Goal: Complete application form: Complete application form

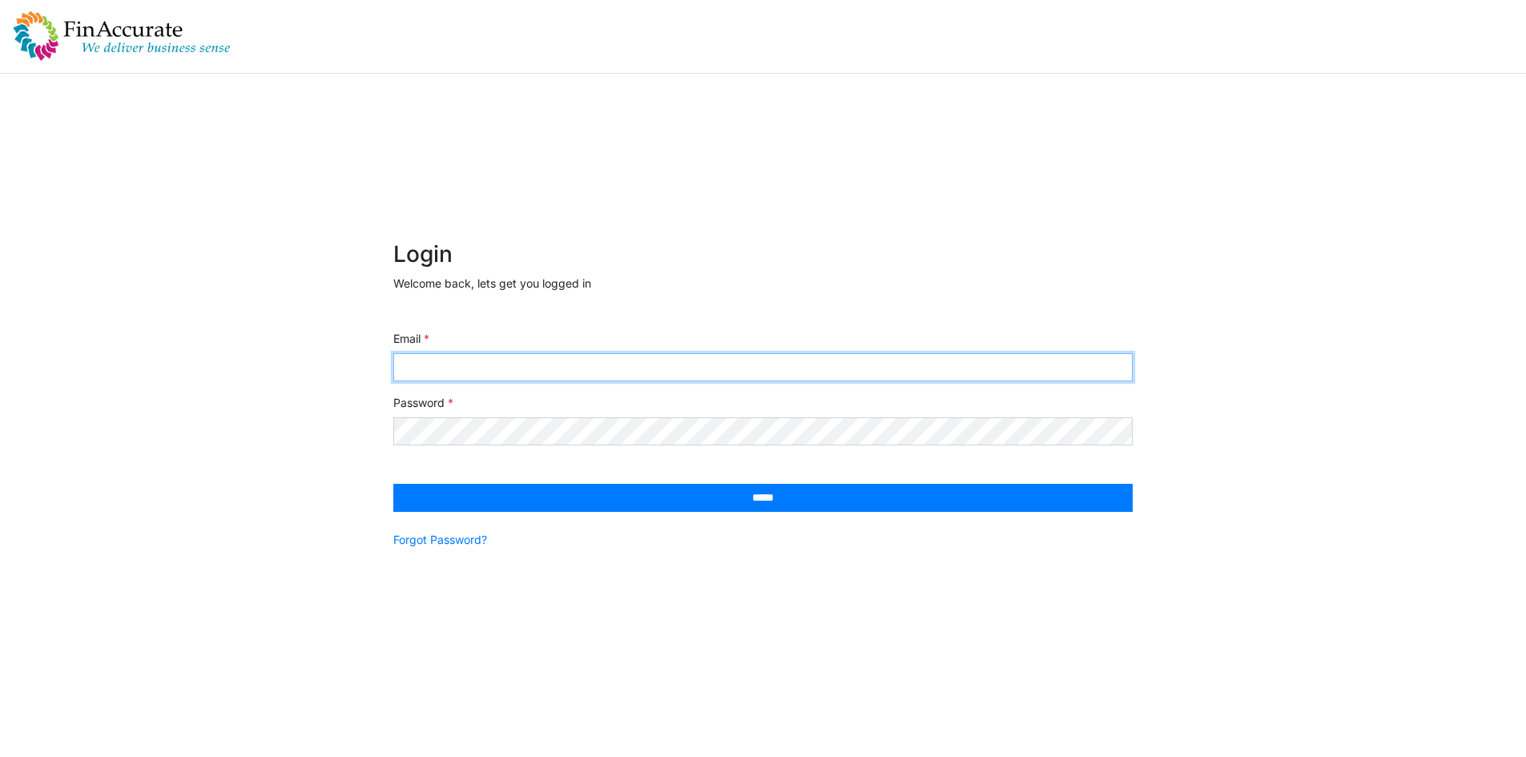
click at [613, 365] on input "Email" at bounding box center [763, 367] width 740 height 28
type input "**********"
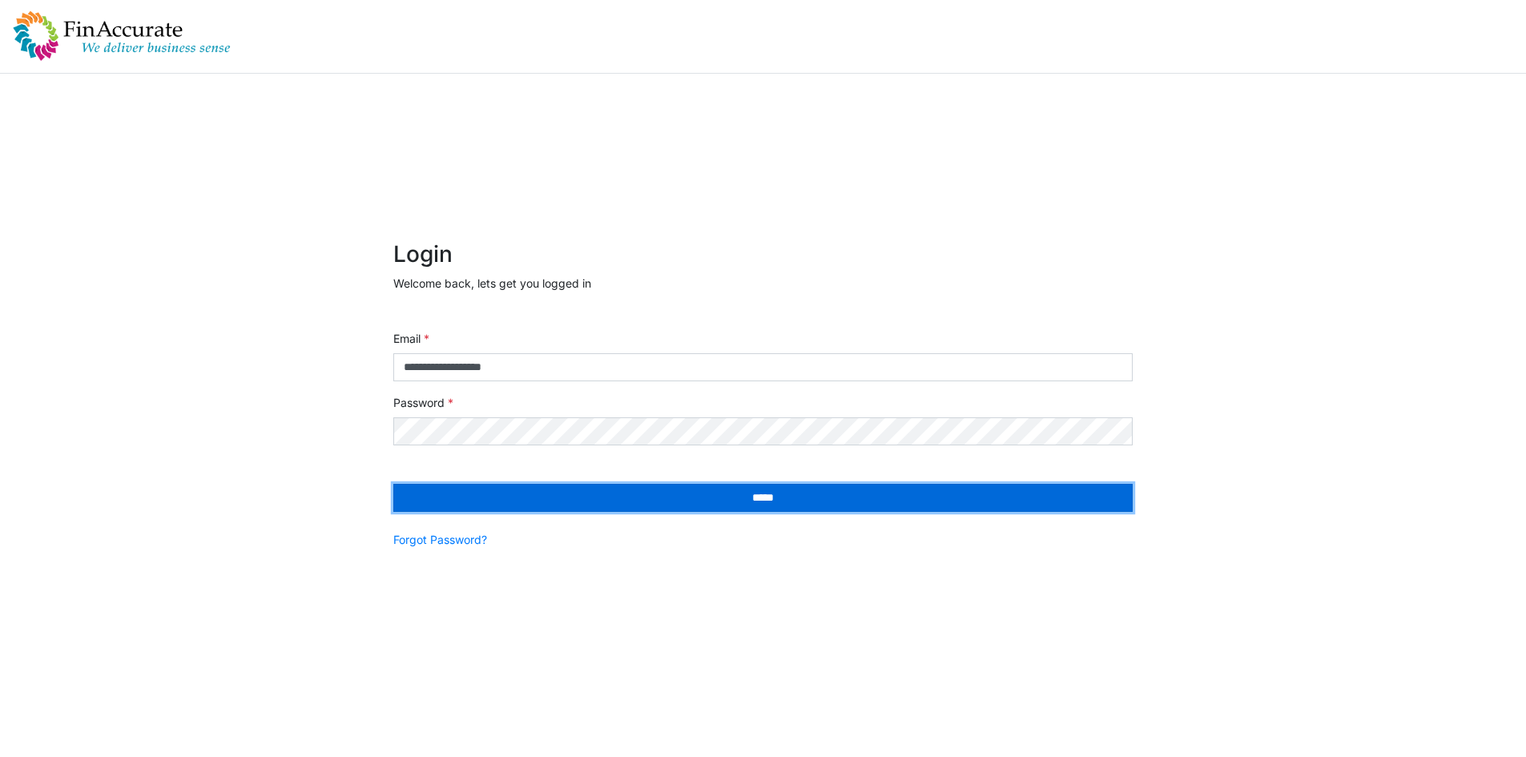
click at [580, 486] on input "*****" at bounding box center [763, 498] width 740 height 28
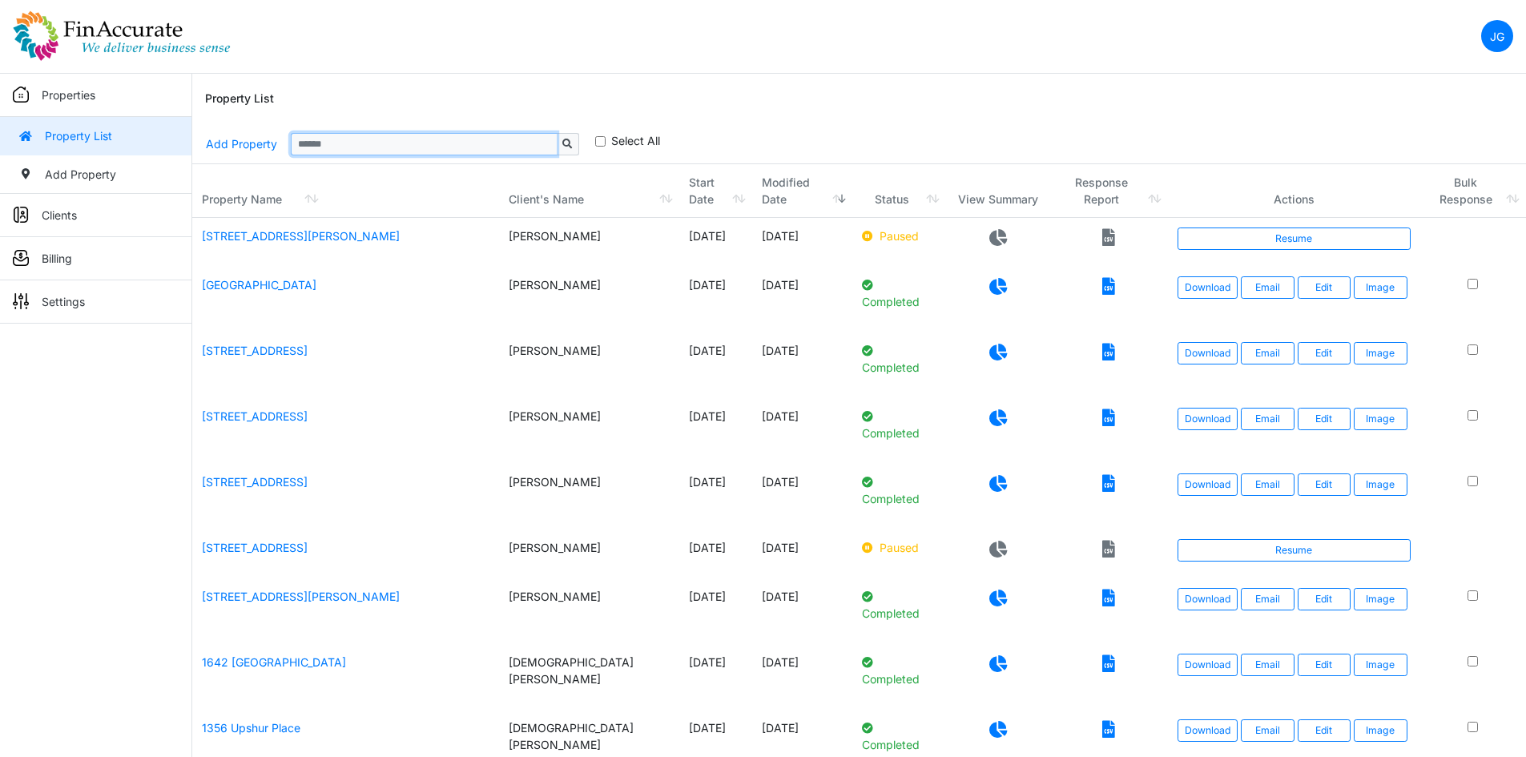
click at [328, 150] on input "Sizing example input" at bounding box center [424, 144] width 266 height 22
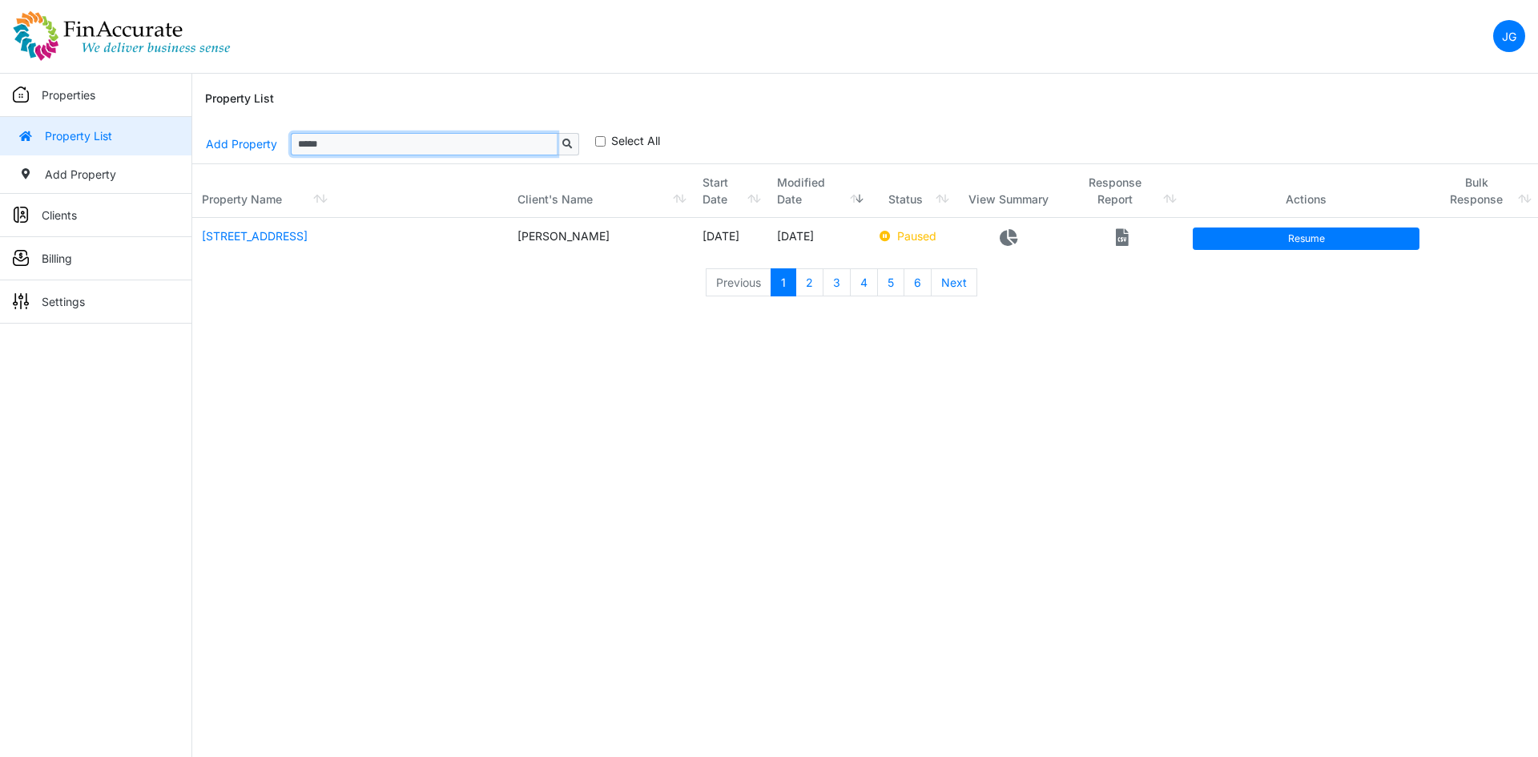
type input "*****"
click at [1310, 232] on link "Resume" at bounding box center [1306, 239] width 227 height 22
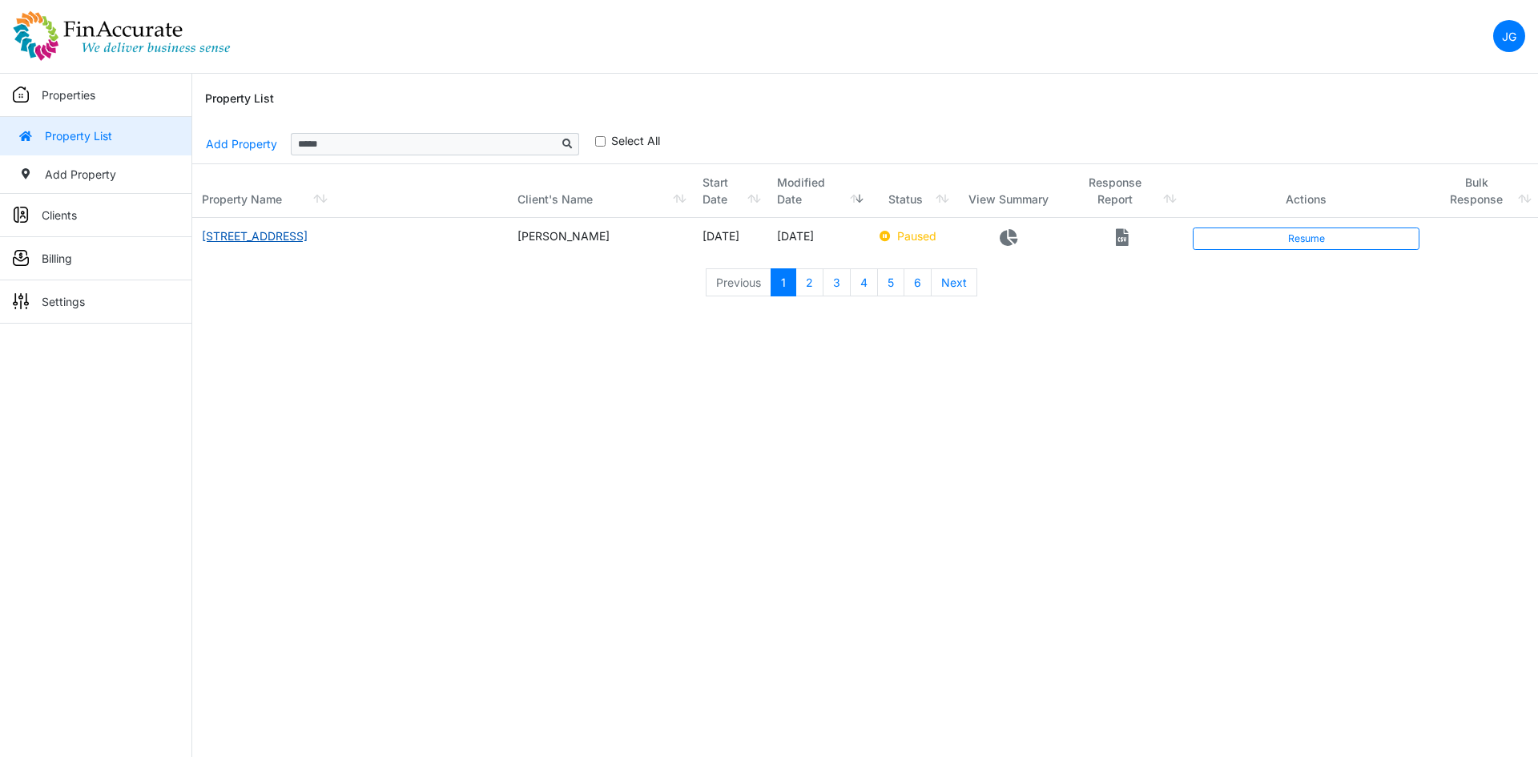
click at [268, 231] on link "900 Main Street" at bounding box center [255, 236] width 106 height 14
click at [1317, 237] on link "Resume" at bounding box center [1306, 239] width 227 height 22
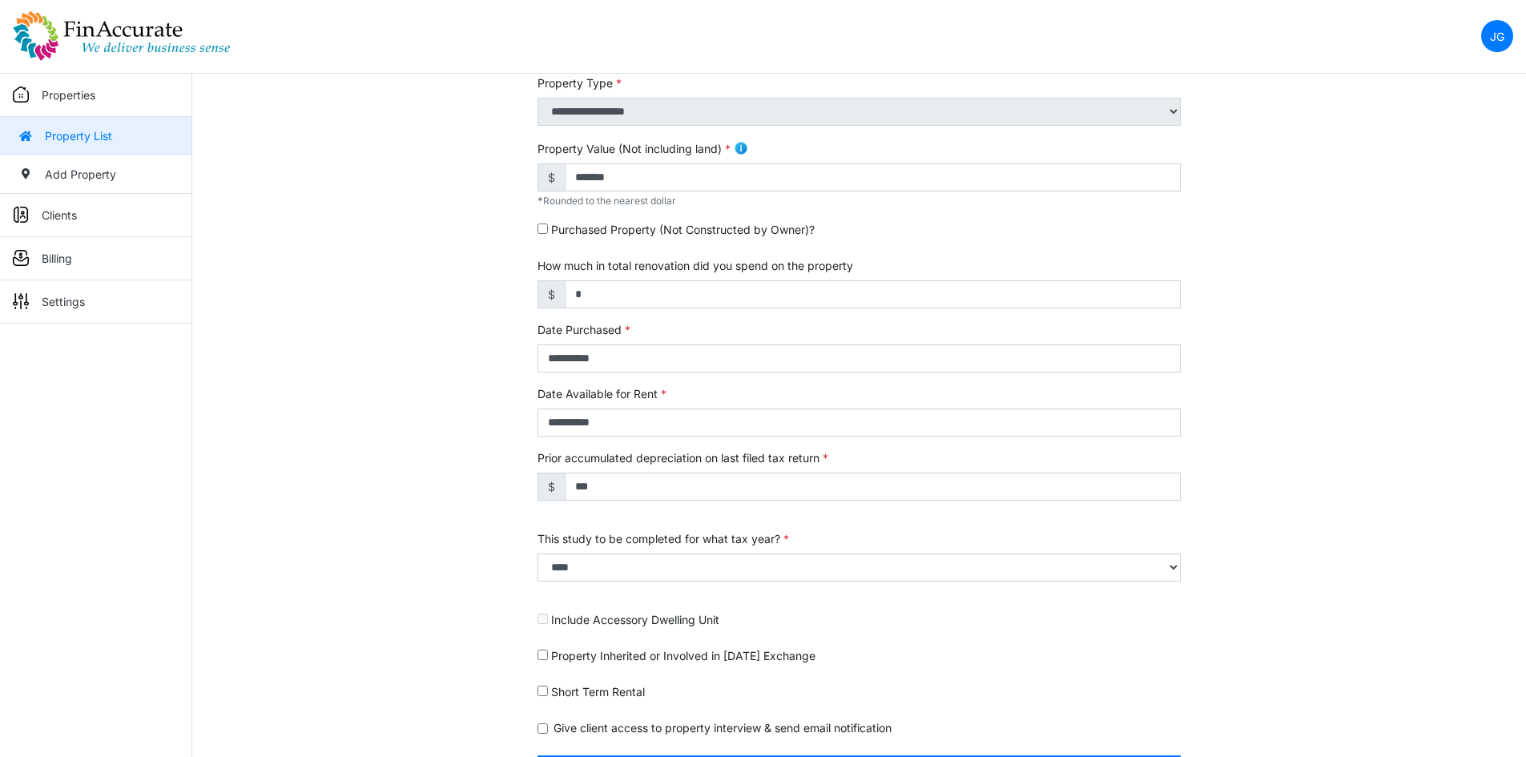
scroll to position [411, 0]
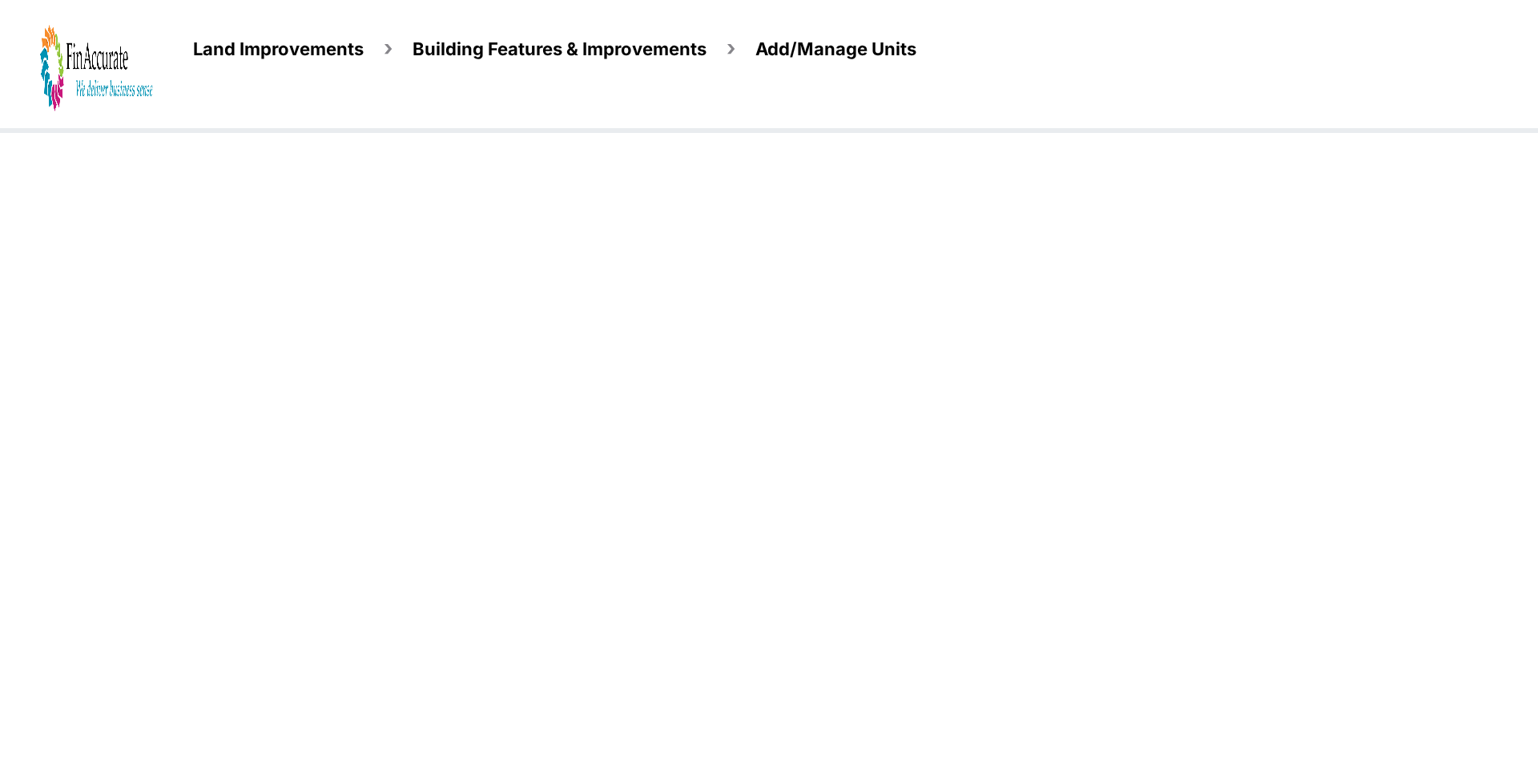
click at [285, 48] on span "Land Improvements" at bounding box center [278, 48] width 171 height 21
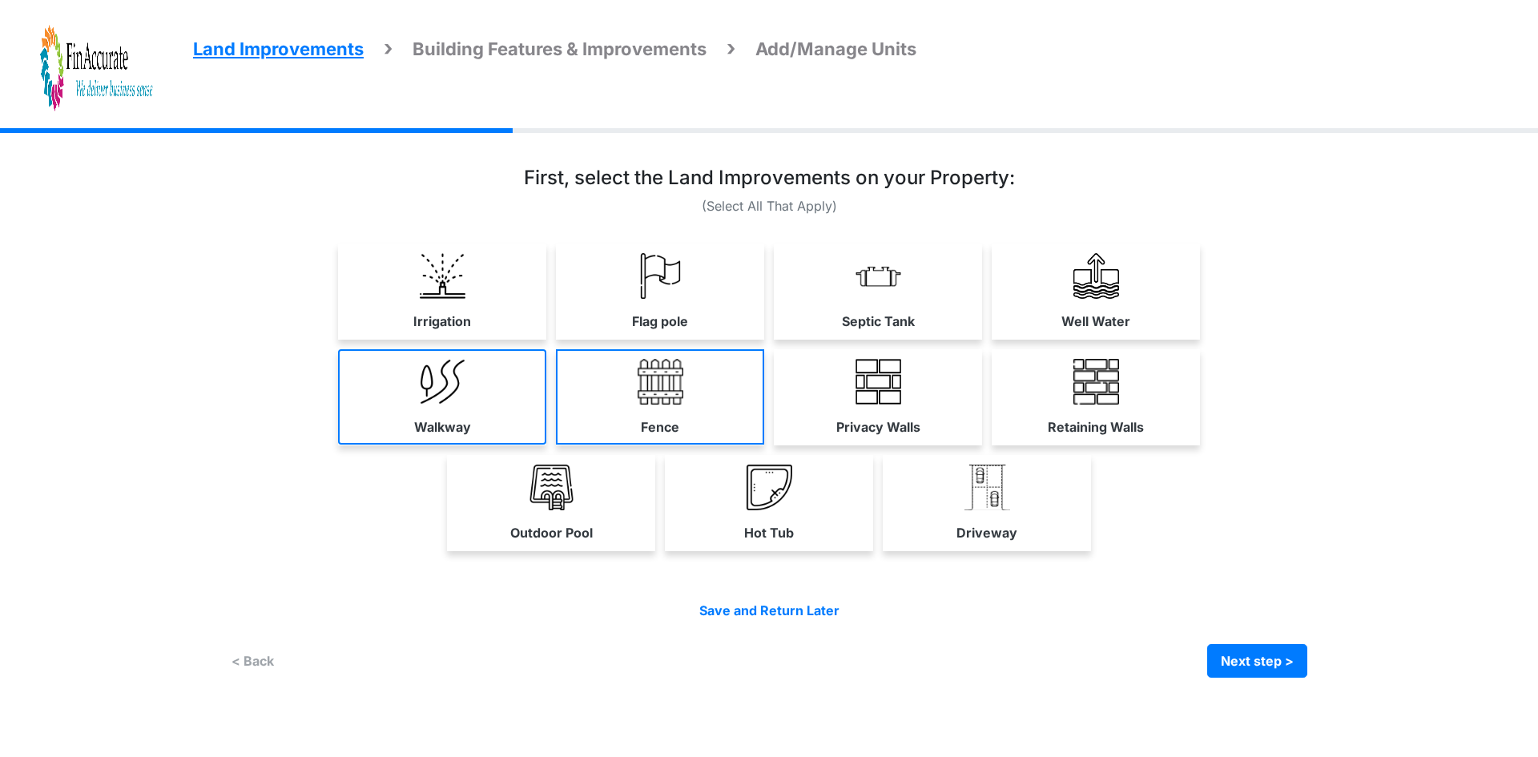
drag, startPoint x: 476, startPoint y: 402, endPoint x: 607, endPoint y: 392, distance: 131.0
click at [476, 402] on link "Walkway" at bounding box center [442, 396] width 208 height 95
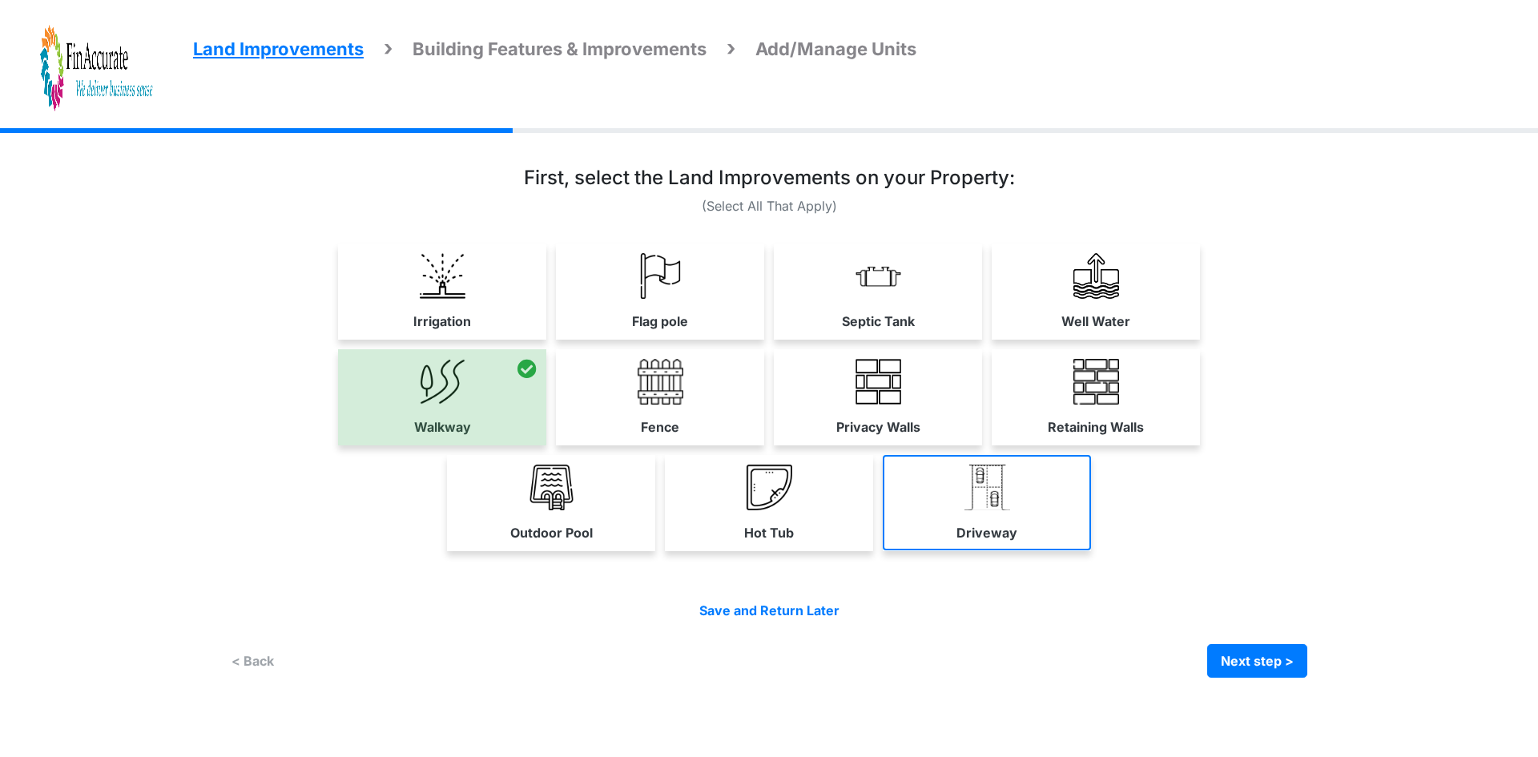
click at [1053, 514] on link "Driveway" at bounding box center [987, 502] width 208 height 95
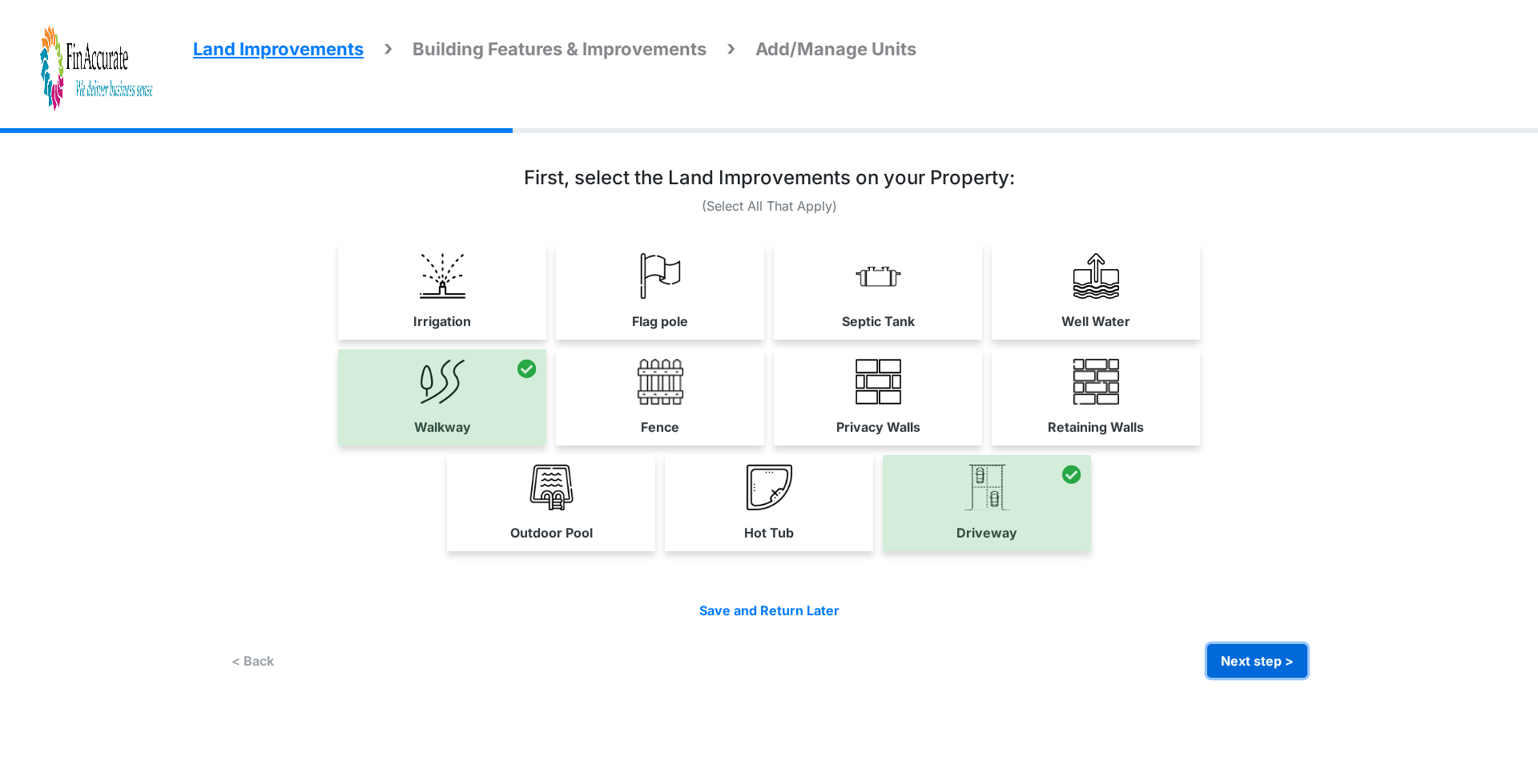
click at [1242, 655] on button "Next step >" at bounding box center [1257, 661] width 100 height 34
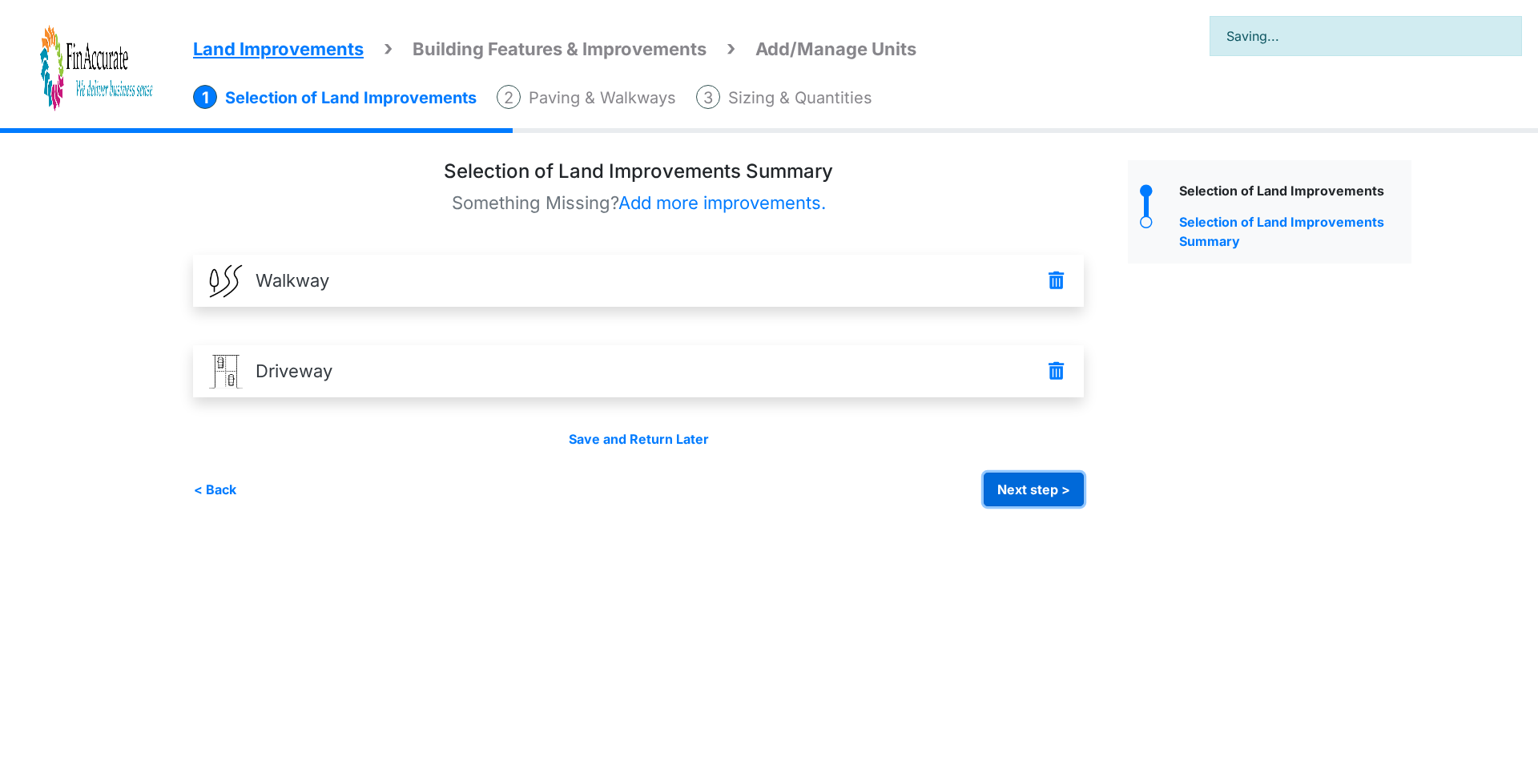
click at [1040, 496] on button "Next step >" at bounding box center [1034, 490] width 100 height 34
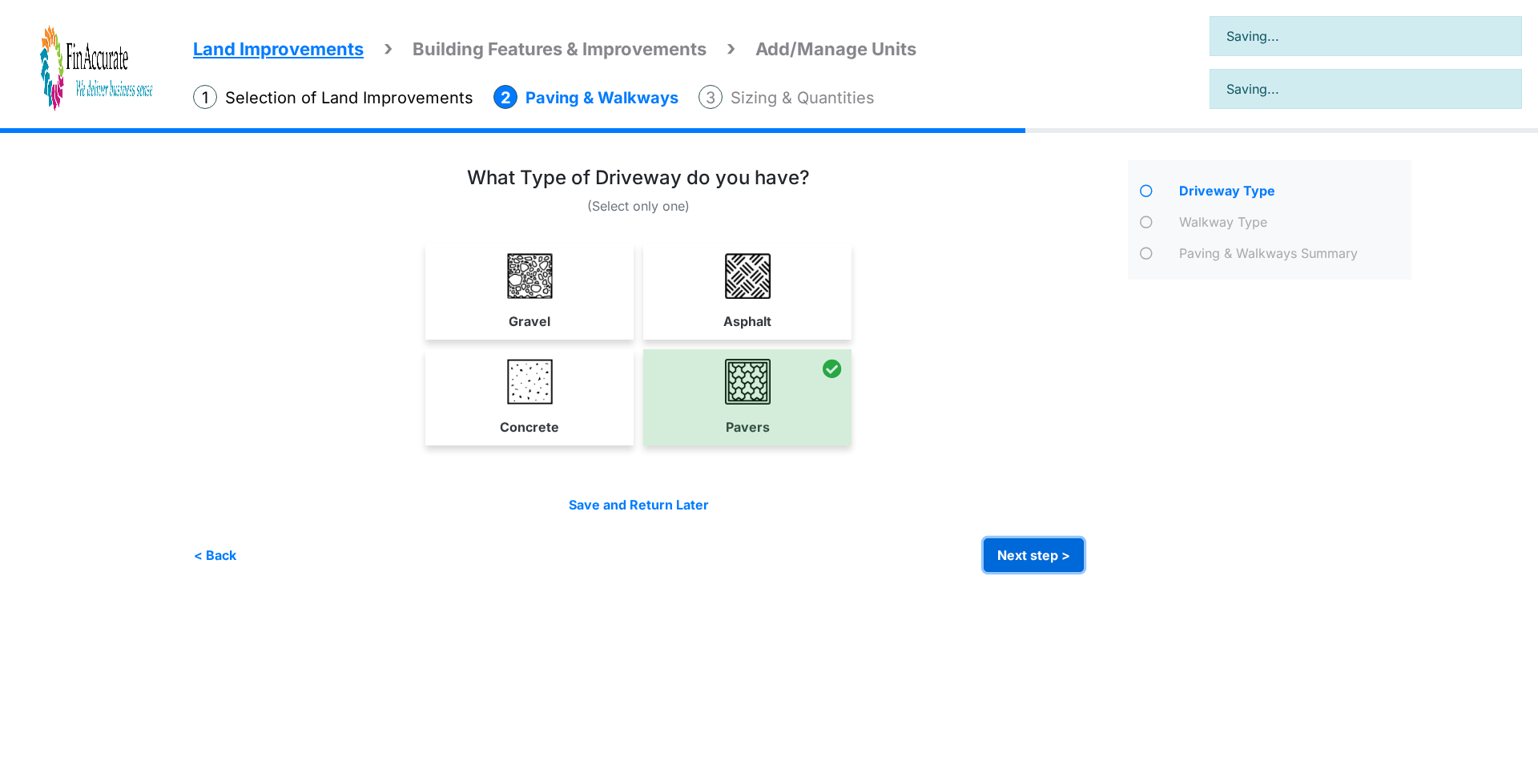
click at [1026, 548] on button "Next step >" at bounding box center [1034, 555] width 100 height 34
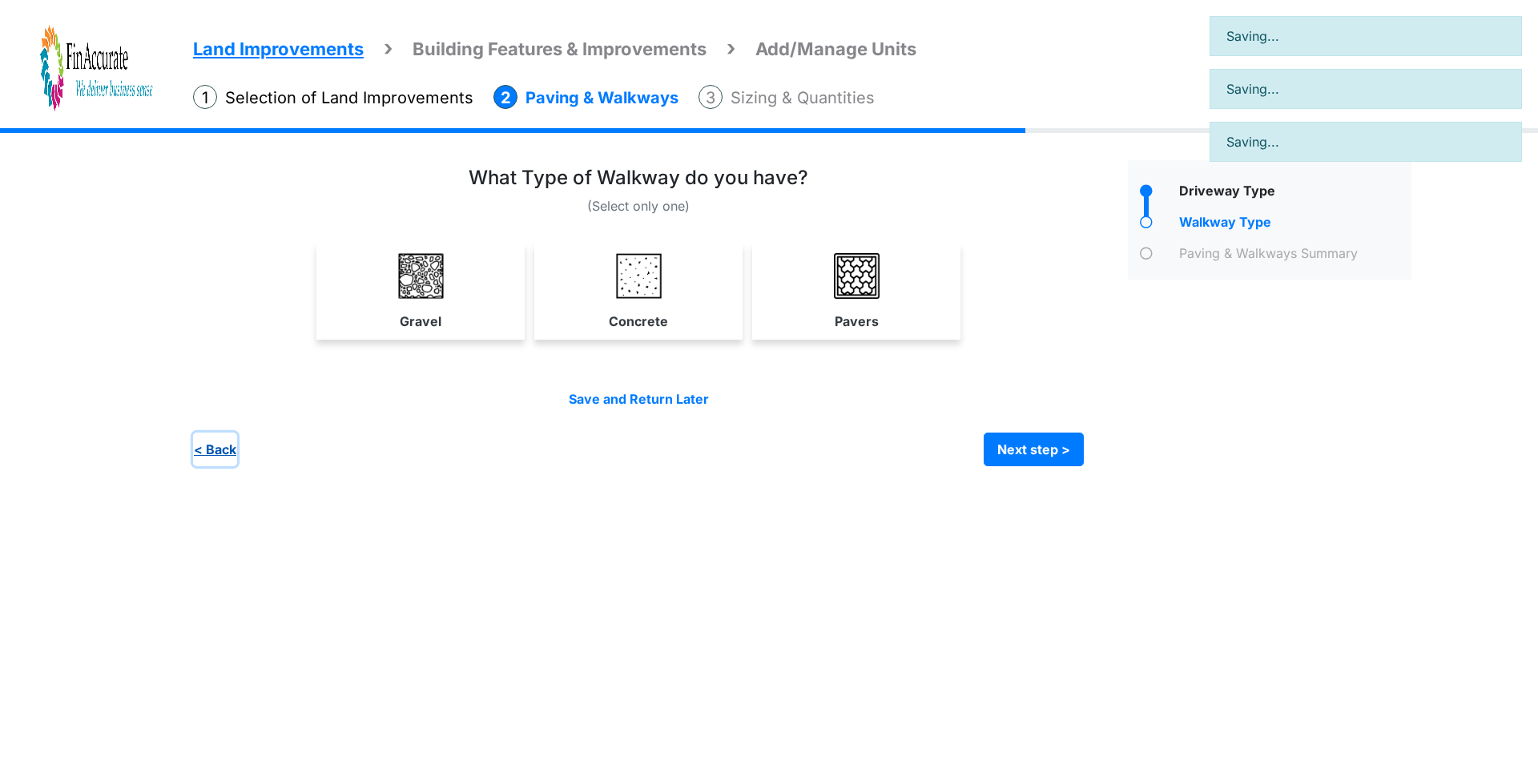
click at [211, 448] on button "< Back" at bounding box center [215, 450] width 44 height 34
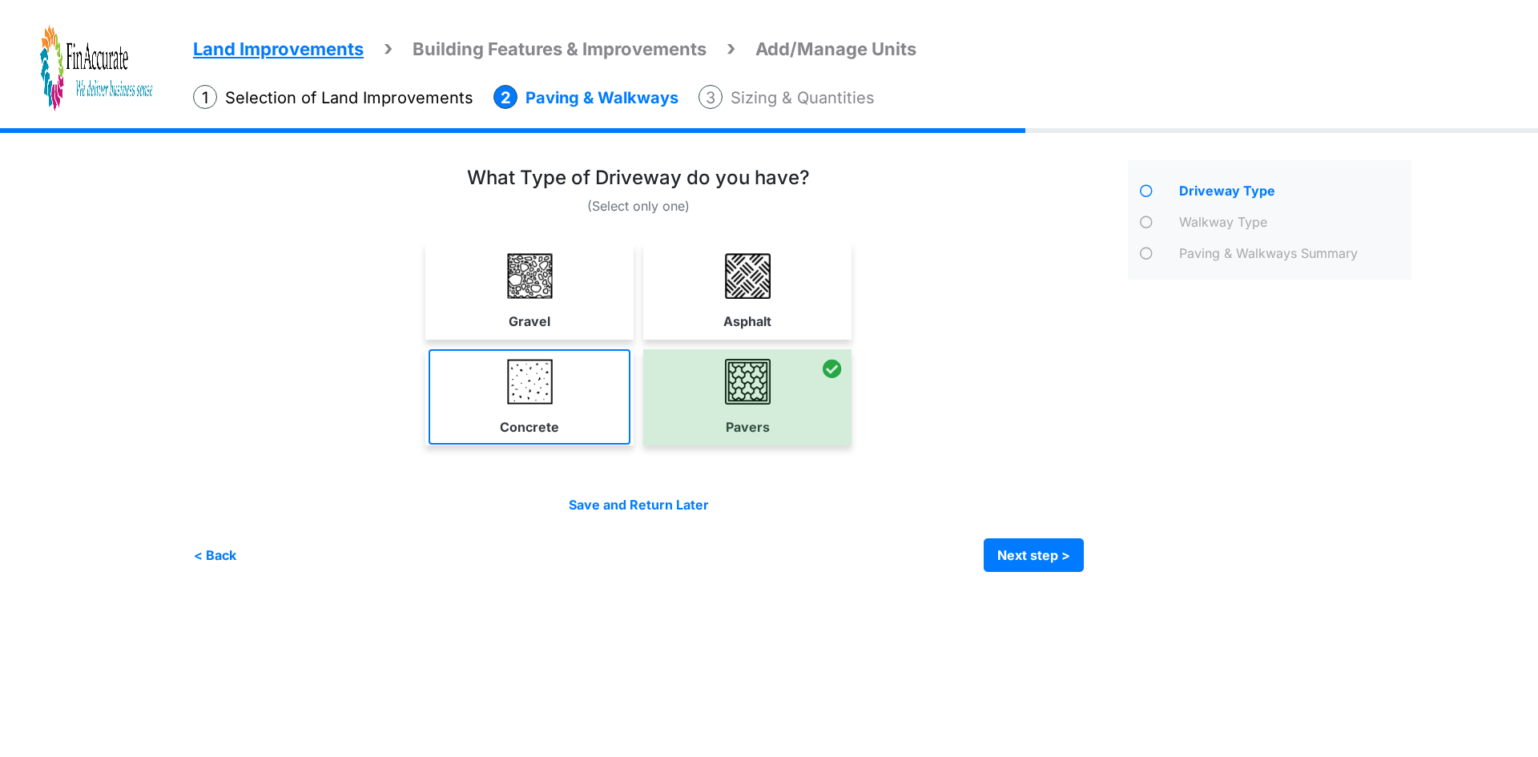
click at [558, 409] on link "Concrete" at bounding box center [530, 396] width 202 height 95
select select "*"
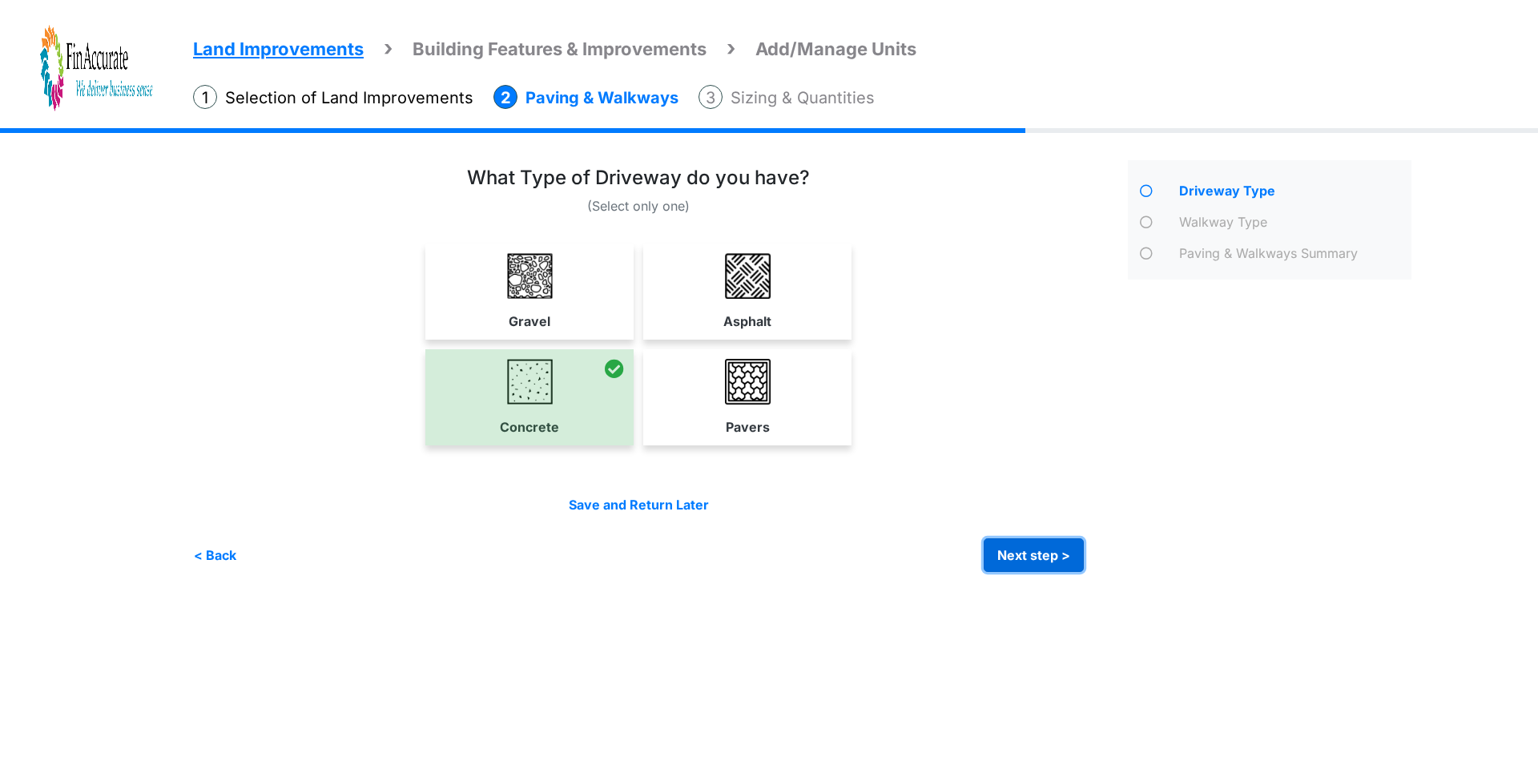
click at [1046, 551] on button "Next step >" at bounding box center [1034, 555] width 100 height 34
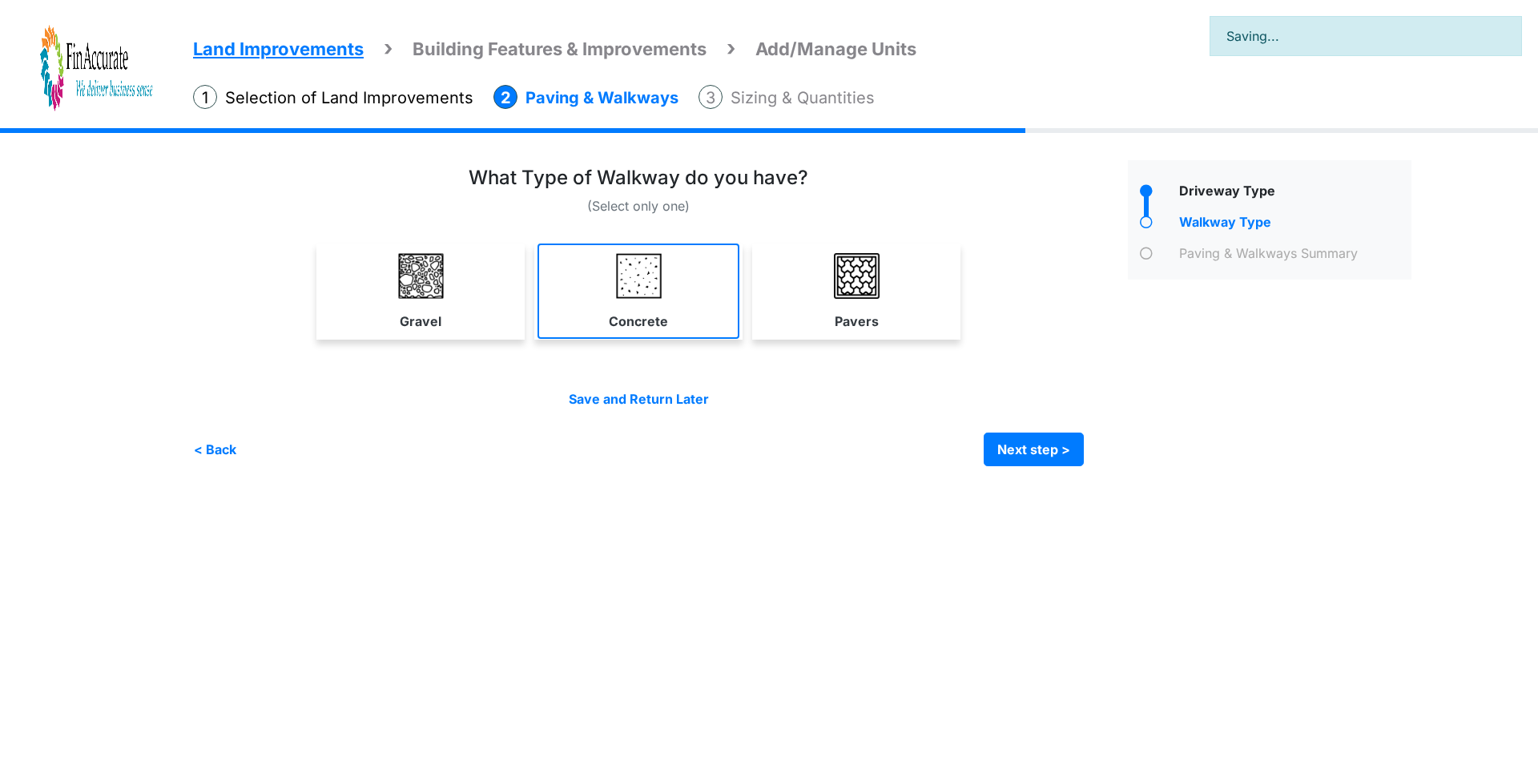
click at [659, 305] on link "Concrete" at bounding box center [639, 291] width 202 height 95
select select "*"
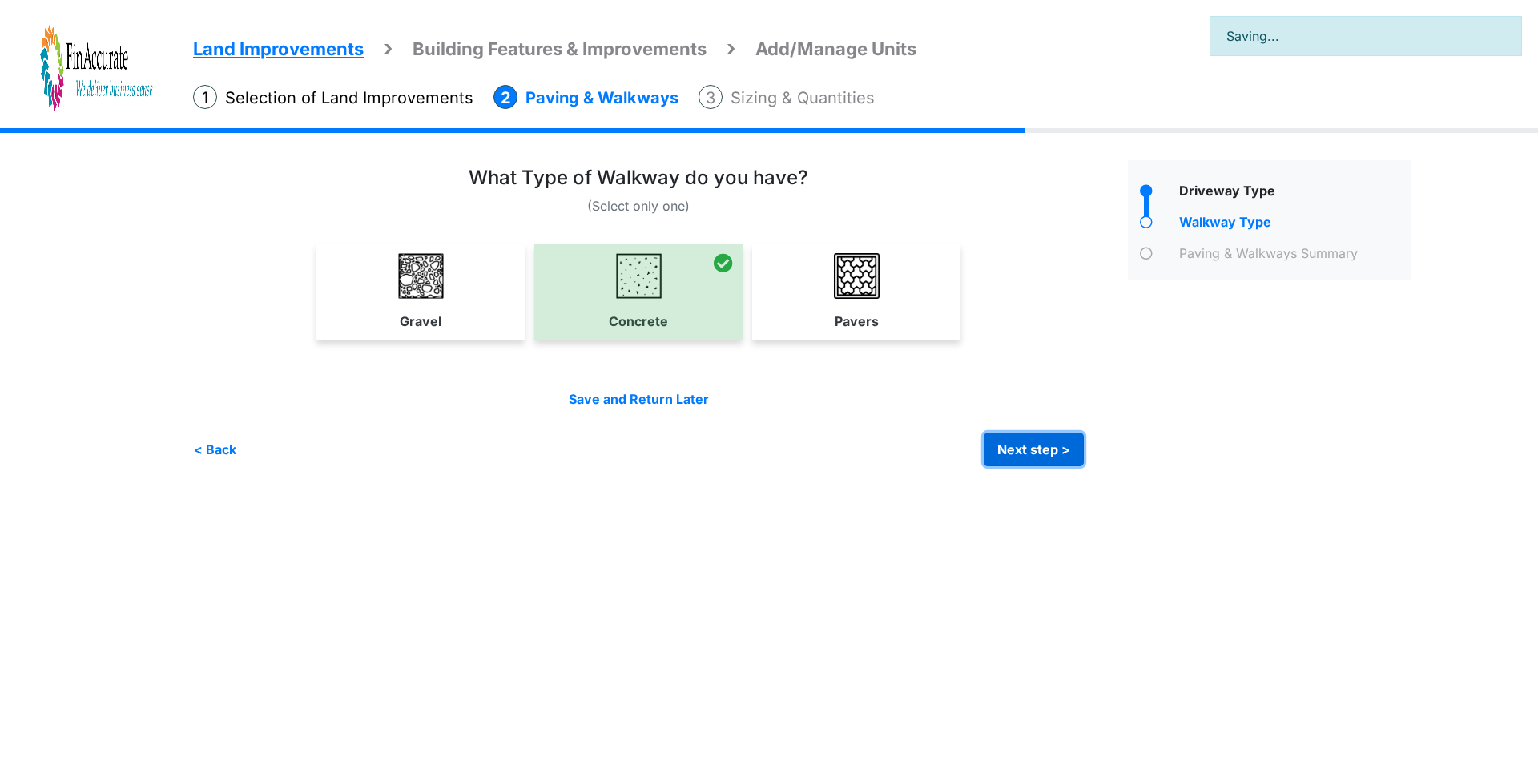
click at [1025, 447] on button "Next step >" at bounding box center [1034, 450] width 100 height 34
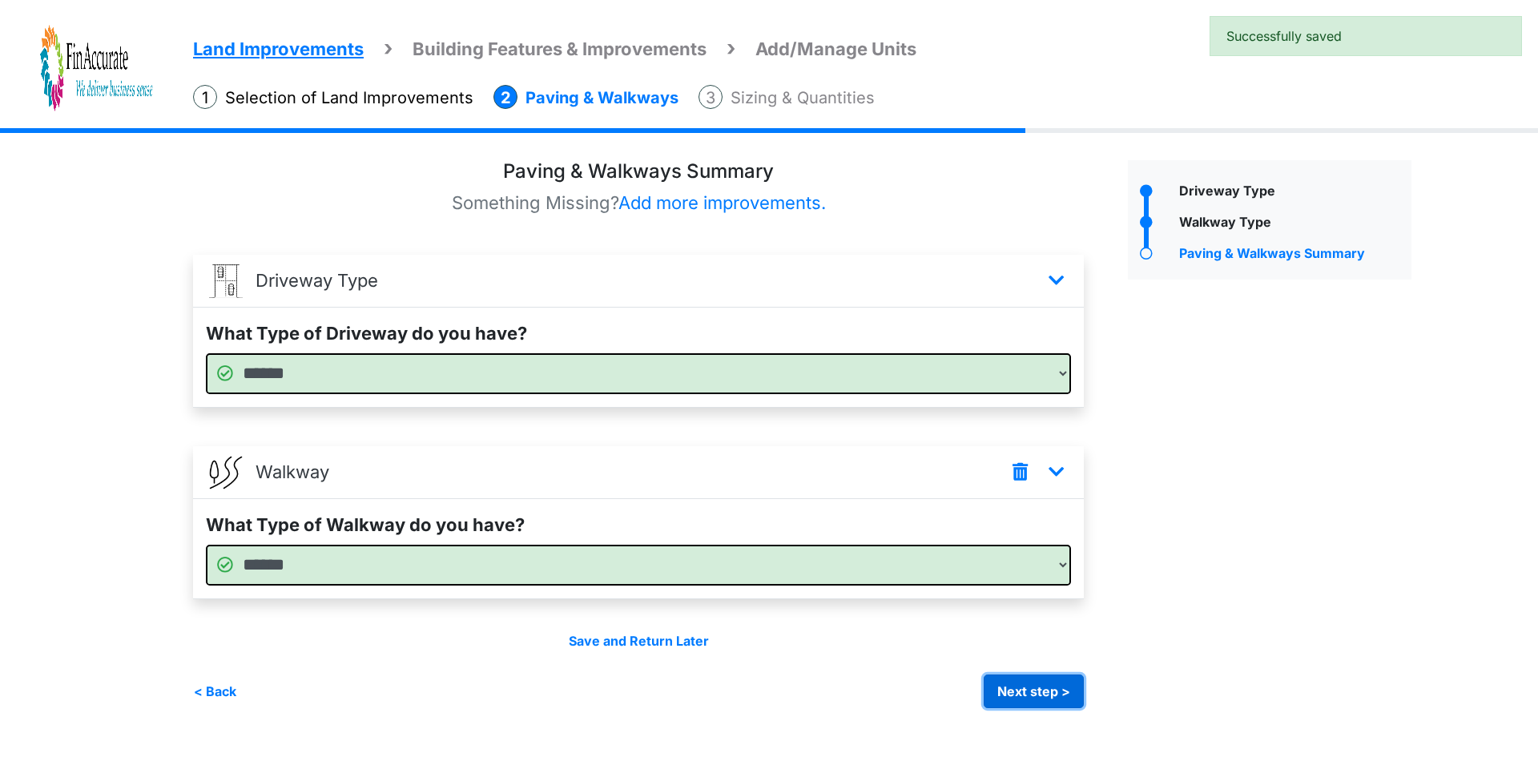
click at [1011, 683] on button "Next step >" at bounding box center [1034, 692] width 100 height 34
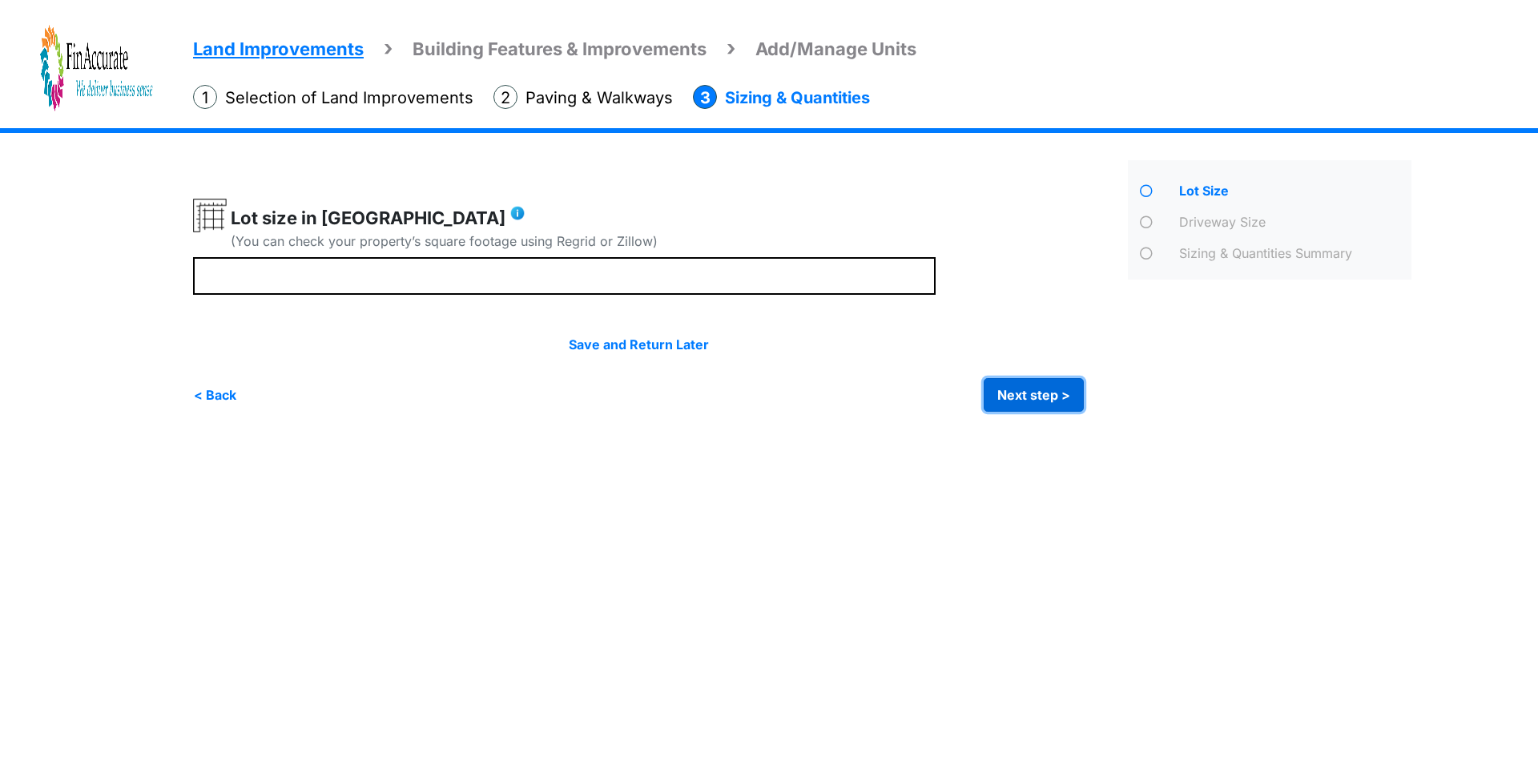
click at [1018, 389] on button "Next step >" at bounding box center [1034, 395] width 100 height 34
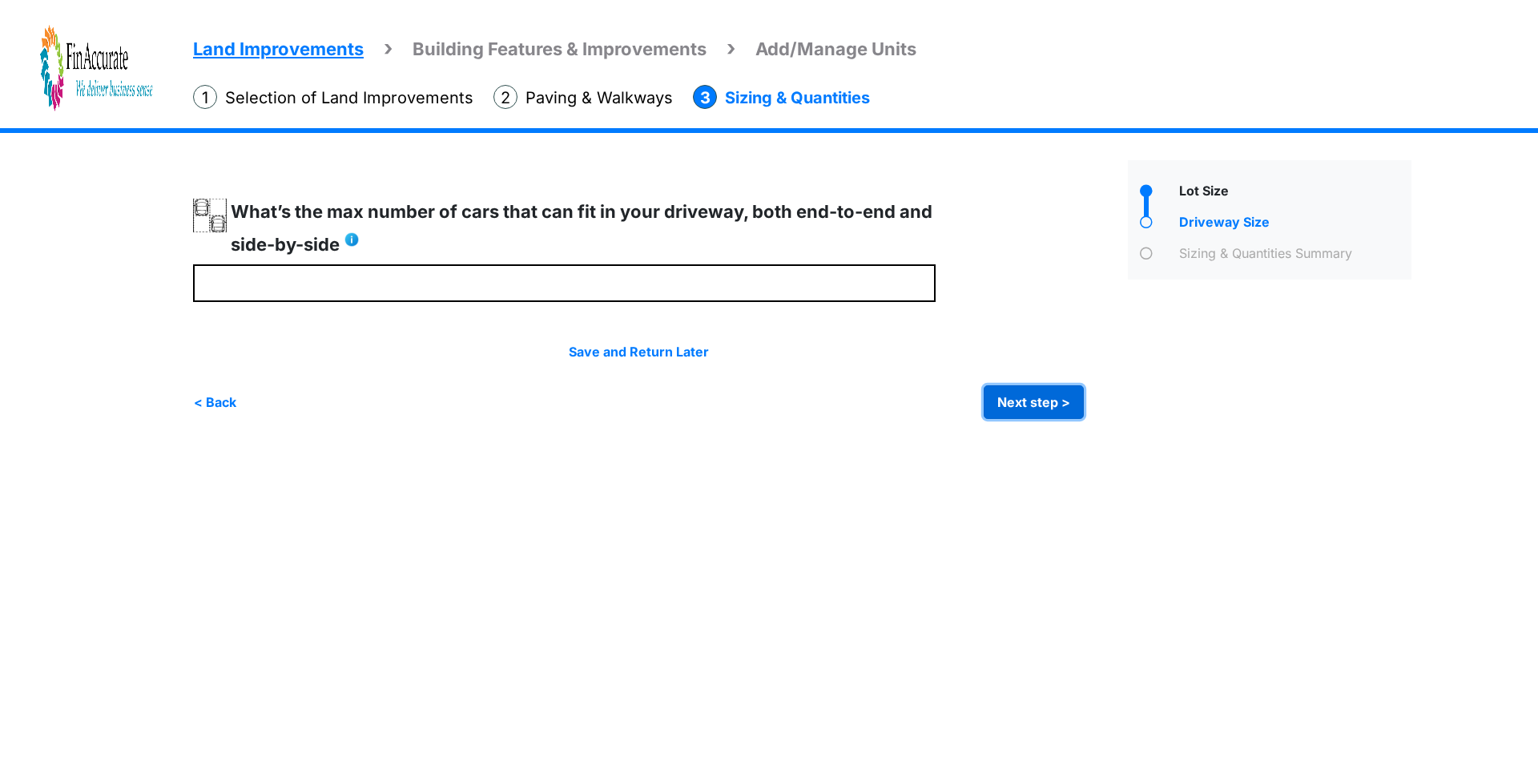
click at [1025, 404] on button "Next step >" at bounding box center [1034, 402] width 100 height 34
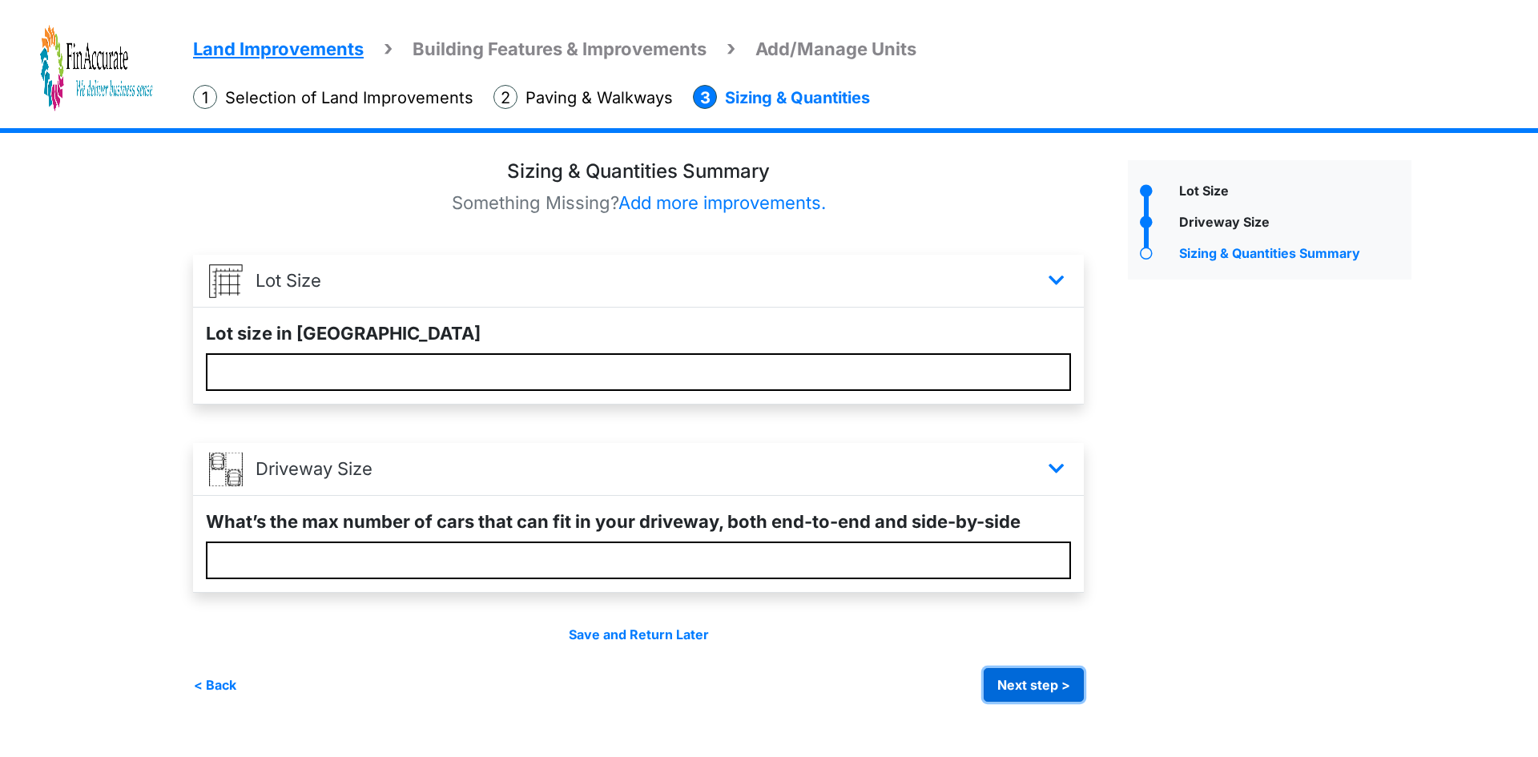
click at [1018, 677] on button "Next step >" at bounding box center [1034, 685] width 100 height 34
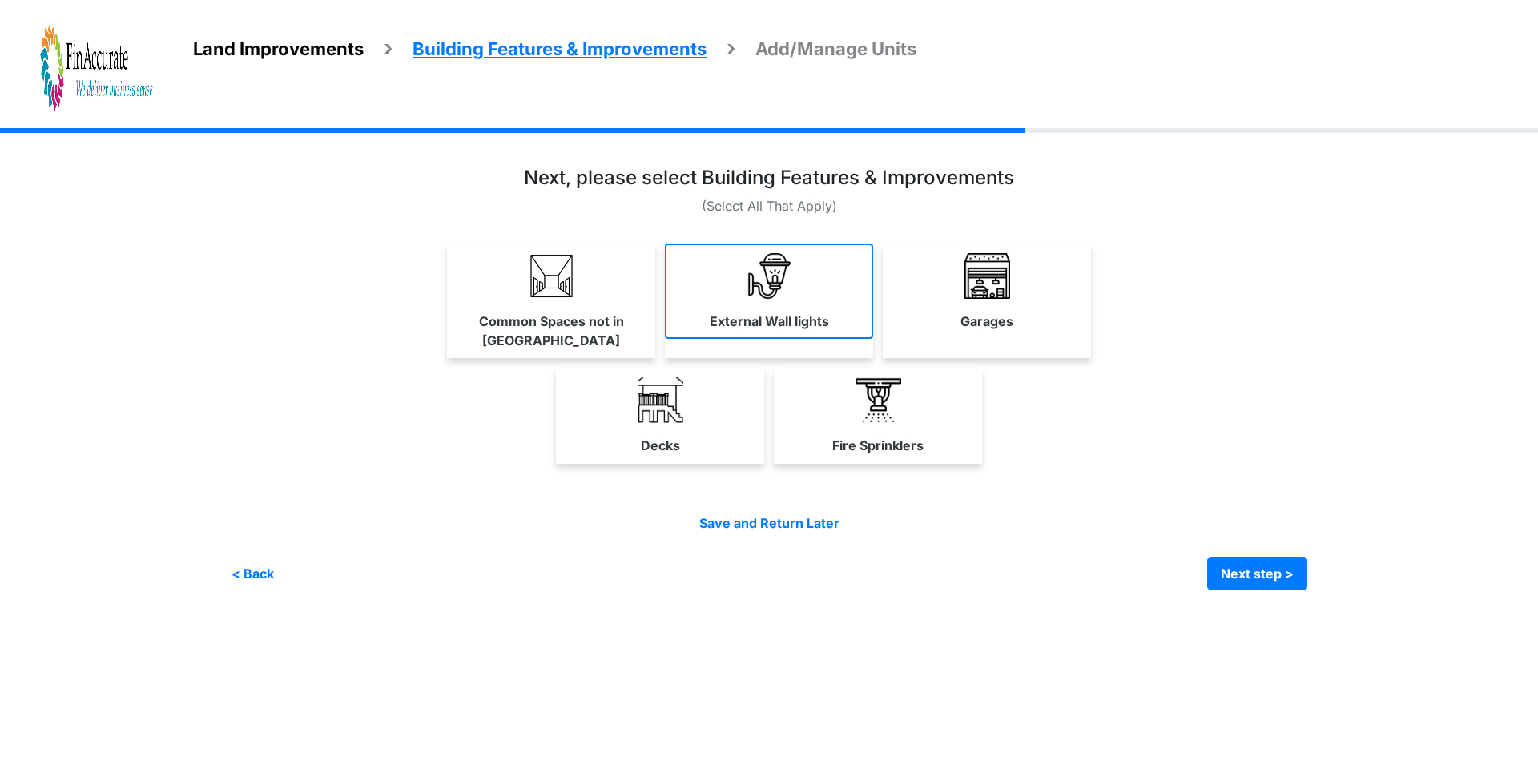
click at [776, 312] on label "External Wall lights" at bounding box center [769, 321] width 119 height 19
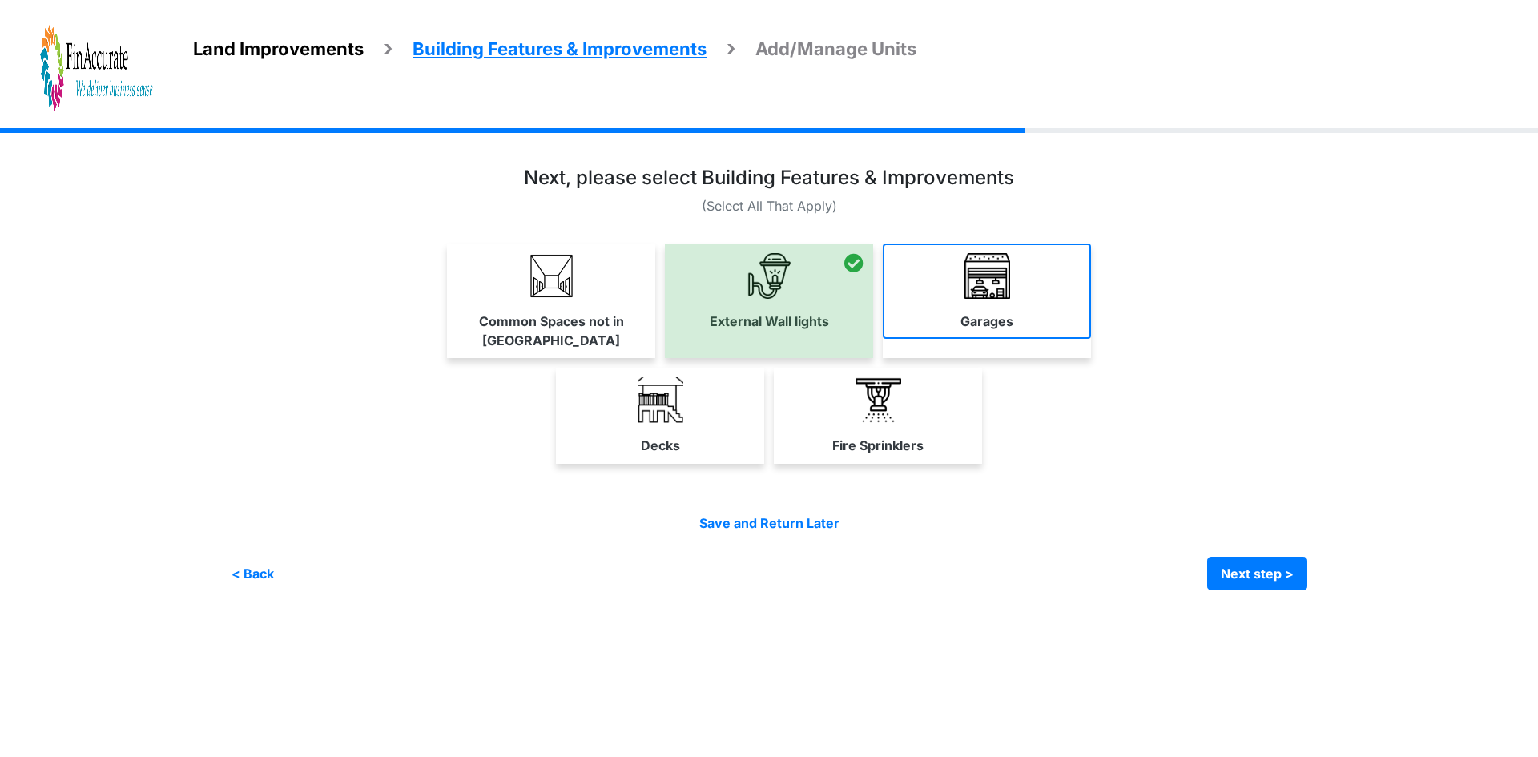
click at [969, 313] on label "Garages" at bounding box center [987, 321] width 53 height 19
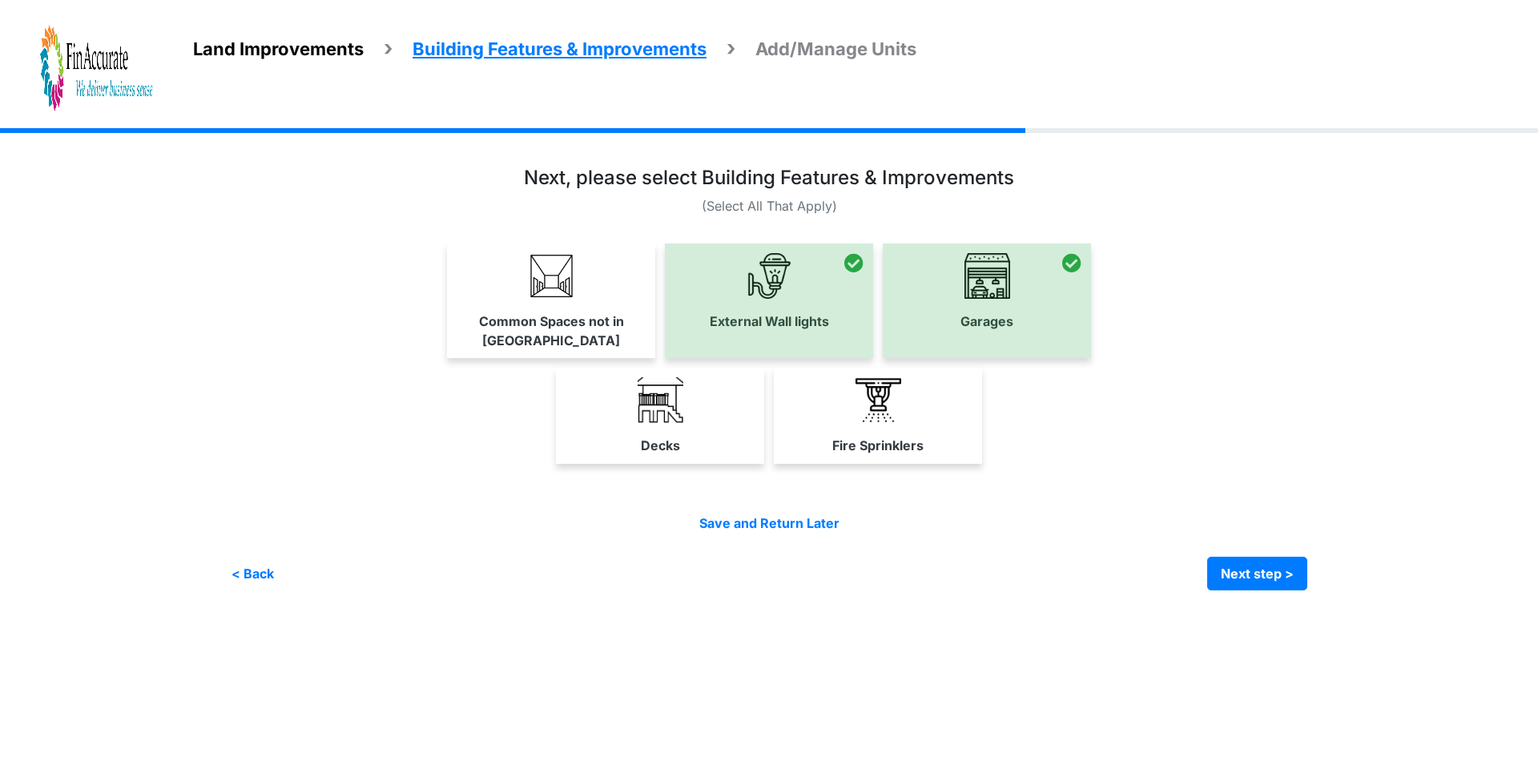
click at [981, 306] on div at bounding box center [987, 301] width 208 height 115
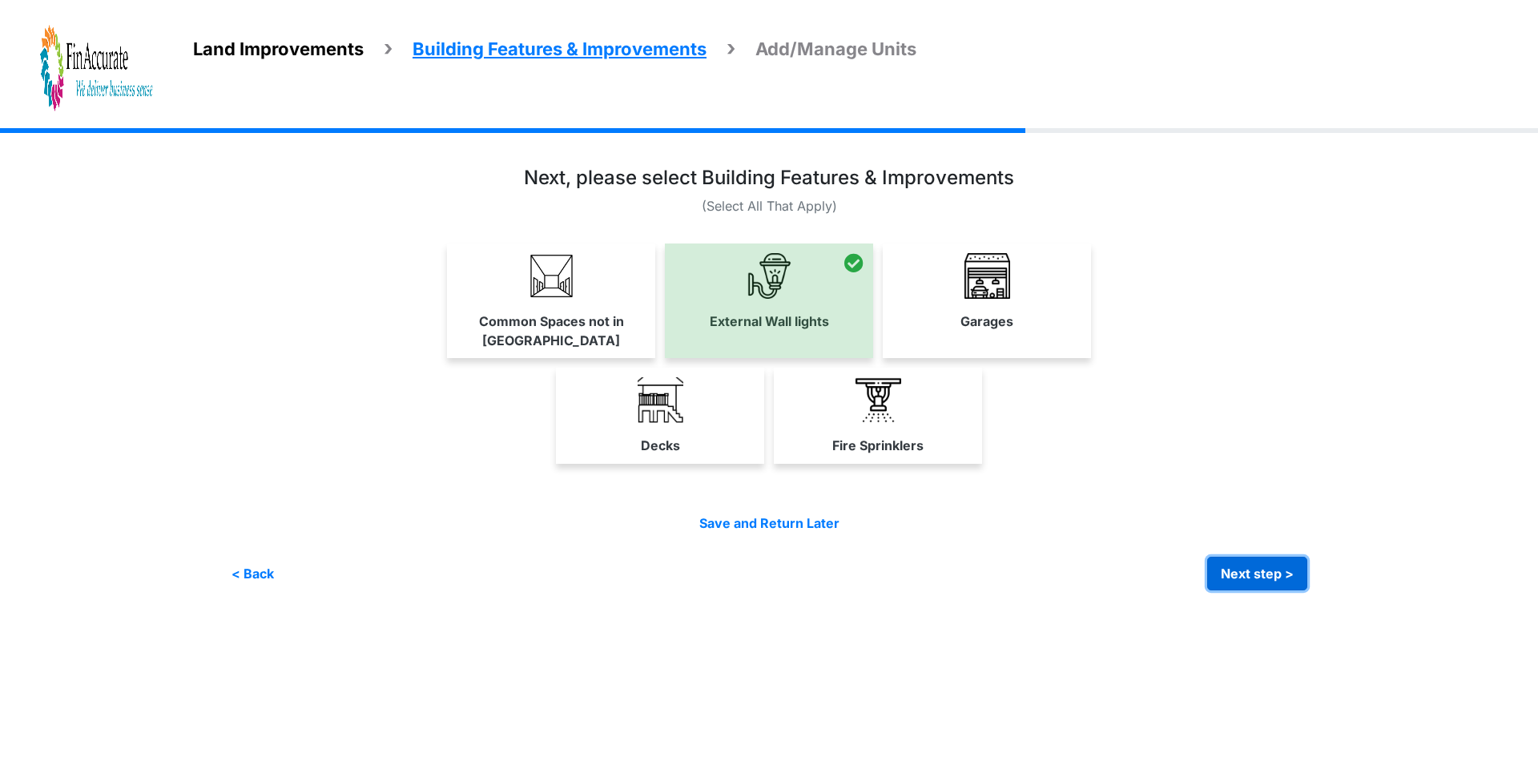
click at [1256, 557] on button "Next step >" at bounding box center [1257, 574] width 100 height 34
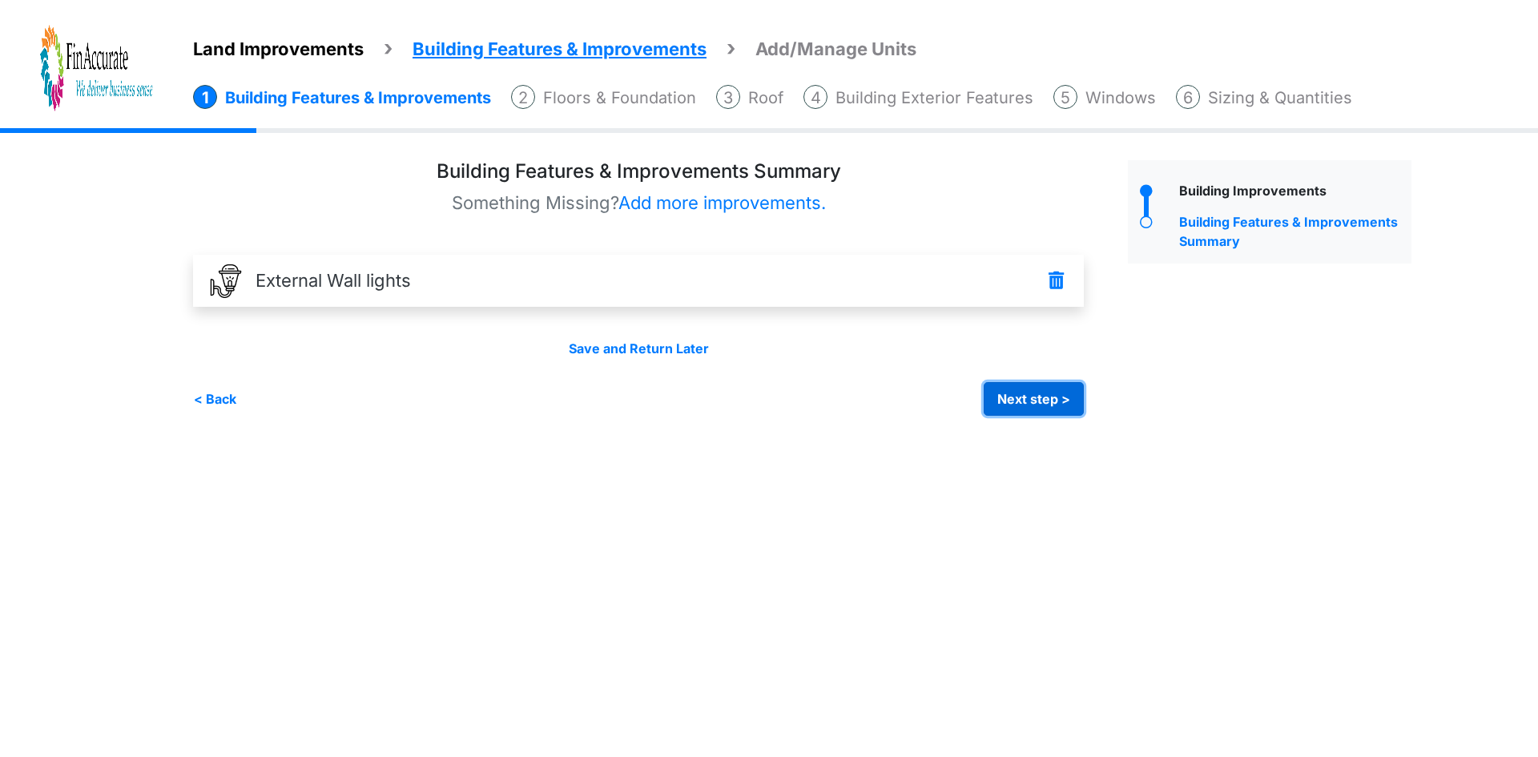
drag, startPoint x: 1077, startPoint y: 403, endPoint x: 1018, endPoint y: 401, distance: 58.5
click at [1074, 403] on button "Next step >" at bounding box center [1034, 399] width 100 height 34
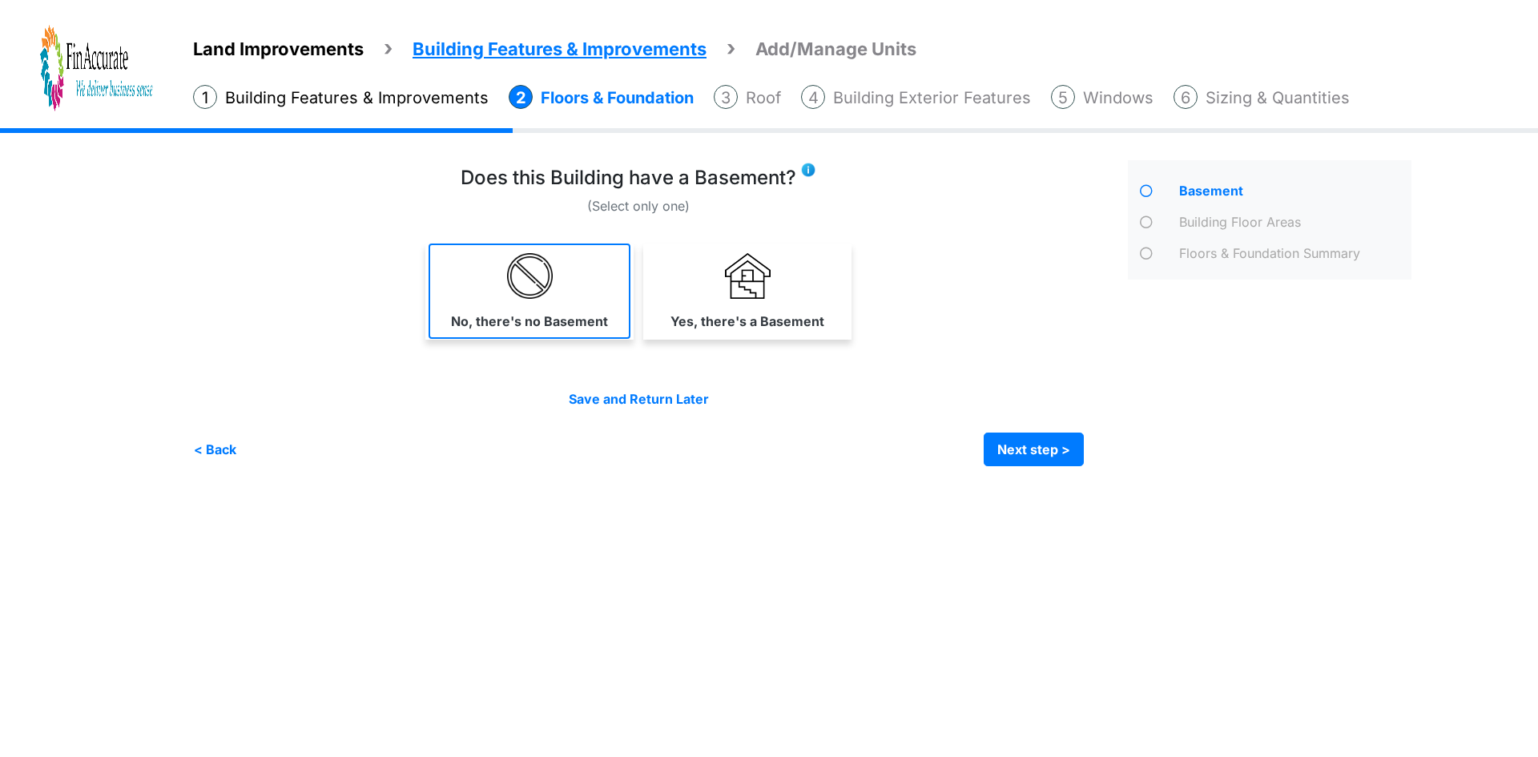
click at [546, 303] on link "No, there's no Basement" at bounding box center [530, 291] width 202 height 95
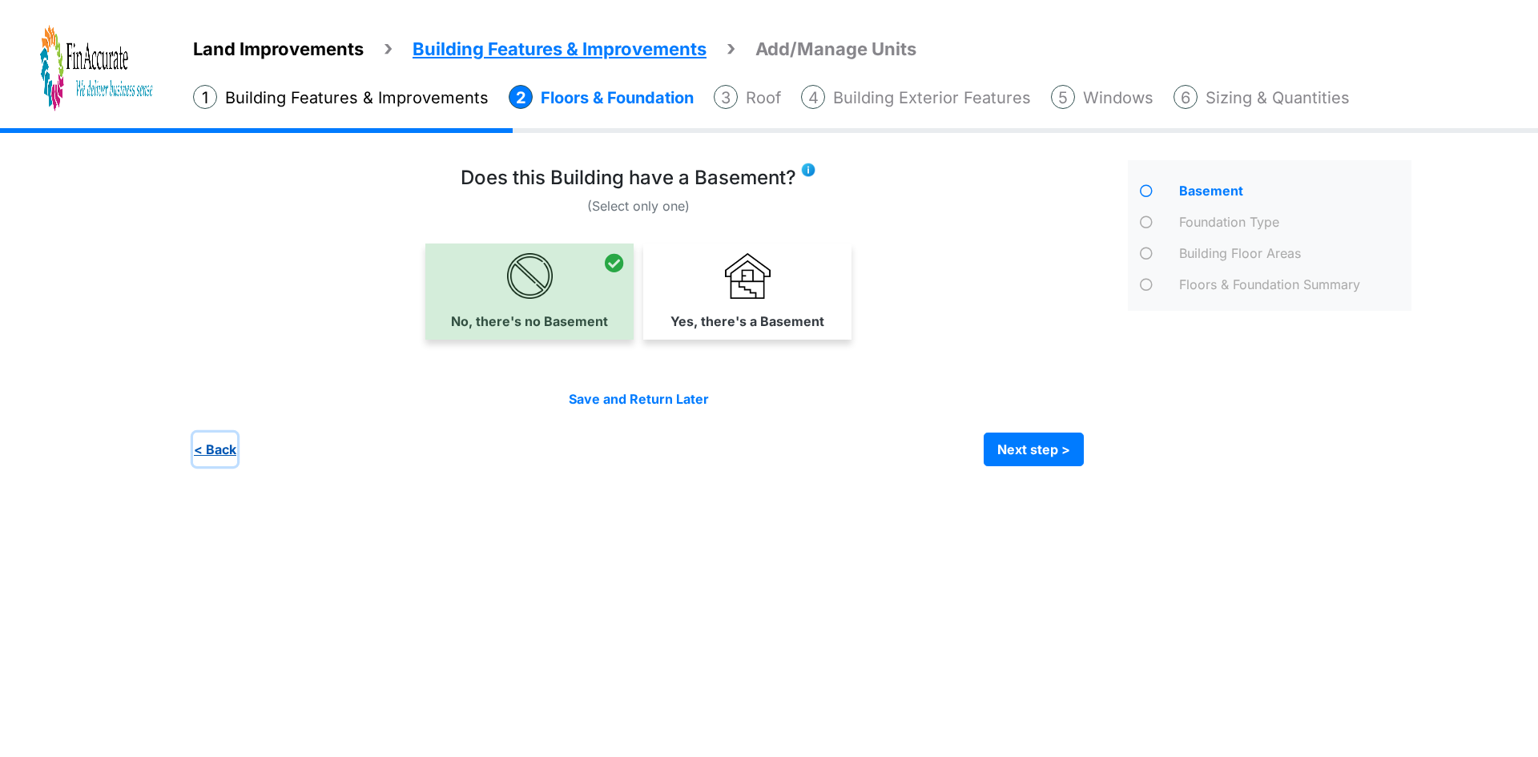
click at [224, 450] on button "< Back" at bounding box center [215, 450] width 44 height 34
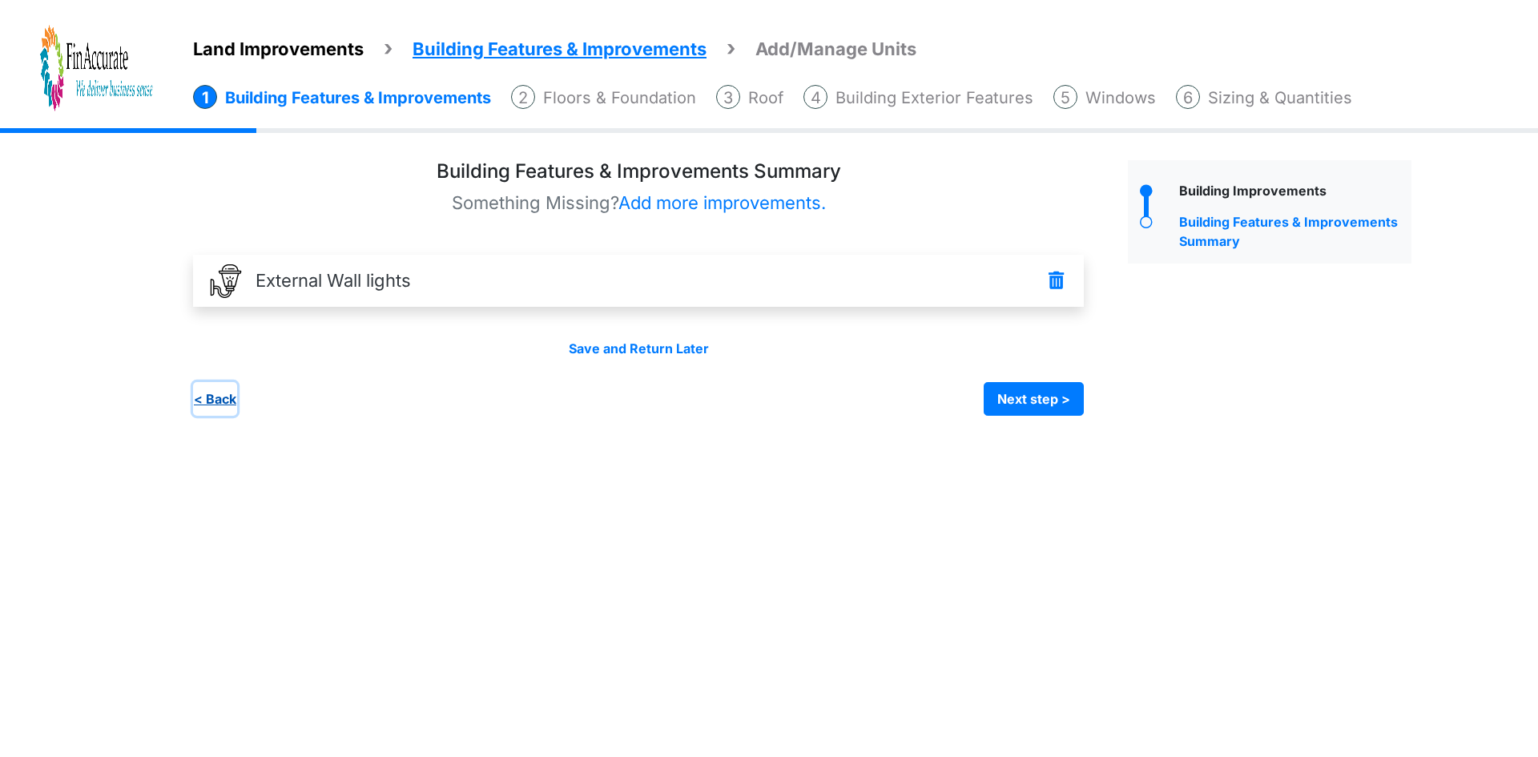
click at [227, 401] on button "< Back" at bounding box center [215, 399] width 44 height 34
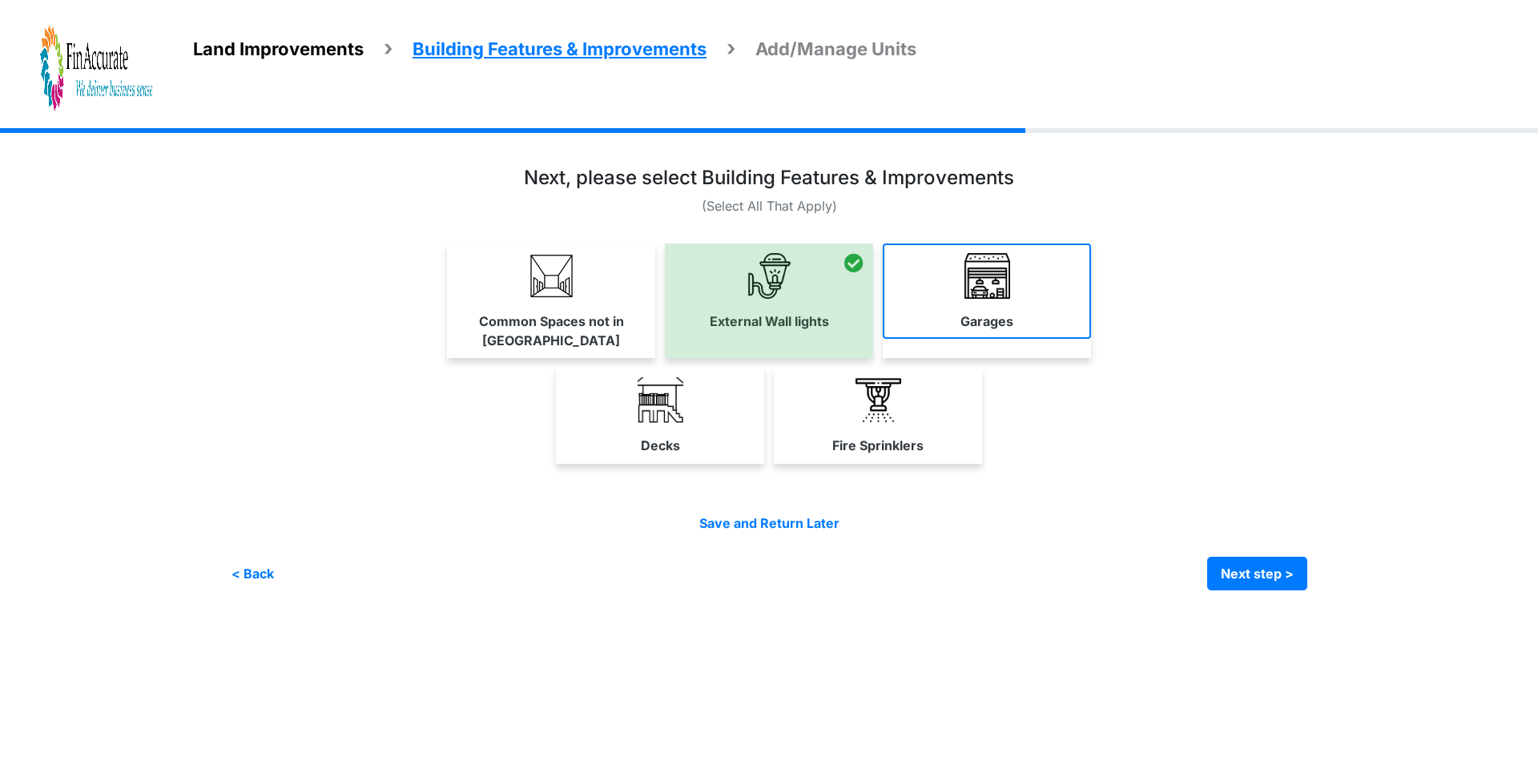
click at [922, 312] on link "Garages" at bounding box center [987, 291] width 208 height 95
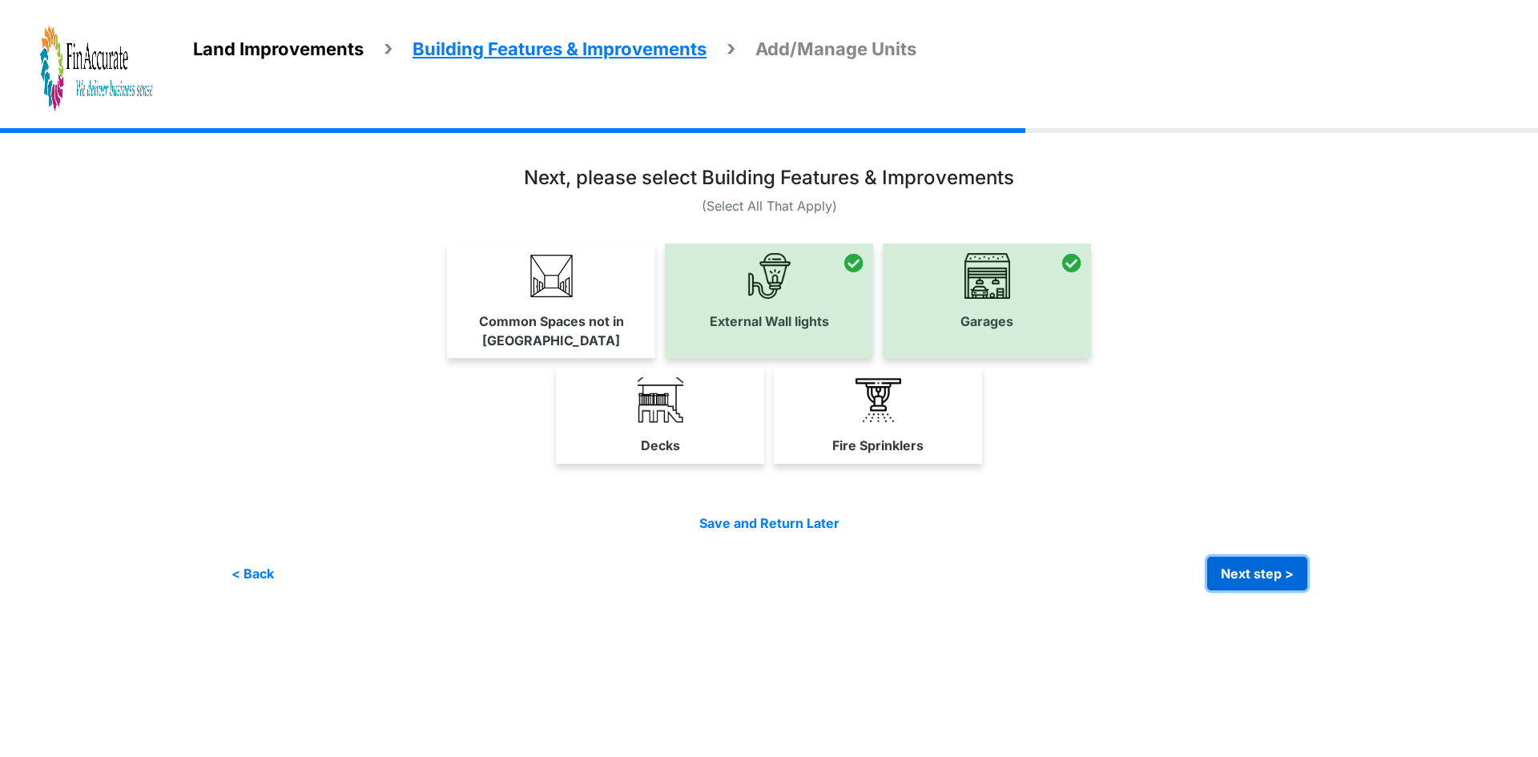
click at [1252, 557] on button "Next step >" at bounding box center [1257, 574] width 100 height 34
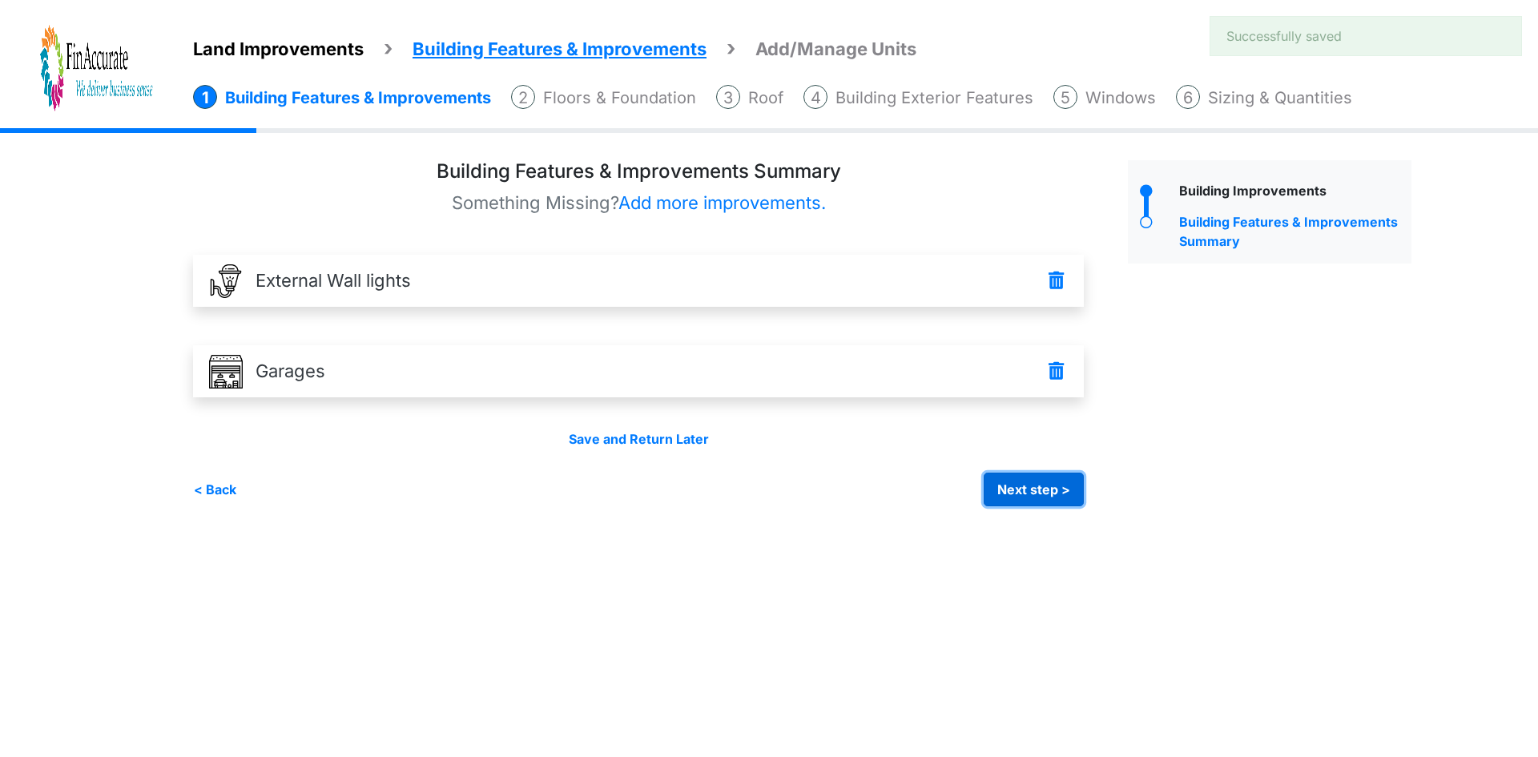
click at [1047, 490] on button "Next step >" at bounding box center [1034, 490] width 100 height 34
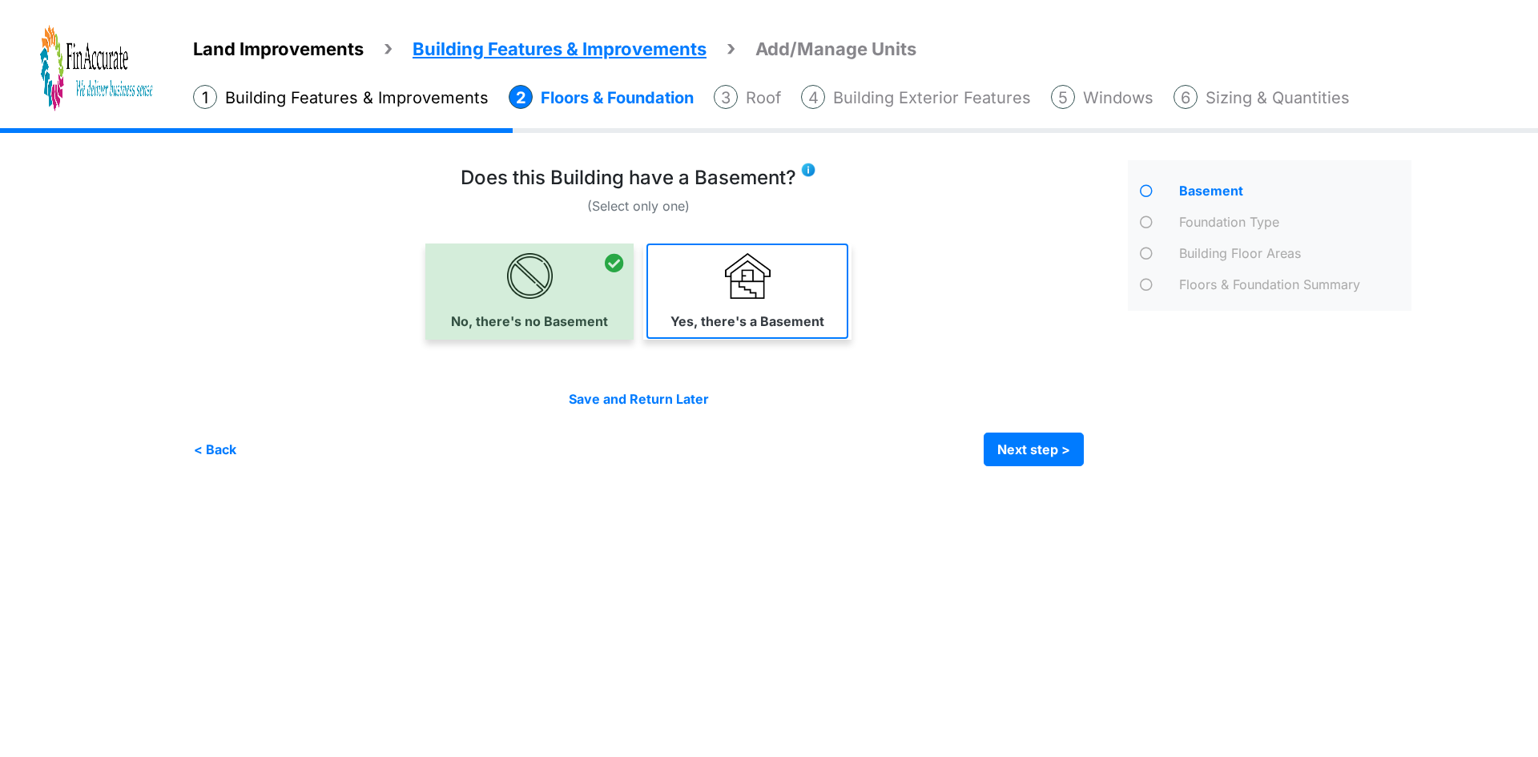
click at [723, 308] on link "Yes, there's a Basement" at bounding box center [748, 291] width 202 height 95
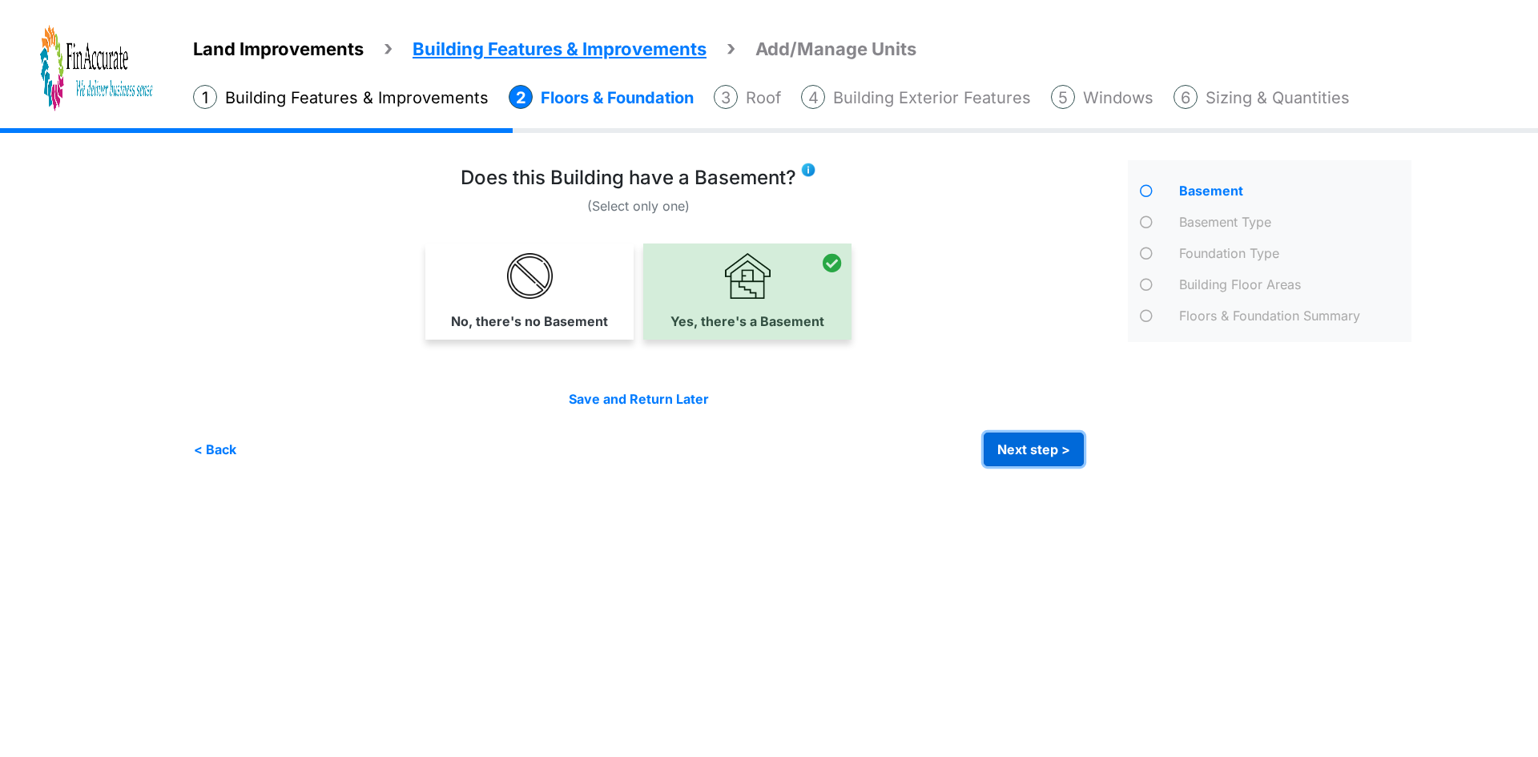
click at [1014, 449] on button "Next step >" at bounding box center [1034, 450] width 100 height 34
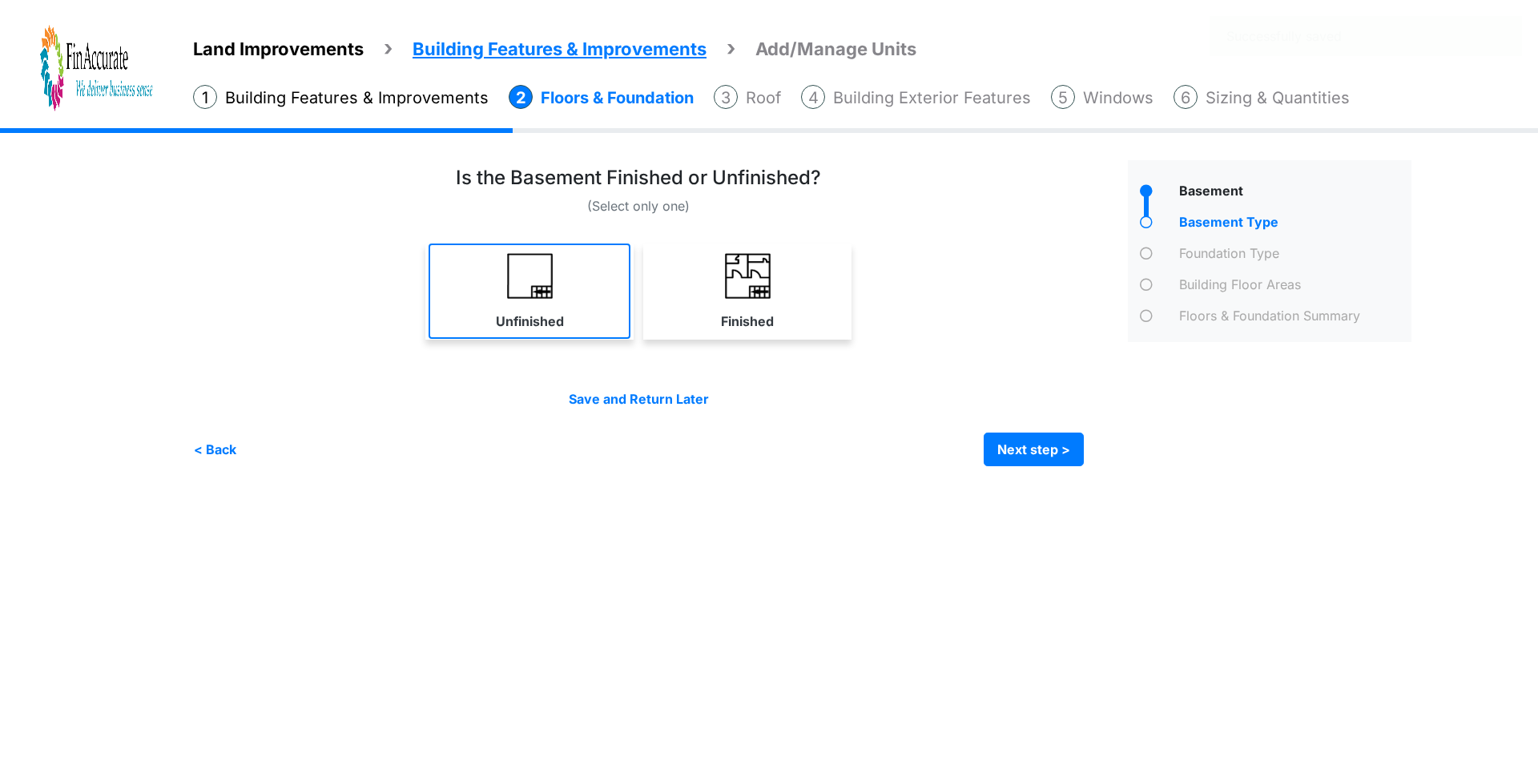
drag, startPoint x: 560, startPoint y: 293, endPoint x: 902, endPoint y: 359, distance: 348.4
click at [562, 293] on link "Unfinished" at bounding box center [530, 291] width 202 height 95
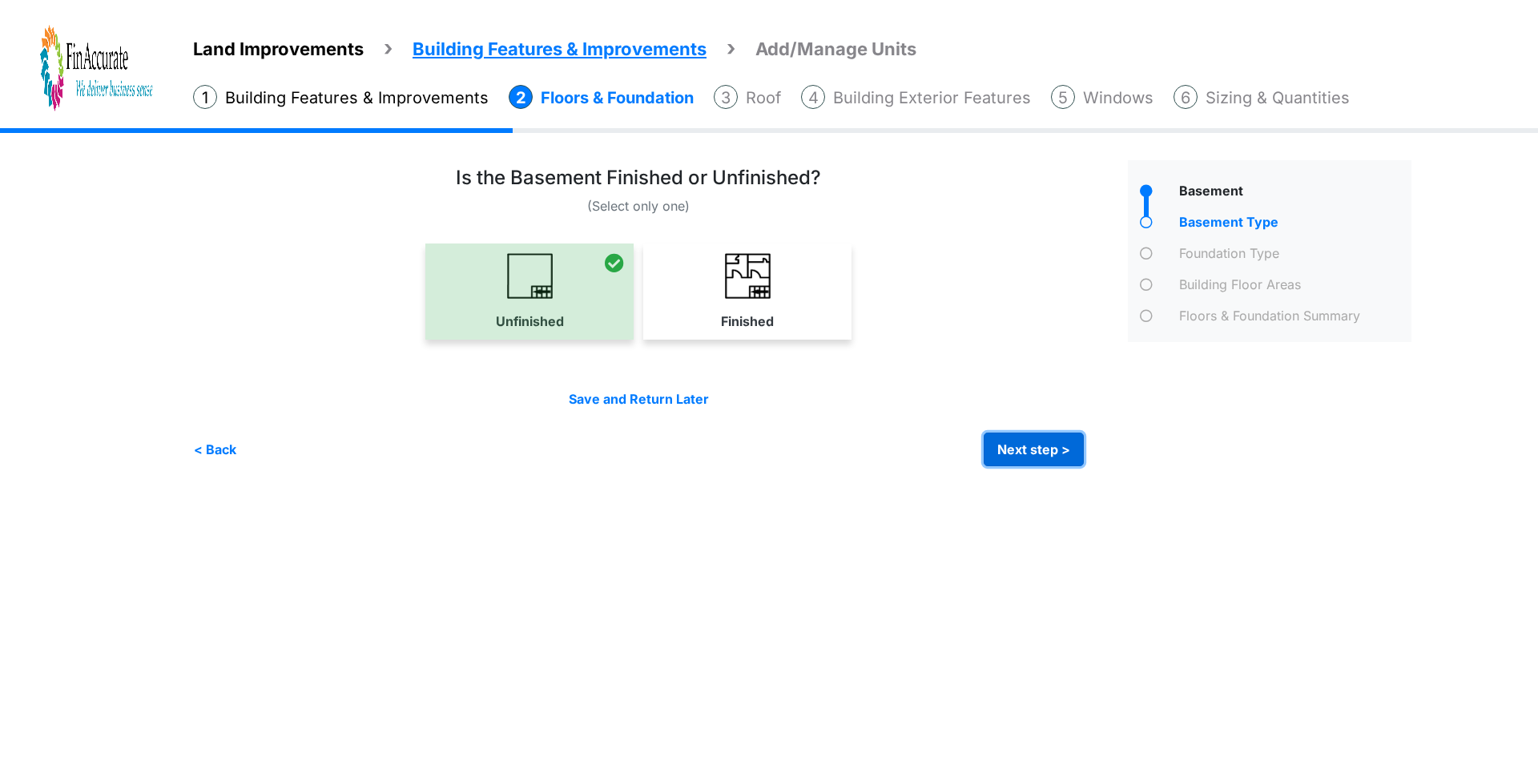
click at [1025, 447] on button "Next step >" at bounding box center [1034, 450] width 100 height 34
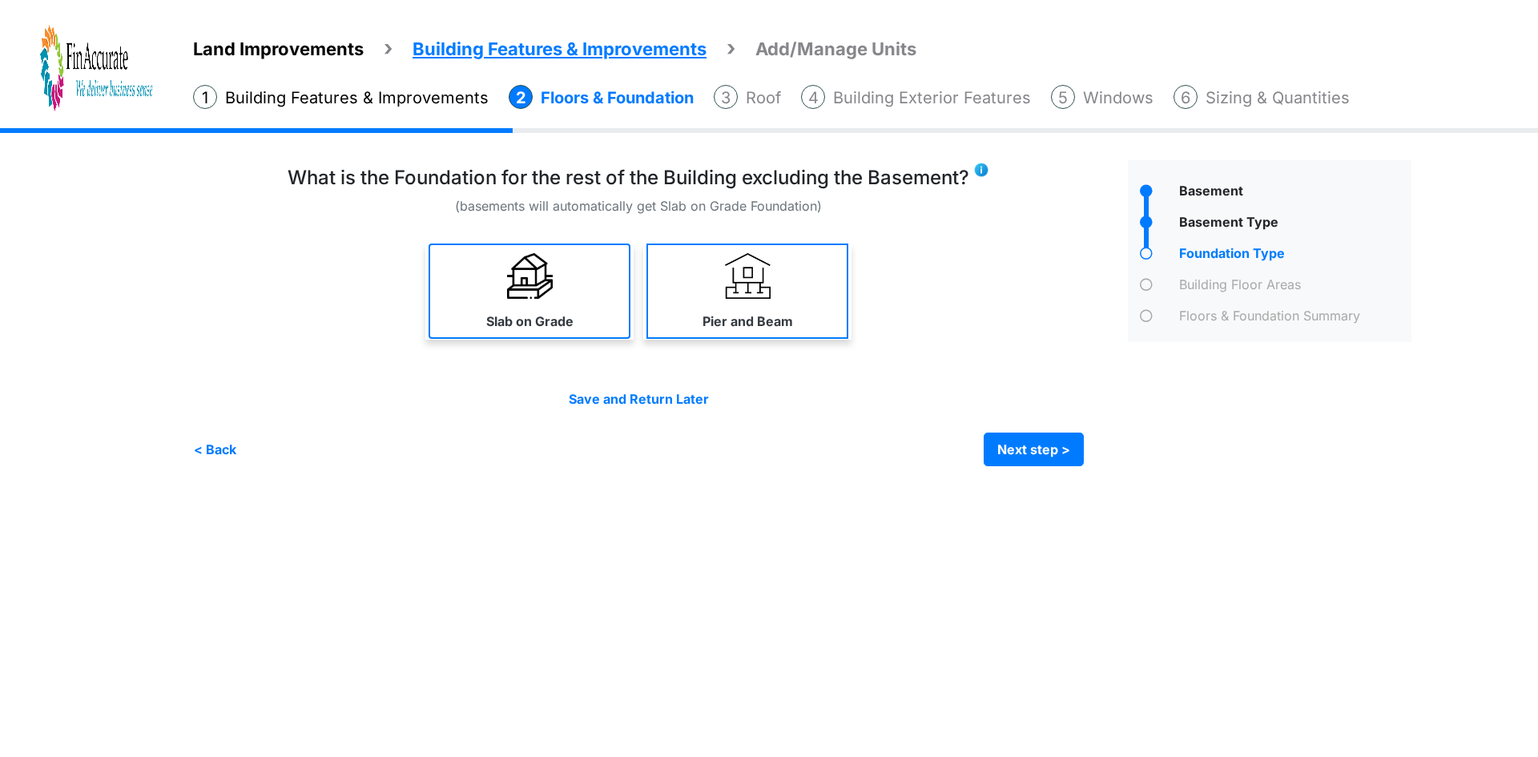
drag, startPoint x: 518, startPoint y: 292, endPoint x: 692, endPoint y: 320, distance: 176.8
click at [519, 292] on img at bounding box center [530, 276] width 46 height 46
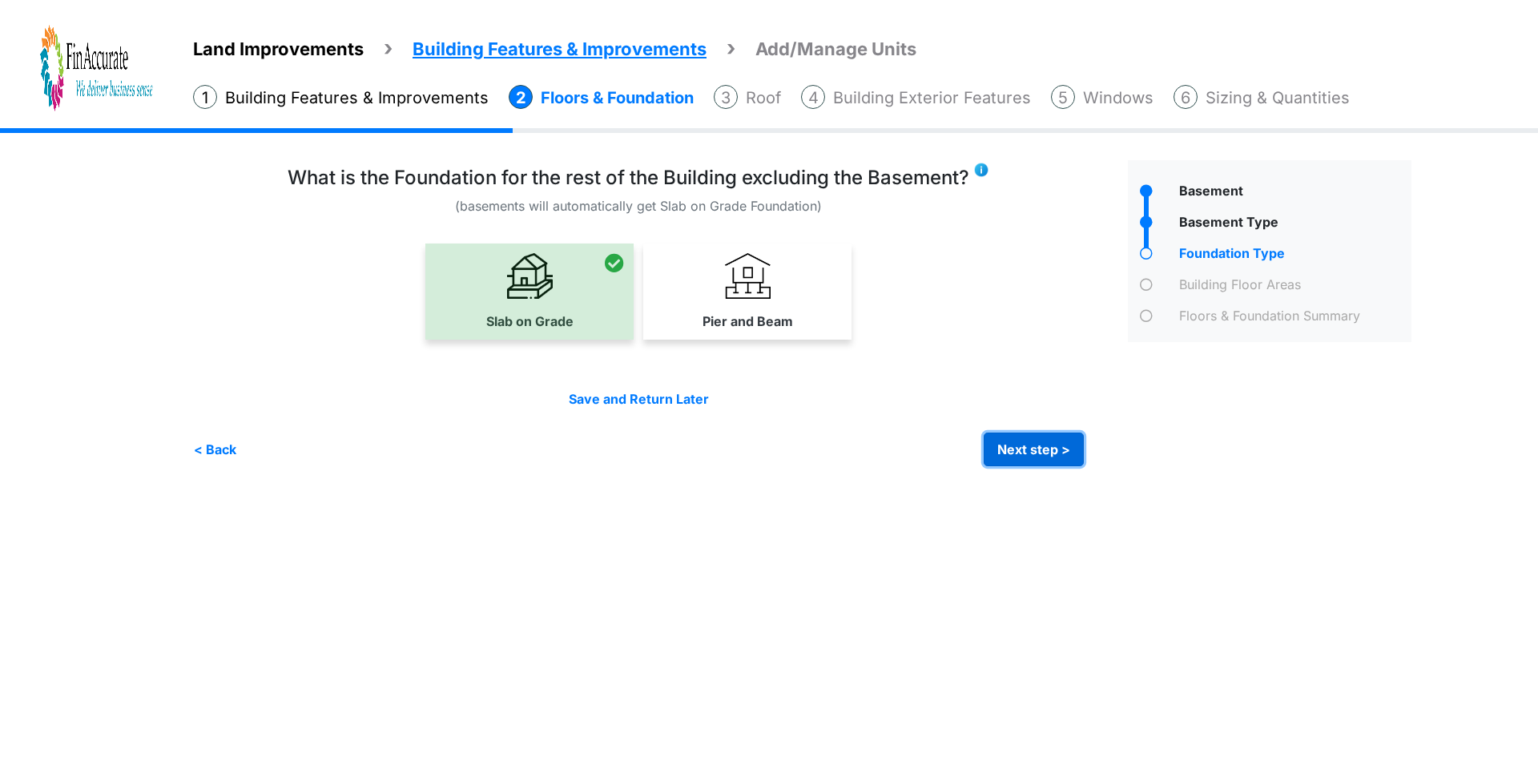
click at [1004, 438] on button "Next step >" at bounding box center [1034, 450] width 100 height 34
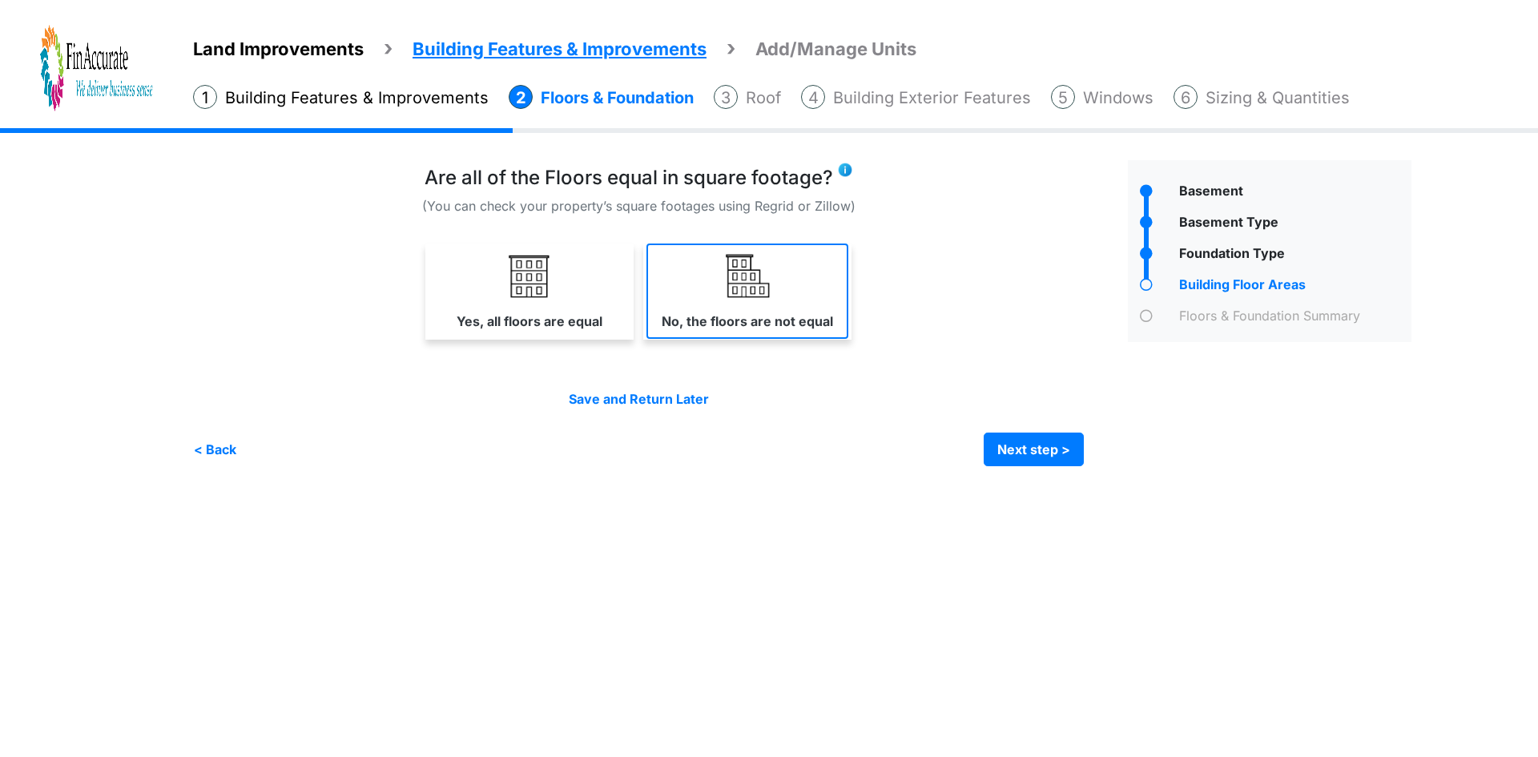
drag, startPoint x: 674, startPoint y: 310, endPoint x: 853, endPoint y: 334, distance: 181.1
click at [675, 312] on label "No, the floors are not equal" at bounding box center [747, 321] width 171 height 19
select select "*"
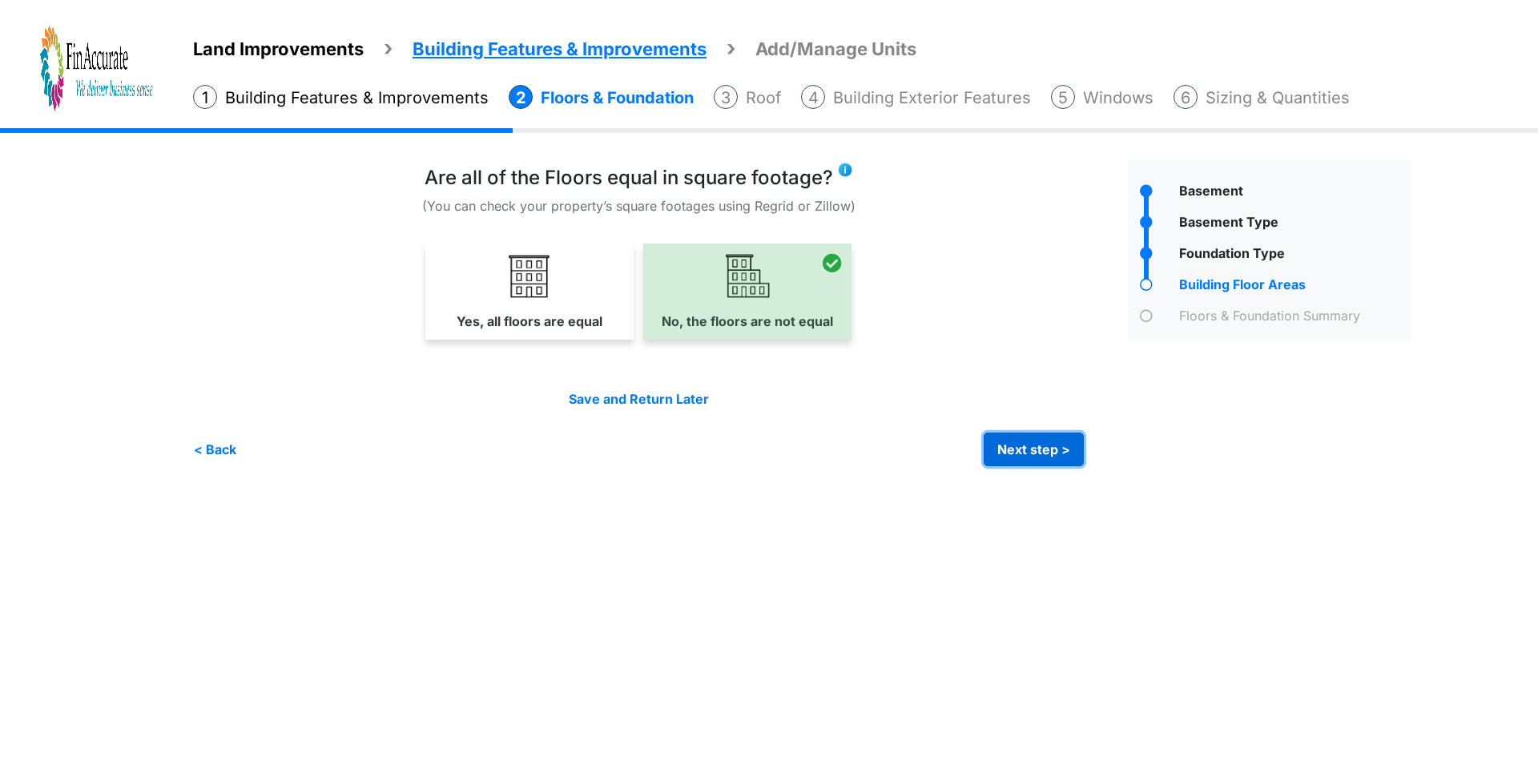
click at [1013, 446] on button "Next step >" at bounding box center [1034, 450] width 100 height 34
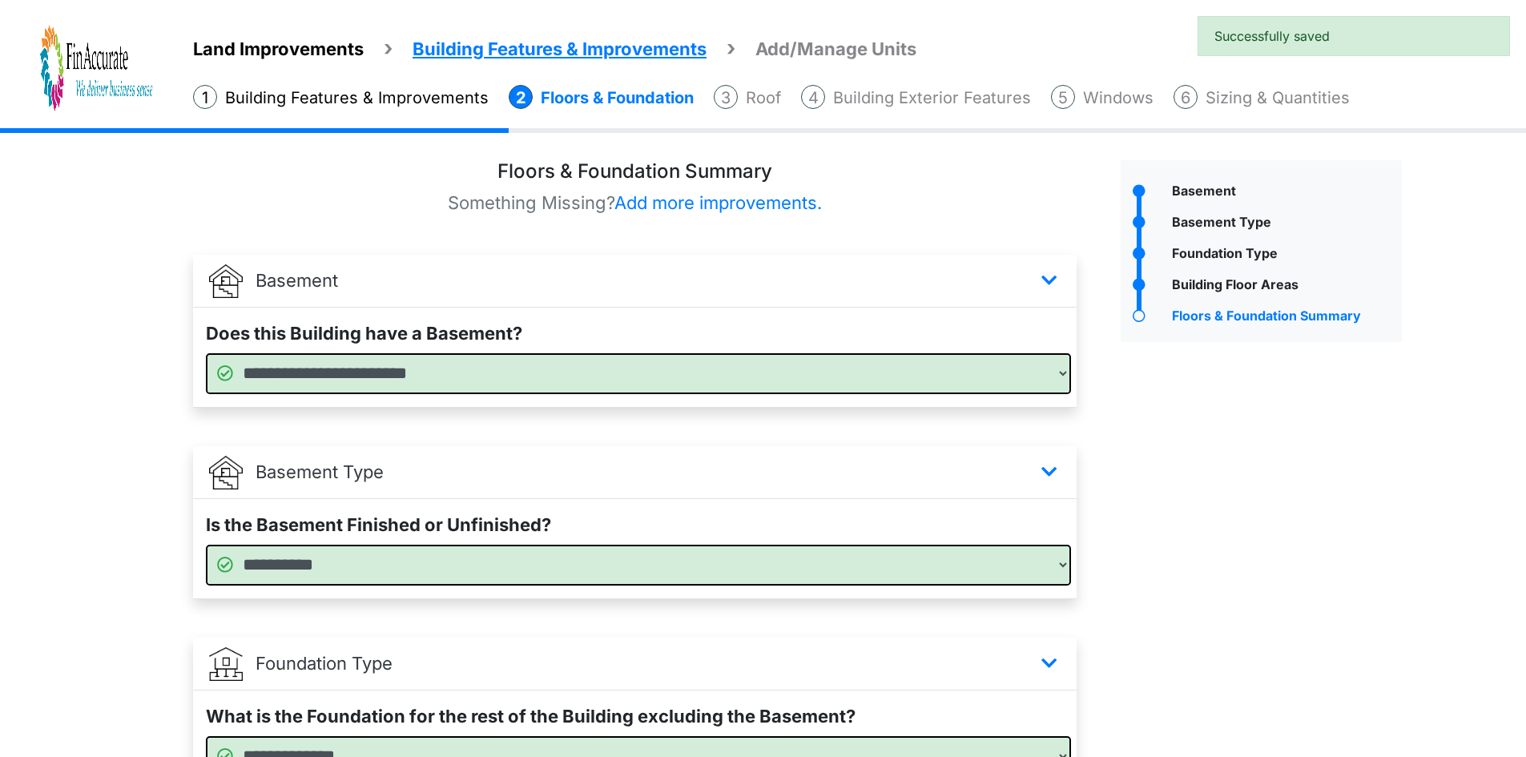
scroll to position [358, 0]
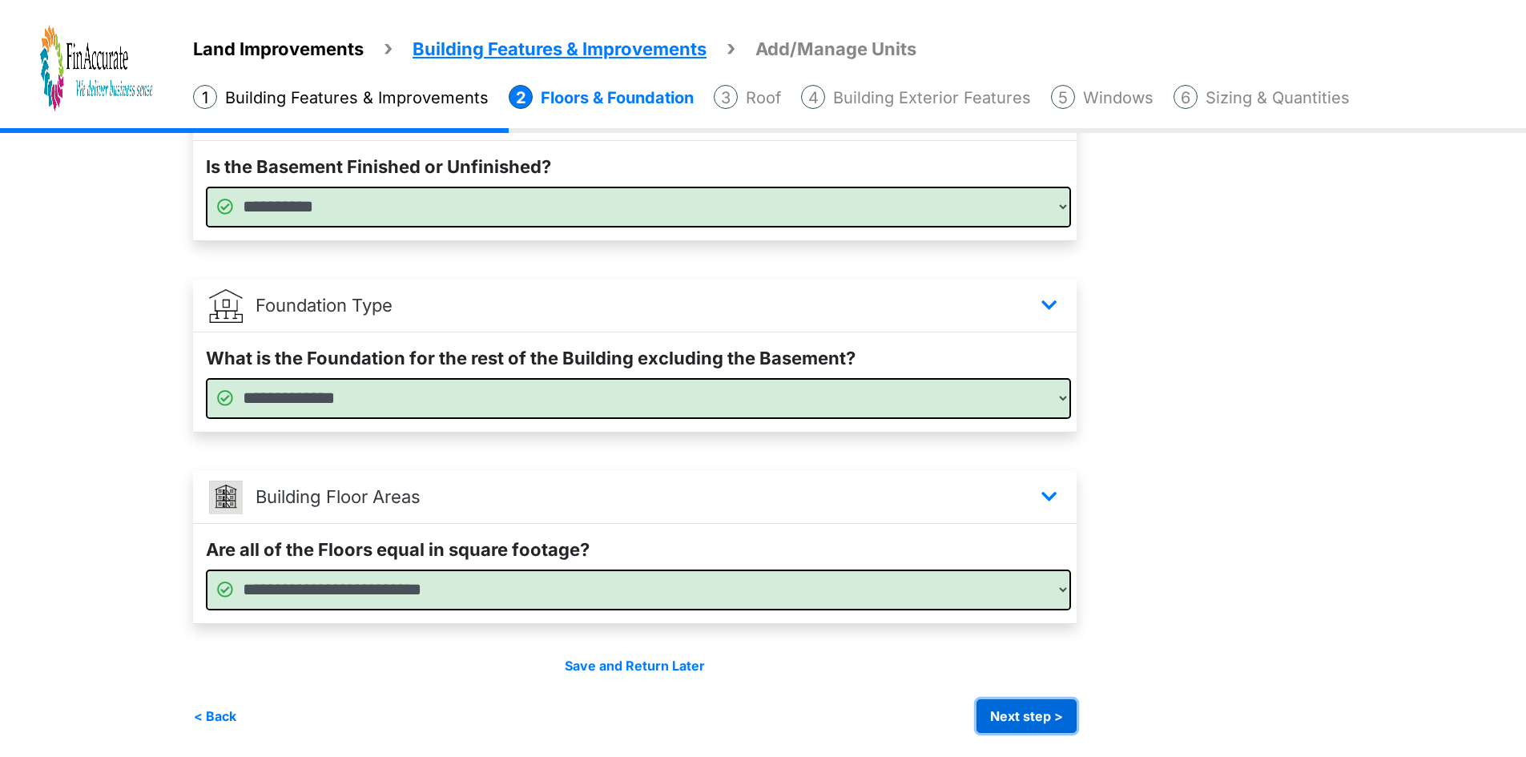
click at [1018, 722] on button "Next step >" at bounding box center [1027, 716] width 100 height 34
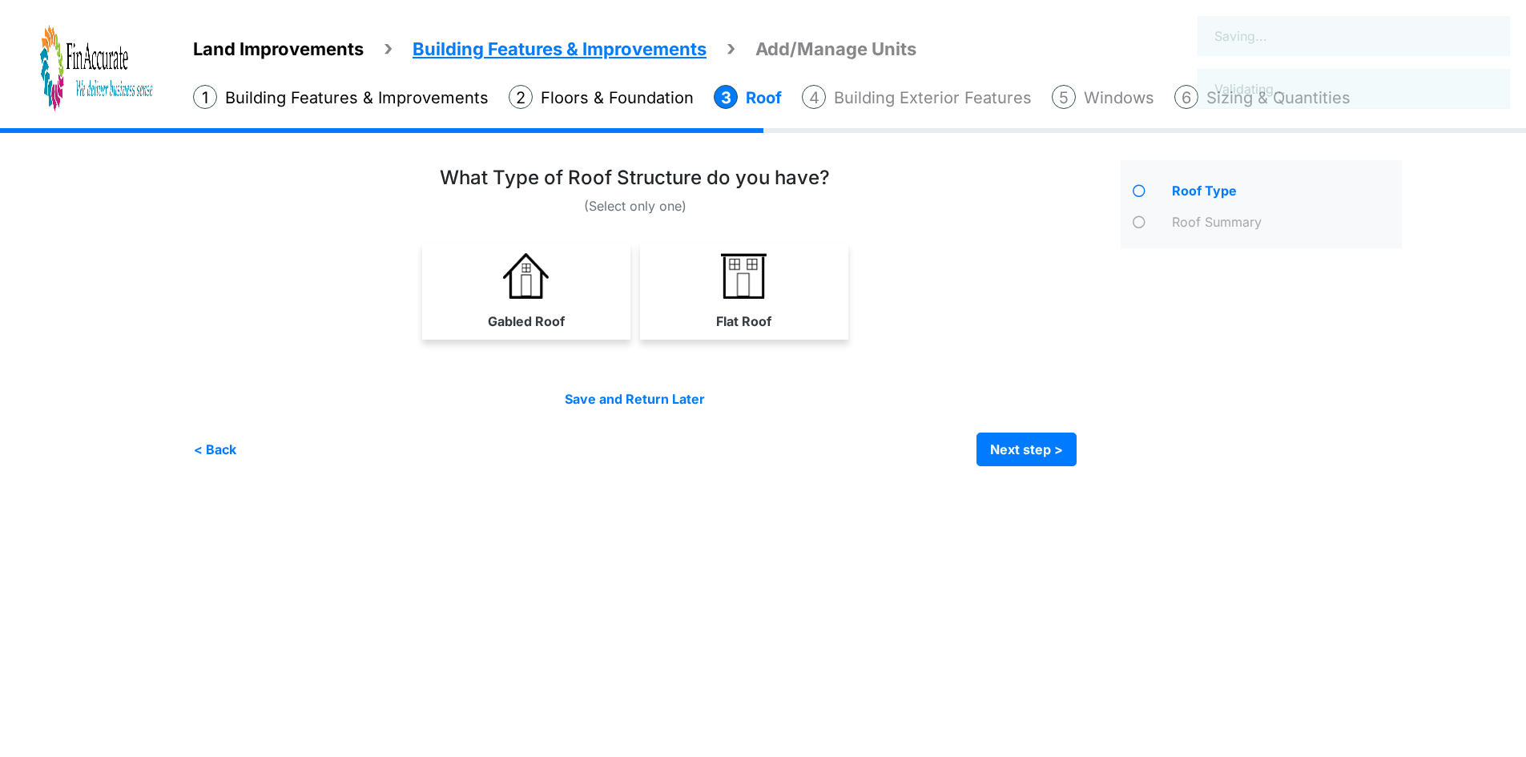
scroll to position [0, 0]
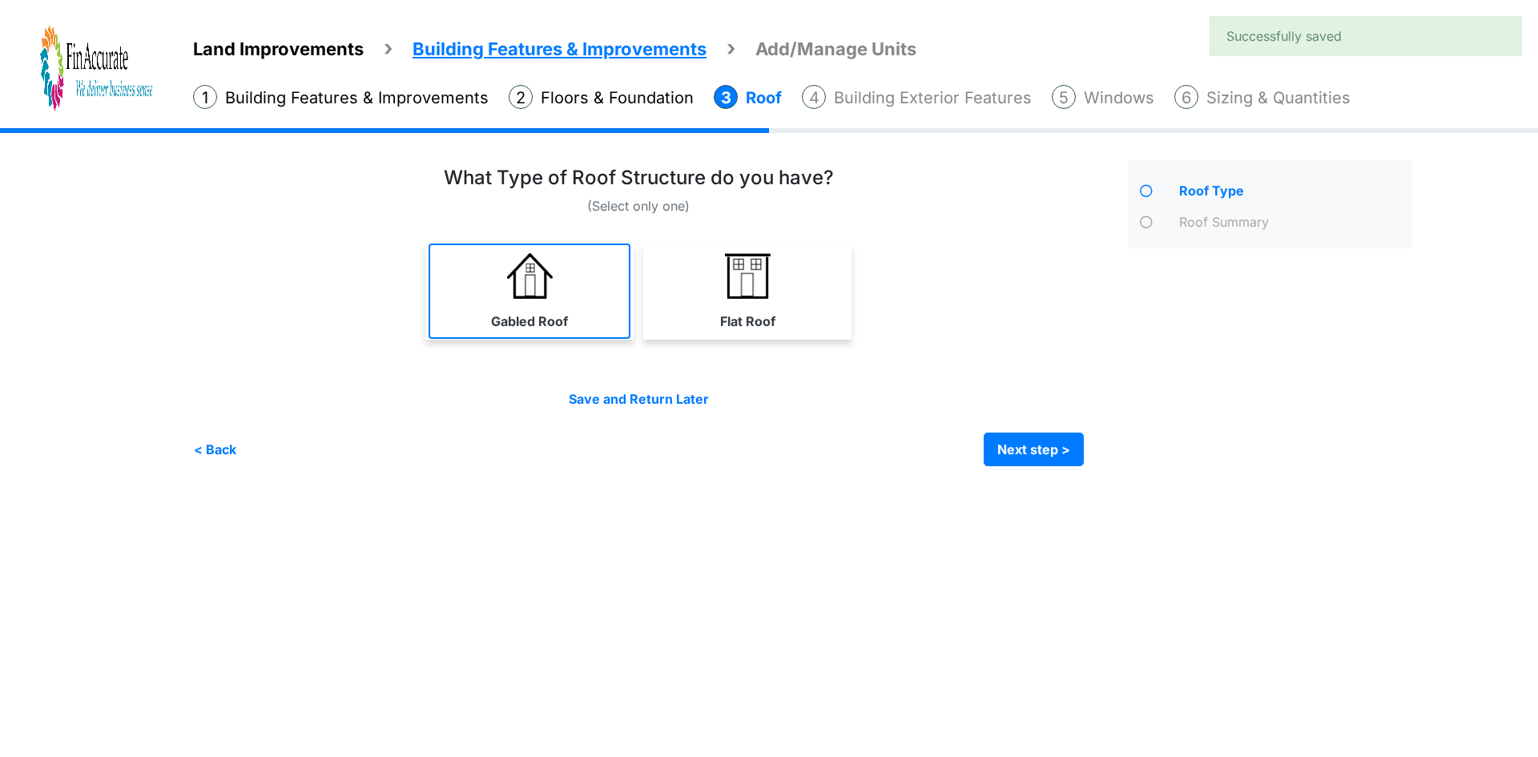
click at [562, 309] on link "Gabled Roof" at bounding box center [530, 291] width 202 height 95
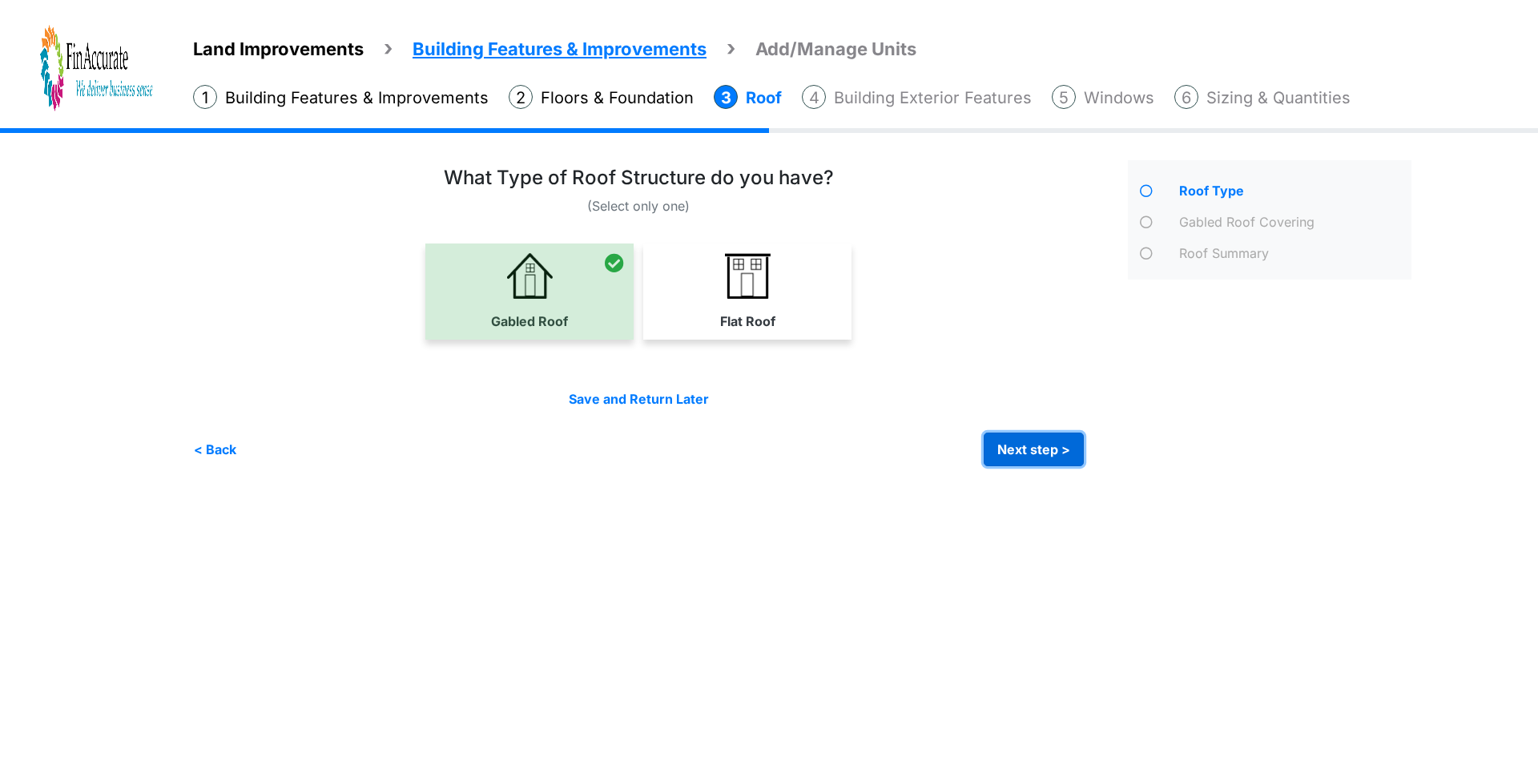
click at [1006, 441] on button "Next step >" at bounding box center [1034, 450] width 100 height 34
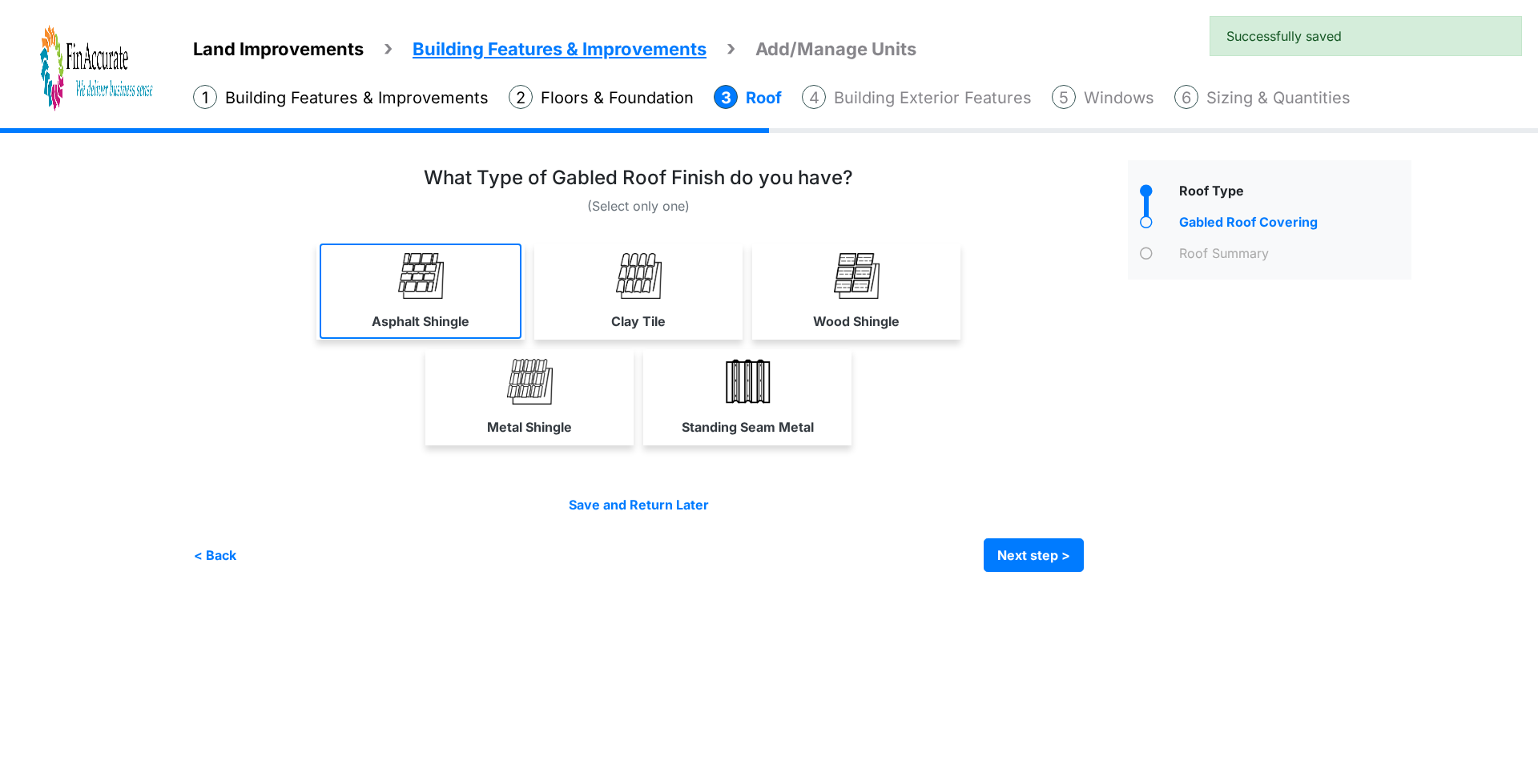
click at [438, 294] on img at bounding box center [421, 276] width 46 height 46
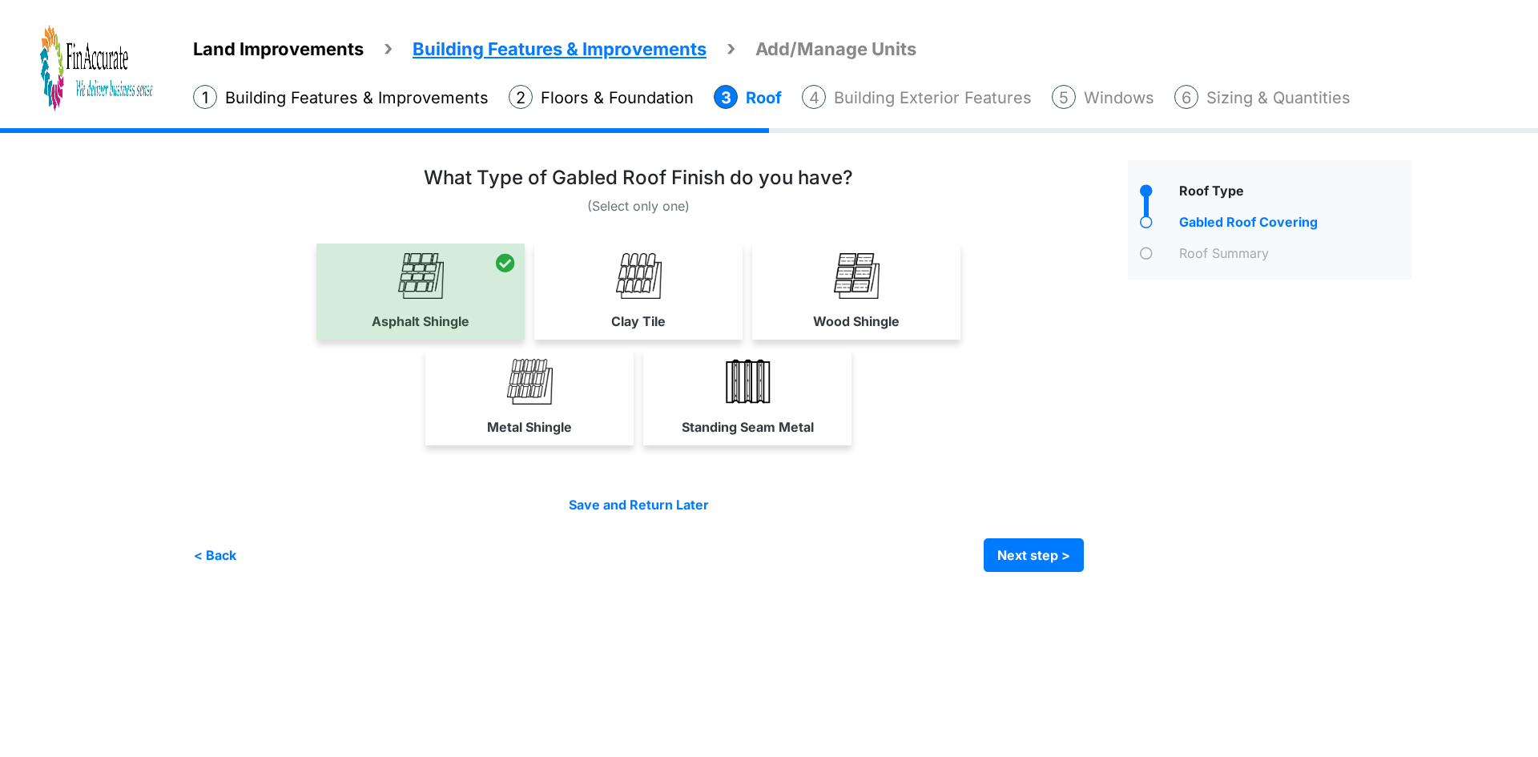
drag, startPoint x: 272, startPoint y: 49, endPoint x: 312, endPoint y: 60, distance: 41.6
click at [272, 49] on span "Land Improvements" at bounding box center [278, 48] width 171 height 21
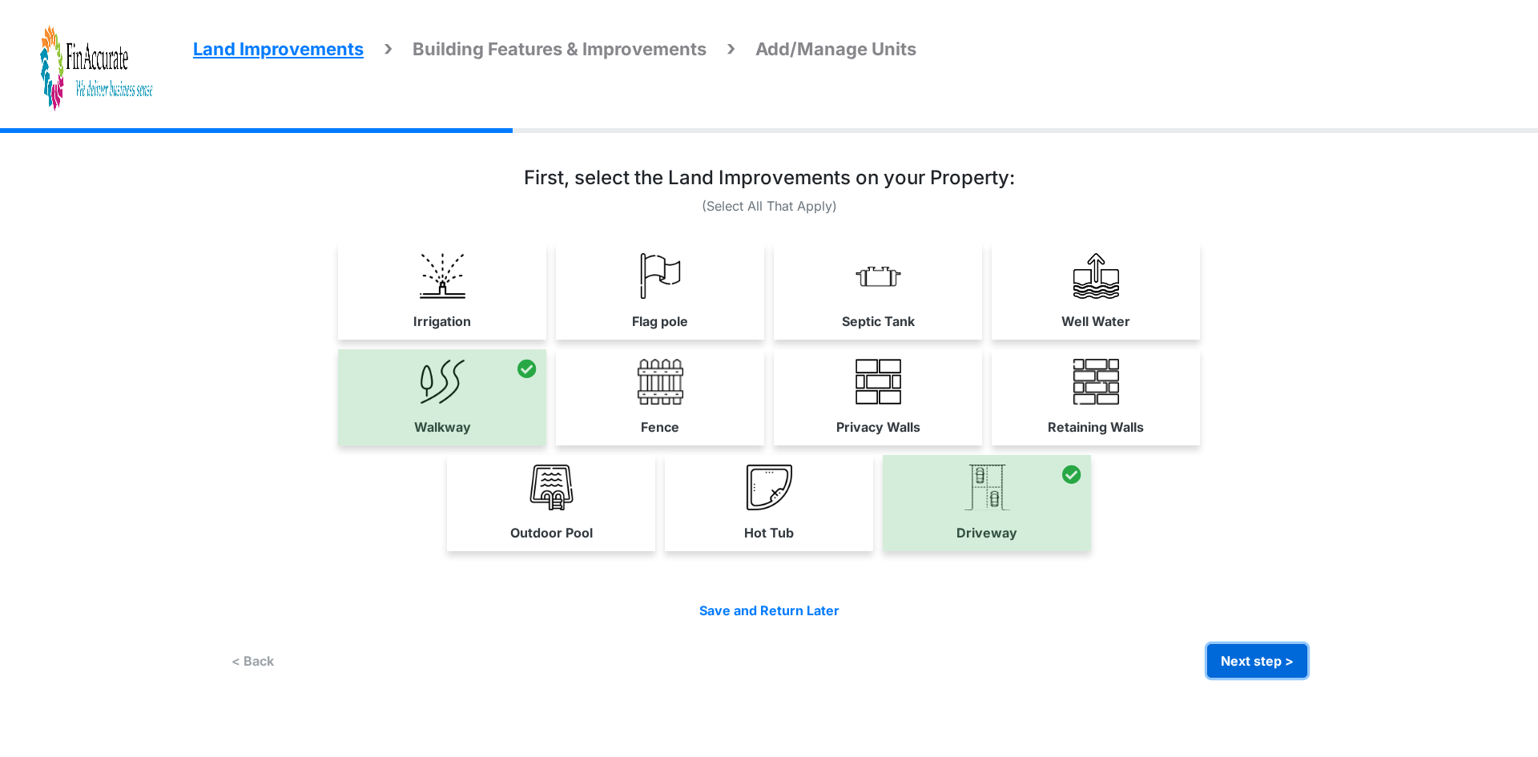
click at [1244, 663] on button "Next step >" at bounding box center [1257, 661] width 100 height 34
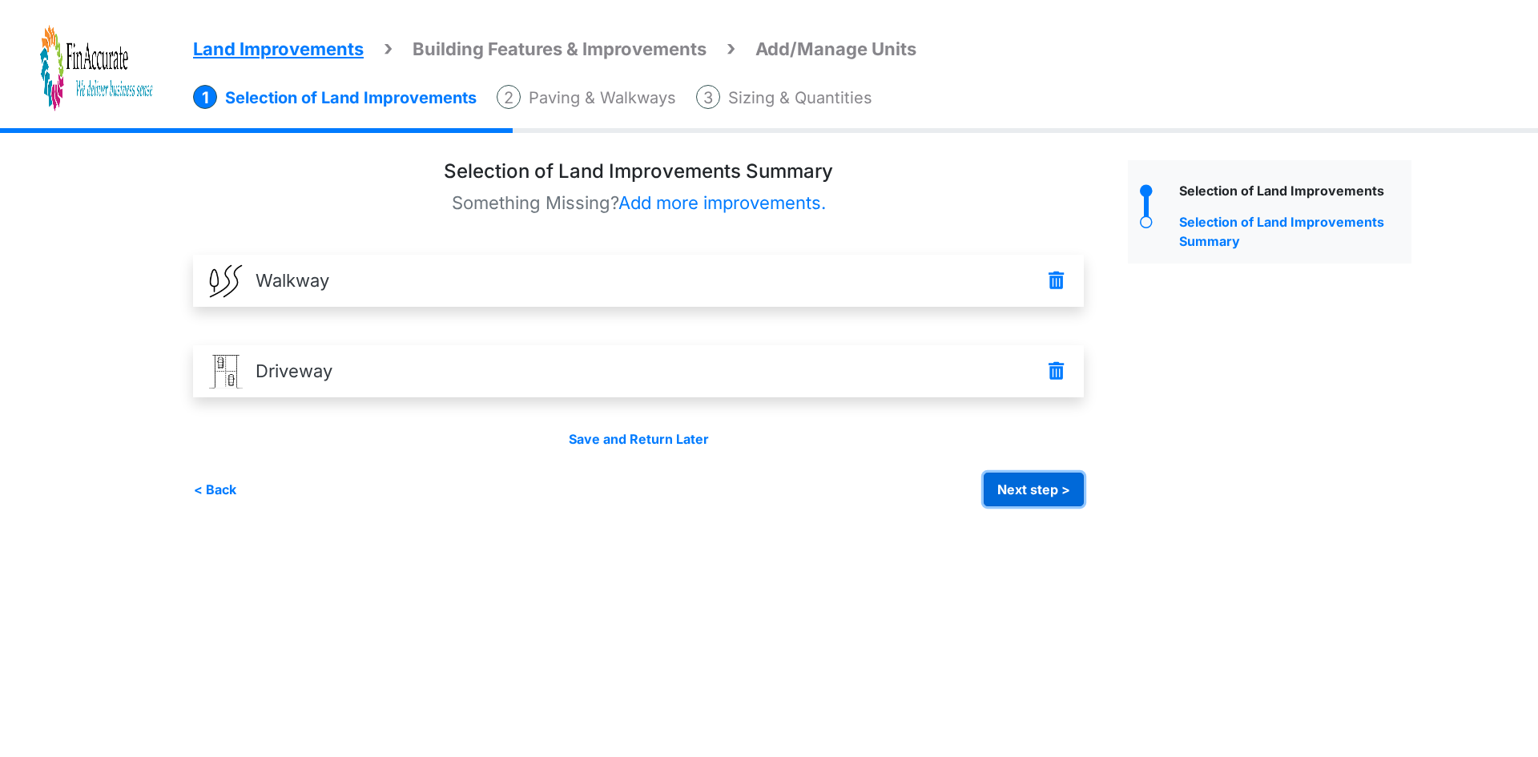
click at [1063, 493] on button "Next step >" at bounding box center [1034, 490] width 100 height 34
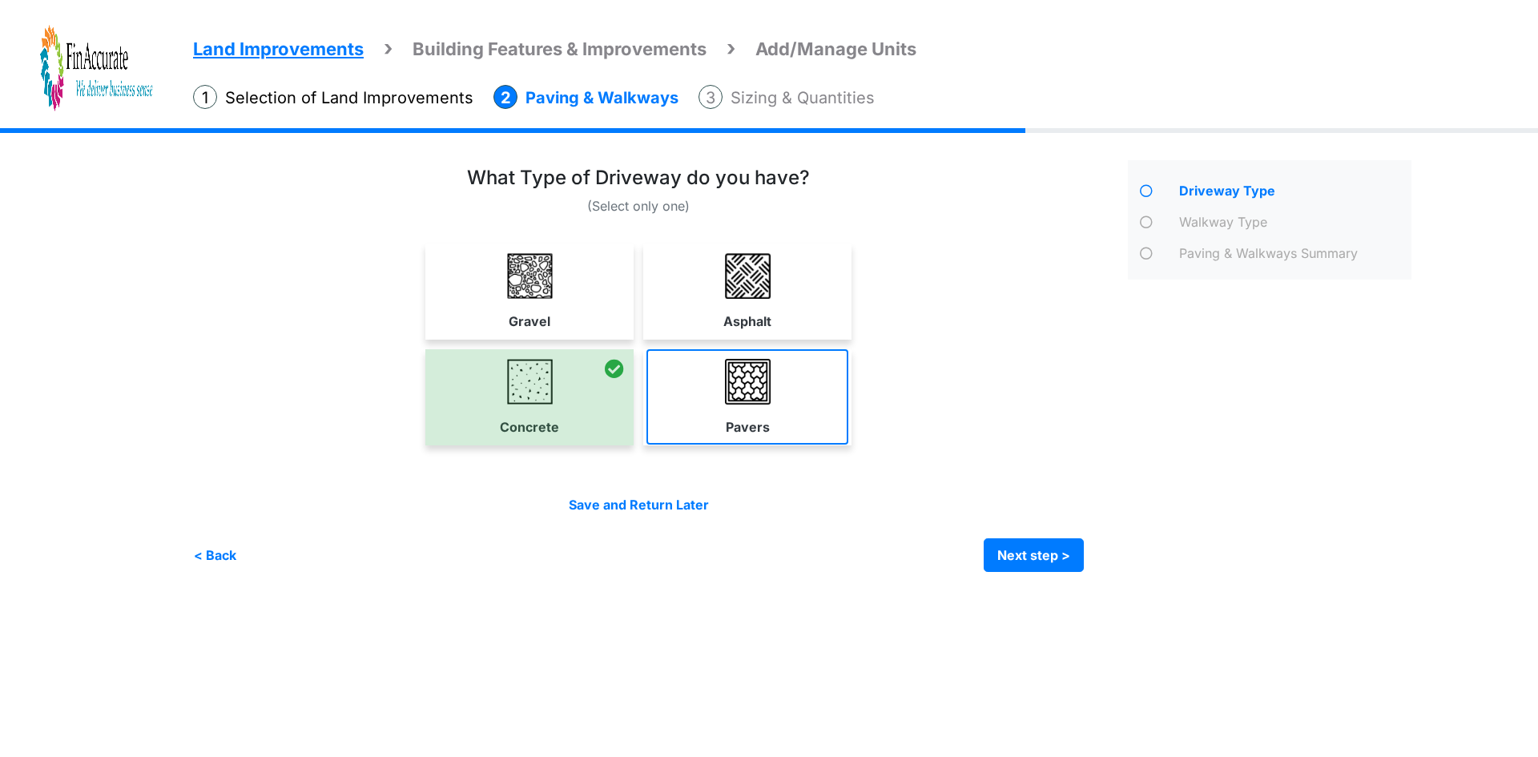
click at [756, 403] on img at bounding box center [748, 382] width 46 height 46
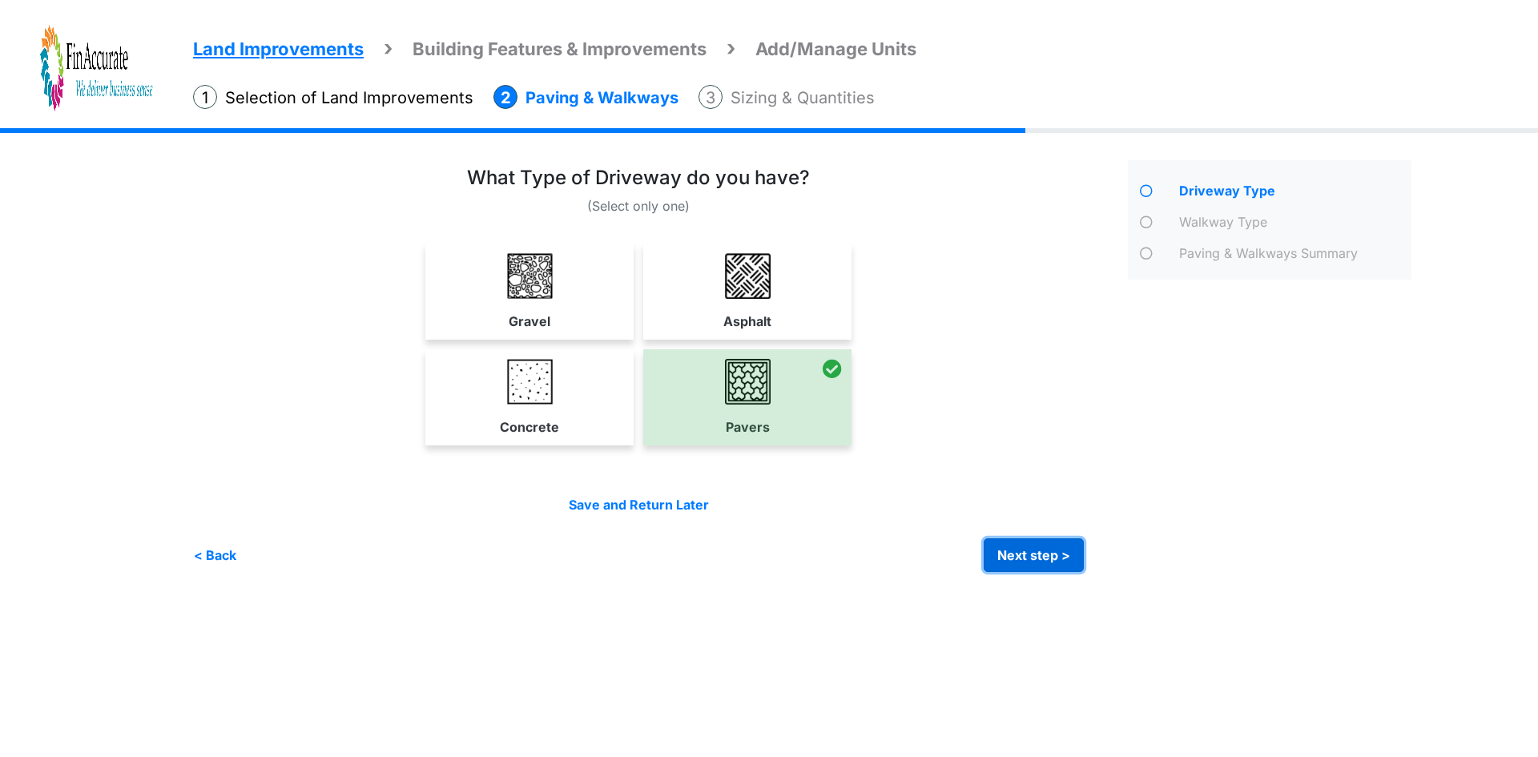
drag, startPoint x: 1031, startPoint y: 554, endPoint x: 992, endPoint y: 558, distance: 39.6
click at [1032, 555] on button "Next step >" at bounding box center [1034, 555] width 100 height 34
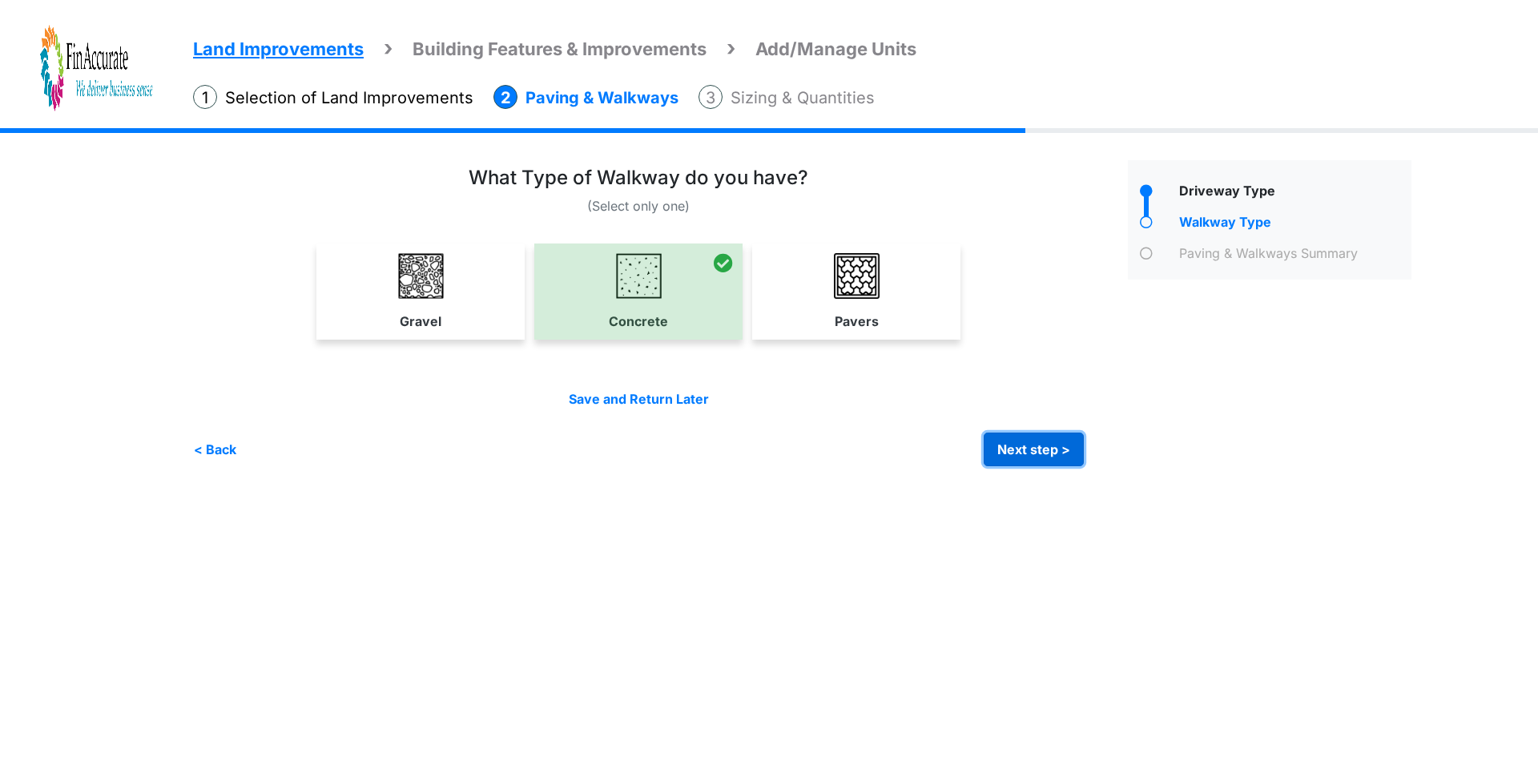
click at [1000, 441] on button "Next step >" at bounding box center [1034, 450] width 100 height 34
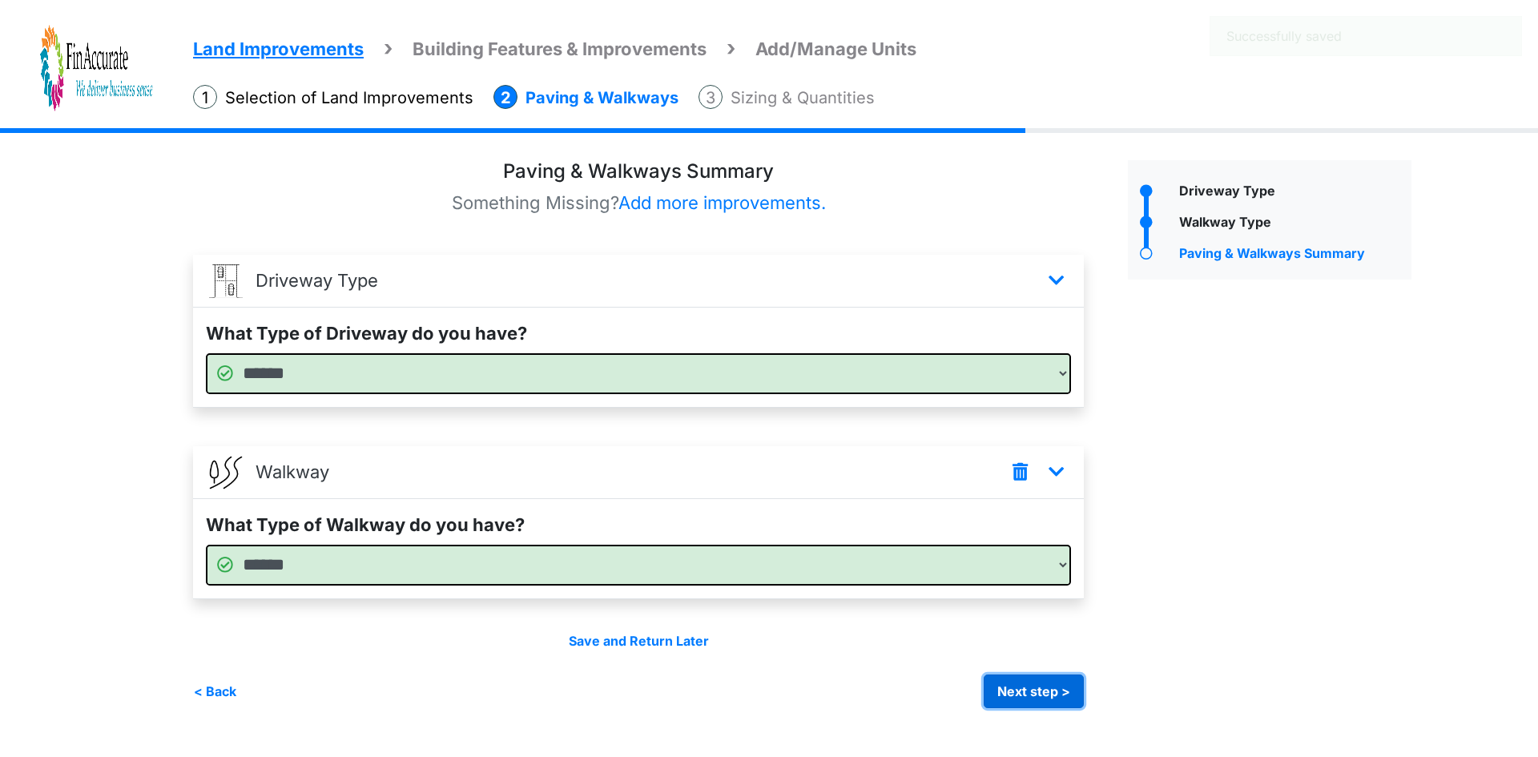
click at [1026, 688] on button "Next step >" at bounding box center [1034, 692] width 100 height 34
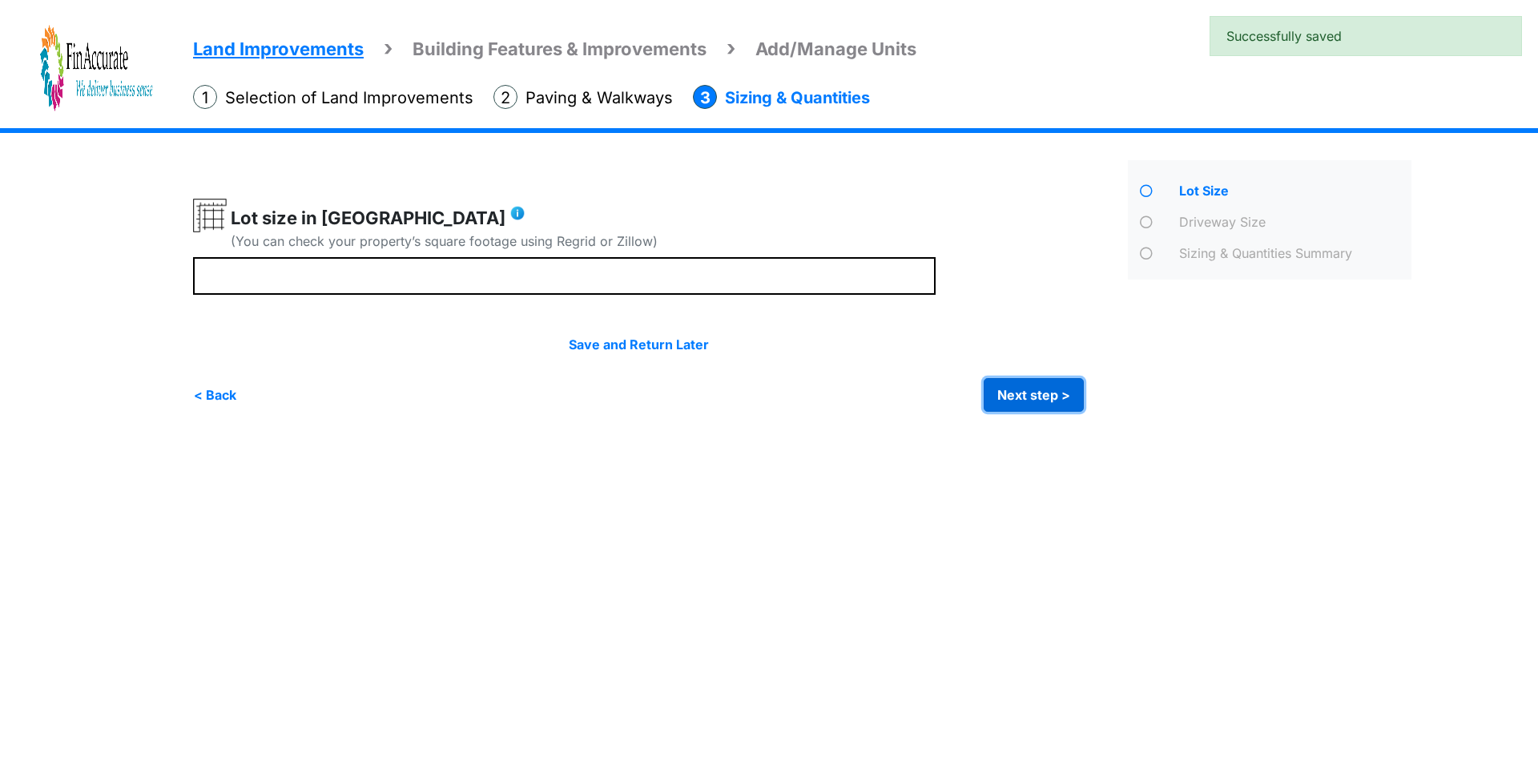
click at [1030, 394] on button "Next step >" at bounding box center [1034, 395] width 100 height 34
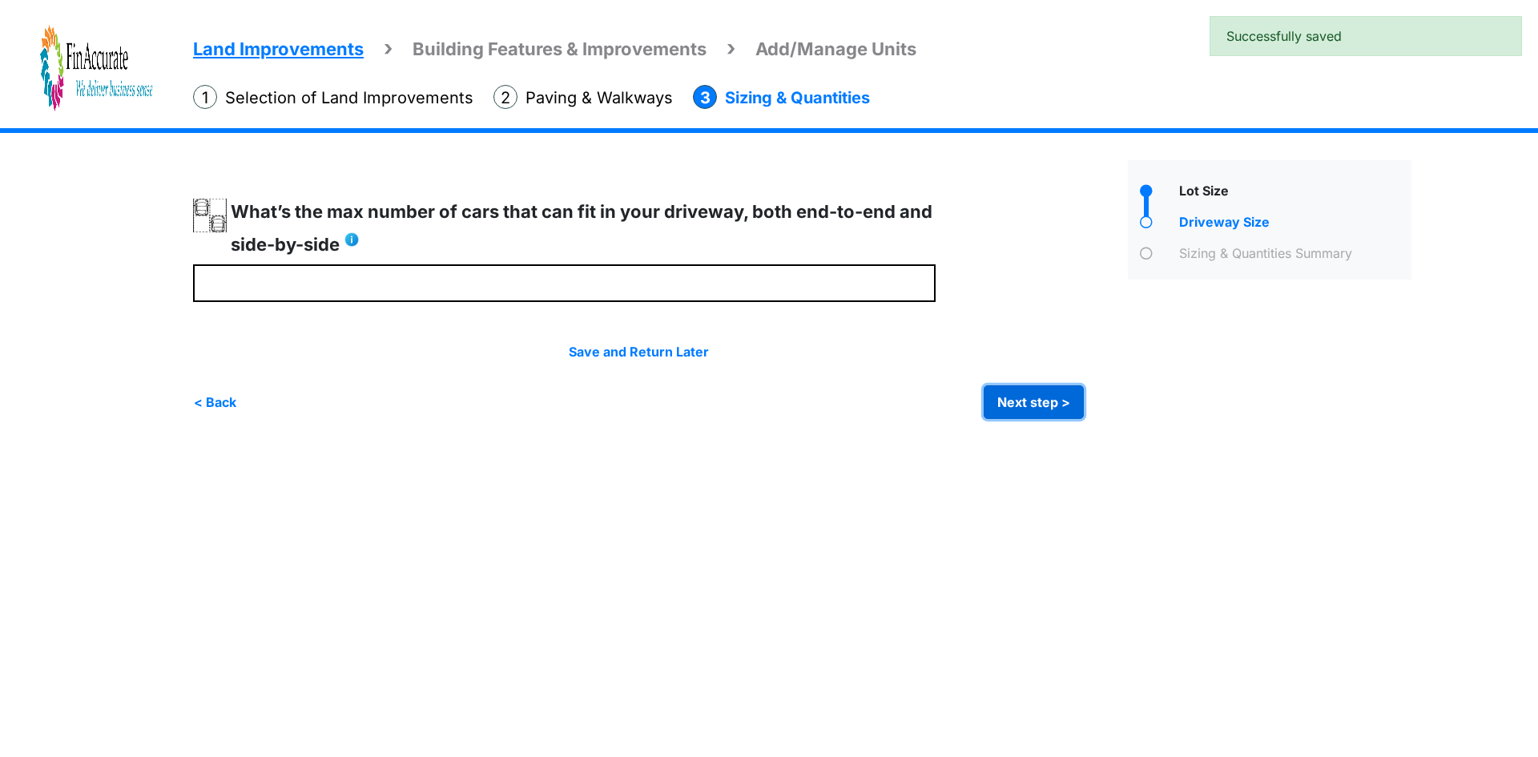
click at [1021, 403] on button "Next step >" at bounding box center [1034, 402] width 100 height 34
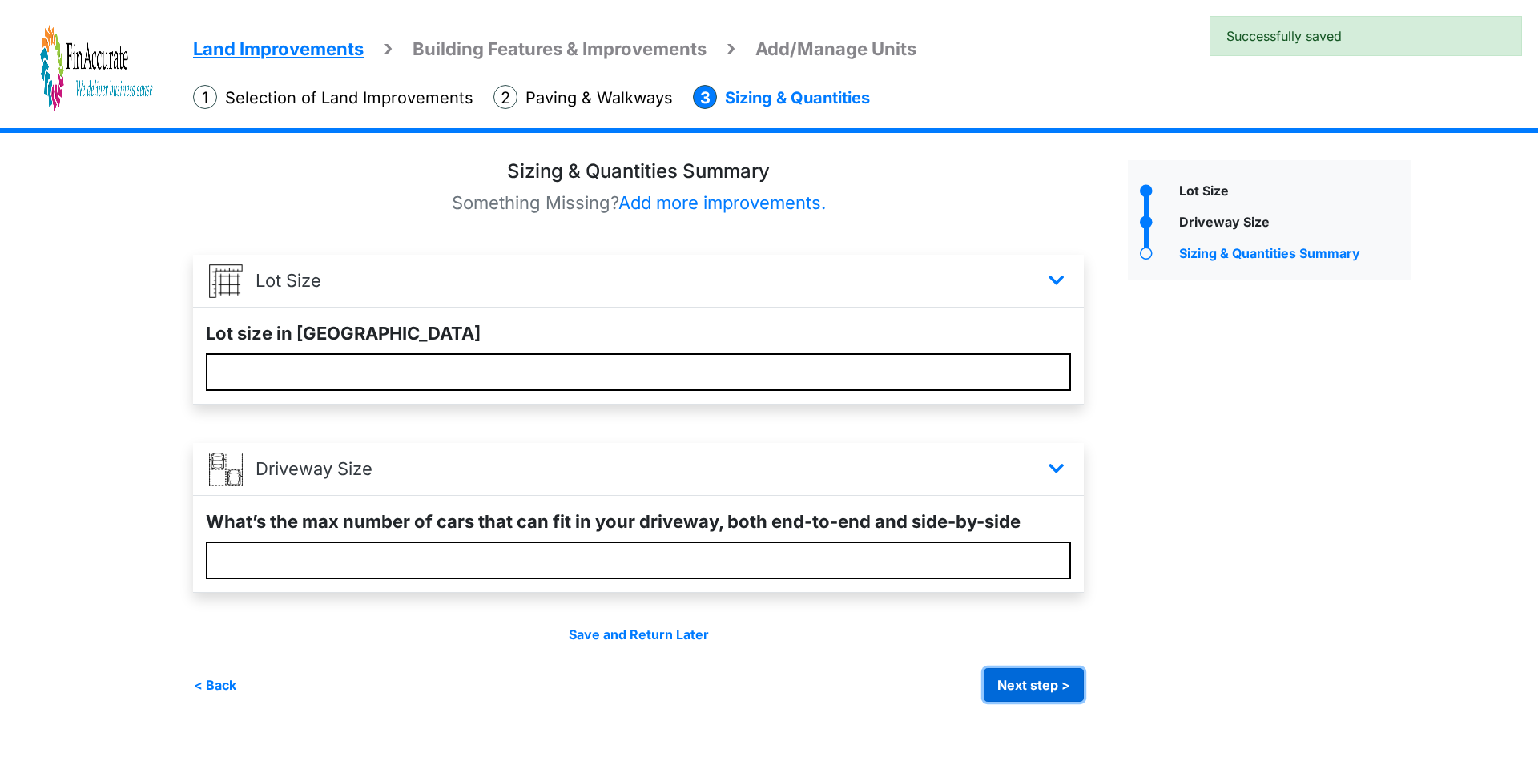
click at [1034, 687] on button "Next step >" at bounding box center [1034, 685] width 100 height 34
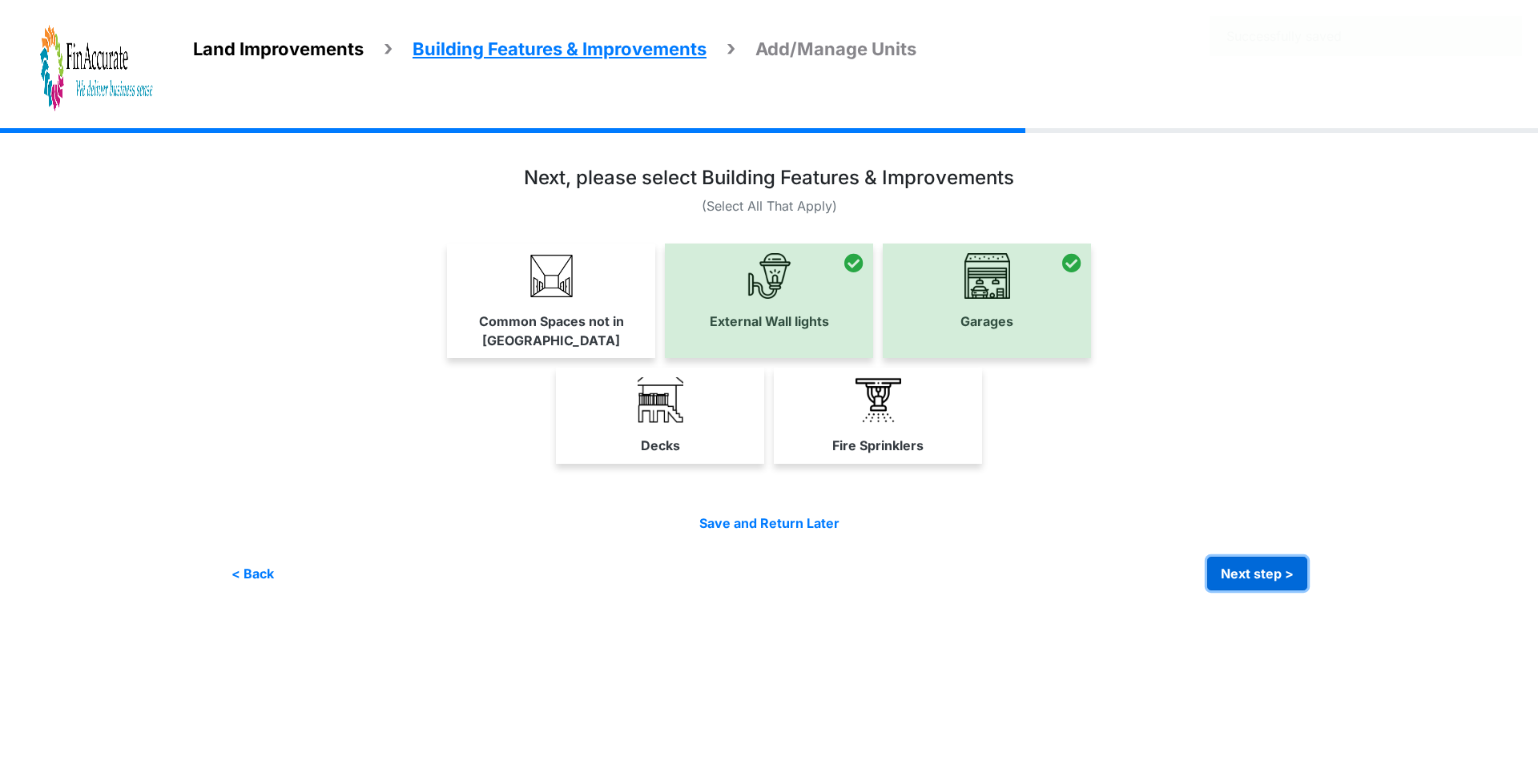
click at [1241, 557] on button "Next step >" at bounding box center [1257, 574] width 100 height 34
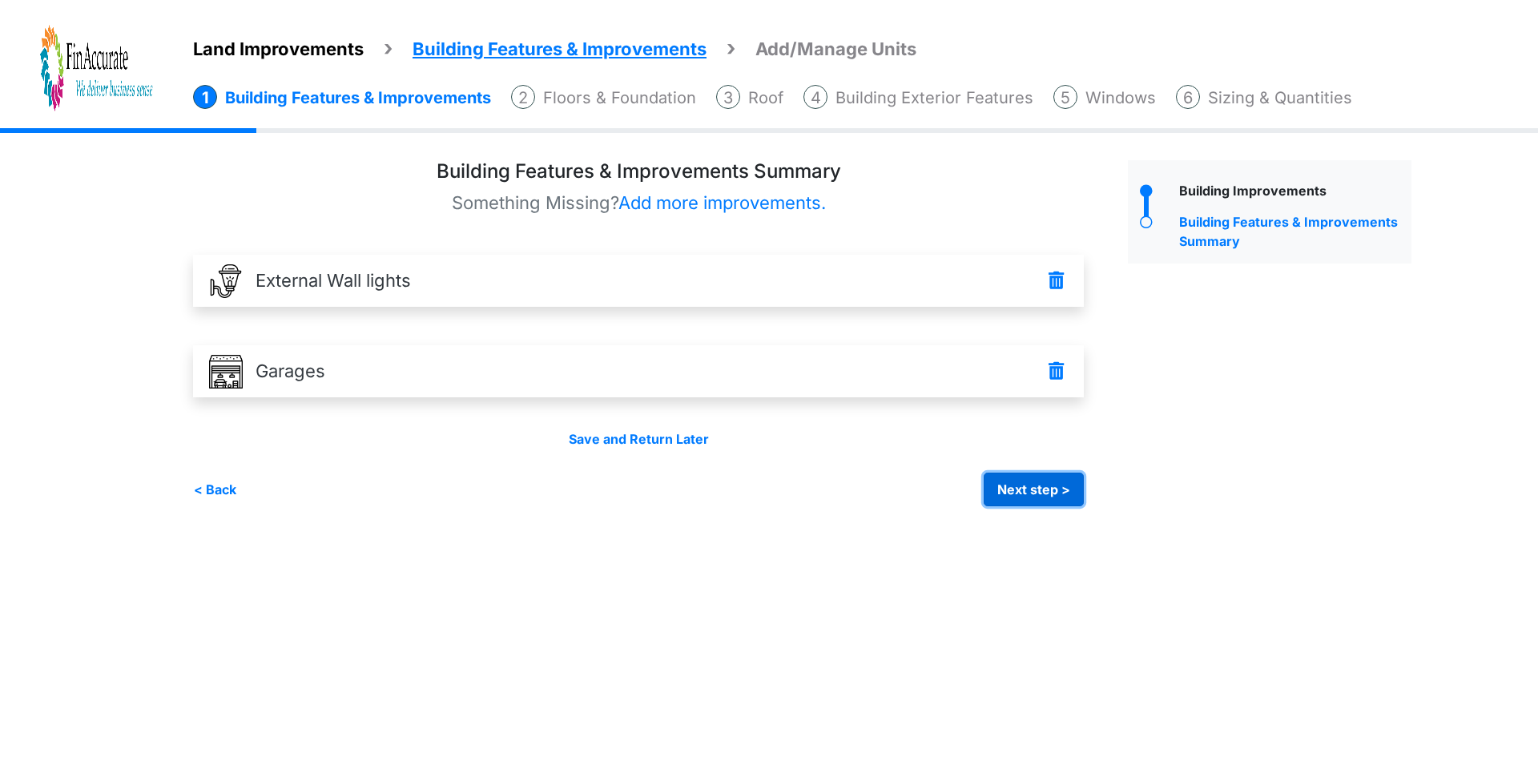
drag, startPoint x: 1042, startPoint y: 486, endPoint x: 970, endPoint y: 441, distance: 84.7
click at [1041, 486] on button "Next step >" at bounding box center [1034, 490] width 100 height 34
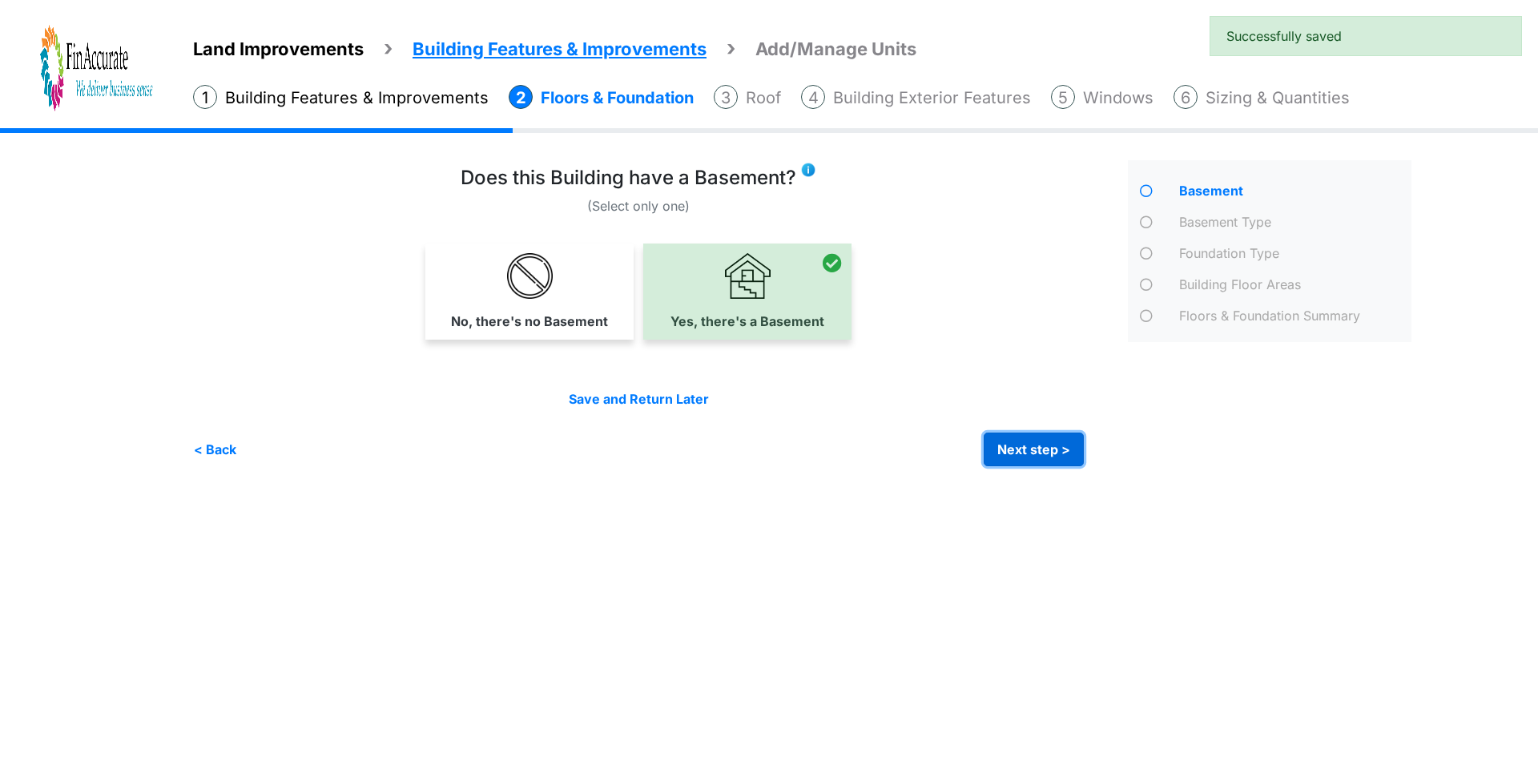
click at [1039, 440] on button "Next step >" at bounding box center [1034, 450] width 100 height 34
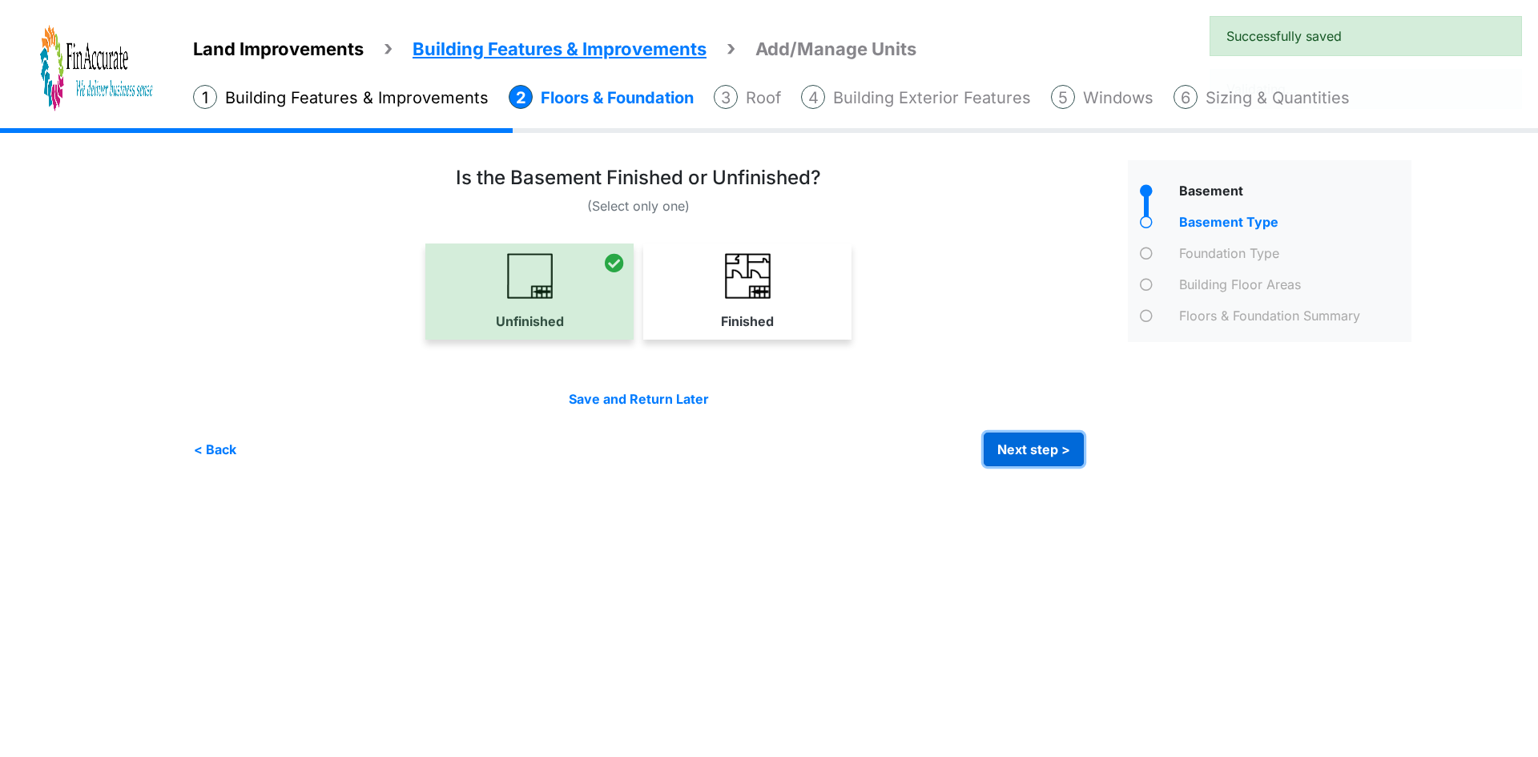
click at [1050, 444] on button "Next step >" at bounding box center [1034, 450] width 100 height 34
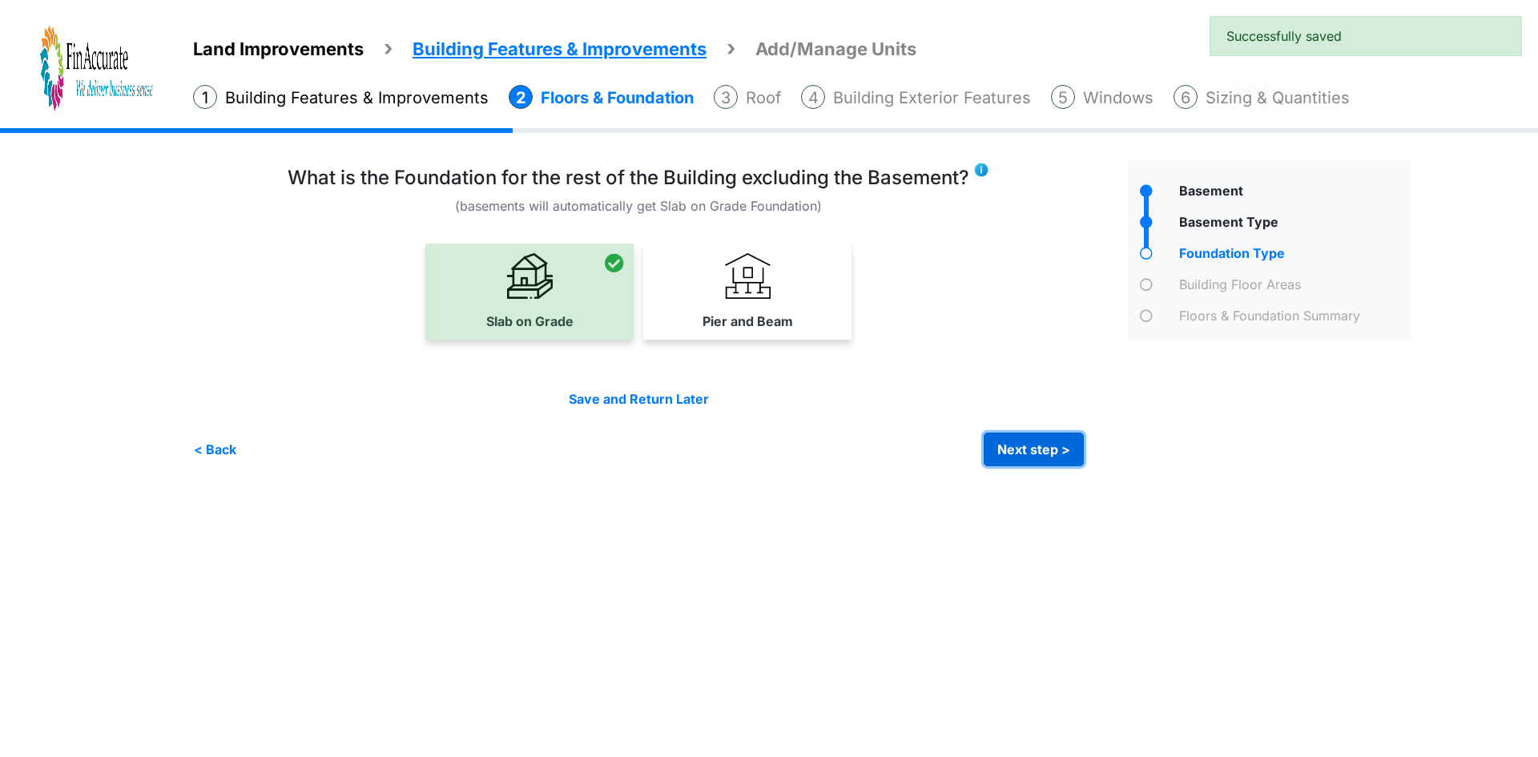
click at [1035, 453] on button "Next step >" at bounding box center [1034, 450] width 100 height 34
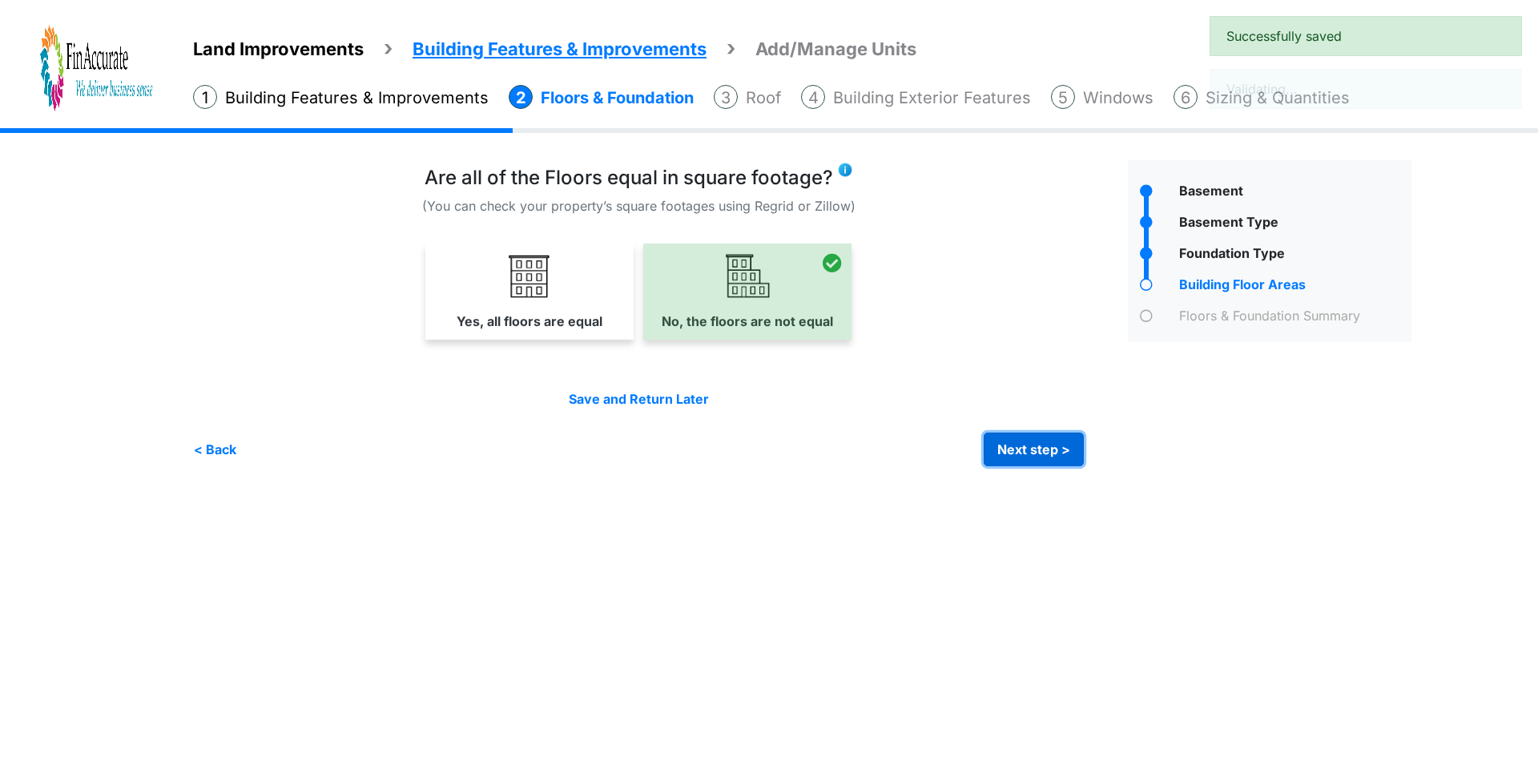
click at [1039, 453] on button "Next step >" at bounding box center [1034, 450] width 100 height 34
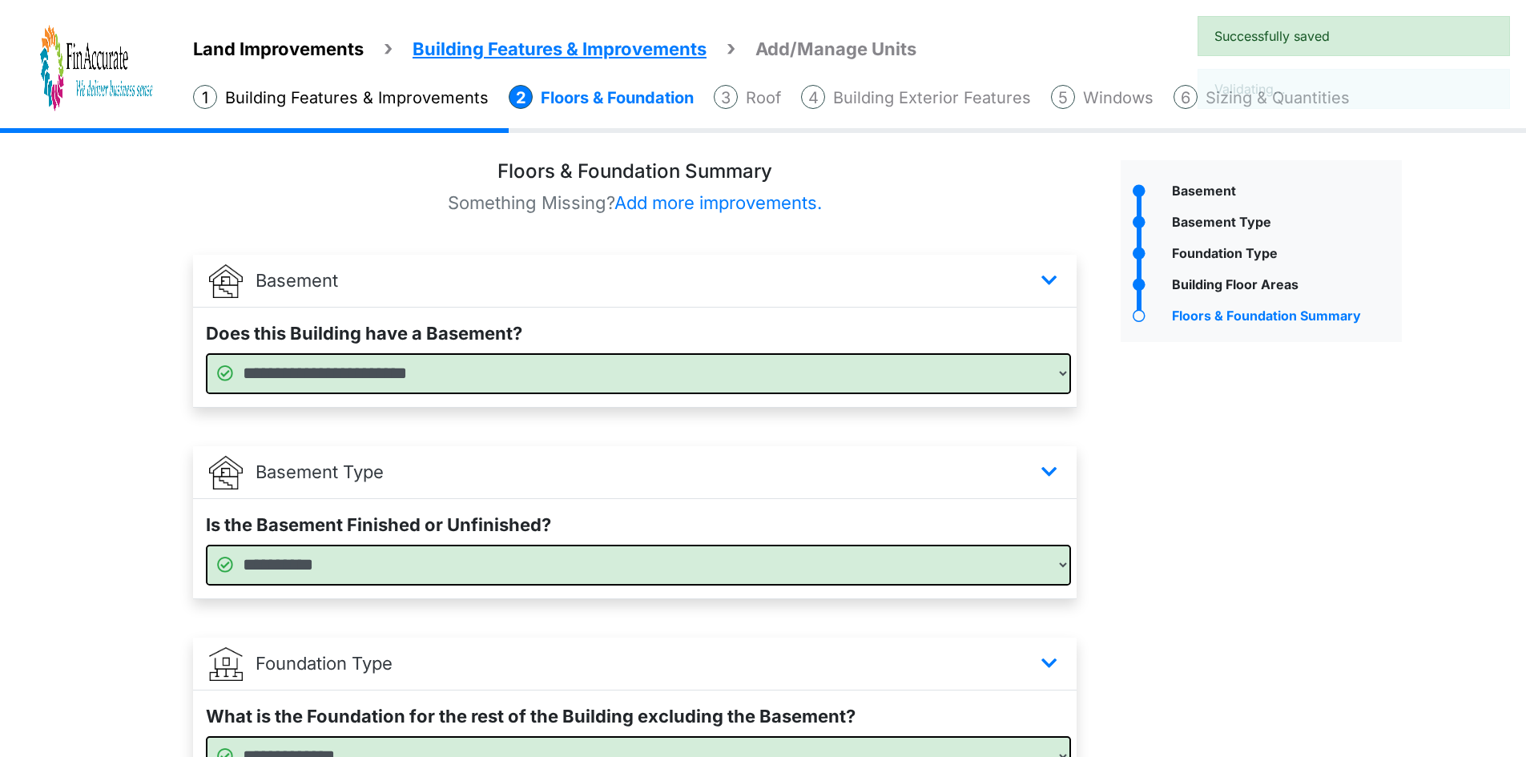
scroll to position [358, 0]
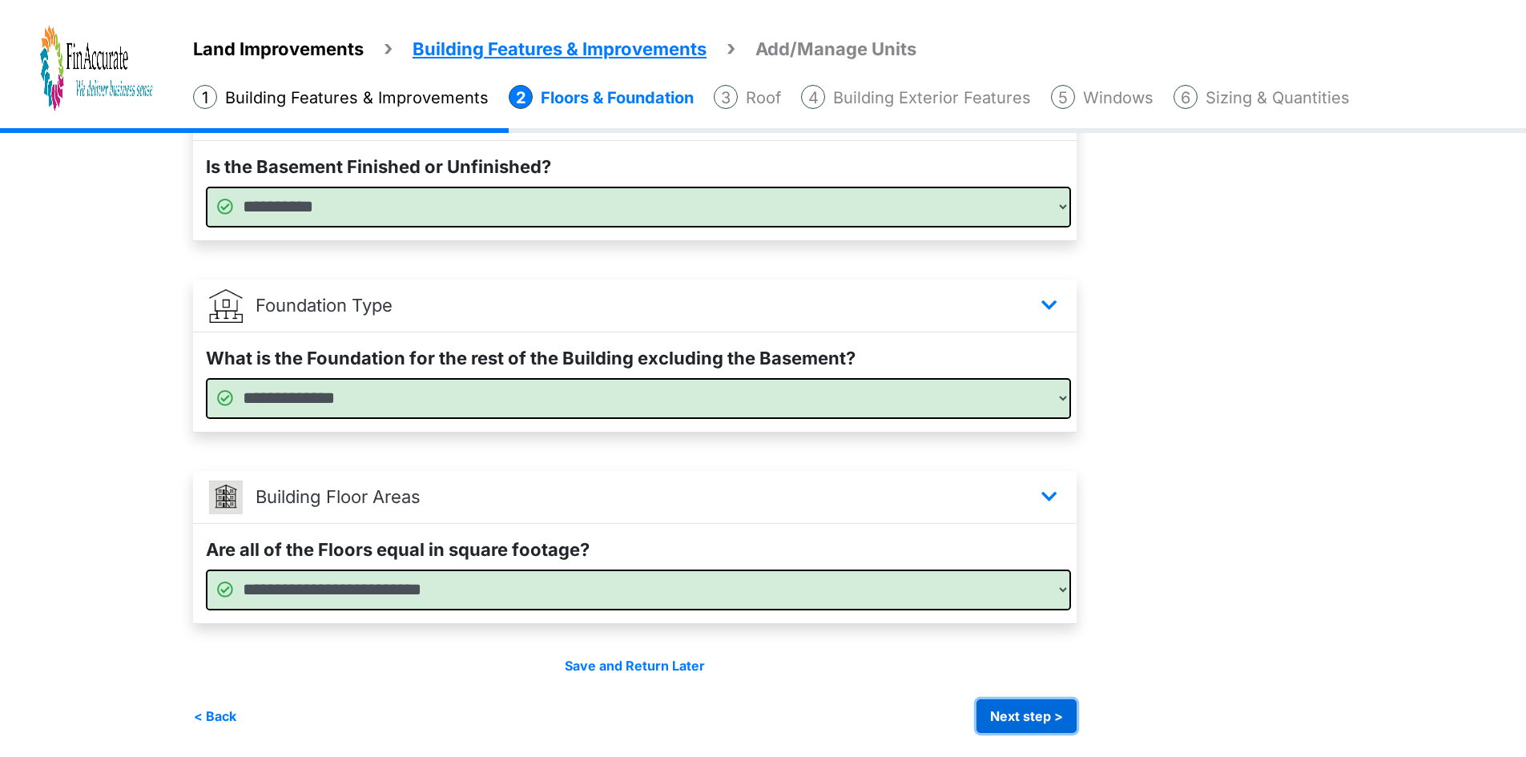
drag, startPoint x: 1026, startPoint y: 726, endPoint x: 988, endPoint y: 653, distance: 82.1
click at [1025, 723] on button "Next step >" at bounding box center [1027, 716] width 100 height 34
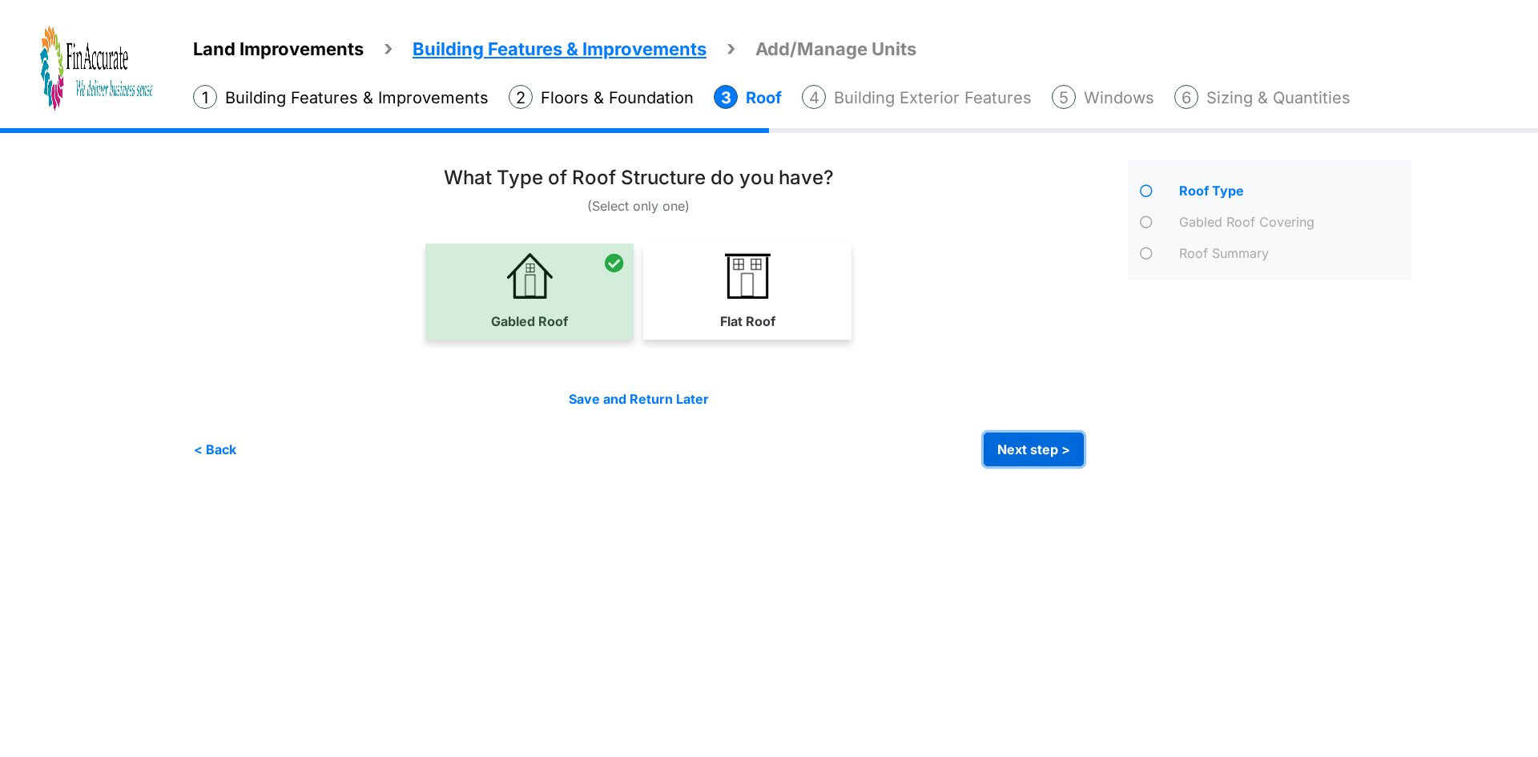
click at [1030, 457] on button "Next step >" at bounding box center [1034, 450] width 100 height 34
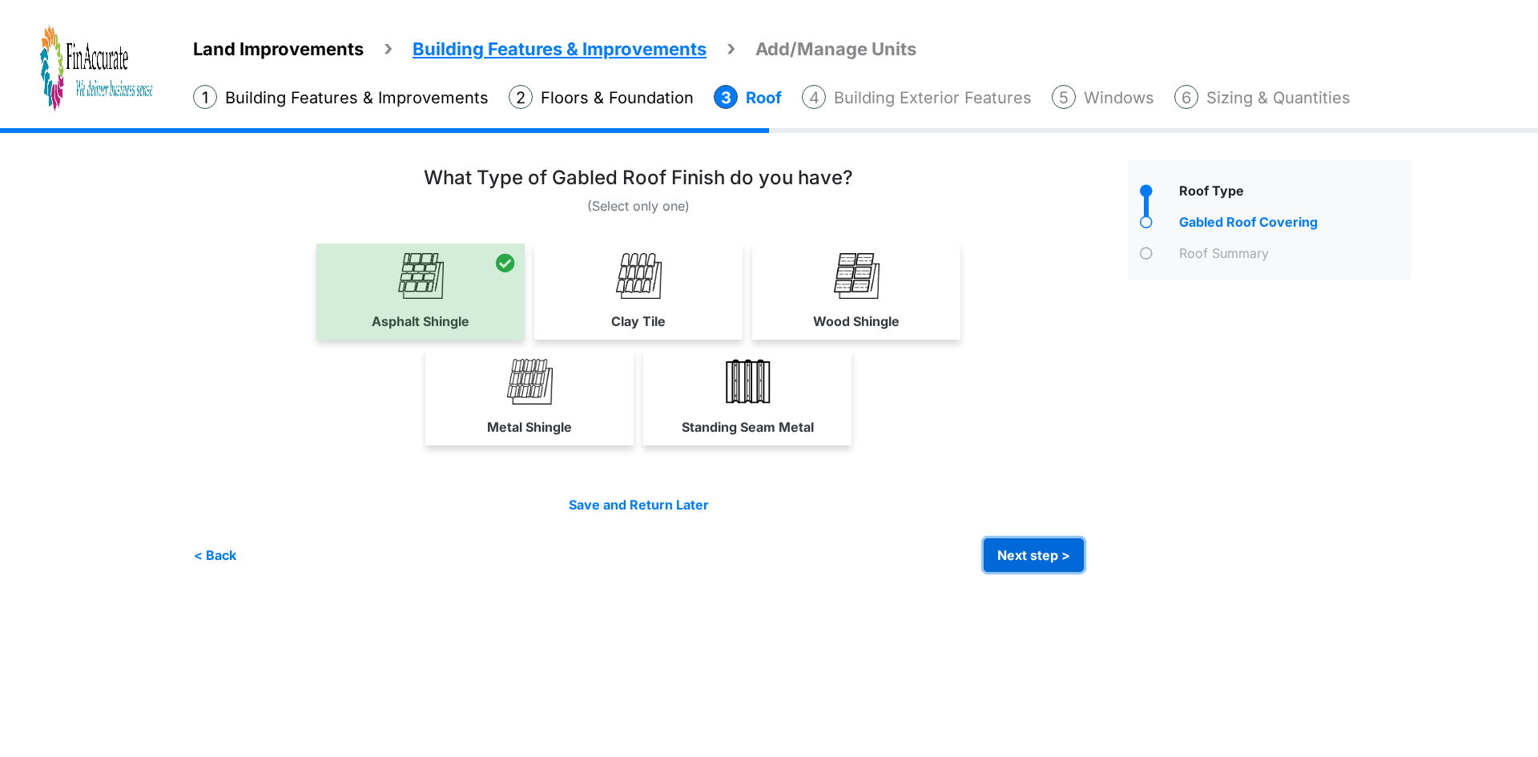
click at [1042, 563] on button "Next step >" at bounding box center [1034, 555] width 100 height 34
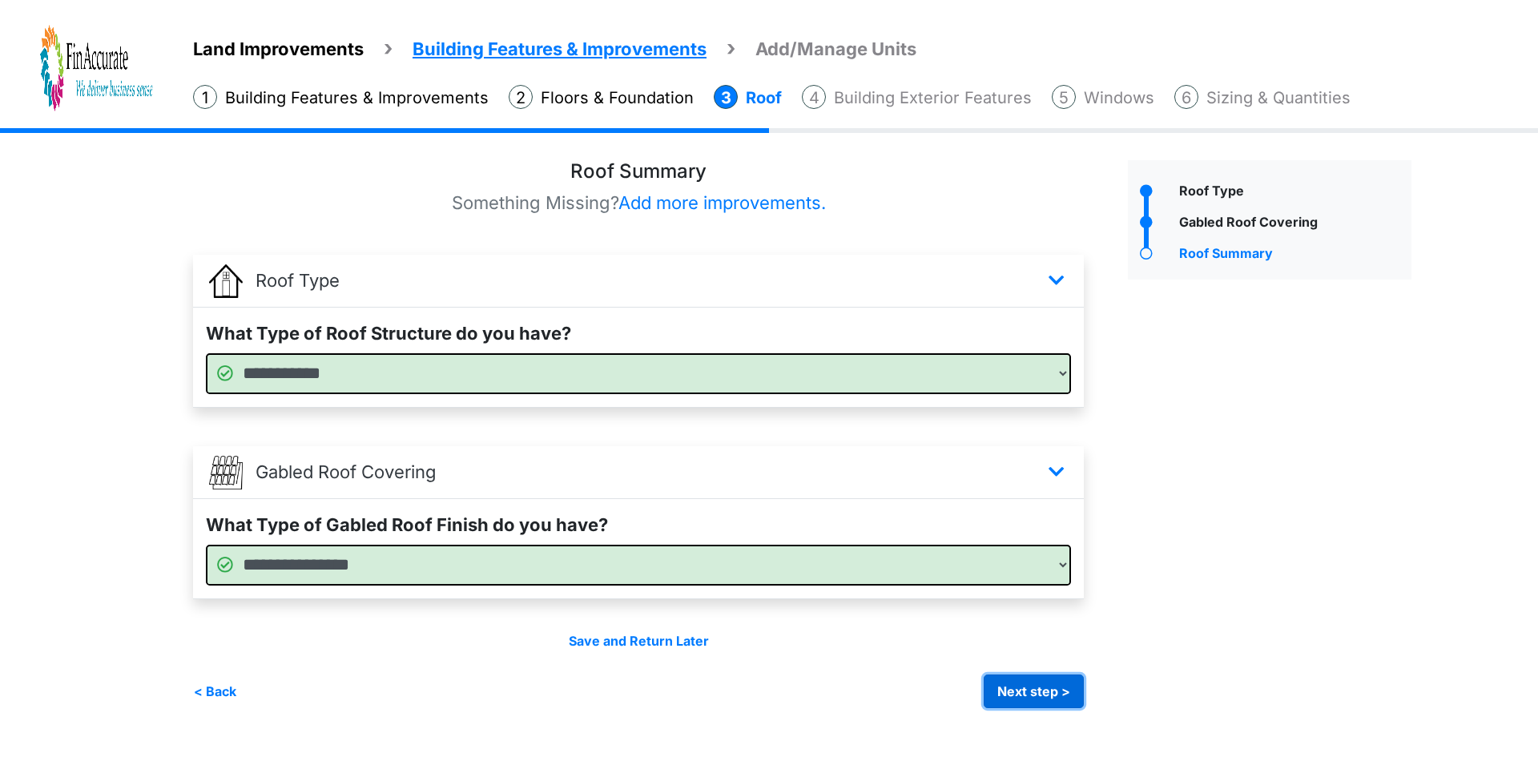
click at [1026, 692] on button "Next step >" at bounding box center [1034, 692] width 100 height 34
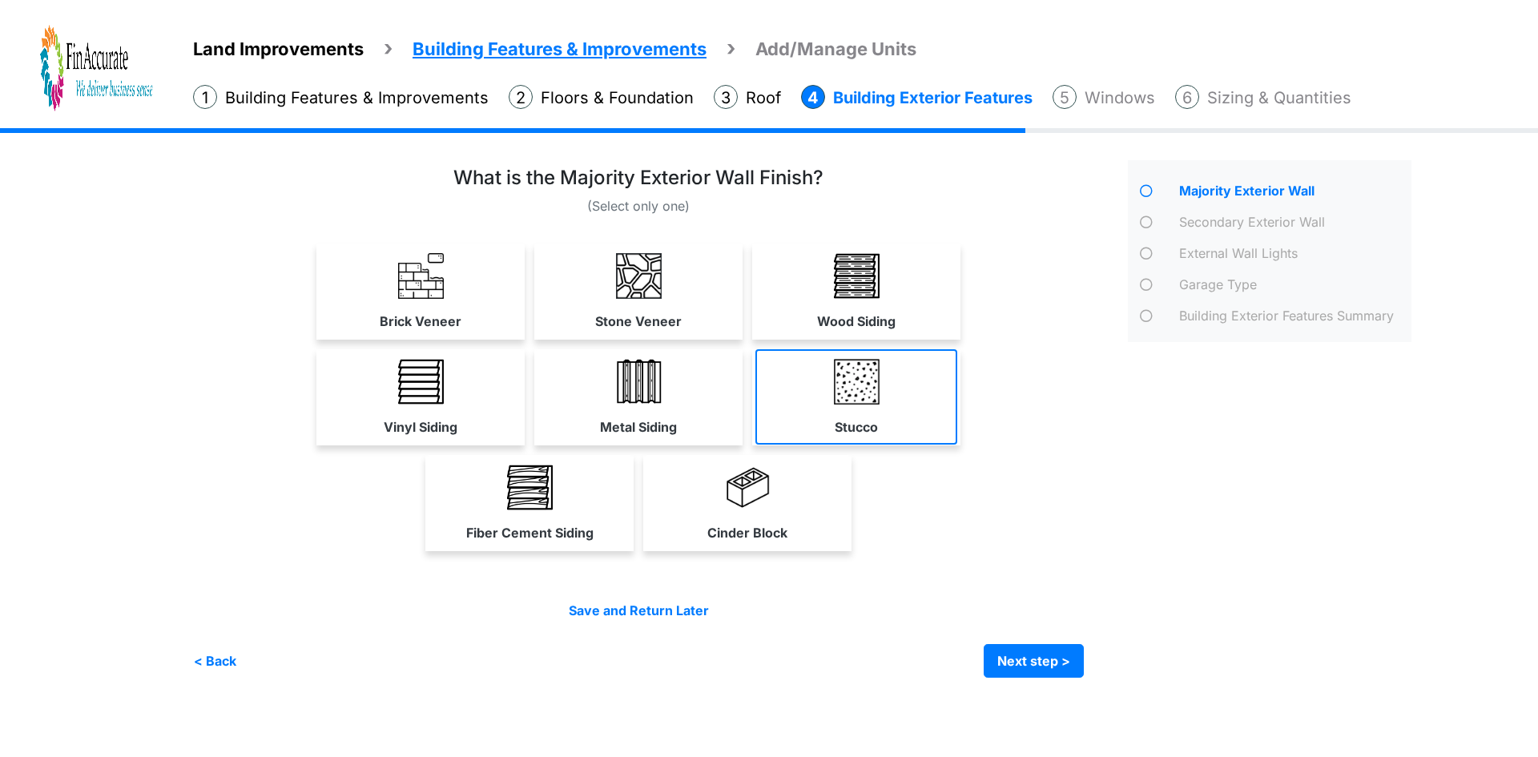
click at [857, 387] on img at bounding box center [857, 382] width 46 height 46
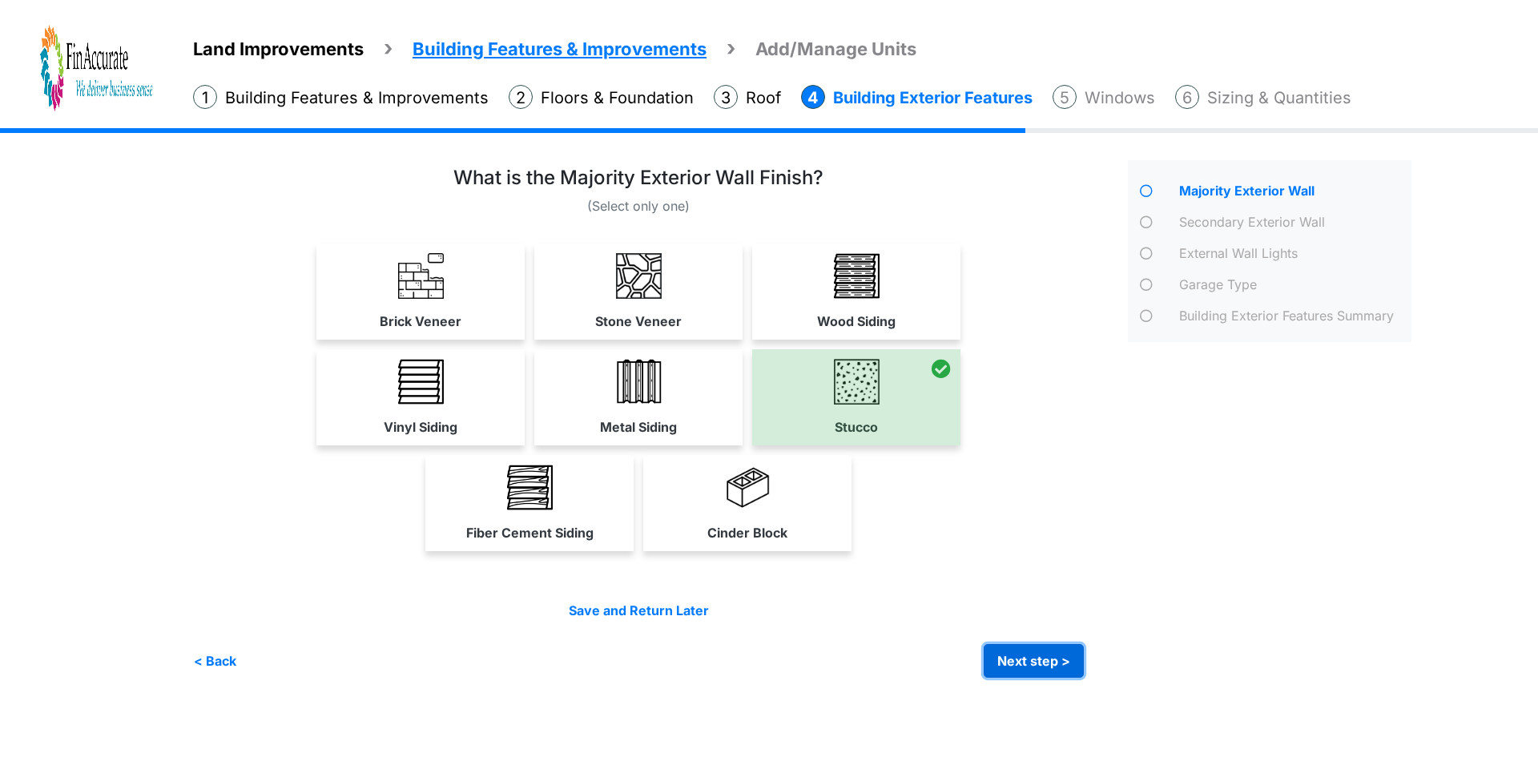
click at [1016, 662] on button "Next step >" at bounding box center [1034, 661] width 100 height 34
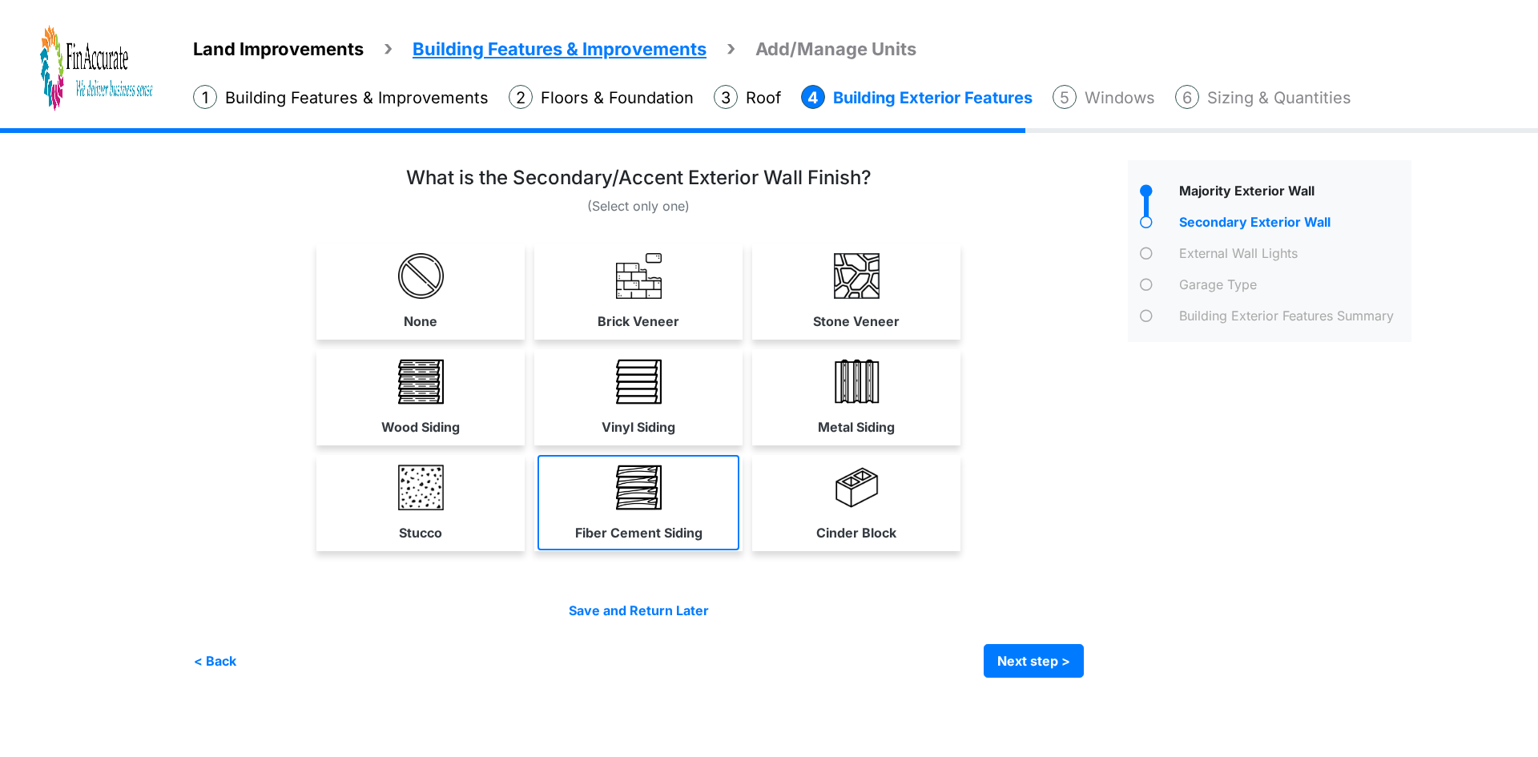
click at [664, 499] on link "Fiber Cement Siding" at bounding box center [639, 502] width 202 height 95
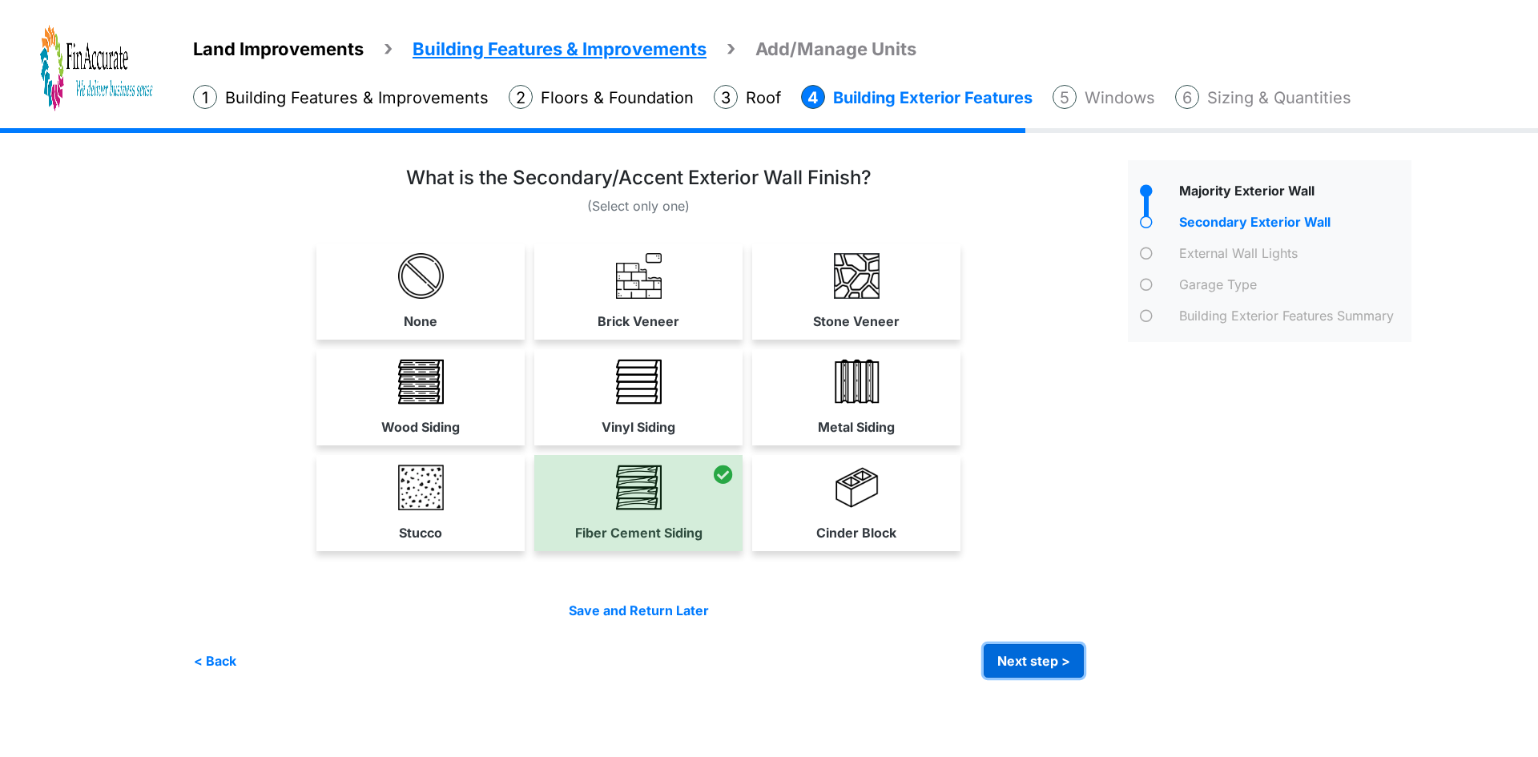
click at [1030, 660] on button "Next step >" at bounding box center [1034, 661] width 100 height 34
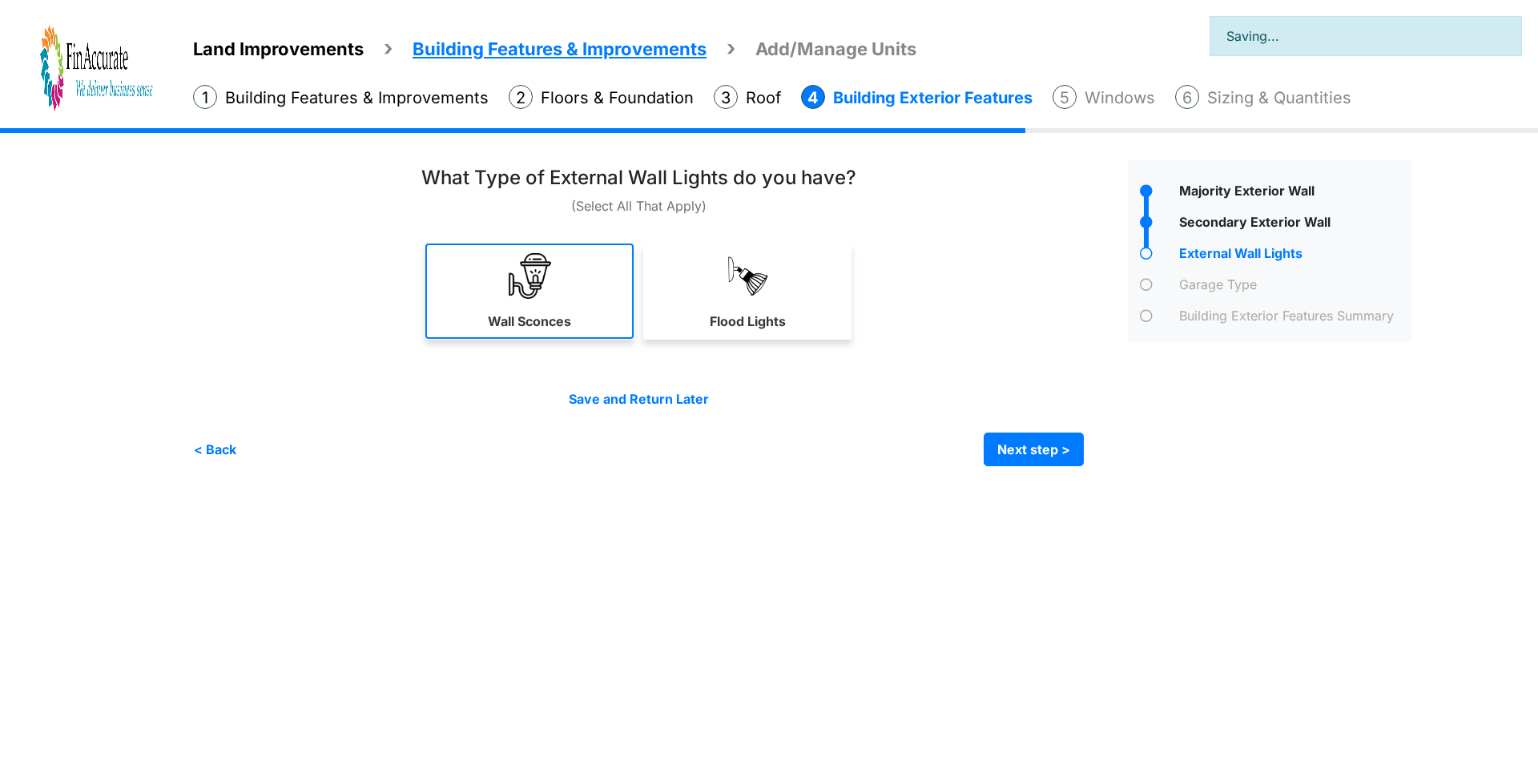
click at [564, 304] on link "Wall Sconces" at bounding box center [529, 291] width 208 height 95
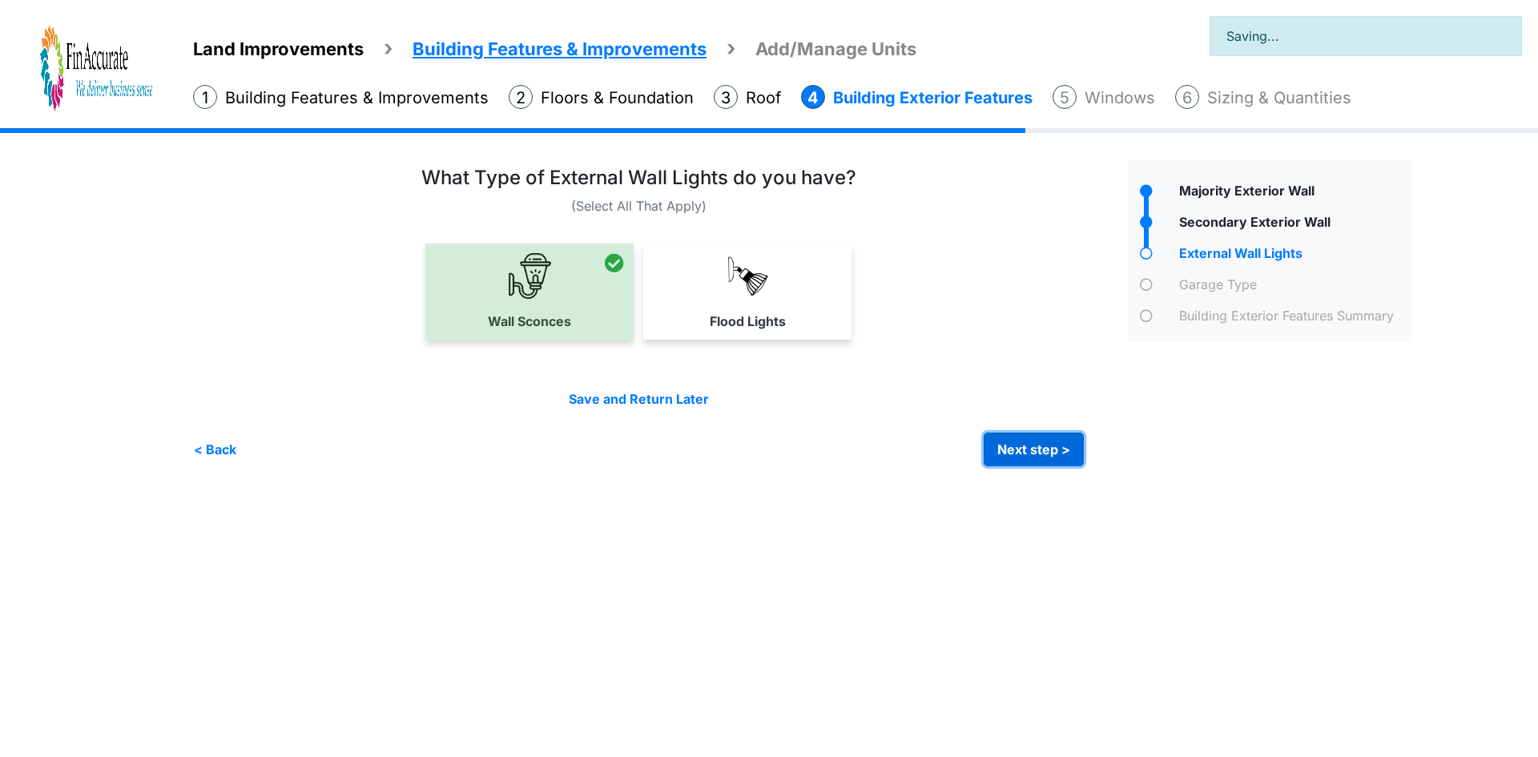
click at [1007, 451] on button "Next step >" at bounding box center [1034, 450] width 100 height 34
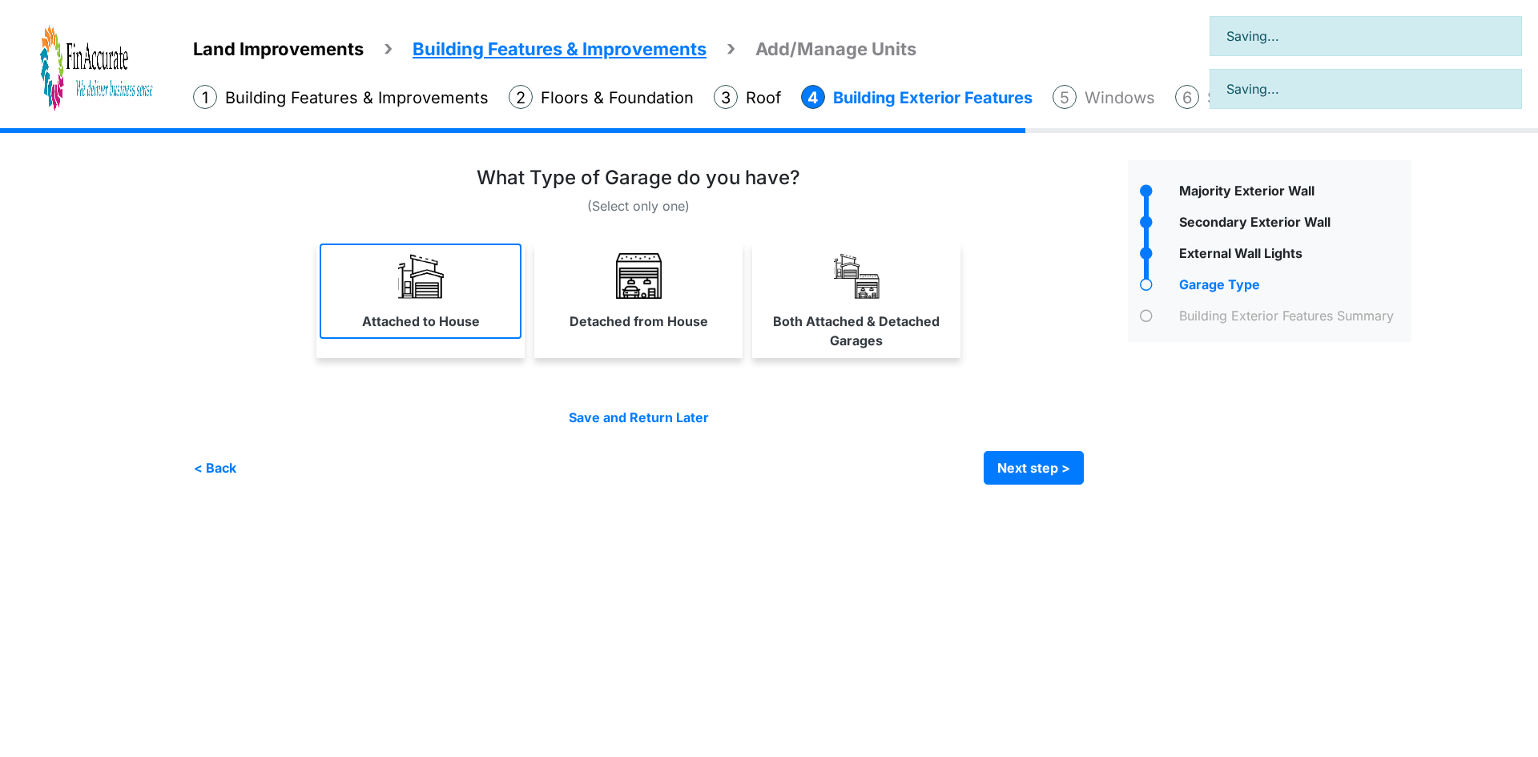
click at [483, 330] on link "Attached to House" at bounding box center [421, 291] width 202 height 95
select select "*"
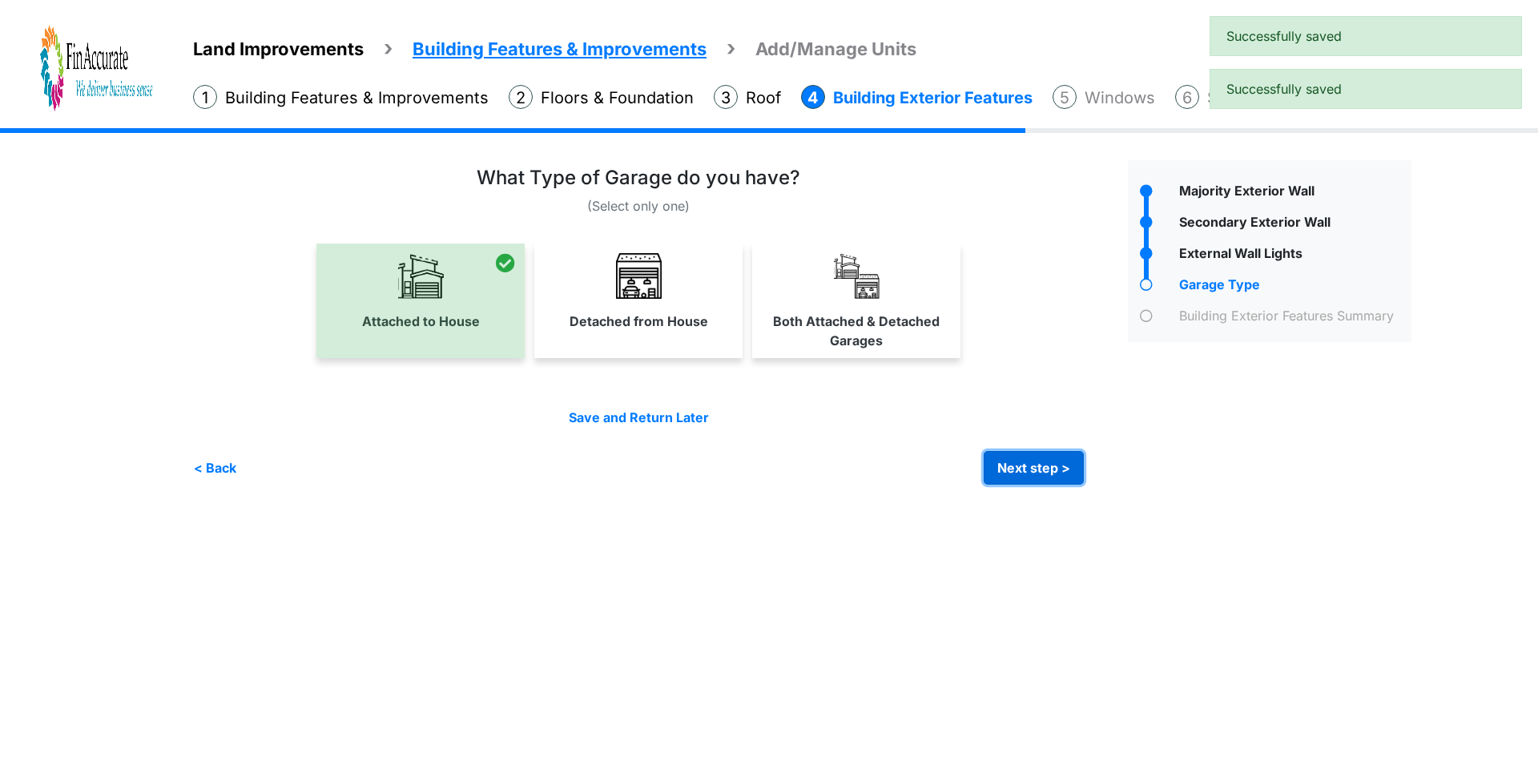
click at [1045, 461] on button "Next step >" at bounding box center [1034, 468] width 100 height 34
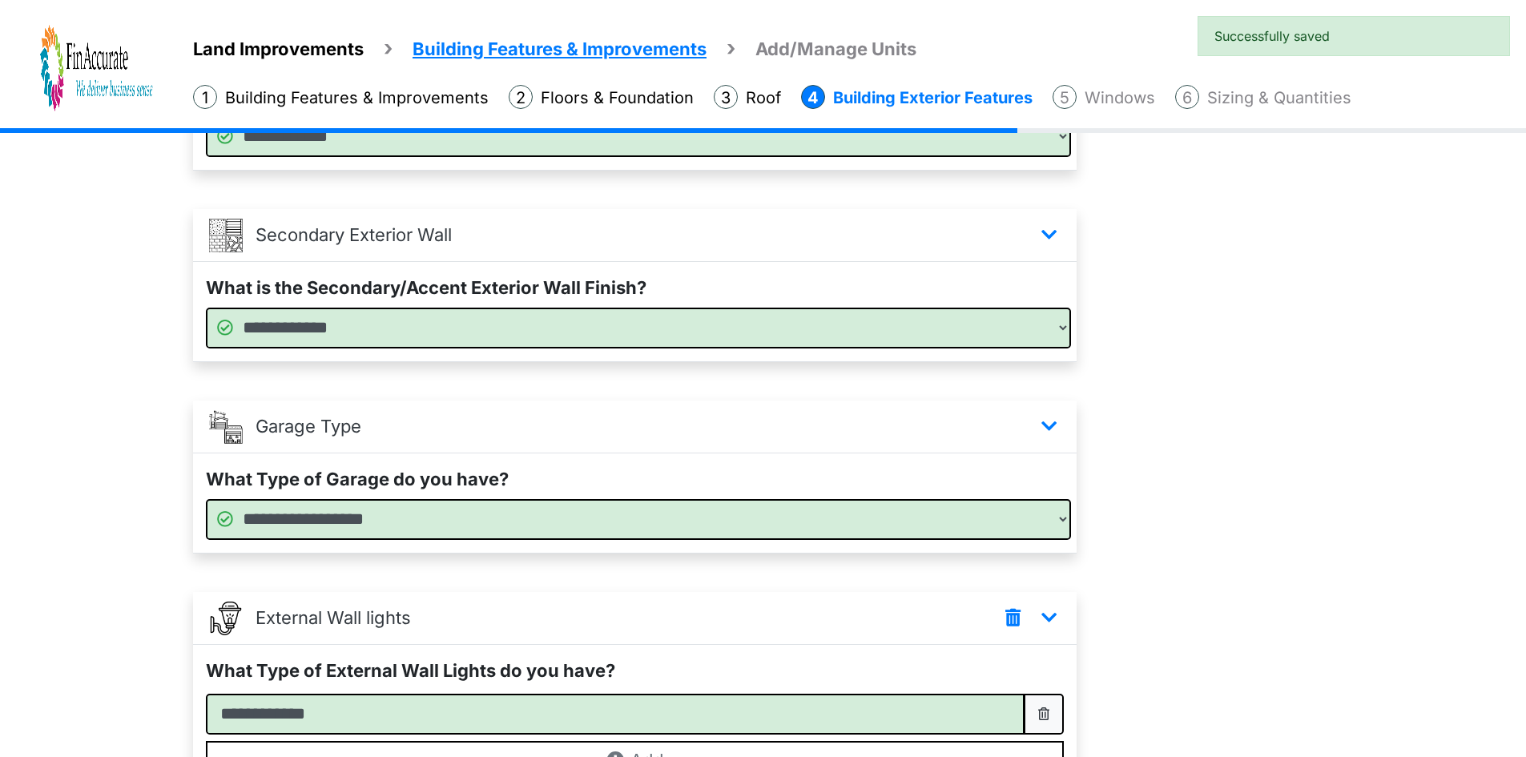
scroll to position [410, 0]
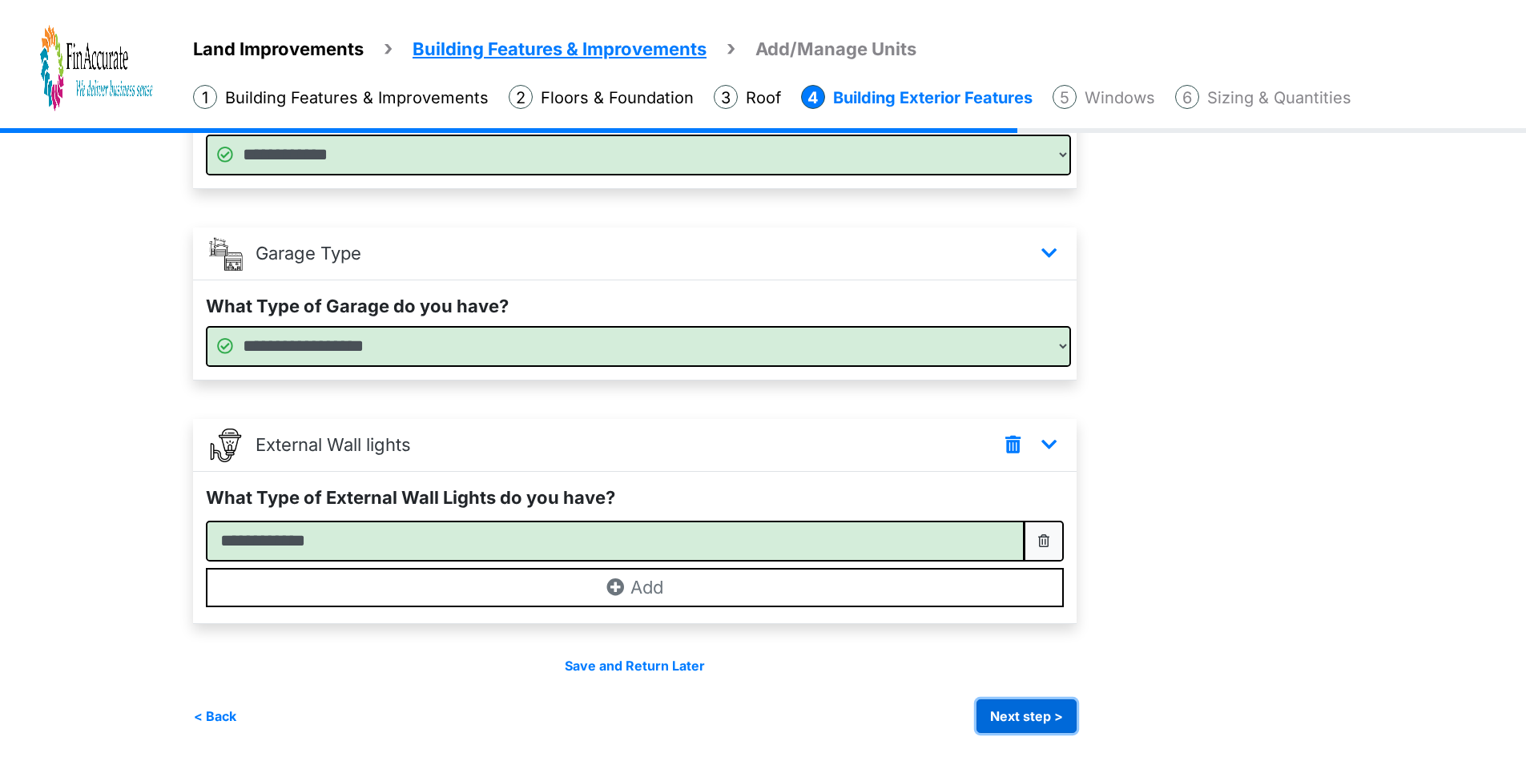
click at [1015, 713] on button "Next step >" at bounding box center [1027, 716] width 100 height 34
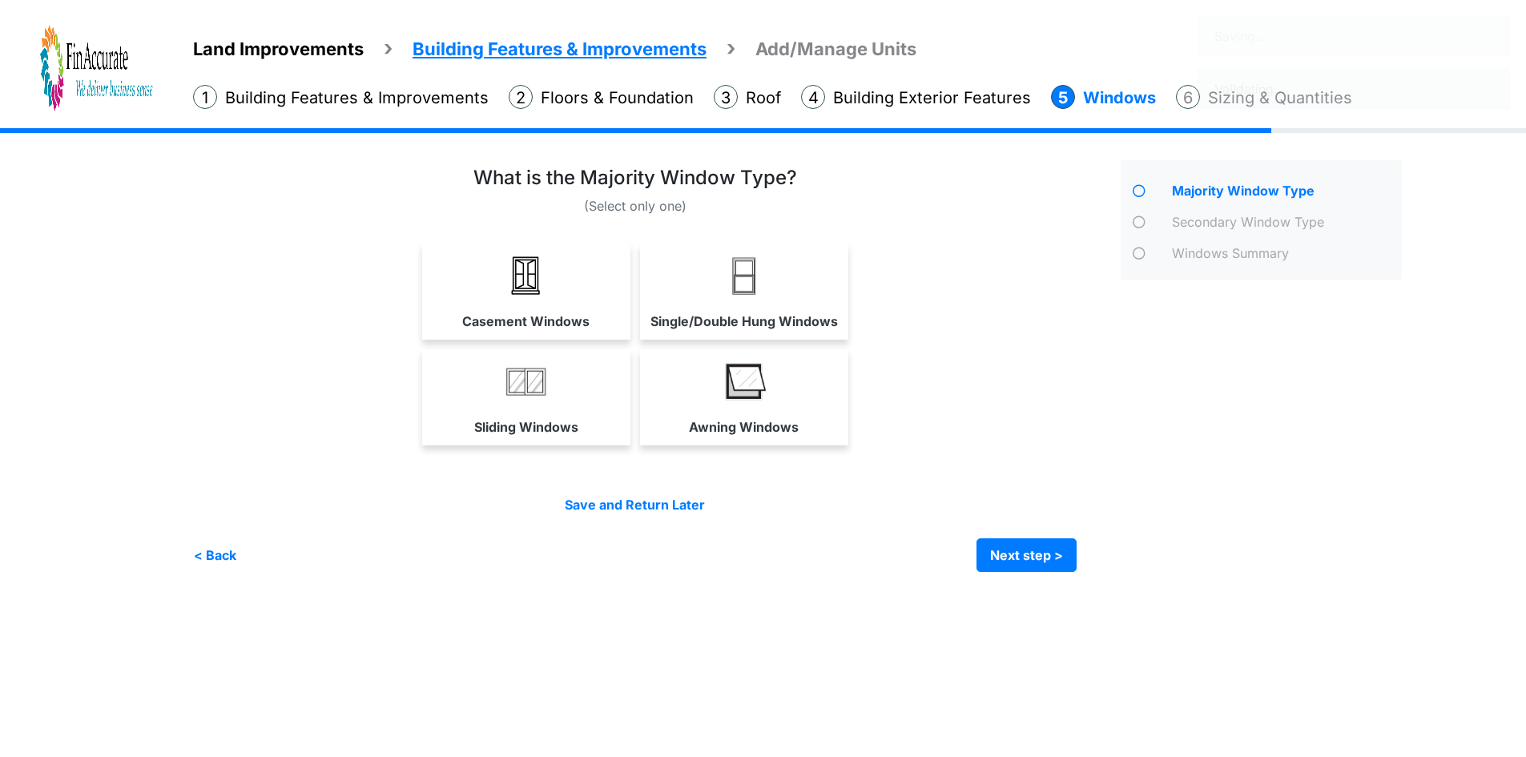
scroll to position [0, 0]
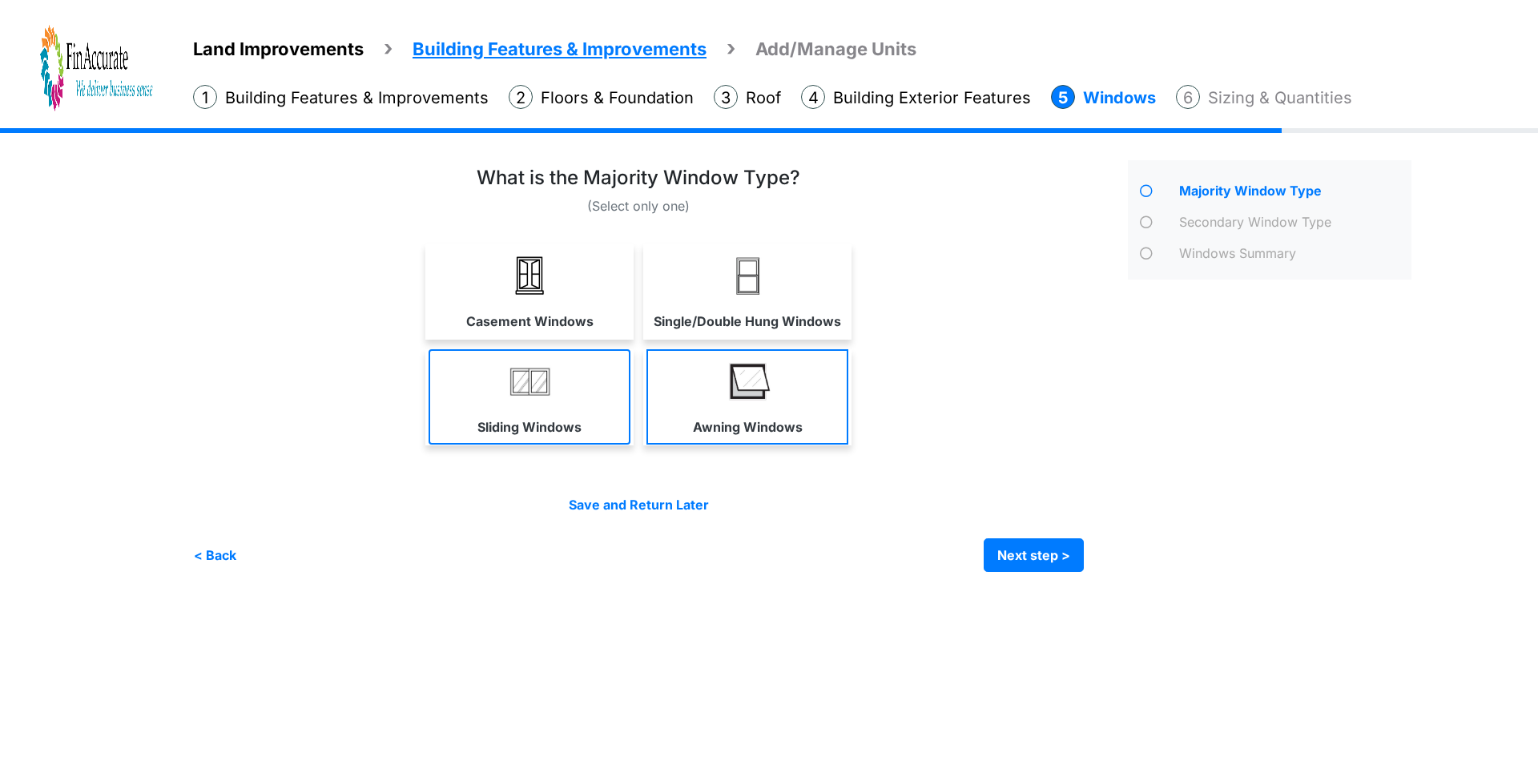
drag, startPoint x: 530, startPoint y: 405, endPoint x: 684, endPoint y: 412, distance: 154.8
click at [530, 405] on link "Sliding Windows" at bounding box center [530, 396] width 202 height 95
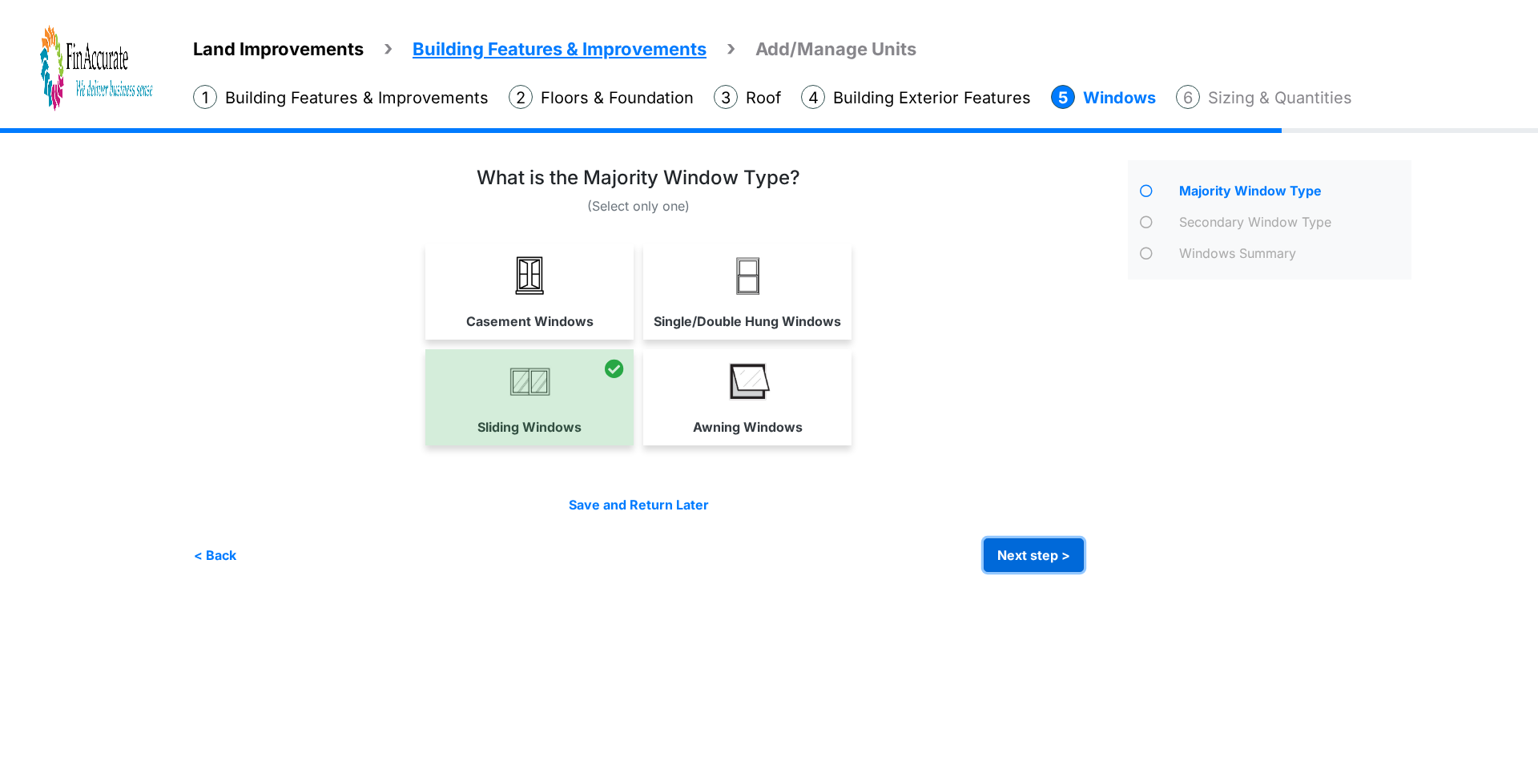
click at [1036, 547] on button "Next step >" at bounding box center [1034, 555] width 100 height 34
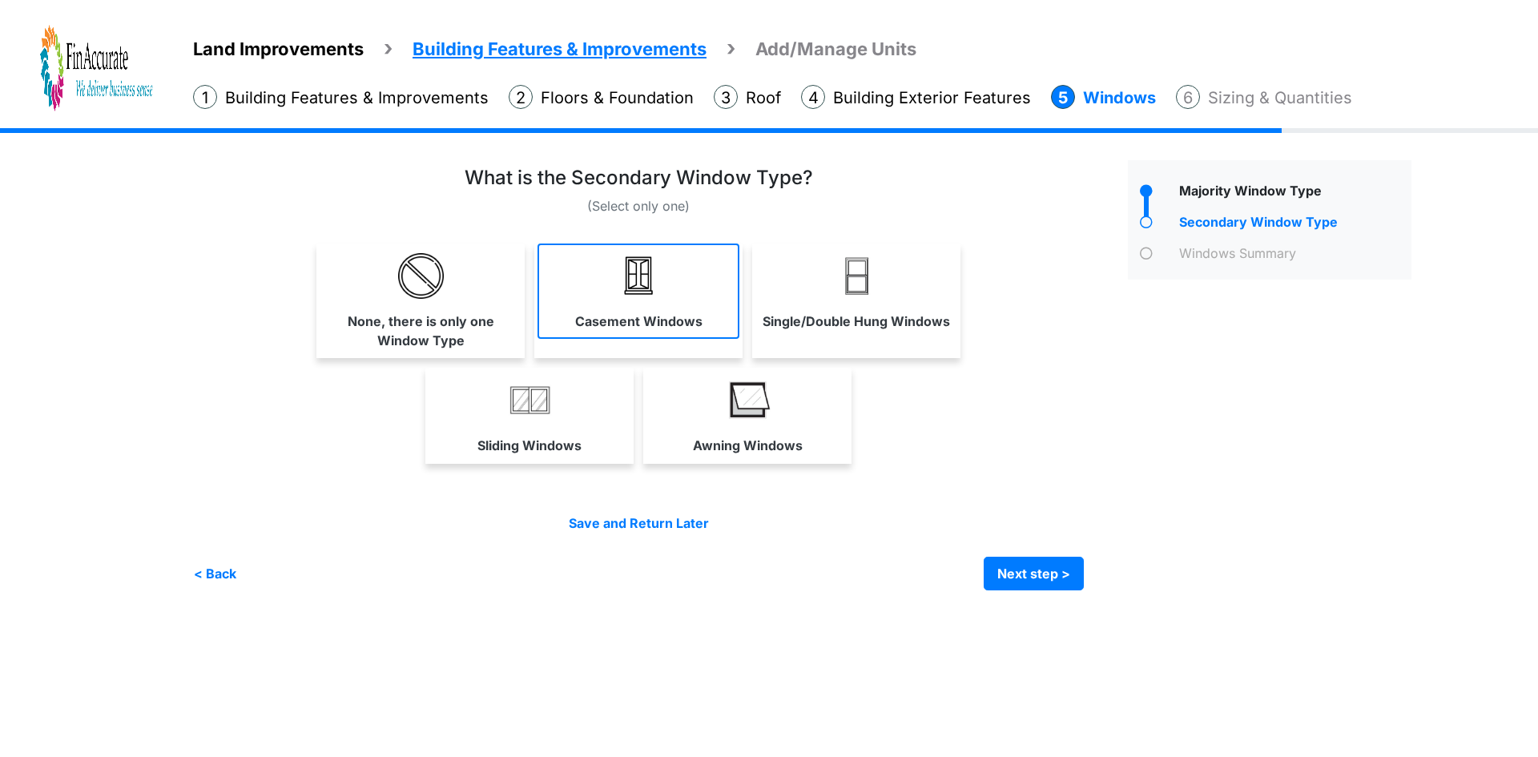
click at [659, 331] on link "Casement Windows" at bounding box center [639, 291] width 202 height 95
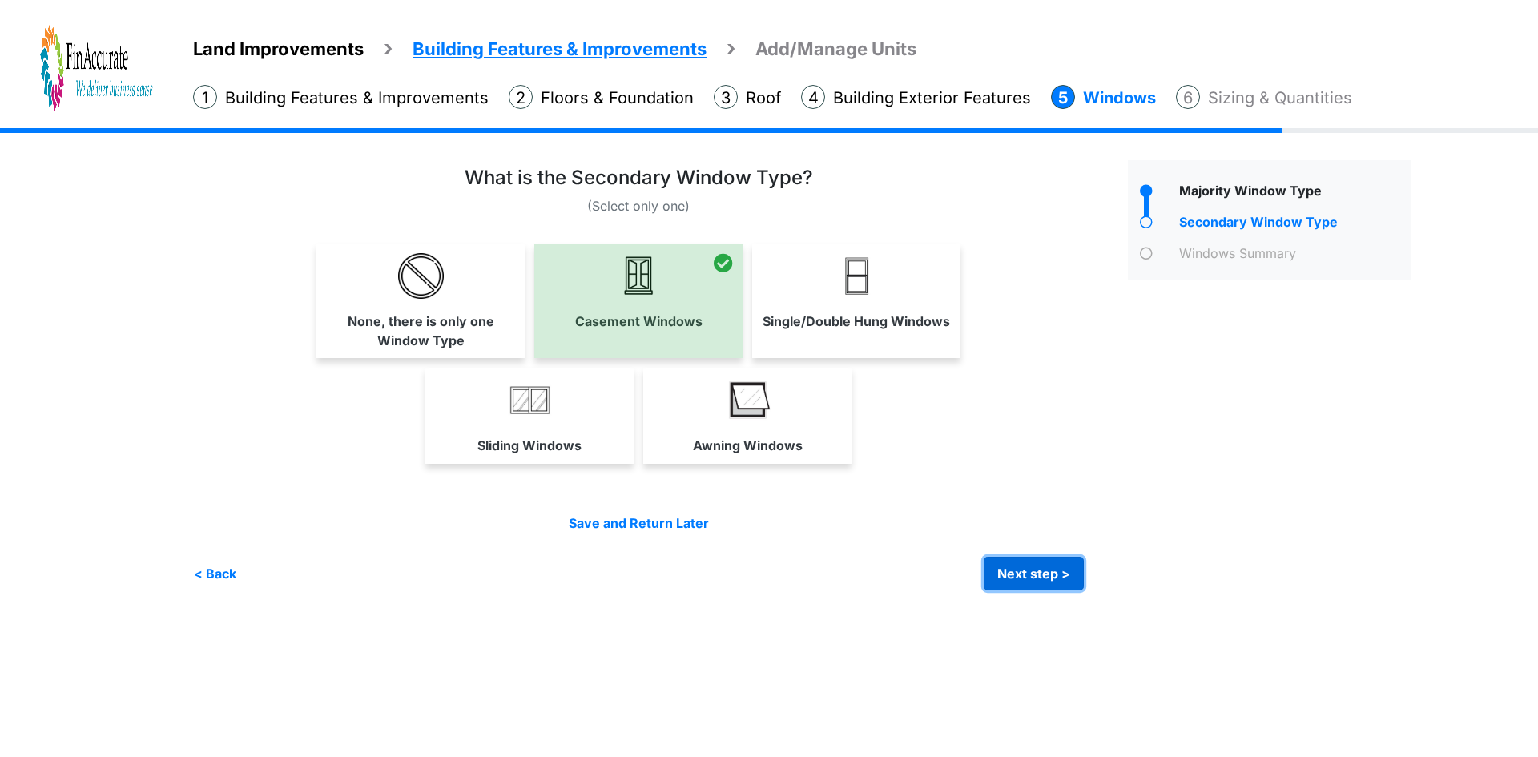
click at [1048, 573] on button "Next step >" at bounding box center [1034, 574] width 100 height 34
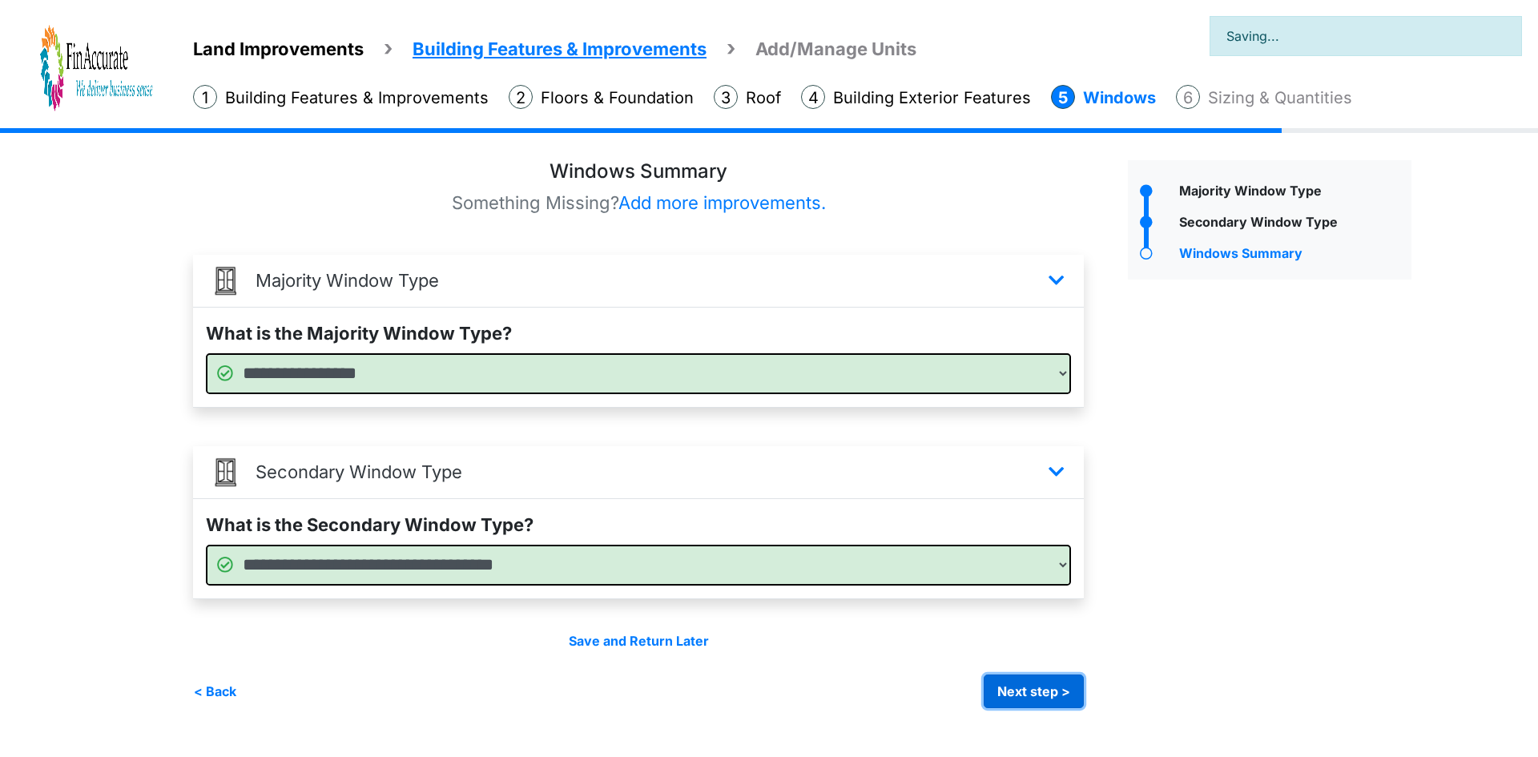
click at [1046, 686] on button "Next step >" at bounding box center [1034, 692] width 100 height 34
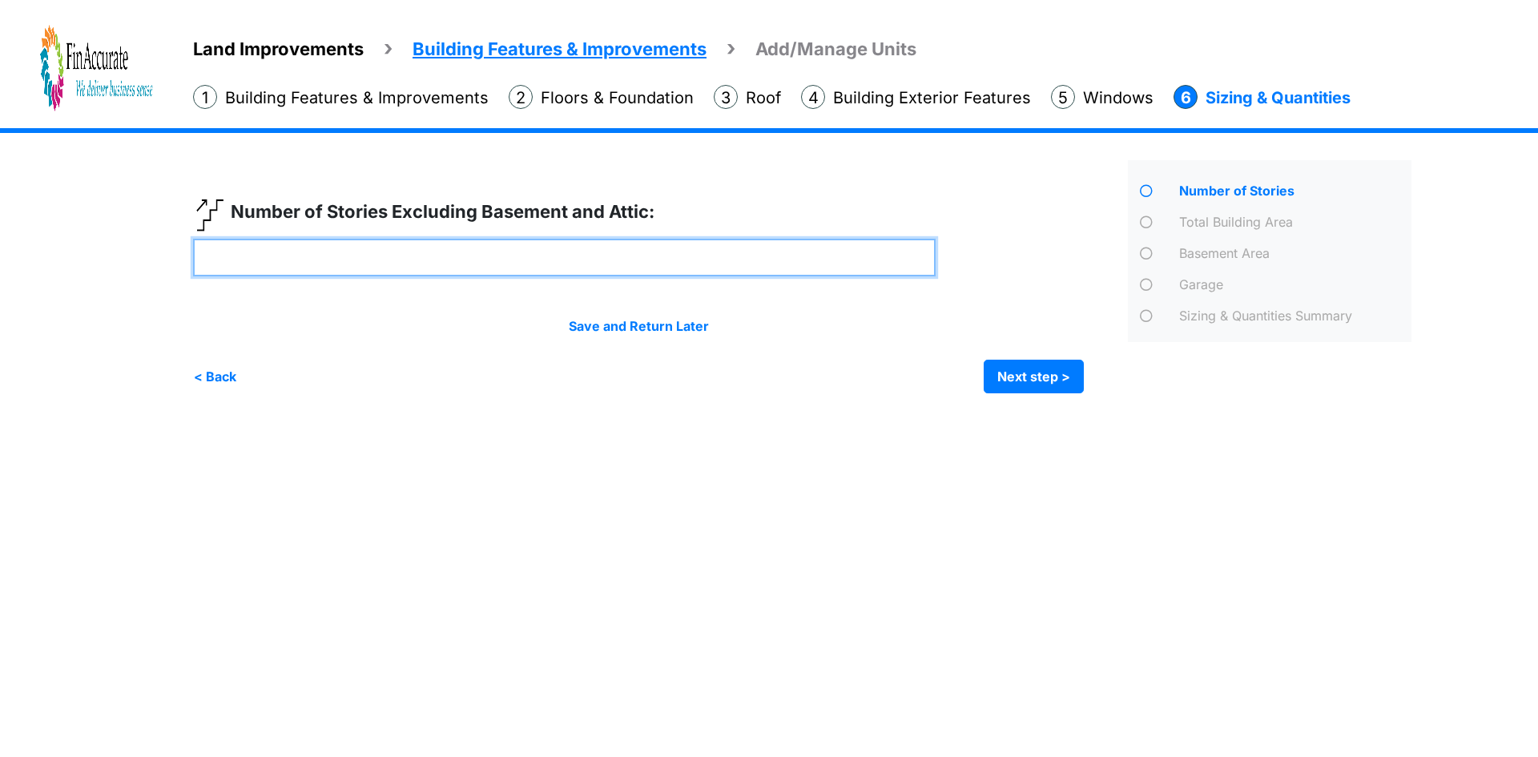
click at [519, 256] on input "number" at bounding box center [564, 258] width 743 height 38
click at [475, 258] on input "number" at bounding box center [564, 258] width 743 height 38
click at [556, 248] on input "number" at bounding box center [564, 258] width 743 height 38
type input "*"
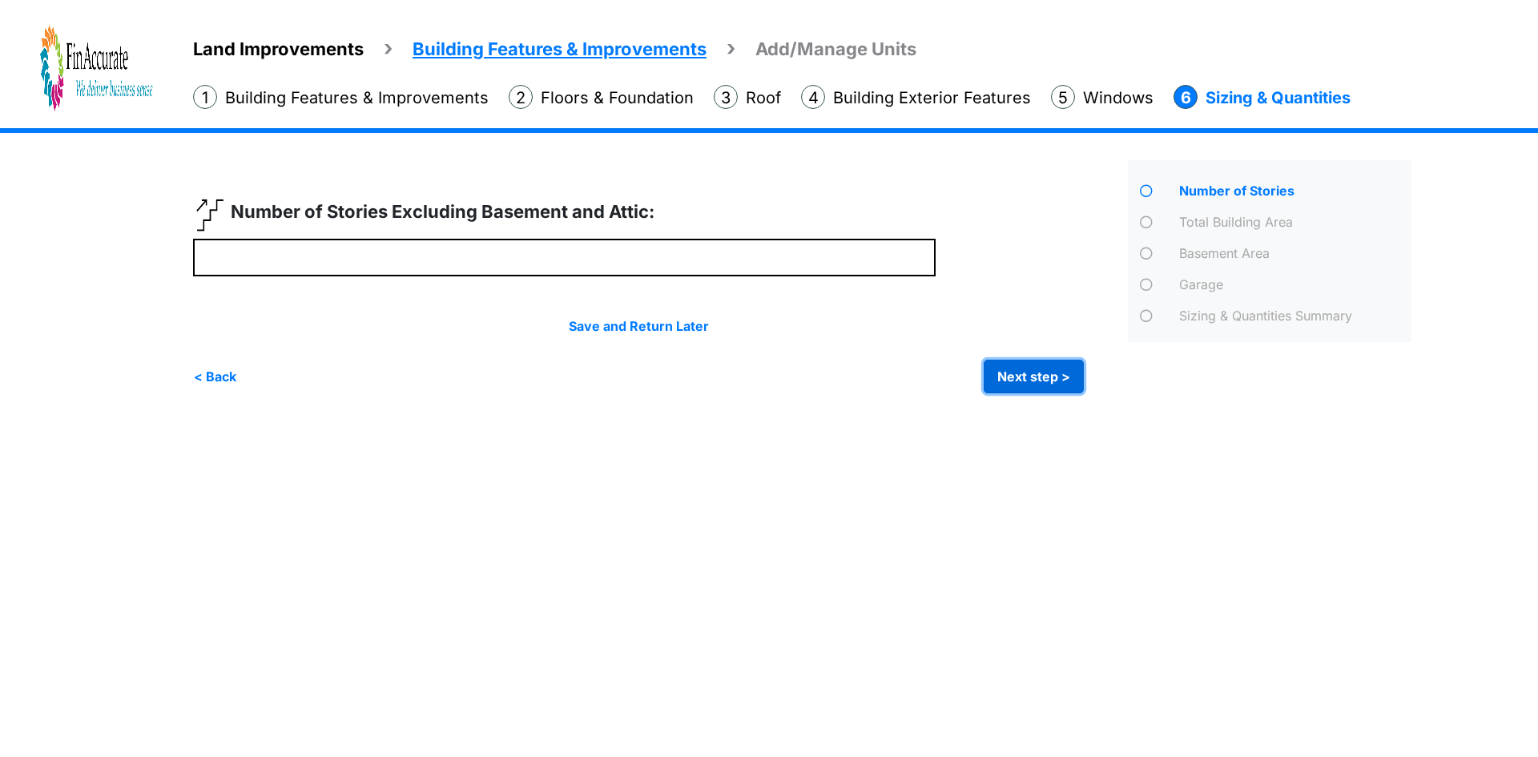
click at [996, 362] on button "Next step >" at bounding box center [1034, 377] width 100 height 34
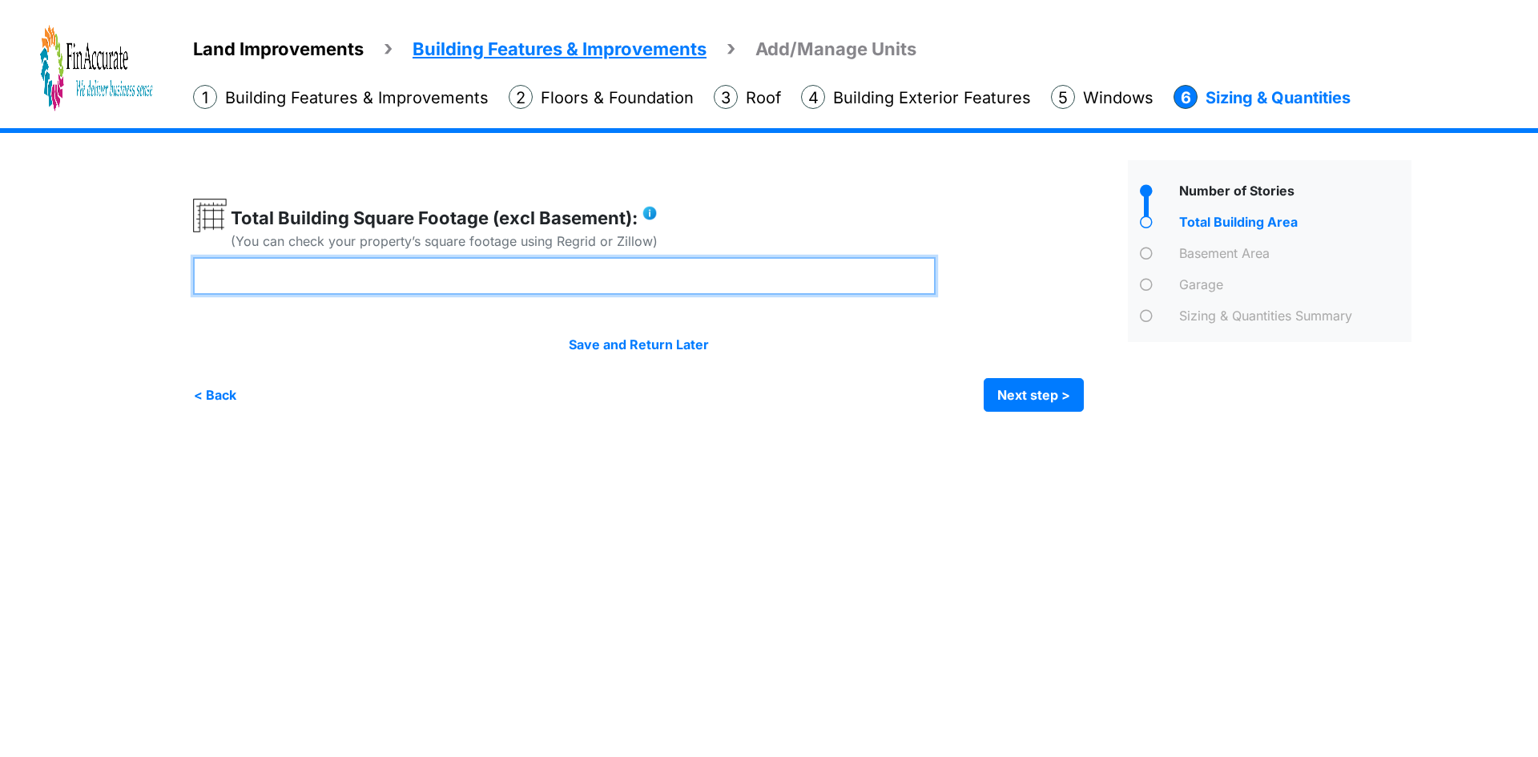
click at [394, 272] on input "number" at bounding box center [564, 276] width 743 height 38
type input "****"
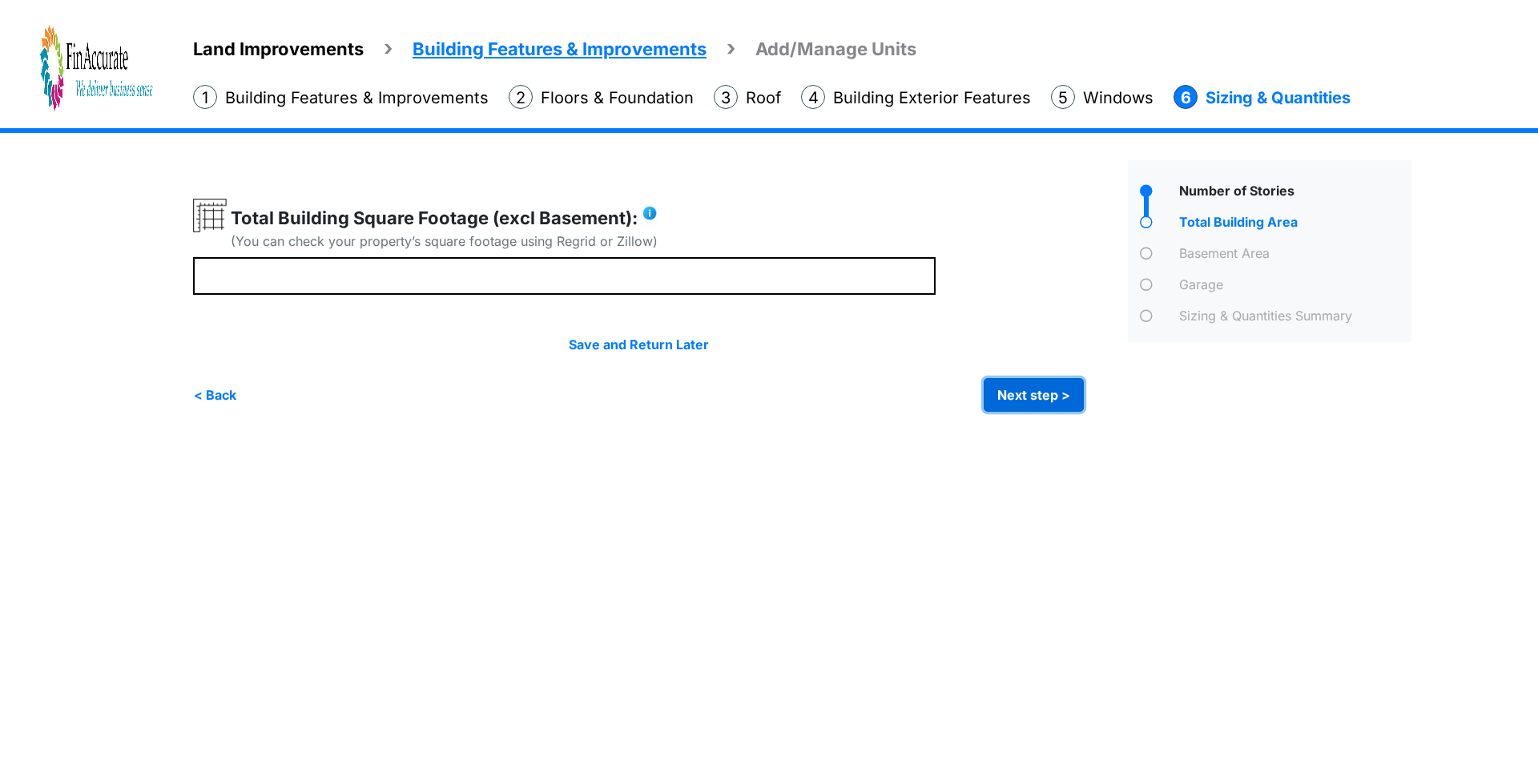
click at [1022, 402] on button "Next step >" at bounding box center [1034, 395] width 100 height 34
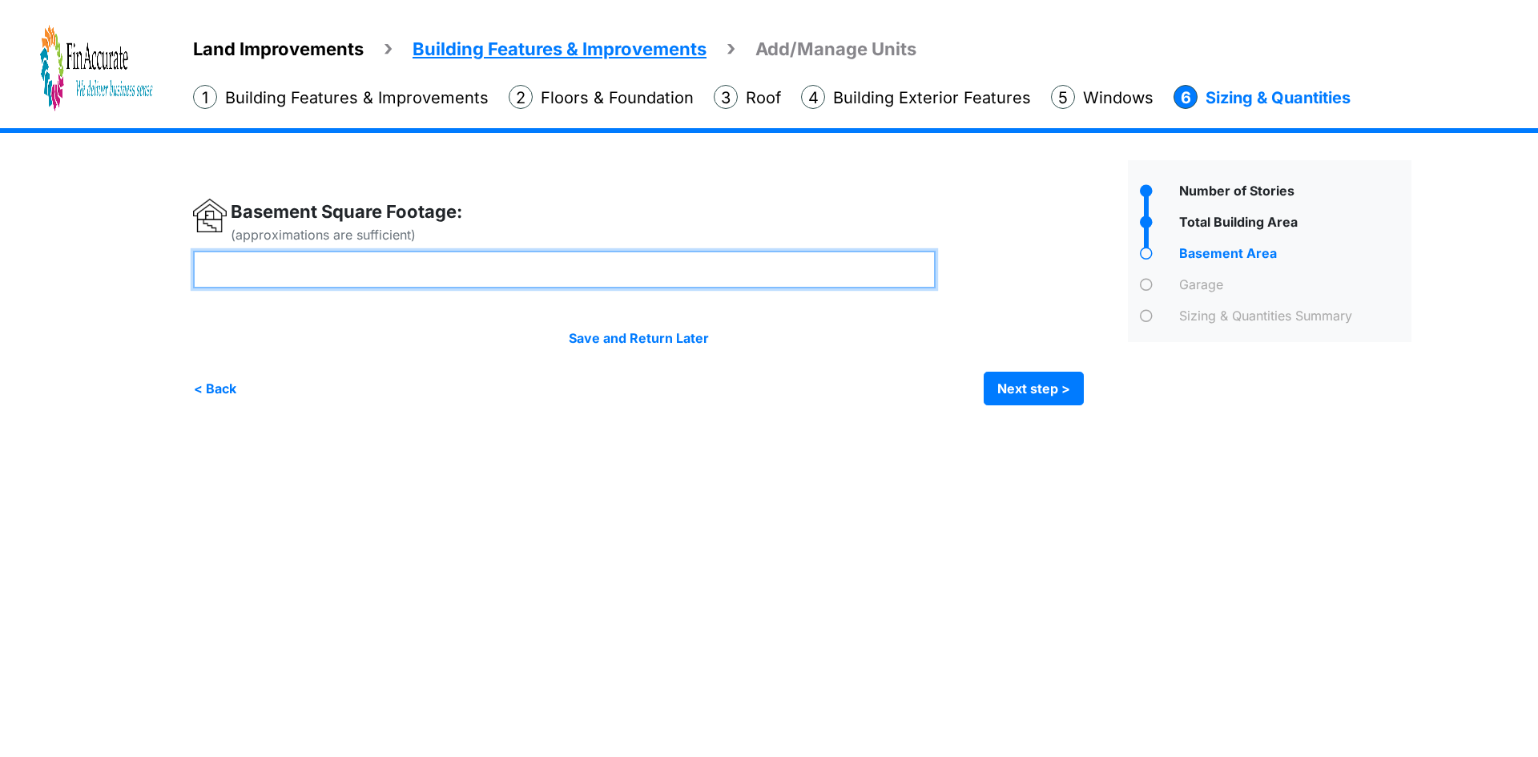
click at [489, 261] on input "number" at bounding box center [564, 270] width 743 height 38
type input "****"
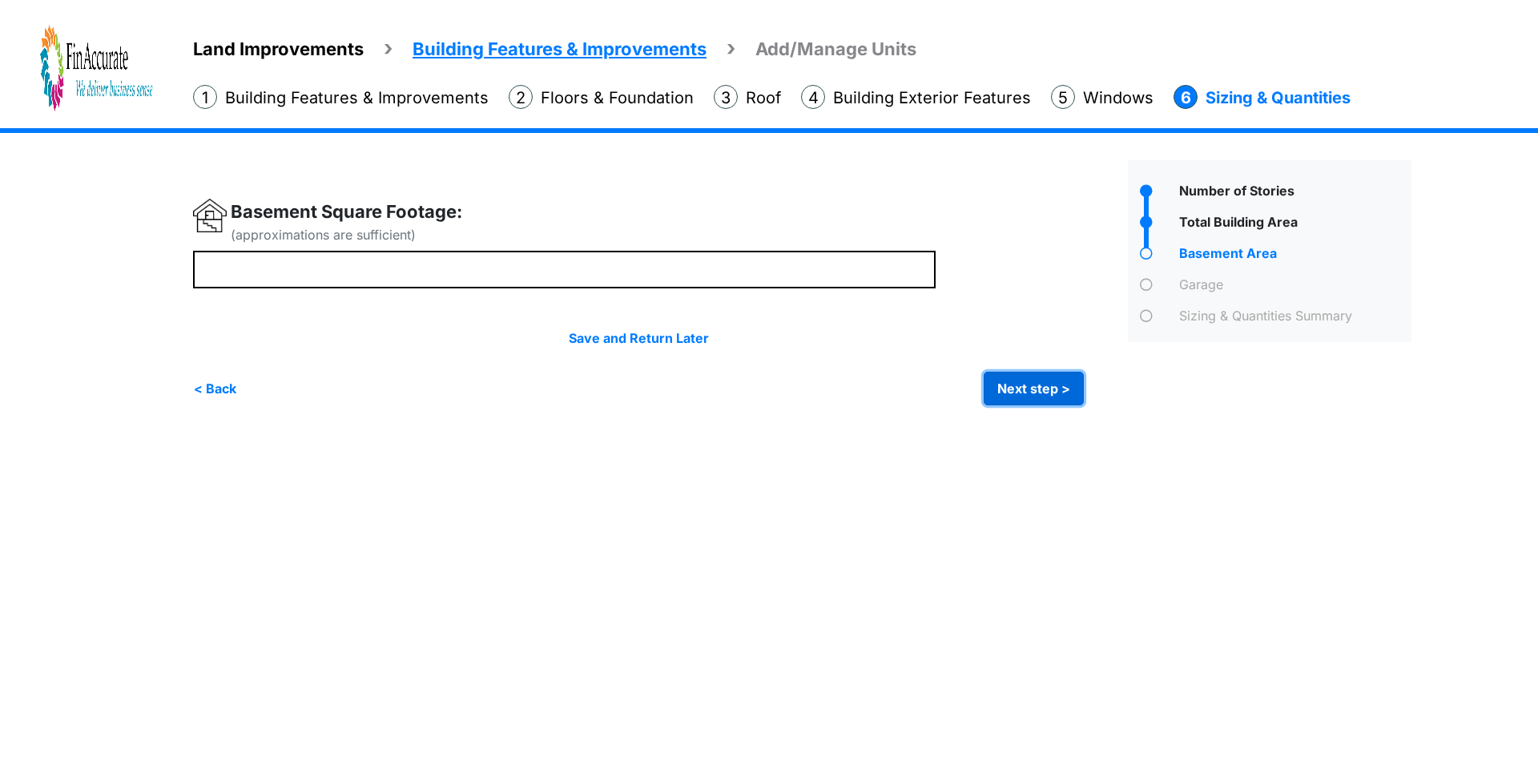
click at [1012, 378] on button "Next step >" at bounding box center [1034, 389] width 100 height 34
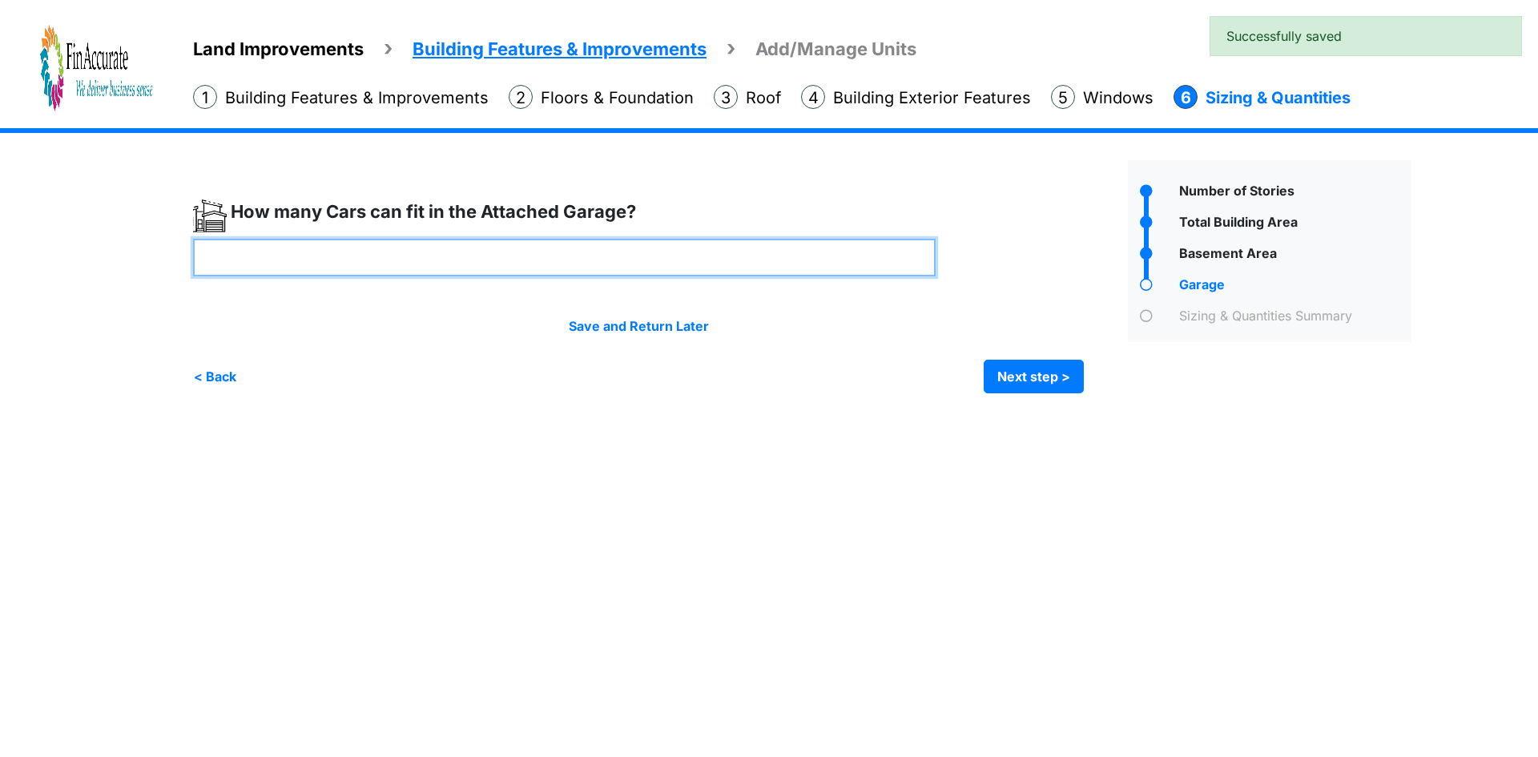
click at [514, 248] on input "number" at bounding box center [564, 258] width 743 height 38
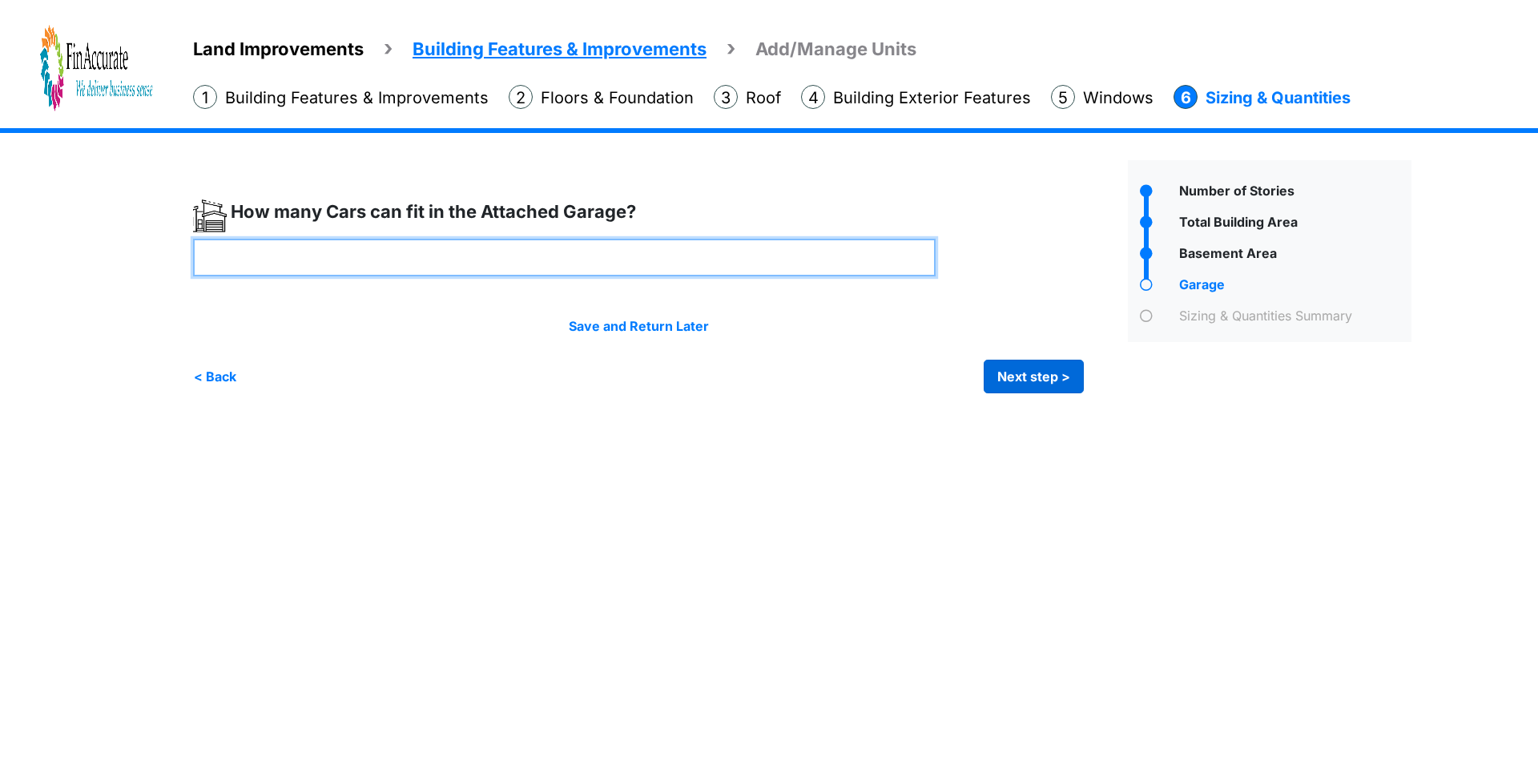
type input "*"
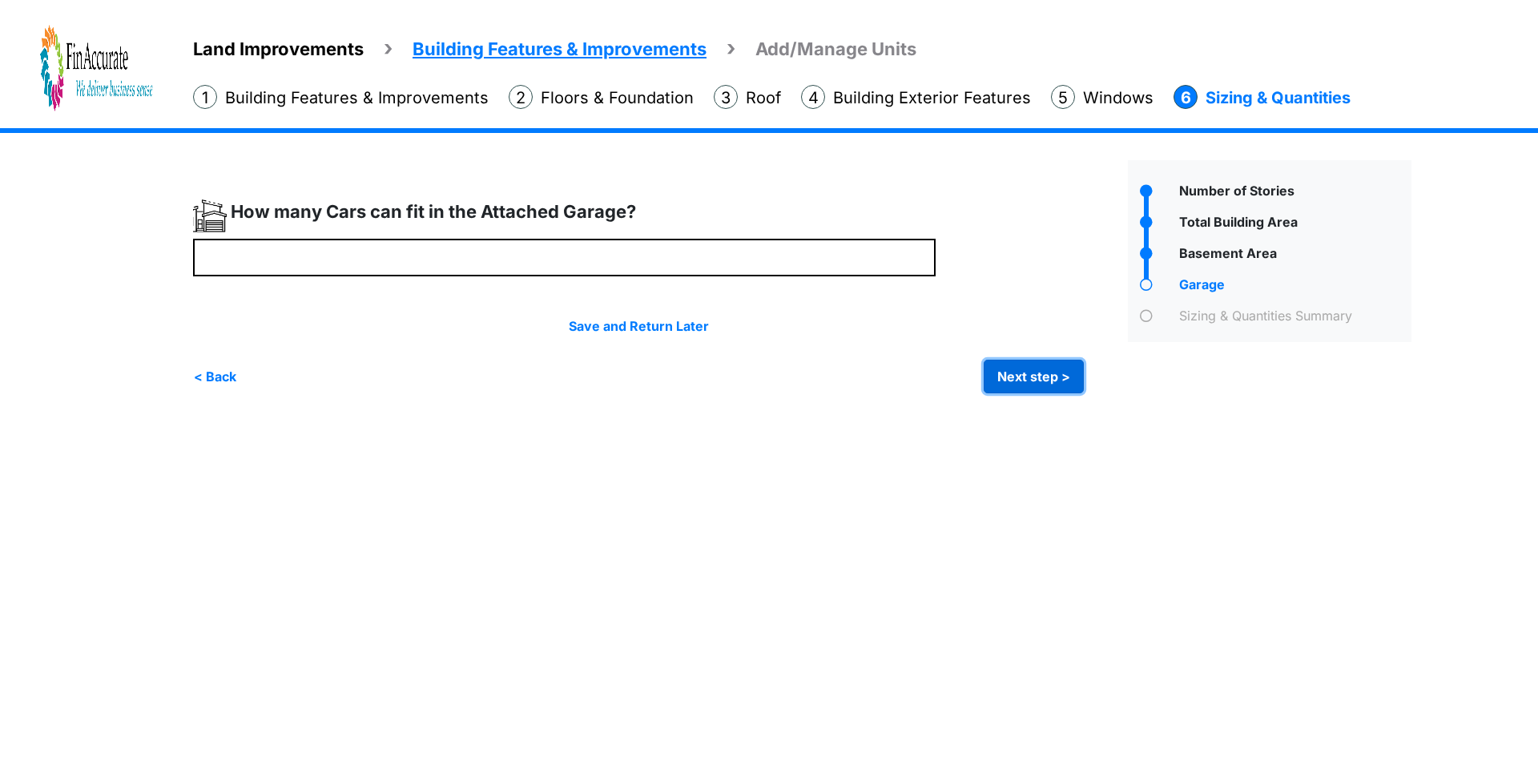
type input "*"
click at [1040, 366] on button "Next step >" at bounding box center [1034, 377] width 100 height 34
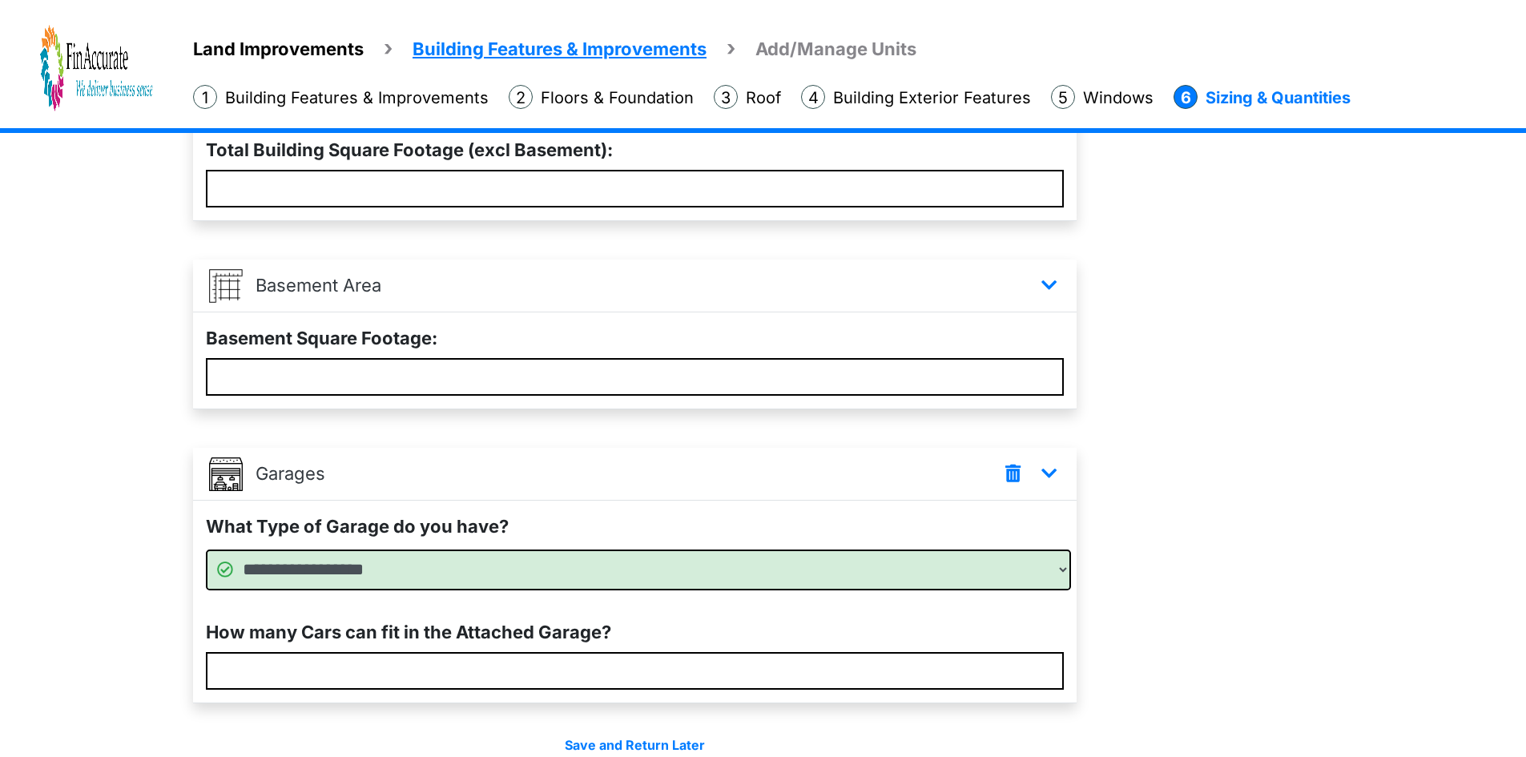
scroll to position [451, 0]
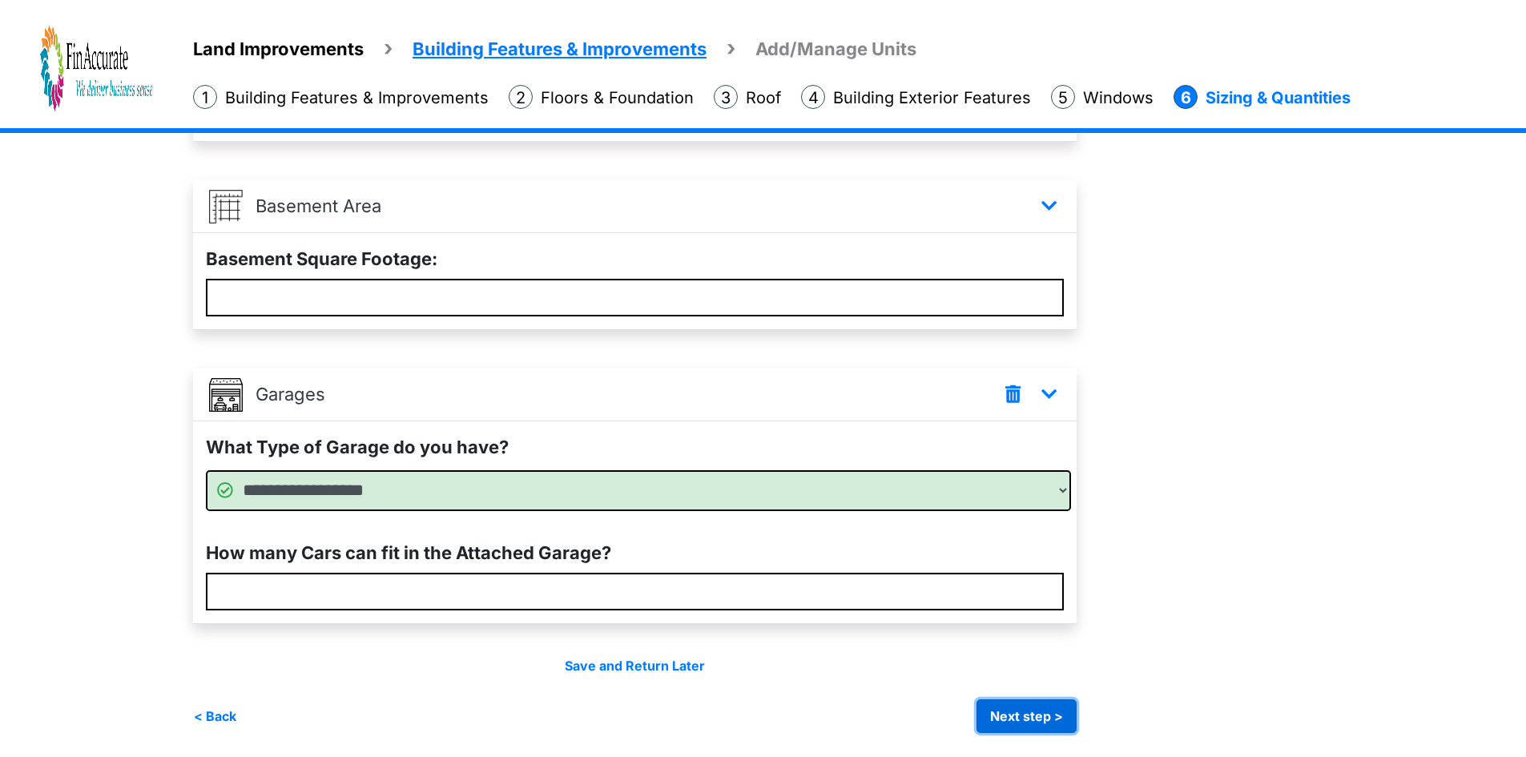
click at [1043, 700] on button "Next step >" at bounding box center [1027, 716] width 100 height 34
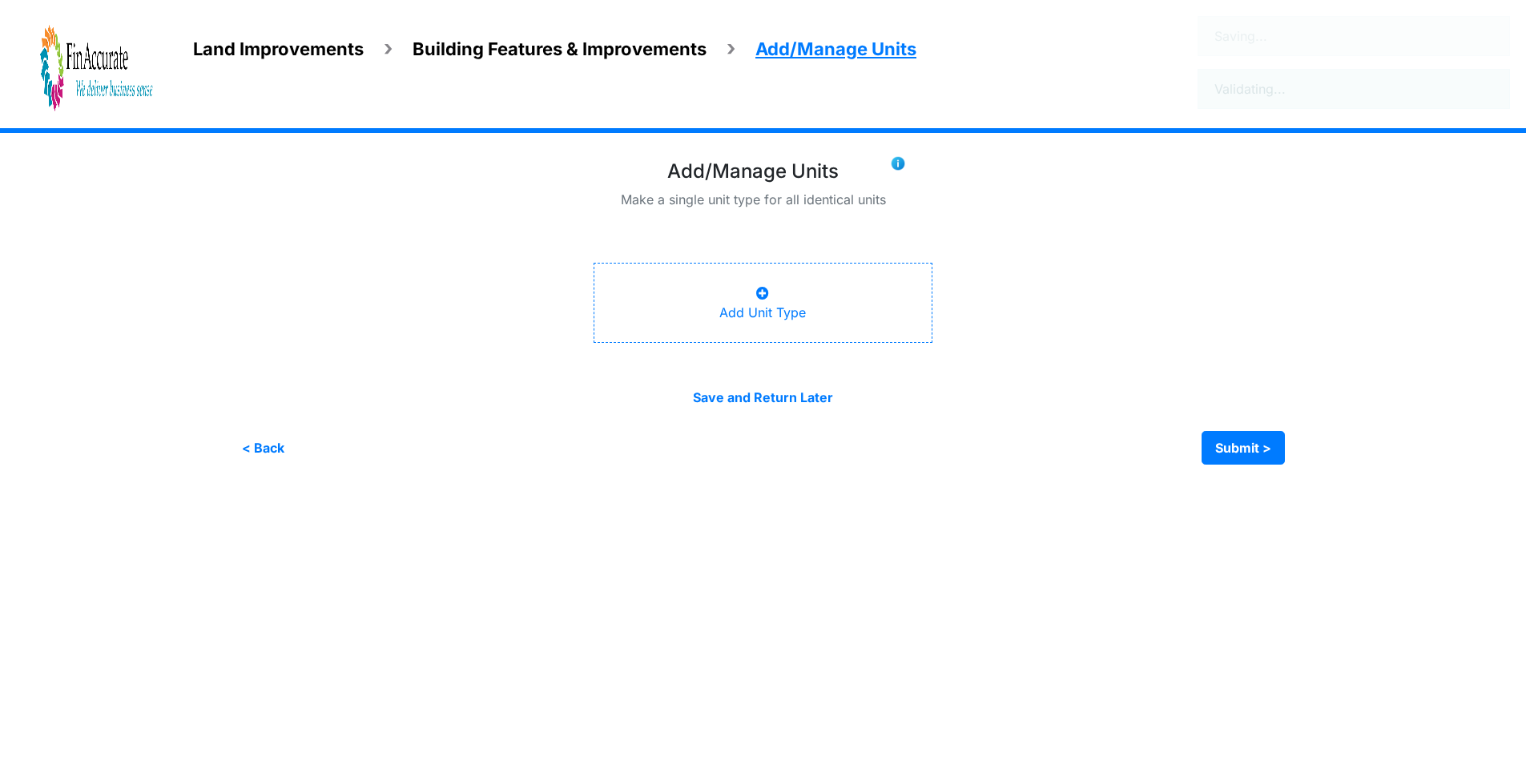
scroll to position [0, 0]
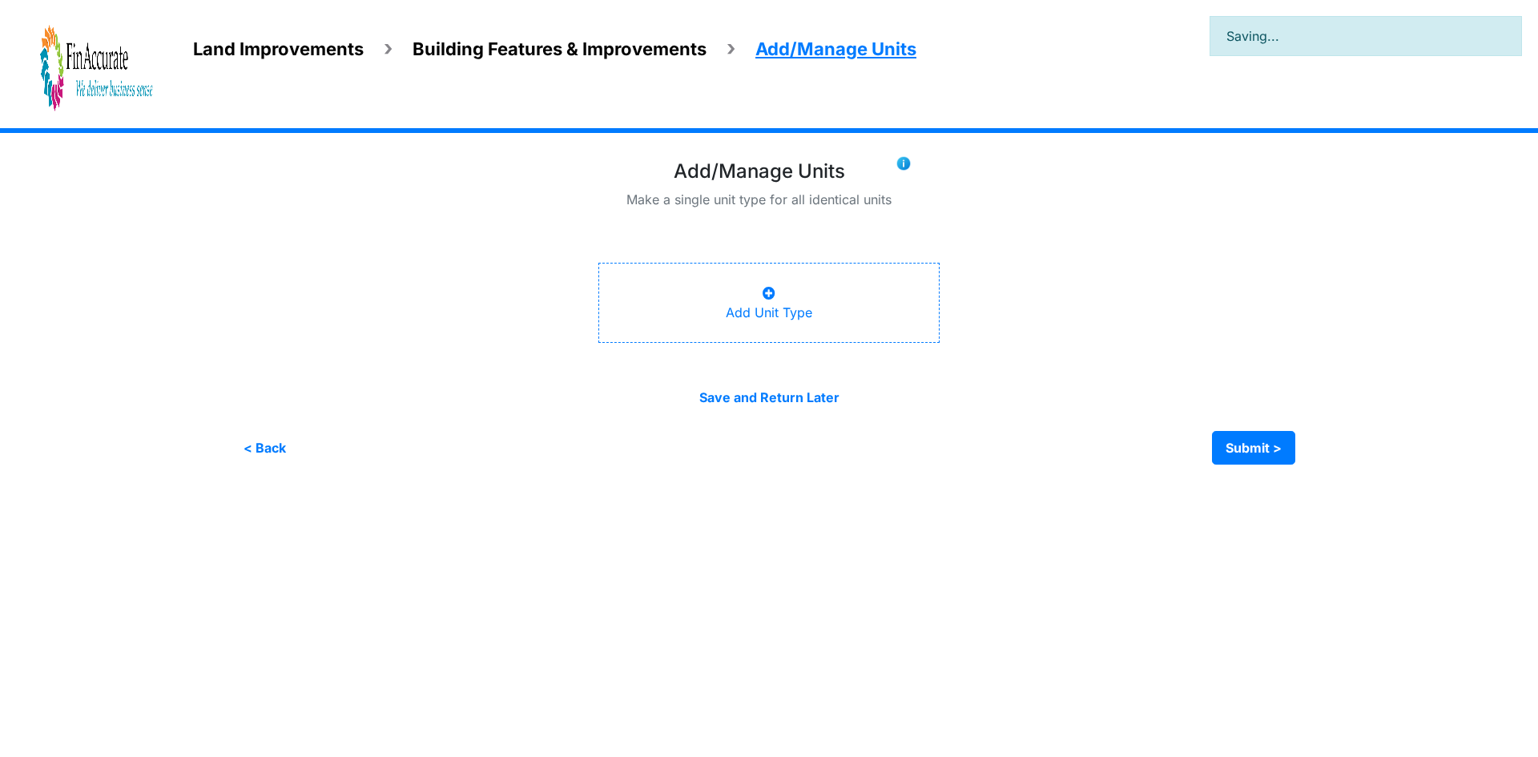
click at [764, 304] on div "Add Unit Type" at bounding box center [769, 303] width 87 height 38
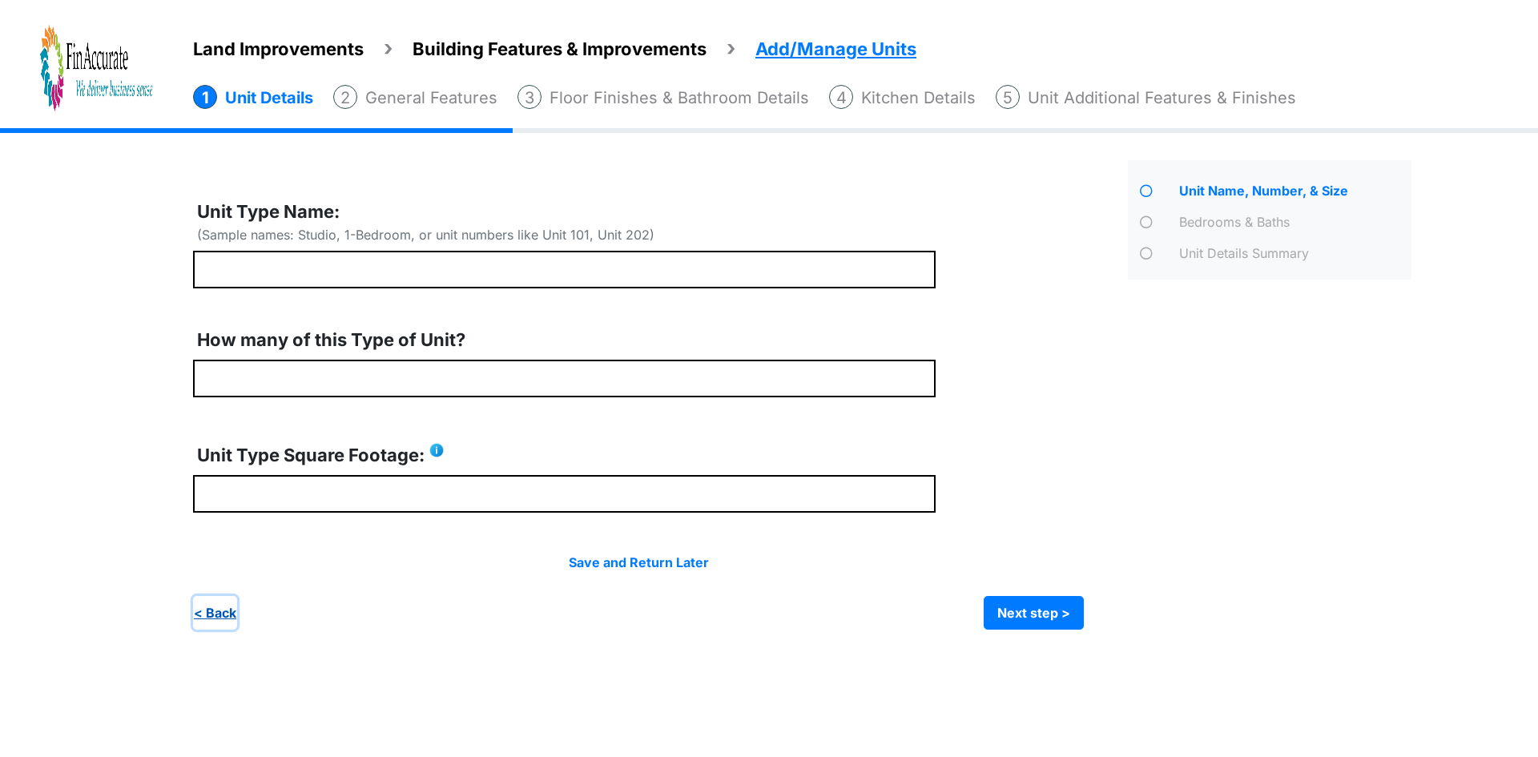
click at [209, 616] on button "< Back" at bounding box center [215, 613] width 44 height 34
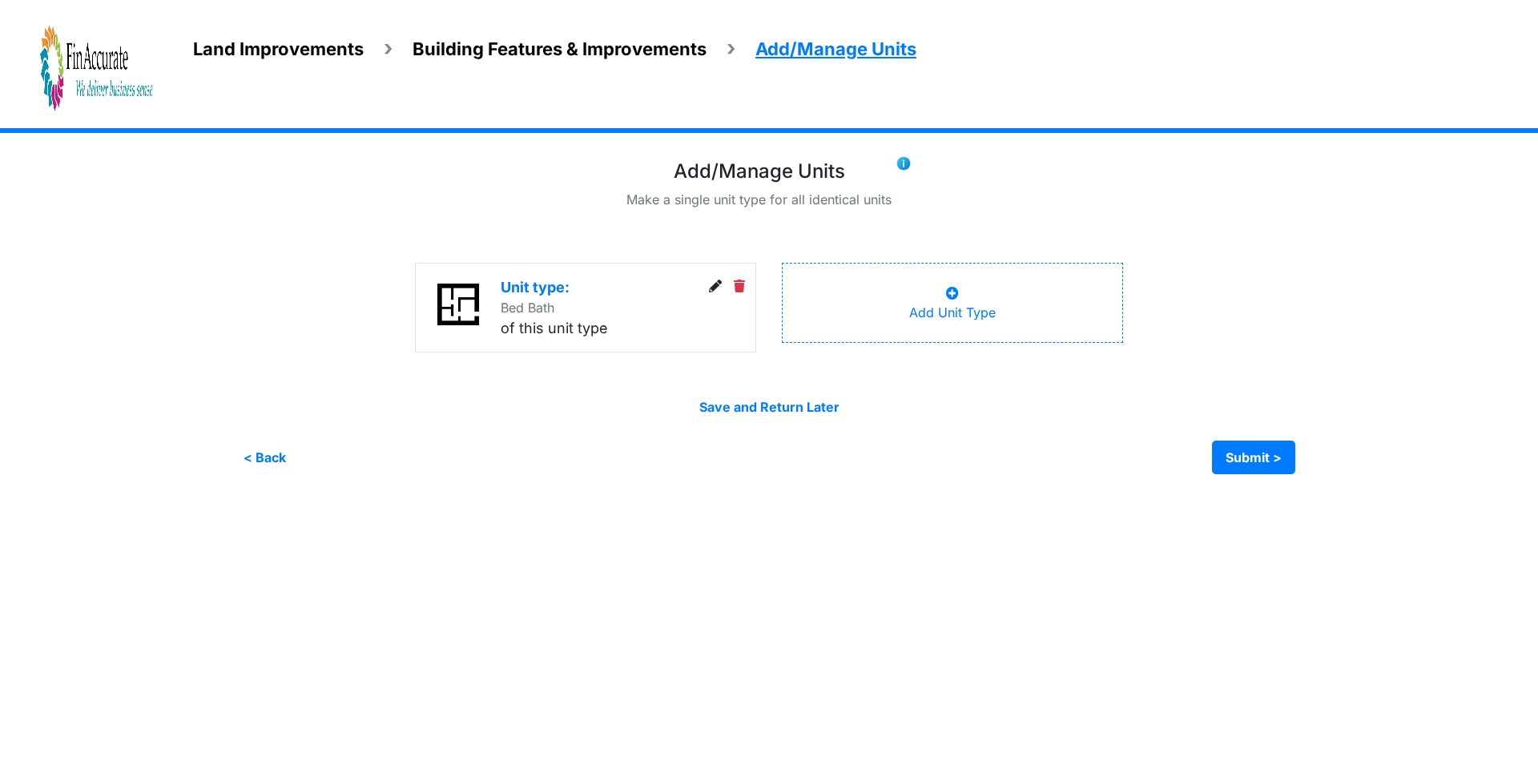
click at [498, 52] on span "Building Features & Improvements" at bounding box center [560, 48] width 294 height 21
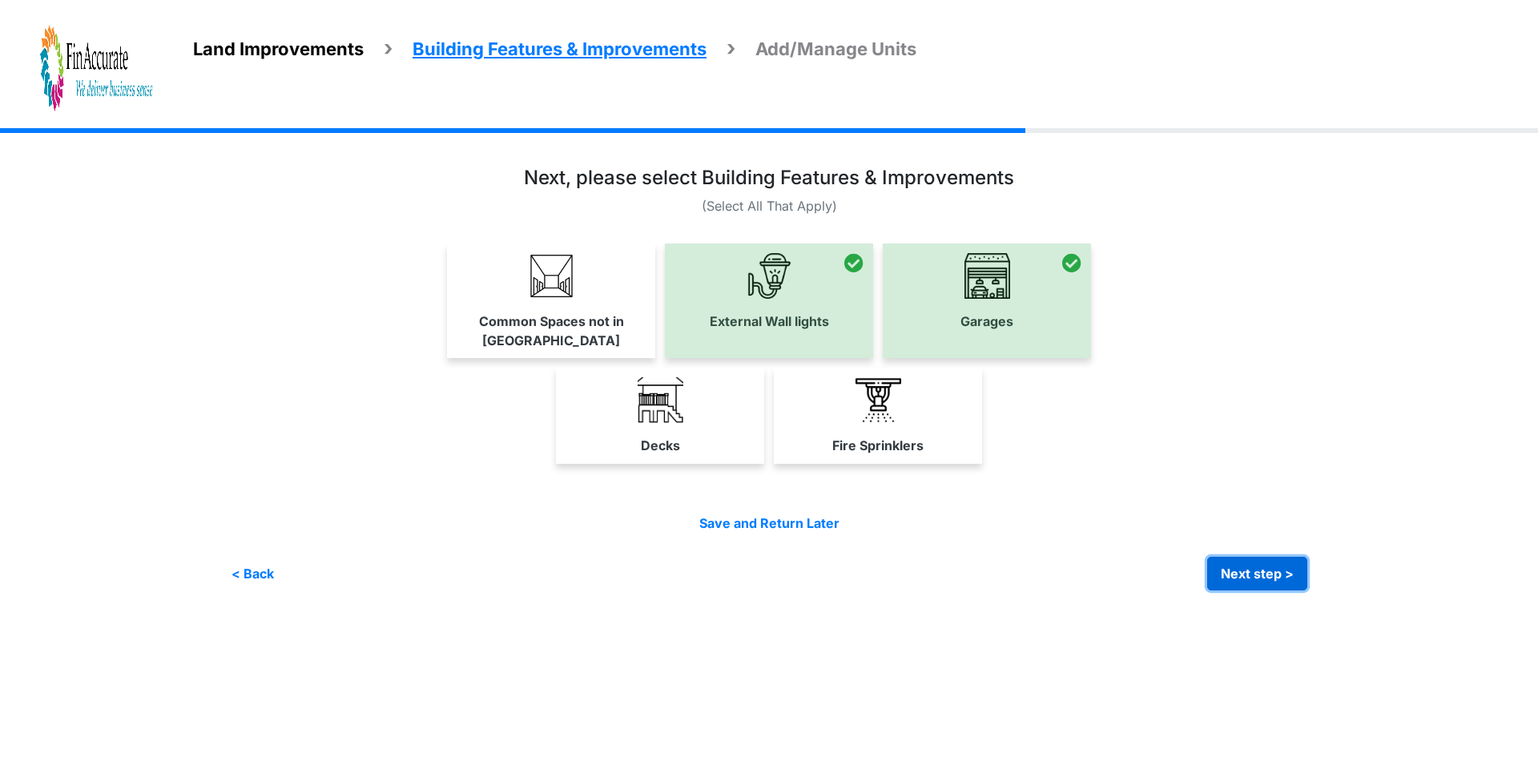
click at [1244, 558] on button "Next step >" at bounding box center [1257, 574] width 100 height 34
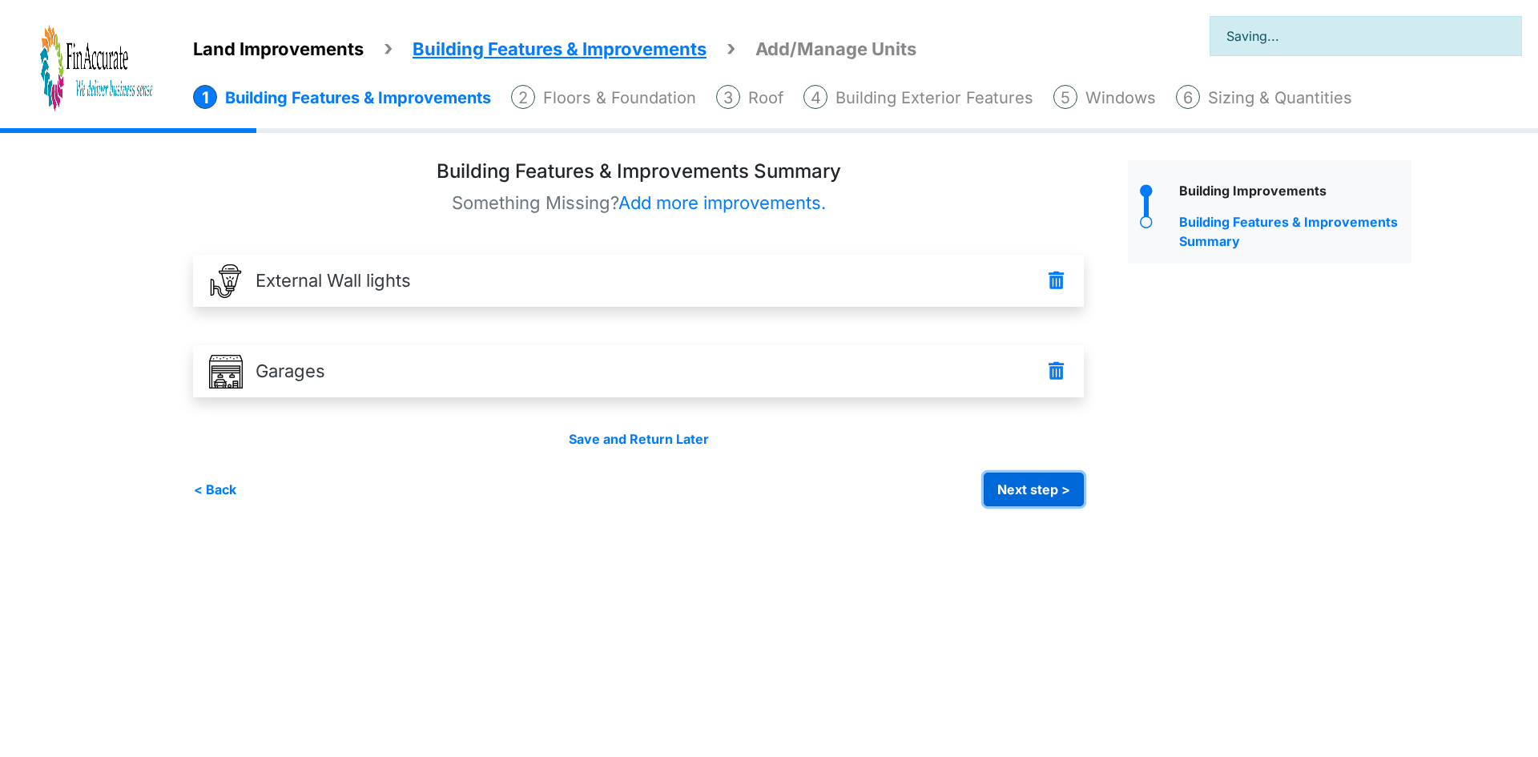
click at [1036, 482] on button "Next step >" at bounding box center [1034, 490] width 100 height 34
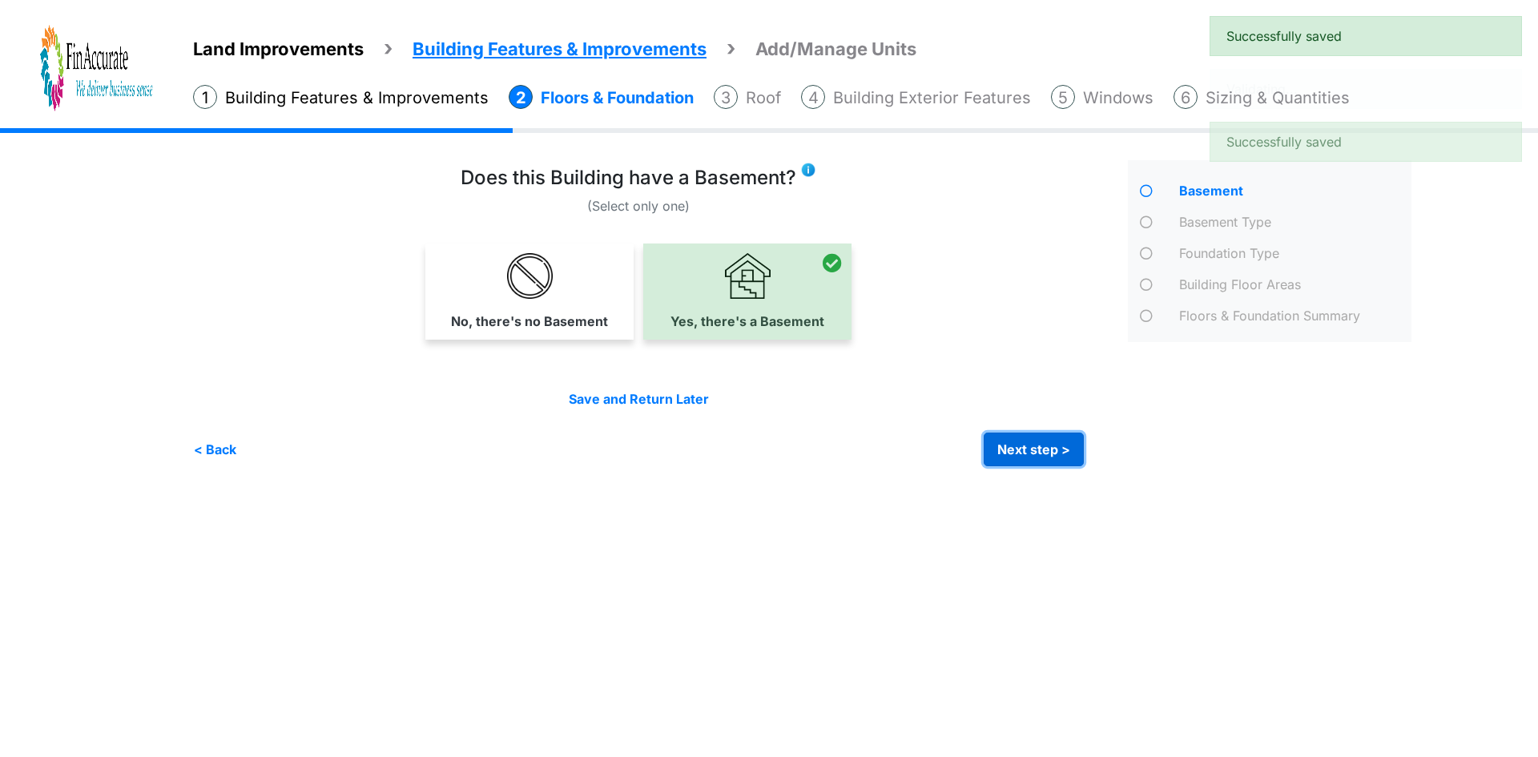
click at [1029, 444] on button "Next step >" at bounding box center [1034, 450] width 100 height 34
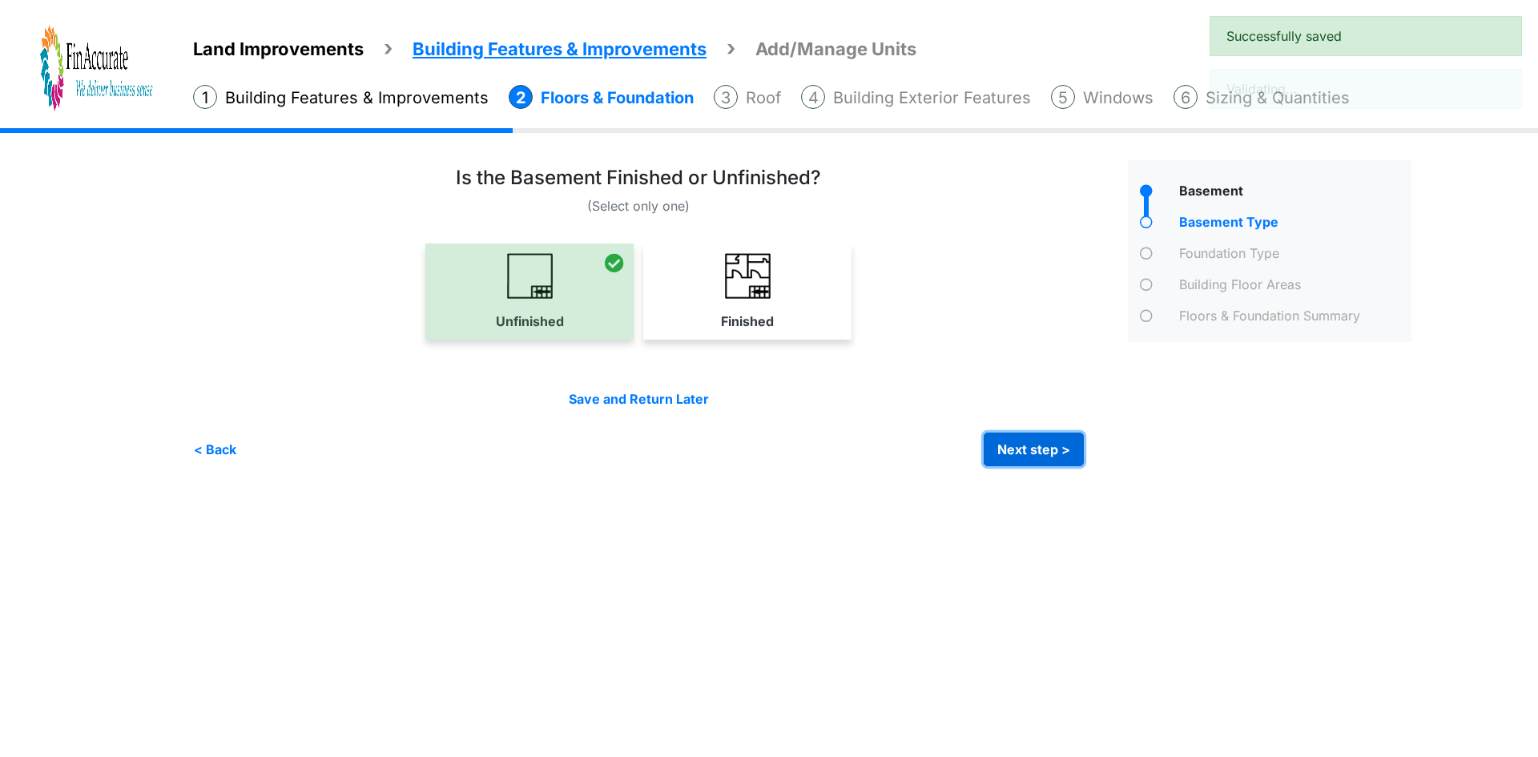
click at [1030, 440] on button "Next step >" at bounding box center [1034, 450] width 100 height 34
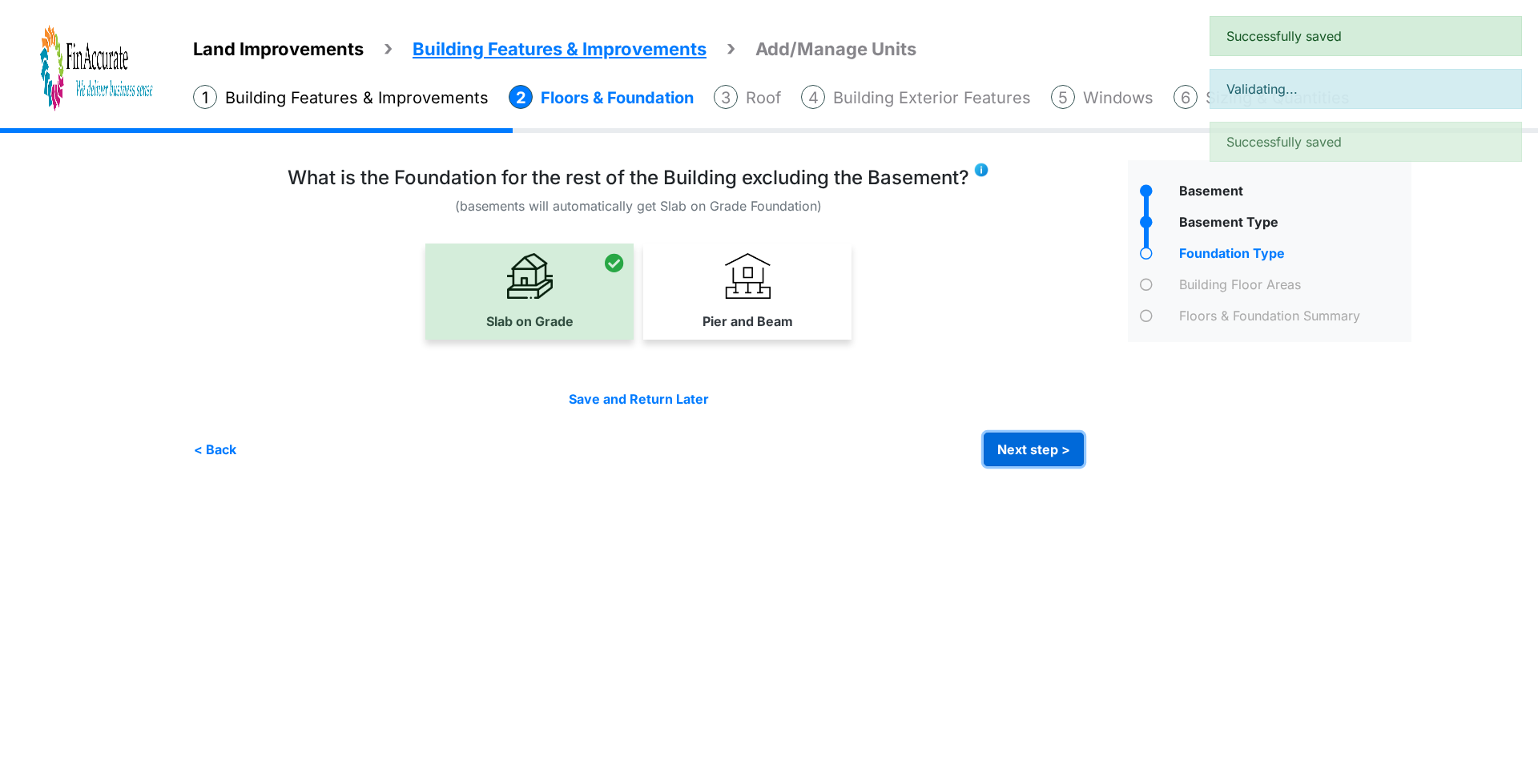
click at [1030, 441] on button "Next step >" at bounding box center [1034, 450] width 100 height 34
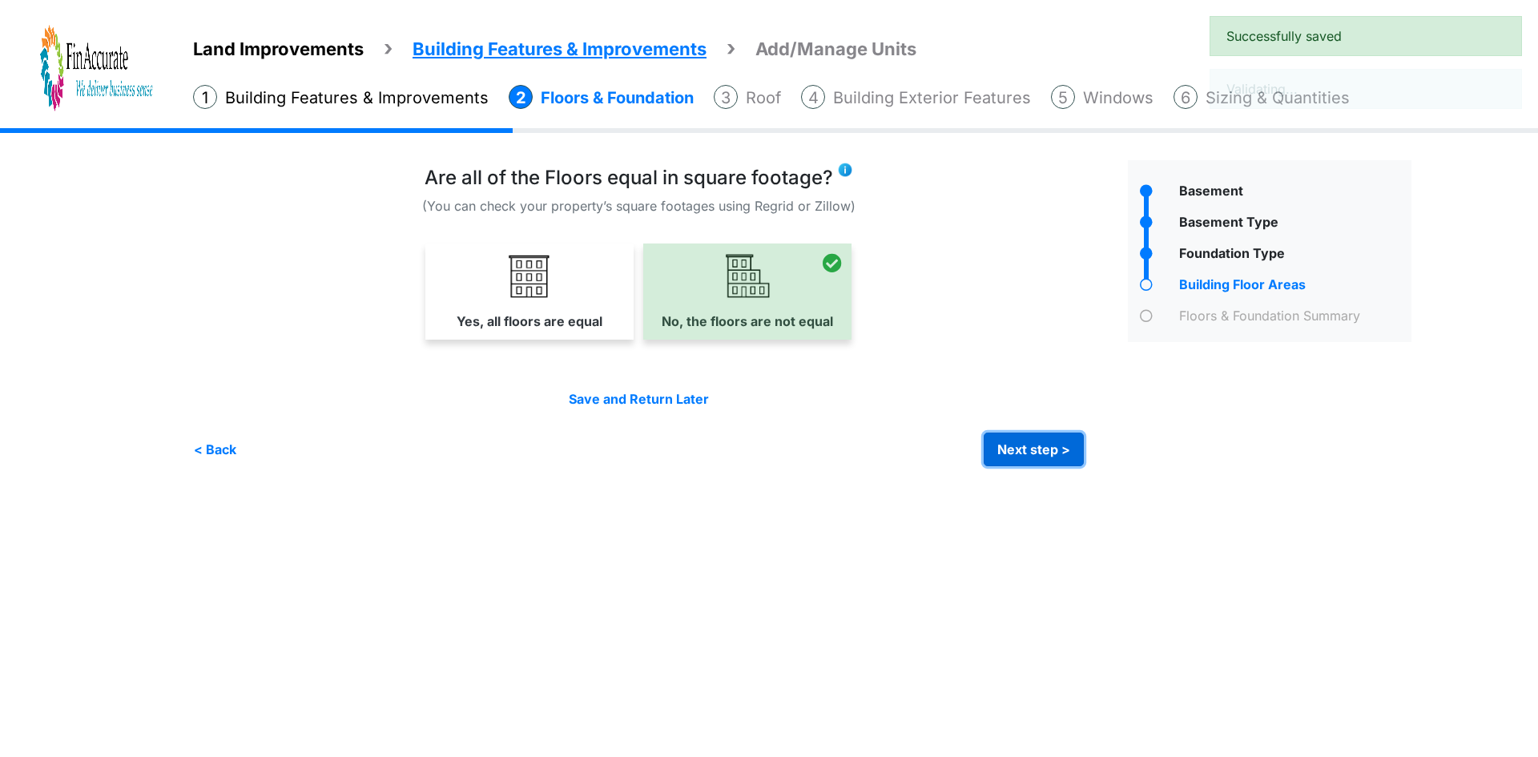
click at [1033, 456] on button "Next step >" at bounding box center [1034, 450] width 100 height 34
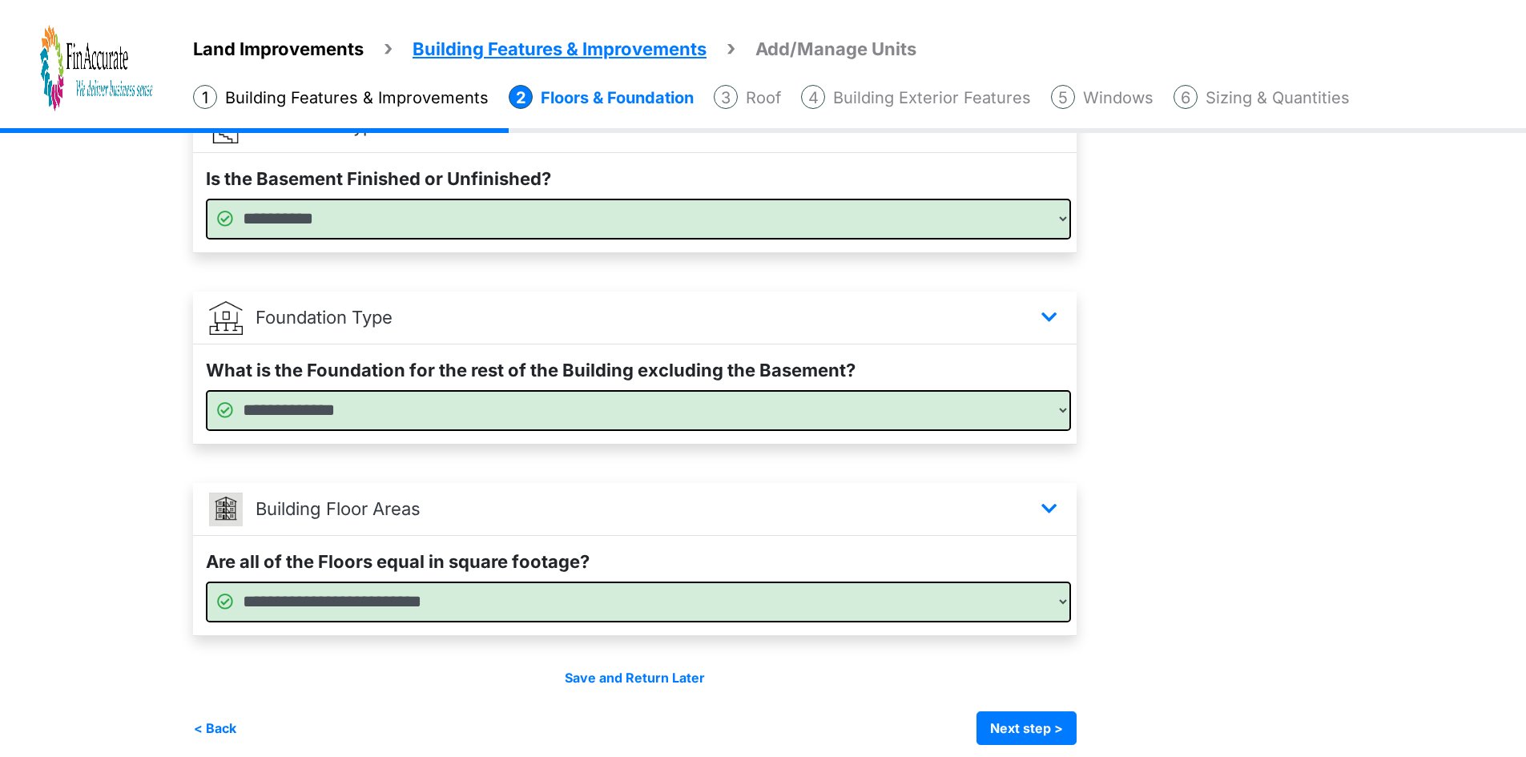
scroll to position [358, 0]
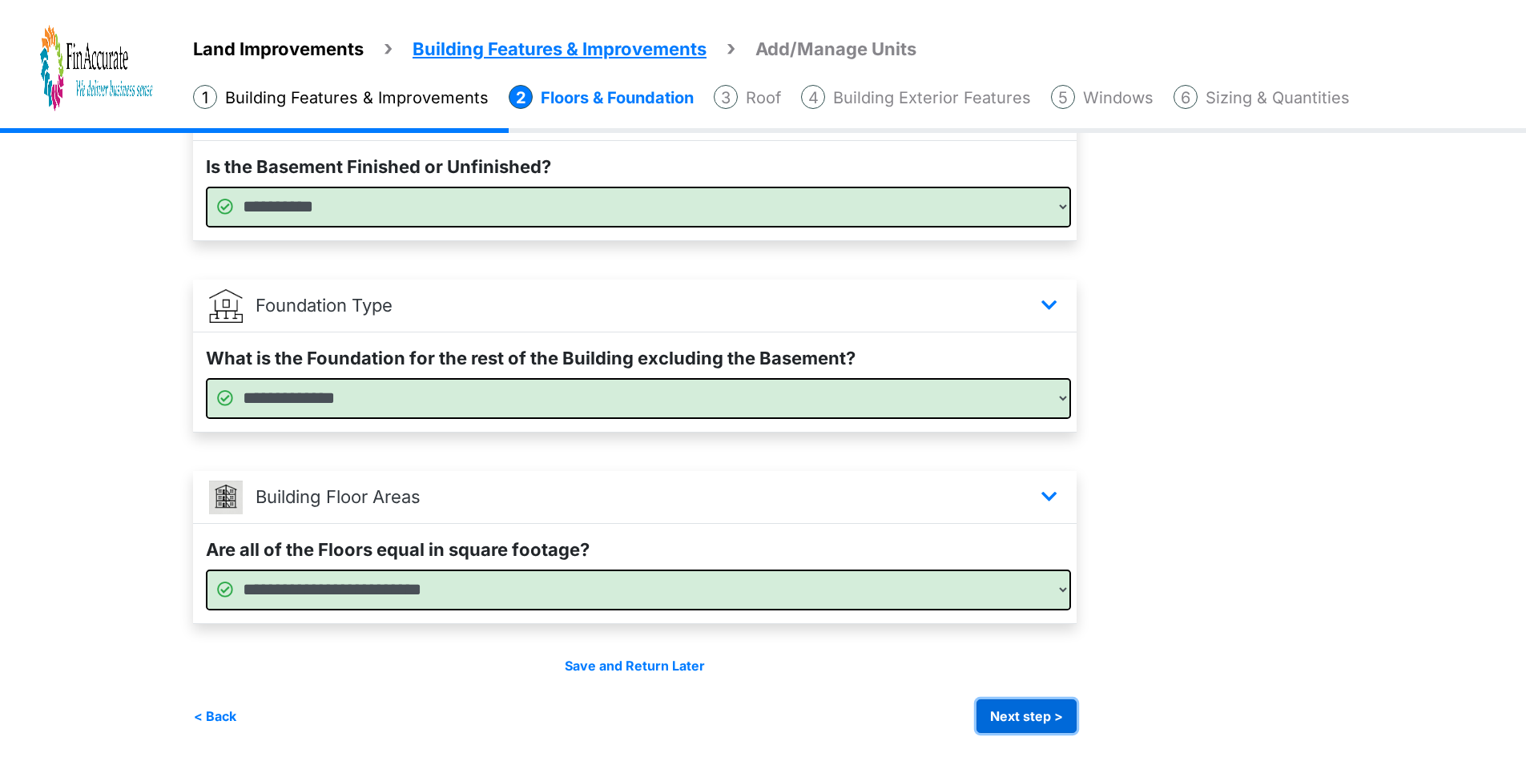
click at [1065, 728] on button "Next step >" at bounding box center [1027, 716] width 100 height 34
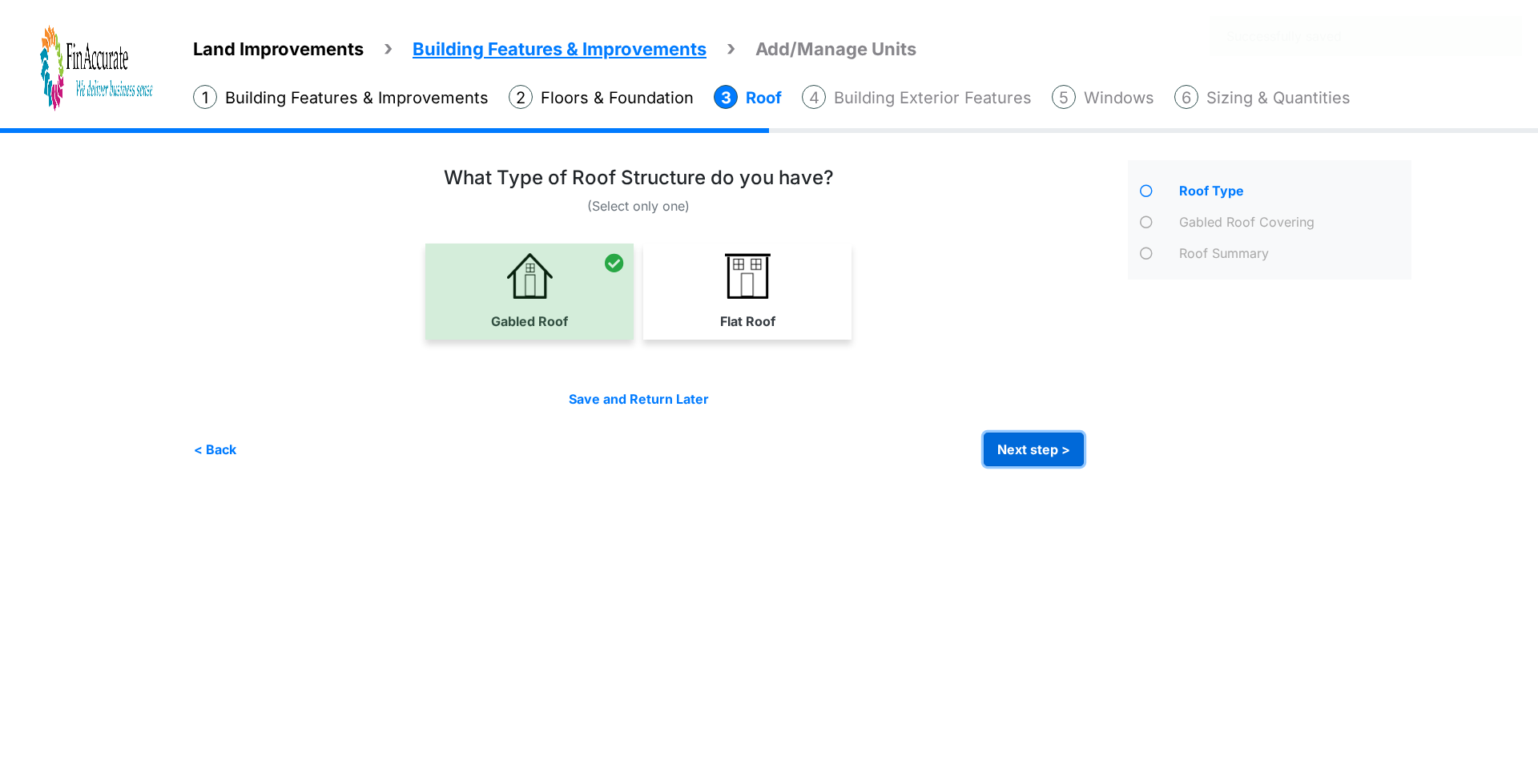
click at [1048, 448] on button "Next step >" at bounding box center [1034, 450] width 100 height 34
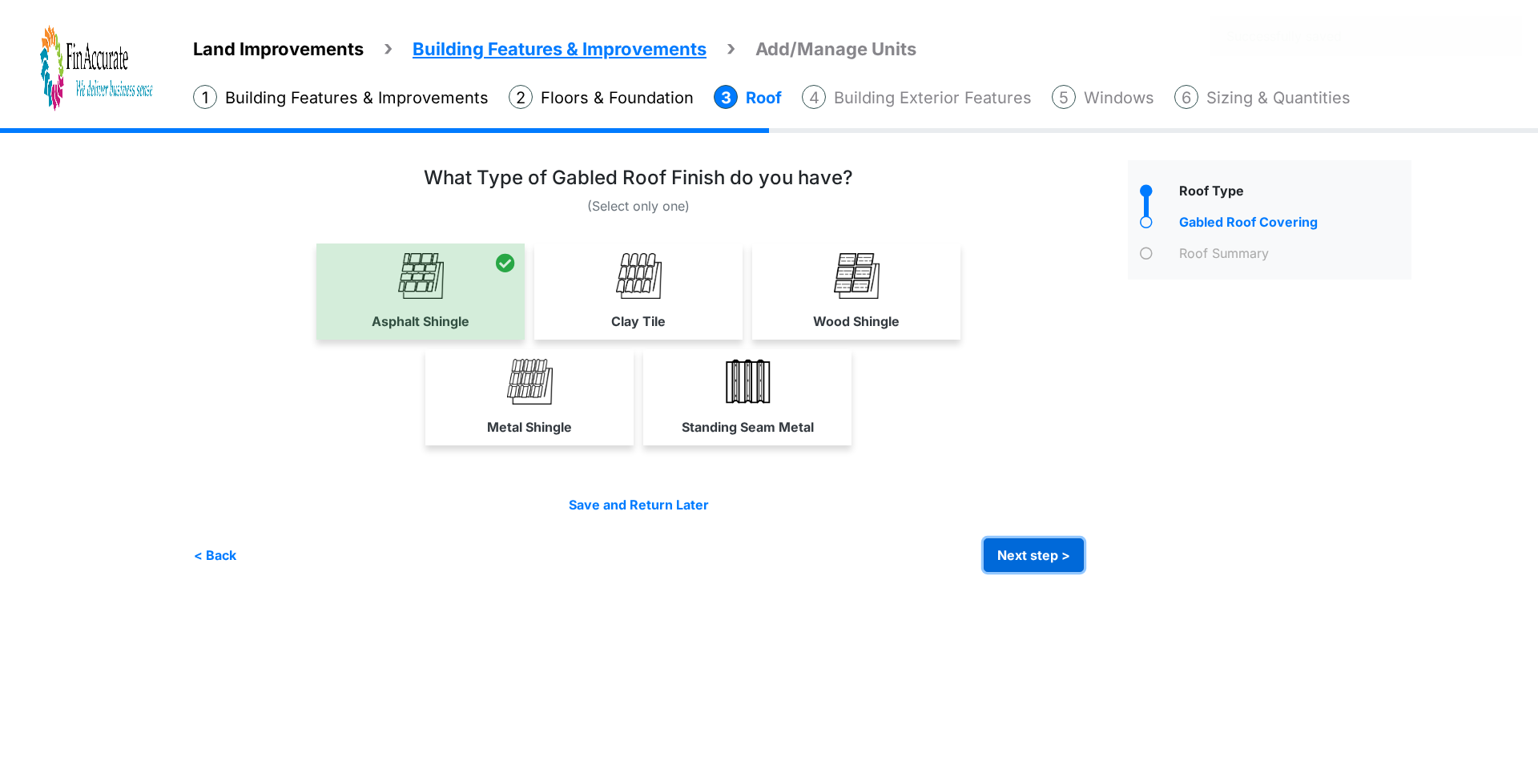
click at [1039, 552] on button "Next step >" at bounding box center [1034, 555] width 100 height 34
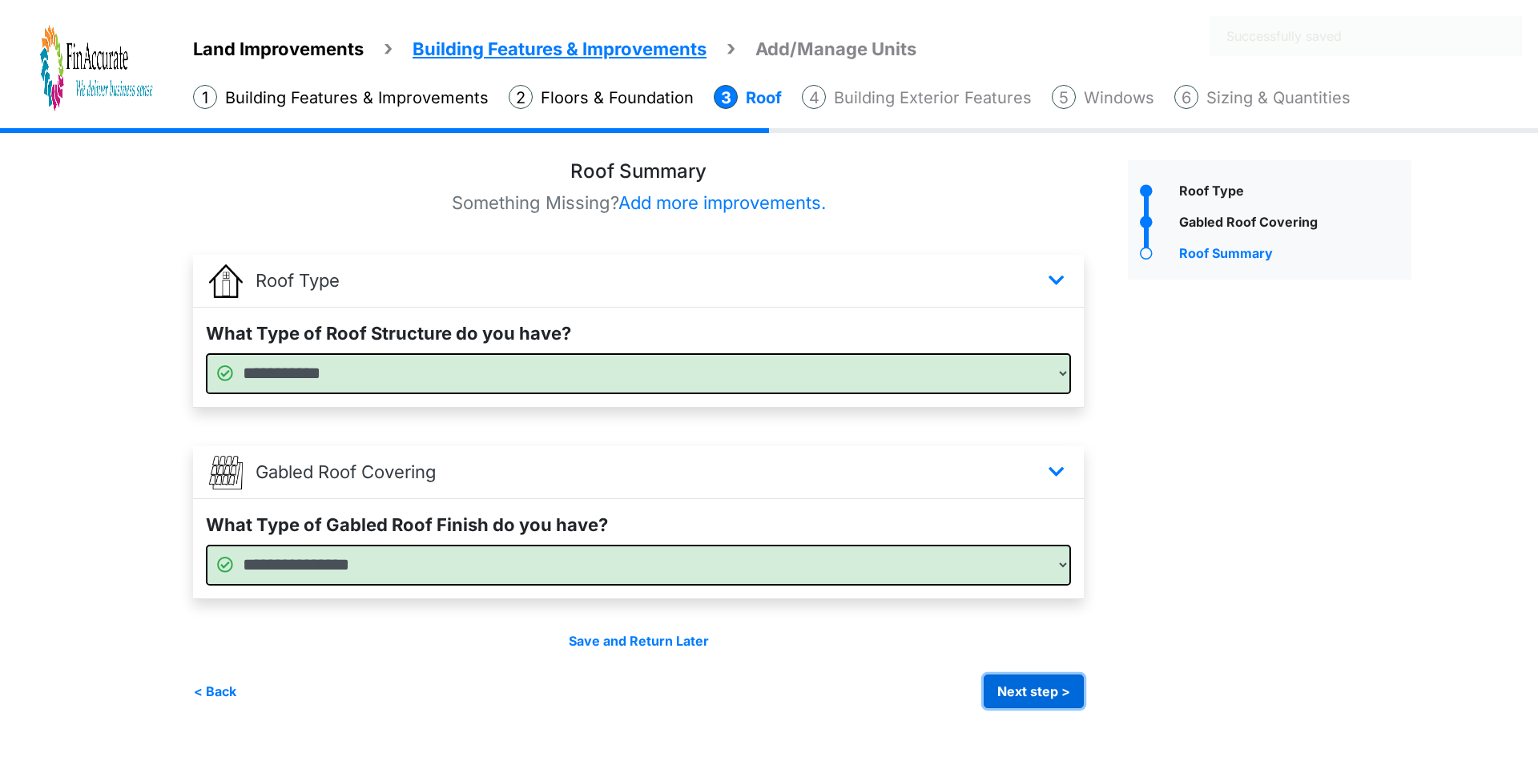
click at [1010, 687] on button "Next step >" at bounding box center [1034, 692] width 100 height 34
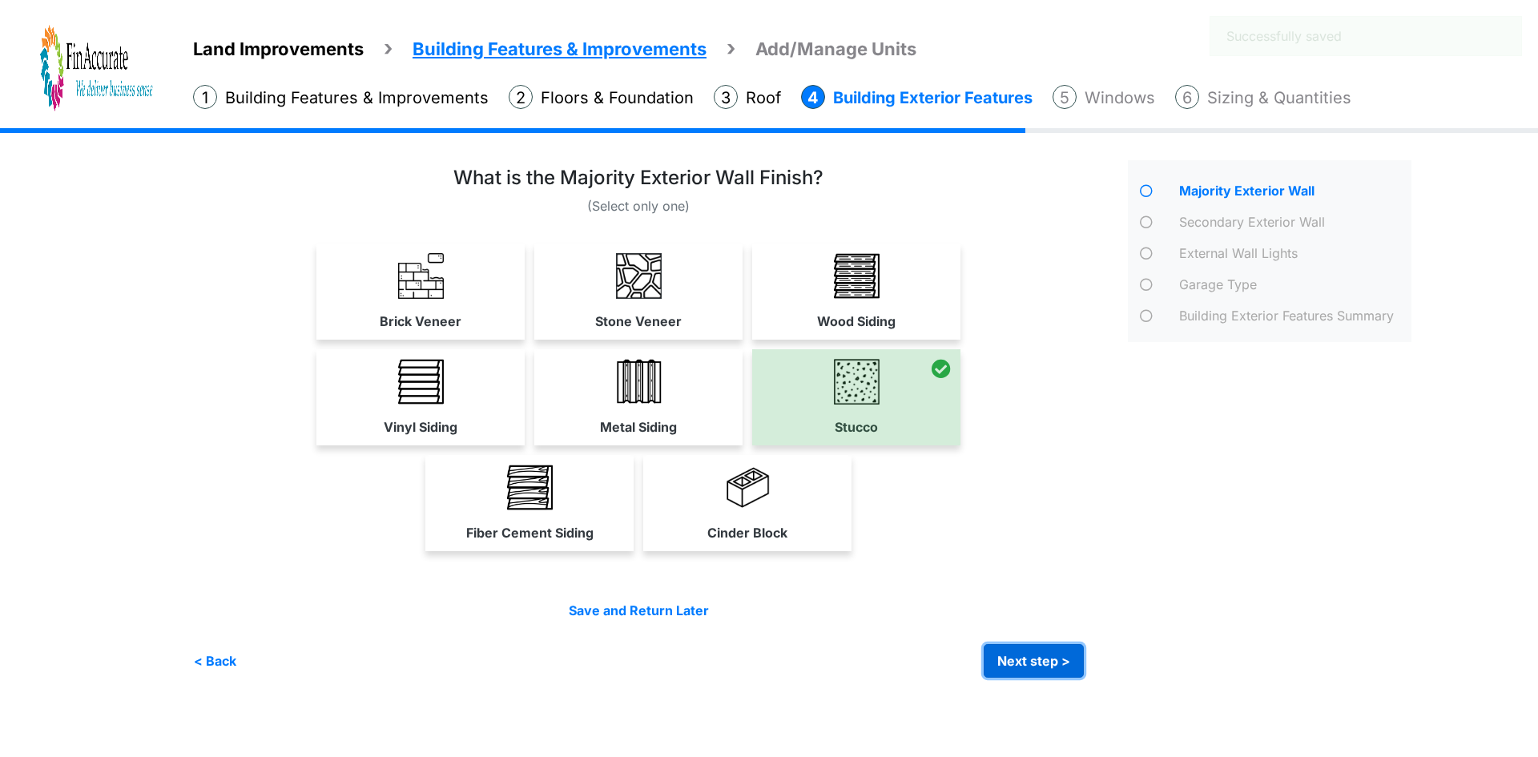
click at [1028, 660] on button "Next step >" at bounding box center [1034, 661] width 100 height 34
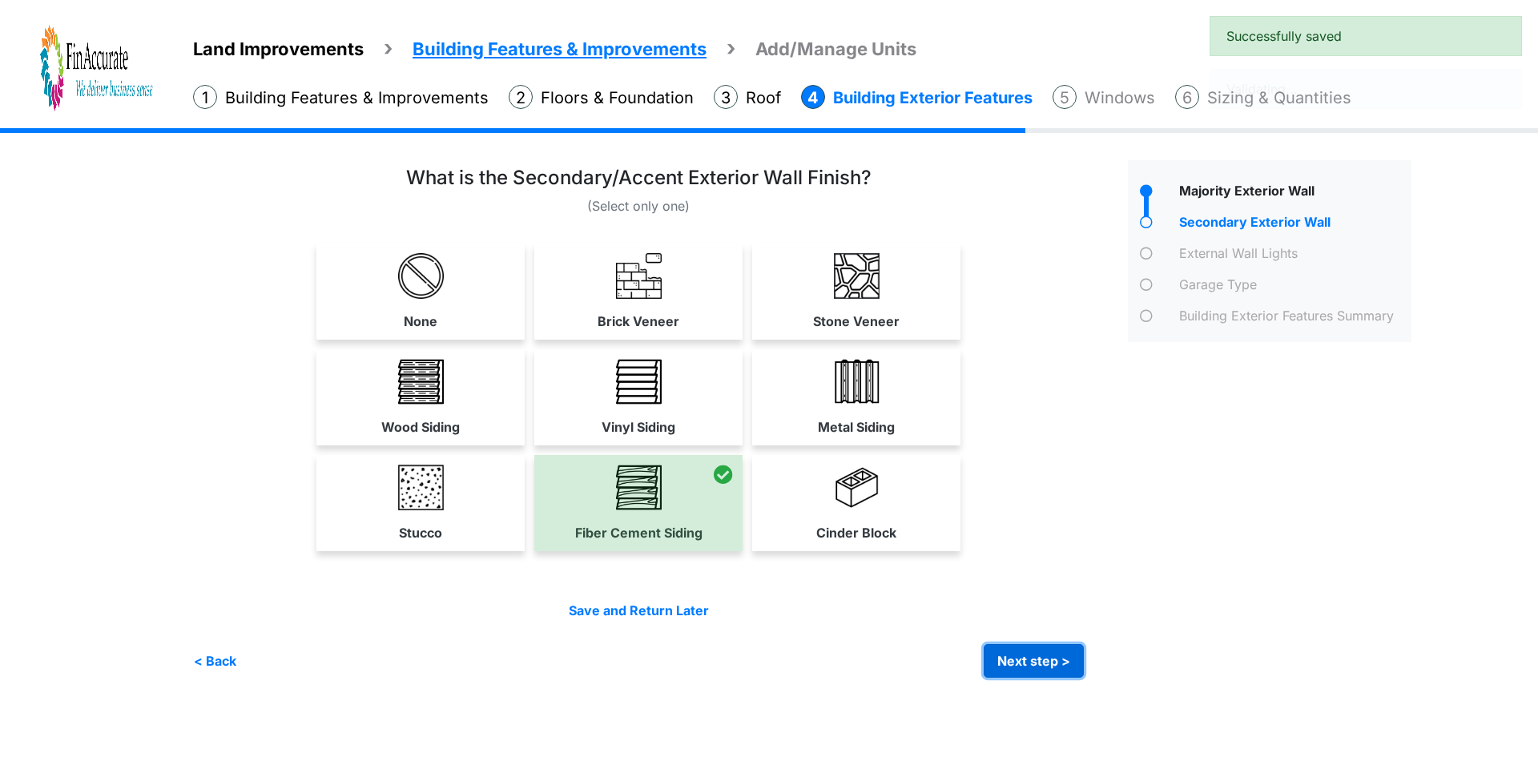
click at [1031, 661] on button "Next step >" at bounding box center [1034, 661] width 100 height 34
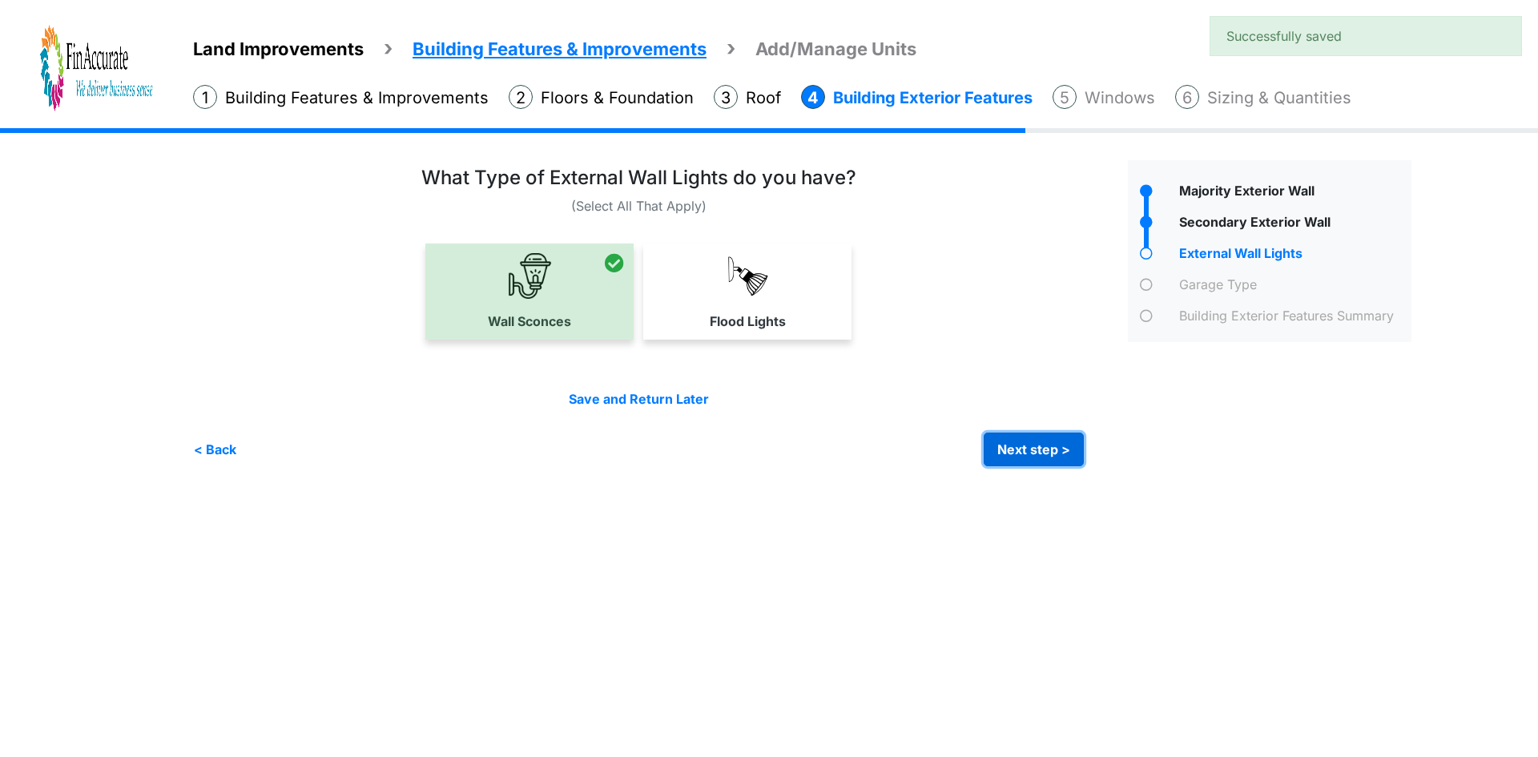
click at [1009, 455] on button "Next step >" at bounding box center [1034, 450] width 100 height 34
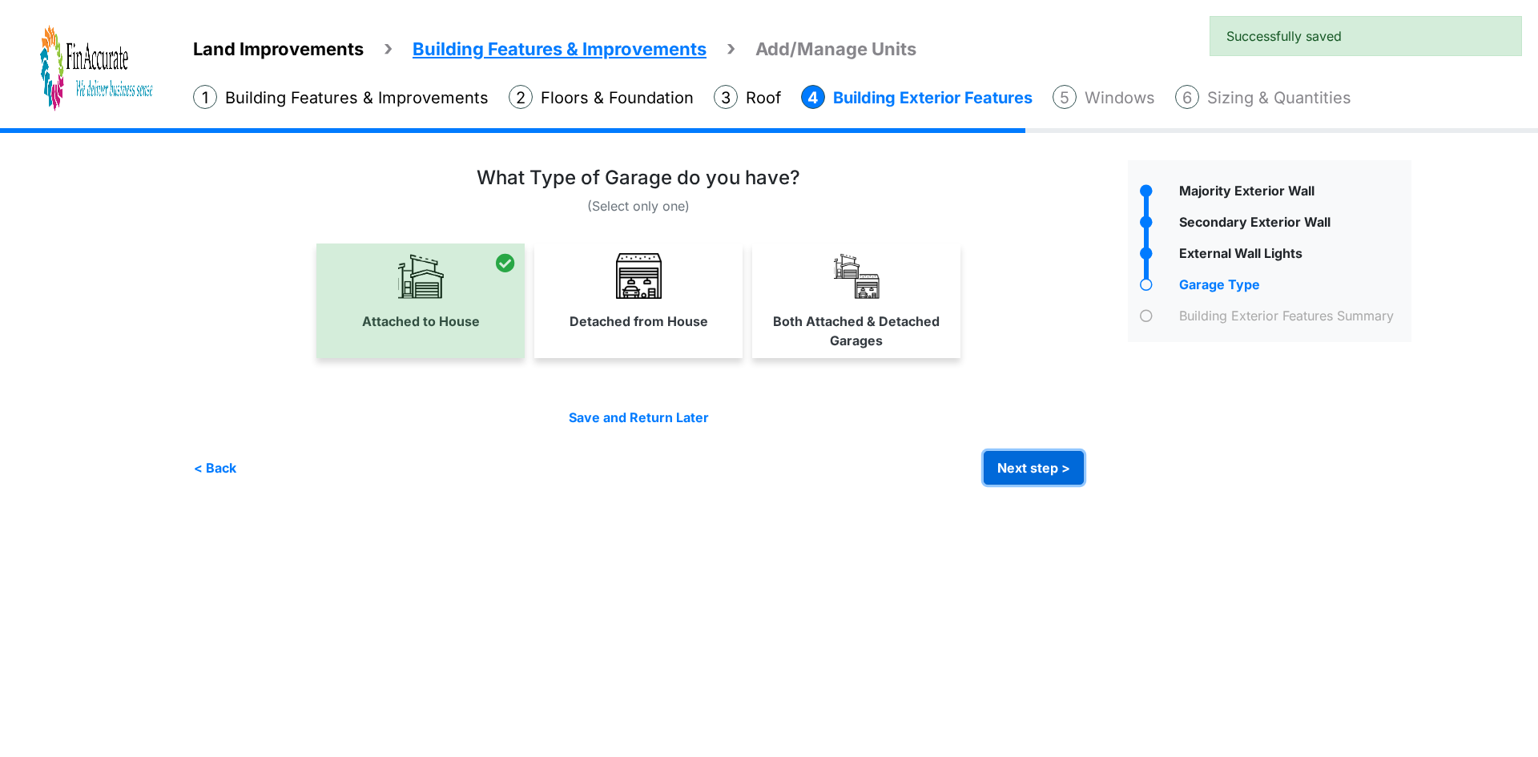
click at [1010, 463] on button "Next step >" at bounding box center [1034, 468] width 100 height 34
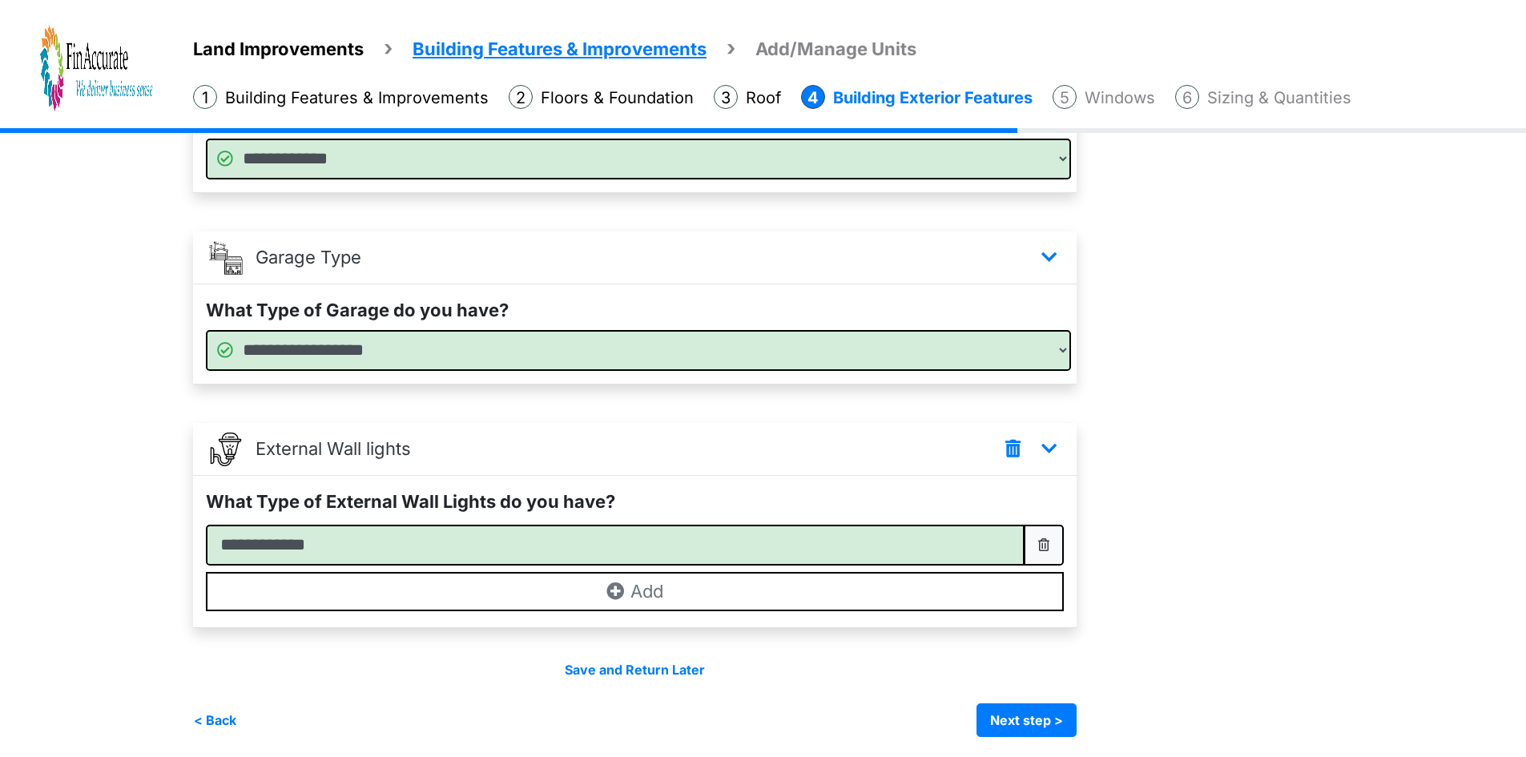
scroll to position [410, 0]
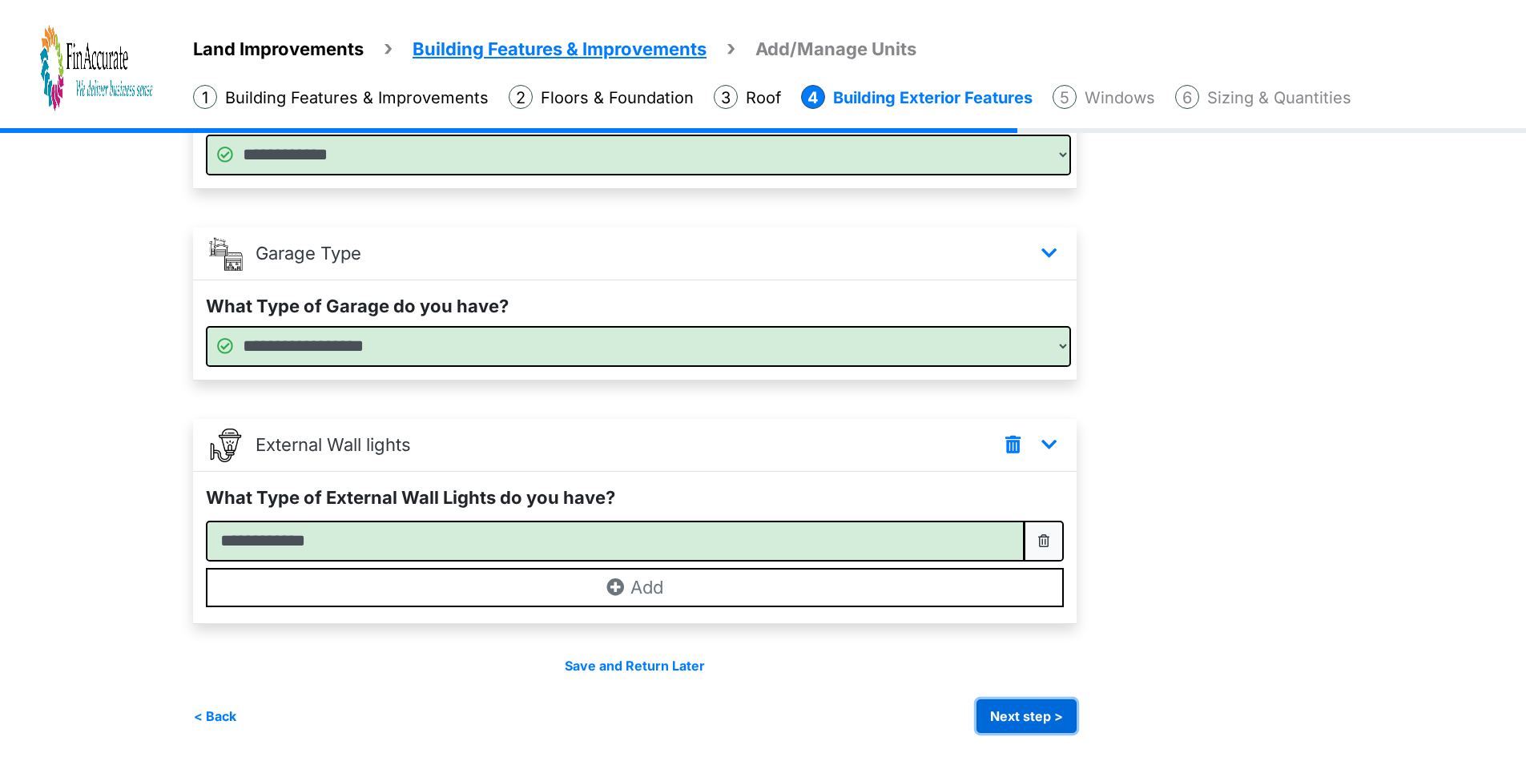
click at [1015, 706] on button "Next step >" at bounding box center [1027, 716] width 100 height 34
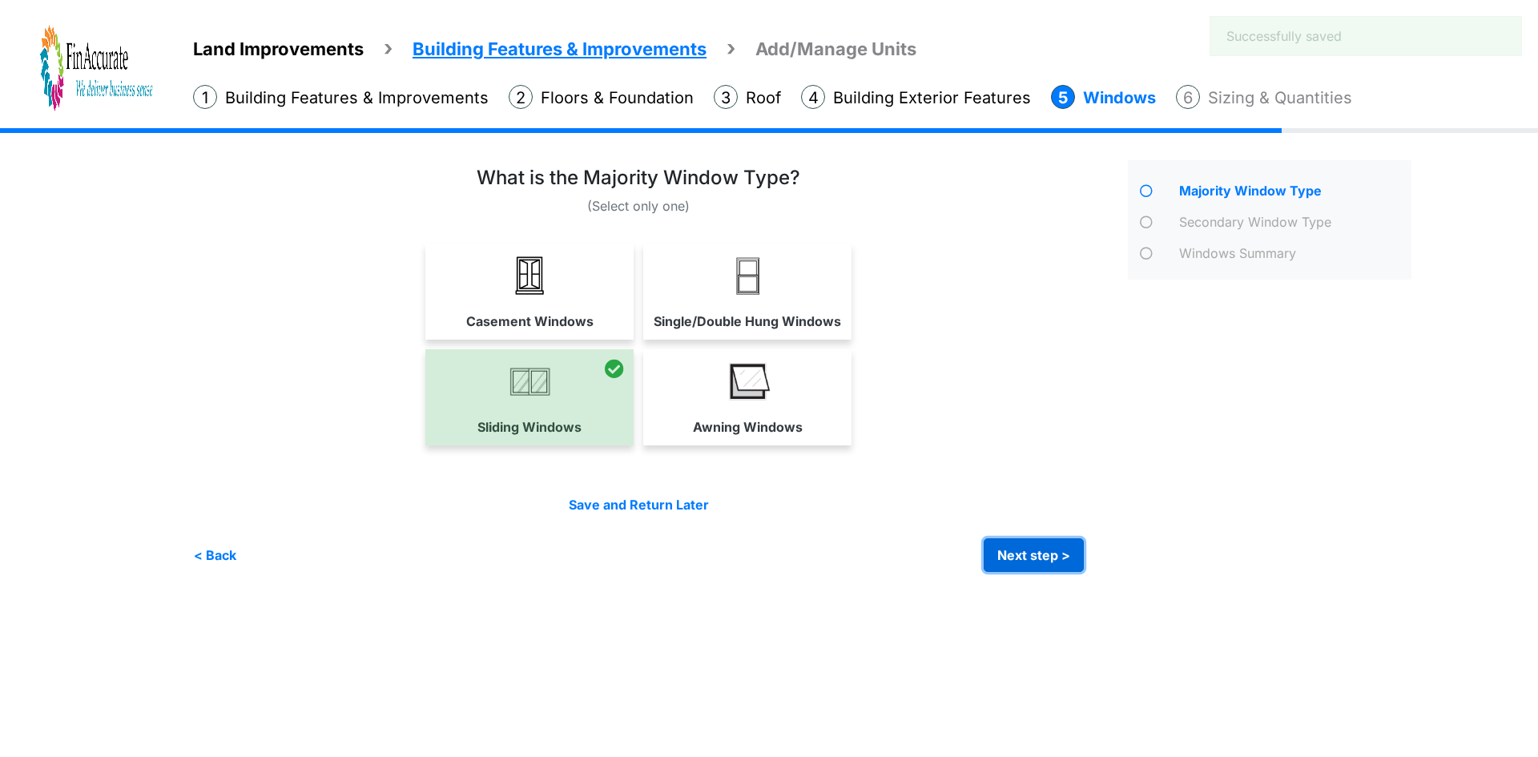
click at [1021, 554] on button "Next step >" at bounding box center [1034, 555] width 100 height 34
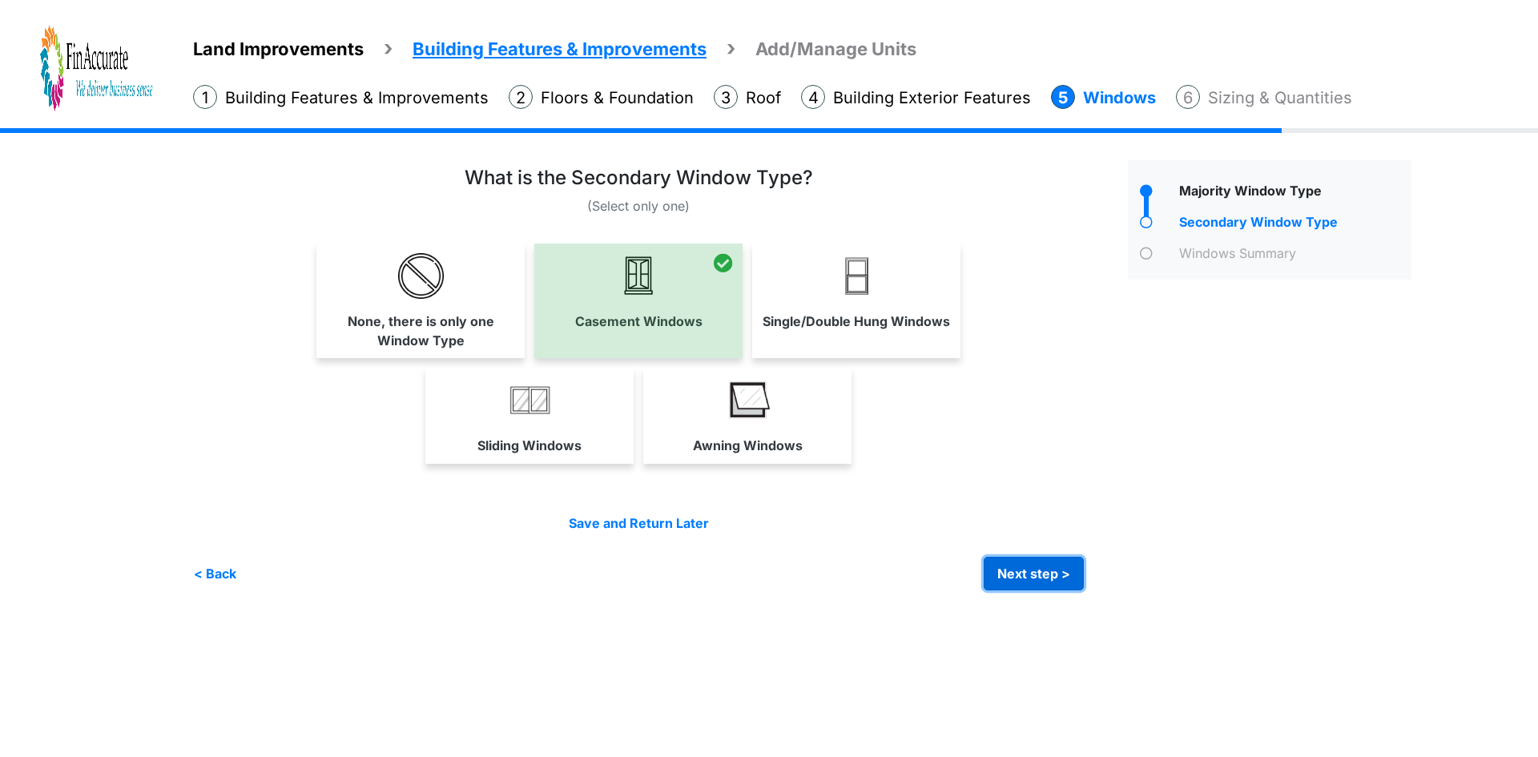
click at [1017, 567] on button "Next step >" at bounding box center [1034, 574] width 100 height 34
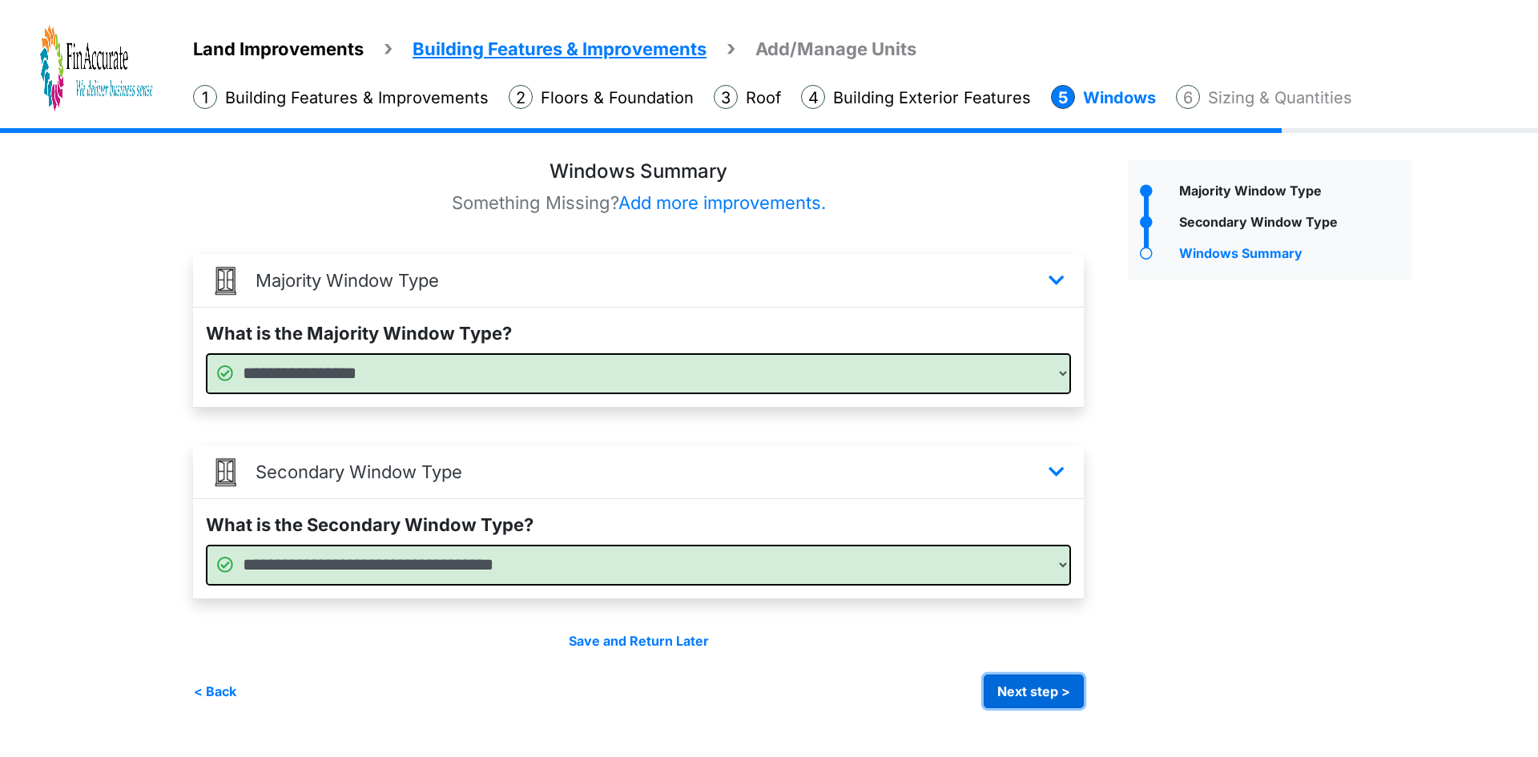
click at [1016, 697] on button "Next step >" at bounding box center [1034, 692] width 100 height 34
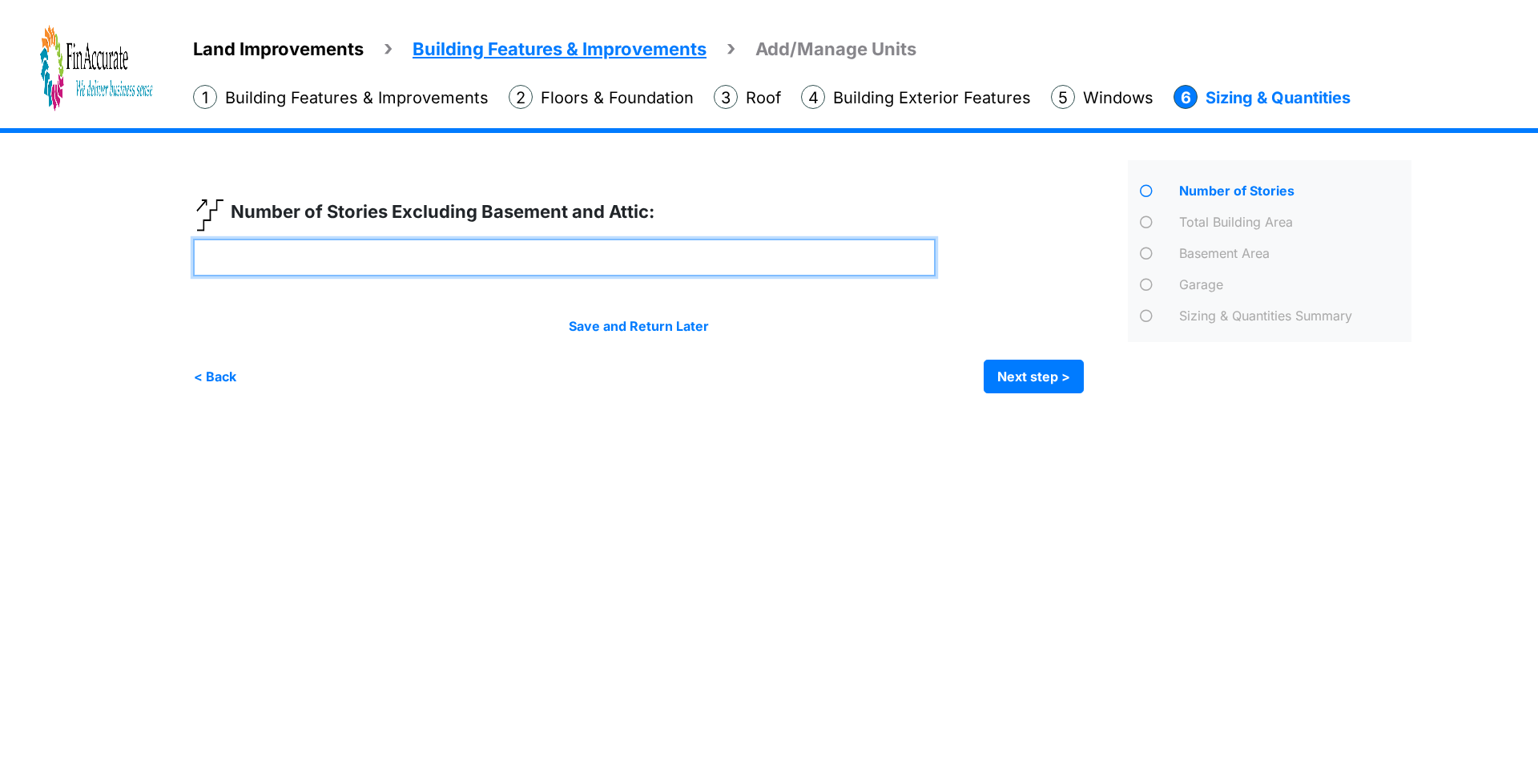
drag, startPoint x: 472, startPoint y: 249, endPoint x: 99, endPoint y: 270, distance: 373.2
click at [99, 270] on div "Land Improvements Building Features & Improvements Amenities in the Common Spac…" at bounding box center [769, 272] width 1538 height 289
type input "*"
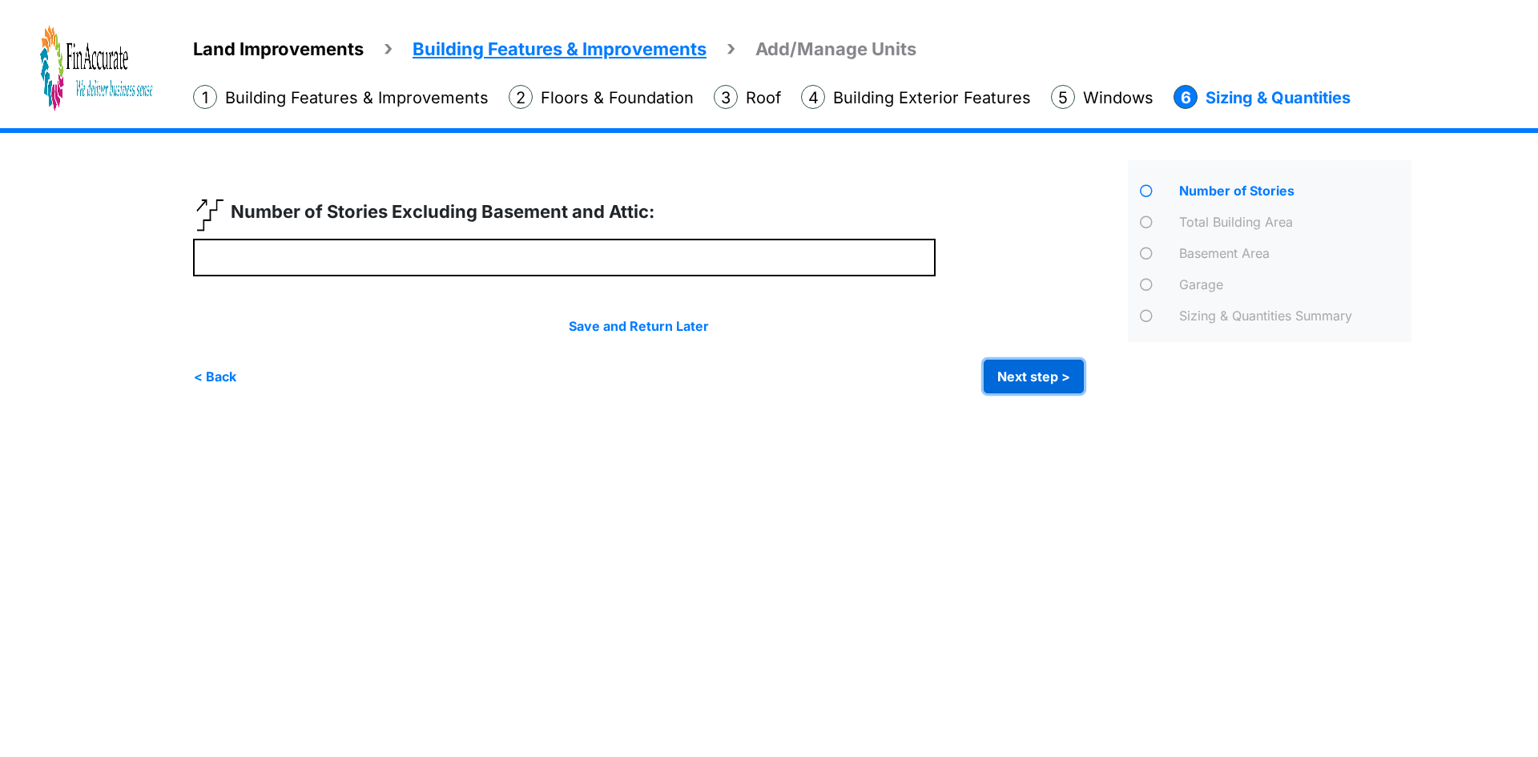
click at [1021, 373] on button "Next step >" at bounding box center [1034, 377] width 100 height 34
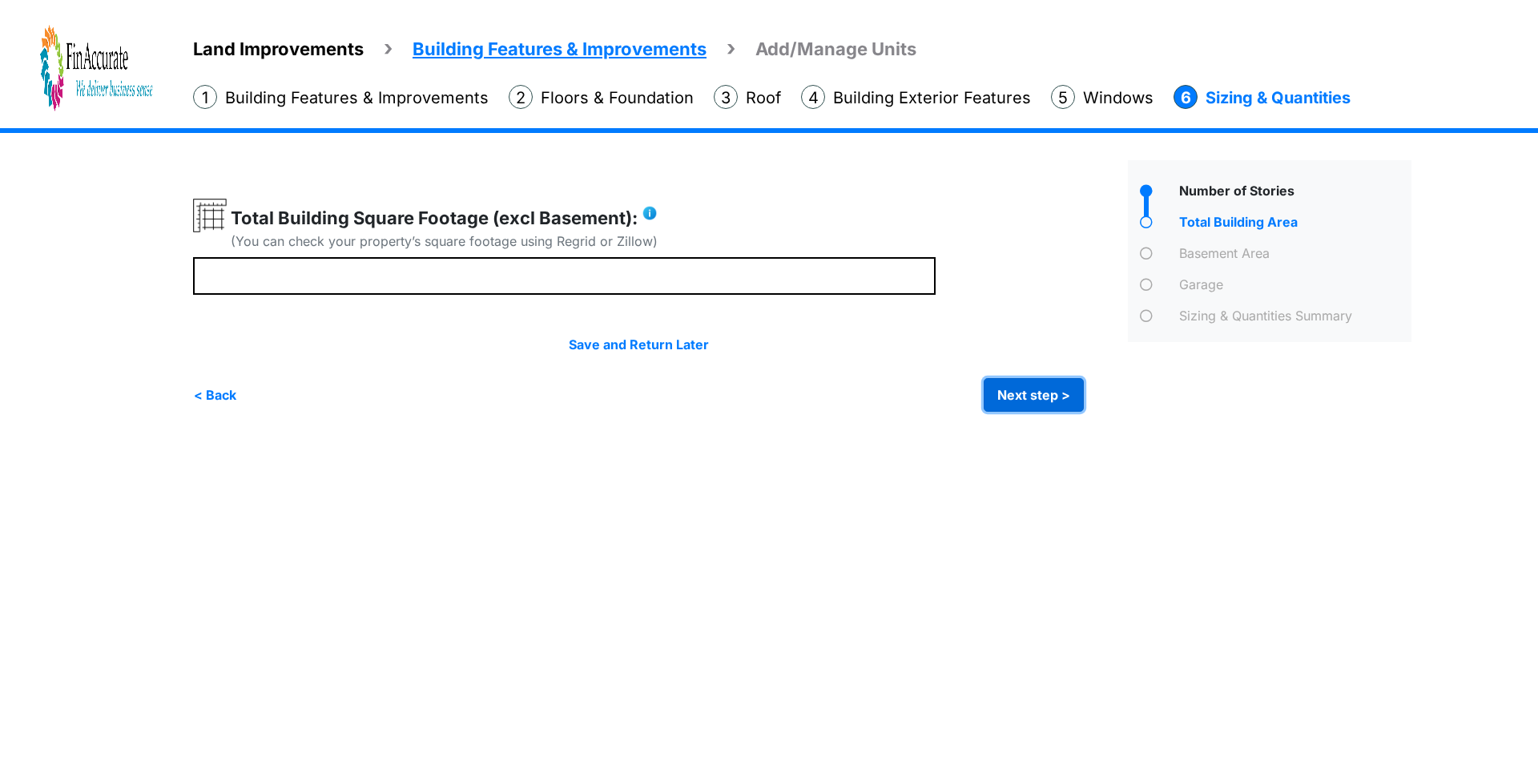
click at [1040, 397] on button "Next step >" at bounding box center [1034, 395] width 100 height 34
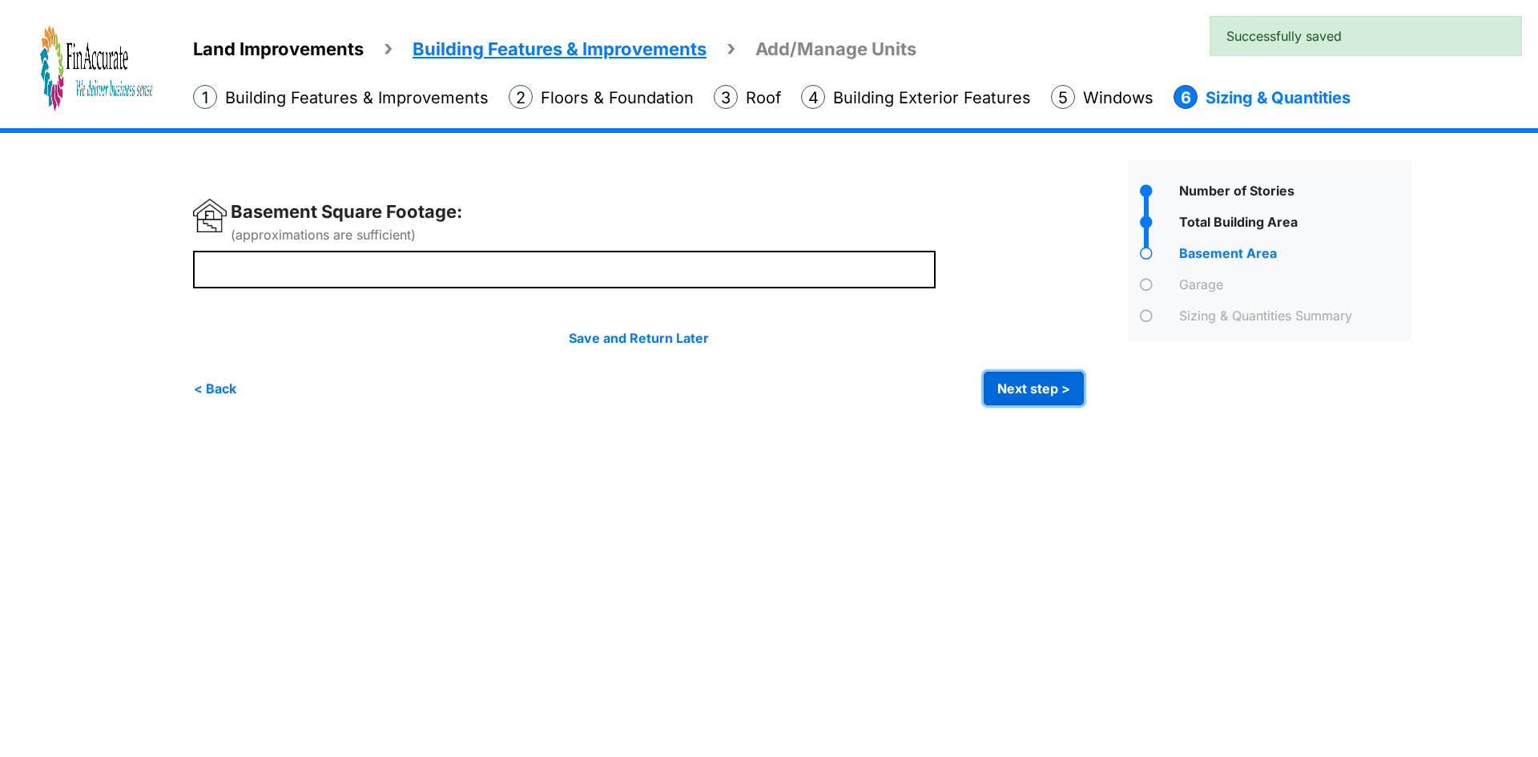
click at [1019, 394] on button "Next step >" at bounding box center [1034, 389] width 100 height 34
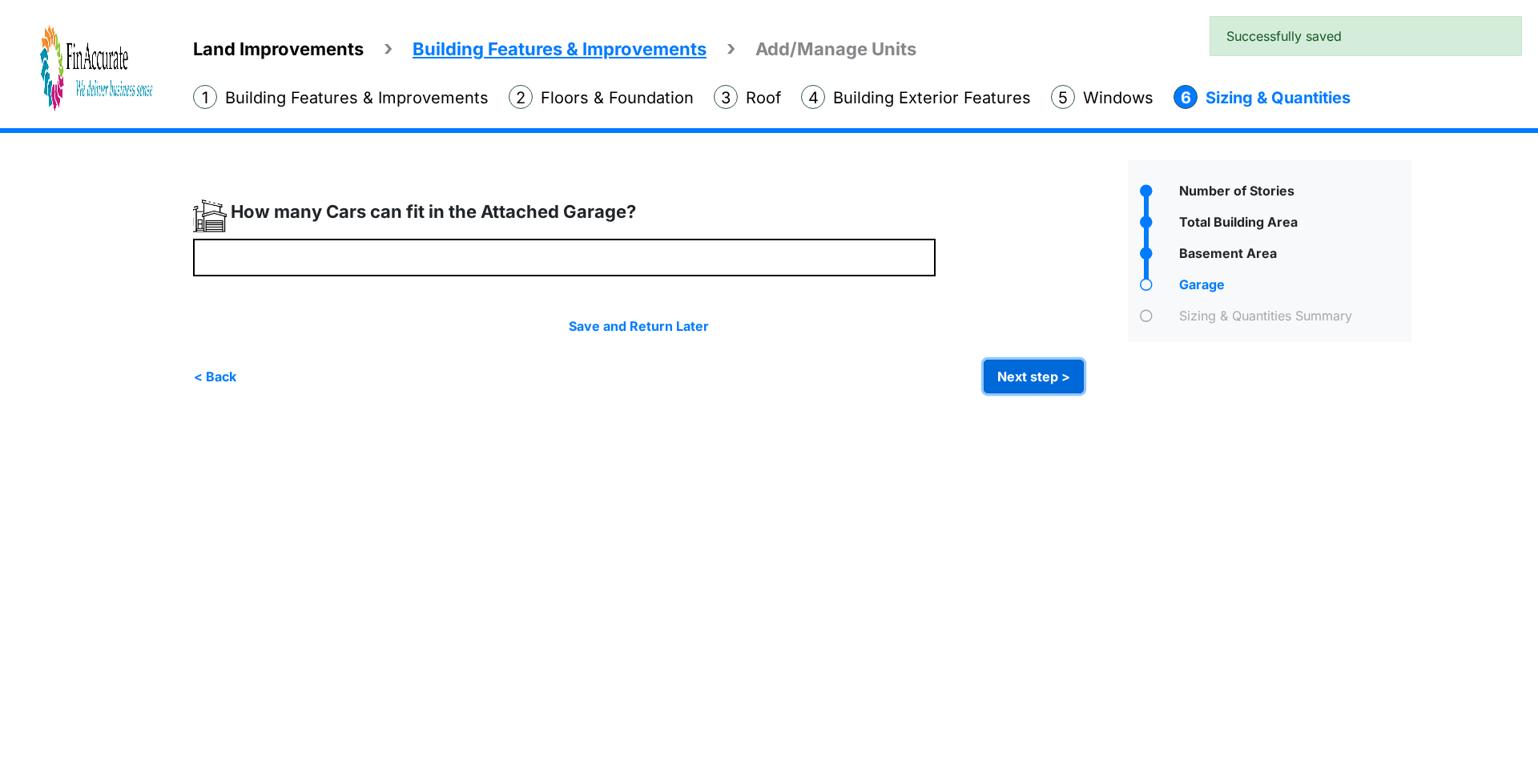
click at [1018, 358] on div "Save and Return Later < Back Next step > Save and submit" at bounding box center [638, 354] width 891 height 77
click at [998, 380] on button "Next step >" at bounding box center [1034, 377] width 100 height 34
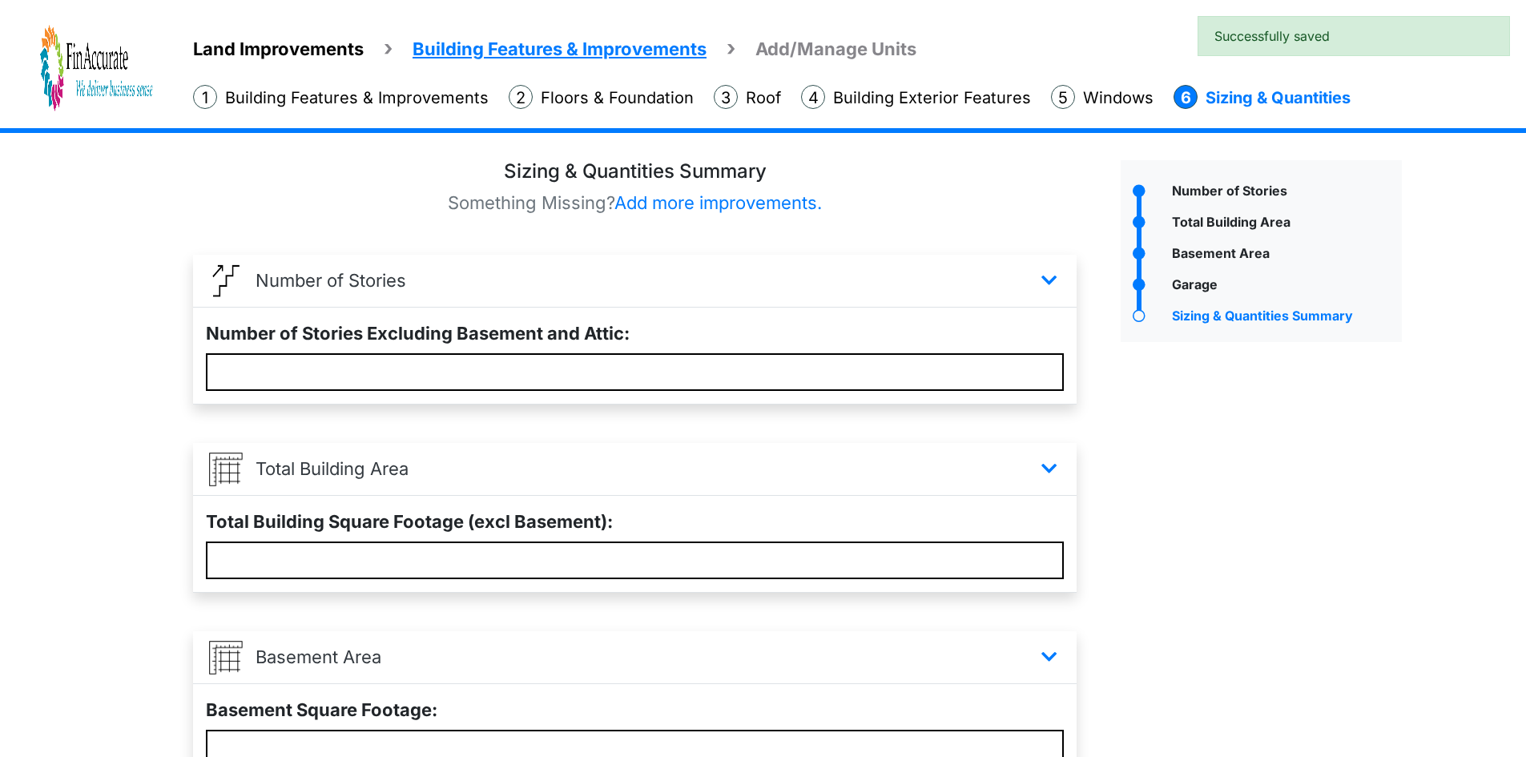
scroll to position [451, 0]
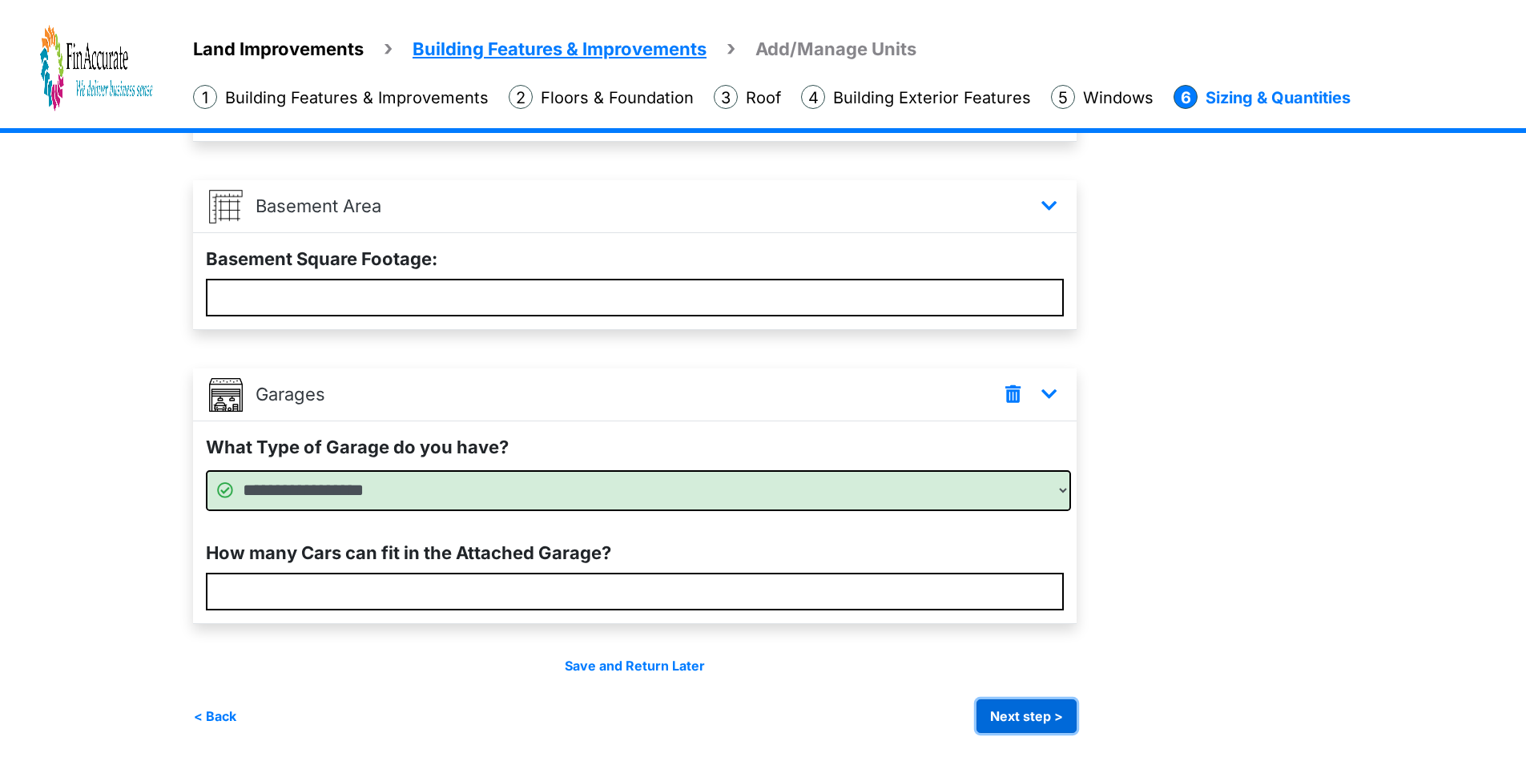
click at [1019, 703] on button "Next step >" at bounding box center [1027, 716] width 100 height 34
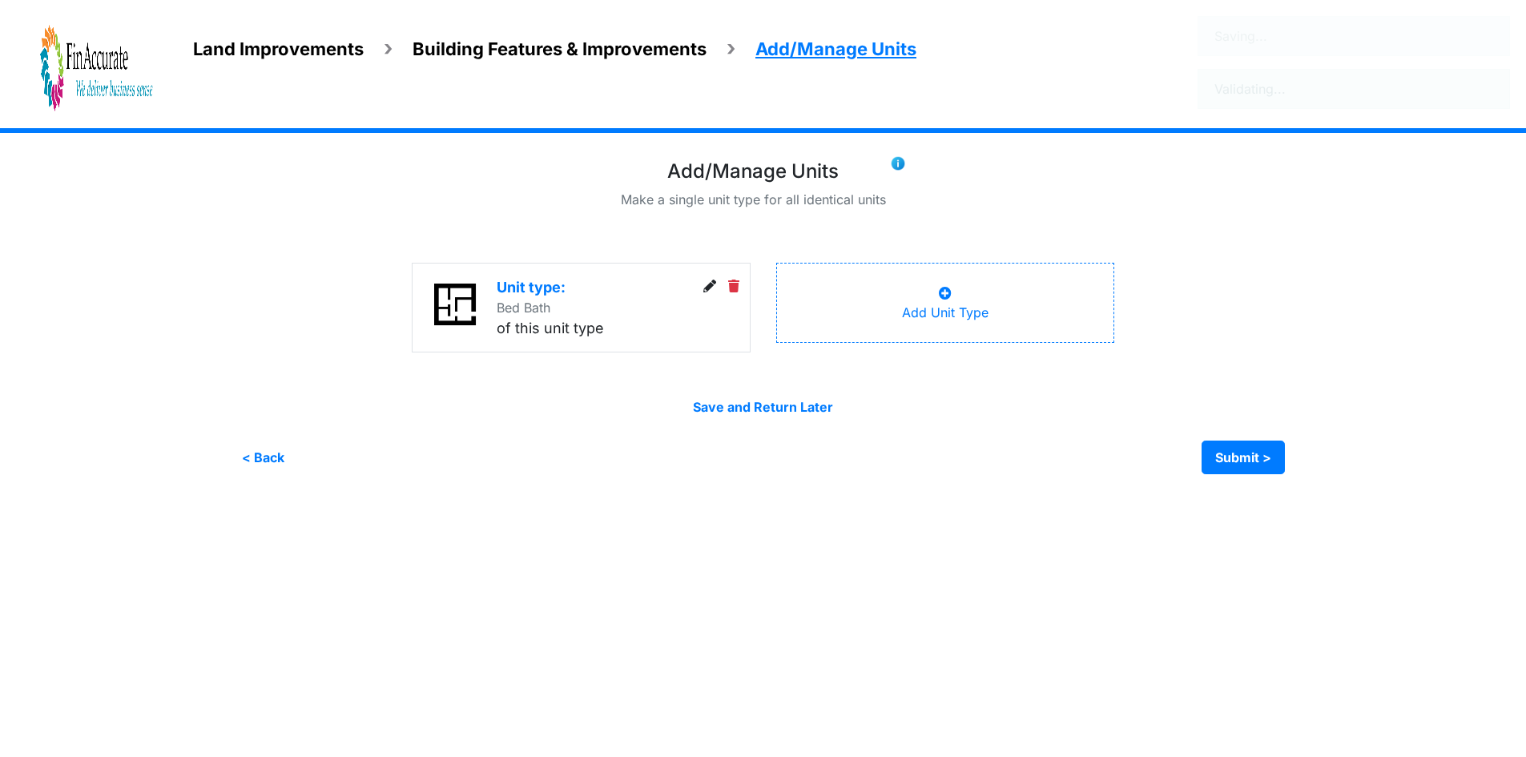
scroll to position [0, 0]
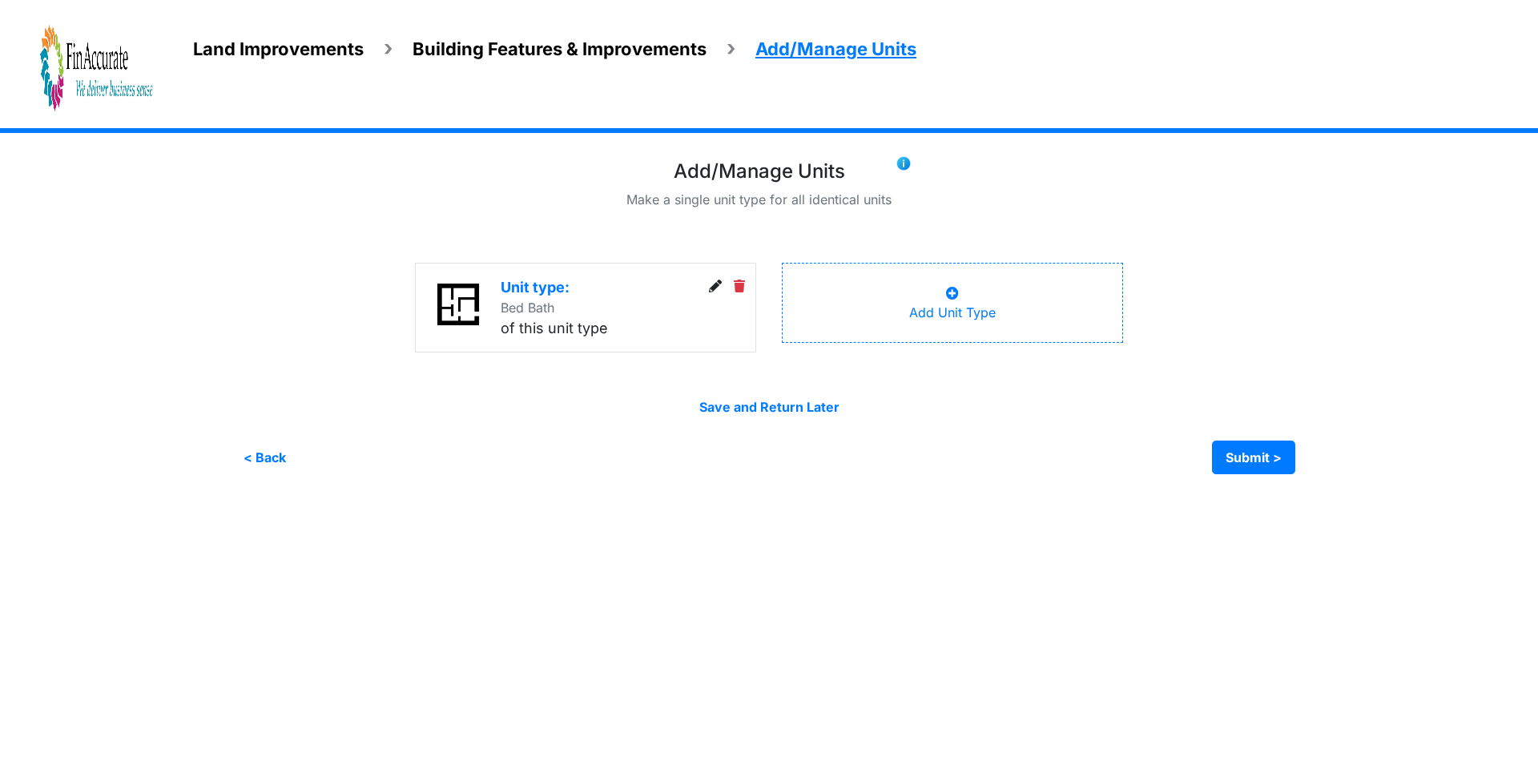
click at [711, 288] on icon at bounding box center [715, 286] width 13 height 13
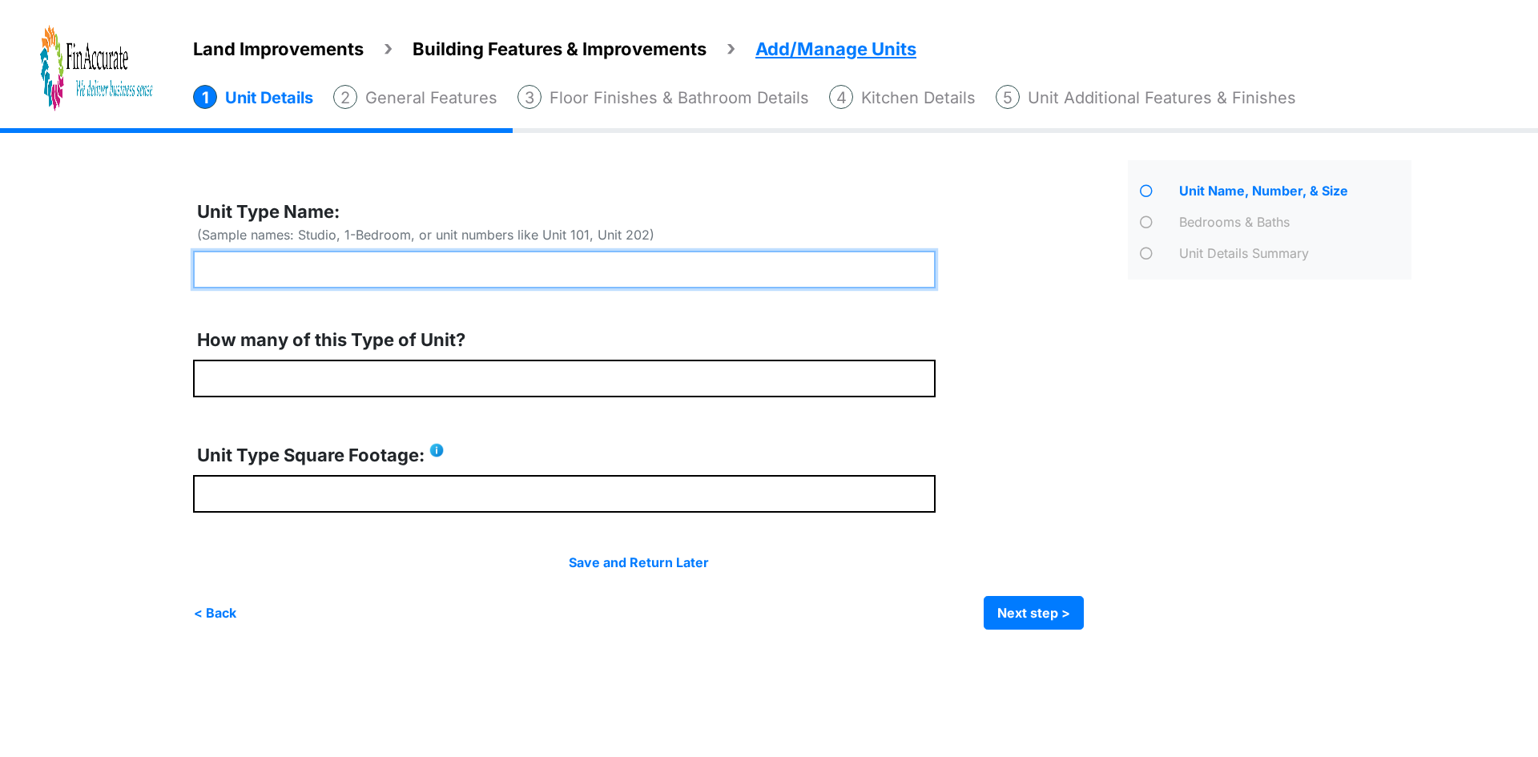
click at [550, 271] on input "text" at bounding box center [564, 270] width 743 height 38
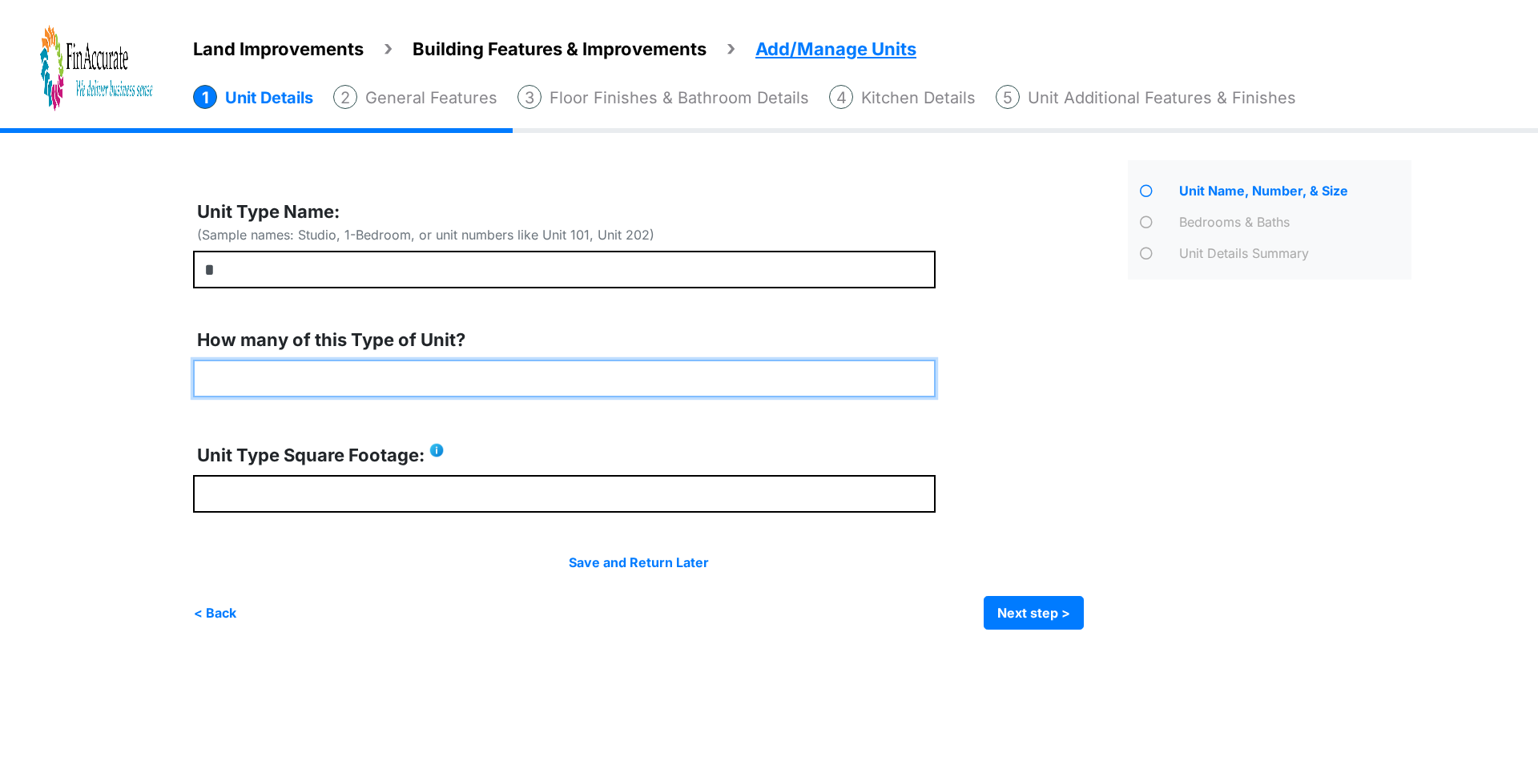
click at [441, 376] on input "number" at bounding box center [564, 379] width 743 height 38
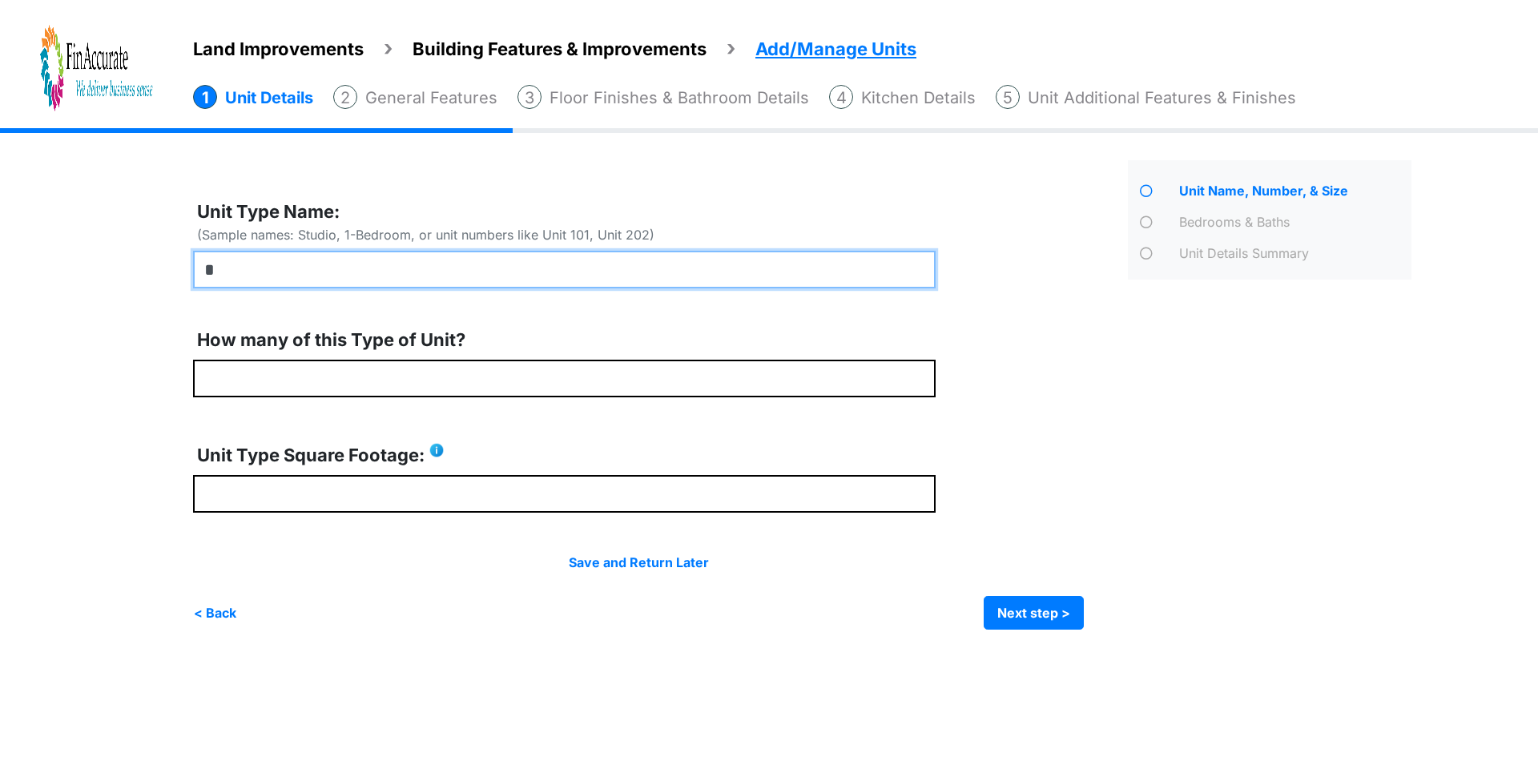
click at [219, 264] on input "*" at bounding box center [564, 270] width 743 height 38
type input "**********"
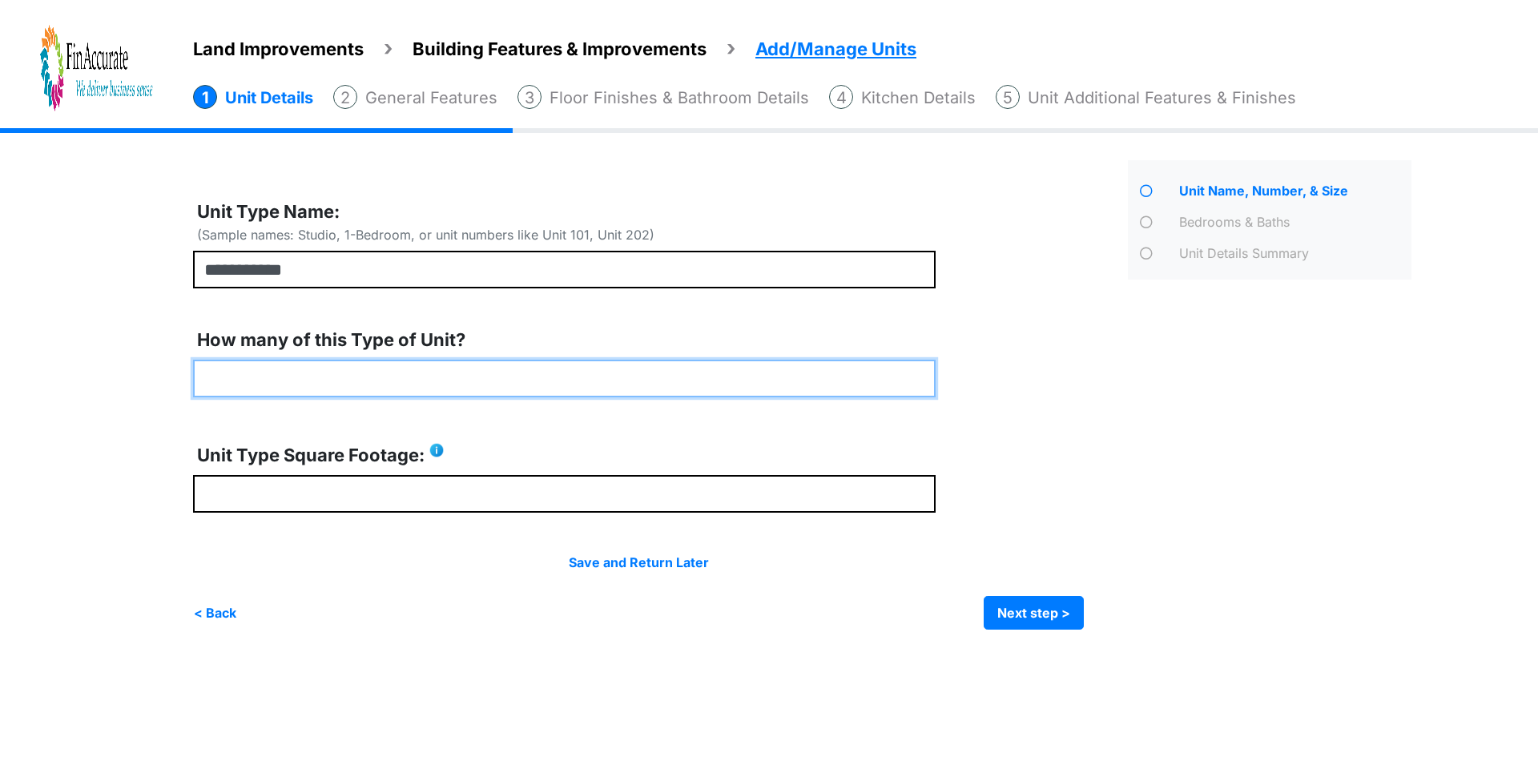
click at [323, 389] on input "number" at bounding box center [564, 379] width 743 height 38
type input "*"
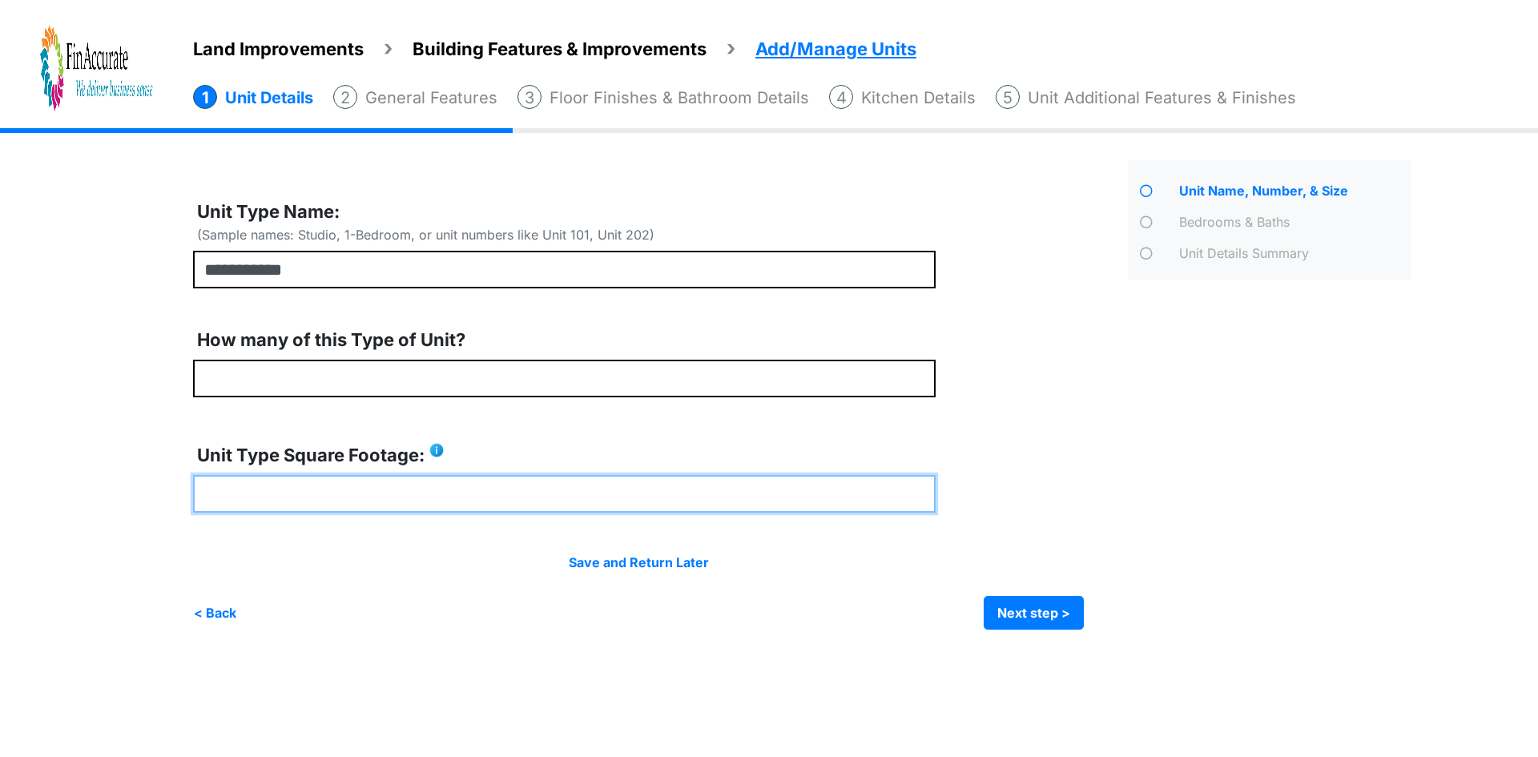
click at [333, 497] on input "number" at bounding box center [564, 494] width 743 height 38
type input "****"
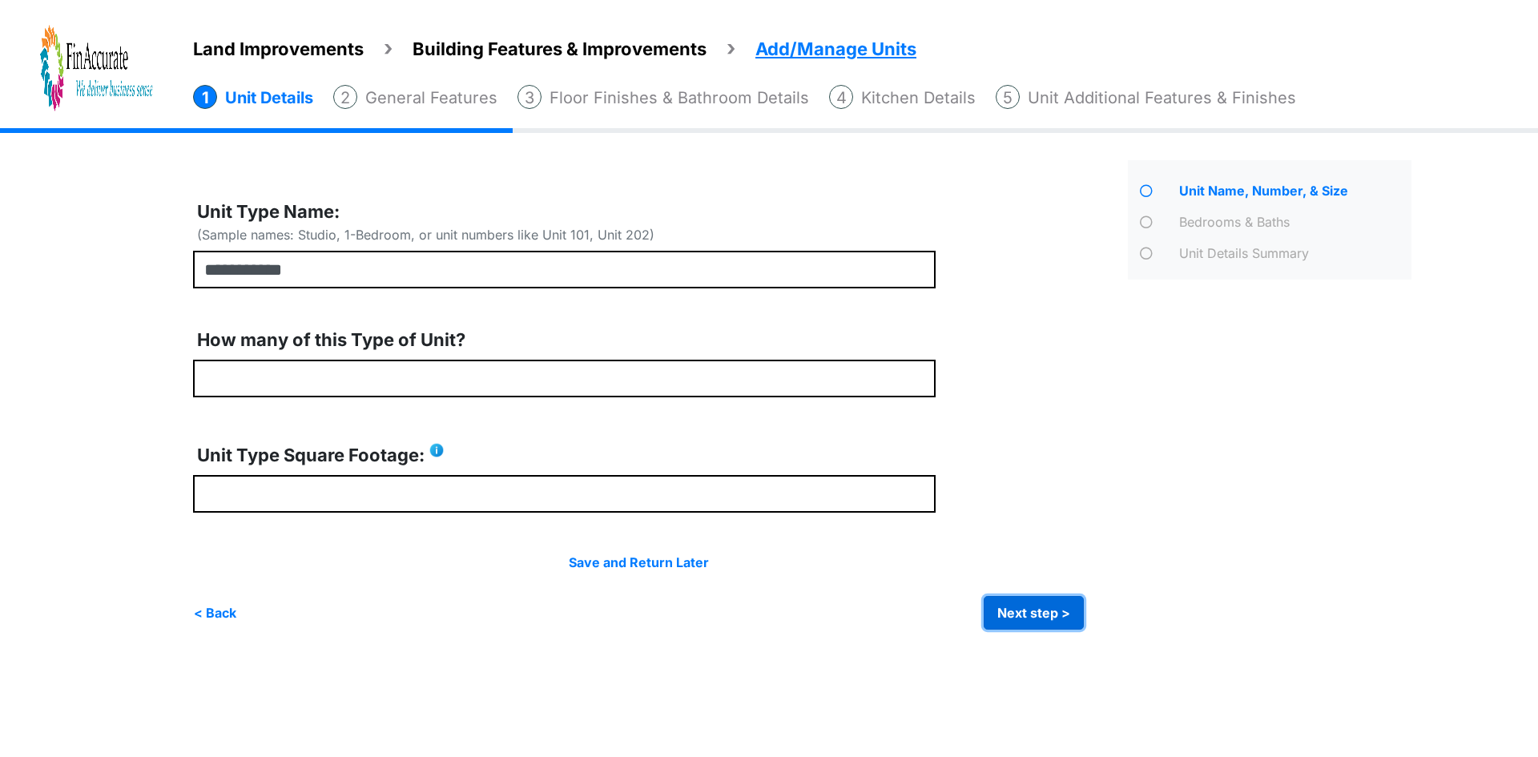
click at [1032, 611] on button "Next step >" at bounding box center [1034, 613] width 100 height 34
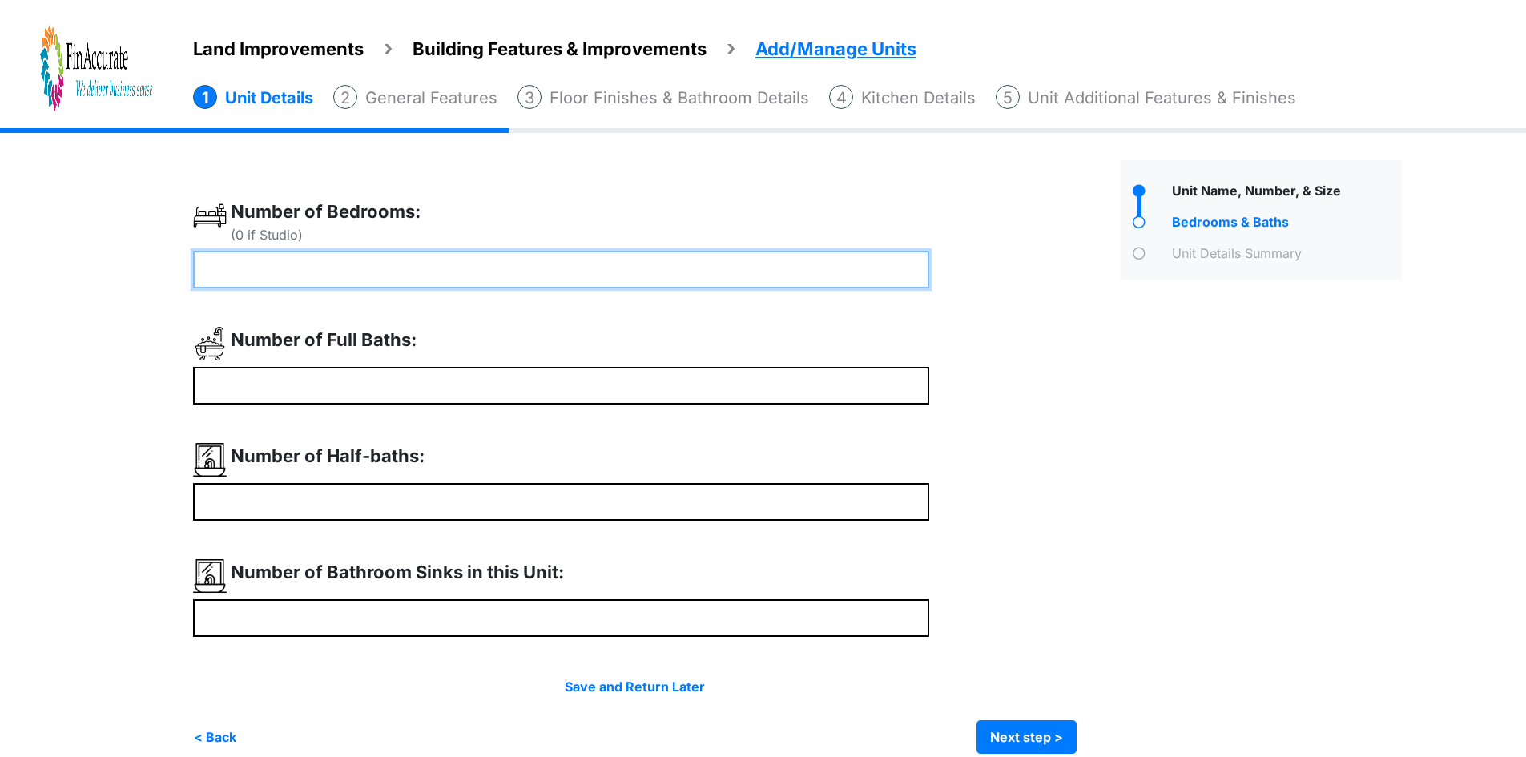
click at [382, 278] on input "number" at bounding box center [561, 270] width 736 height 38
type input "*"
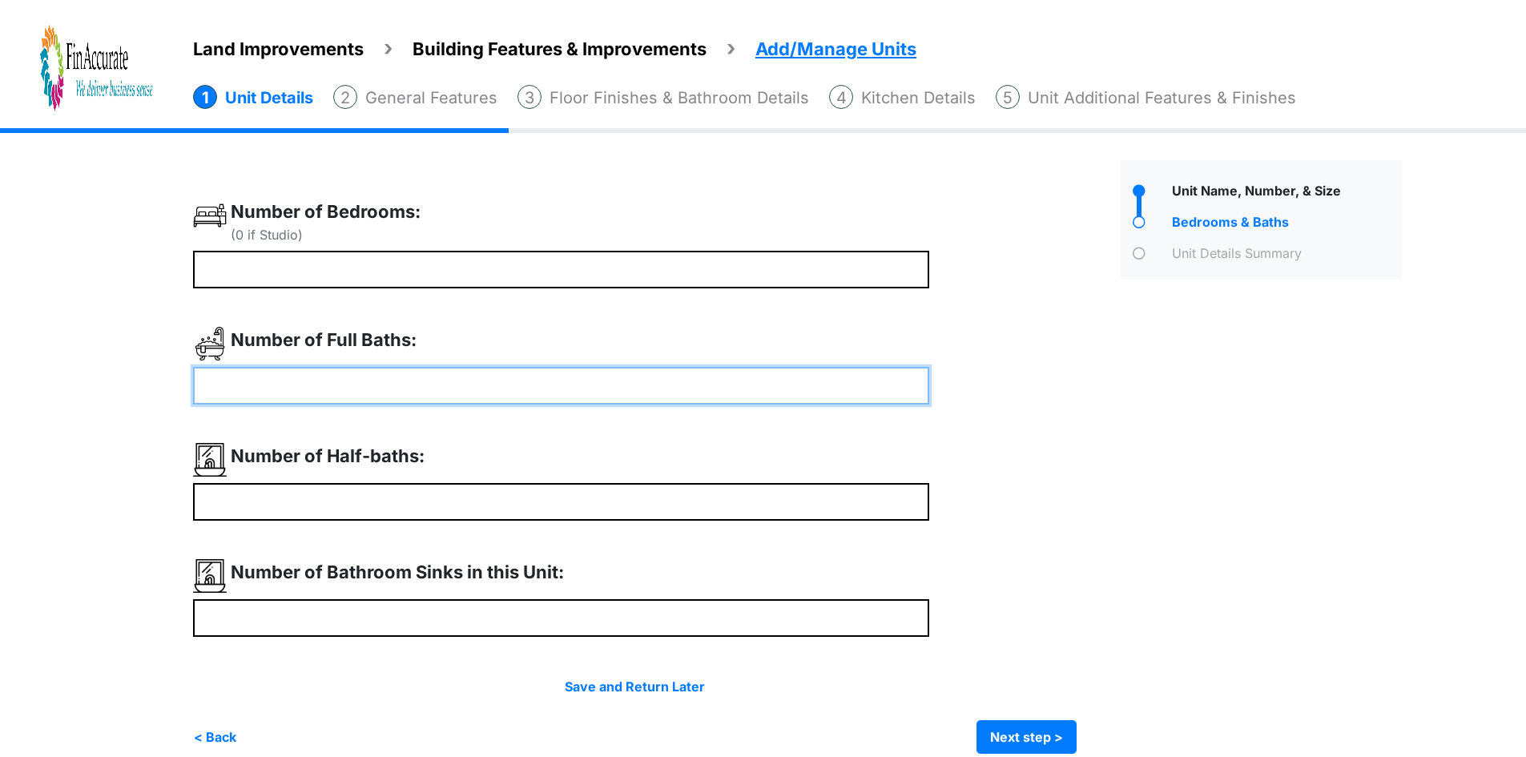
click at [319, 393] on input "number" at bounding box center [561, 386] width 736 height 38
type input "*"
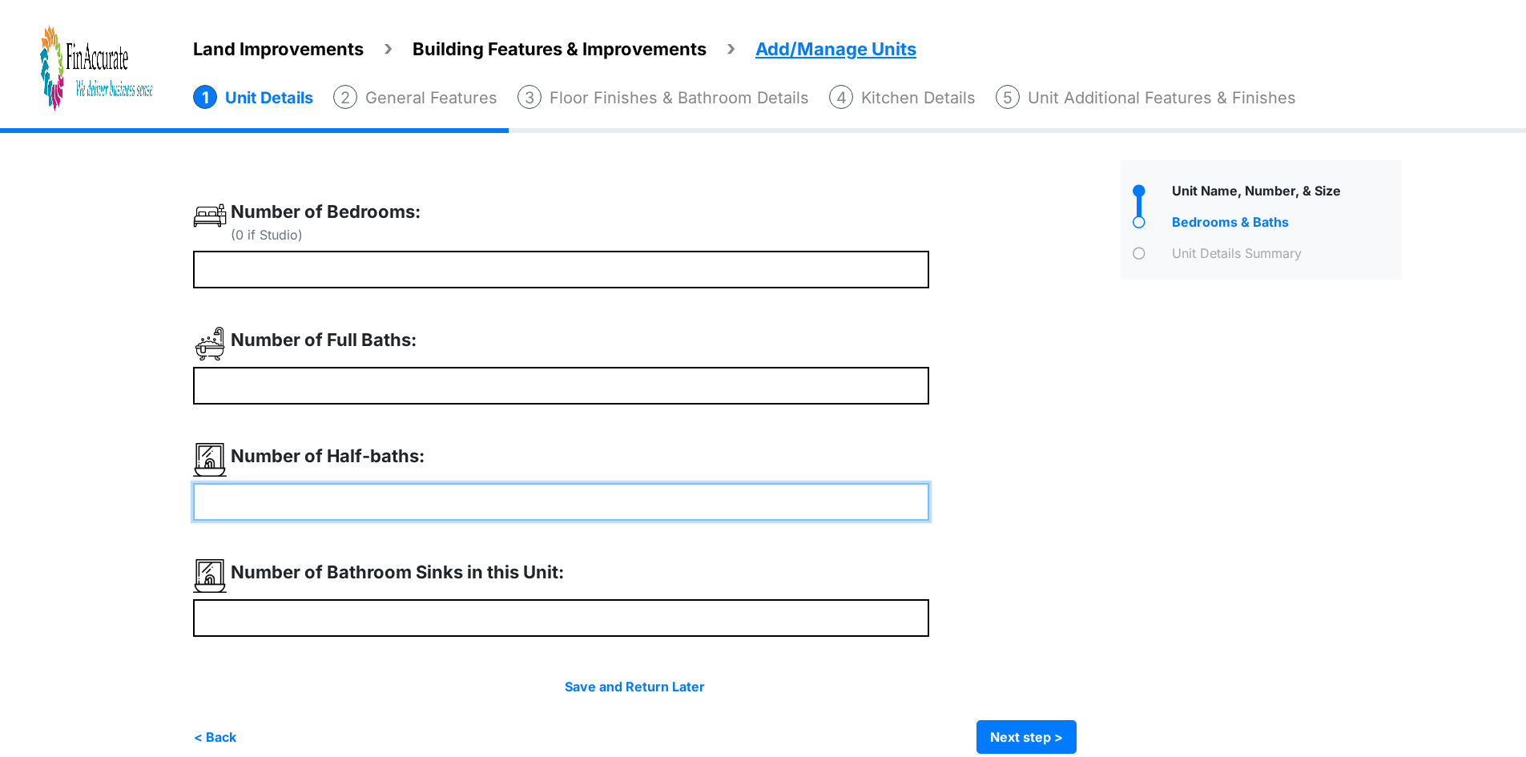
drag, startPoint x: 312, startPoint y: 492, endPoint x: 312, endPoint y: 501, distance: 8.8
click at [312, 493] on input "number" at bounding box center [561, 502] width 736 height 38
type input "*"
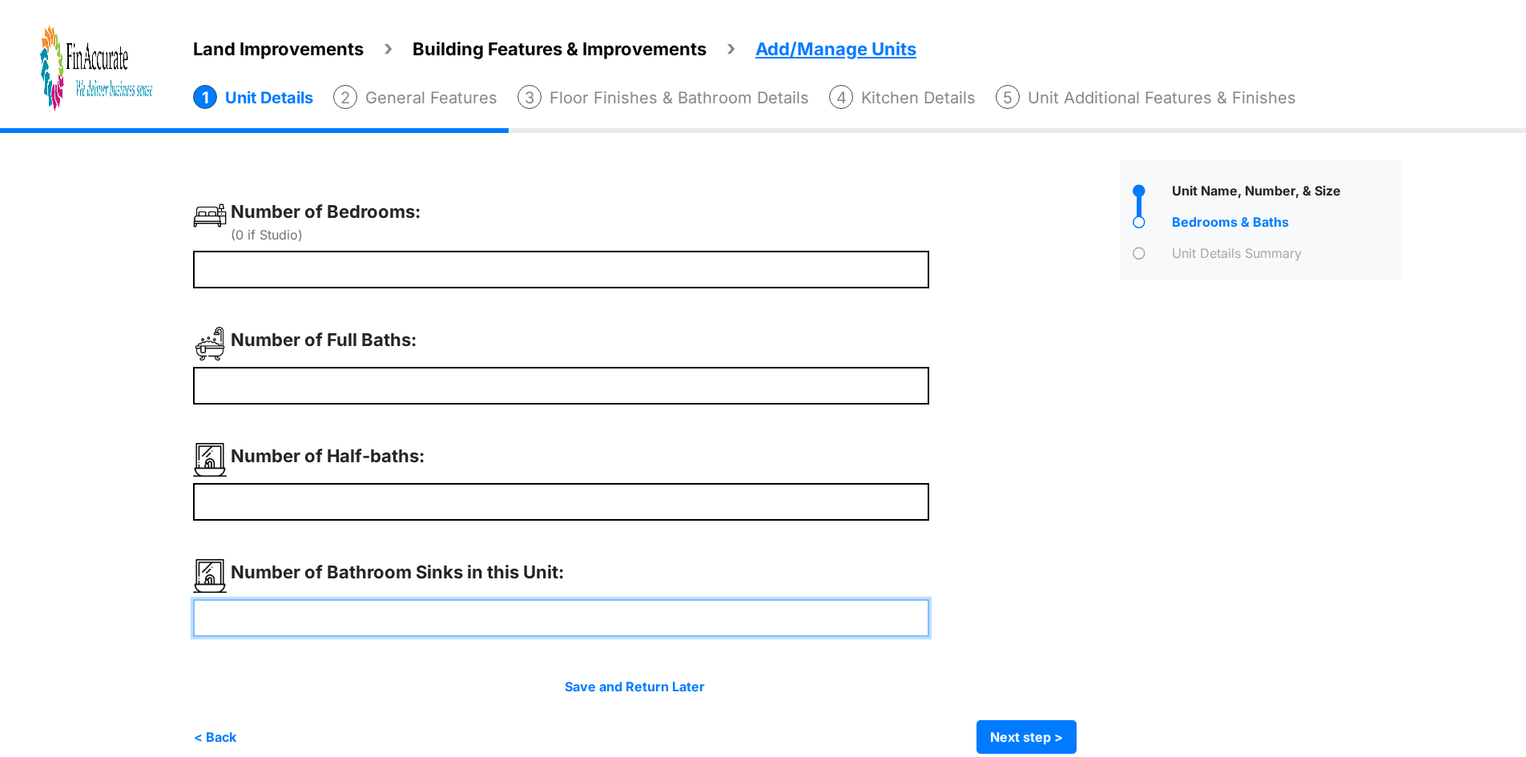
click at [314, 612] on input "number" at bounding box center [561, 618] width 736 height 38
type input "*"
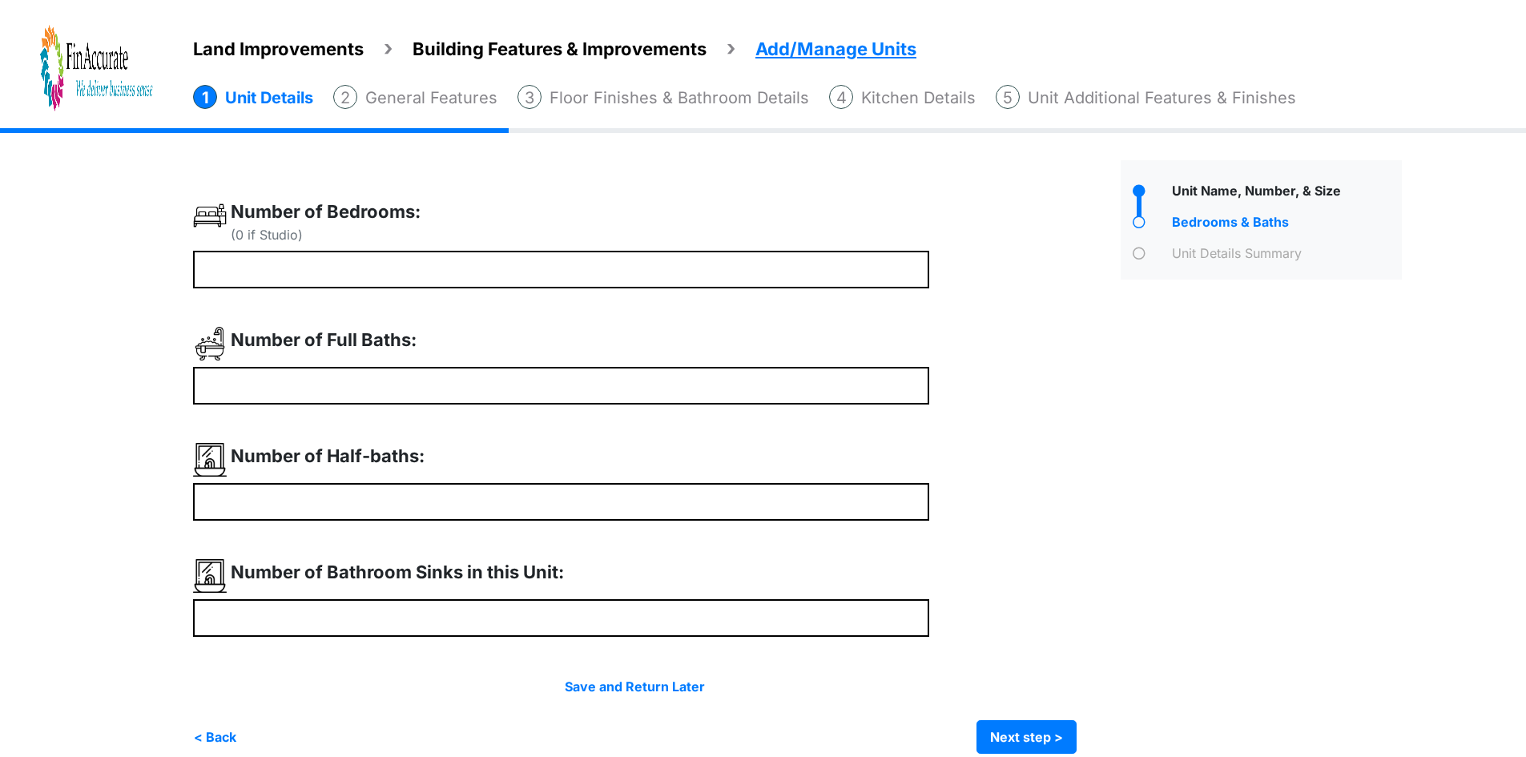
click at [138, 560] on div "Land Improvements Building Features & Improvements Amenities in the Common Spac…" at bounding box center [763, 453] width 1526 height 650
click at [1054, 735] on button "Next step >" at bounding box center [1027, 737] width 100 height 34
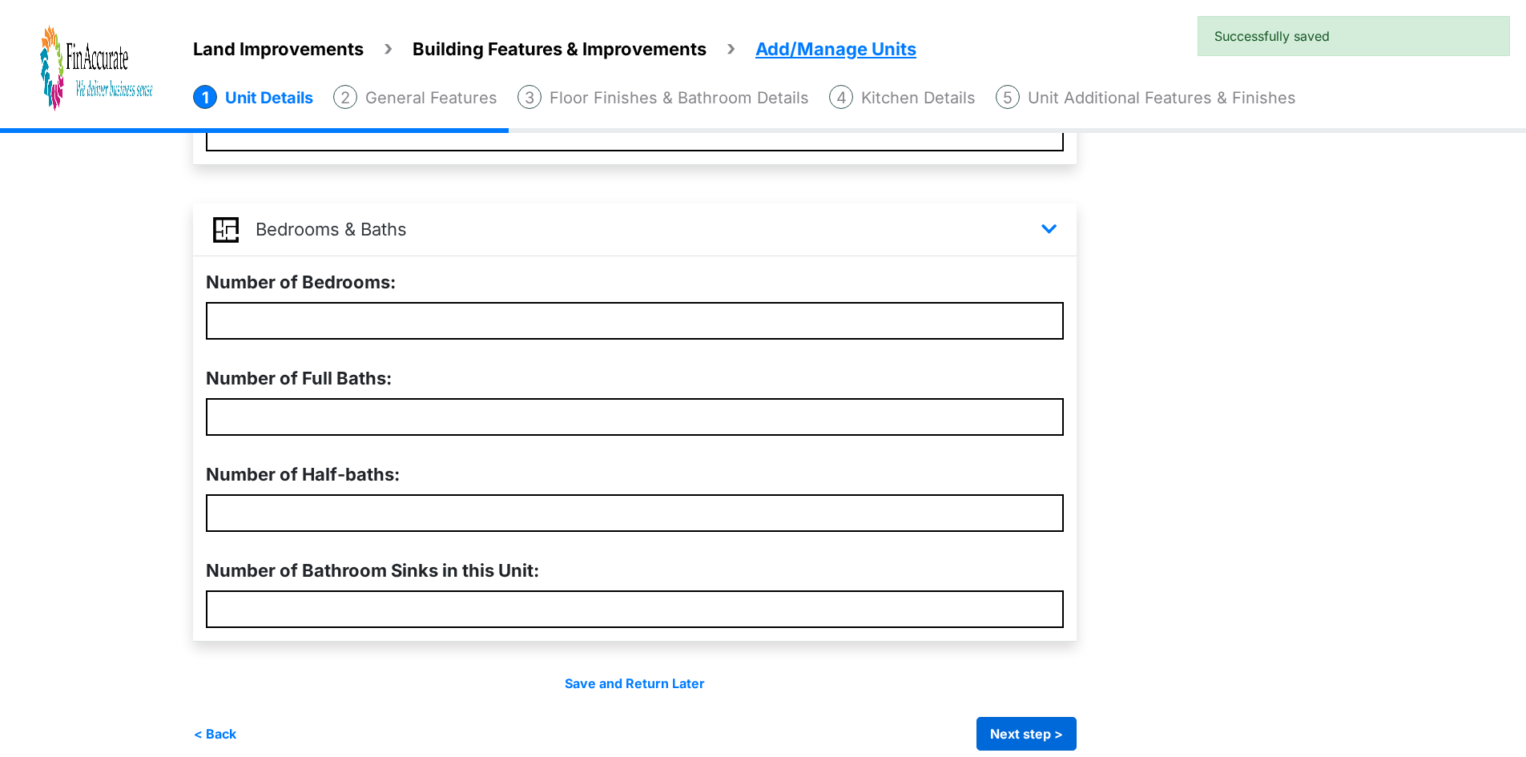
scroll to position [449, 0]
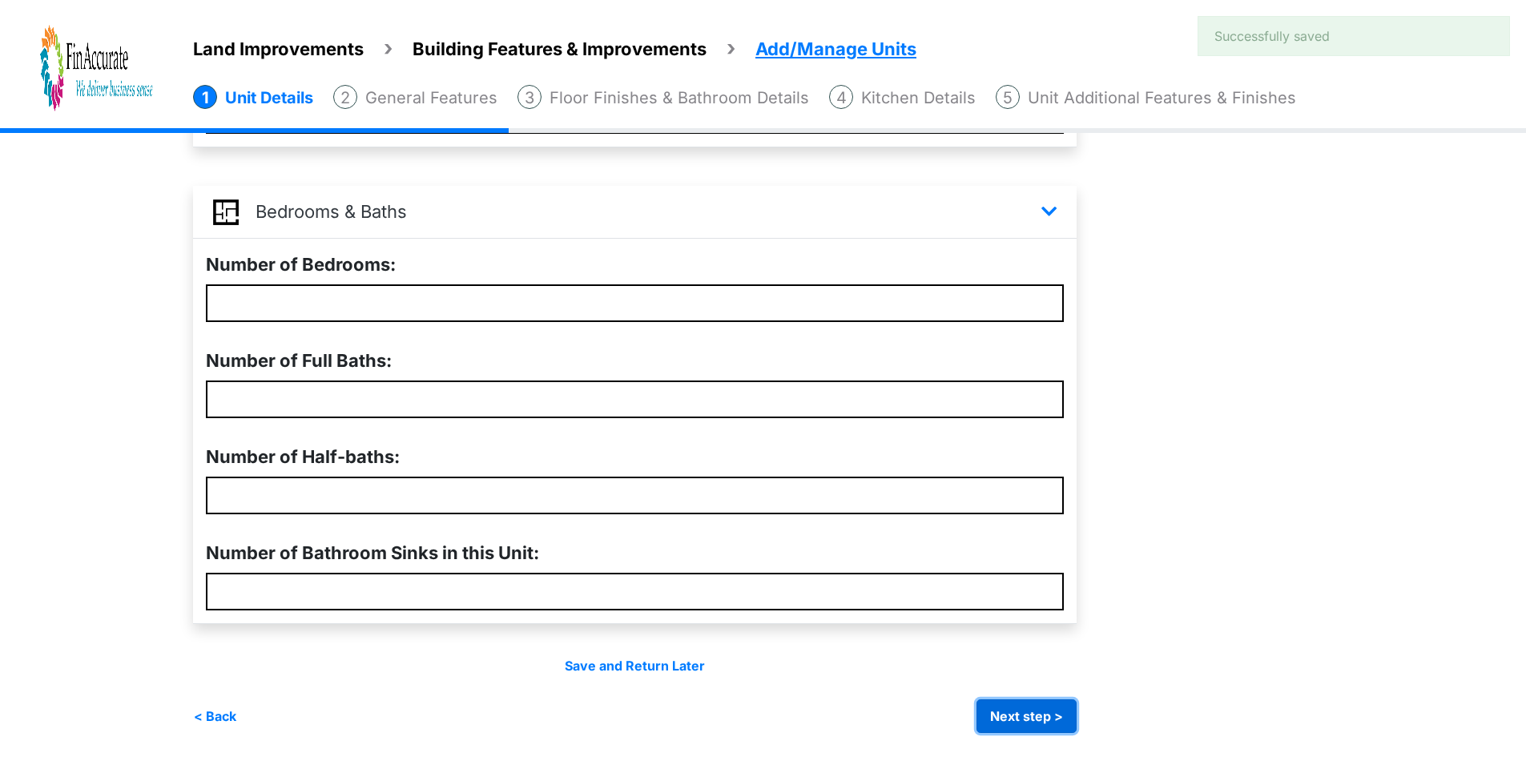
click at [1030, 710] on button "Next step >" at bounding box center [1027, 716] width 100 height 34
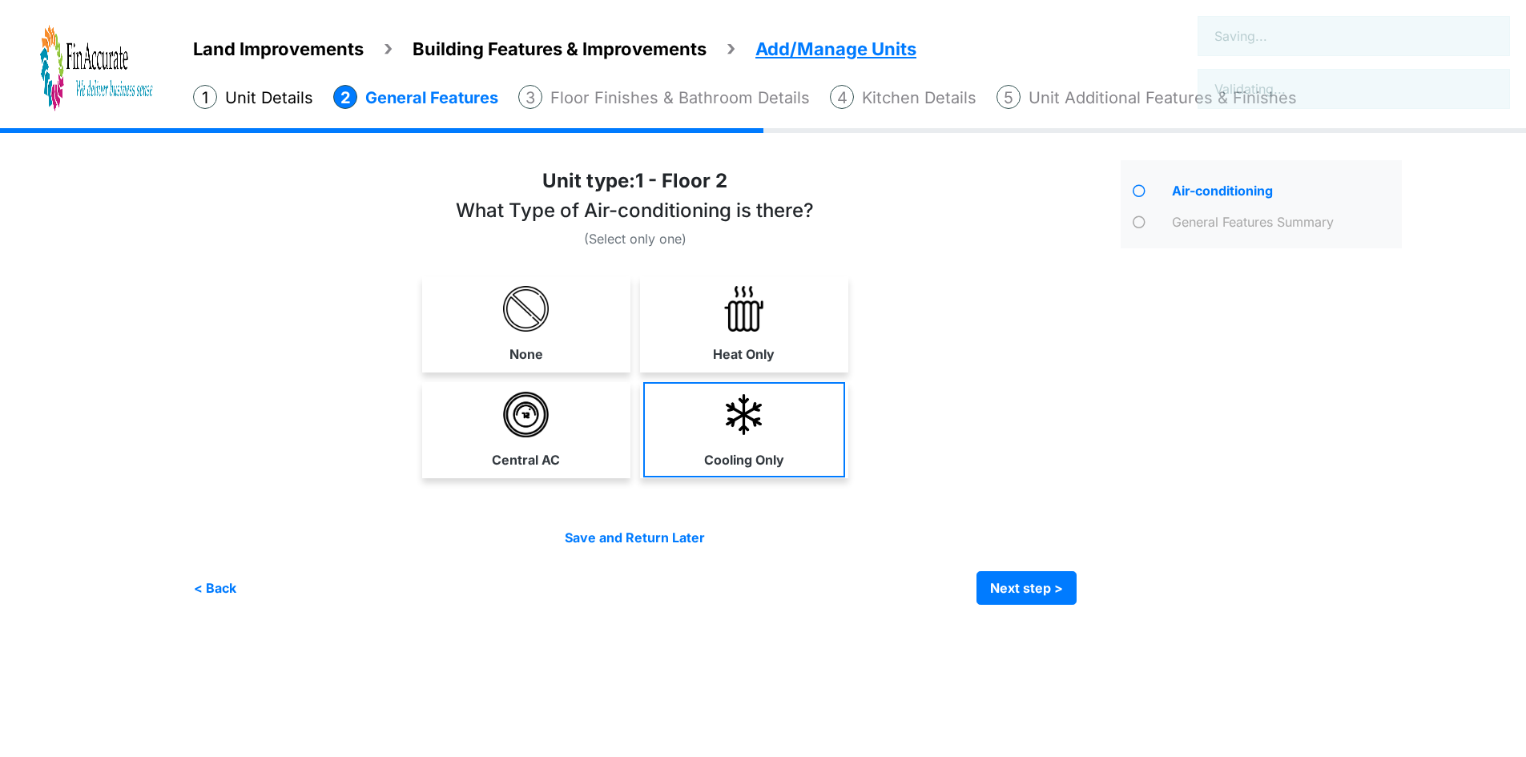
scroll to position [0, 0]
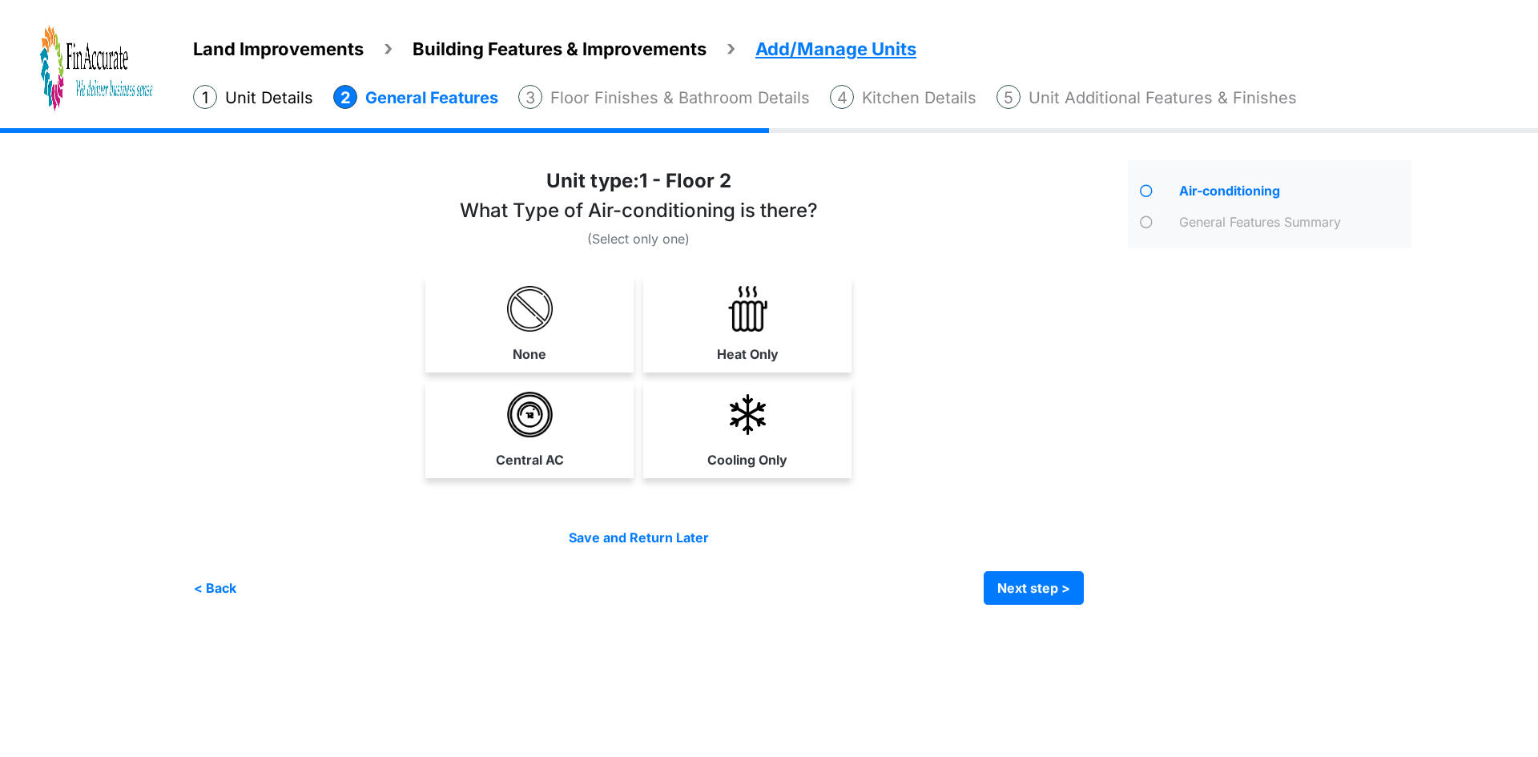
click at [304, 50] on span "Land Improvements" at bounding box center [278, 48] width 171 height 21
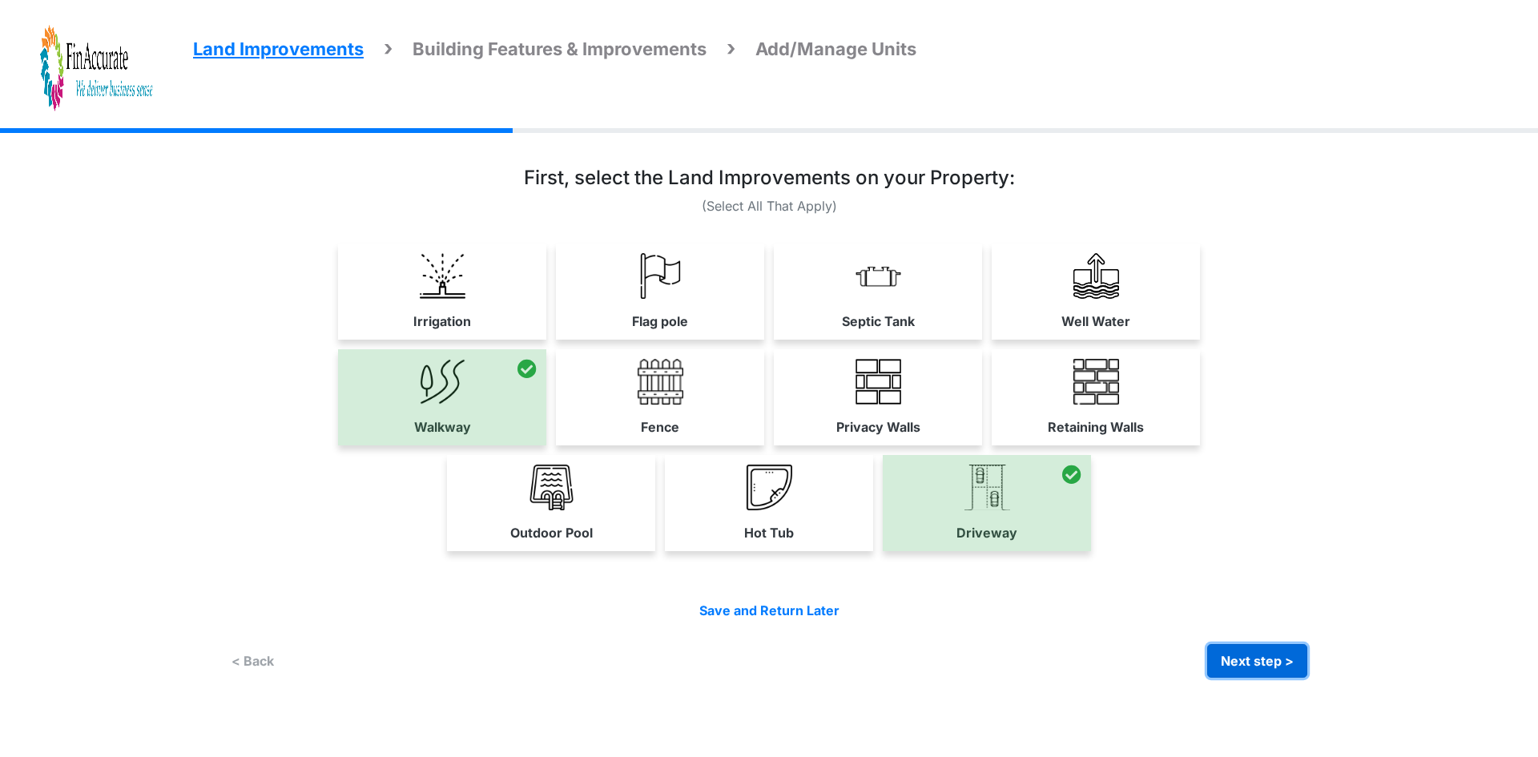
click at [1236, 667] on button "Next step >" at bounding box center [1257, 661] width 100 height 34
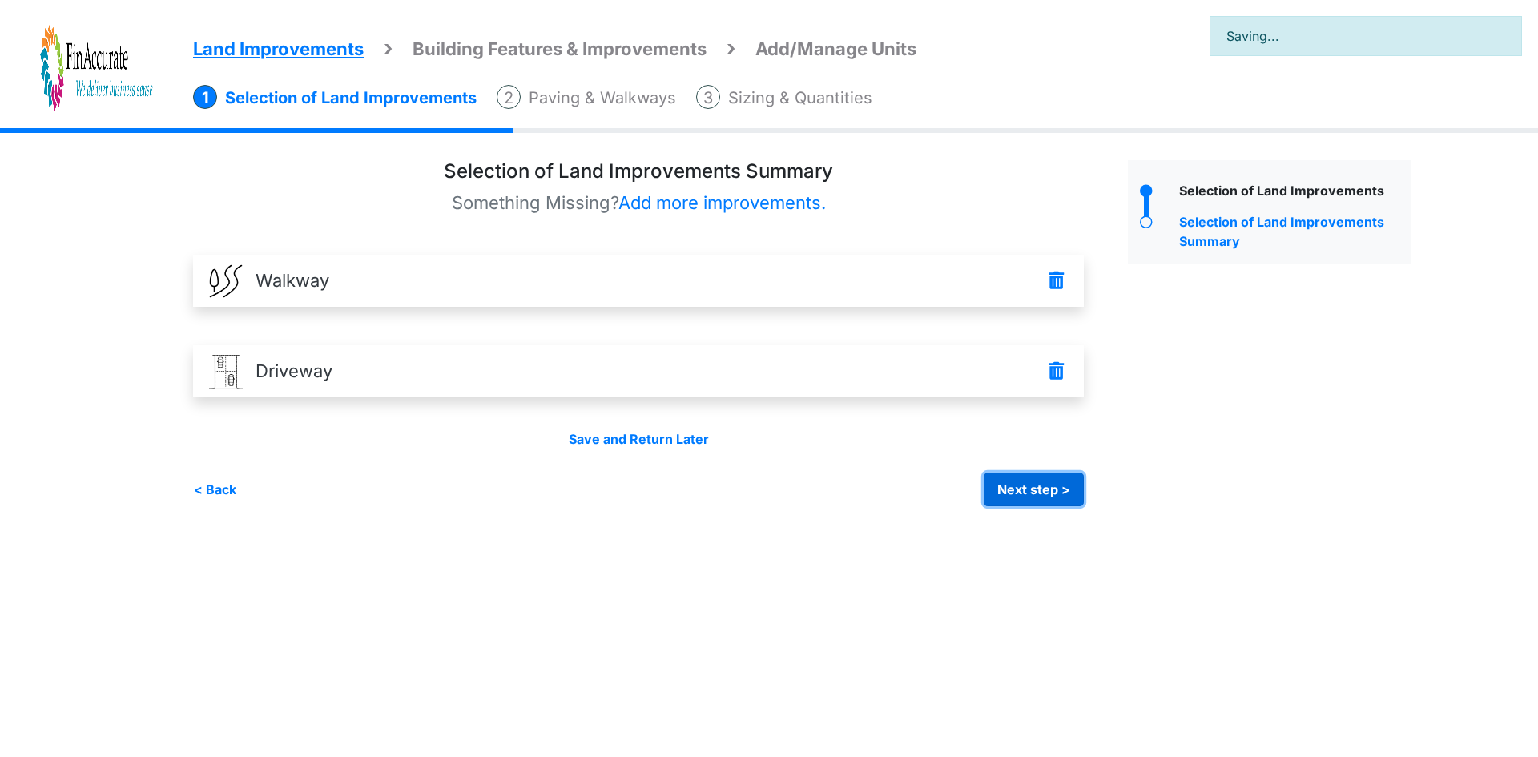
click at [1030, 492] on button "Next step >" at bounding box center [1034, 490] width 100 height 34
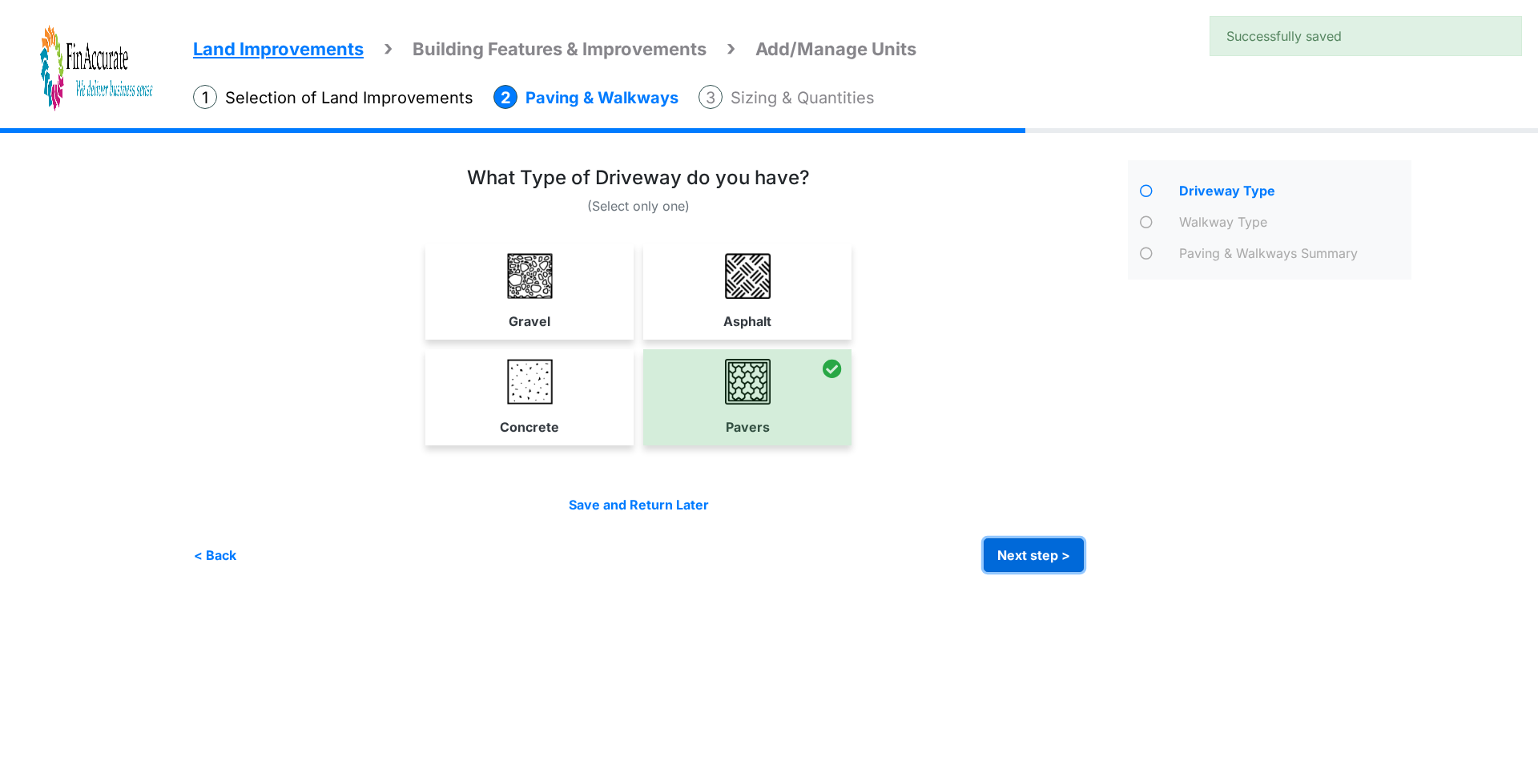
click at [1034, 558] on button "Next step >" at bounding box center [1034, 555] width 100 height 34
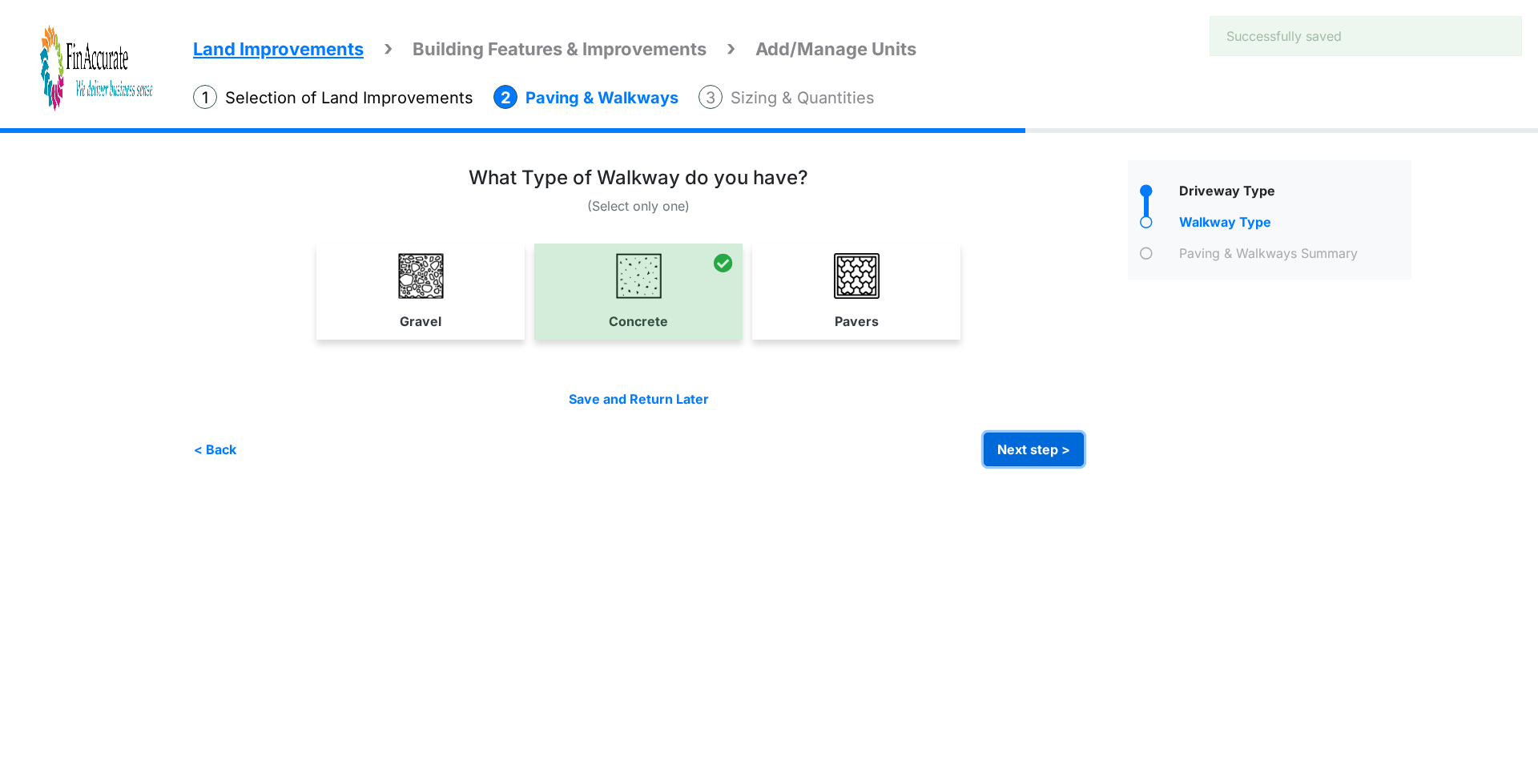
click at [1026, 456] on button "Next step >" at bounding box center [1034, 450] width 100 height 34
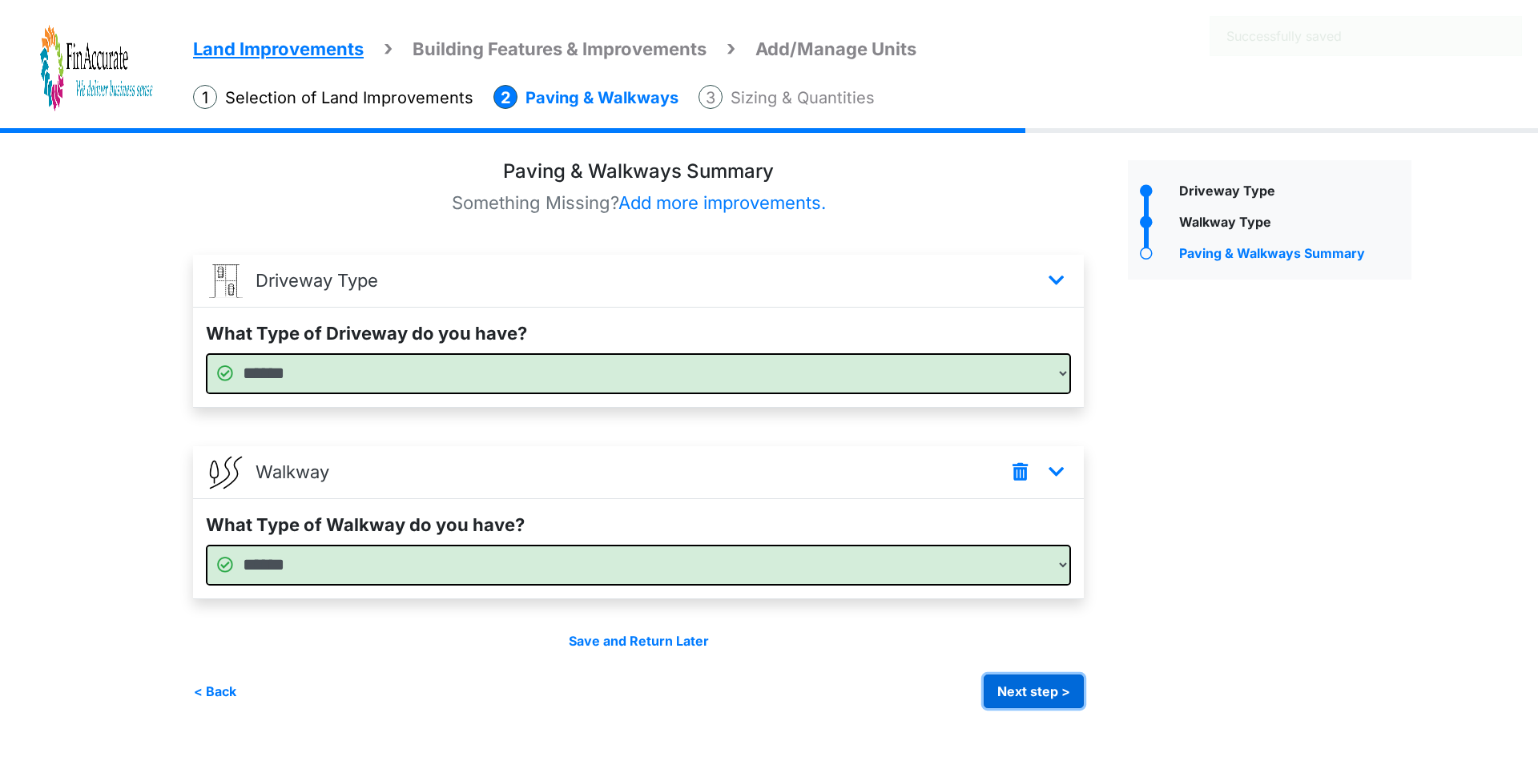
click at [1045, 694] on button "Next step >" at bounding box center [1034, 692] width 100 height 34
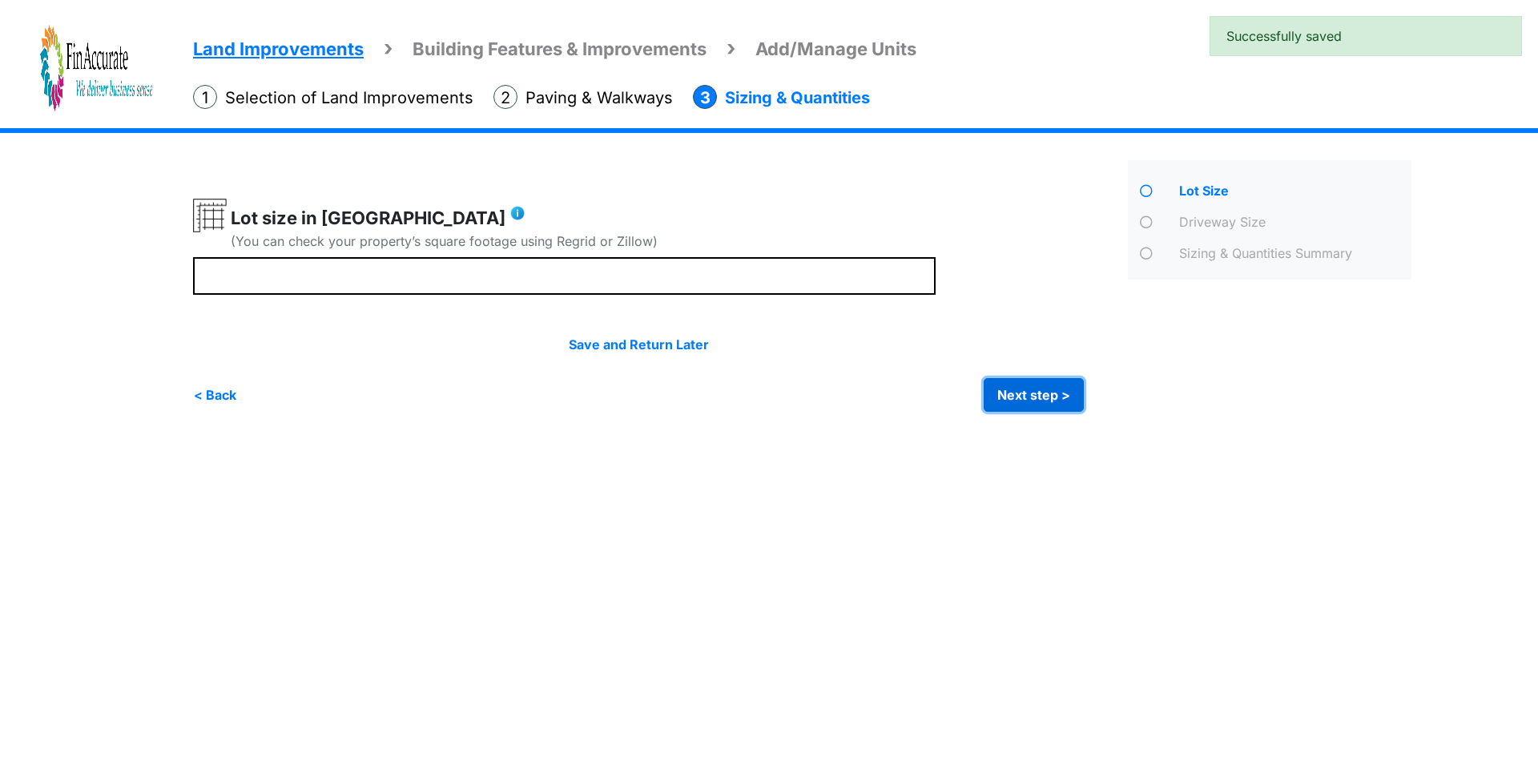
click at [1030, 388] on button "Next step >" at bounding box center [1034, 395] width 100 height 34
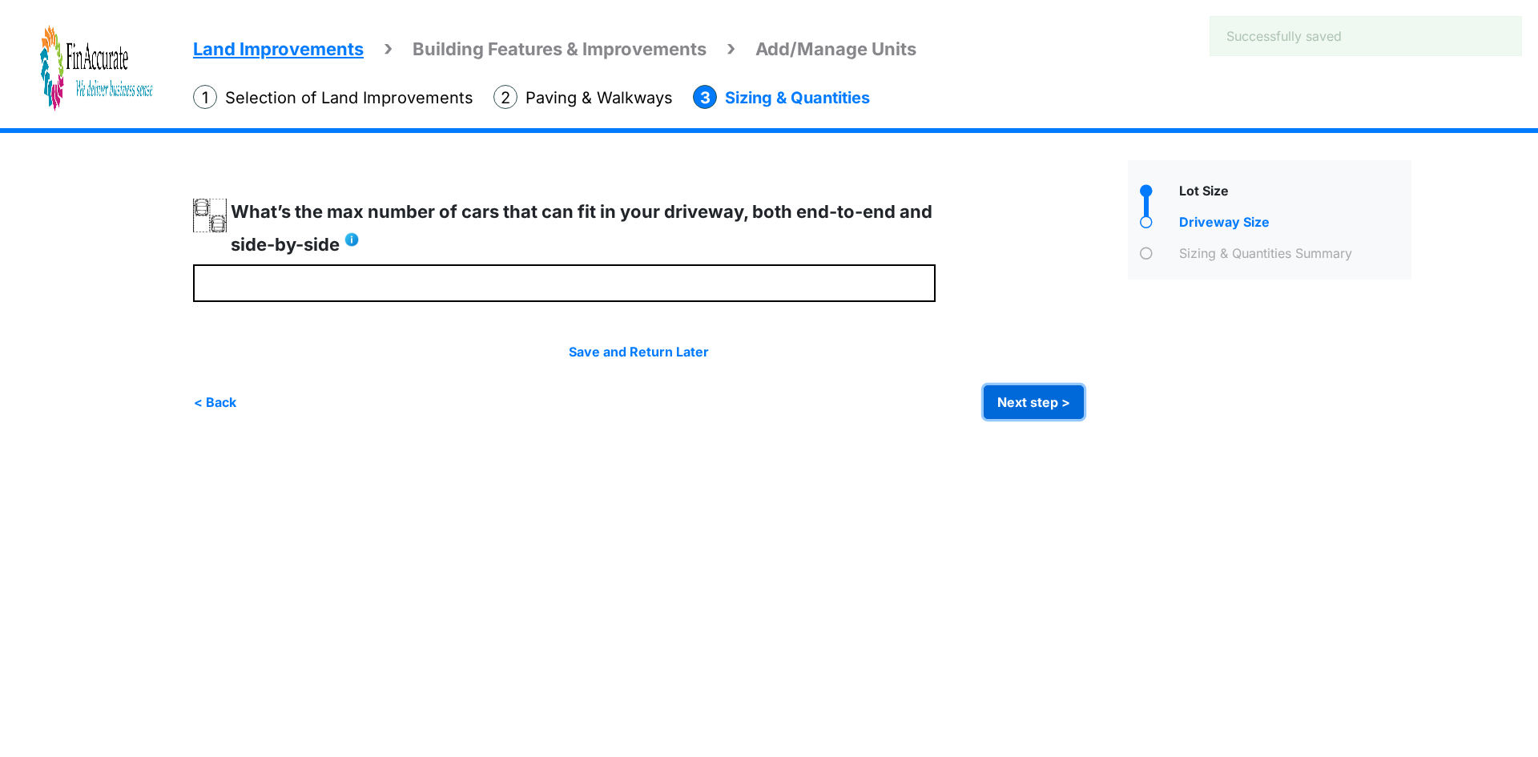
click at [1064, 401] on button "Next step >" at bounding box center [1034, 402] width 100 height 34
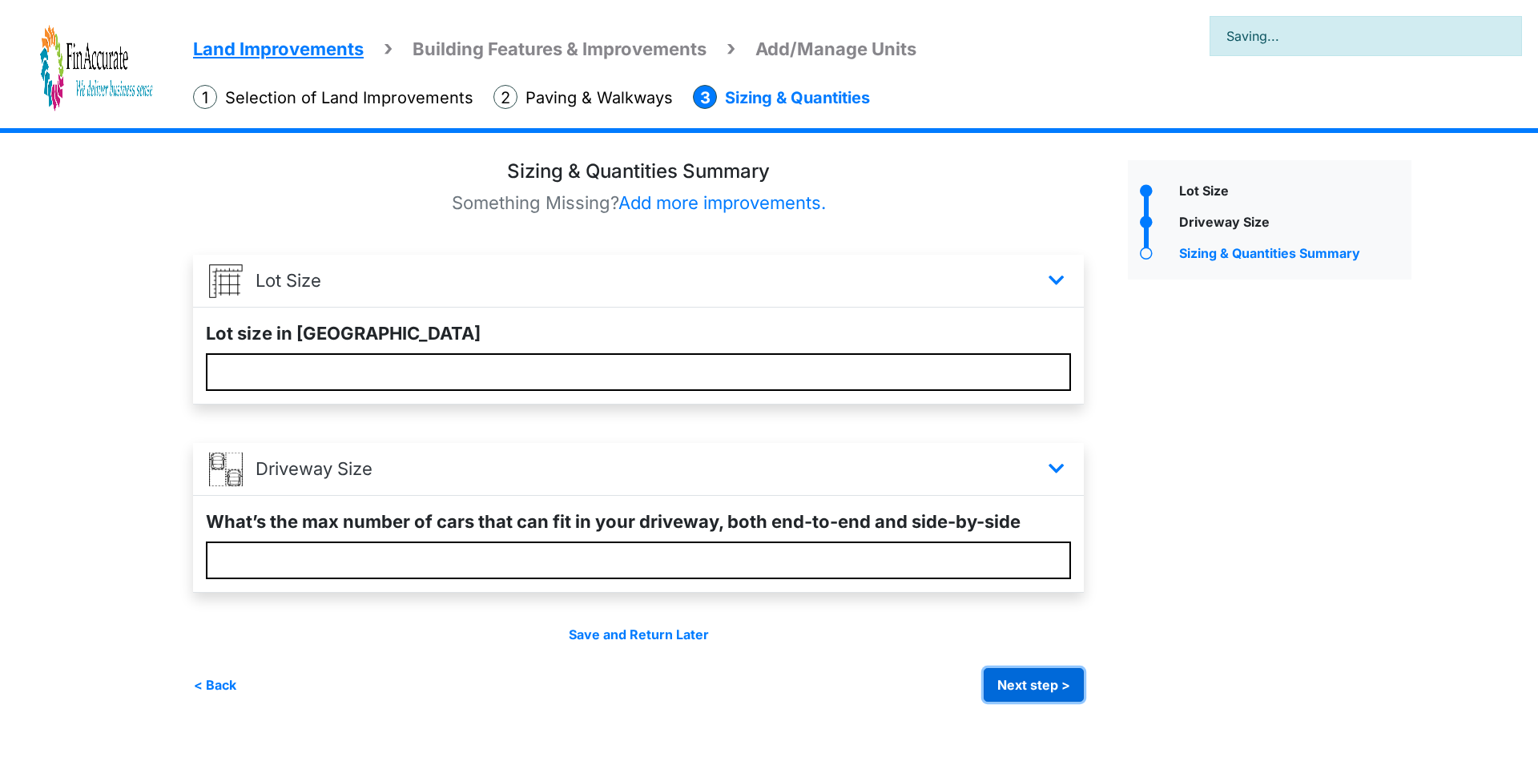
click at [1049, 678] on button "Next step >" at bounding box center [1034, 685] width 100 height 34
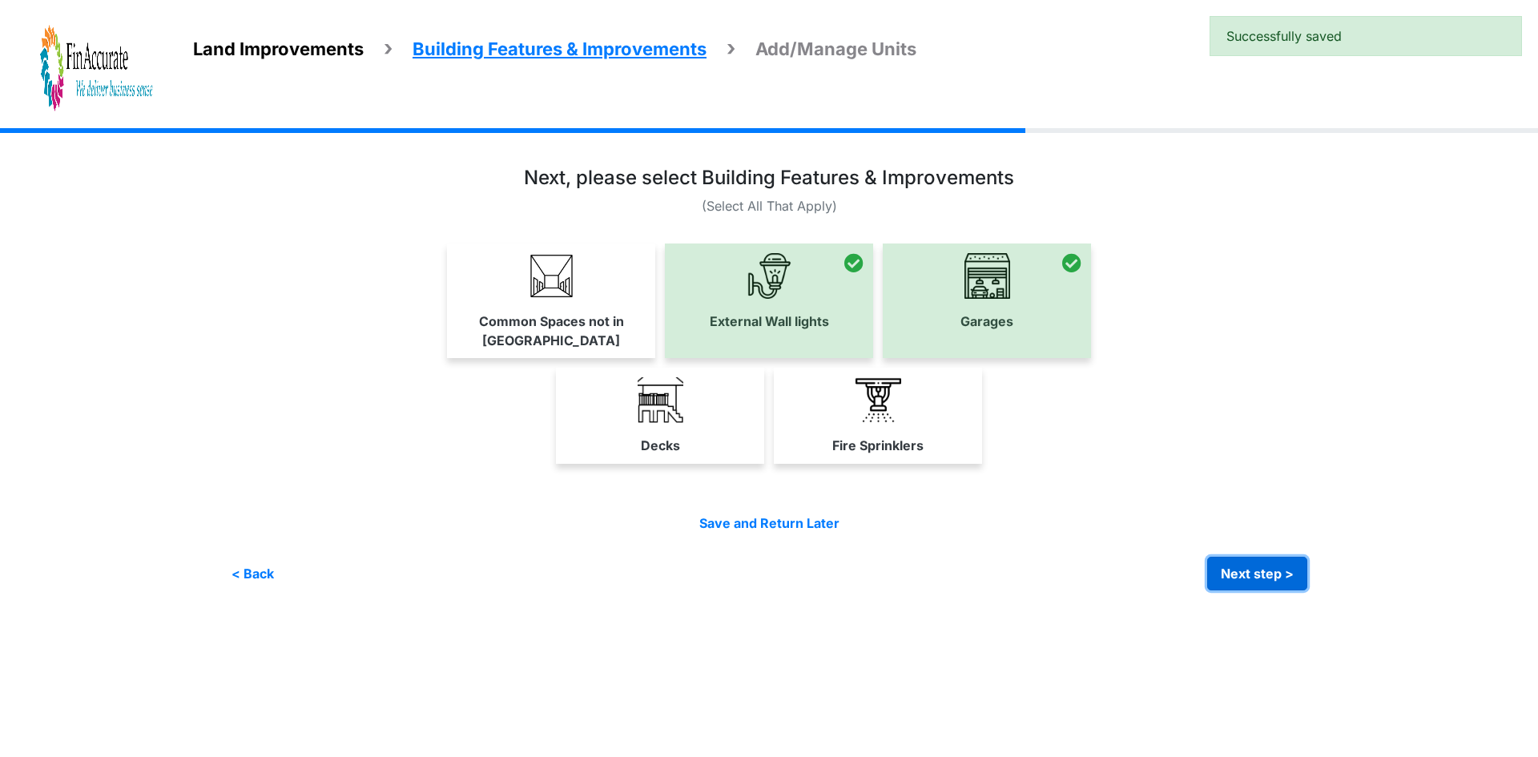
click at [1252, 557] on button "Next step >" at bounding box center [1257, 574] width 100 height 34
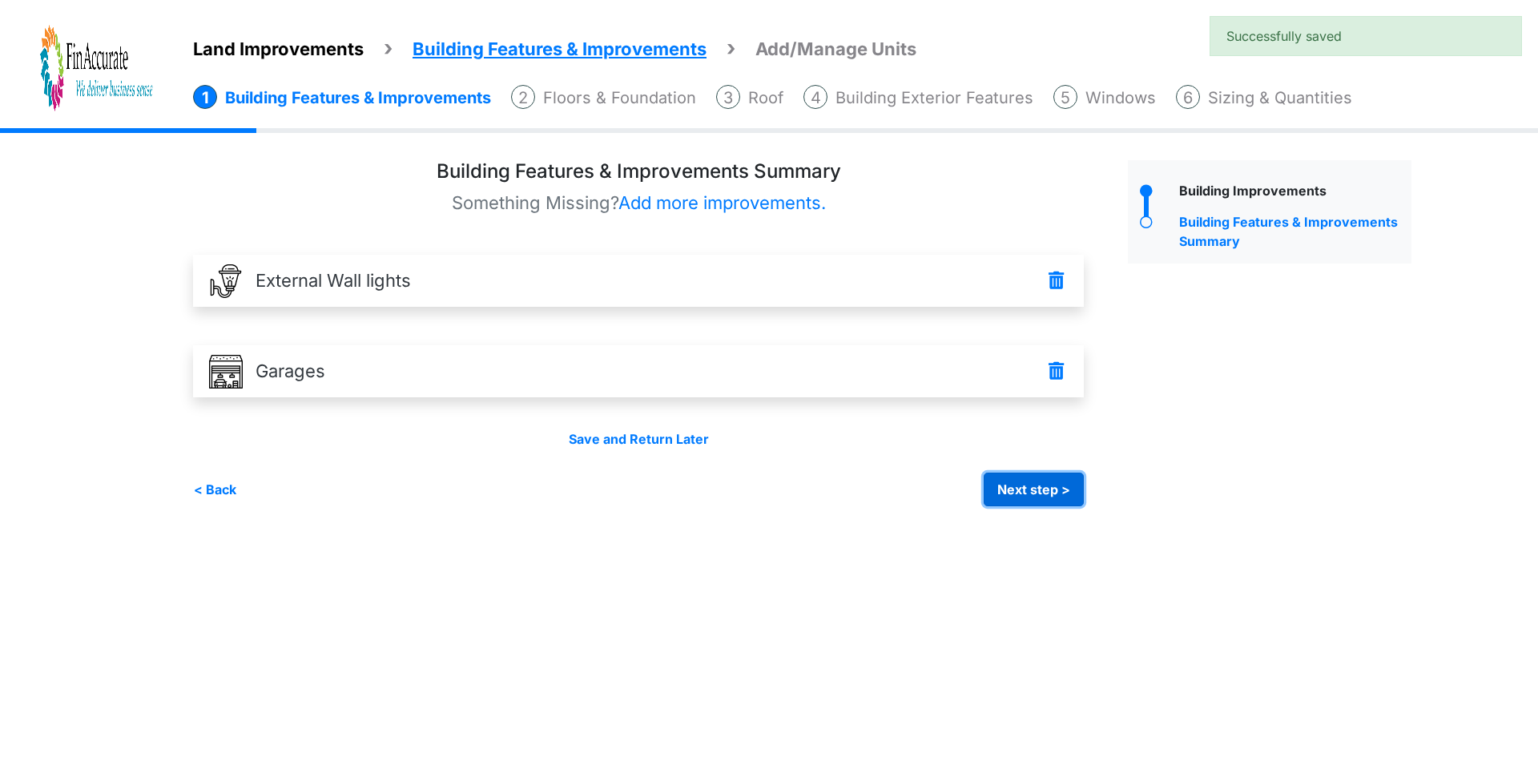
click at [1034, 490] on button "Next step >" at bounding box center [1034, 490] width 100 height 34
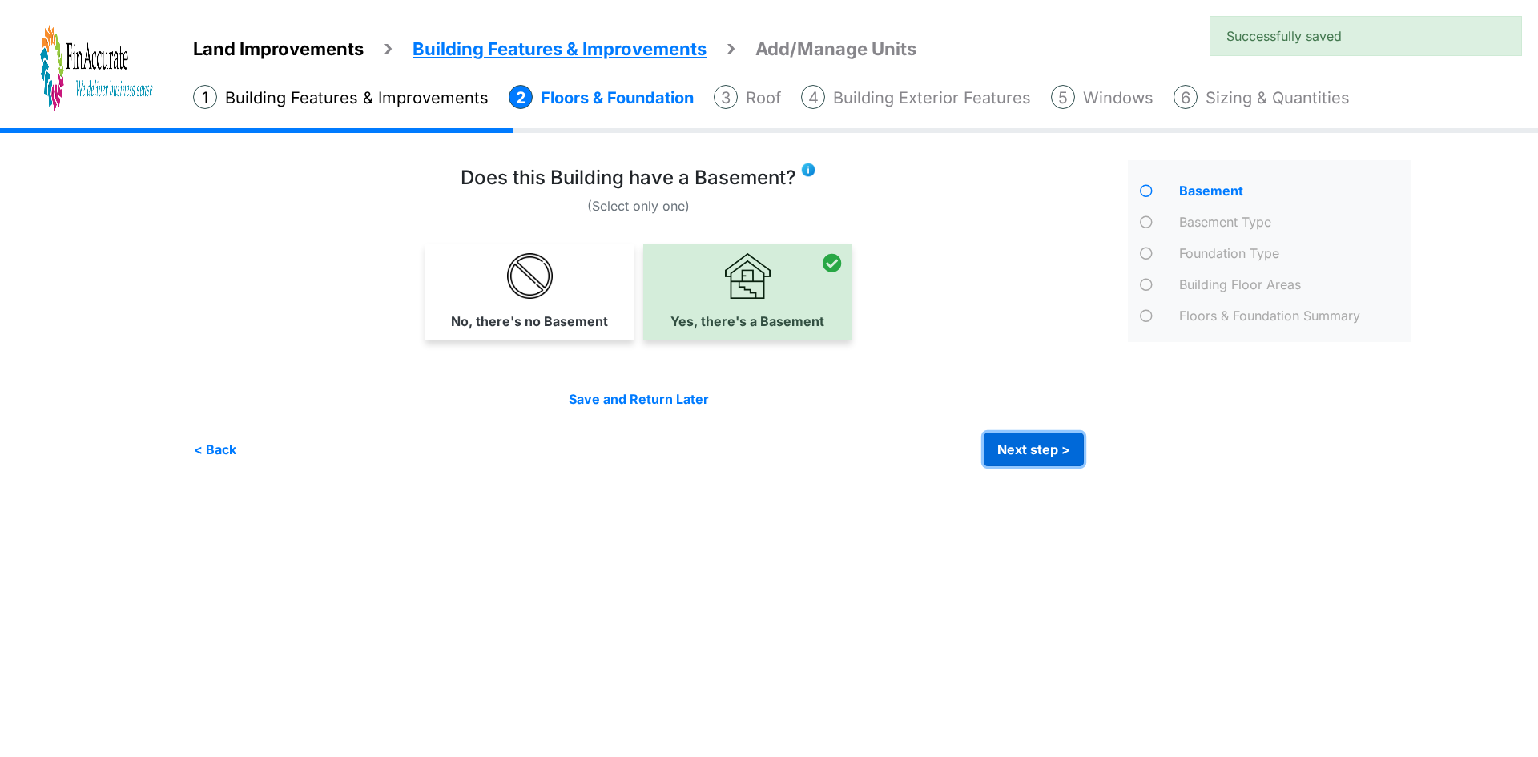
click at [1062, 442] on button "Next step >" at bounding box center [1034, 450] width 100 height 34
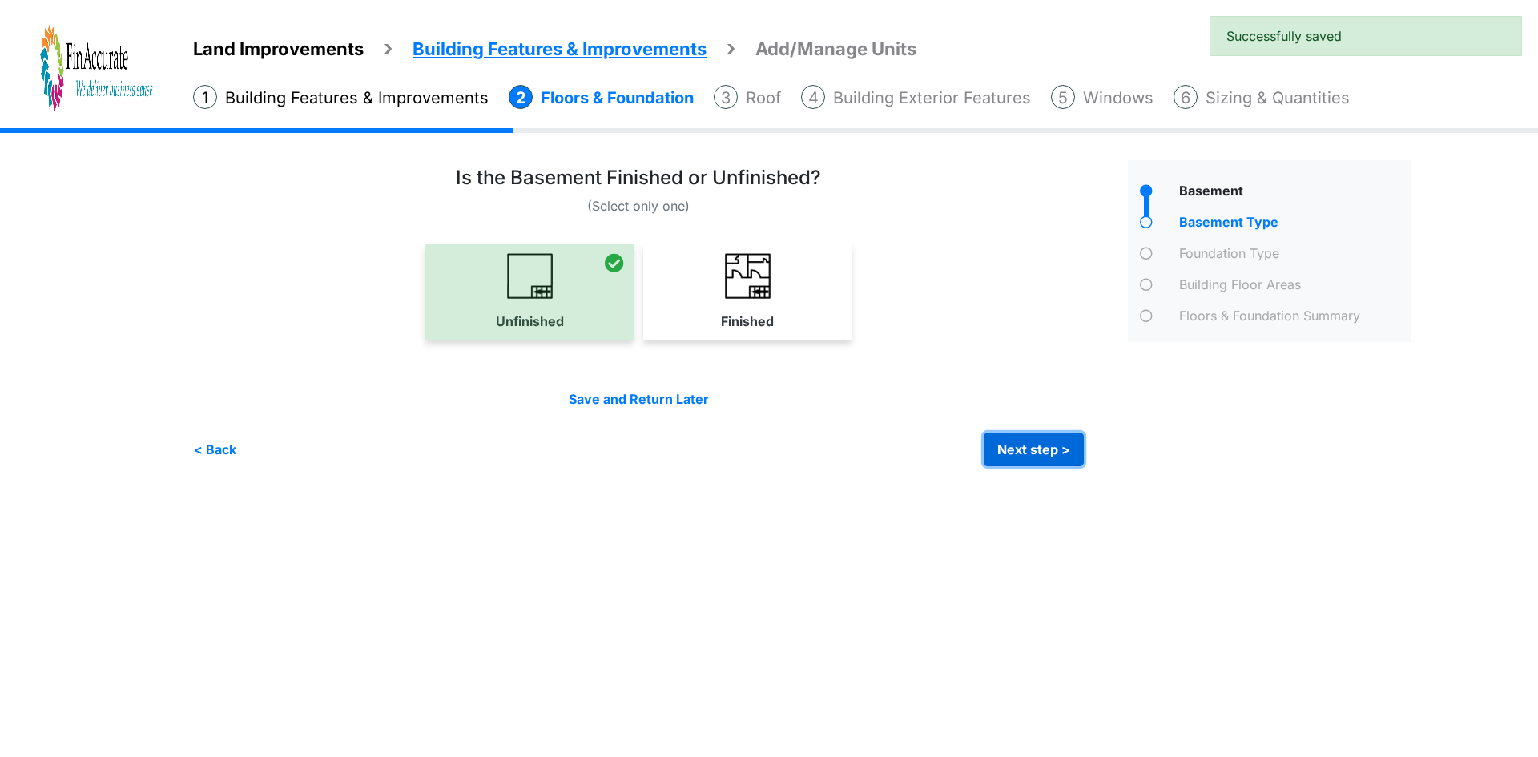
click at [1018, 448] on button "Next step >" at bounding box center [1034, 450] width 100 height 34
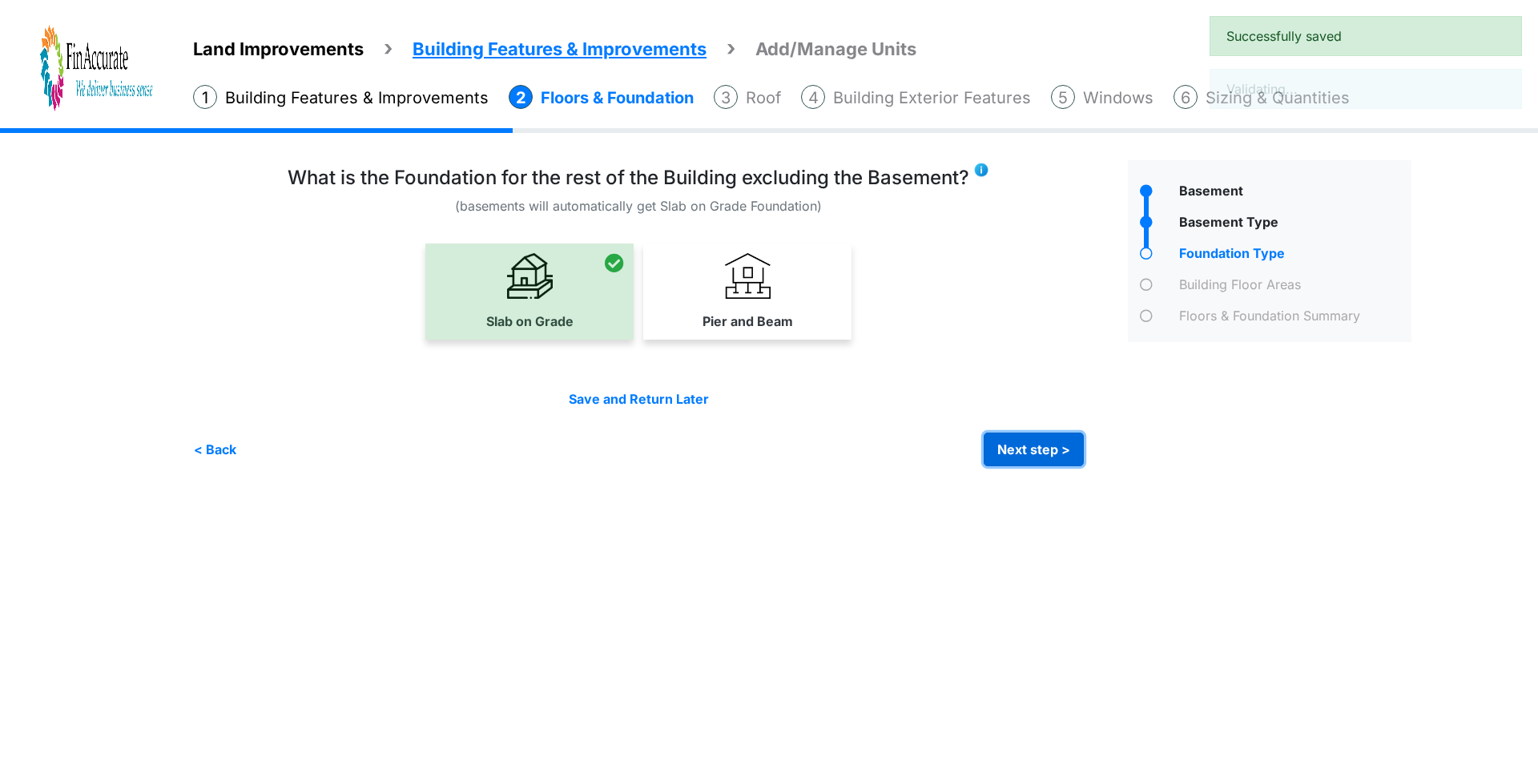
click at [1051, 457] on button "Next step >" at bounding box center [1034, 450] width 100 height 34
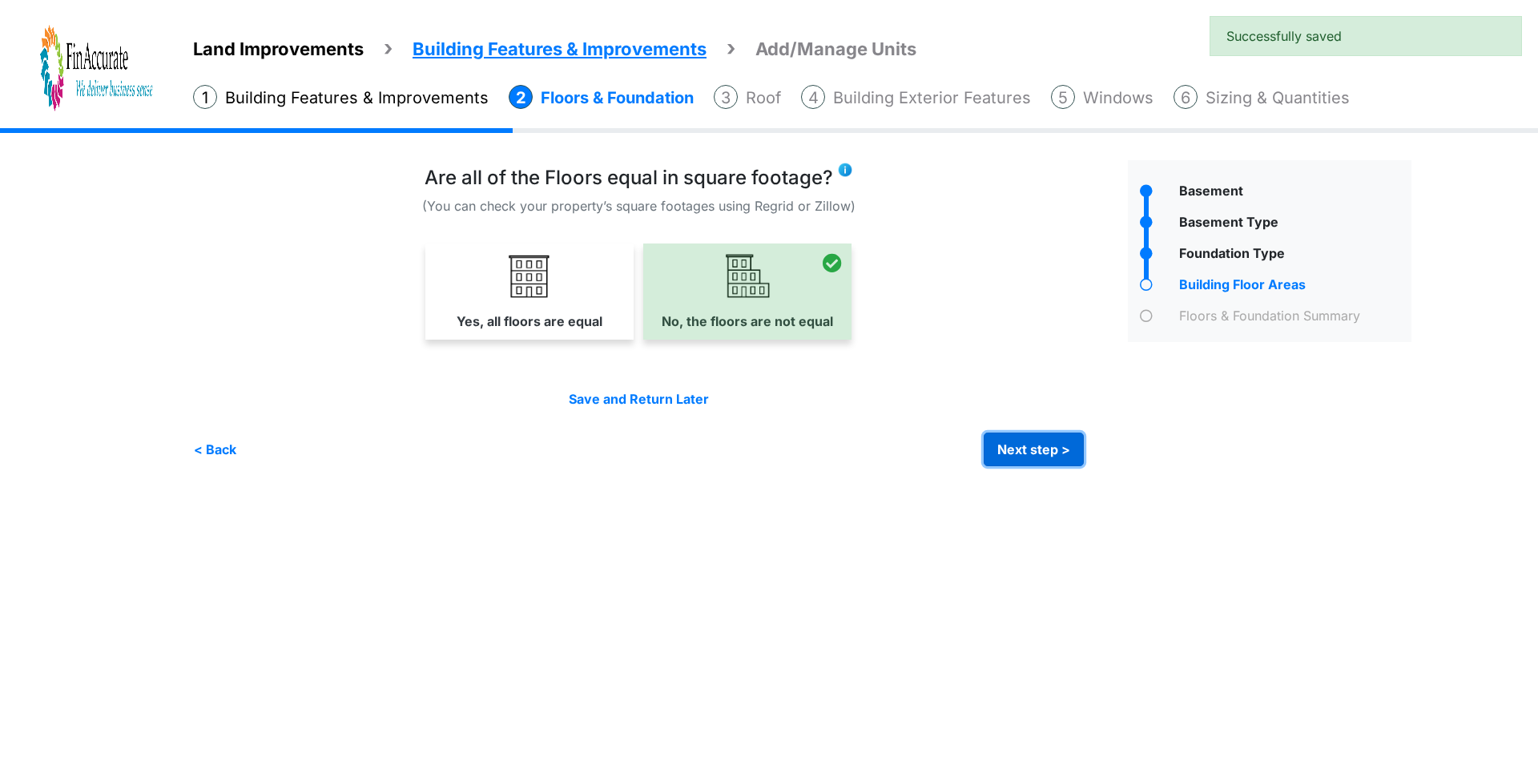
click at [1051, 445] on button "Next step >" at bounding box center [1034, 450] width 100 height 34
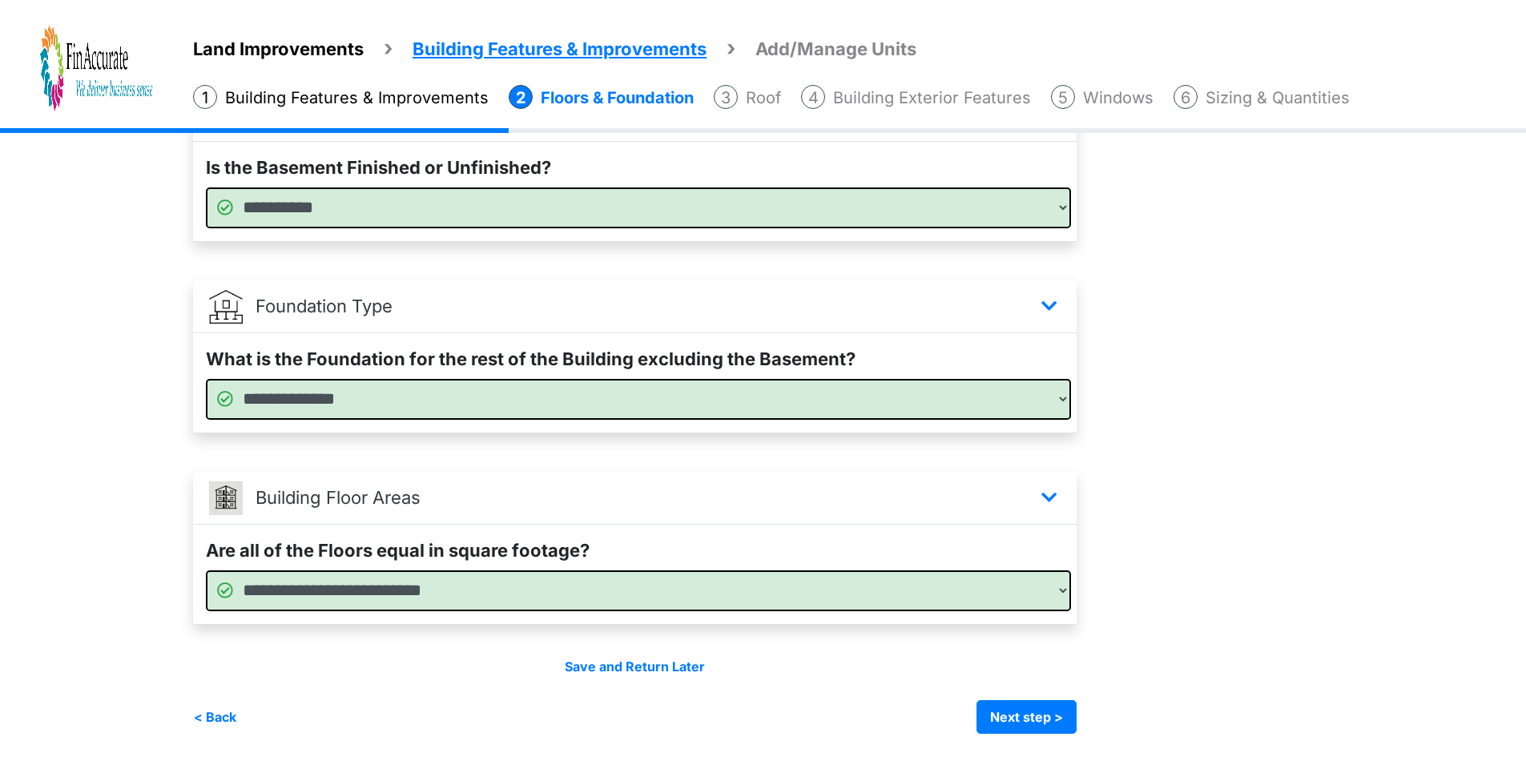
scroll to position [358, 0]
drag, startPoint x: 1050, startPoint y: 710, endPoint x: 997, endPoint y: 679, distance: 61.0
click at [1049, 711] on button "Next step >" at bounding box center [1027, 716] width 100 height 34
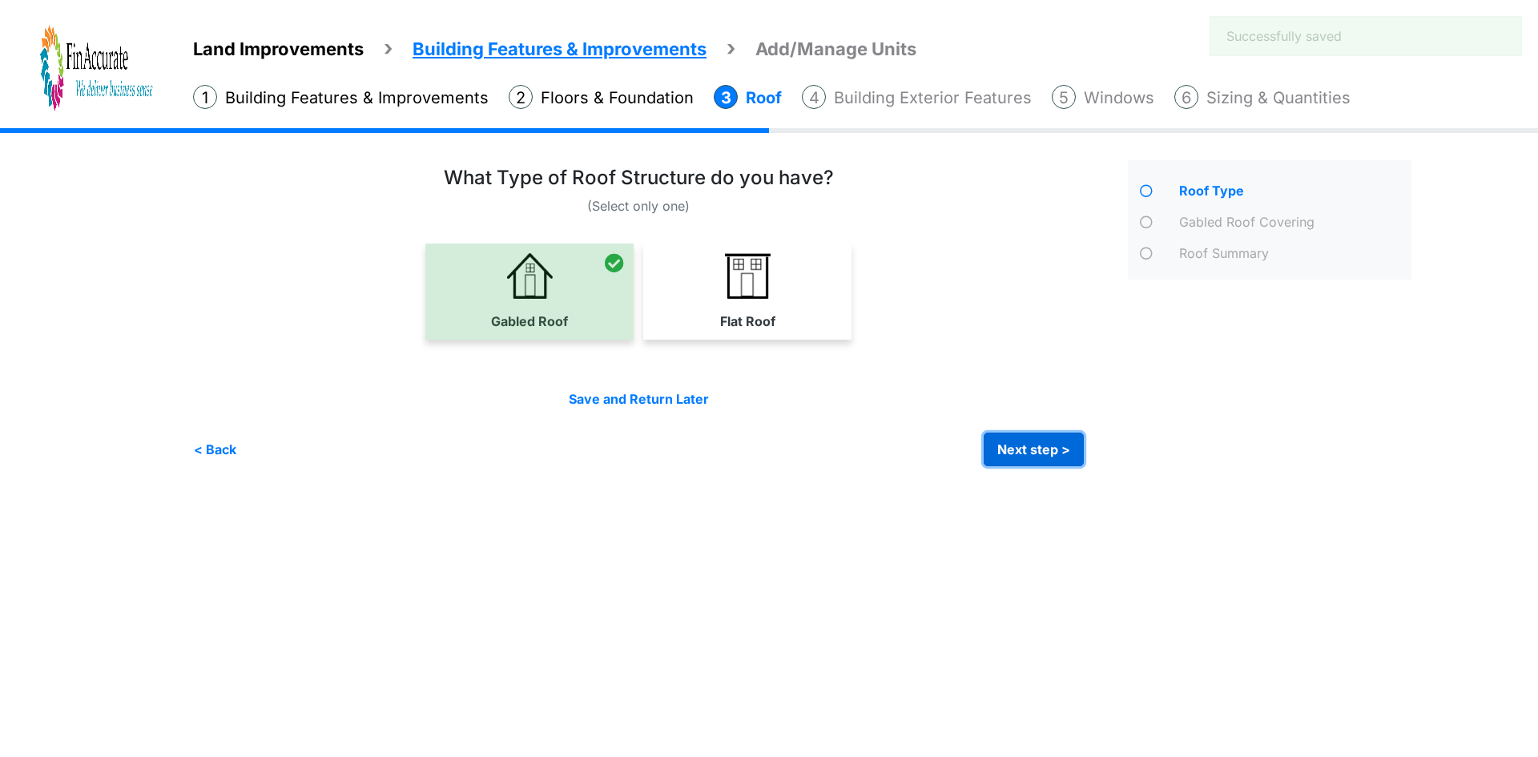
click at [1011, 445] on button "Next step >" at bounding box center [1034, 450] width 100 height 34
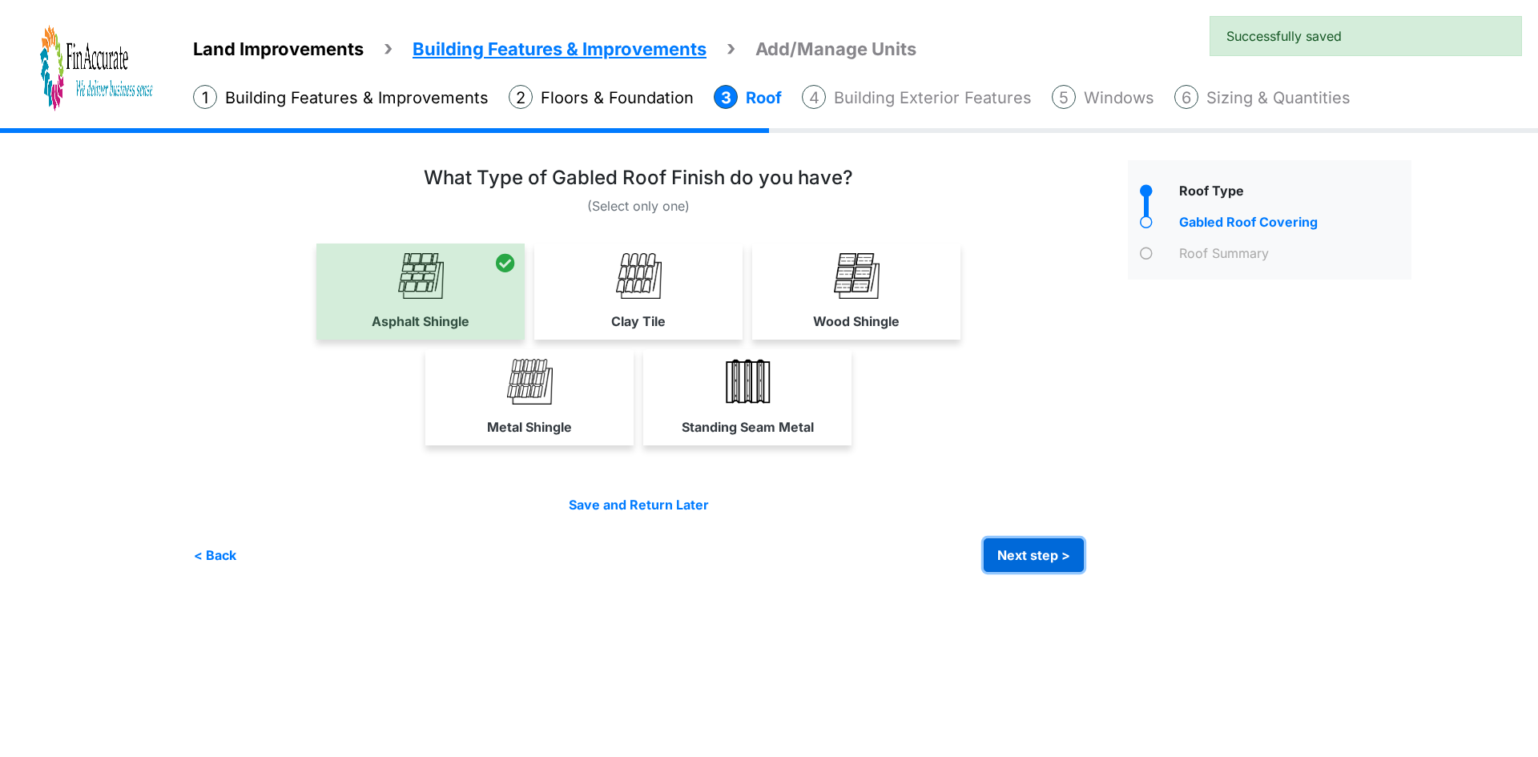
click at [1046, 541] on button "Next step >" at bounding box center [1034, 555] width 100 height 34
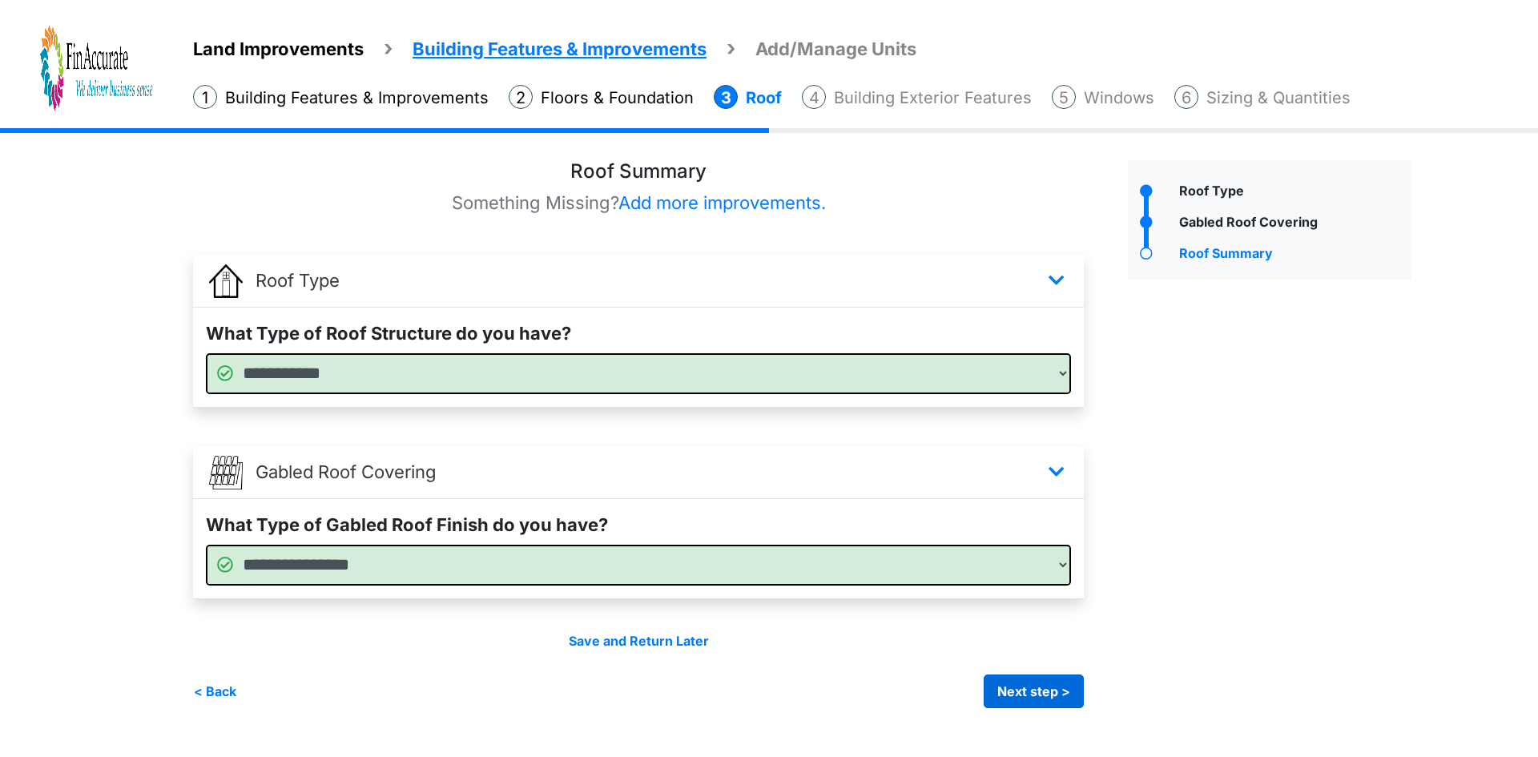
click at [1034, 672] on div "Save and Return Later < Back Next step > Save and submit" at bounding box center [638, 669] width 891 height 77
click at [1023, 679] on button "Next step >" at bounding box center [1034, 692] width 100 height 34
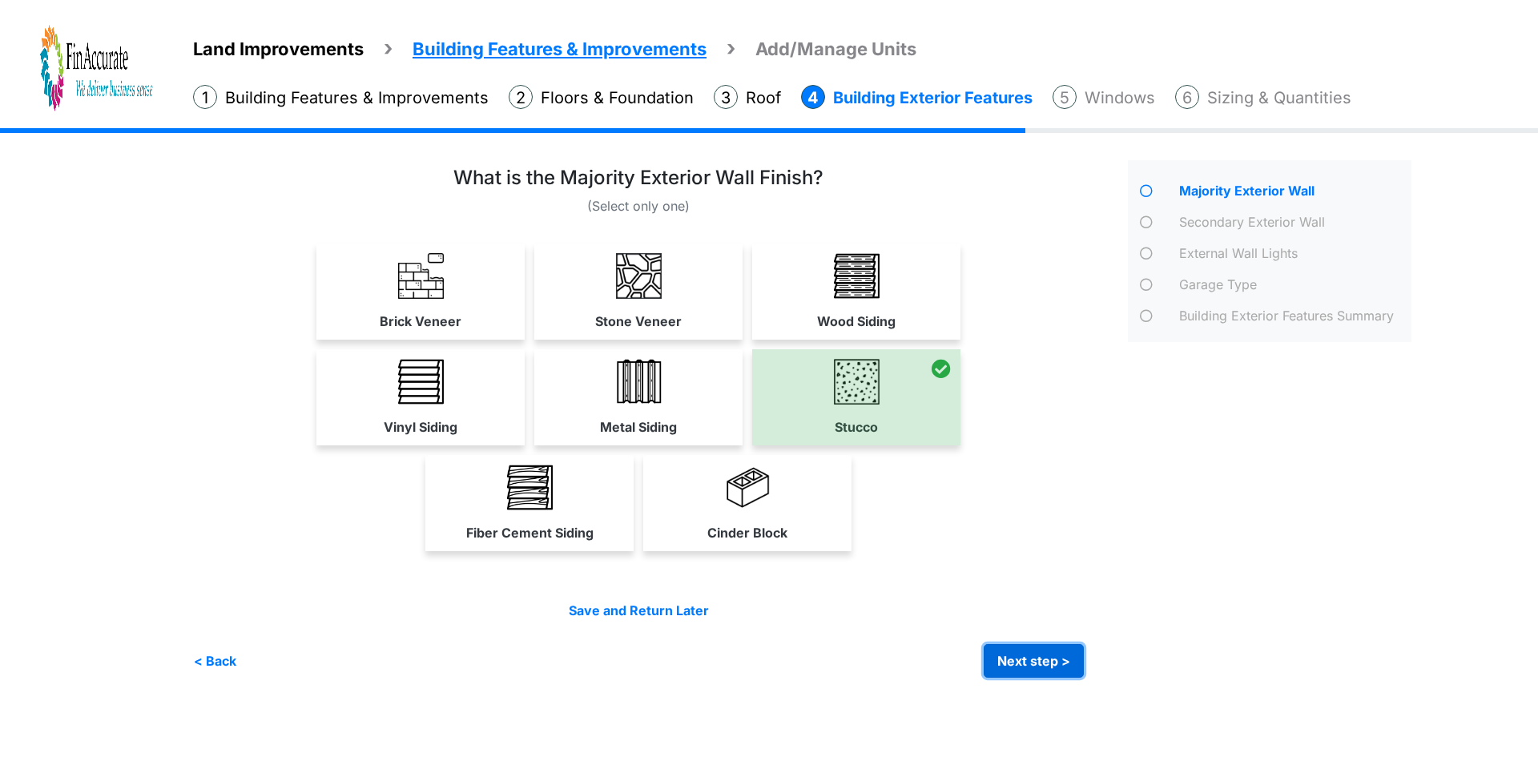
click at [1028, 669] on button "Next step >" at bounding box center [1034, 661] width 100 height 34
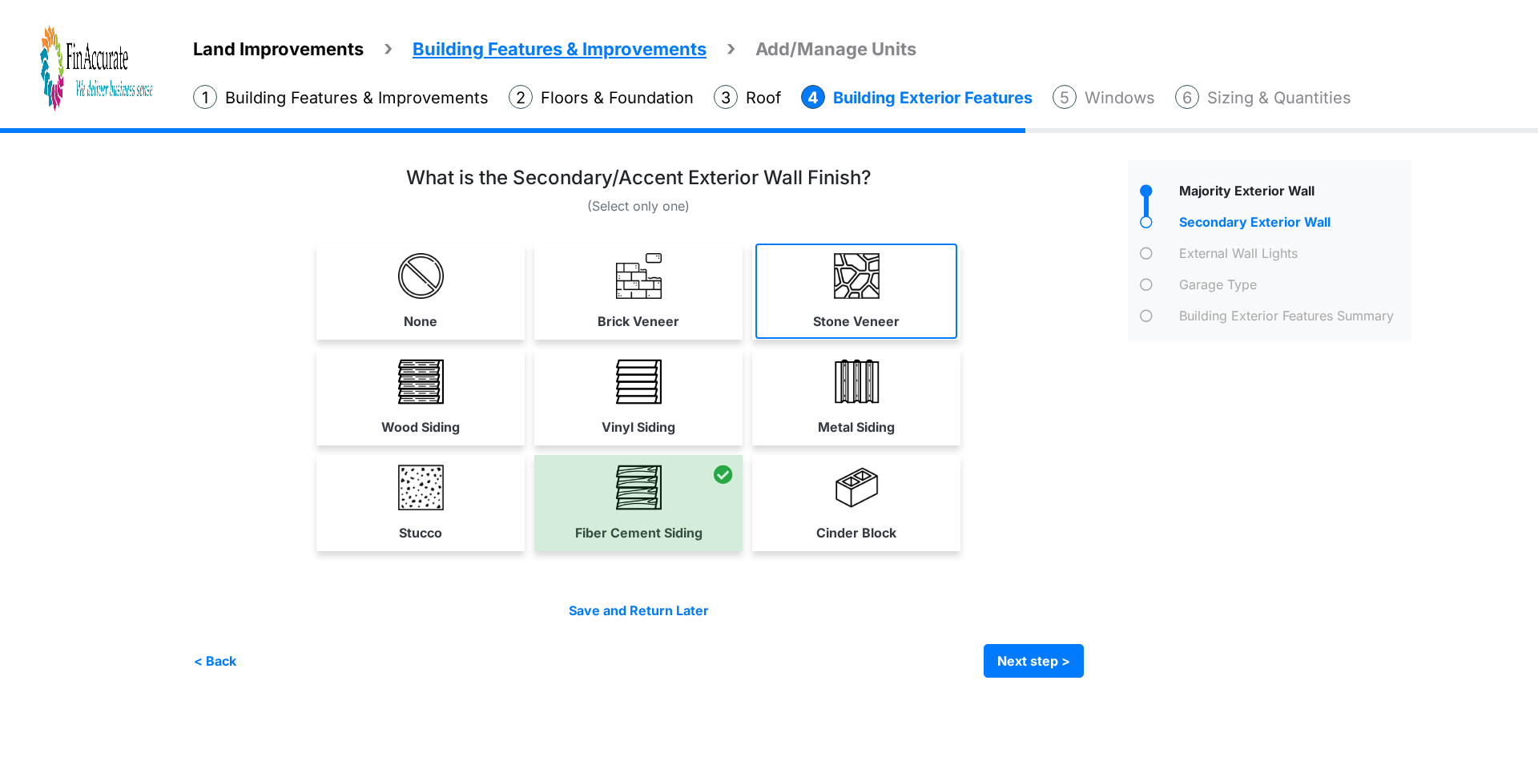
click at [817, 288] on link "Stone Veneer" at bounding box center [857, 291] width 202 height 95
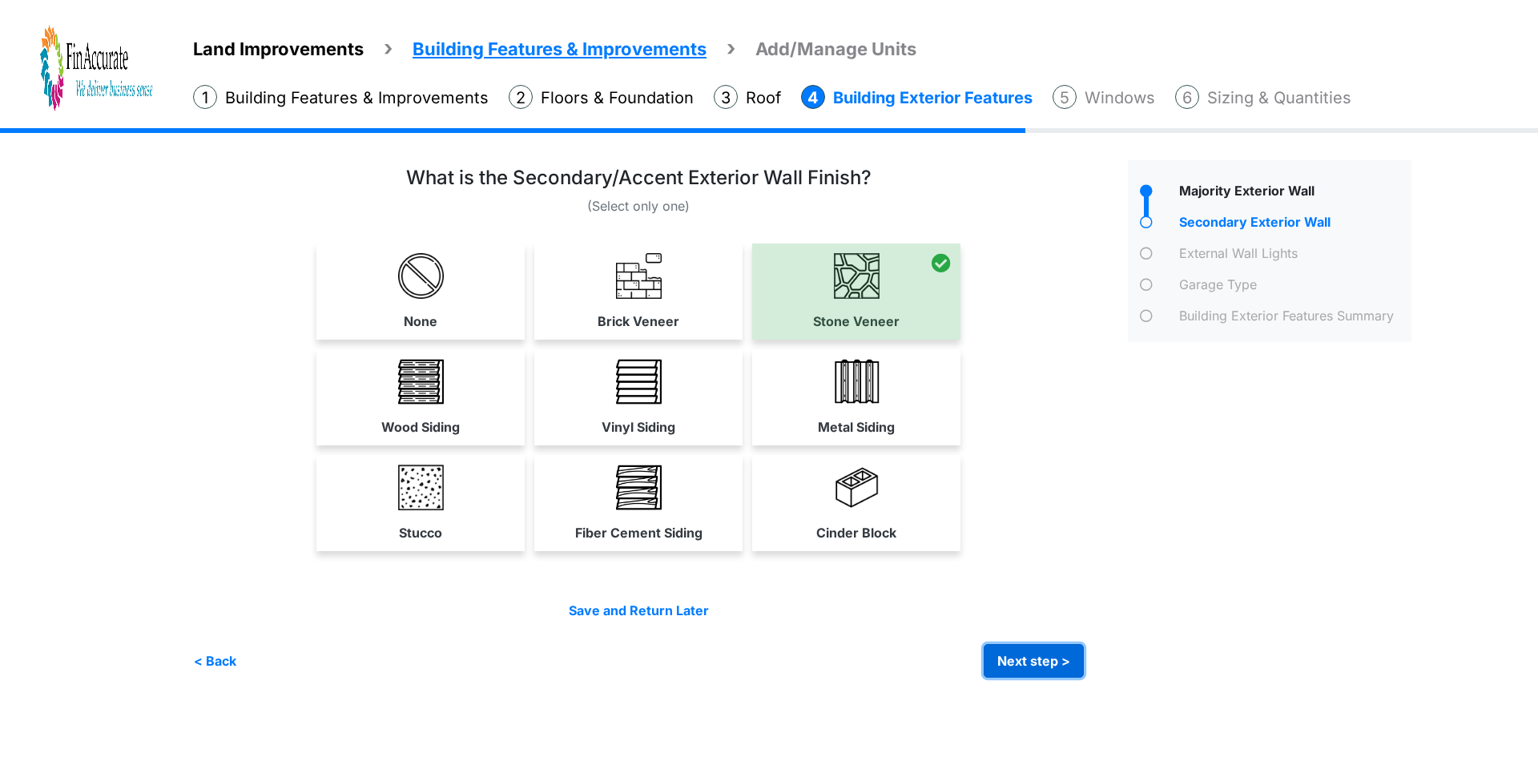
click at [1025, 660] on button "Next step >" at bounding box center [1034, 661] width 100 height 34
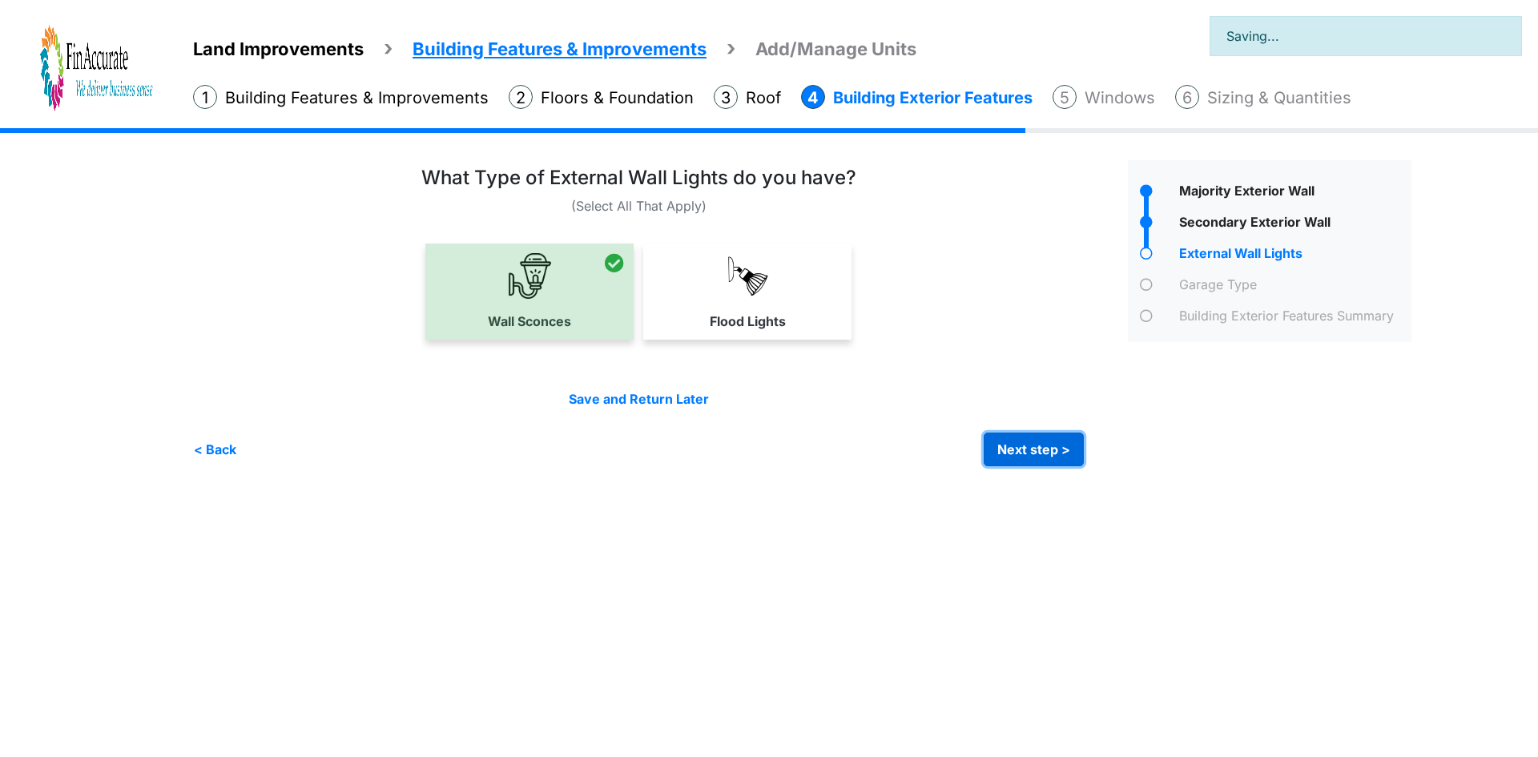
click at [1025, 453] on button "Next step >" at bounding box center [1034, 450] width 100 height 34
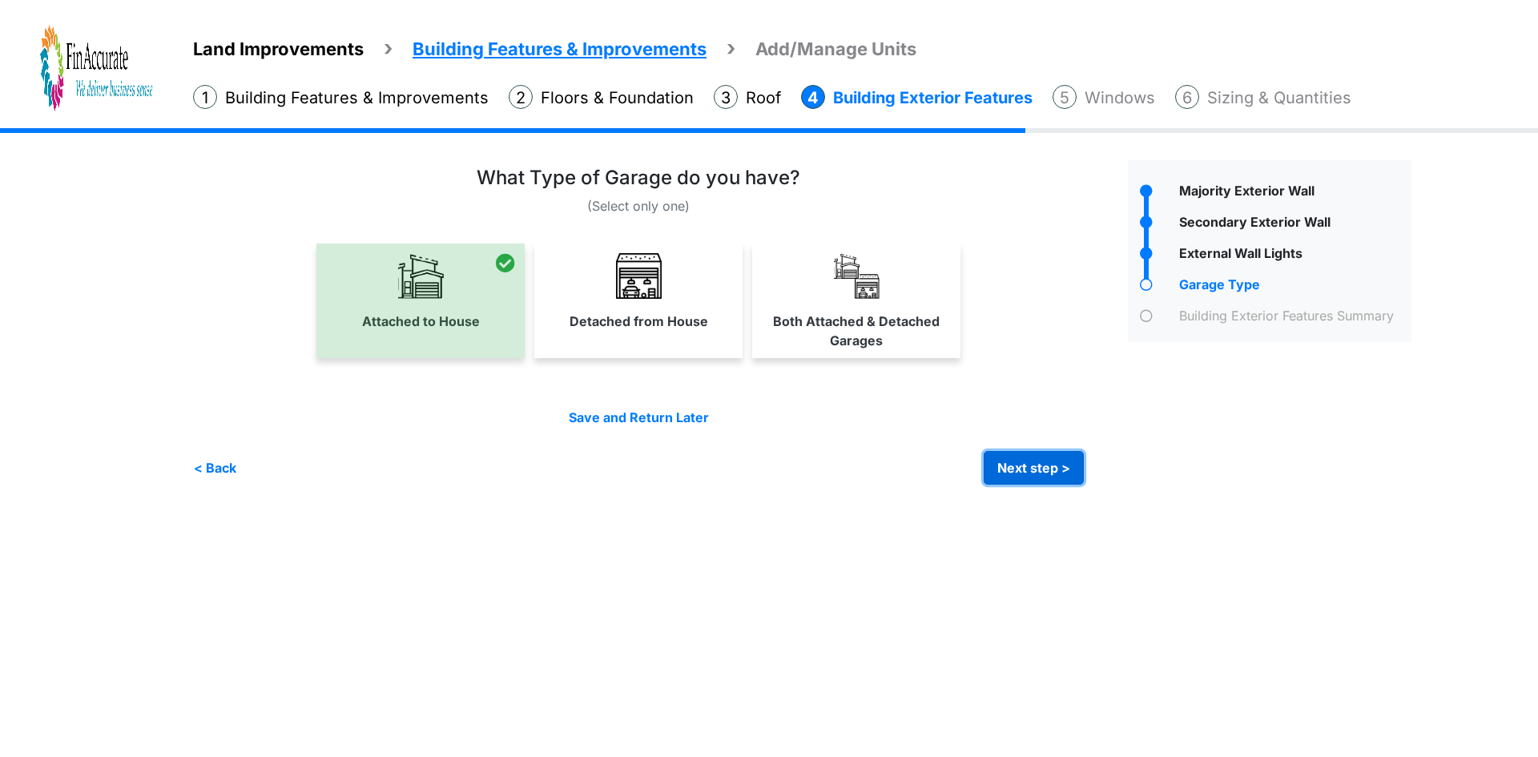
click at [1062, 473] on button "Next step >" at bounding box center [1034, 468] width 100 height 34
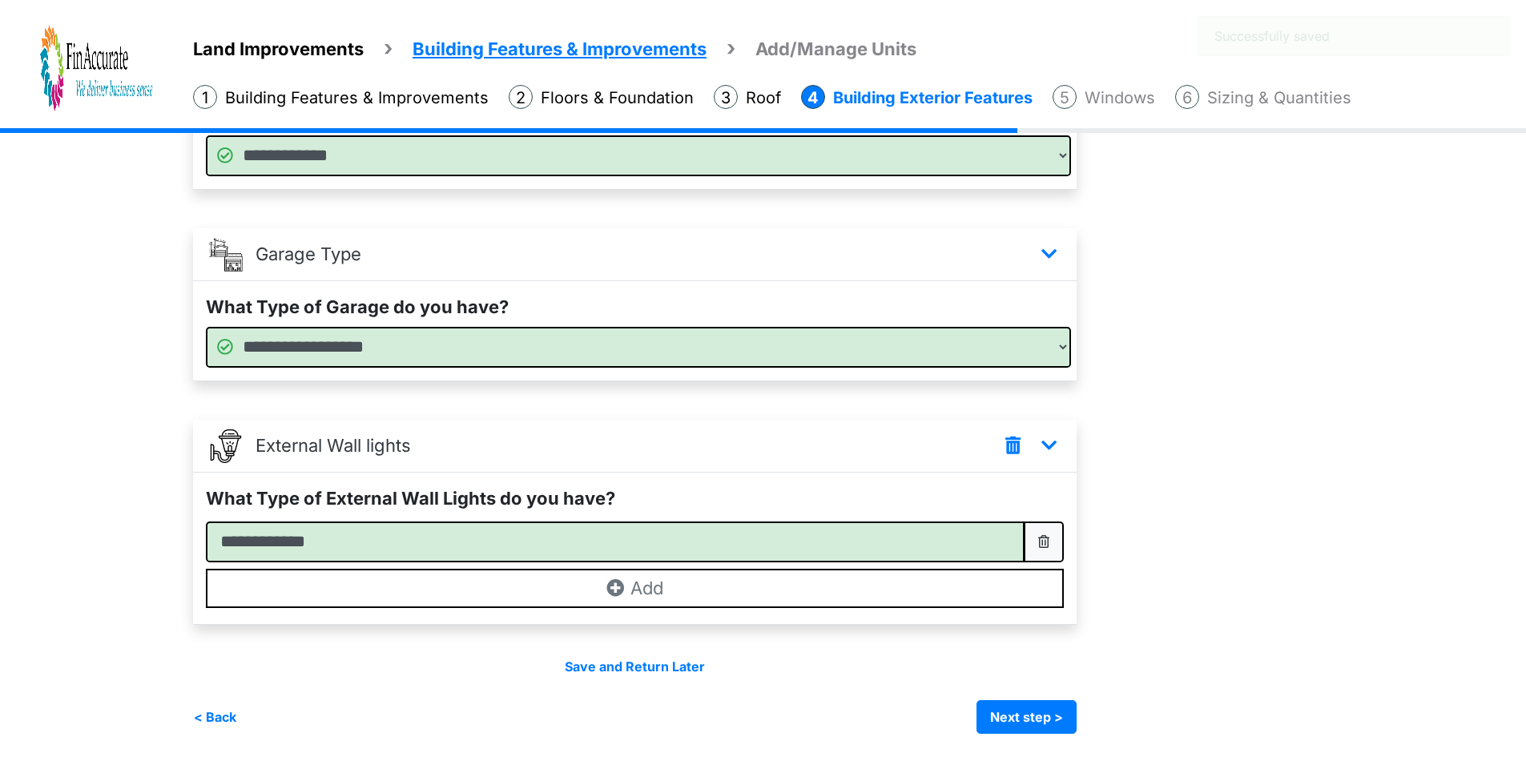
scroll to position [410, 0]
click at [1028, 716] on button "Next step >" at bounding box center [1027, 716] width 100 height 34
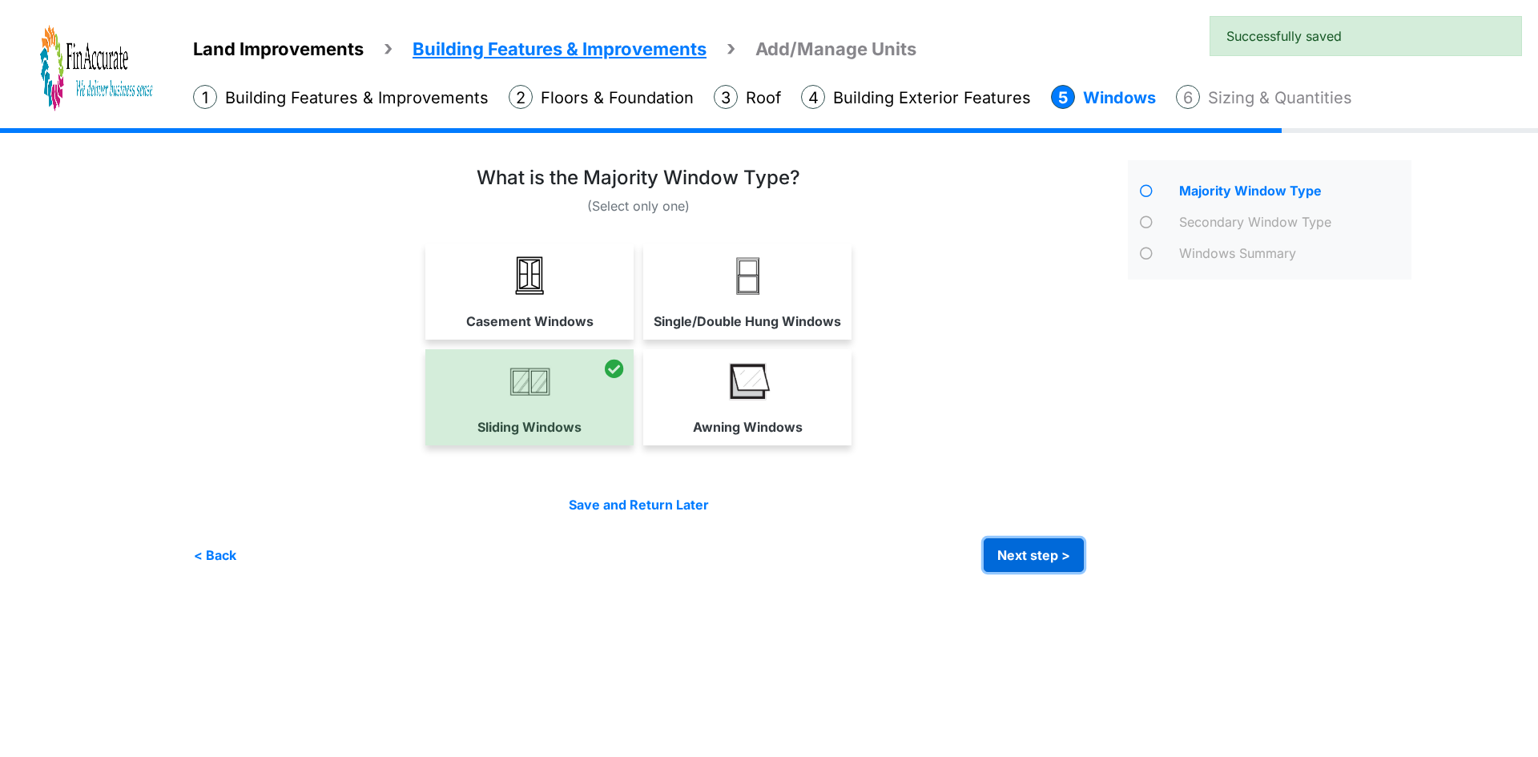
click at [1018, 550] on button "Next step >" at bounding box center [1034, 555] width 100 height 34
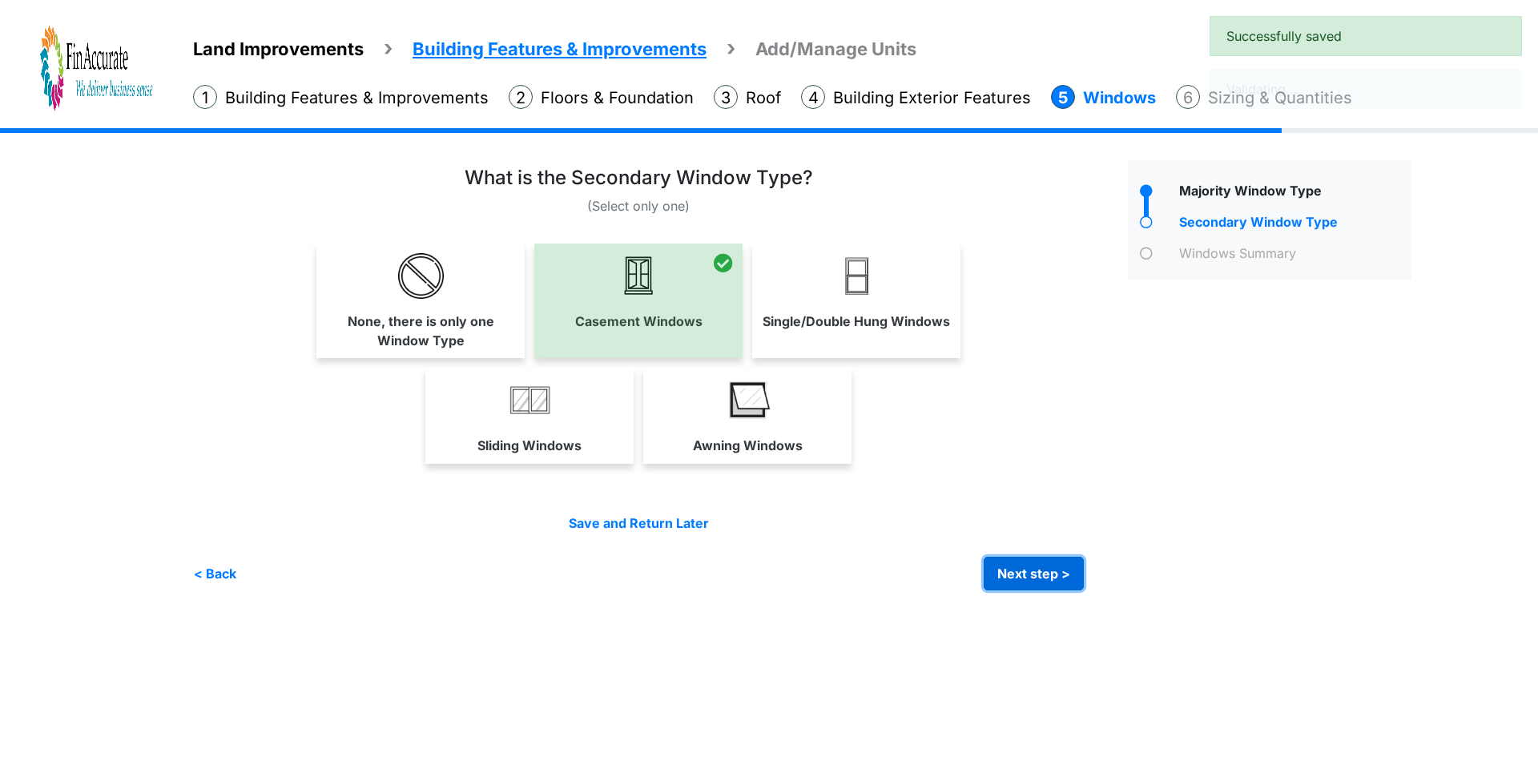
click at [1030, 575] on button "Next step >" at bounding box center [1034, 574] width 100 height 34
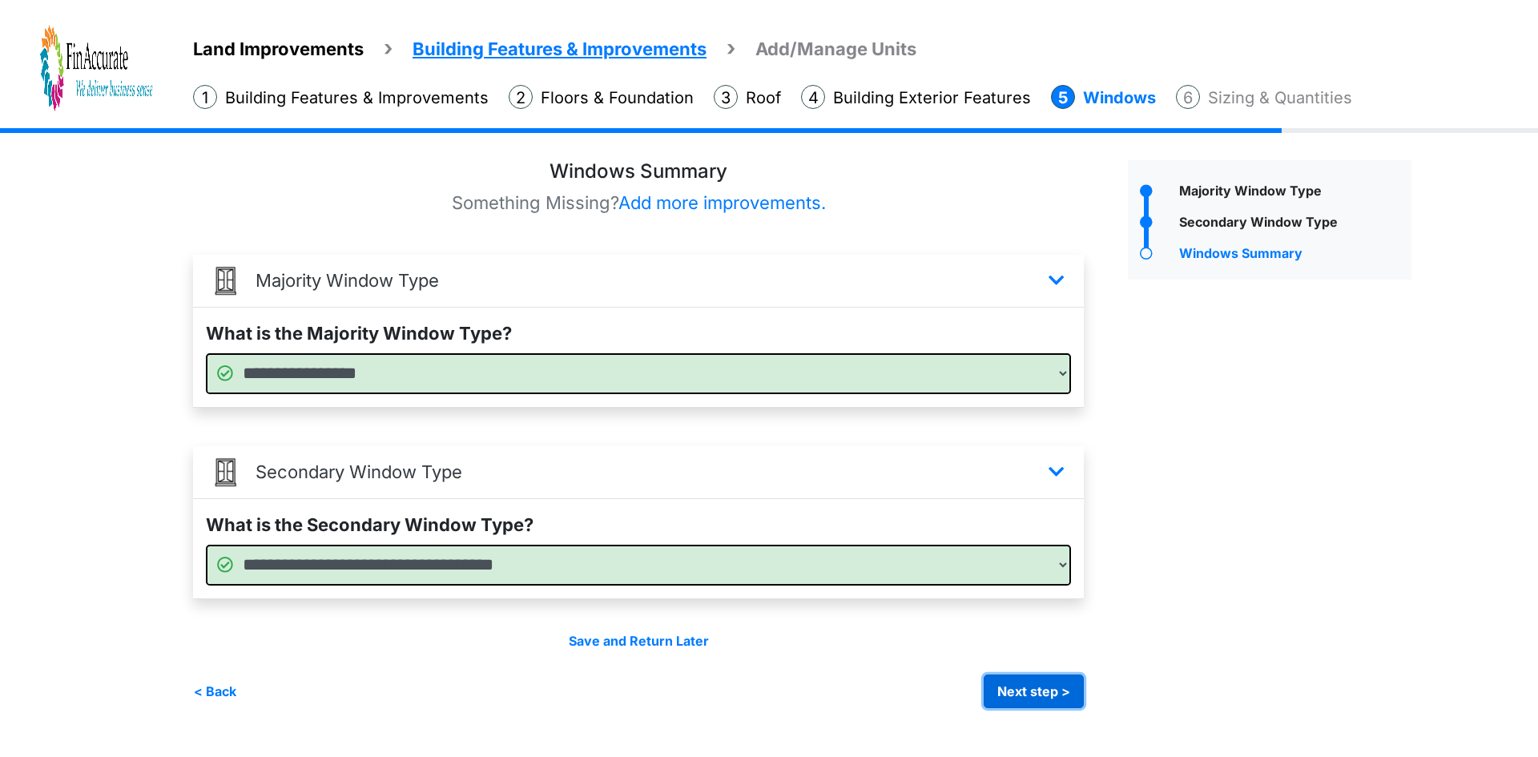
click at [1038, 693] on button "Next step >" at bounding box center [1034, 692] width 100 height 34
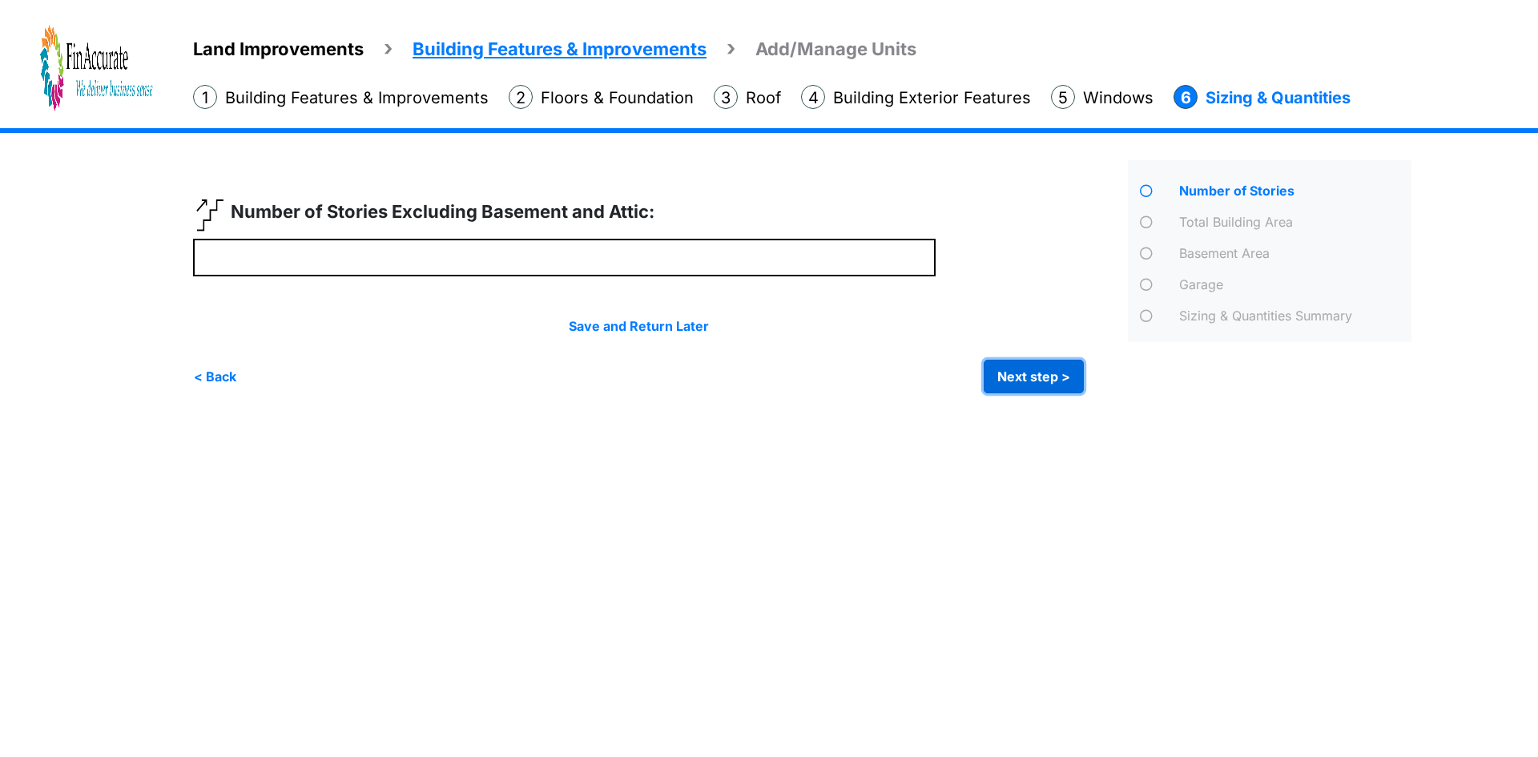
click at [1005, 387] on button "Next step >" at bounding box center [1034, 377] width 100 height 34
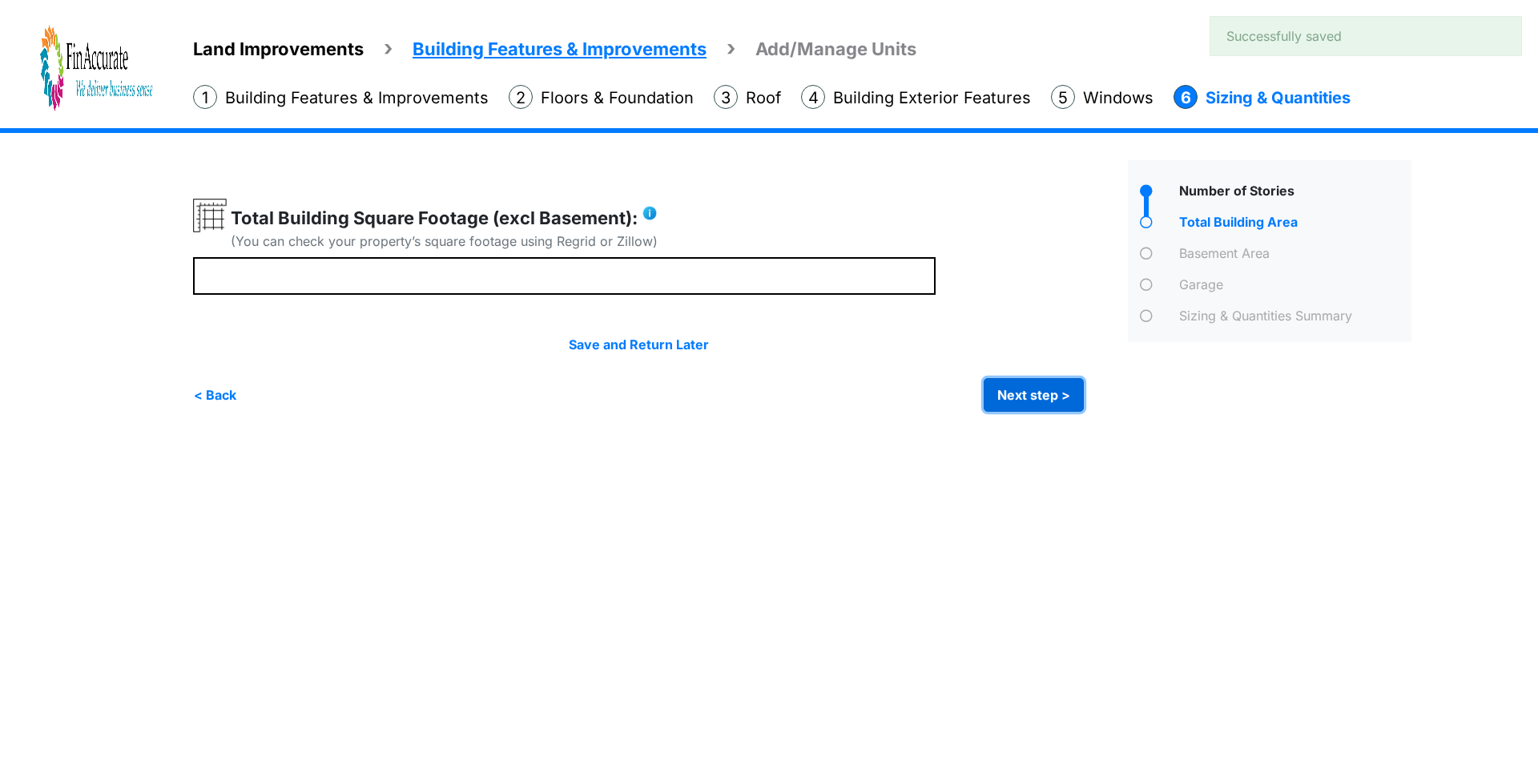
click at [1018, 398] on button "Next step >" at bounding box center [1034, 395] width 100 height 34
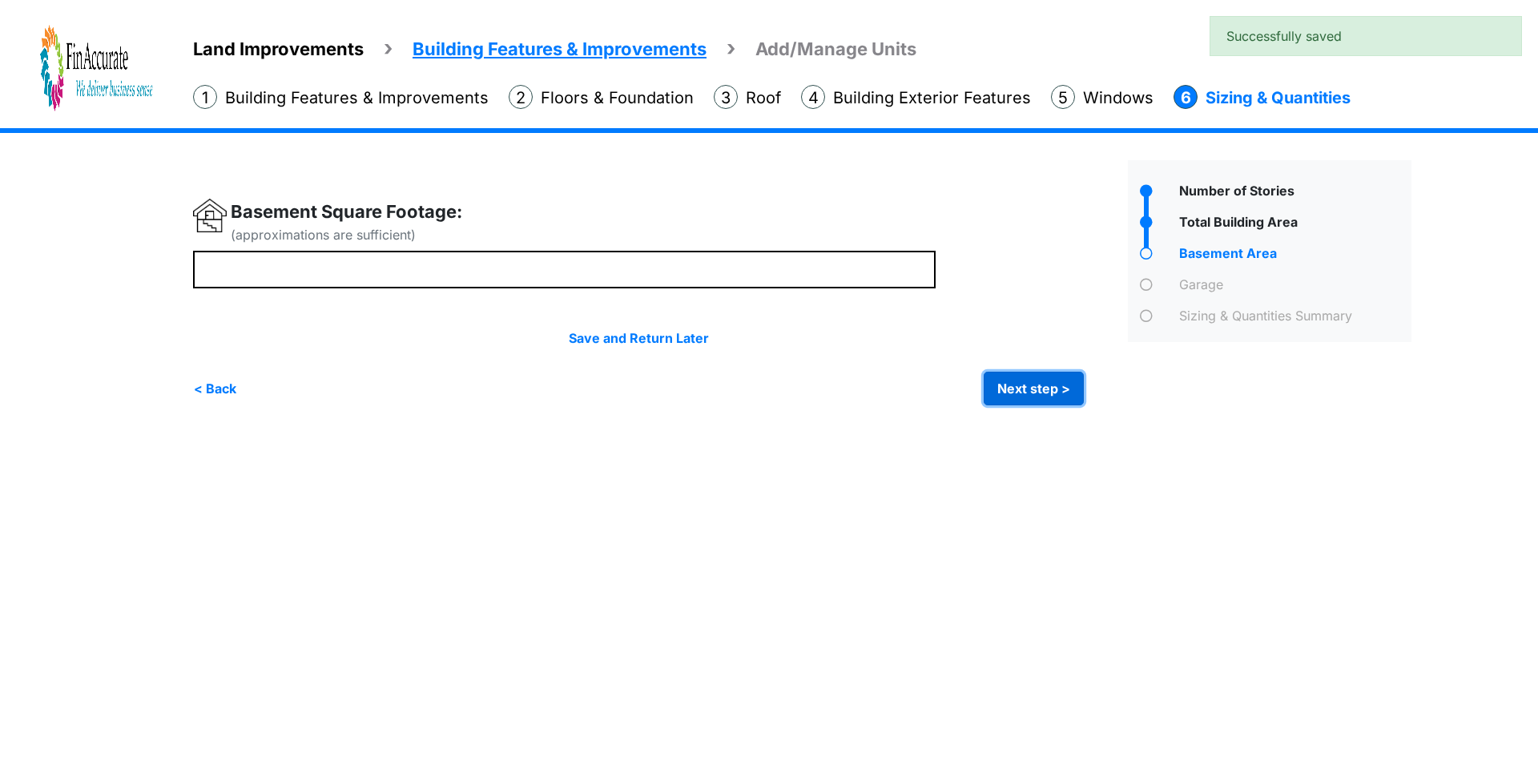
click at [1022, 391] on button "Next step >" at bounding box center [1034, 389] width 100 height 34
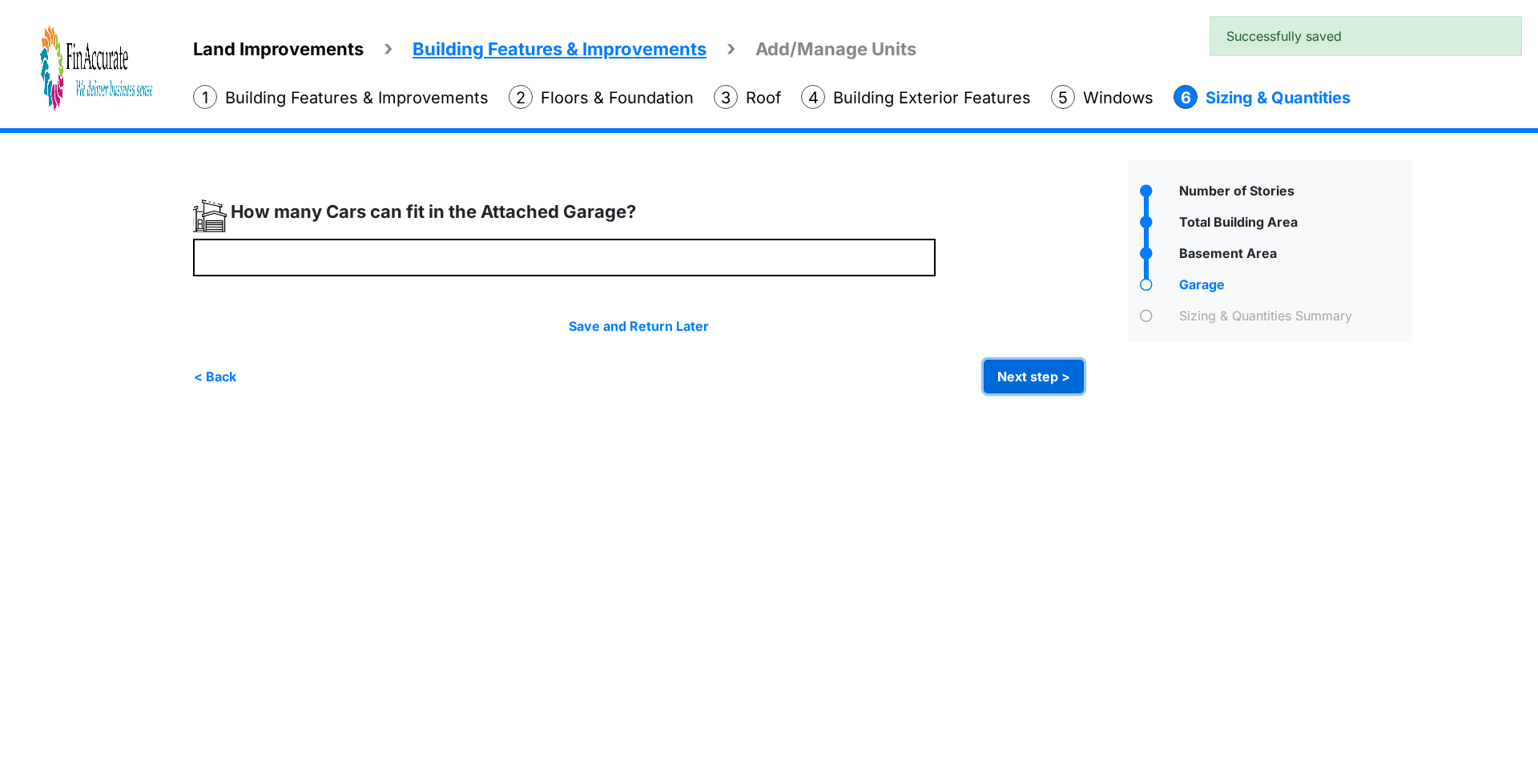
click at [1034, 381] on button "Next step >" at bounding box center [1034, 377] width 100 height 34
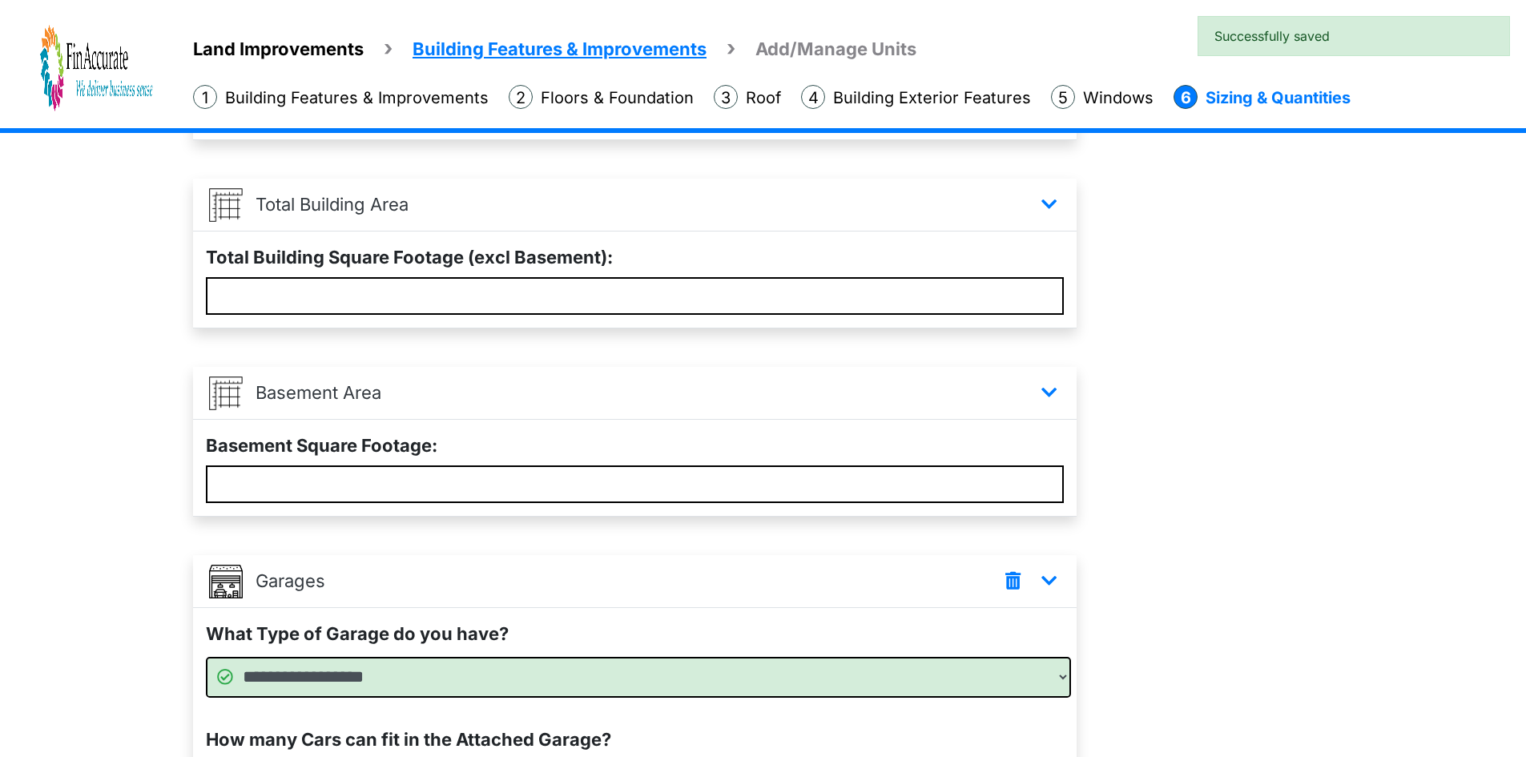
scroll to position [451, 0]
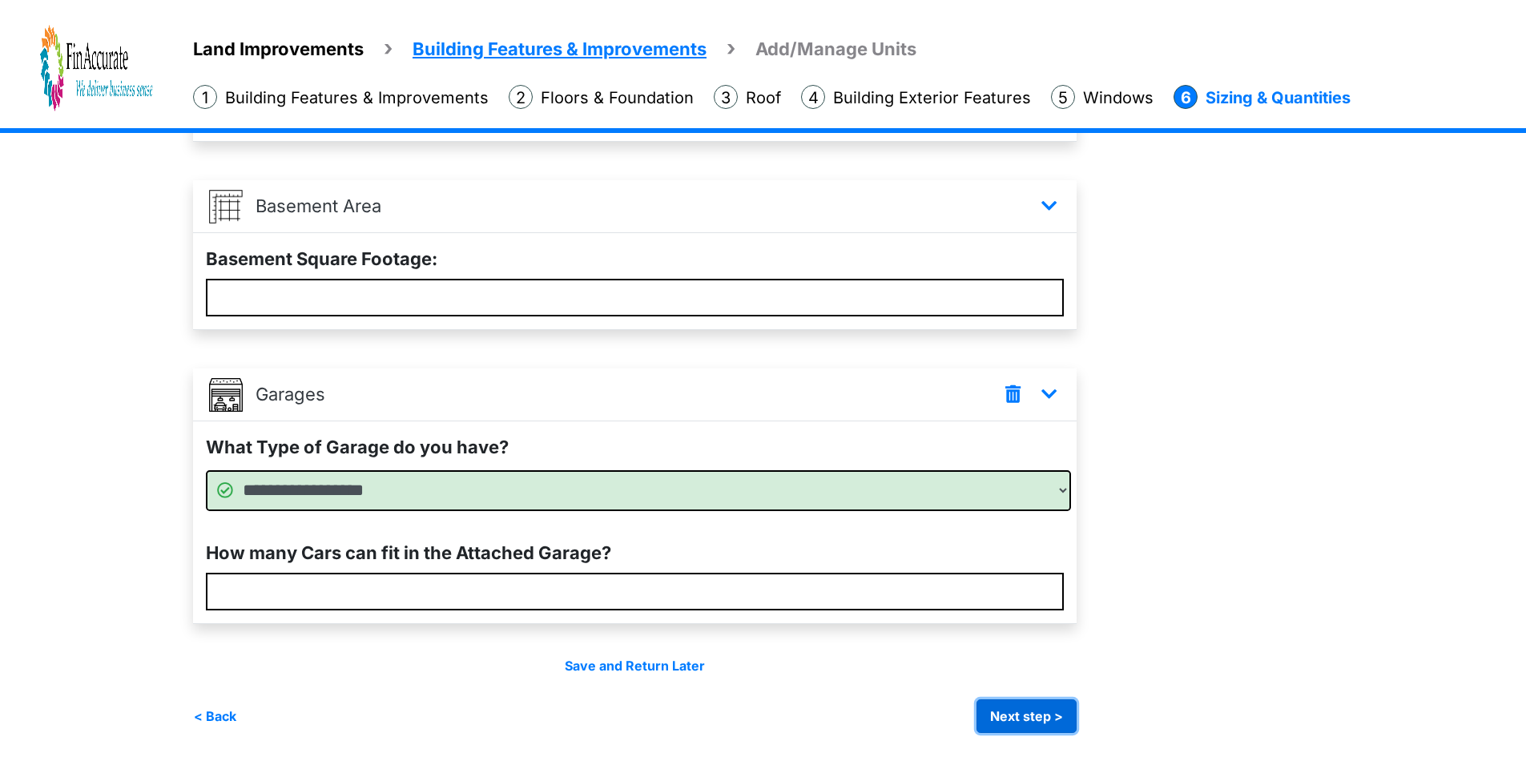
click at [1037, 699] on button "Next step >" at bounding box center [1027, 716] width 100 height 34
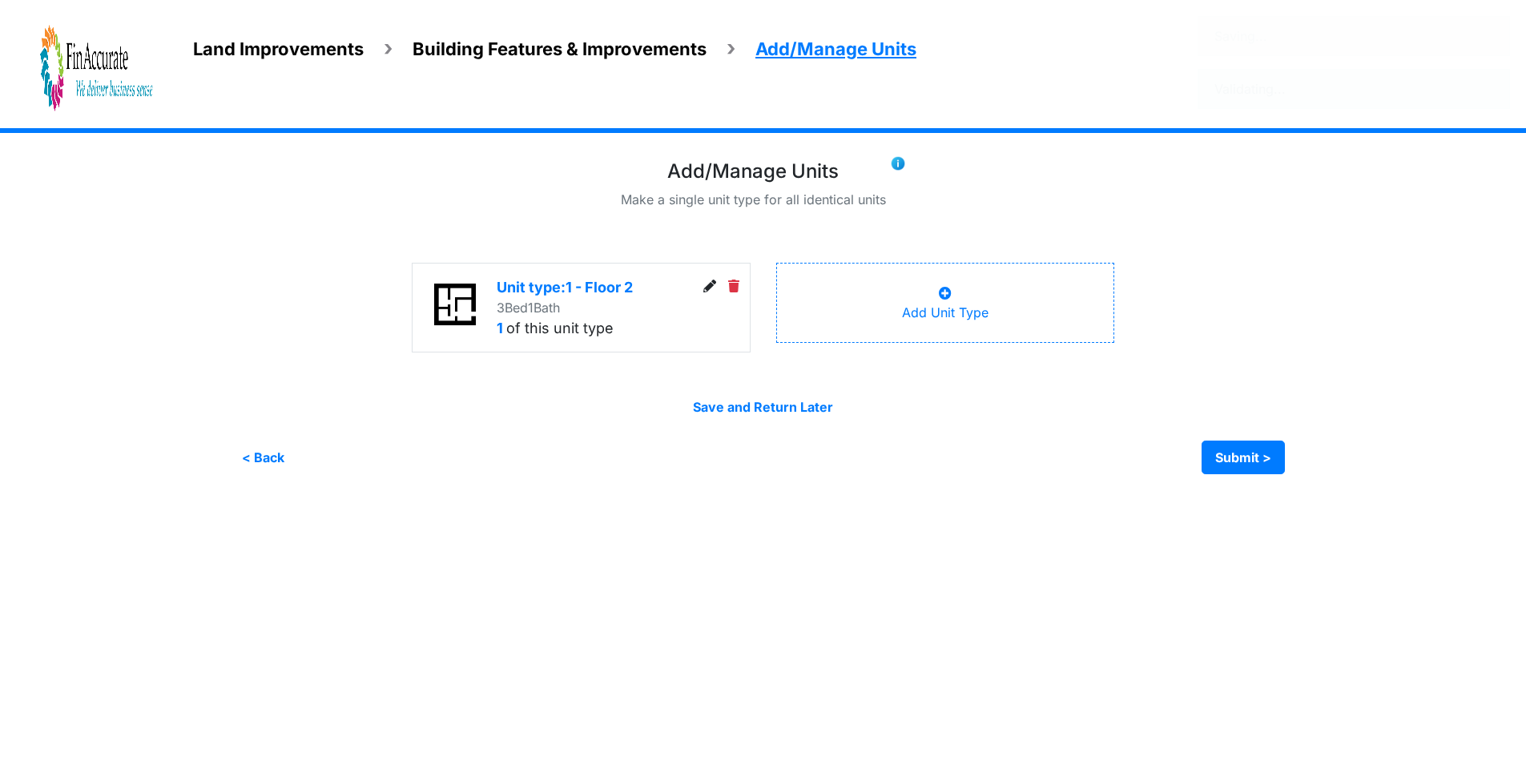
scroll to position [0, 0]
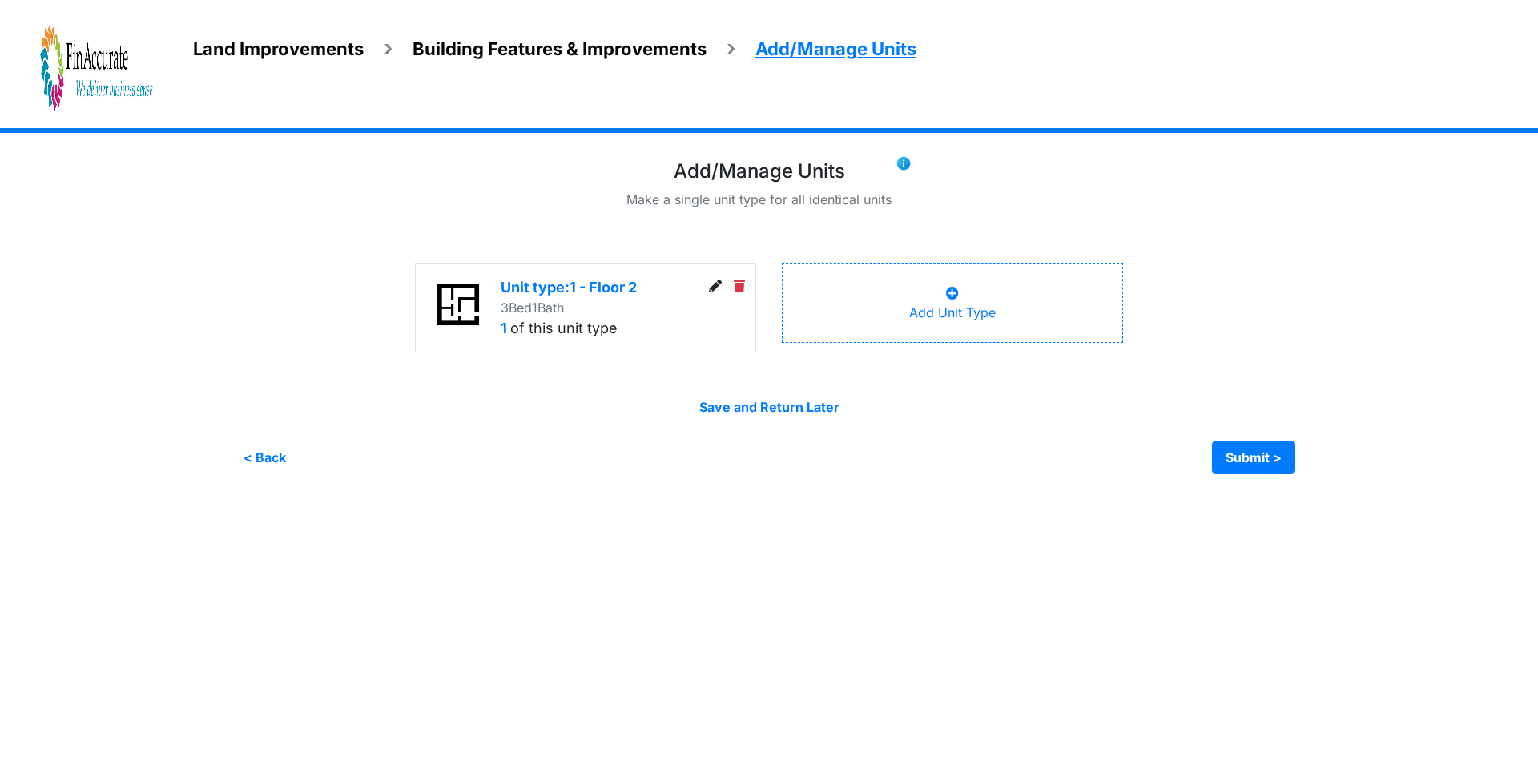
click at [717, 288] on icon at bounding box center [715, 286] width 13 height 13
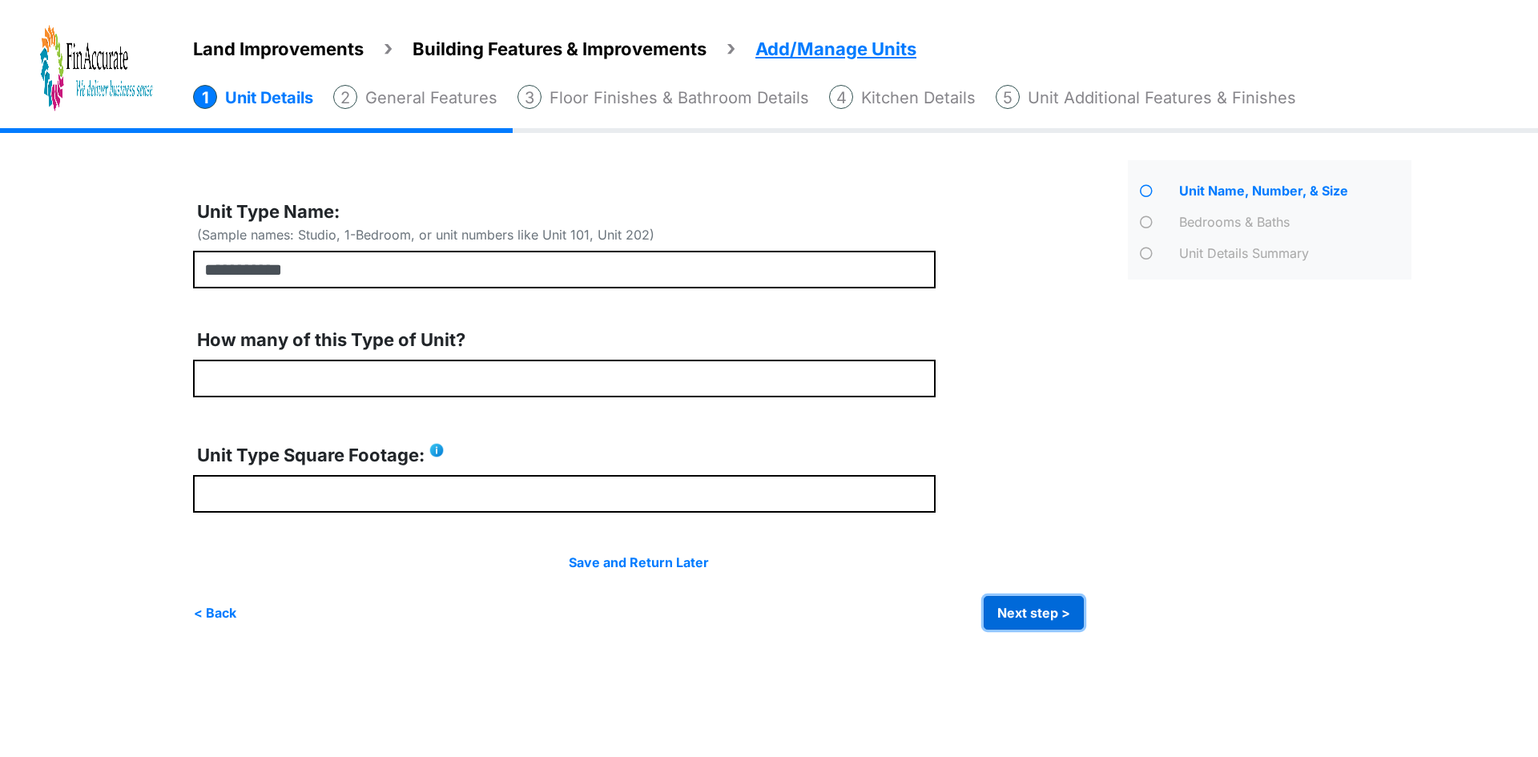
click at [1010, 605] on button "Next step >" at bounding box center [1034, 613] width 100 height 34
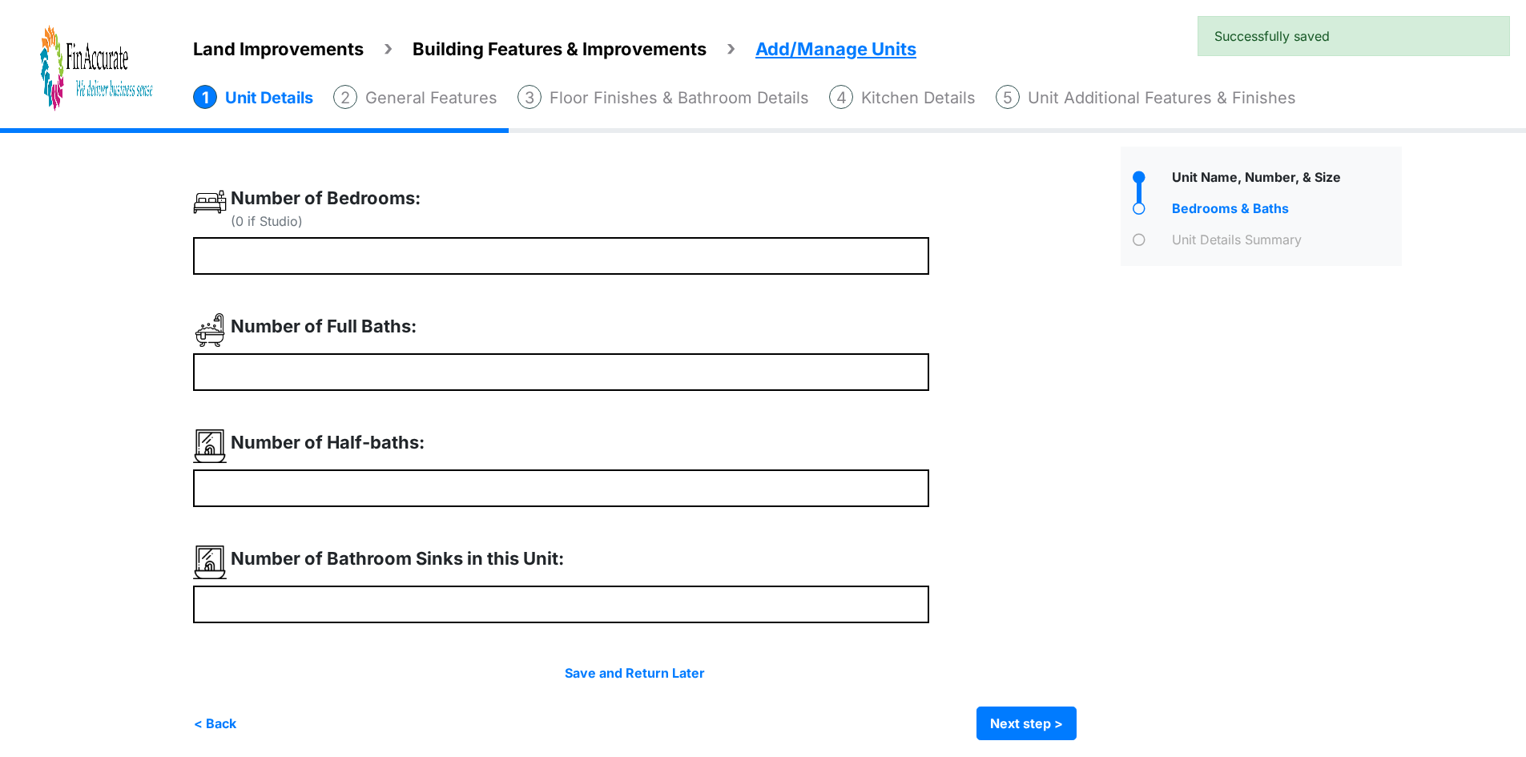
scroll to position [21, 0]
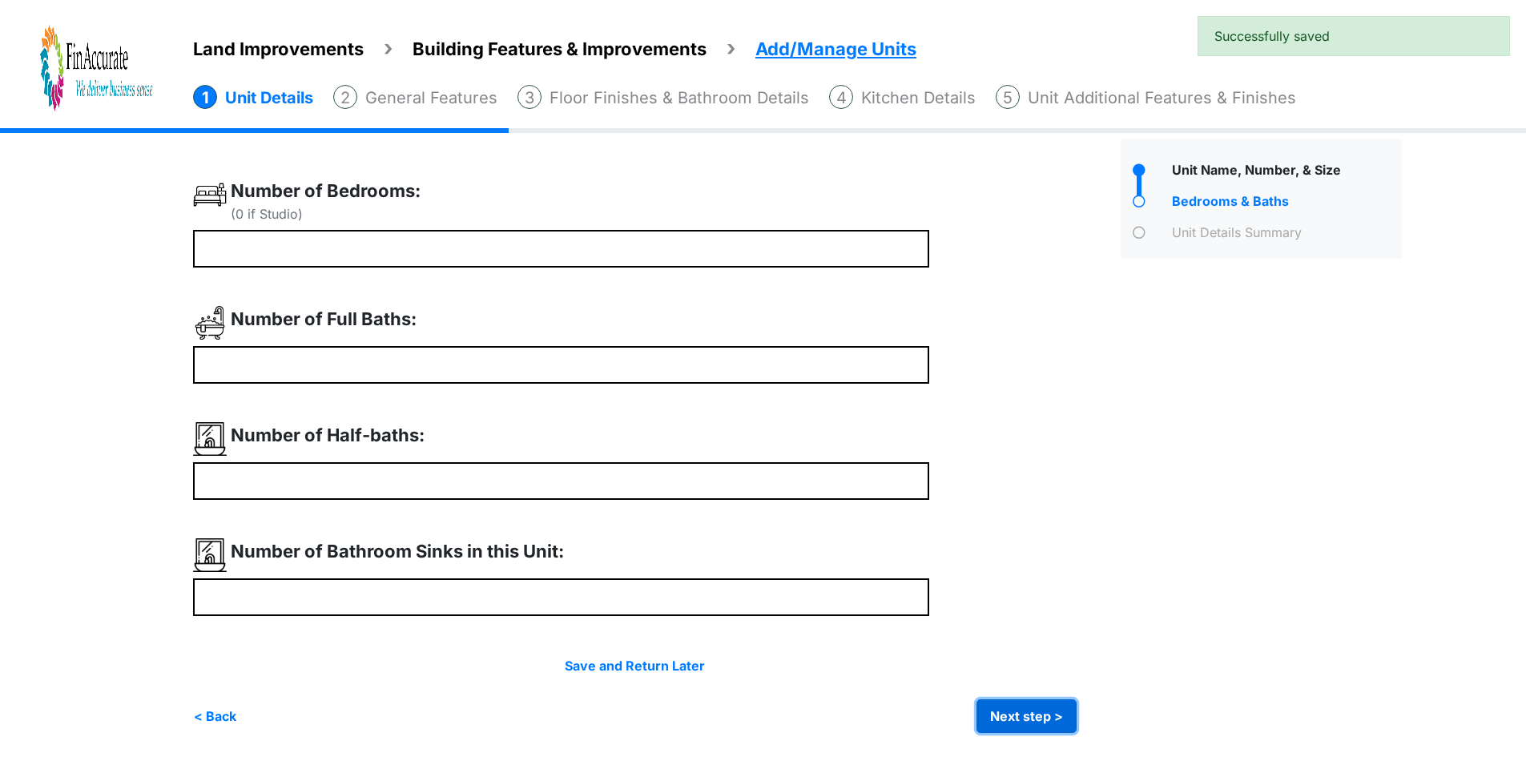
click at [1036, 711] on button "Next step >" at bounding box center [1027, 716] width 100 height 34
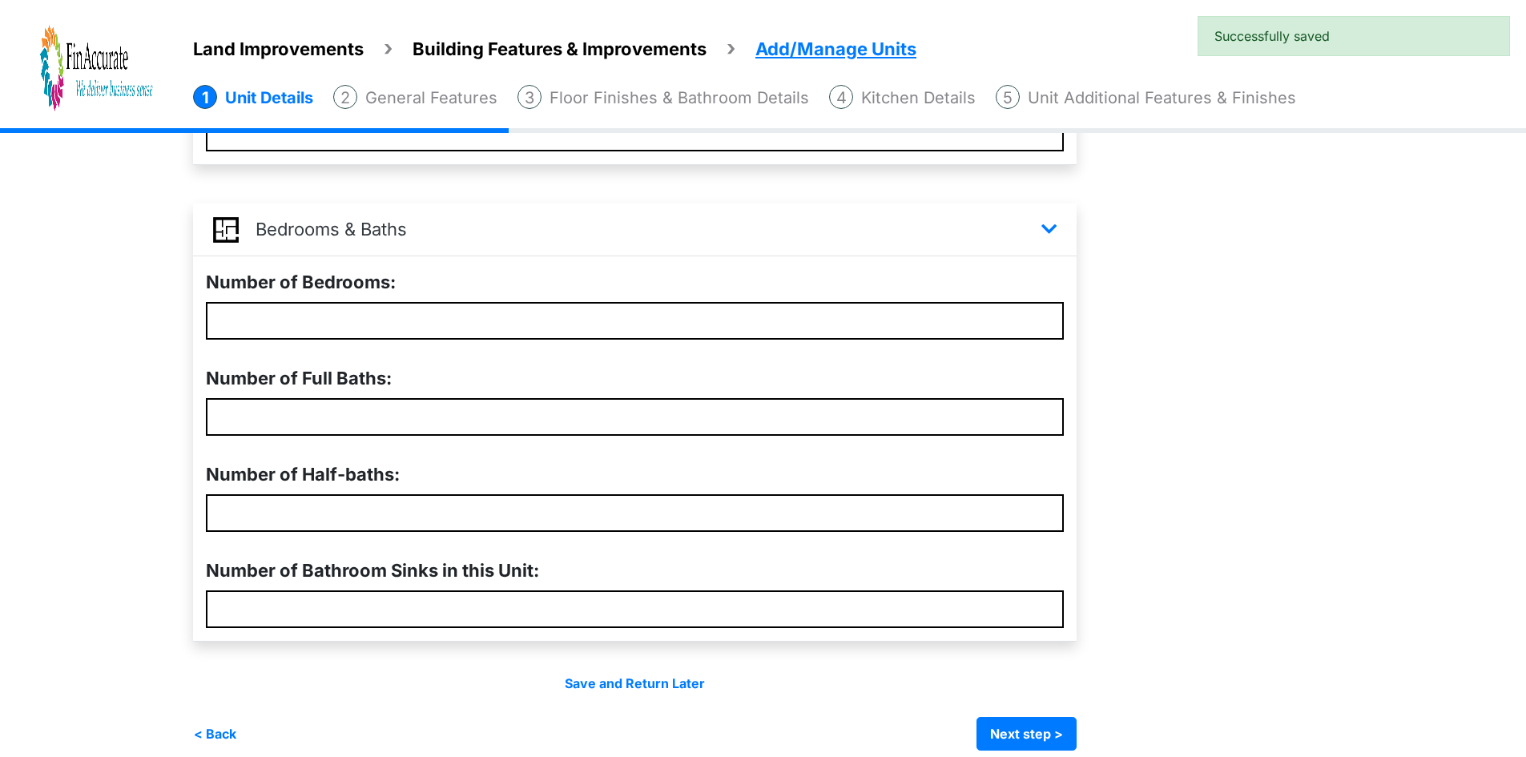
scroll to position [449, 0]
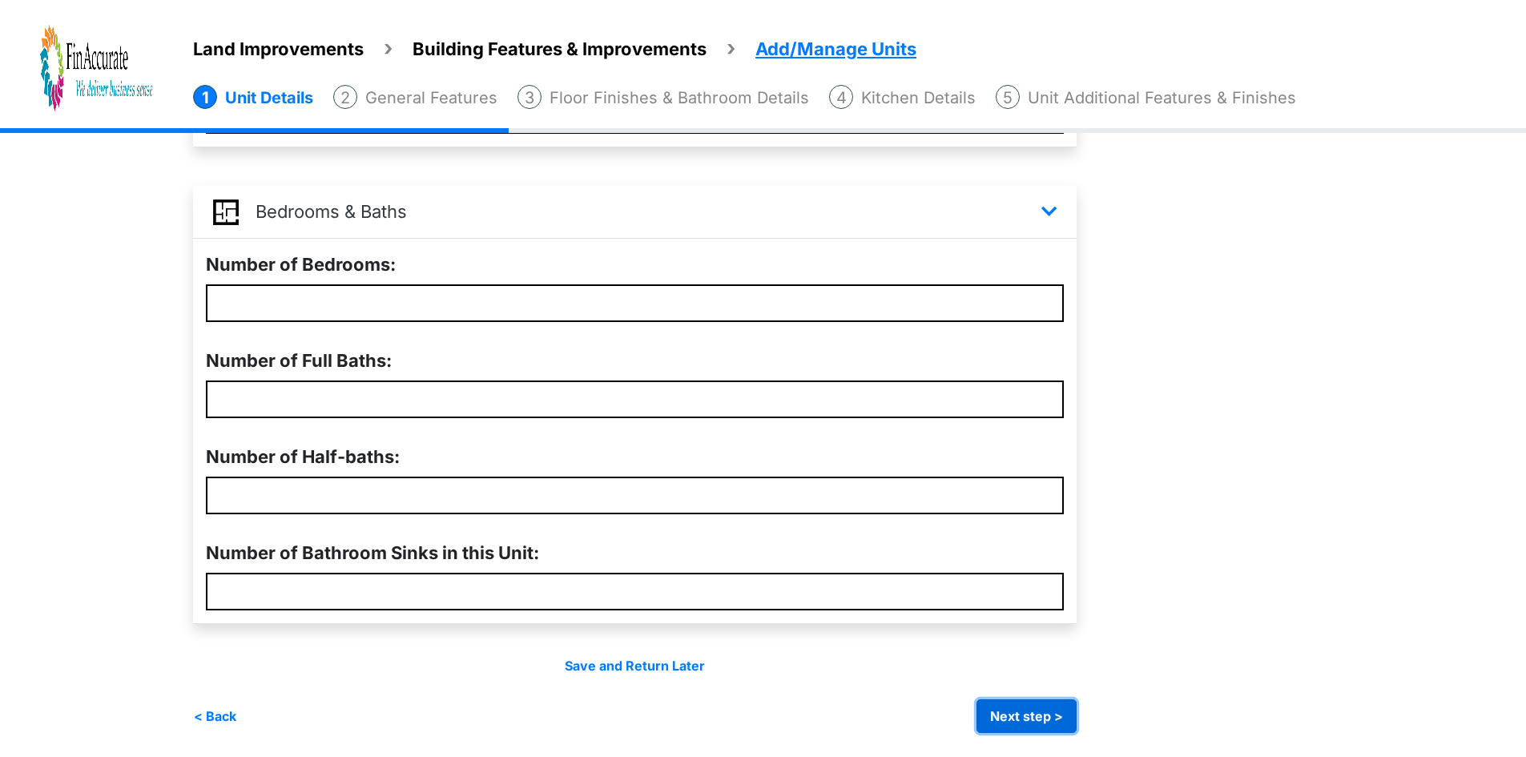
click at [1048, 706] on button "Next step >" at bounding box center [1027, 716] width 100 height 34
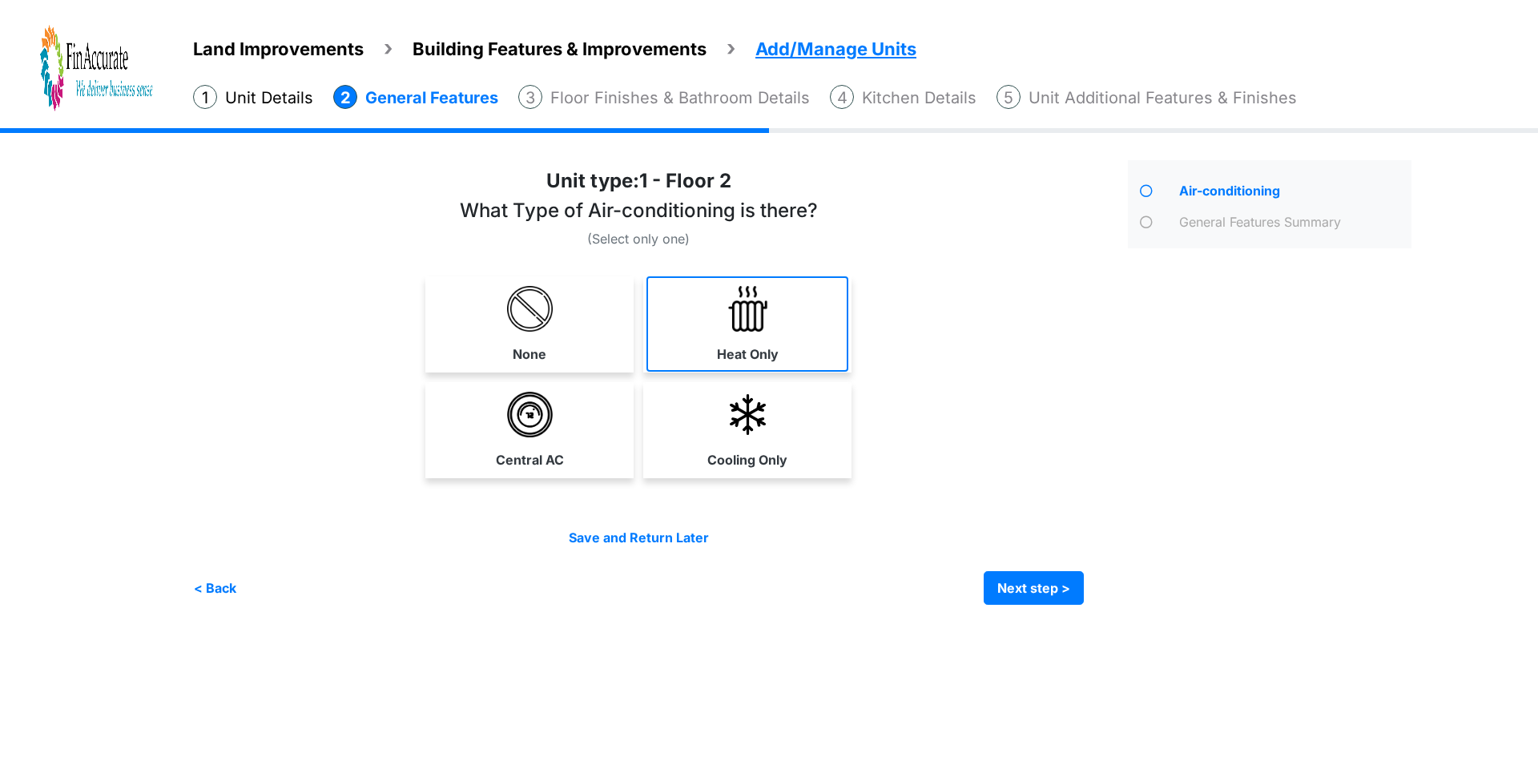
click at [760, 335] on link "Heat Only" at bounding box center [748, 323] width 202 height 95
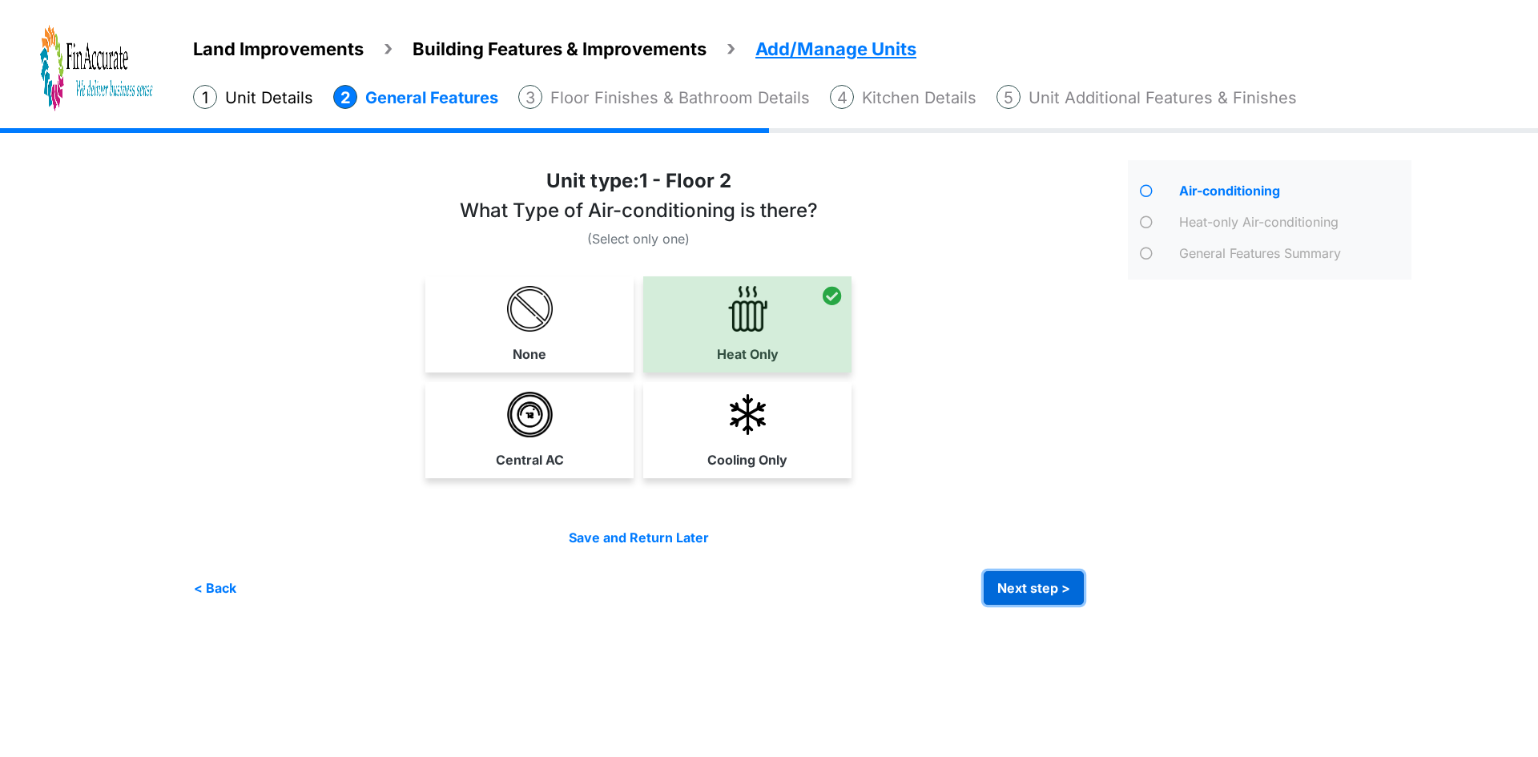
click at [1041, 599] on button "Next step >" at bounding box center [1034, 588] width 100 height 34
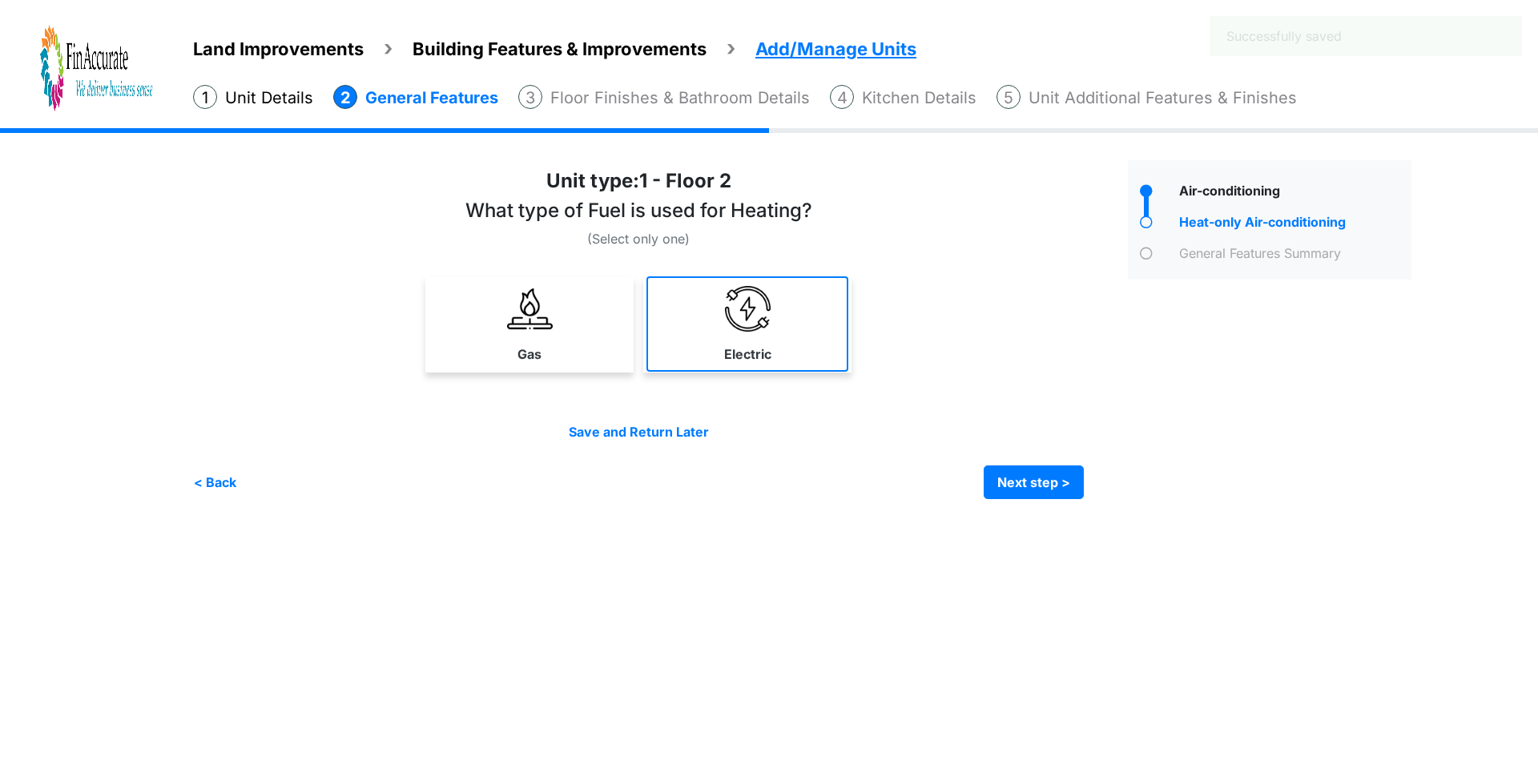
click at [760, 335] on link "Electric" at bounding box center [748, 323] width 202 height 95
select select "*"
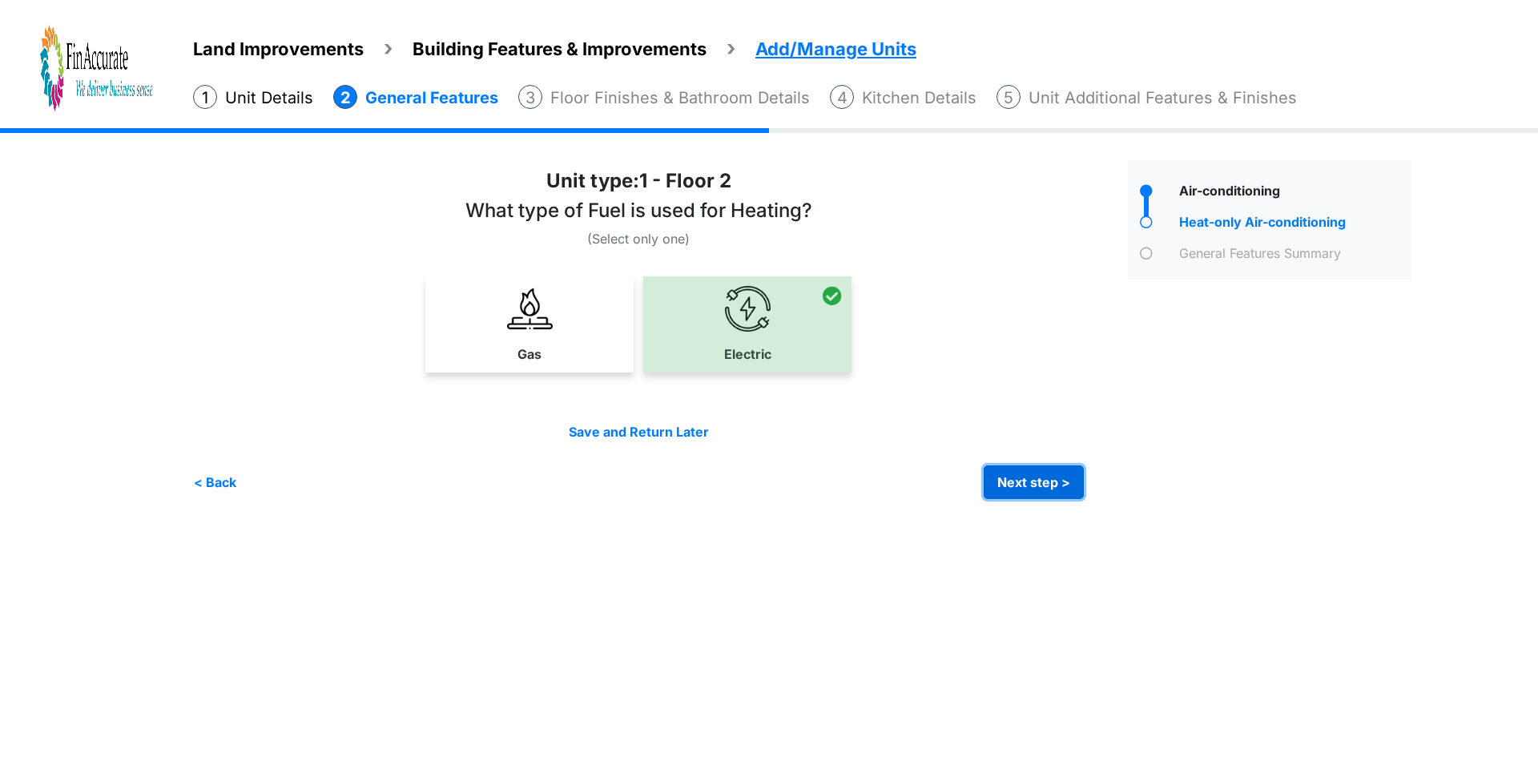
click at [1021, 482] on button "Next step >" at bounding box center [1034, 483] width 100 height 34
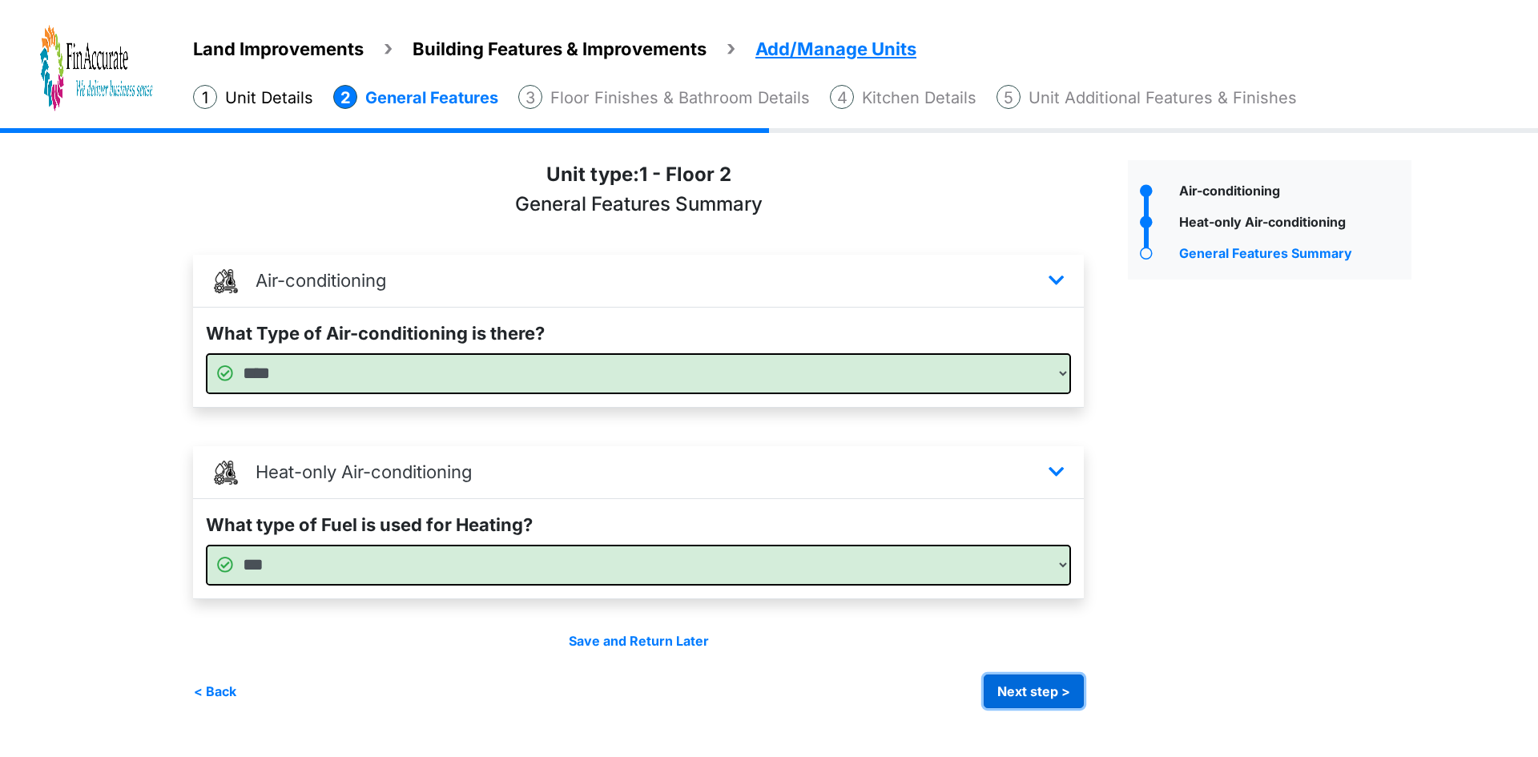
drag, startPoint x: 1061, startPoint y: 696, endPoint x: 1026, endPoint y: 663, distance: 48.2
click at [1060, 696] on button "Next step >" at bounding box center [1034, 692] width 100 height 34
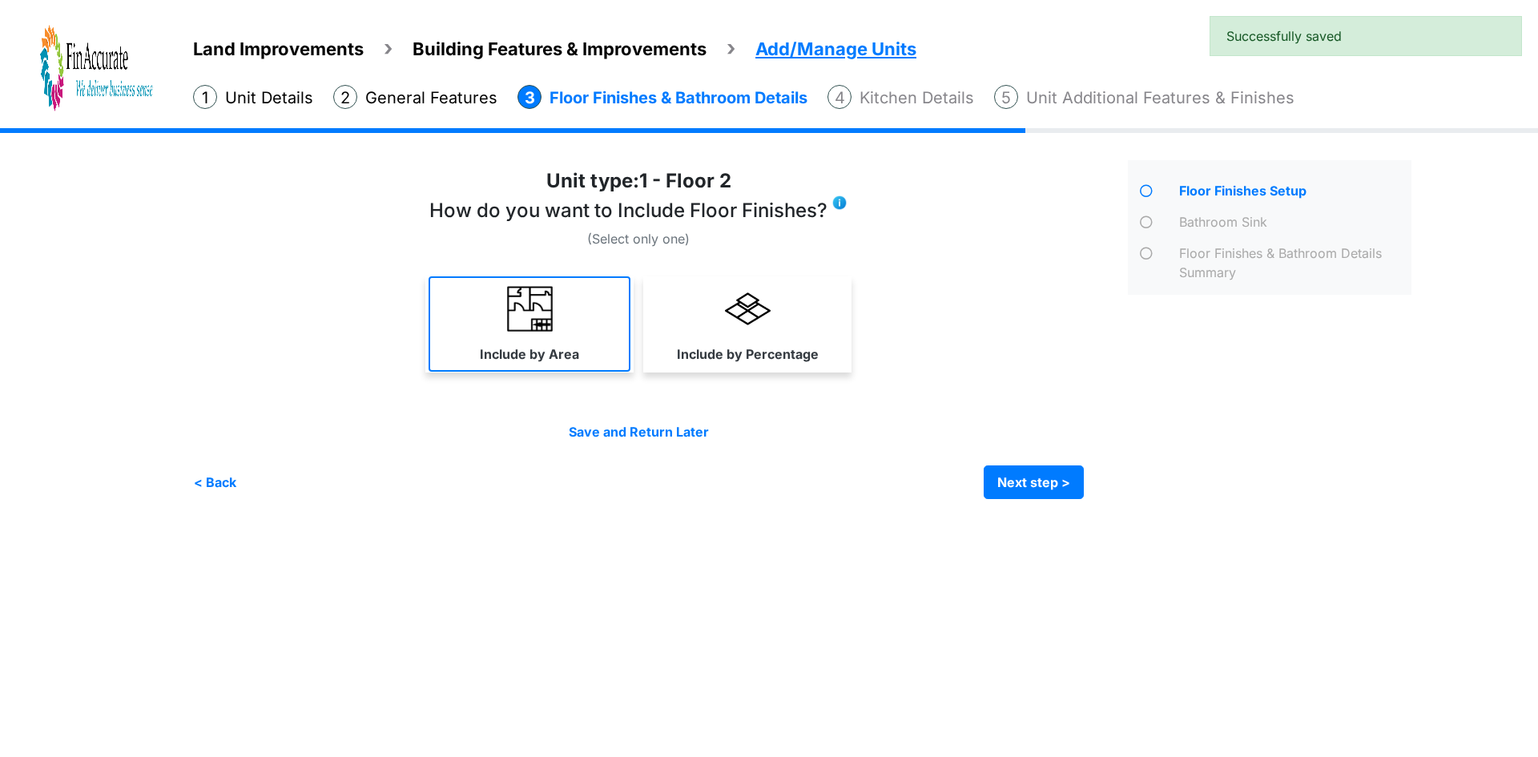
click at [543, 346] on label "Include by Area" at bounding box center [529, 354] width 99 height 19
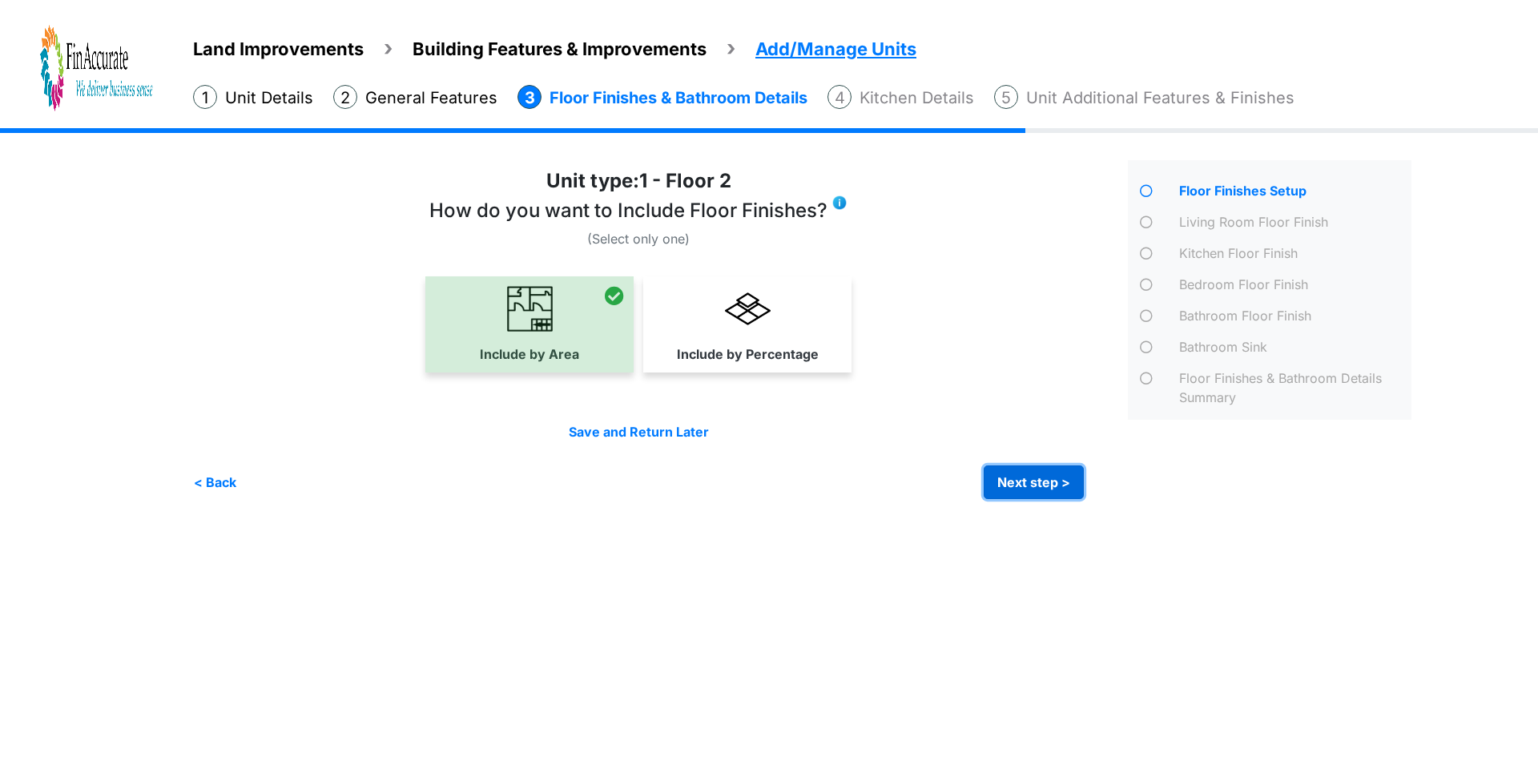
click at [1046, 488] on button "Next step >" at bounding box center [1034, 483] width 100 height 34
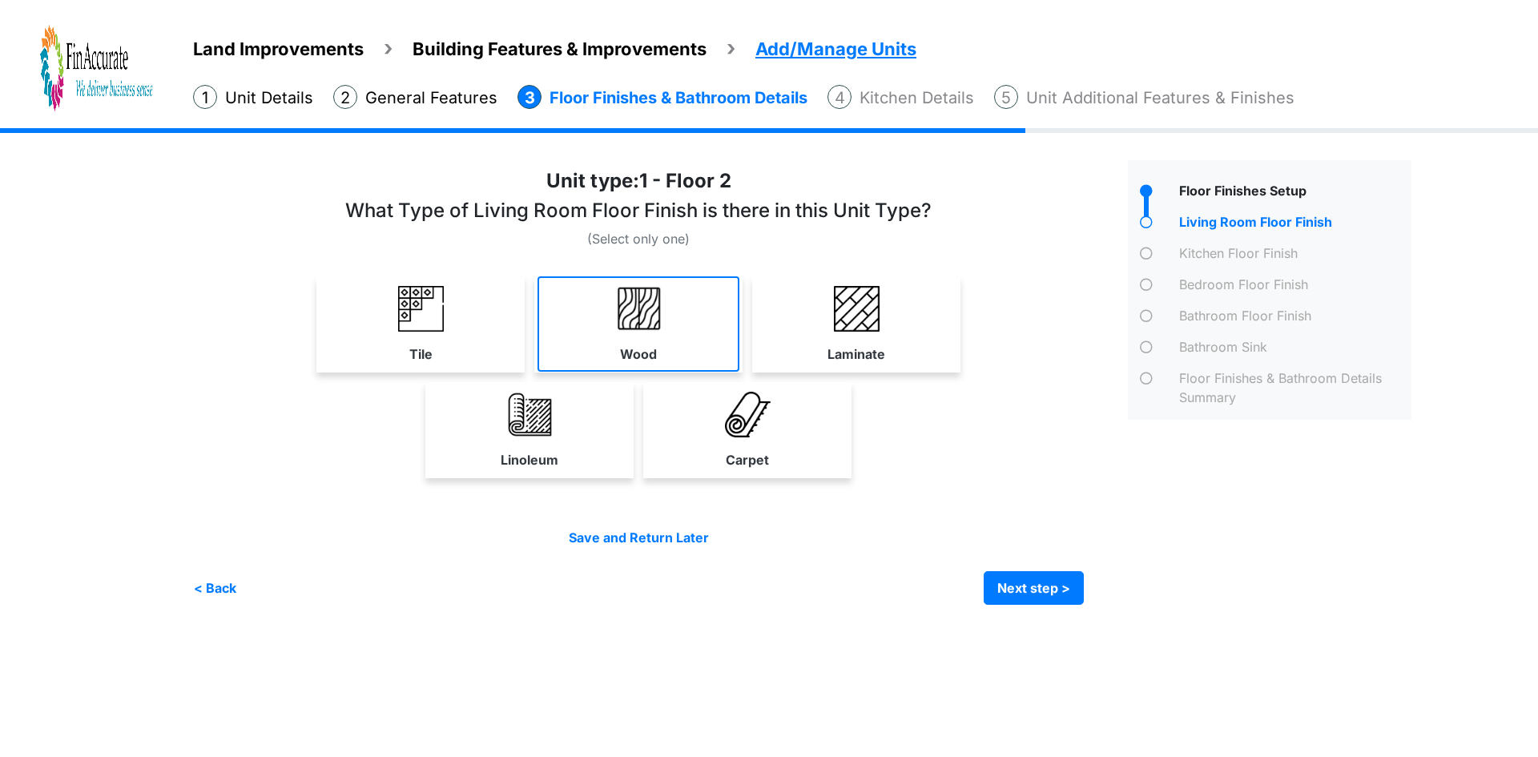
click at [571, 324] on link "Wood" at bounding box center [639, 323] width 202 height 95
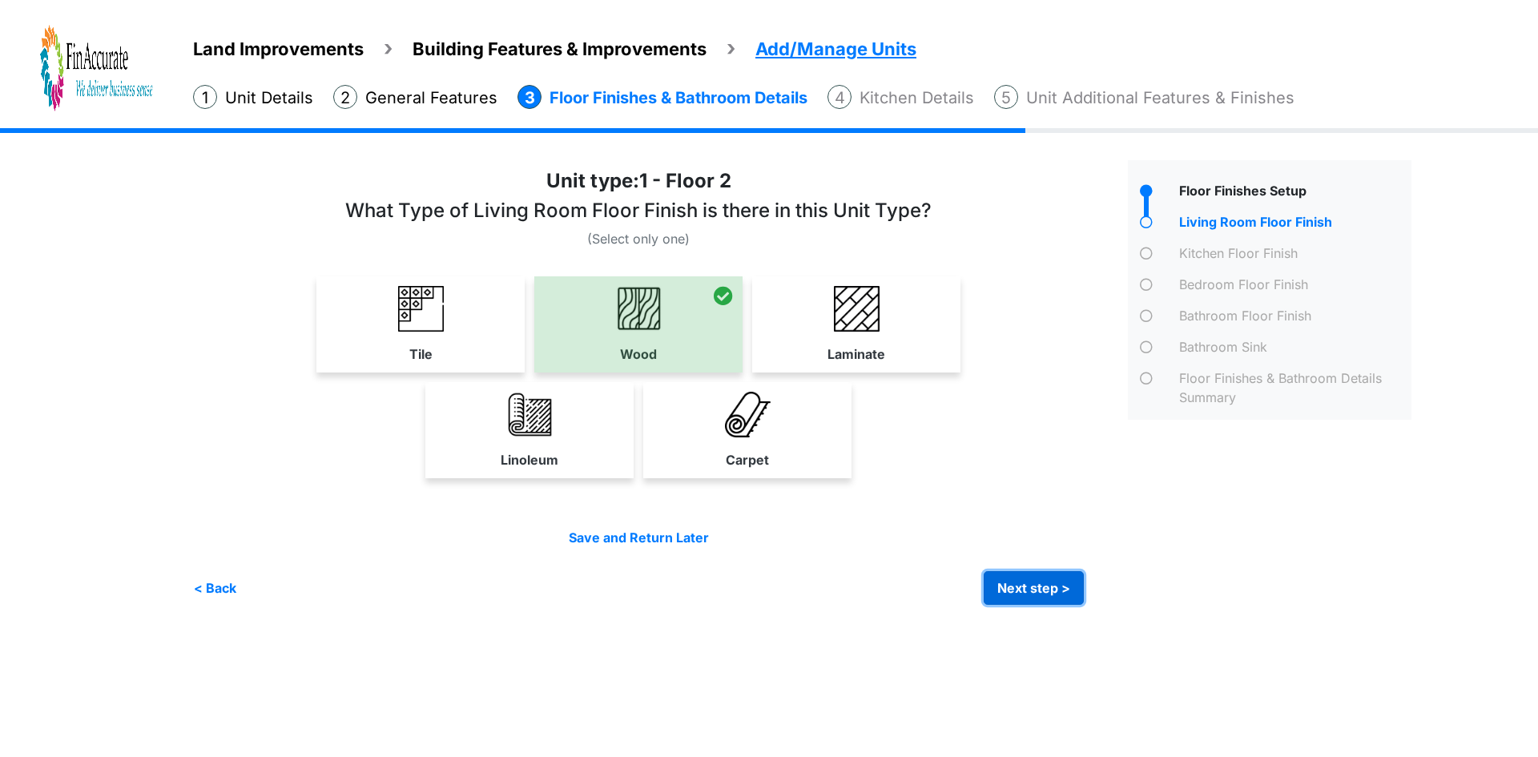
click at [1022, 579] on button "Next step >" at bounding box center [1034, 588] width 100 height 34
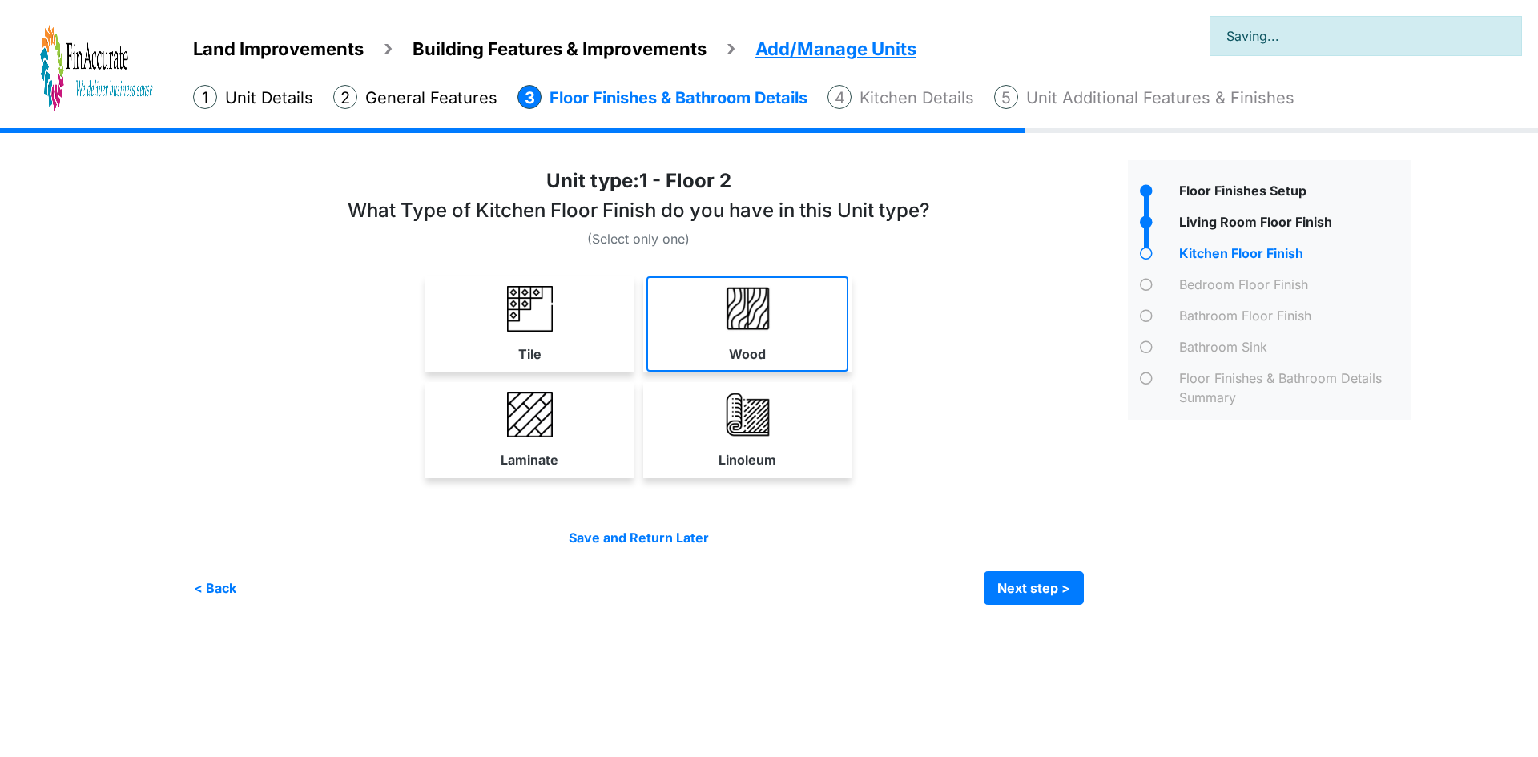
click at [783, 353] on link "Wood" at bounding box center [748, 323] width 202 height 95
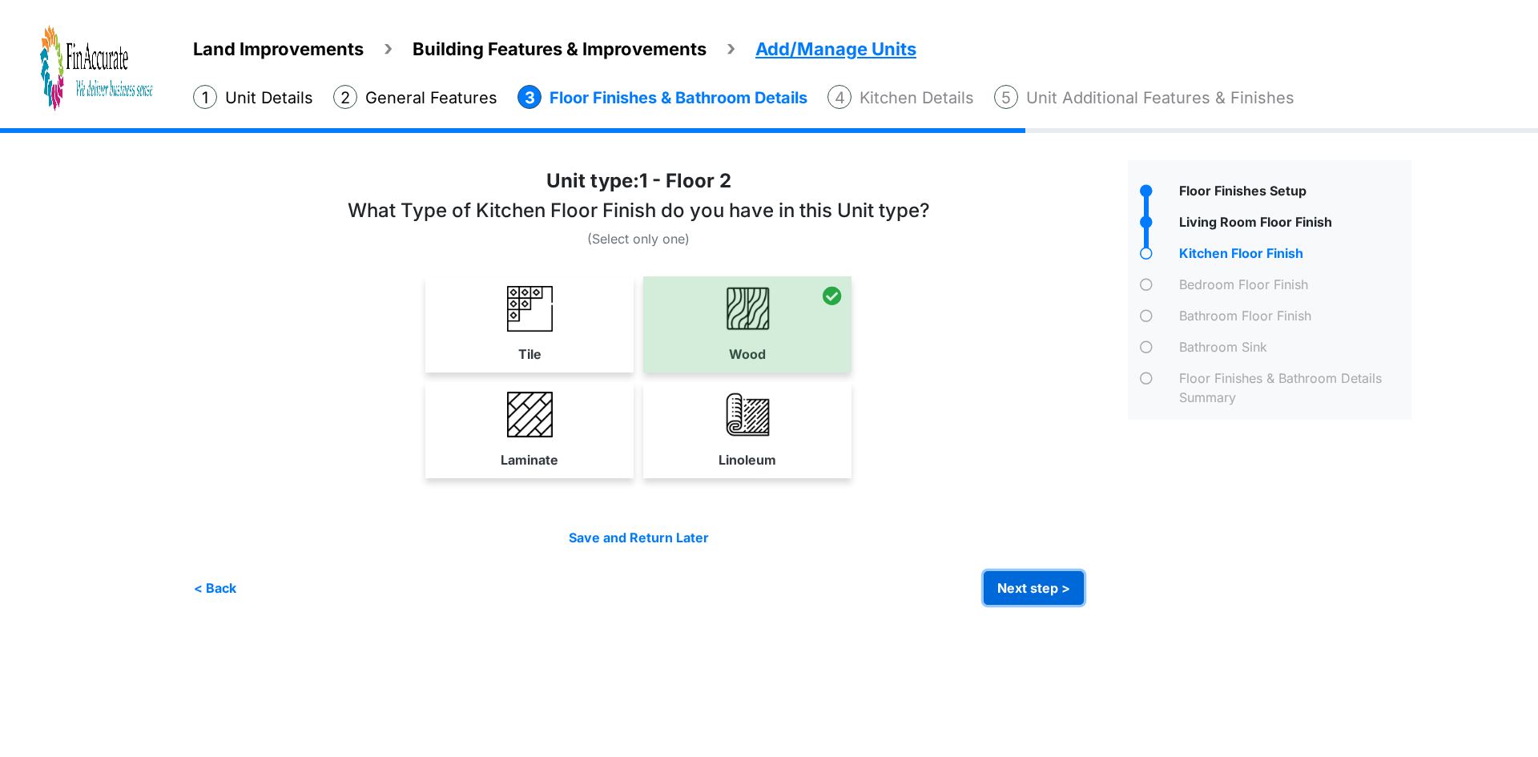
click at [1023, 594] on button "Next step >" at bounding box center [1034, 588] width 100 height 34
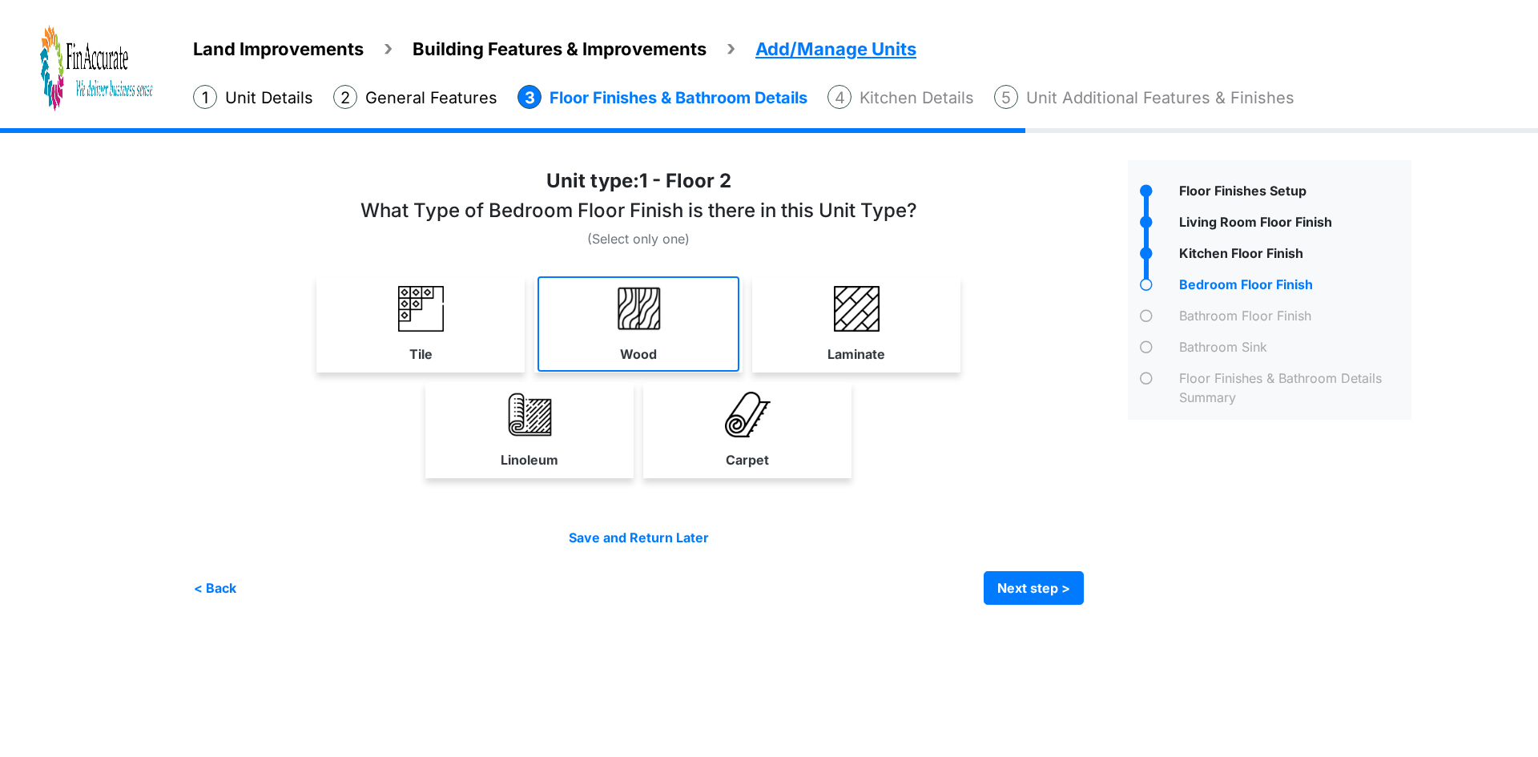
drag, startPoint x: 673, startPoint y: 337, endPoint x: 990, endPoint y: 510, distance: 360.7
click at [673, 337] on link "Wood" at bounding box center [639, 323] width 202 height 95
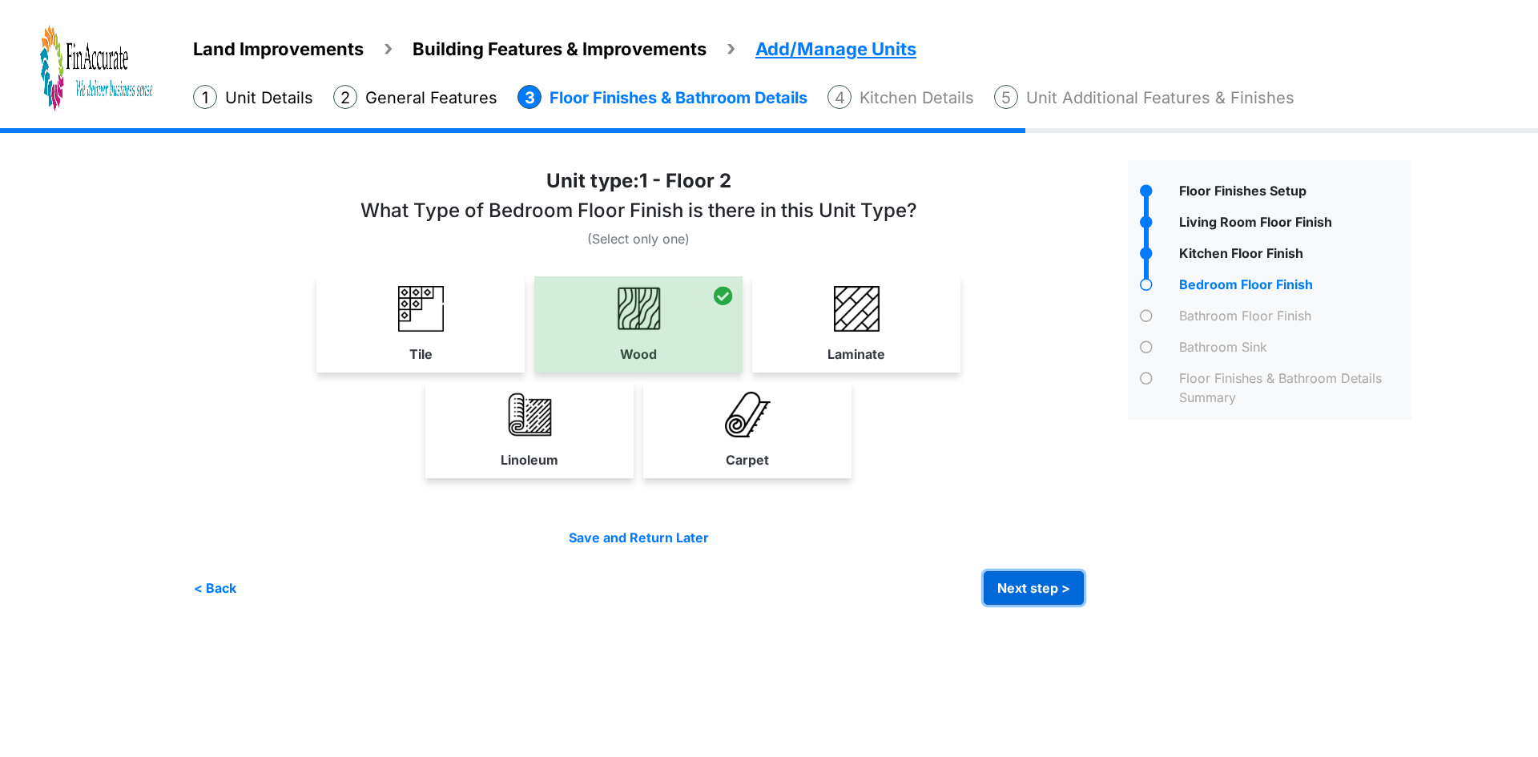
click at [1033, 590] on button "Next step >" at bounding box center [1034, 588] width 100 height 34
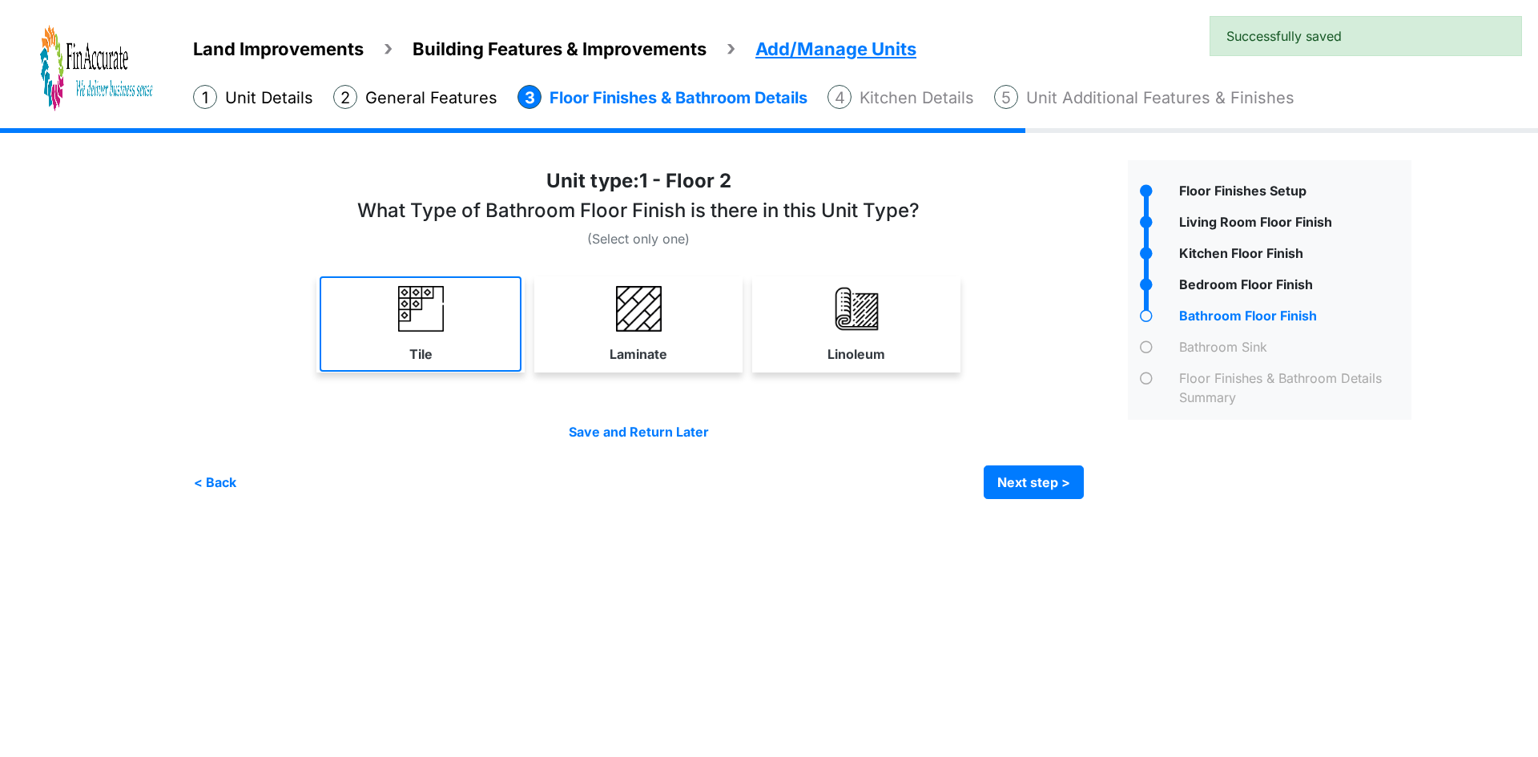
click at [446, 354] on link "Tile" at bounding box center [421, 323] width 202 height 95
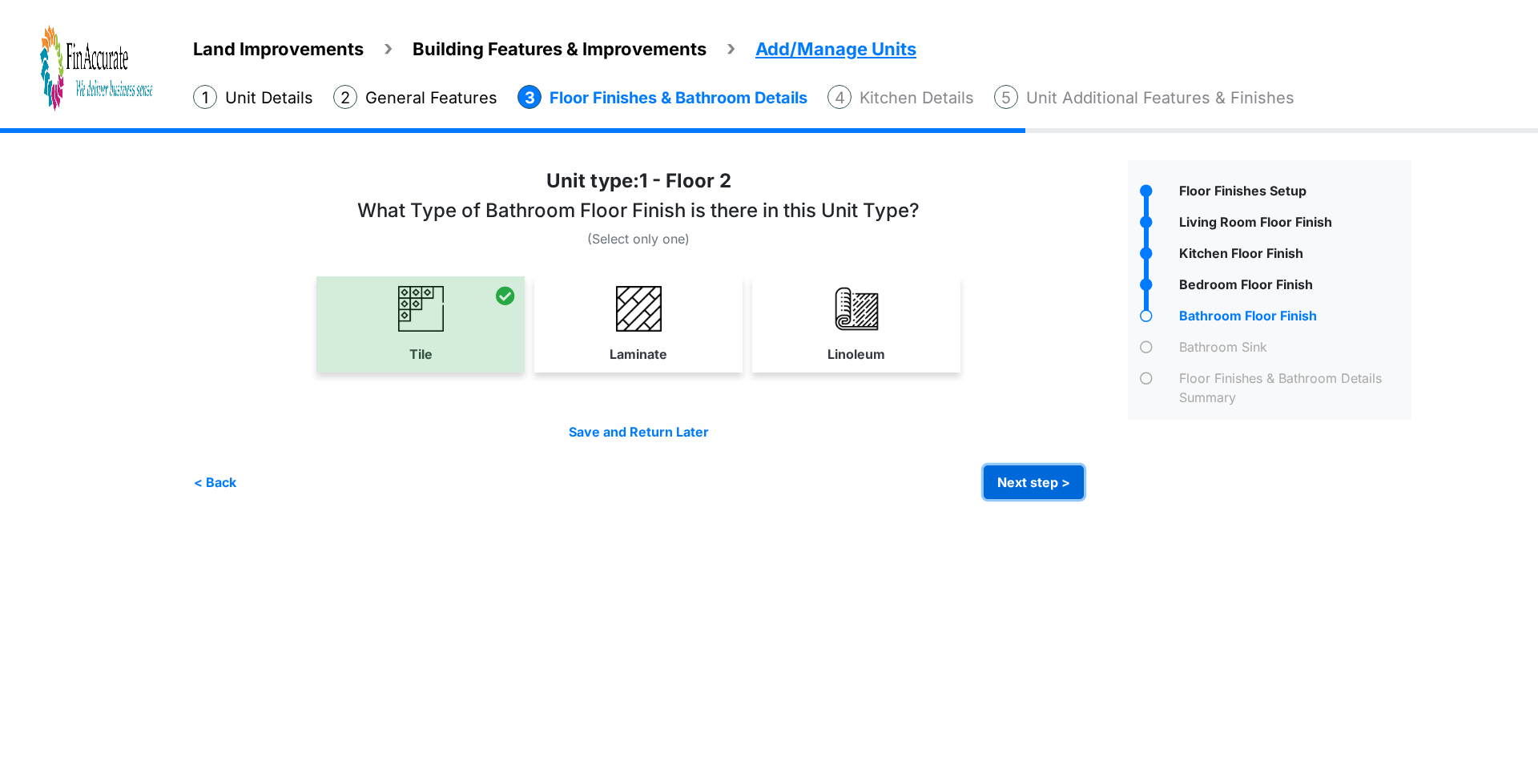
click at [1010, 482] on button "Next step >" at bounding box center [1034, 483] width 100 height 34
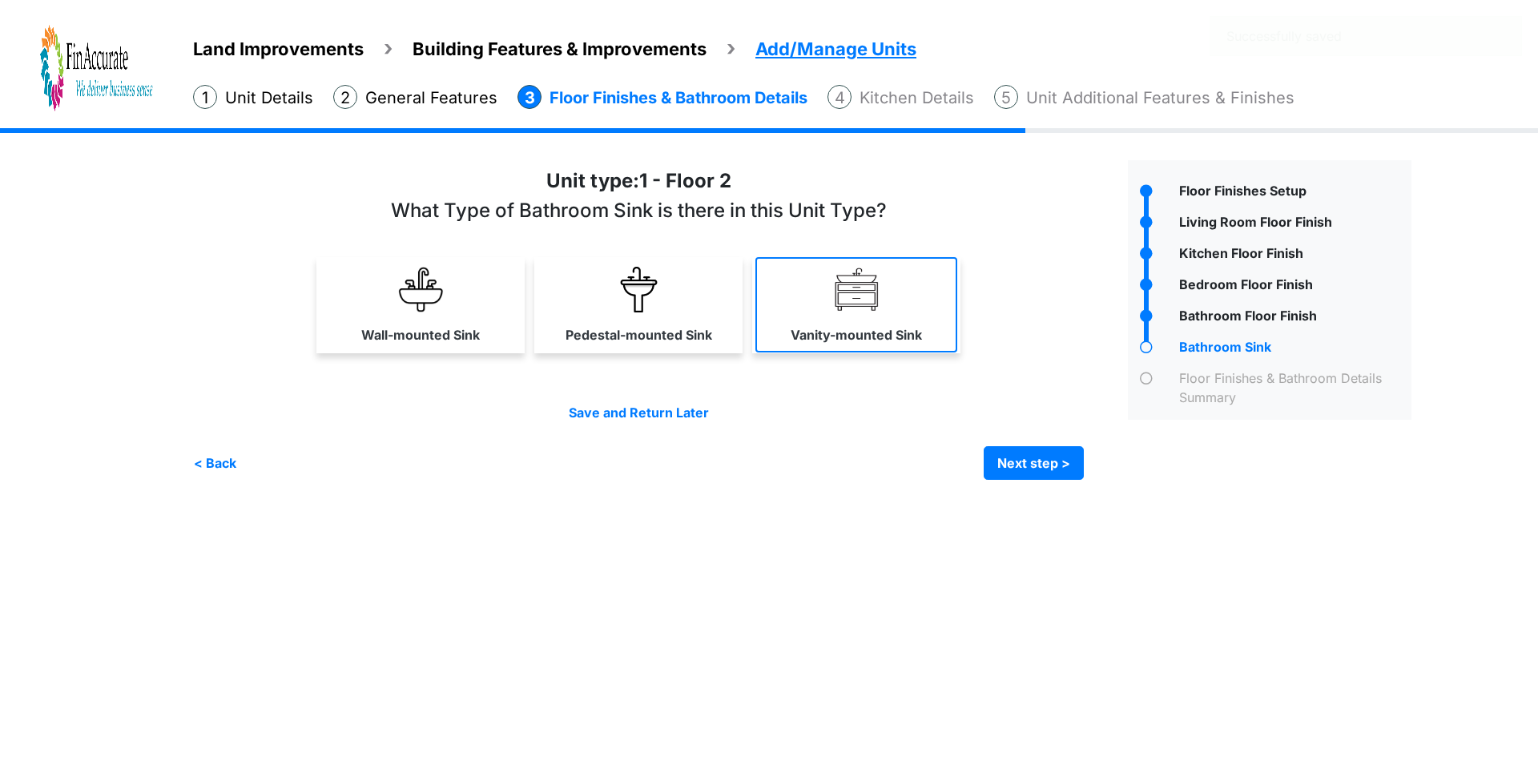
click at [910, 325] on label "Vanity-mounted Sink" at bounding box center [856, 334] width 131 height 19
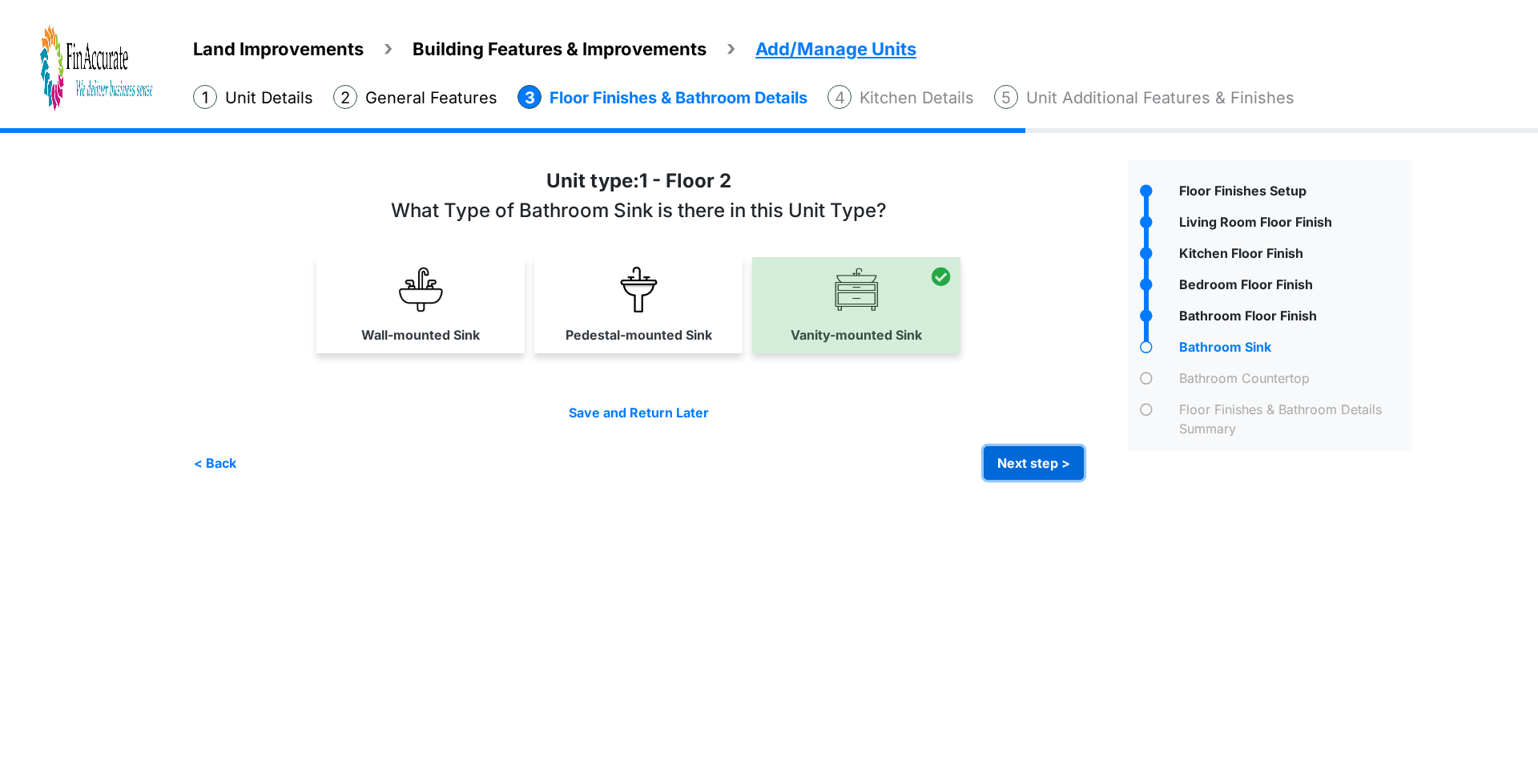
click at [1025, 467] on button "Next step >" at bounding box center [1034, 463] width 100 height 34
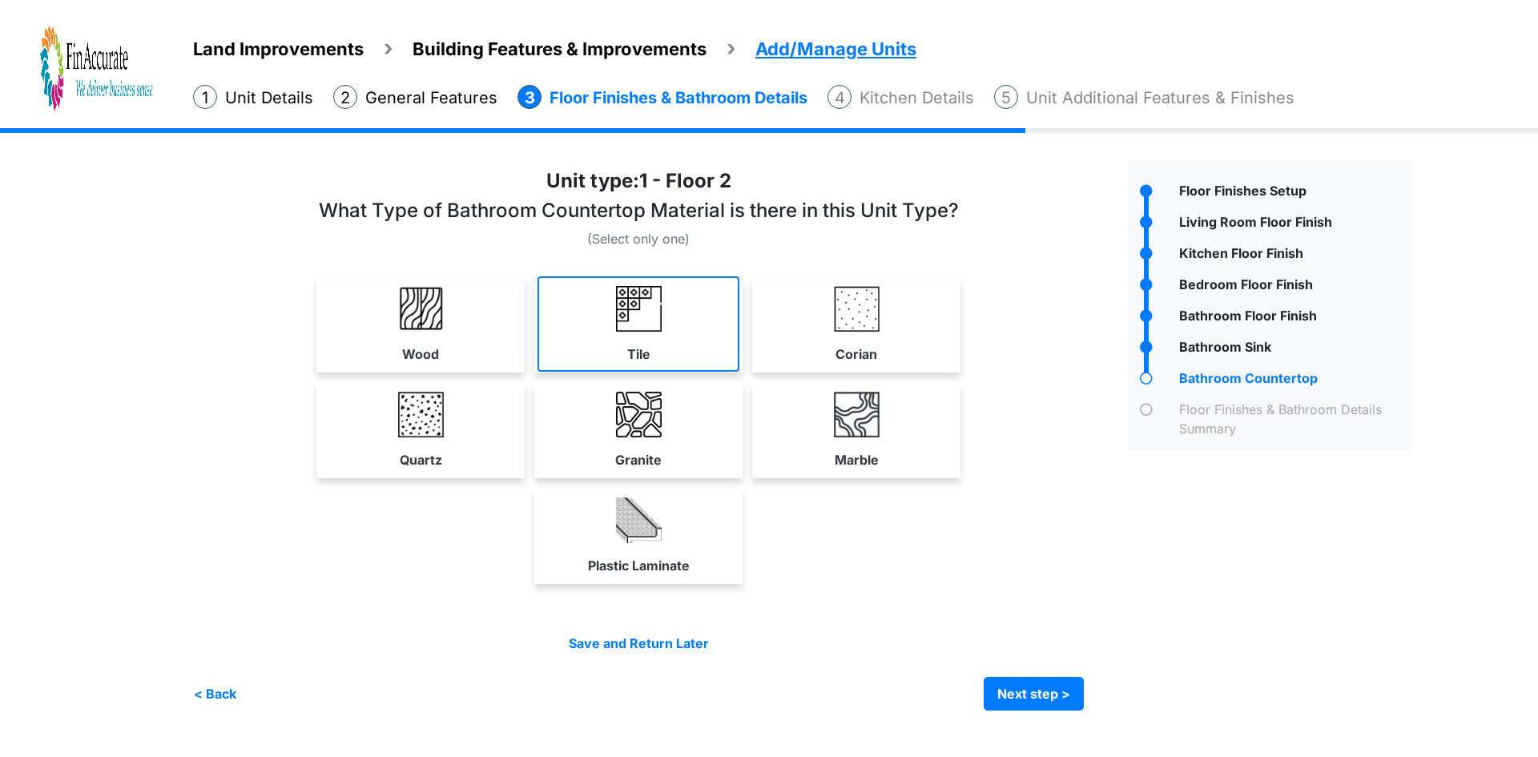
click at [682, 349] on link "Tile" at bounding box center [639, 323] width 202 height 95
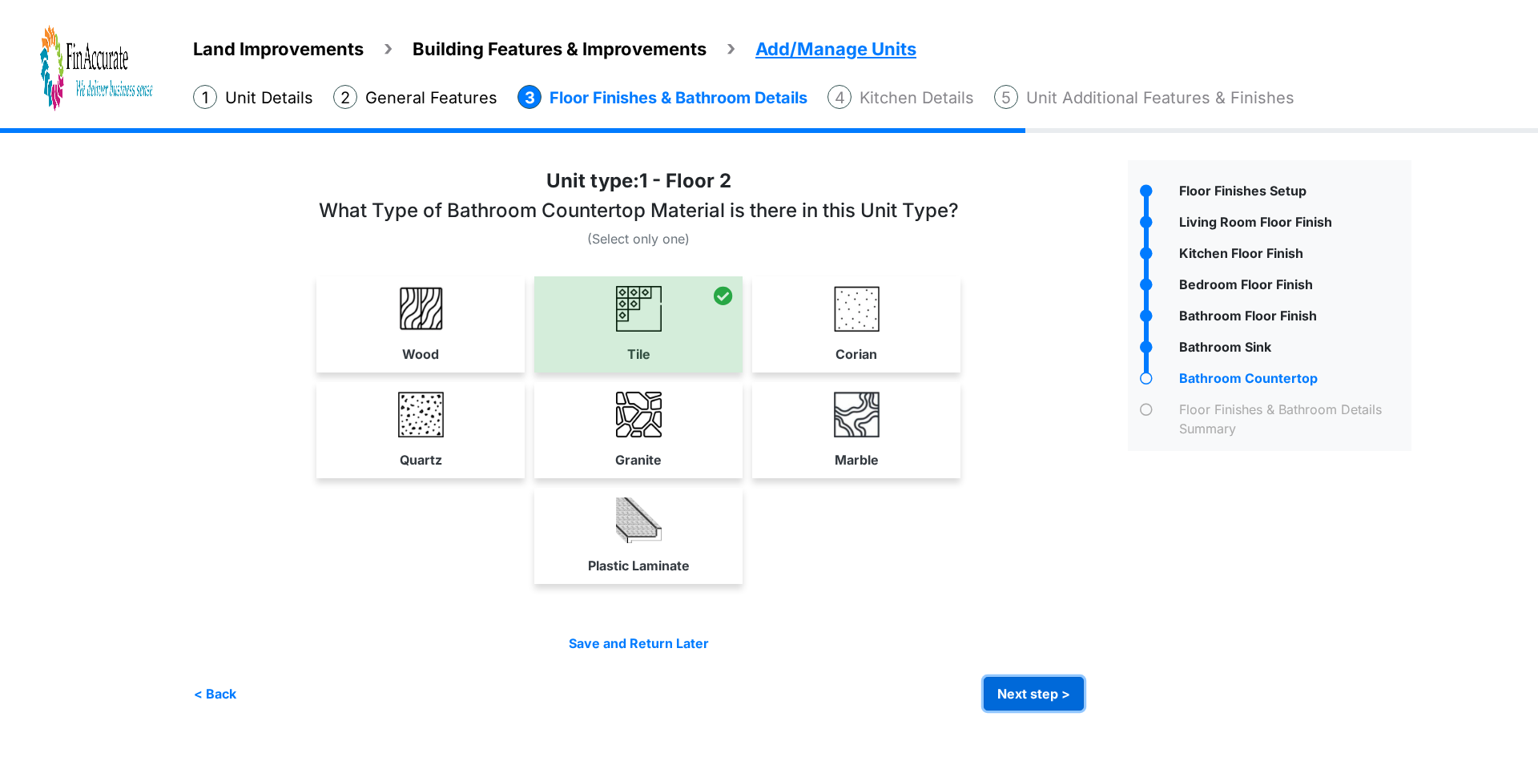
click at [1026, 691] on button "Next step >" at bounding box center [1034, 694] width 100 height 34
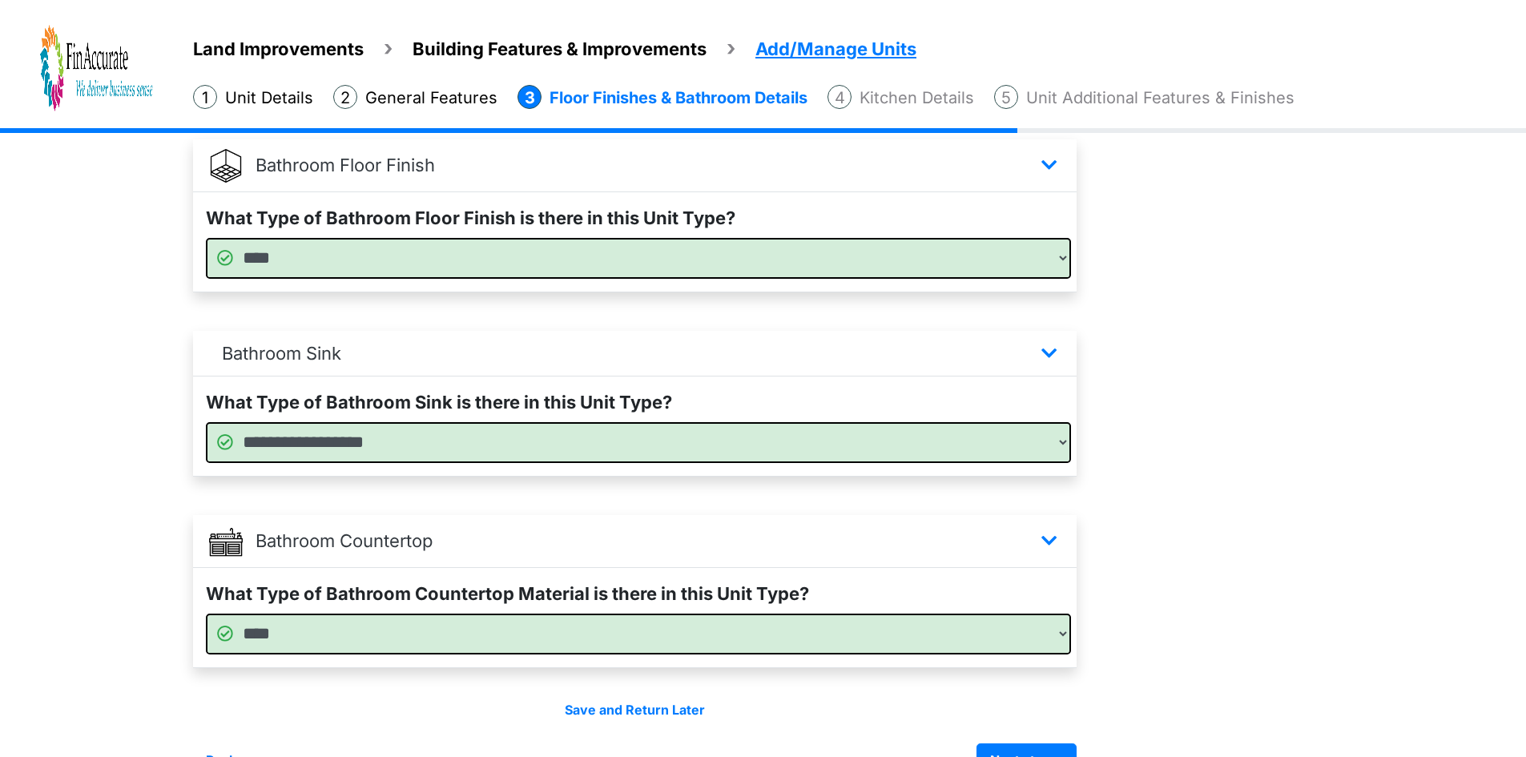
scroll to position [925, 0]
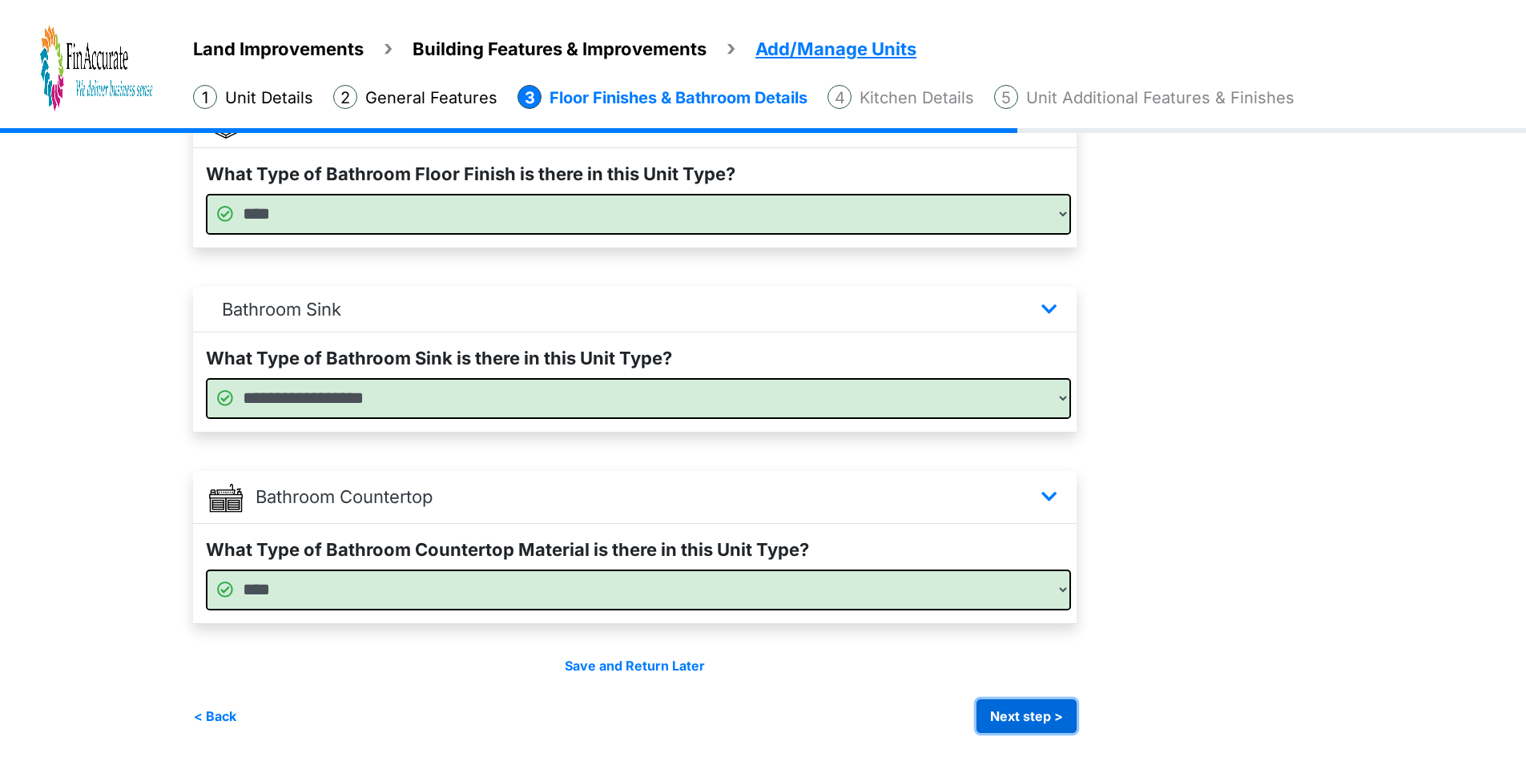
click at [1038, 702] on button "Next step >" at bounding box center [1027, 716] width 100 height 34
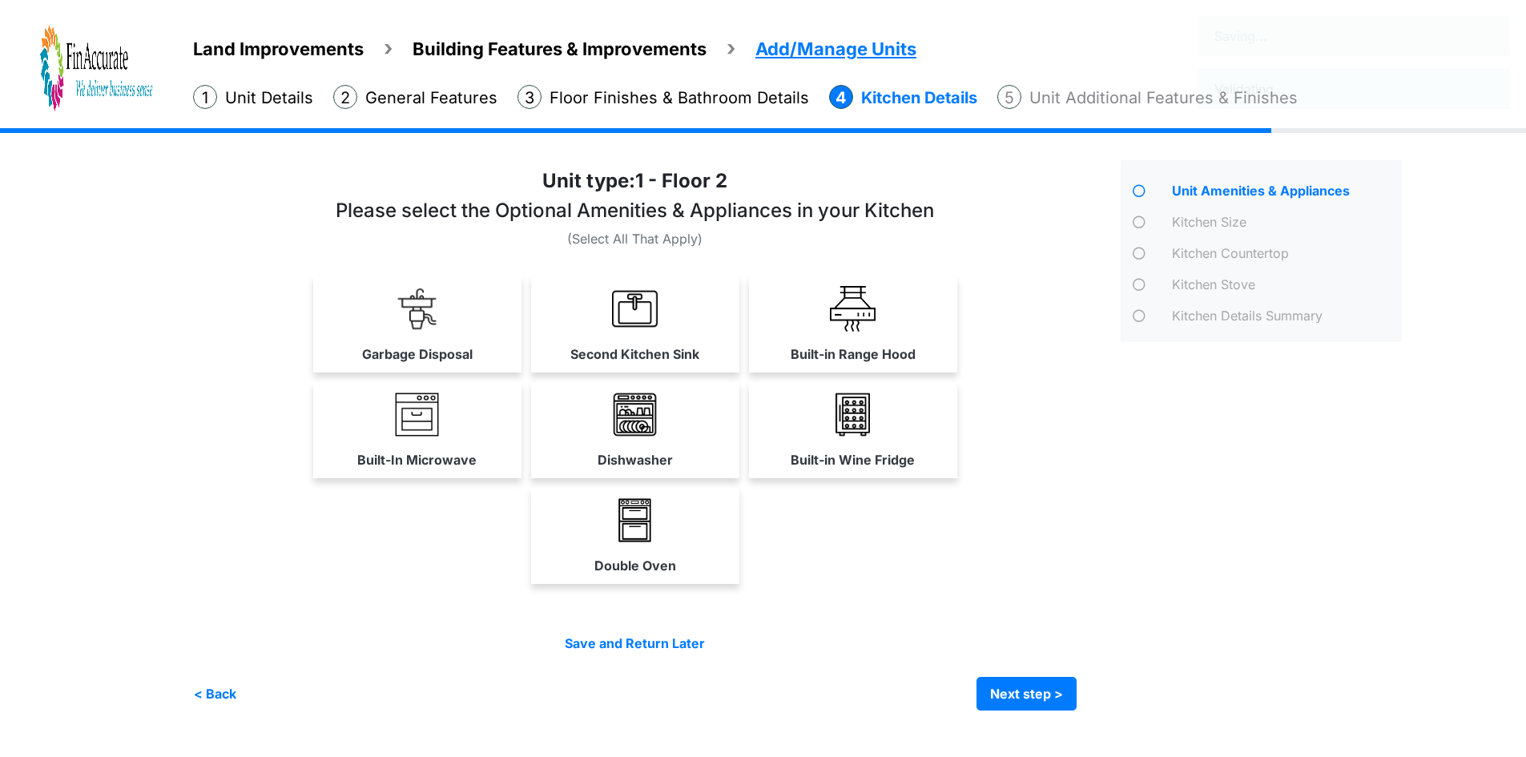
scroll to position [0, 0]
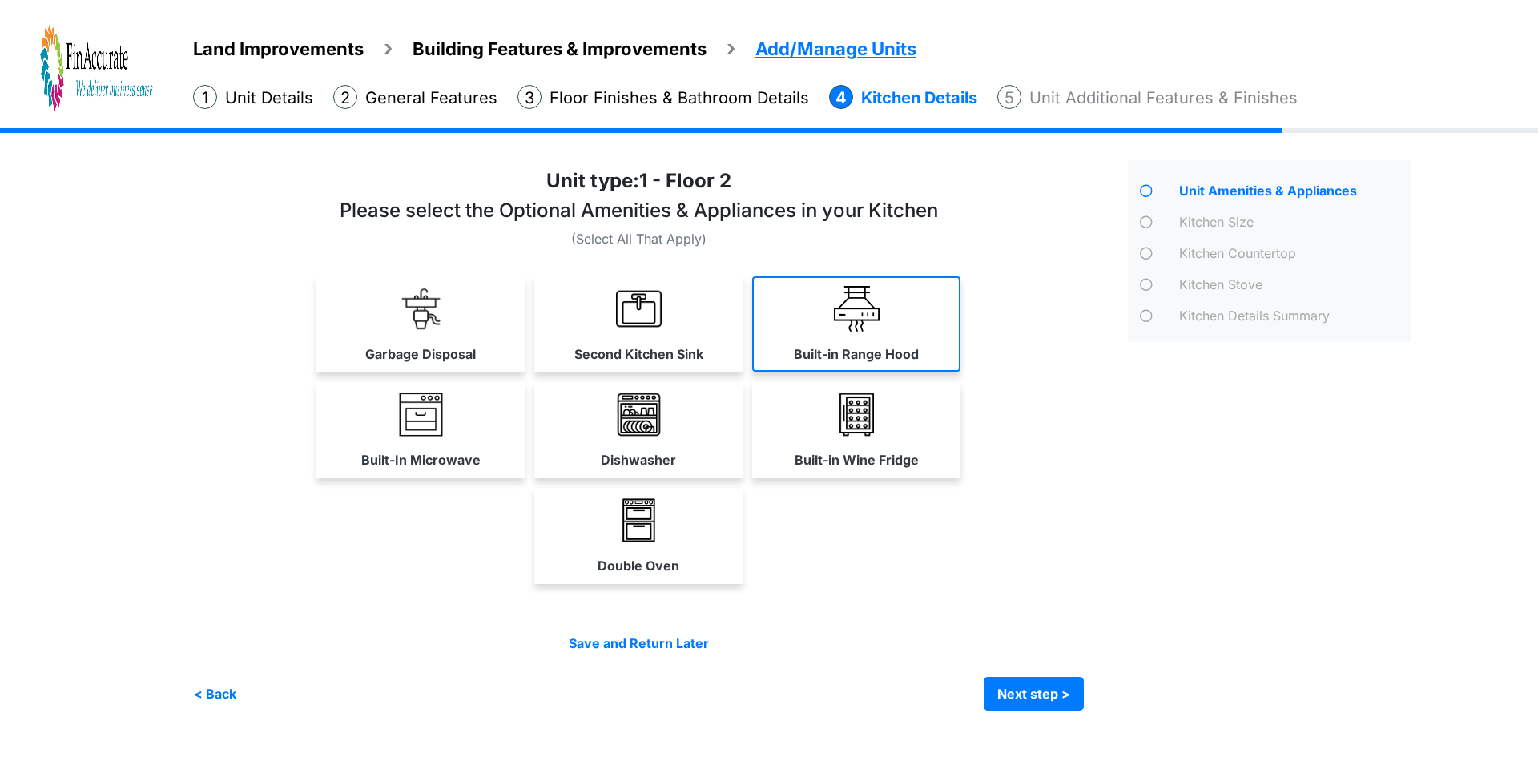
click at [784, 333] on link "Built-in Range Hood" at bounding box center [856, 323] width 208 height 95
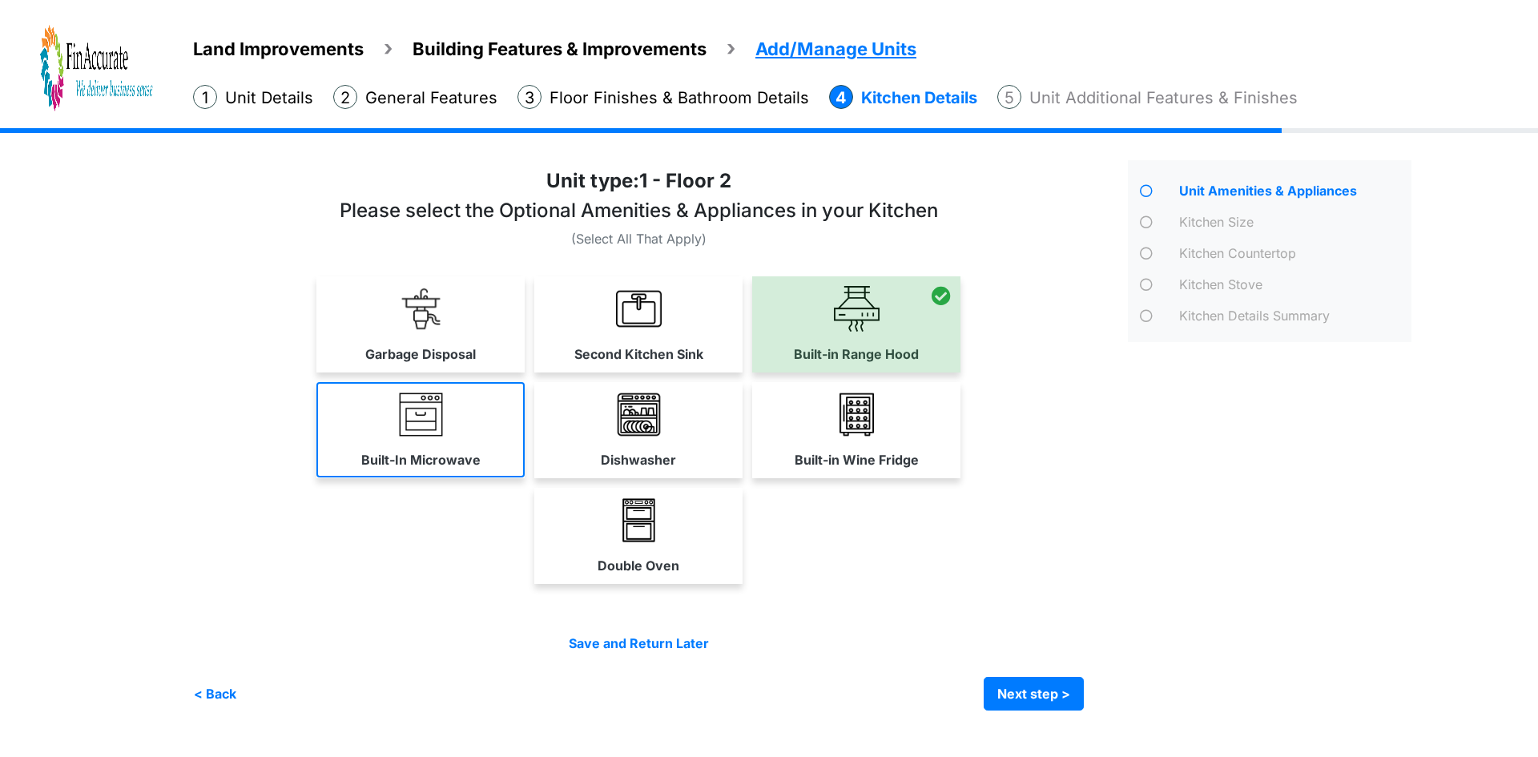
click at [440, 431] on img at bounding box center [421, 415] width 46 height 46
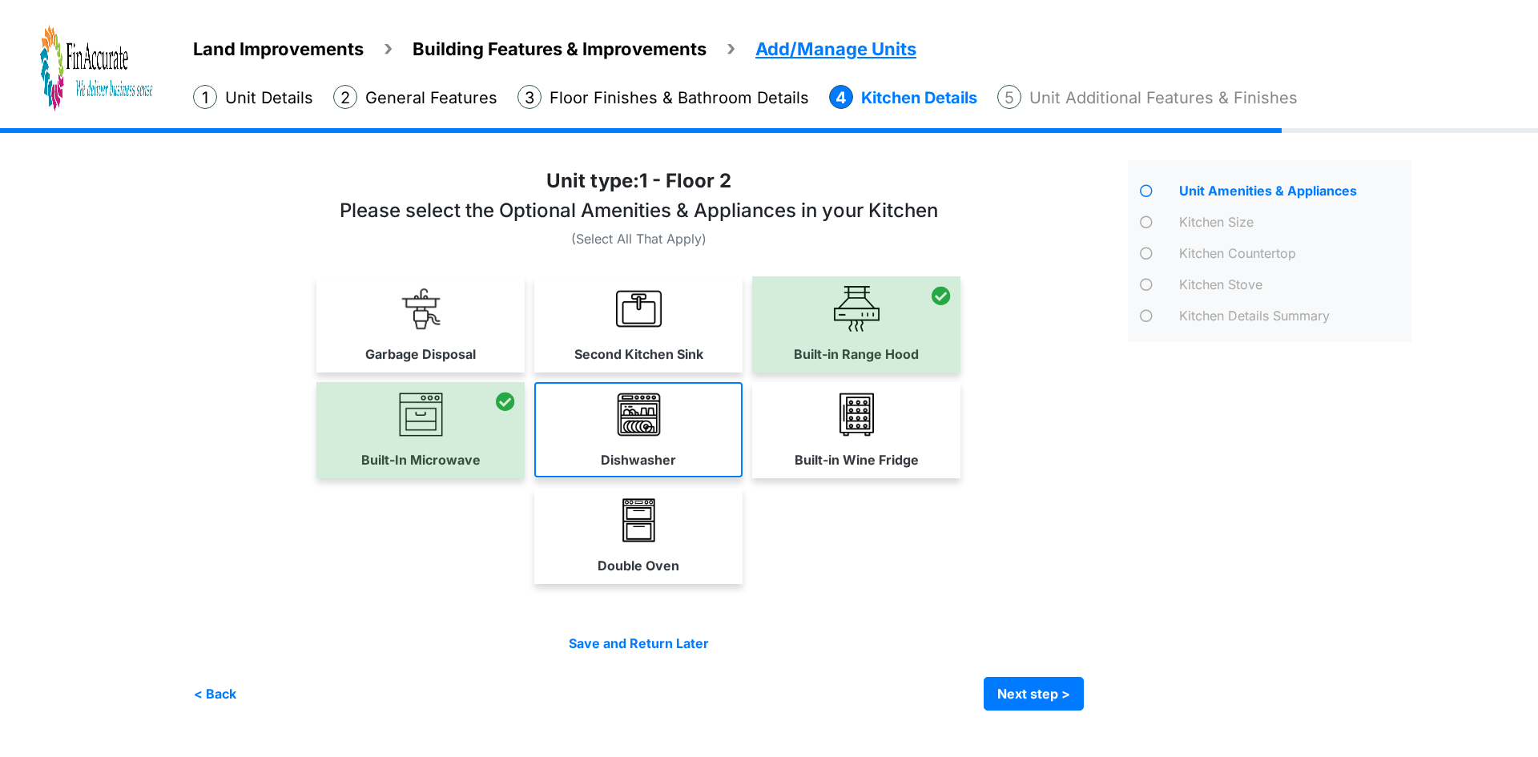
click at [655, 445] on link "Dishwasher" at bounding box center [638, 429] width 208 height 95
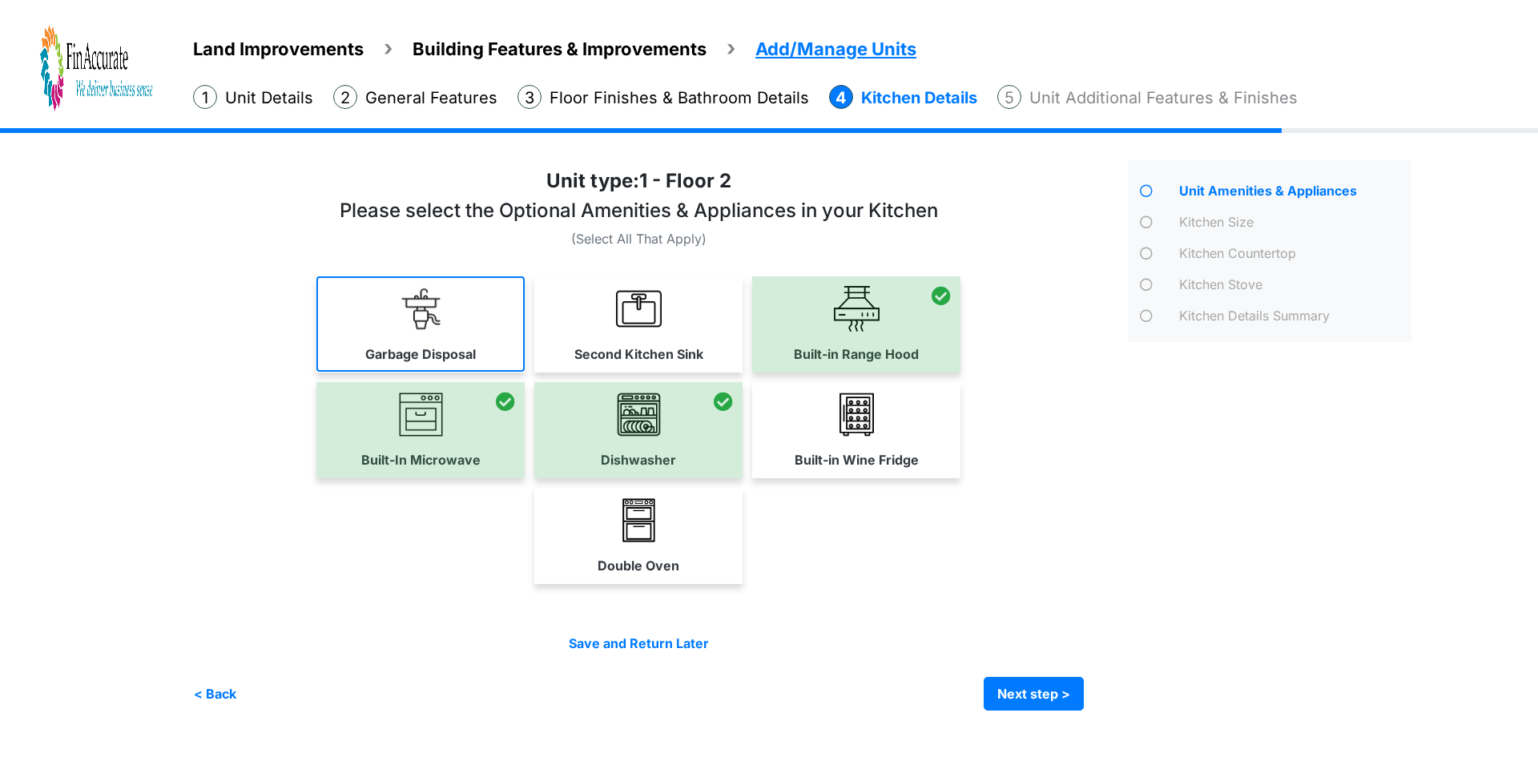
click at [437, 364] on link "Garbage Disposal" at bounding box center [420, 323] width 208 height 95
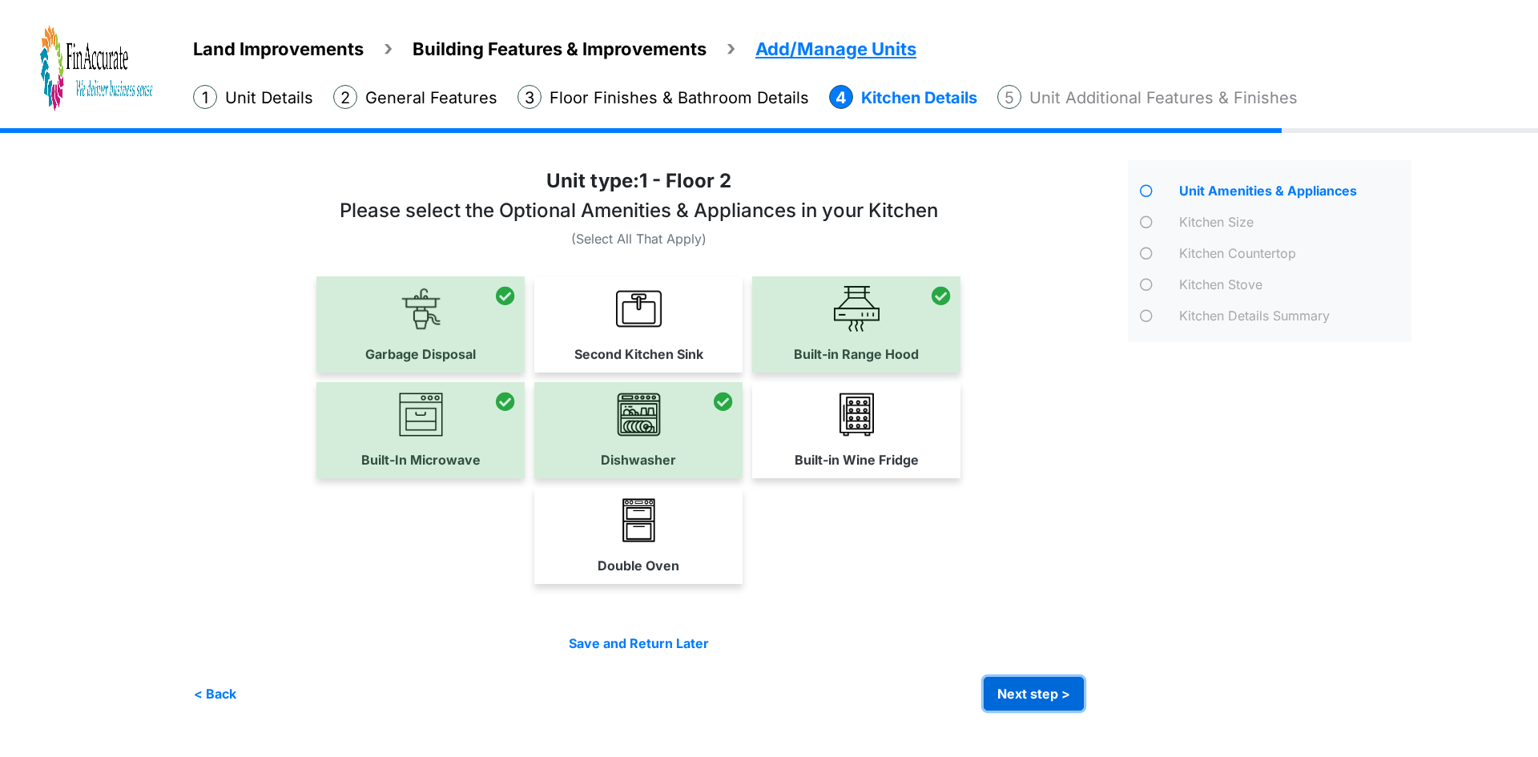
click at [1006, 704] on button "Next step >" at bounding box center [1034, 694] width 100 height 34
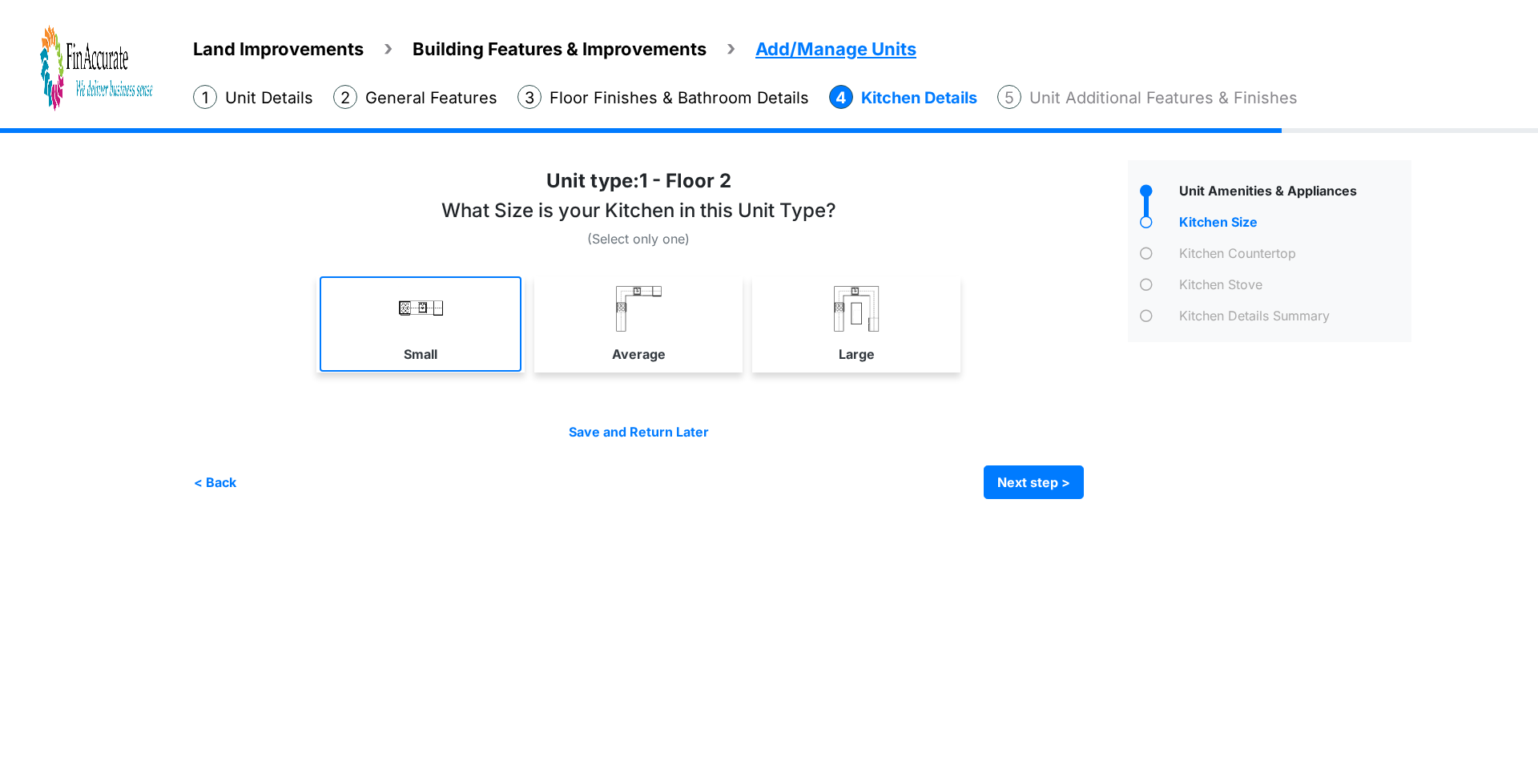
click at [427, 352] on label "Small" at bounding box center [421, 354] width 34 height 19
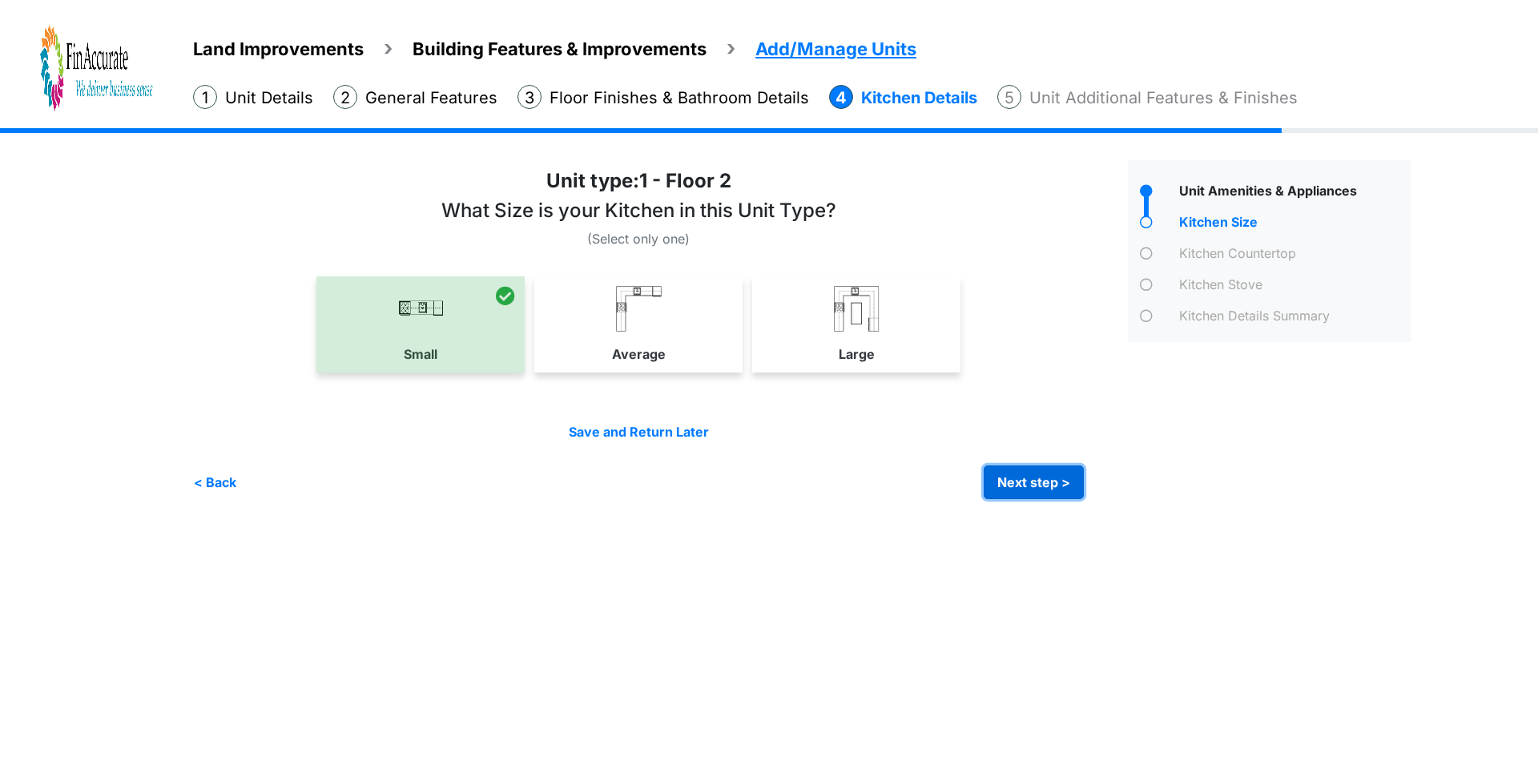
click at [1035, 482] on button "Next step >" at bounding box center [1034, 483] width 100 height 34
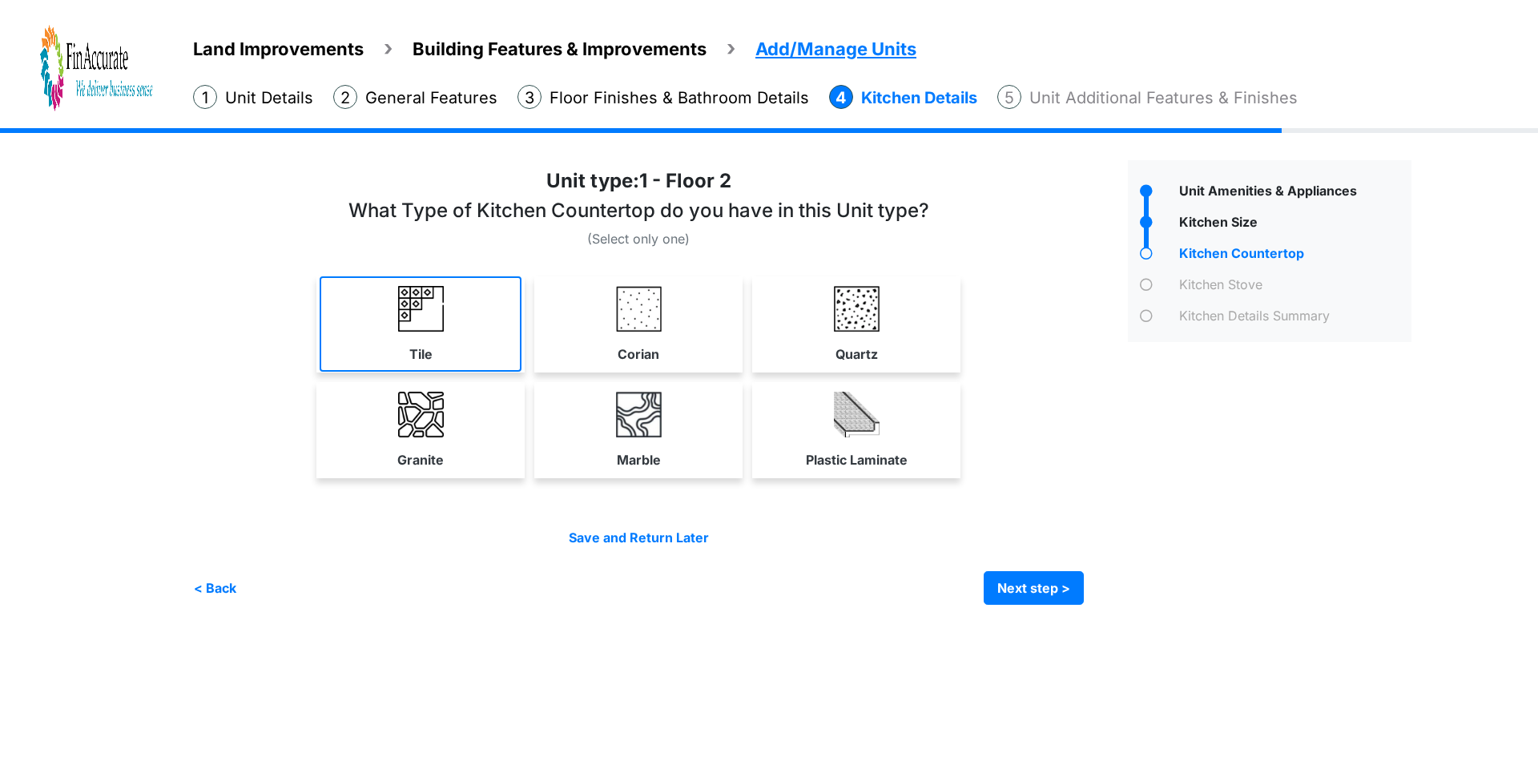
click at [423, 345] on label "Tile" at bounding box center [420, 354] width 23 height 19
select select "*"
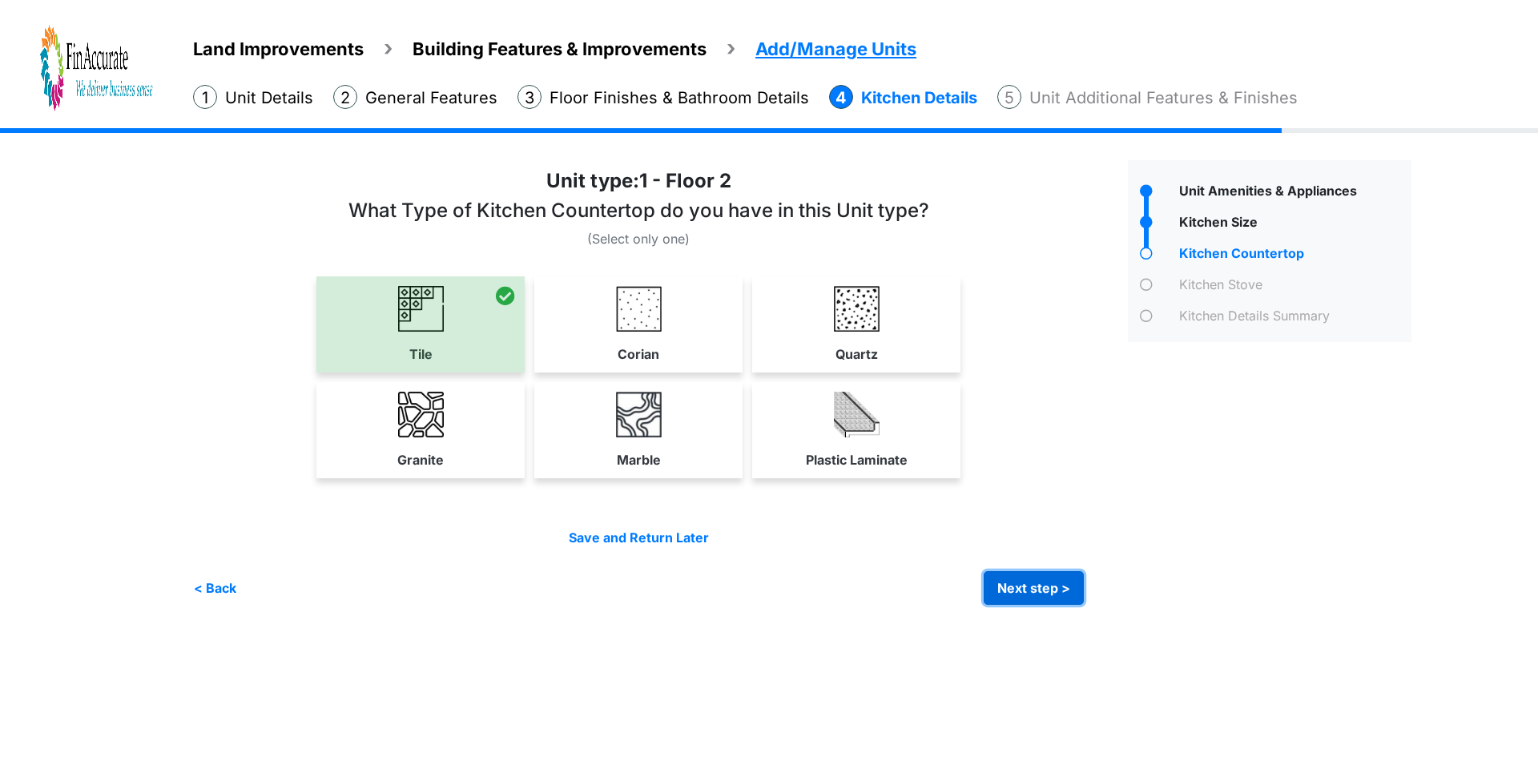
click at [1021, 595] on button "Next step >" at bounding box center [1034, 588] width 100 height 34
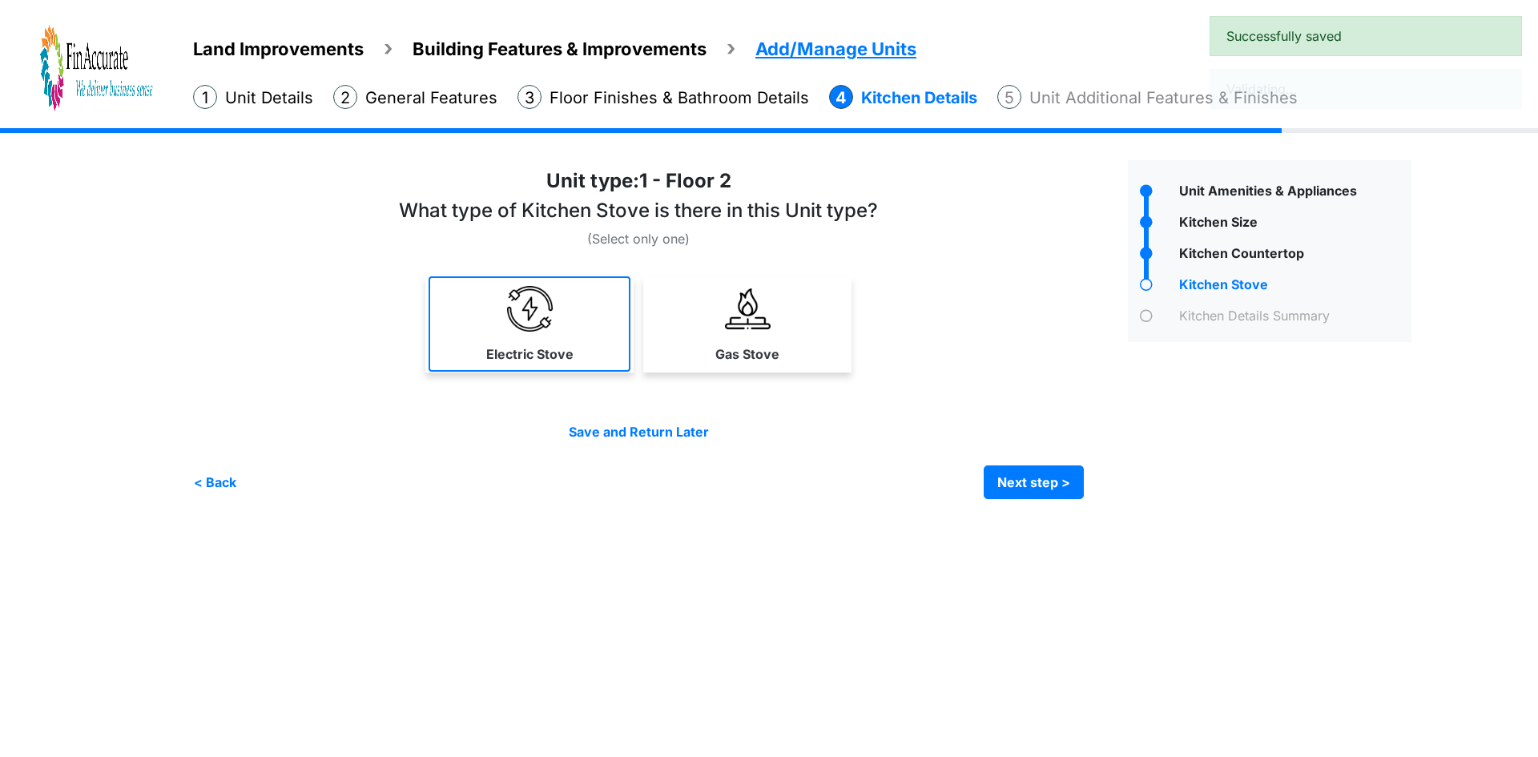
click at [542, 341] on link "Electric Stove" at bounding box center [530, 323] width 202 height 95
select select "*"
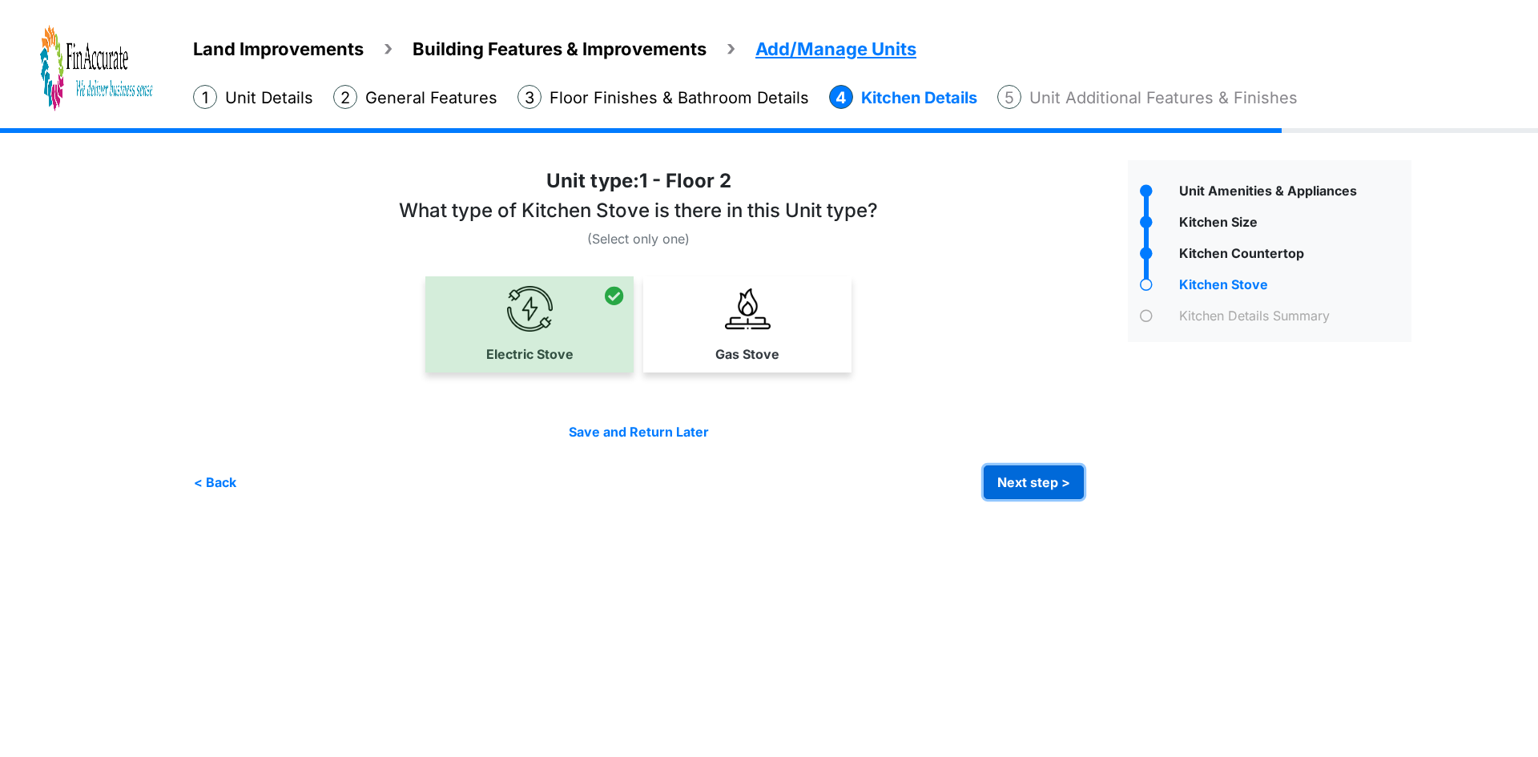
click at [1010, 478] on button "Next step >" at bounding box center [1034, 483] width 100 height 34
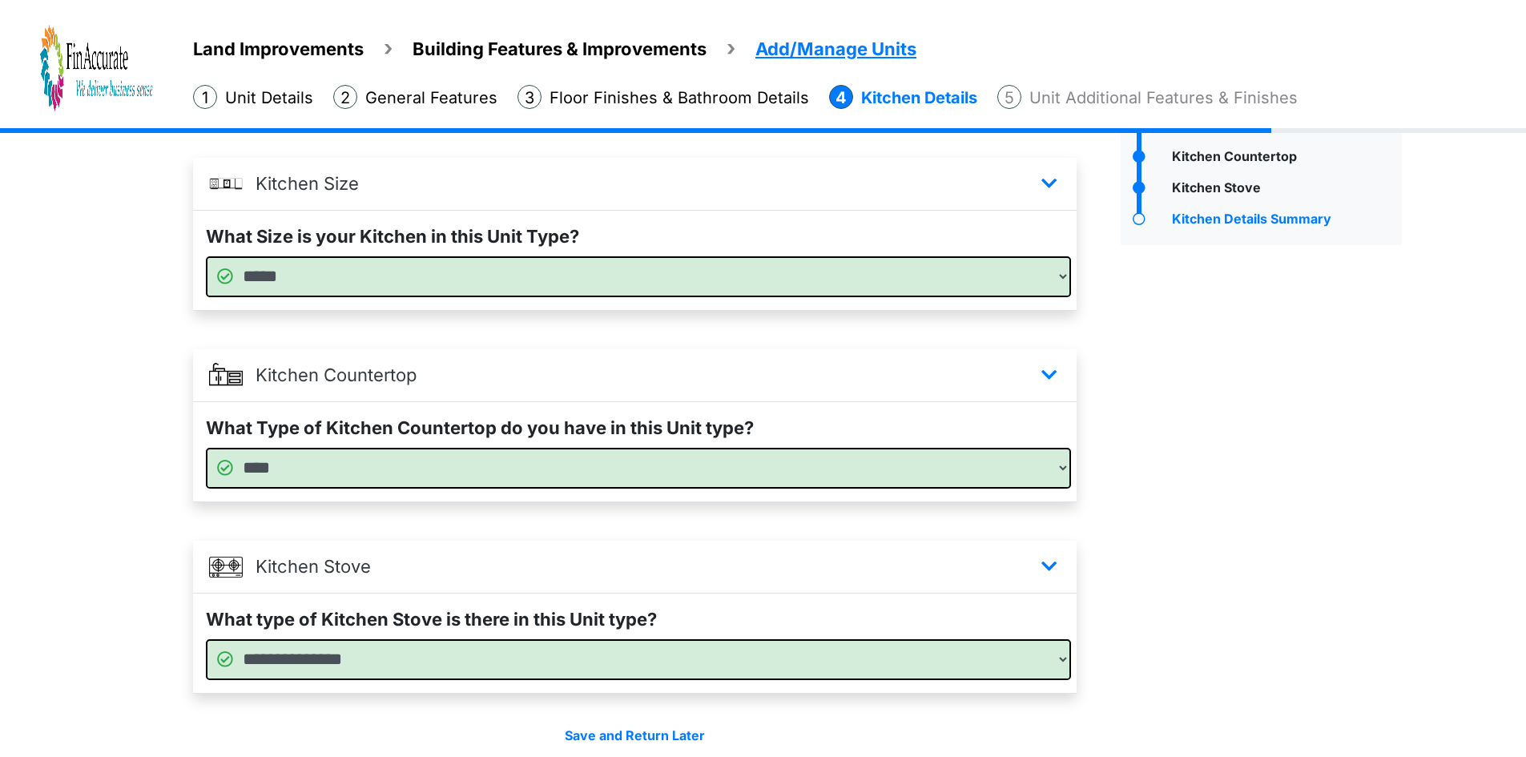
scroll to position [167, 0]
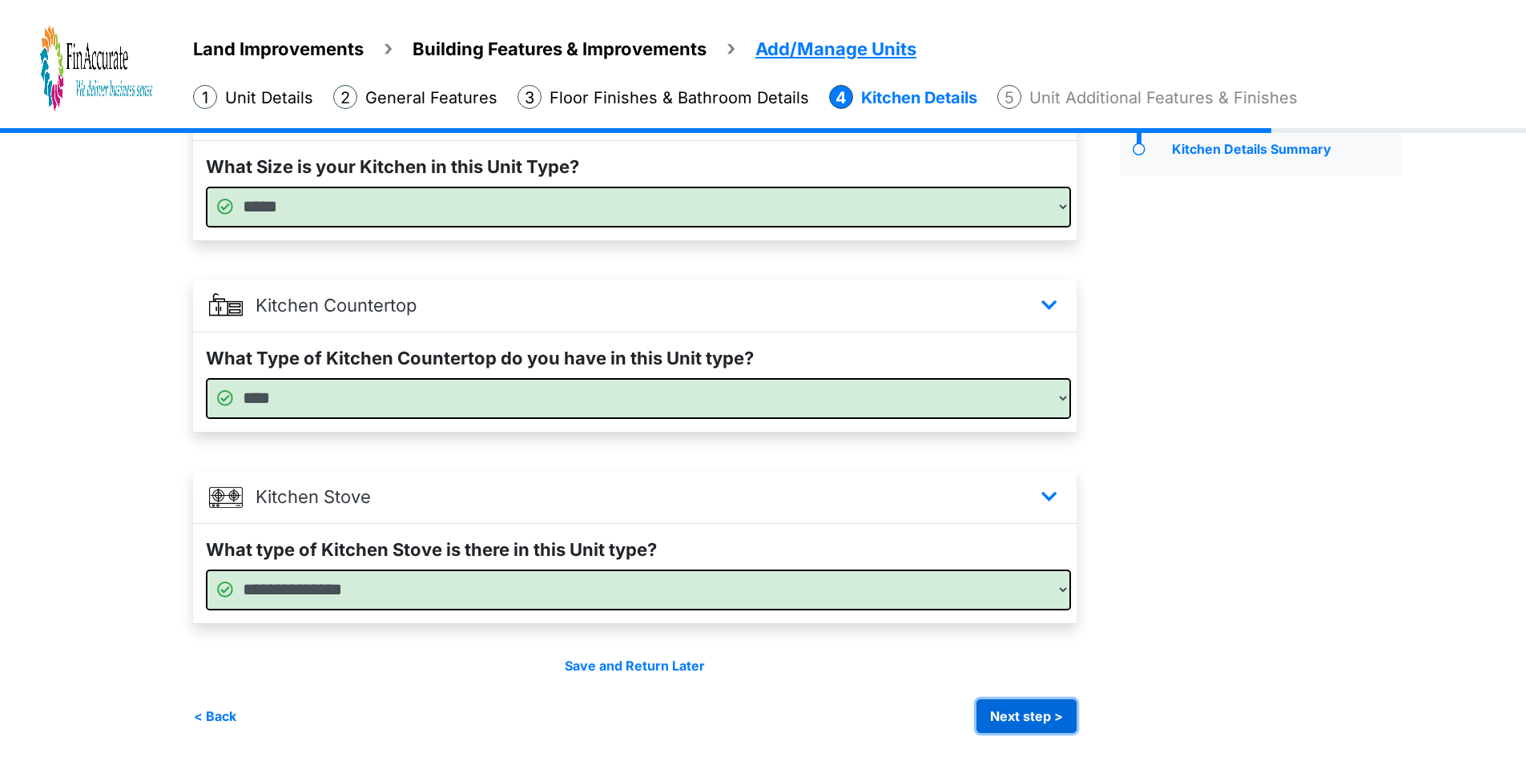
click at [1023, 710] on button "Next step >" at bounding box center [1027, 716] width 100 height 34
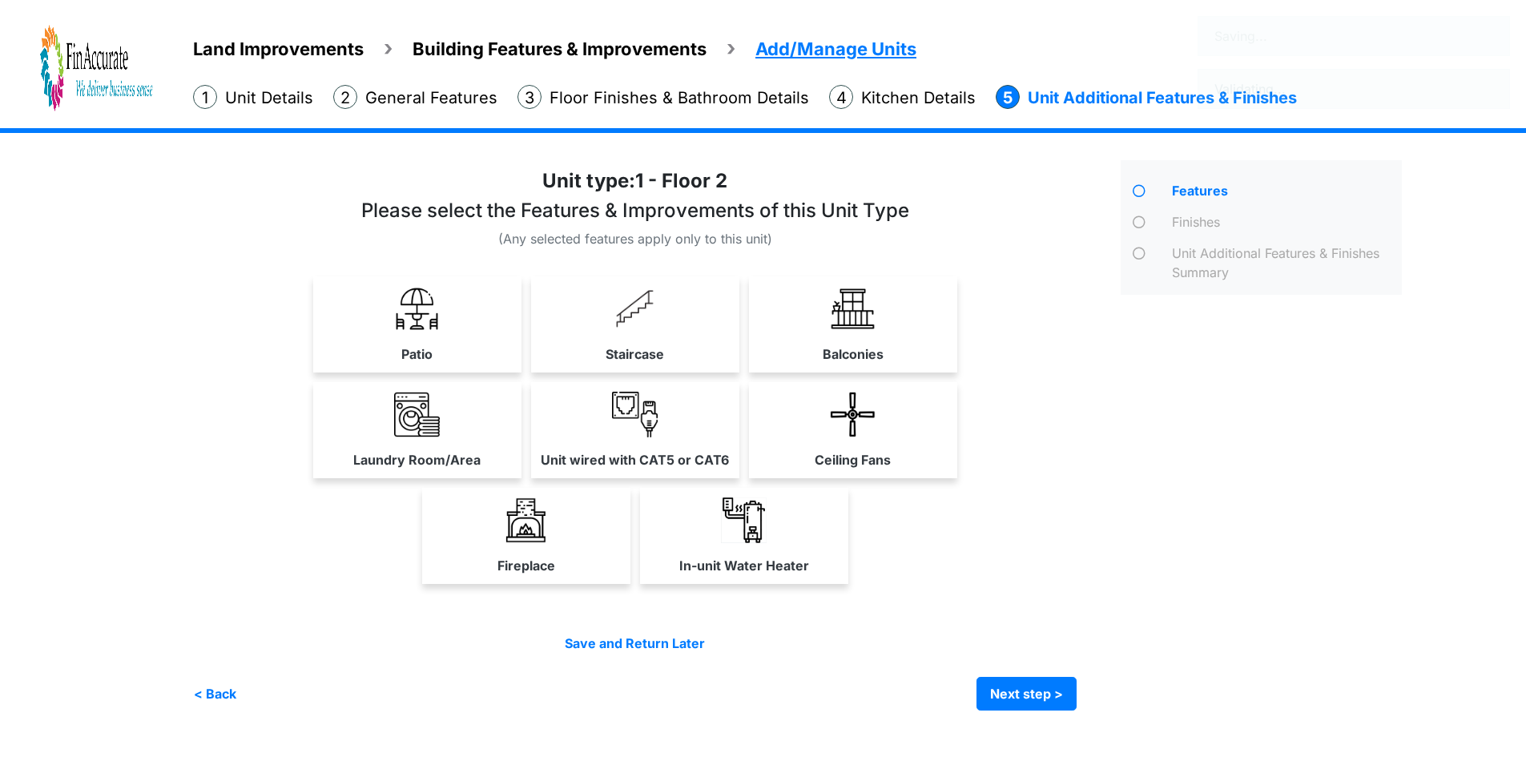
scroll to position [0, 0]
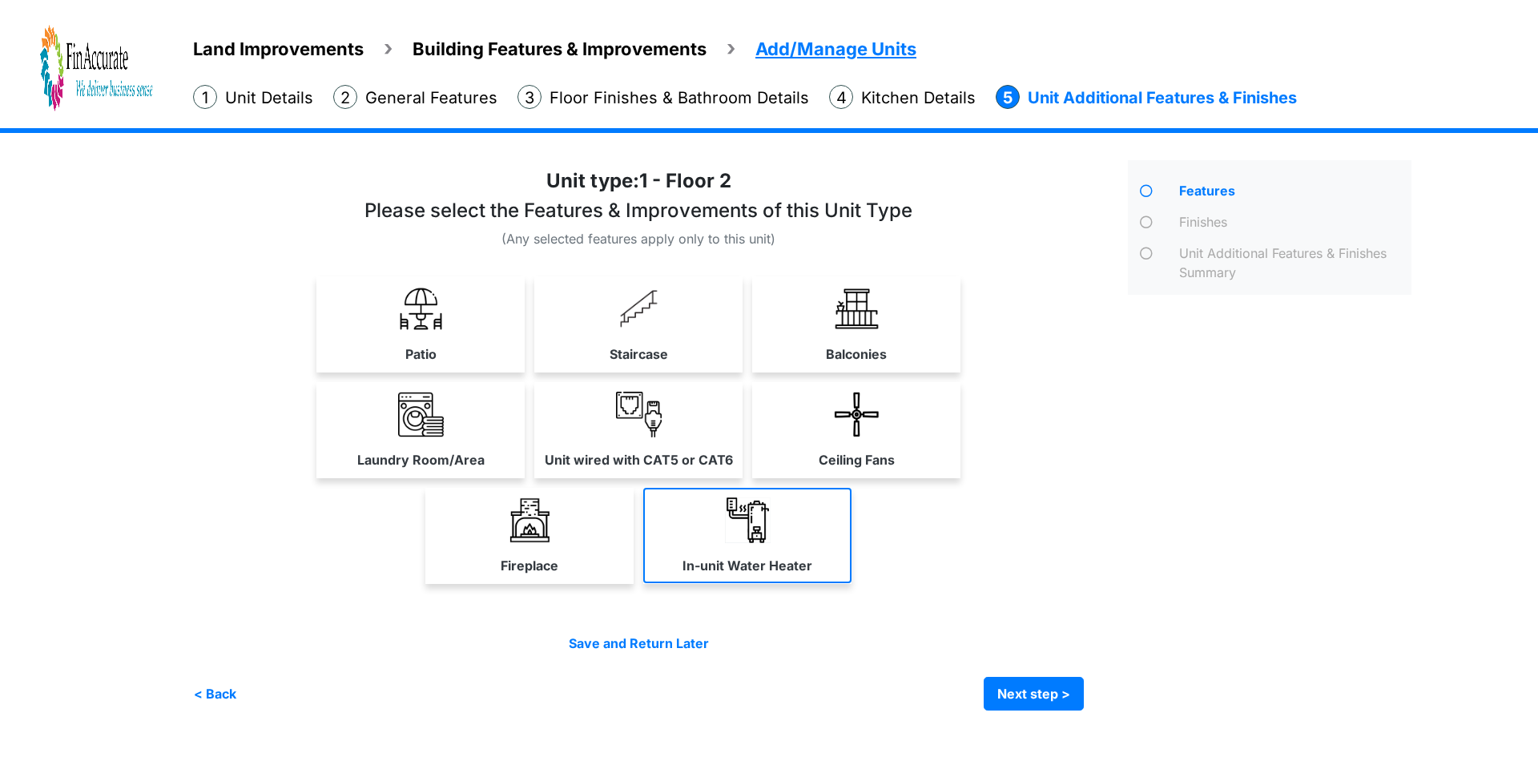
click at [789, 557] on label "In-unit Water Heater" at bounding box center [748, 565] width 130 height 19
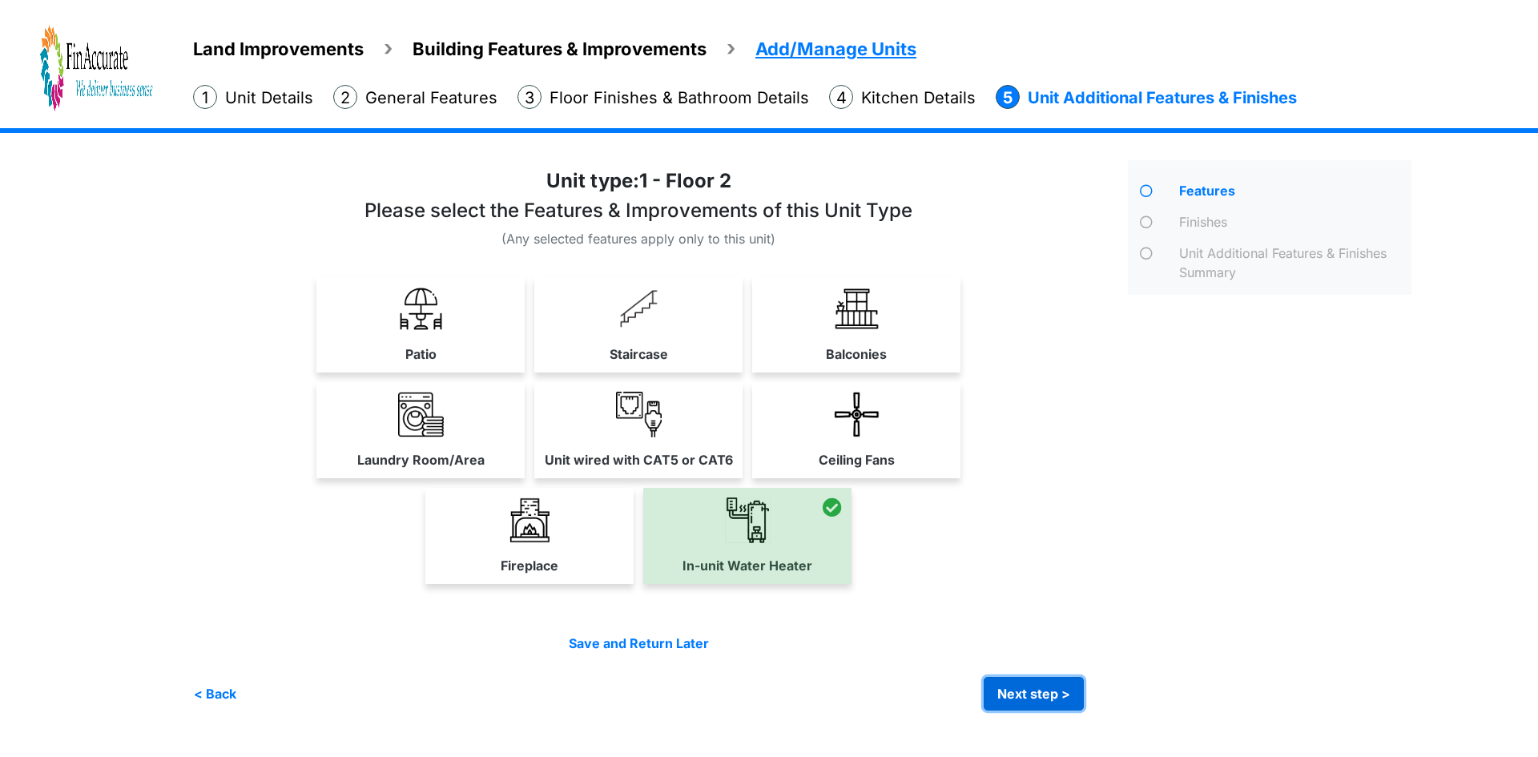
click at [995, 690] on button "Next step >" at bounding box center [1034, 694] width 100 height 34
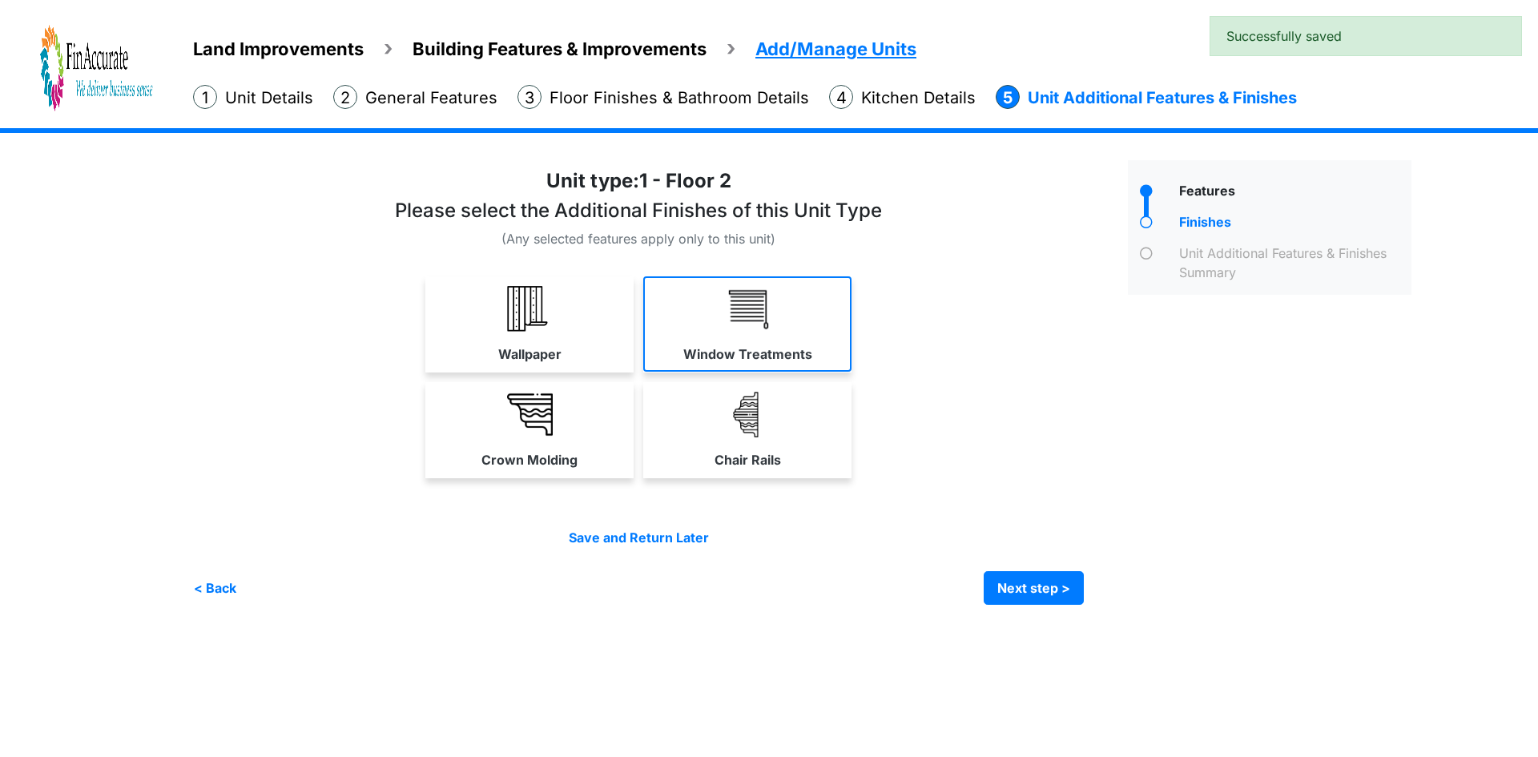
click at [731, 368] on link "Window Treatments" at bounding box center [747, 323] width 208 height 95
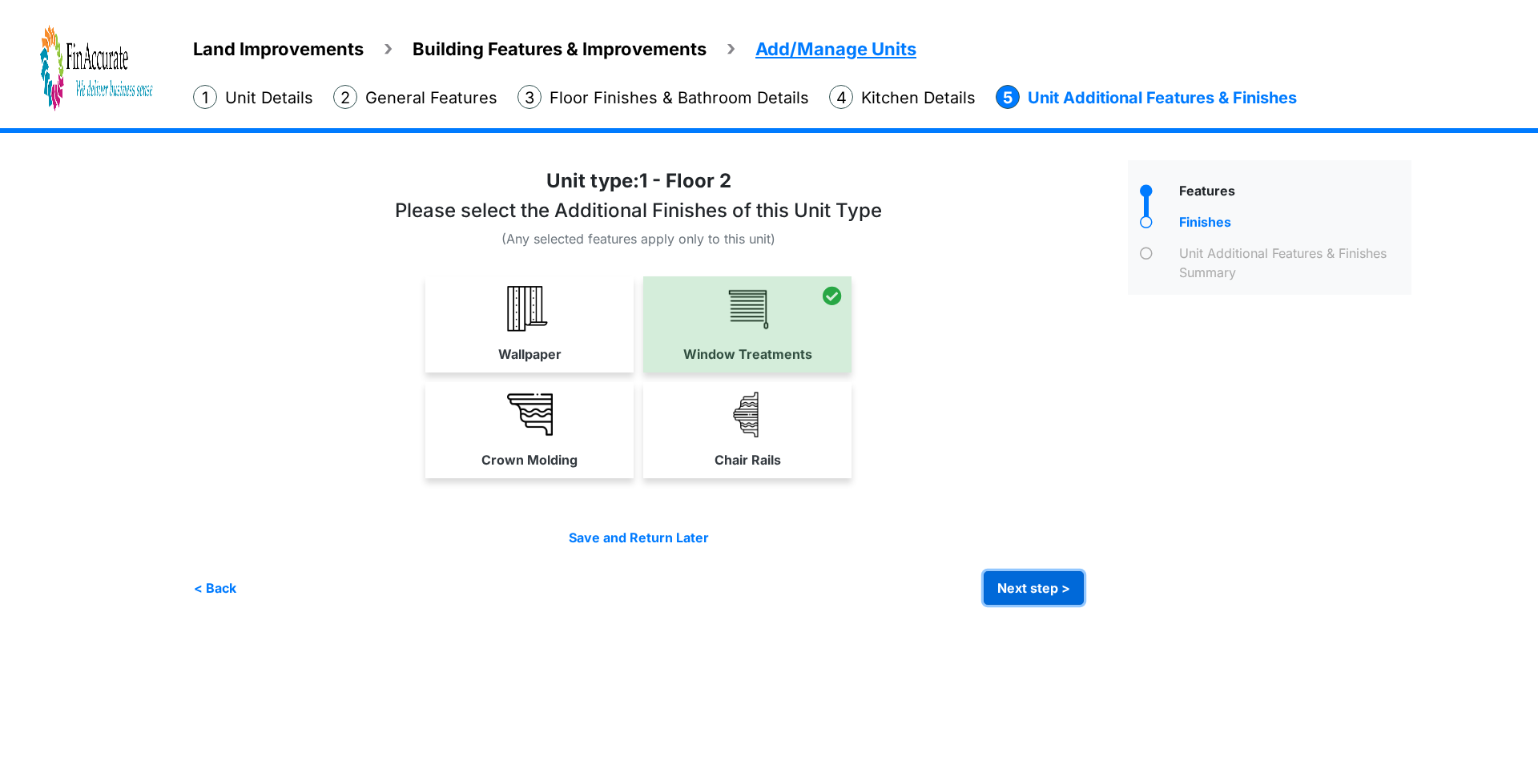
click at [997, 586] on button "Next step >" at bounding box center [1034, 588] width 100 height 34
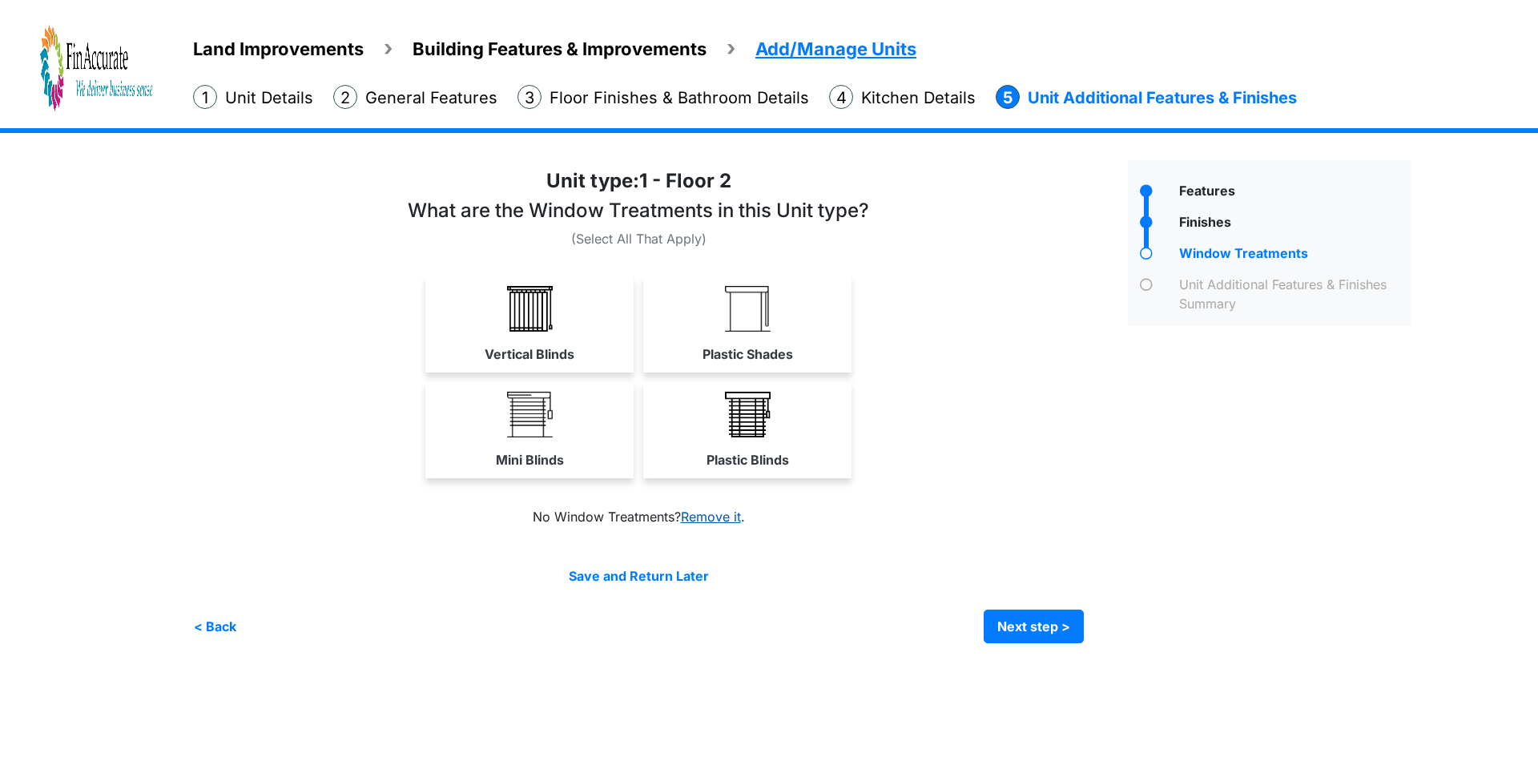
click at [720, 518] on link "Remove it" at bounding box center [711, 517] width 60 height 16
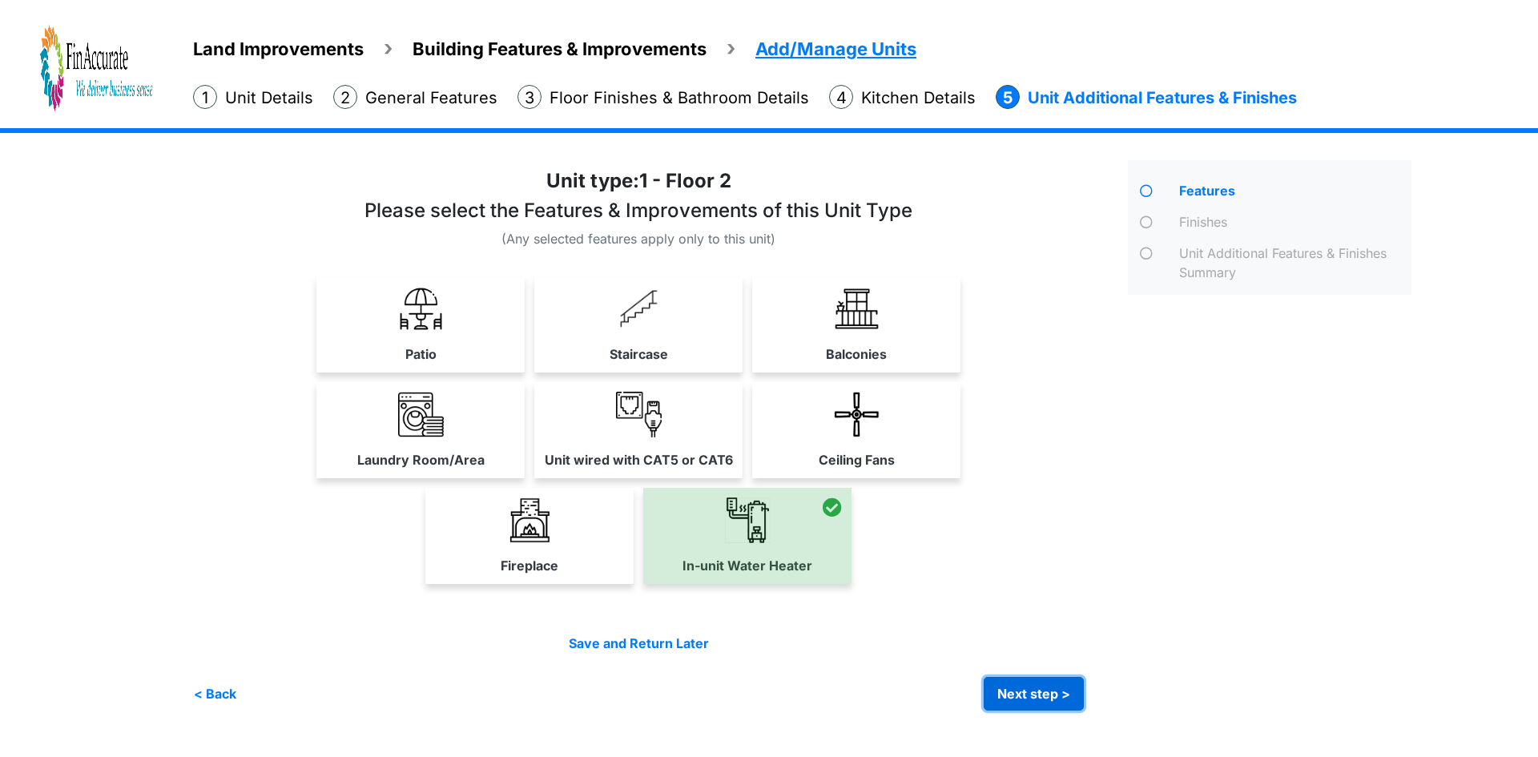
click at [1014, 693] on button "Next step >" at bounding box center [1034, 694] width 100 height 34
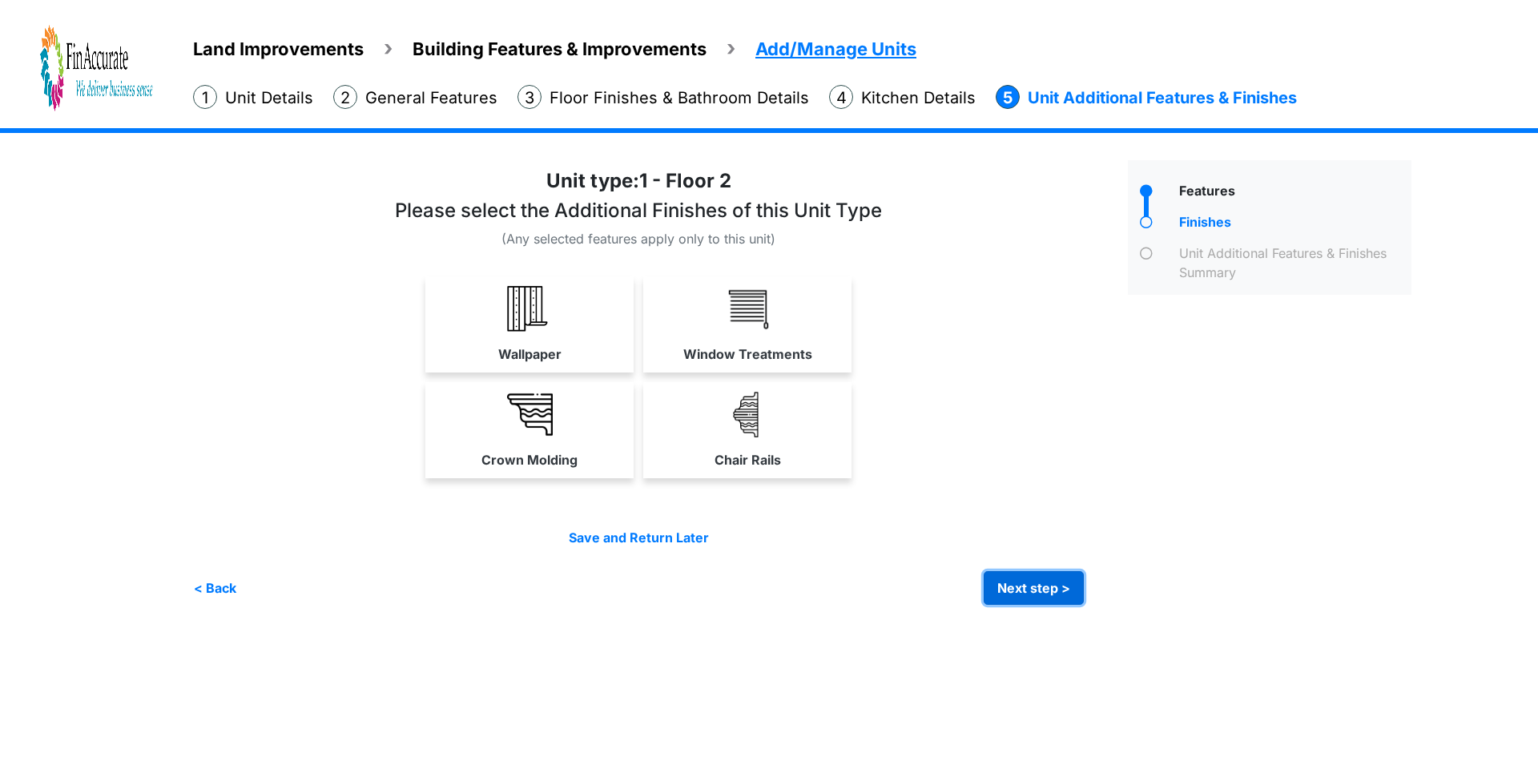
click at [1022, 588] on button "Next step >" at bounding box center [1034, 588] width 100 height 34
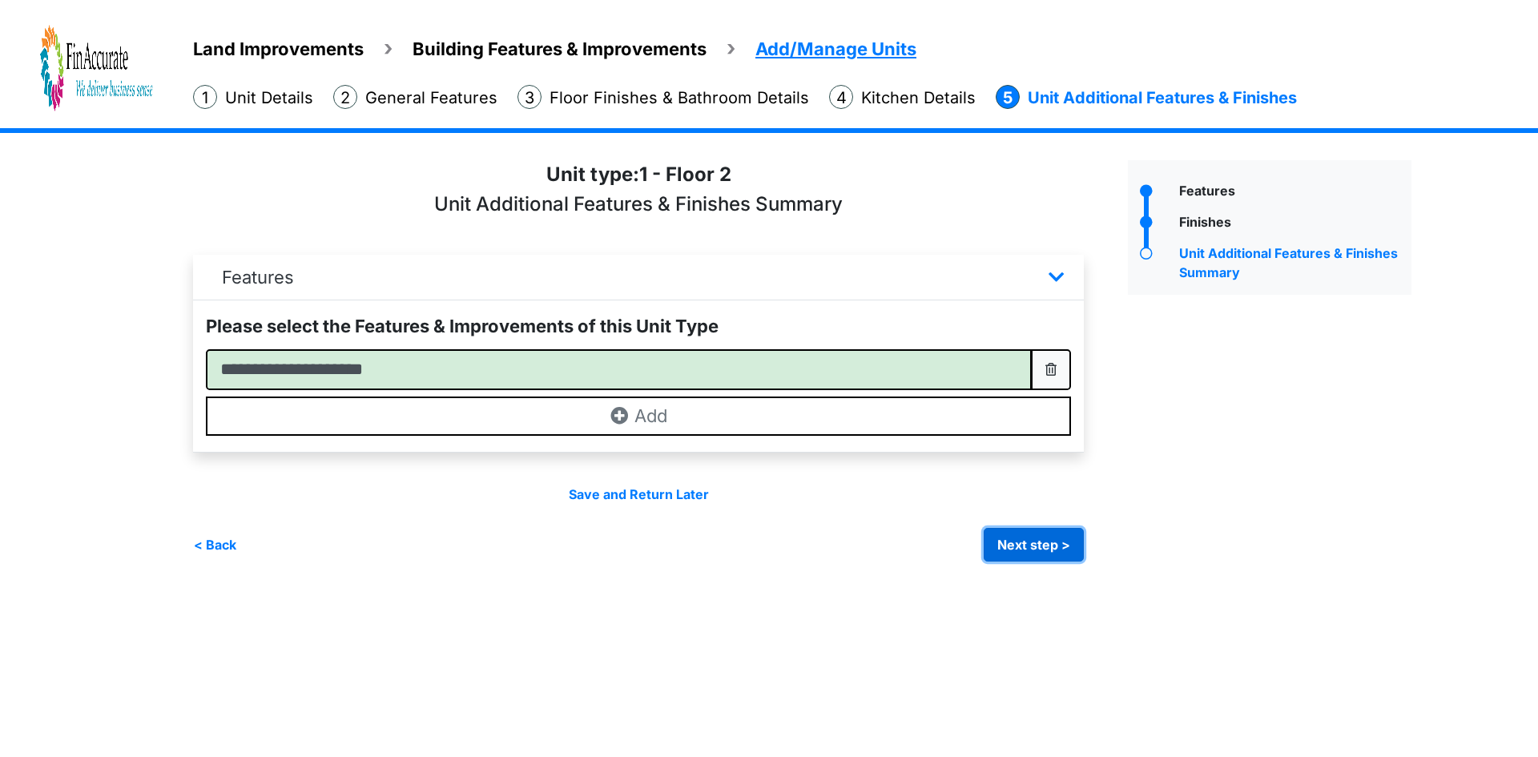
click at [1028, 547] on button "Next step >" at bounding box center [1034, 545] width 100 height 34
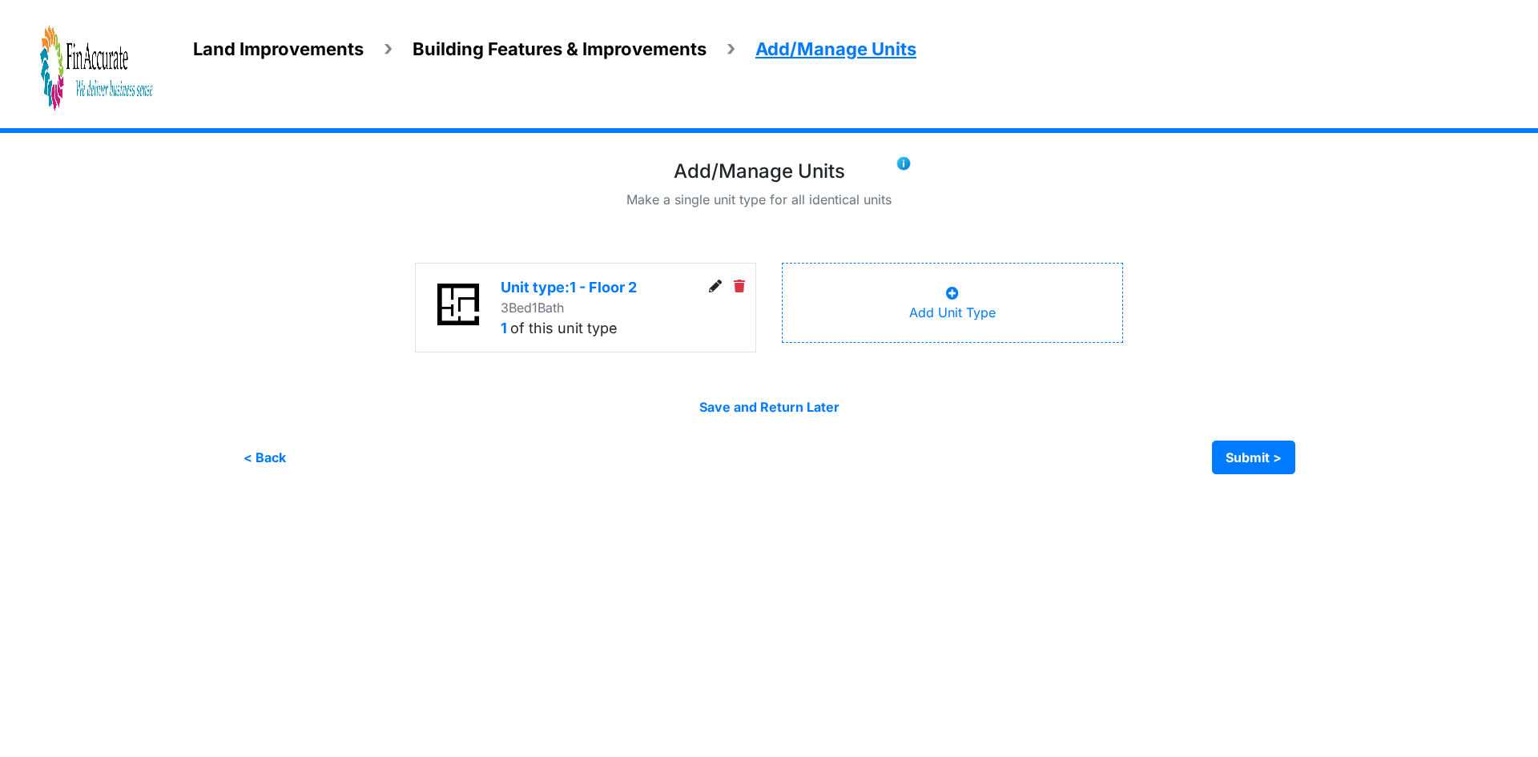
click at [946, 294] on icon at bounding box center [952, 293] width 13 height 13
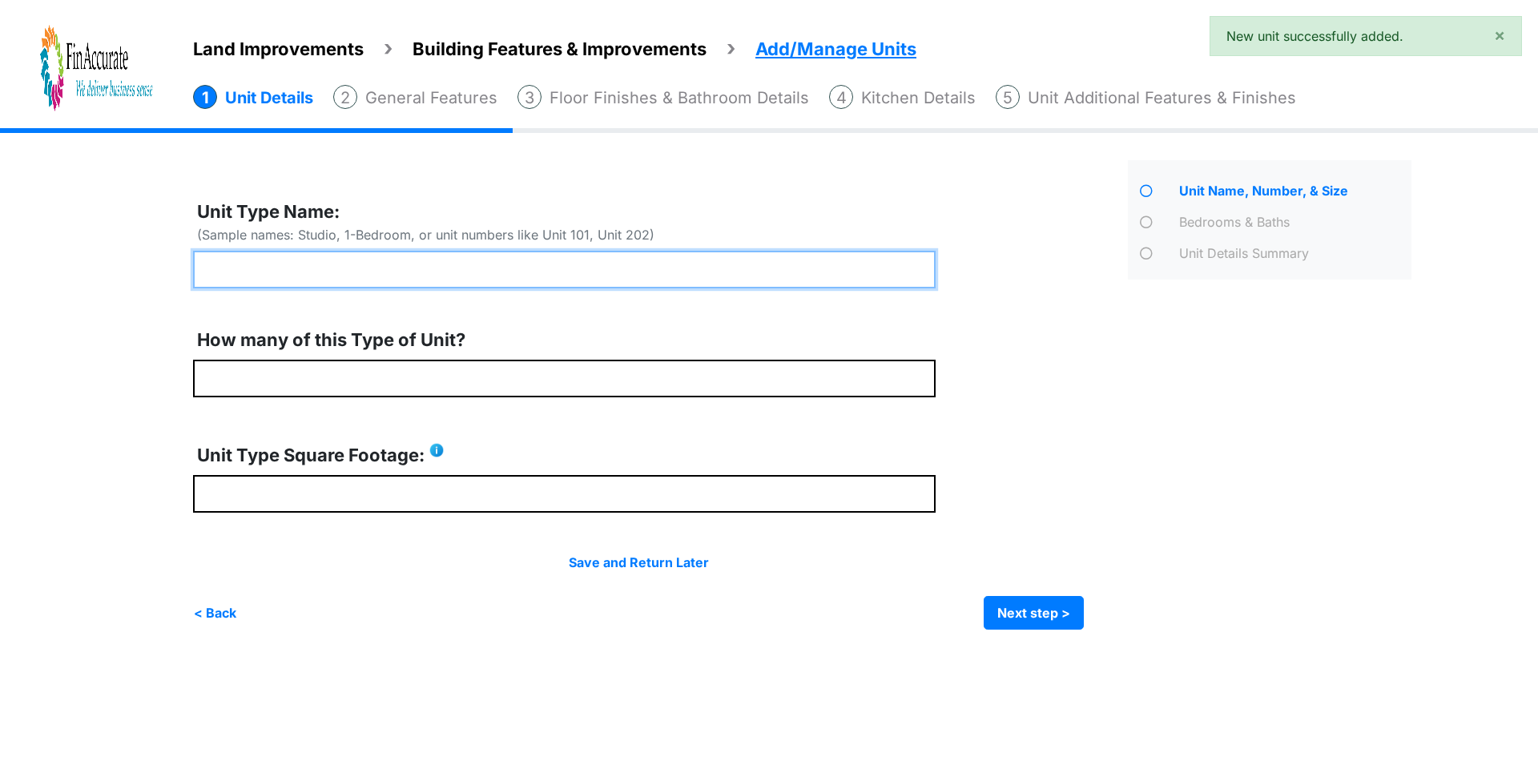
click at [493, 260] on input "text" at bounding box center [564, 270] width 743 height 38
type input "*"
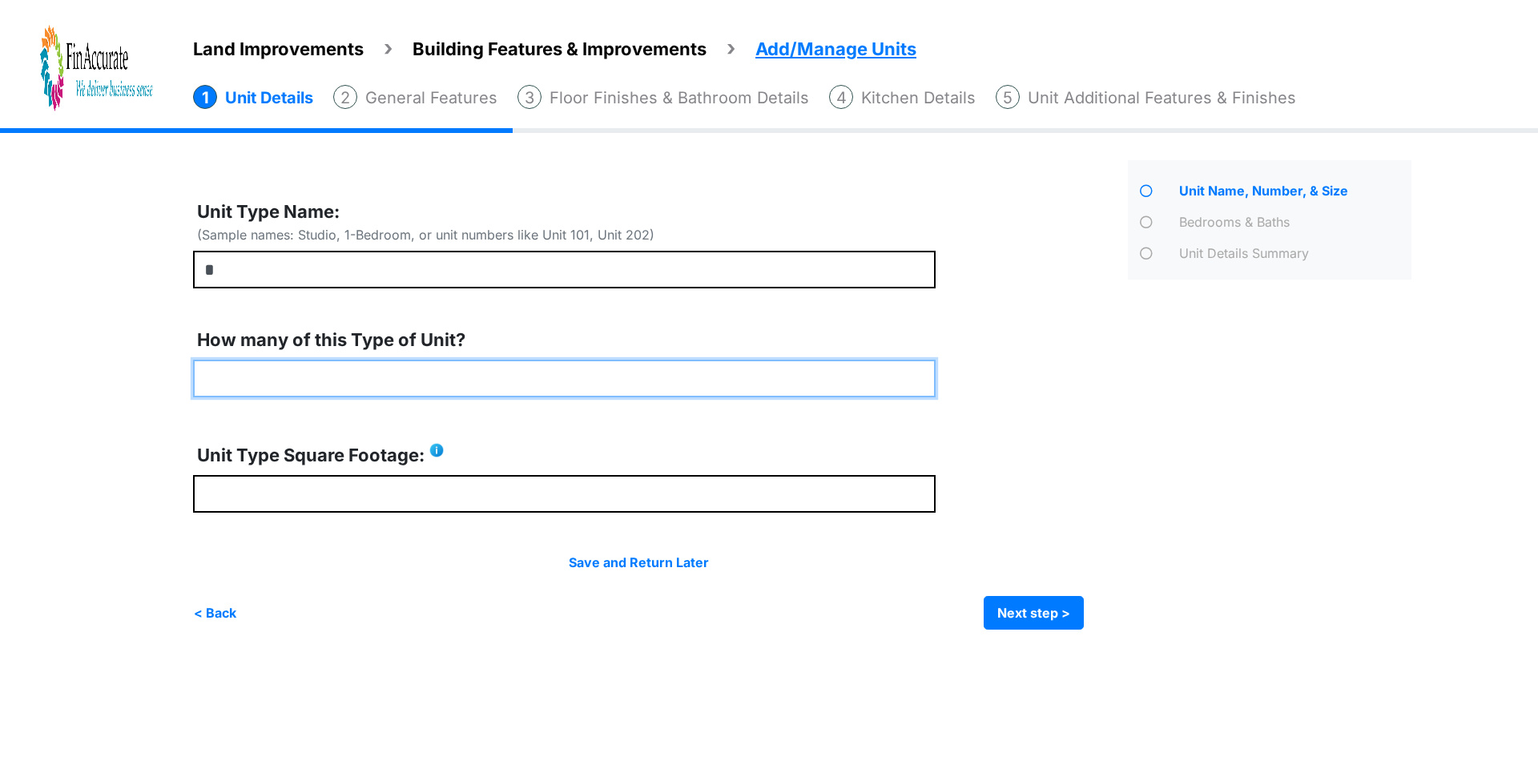
click at [300, 385] on input "number" at bounding box center [564, 379] width 743 height 38
type input "*"
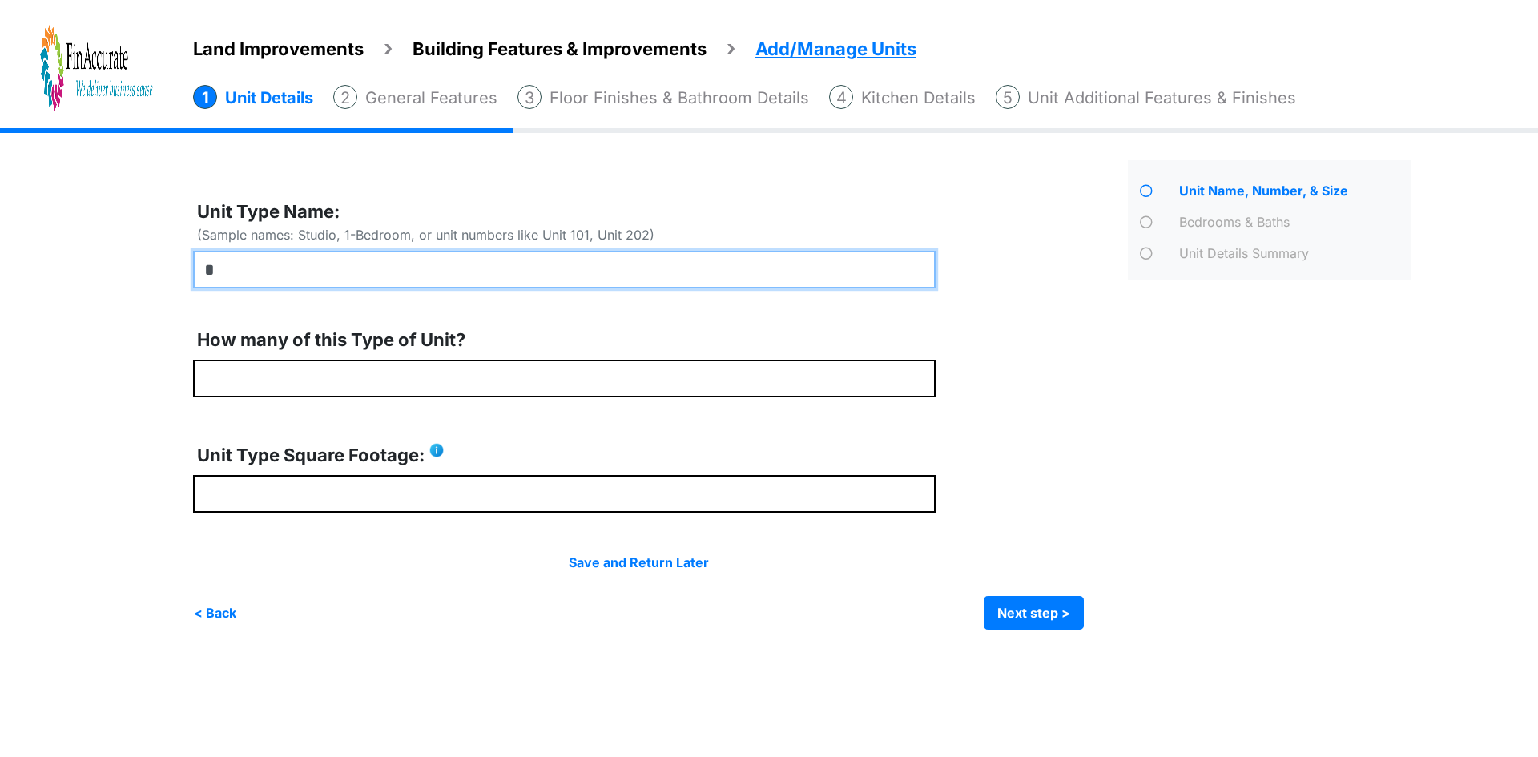
click at [275, 282] on input "*" at bounding box center [564, 270] width 743 height 38
type input "**********"
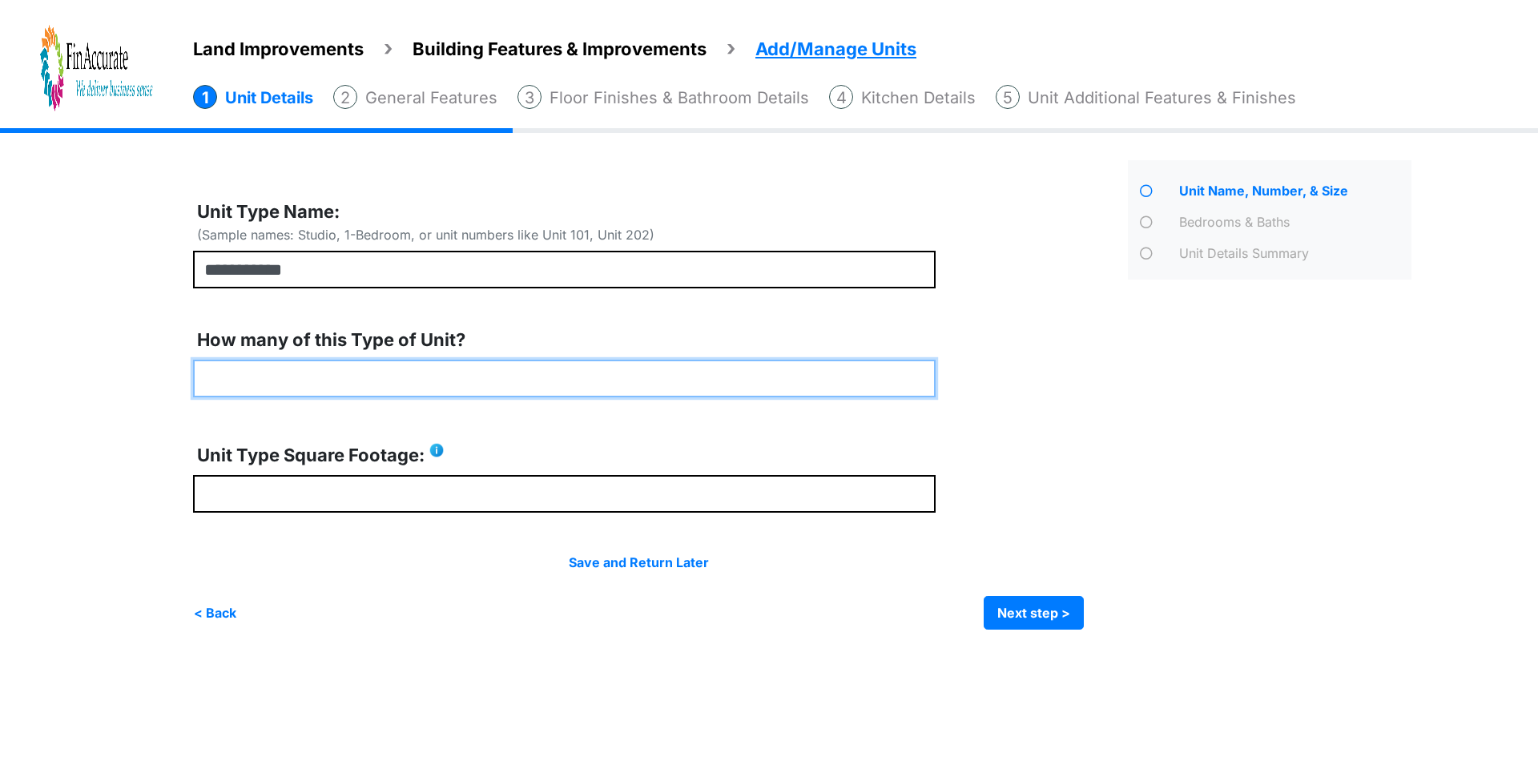
click at [286, 381] on input "number" at bounding box center [564, 379] width 743 height 38
type input "*"
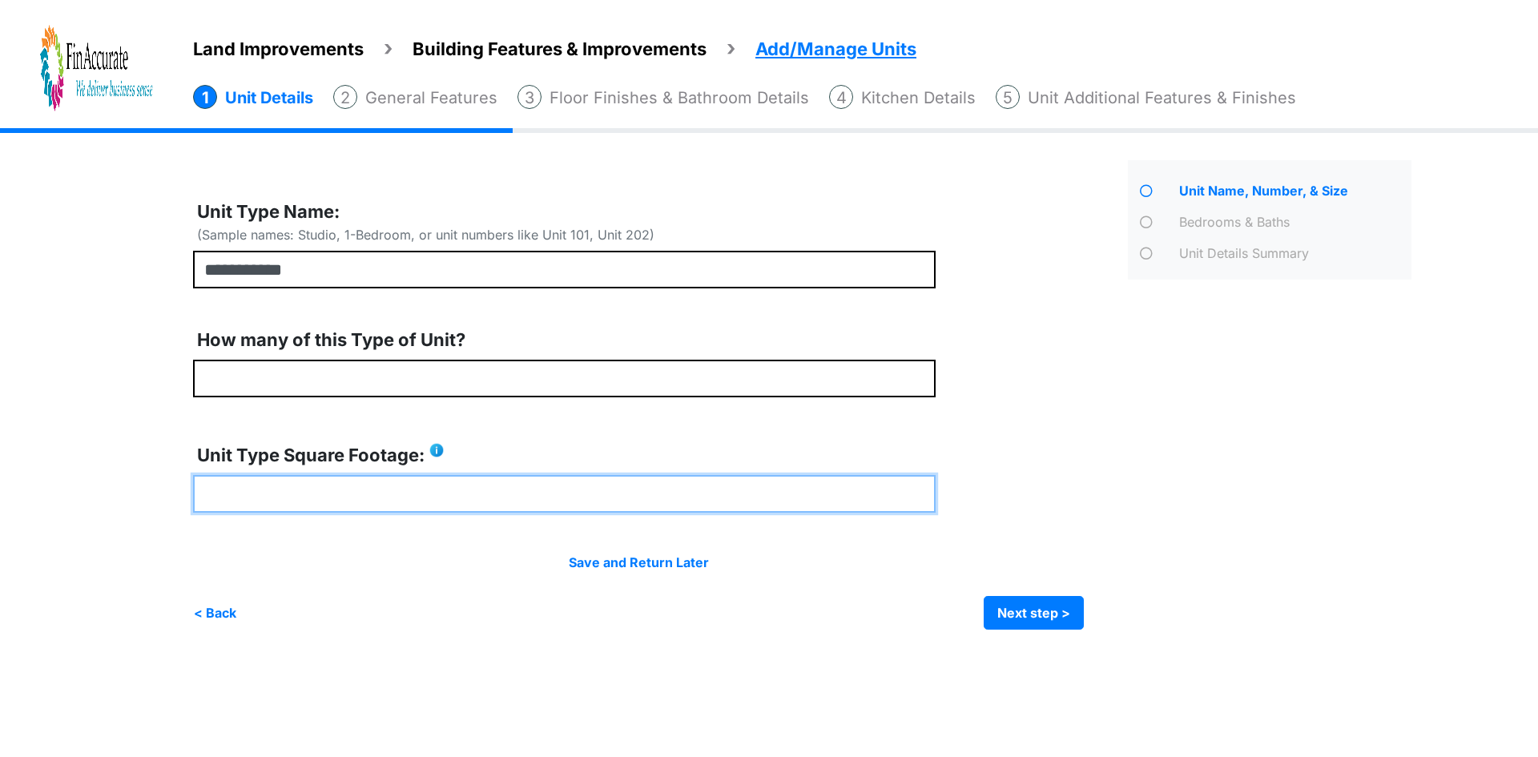
click at [302, 498] on input "number" at bounding box center [564, 494] width 743 height 38
type input "****"
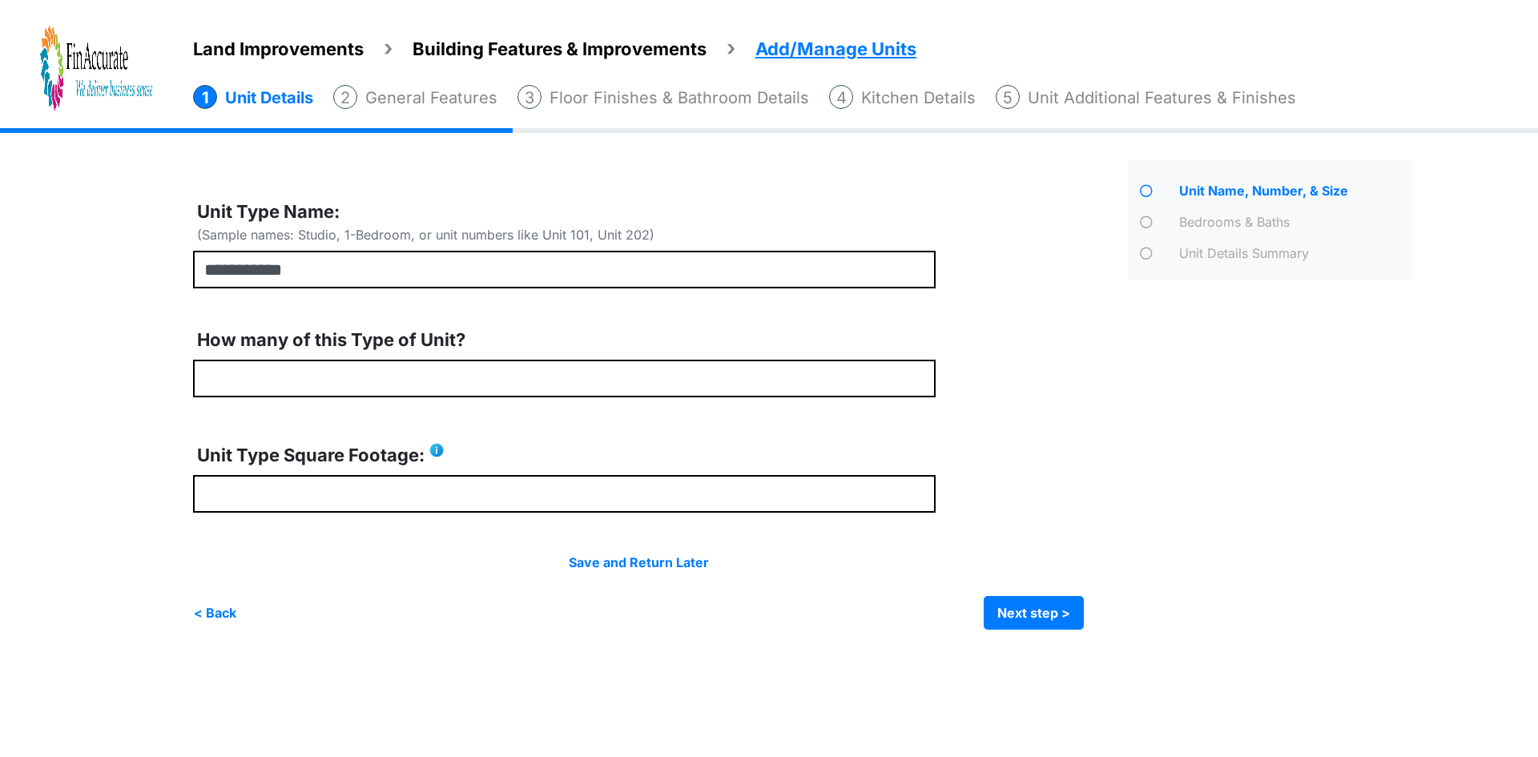
click at [392, 617] on div "< Back Next step > Save and submit" at bounding box center [638, 613] width 891 height 34
click at [1002, 615] on button "Next step >" at bounding box center [1034, 613] width 100 height 34
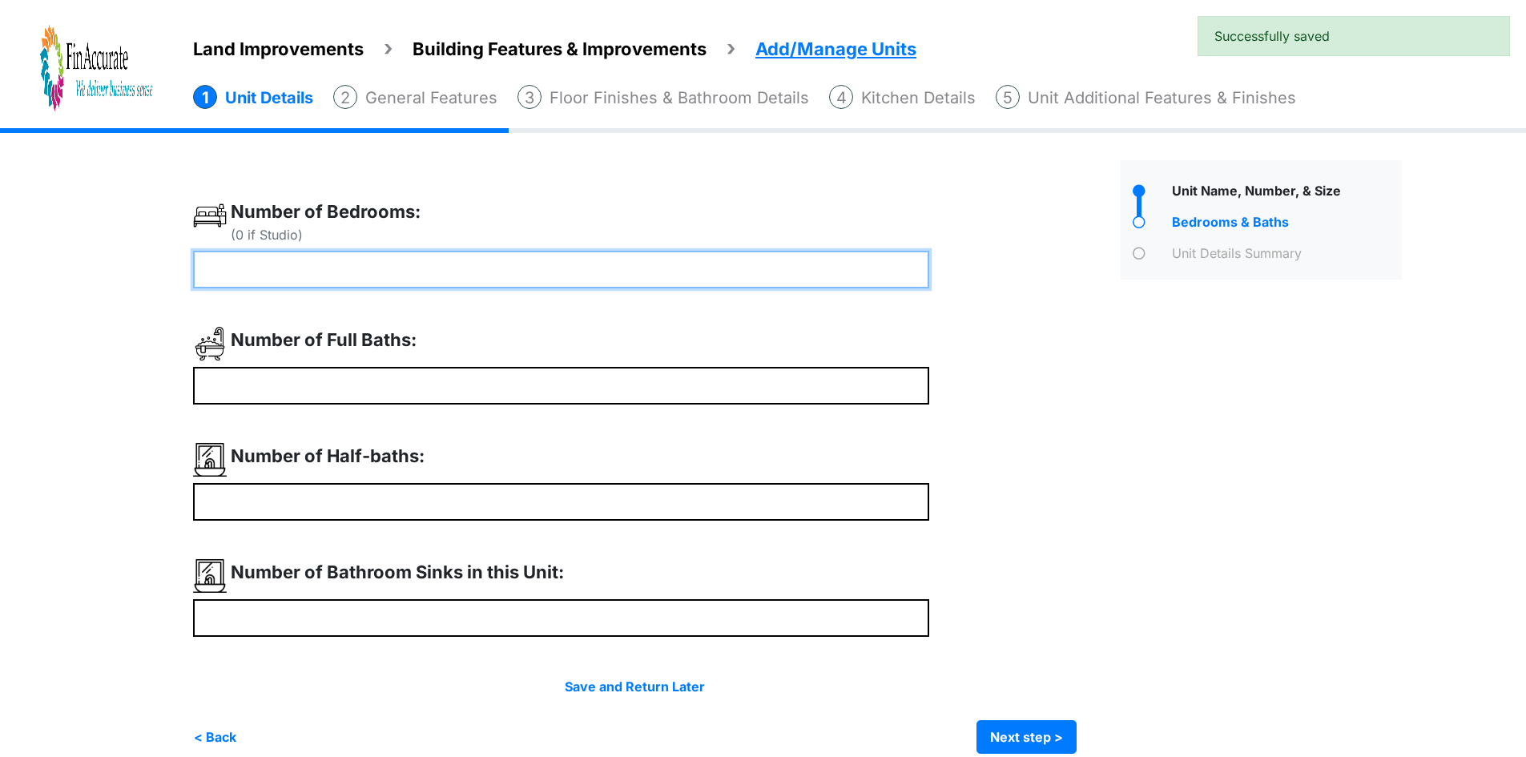
click at [512, 271] on input "number" at bounding box center [561, 270] width 736 height 38
click at [362, 277] on input "number" at bounding box center [561, 270] width 736 height 38
type input "*"
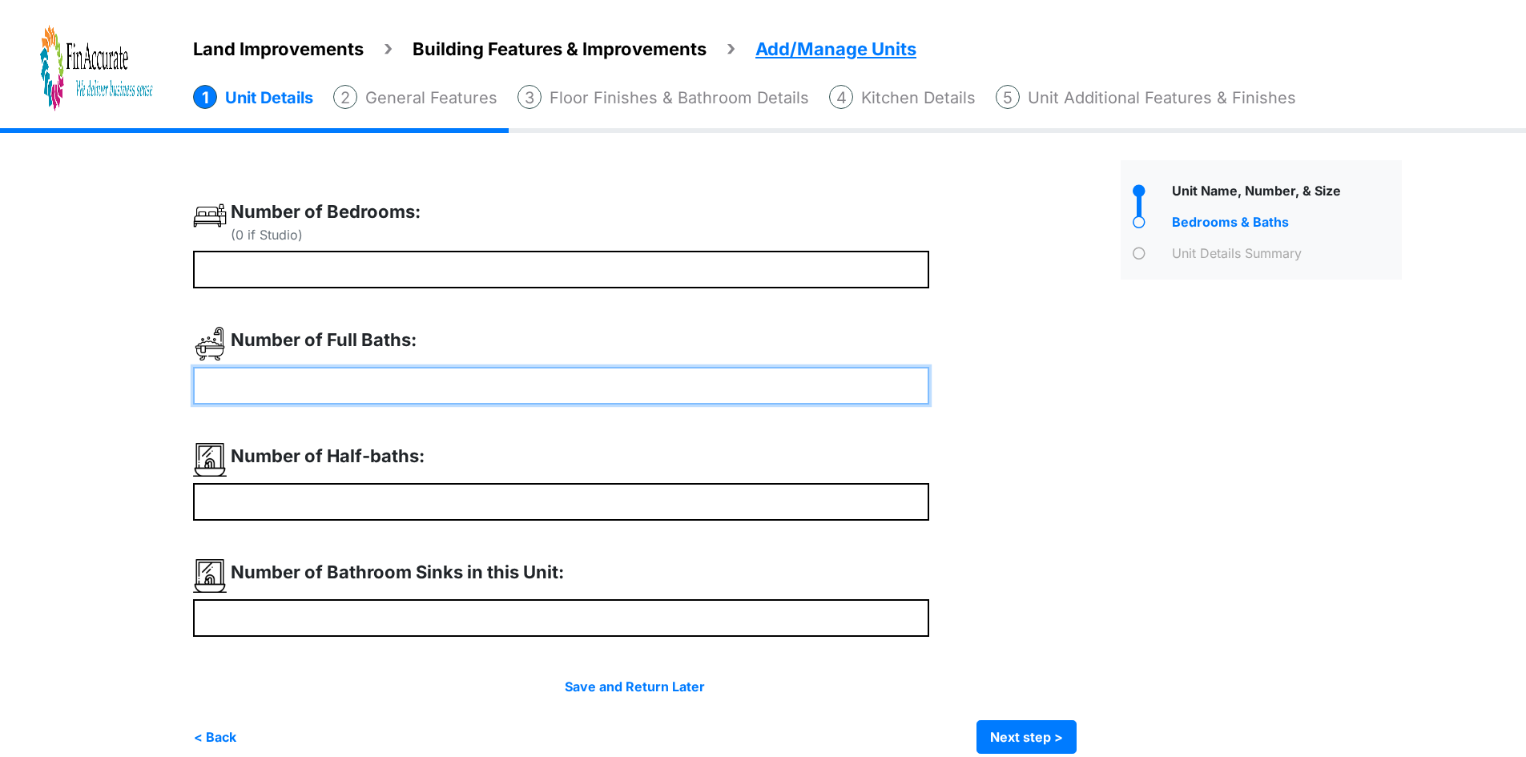
click at [363, 386] on input "number" at bounding box center [561, 386] width 736 height 38
type input "*"
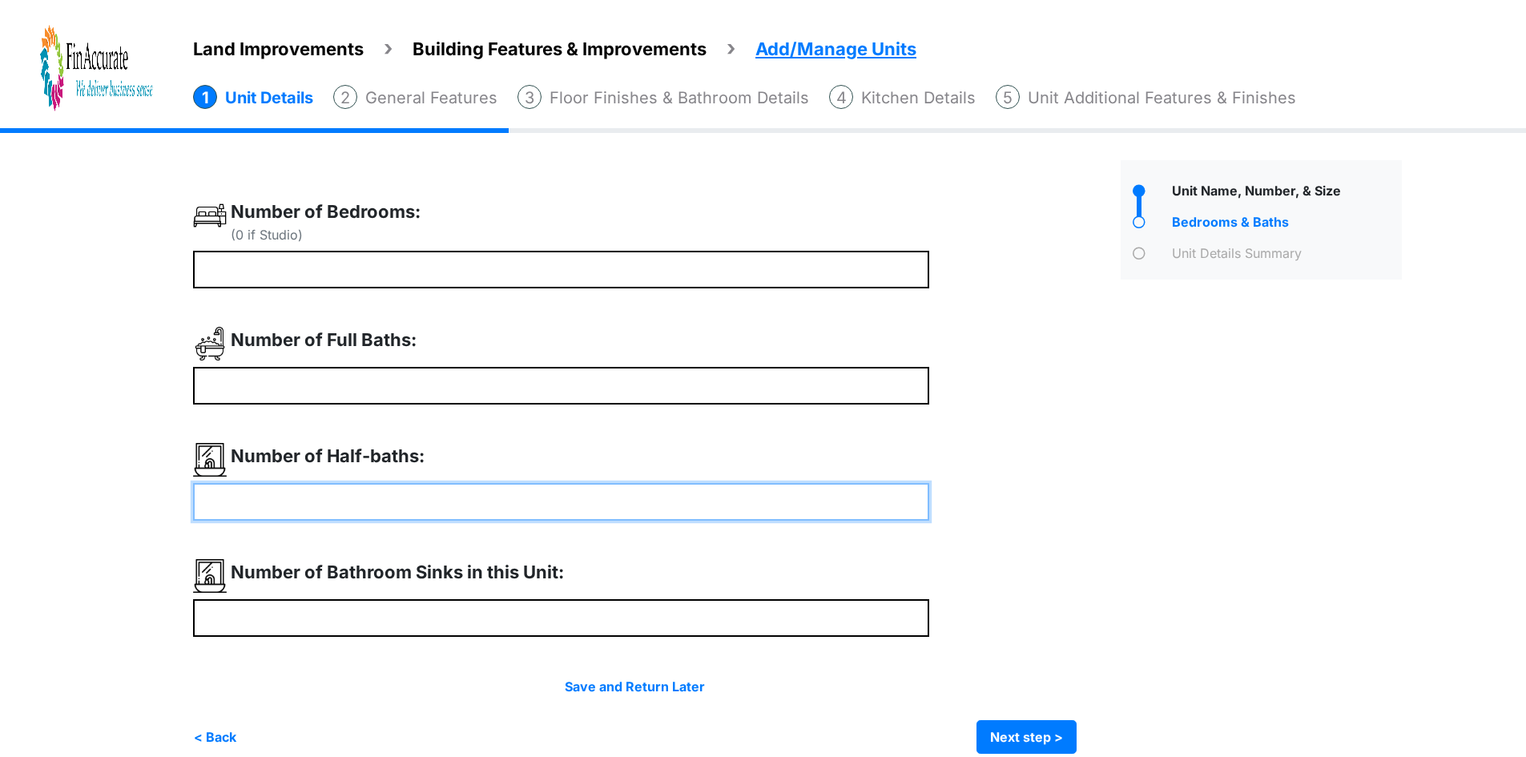
type input "*"
click at [385, 496] on input "number" at bounding box center [561, 502] width 736 height 38
type input "*"
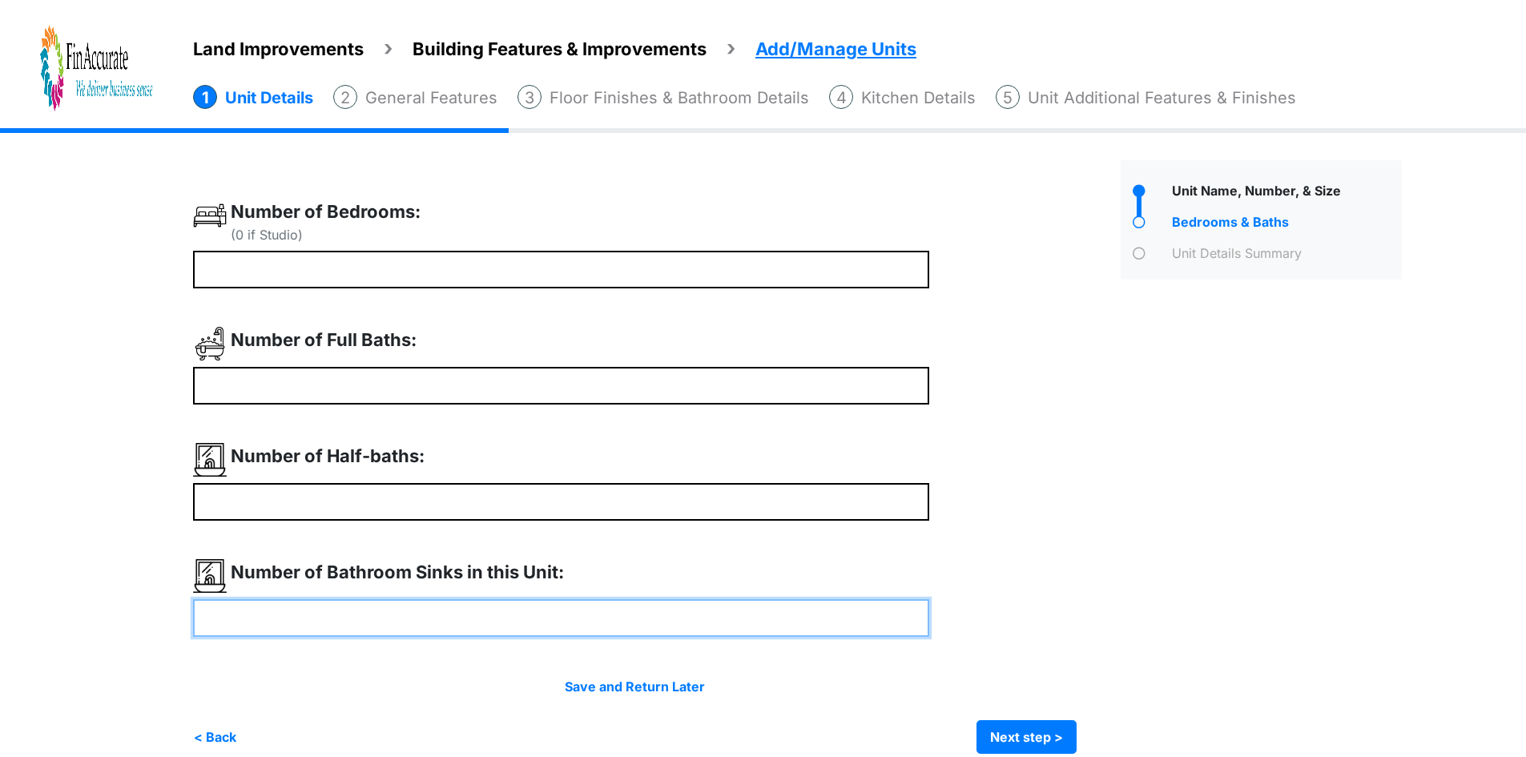
type input "*"
click at [421, 615] on input "number" at bounding box center [561, 618] width 736 height 38
type input "*"
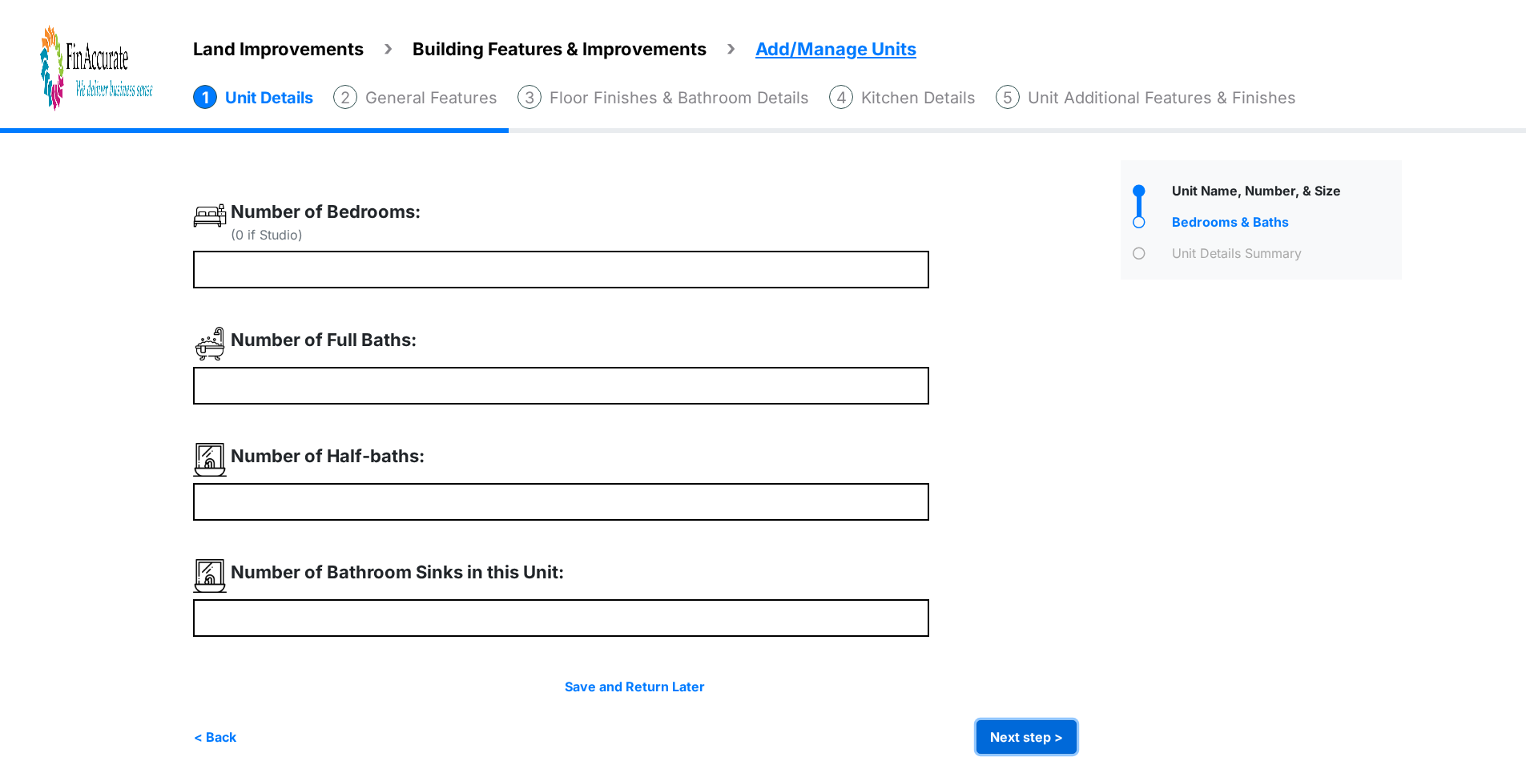
type input "*"
click at [1030, 734] on button "Next step >" at bounding box center [1027, 737] width 100 height 34
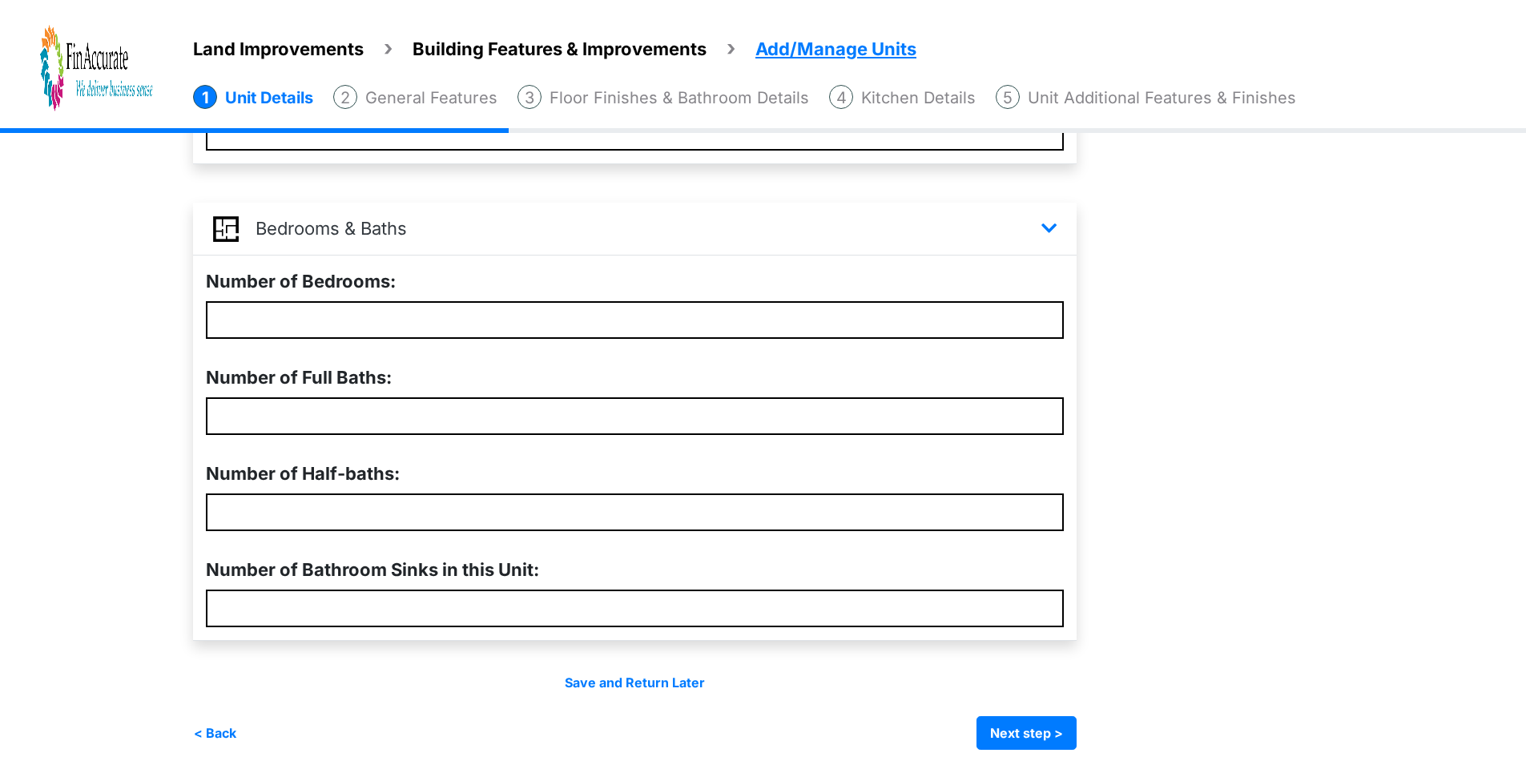
scroll to position [449, 0]
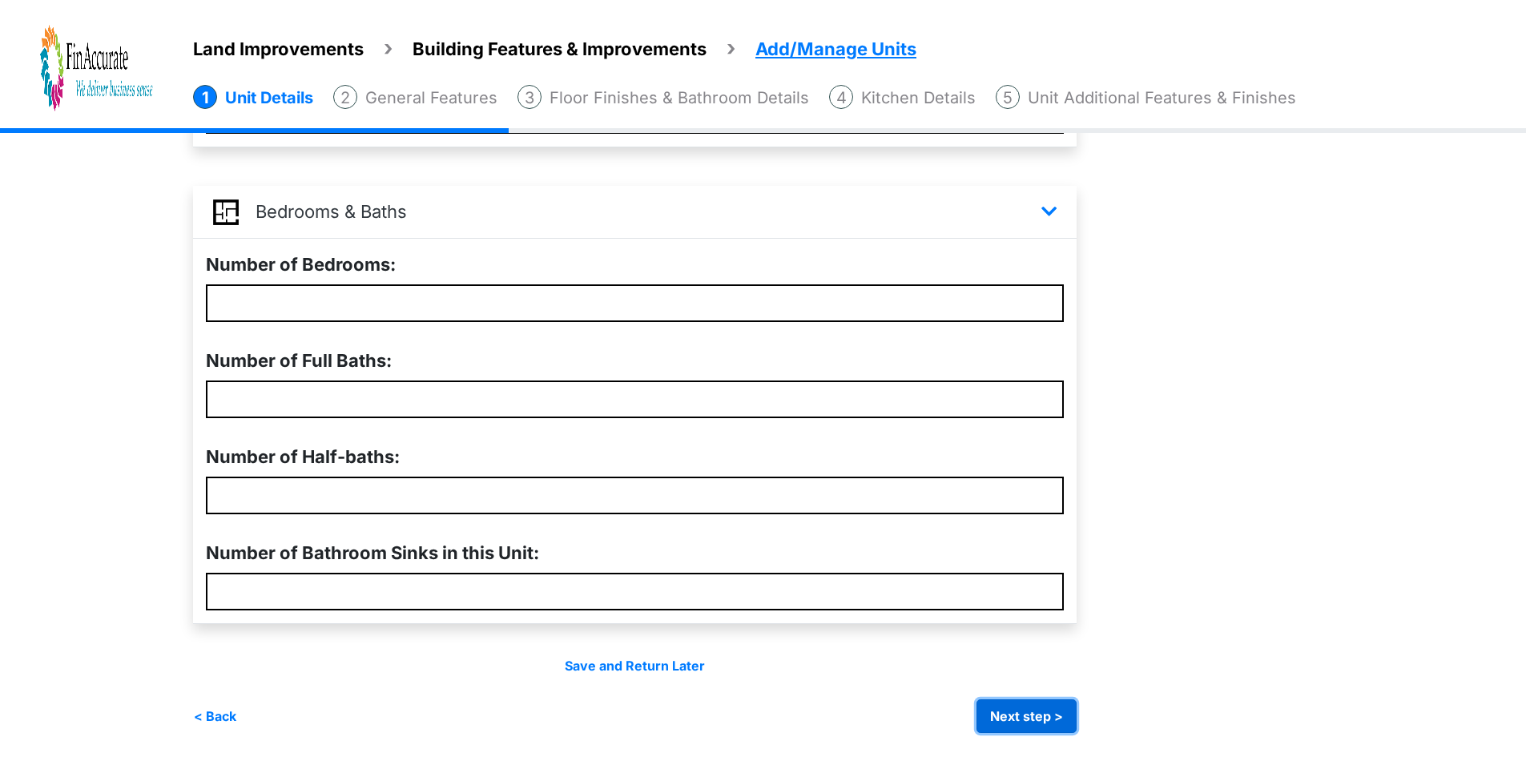
click at [1011, 721] on button "Next step >" at bounding box center [1027, 716] width 100 height 34
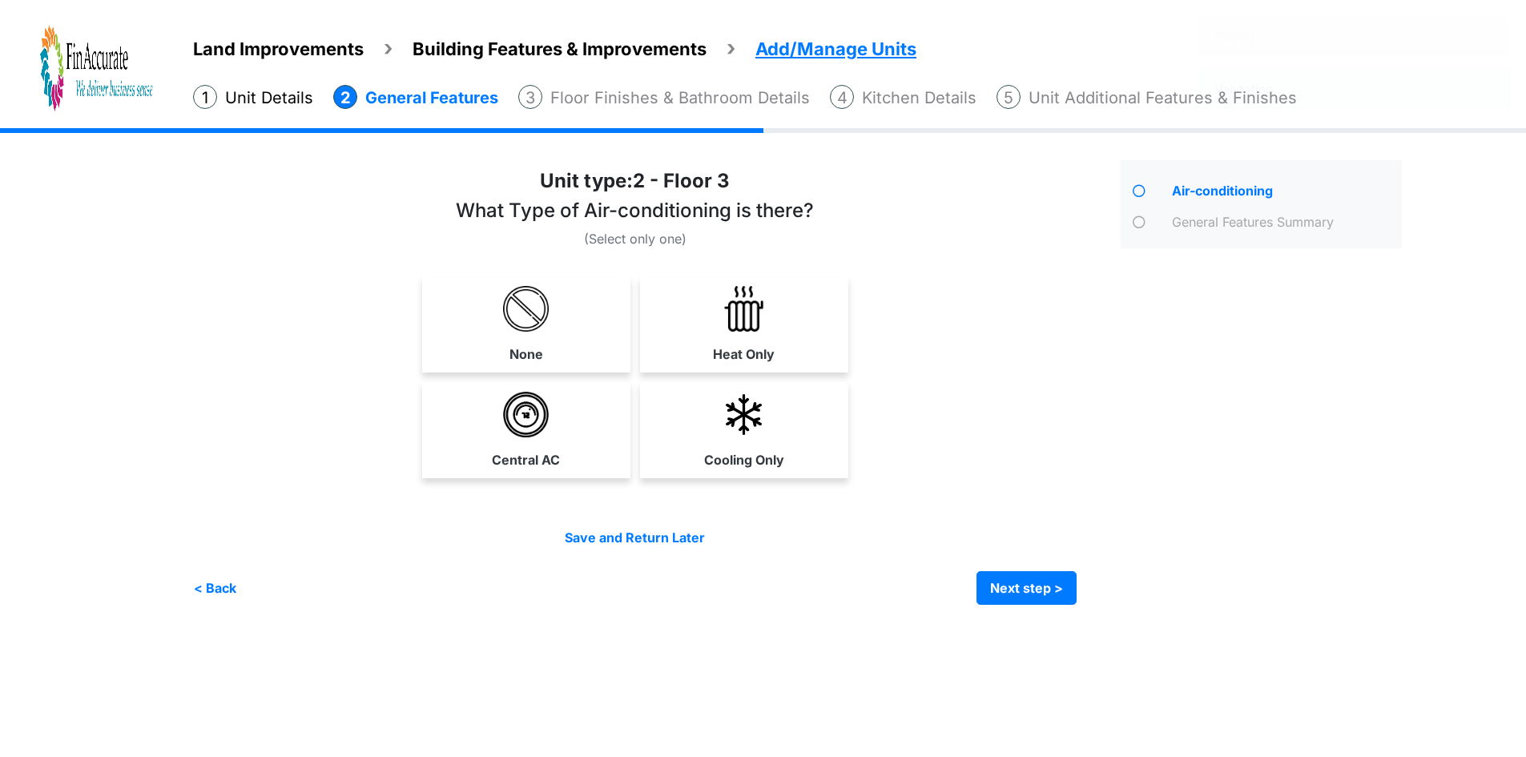
scroll to position [0, 0]
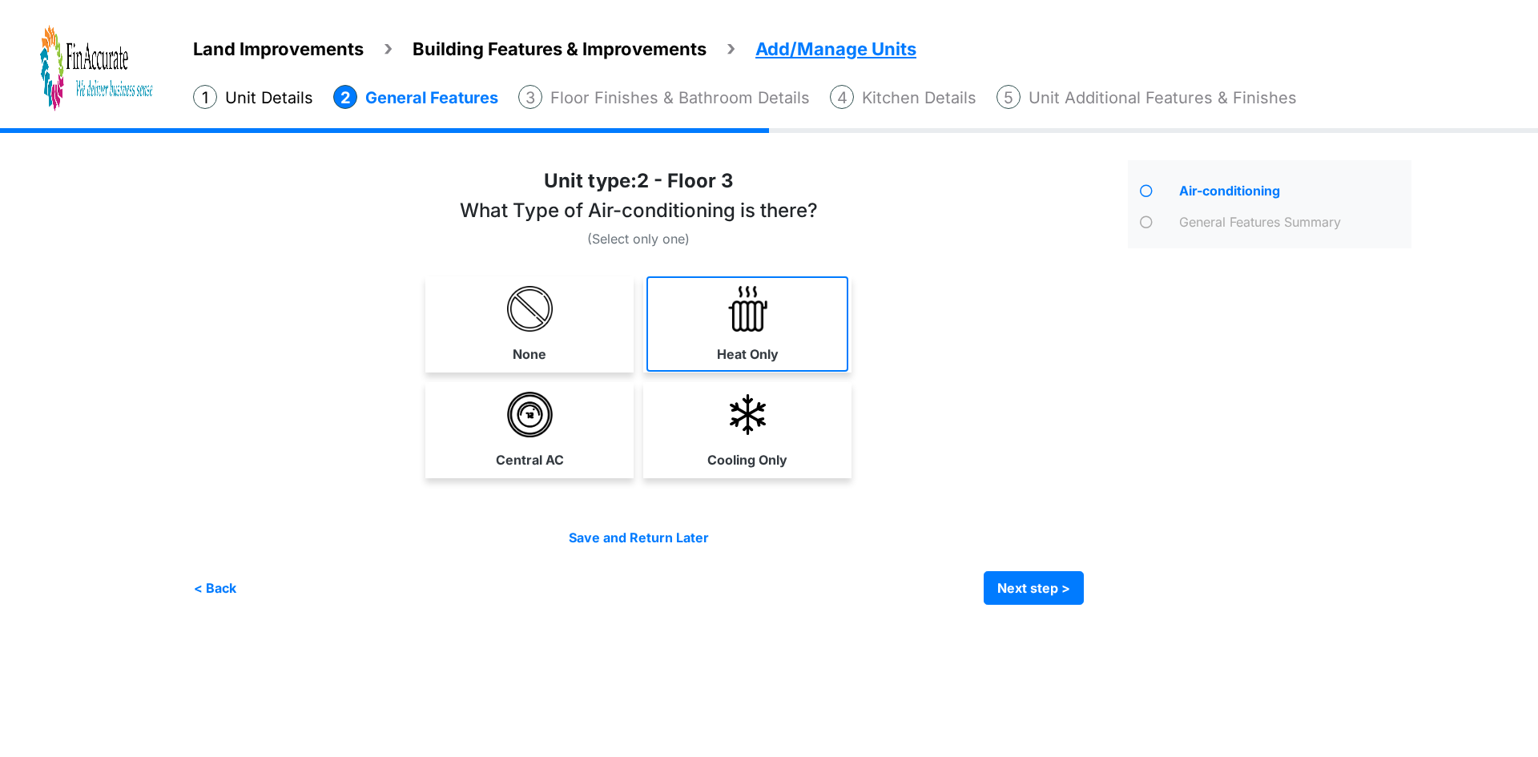
click at [755, 352] on label "Heat Only" at bounding box center [748, 354] width 62 height 19
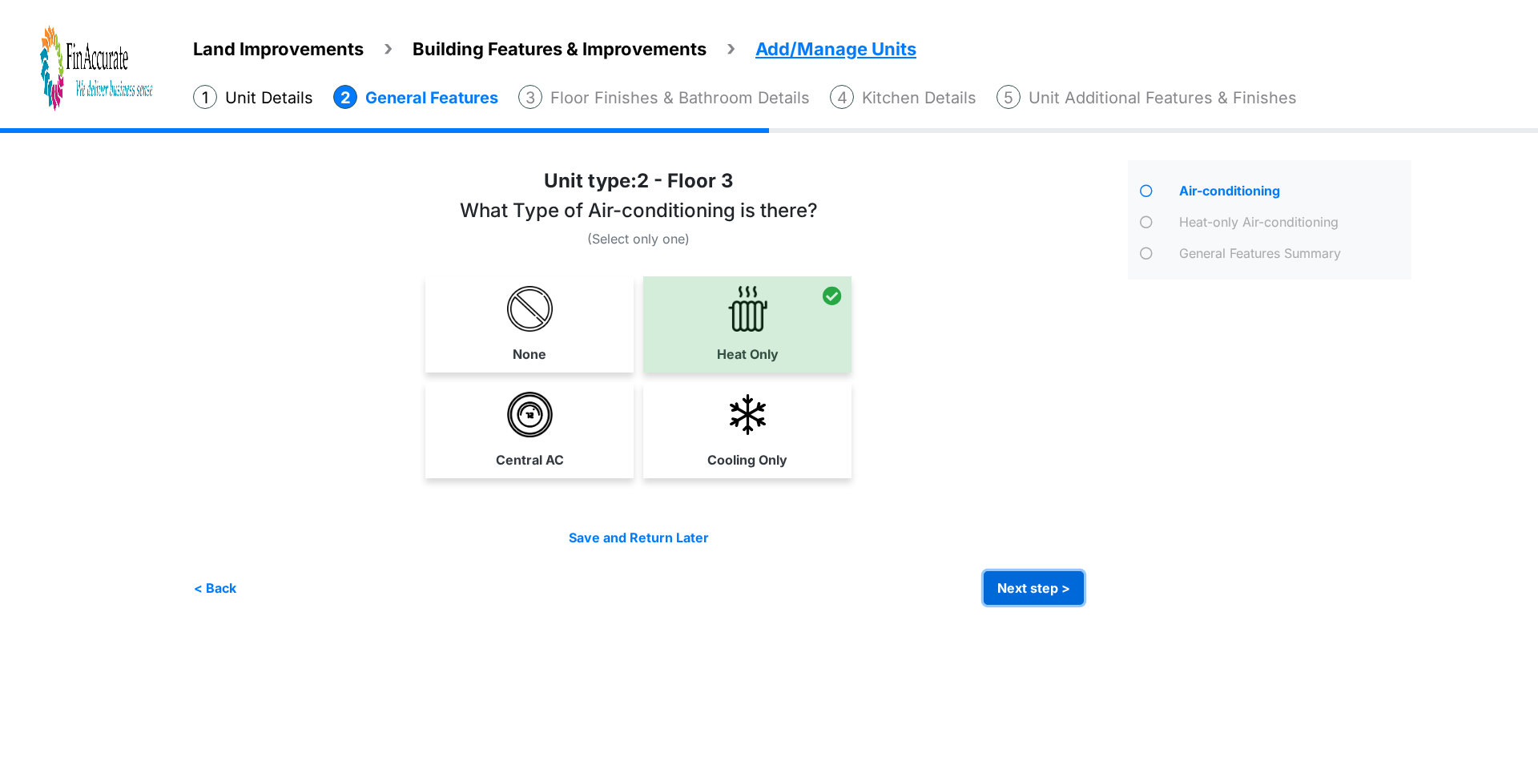
click at [1018, 591] on button "Next step >" at bounding box center [1034, 588] width 100 height 34
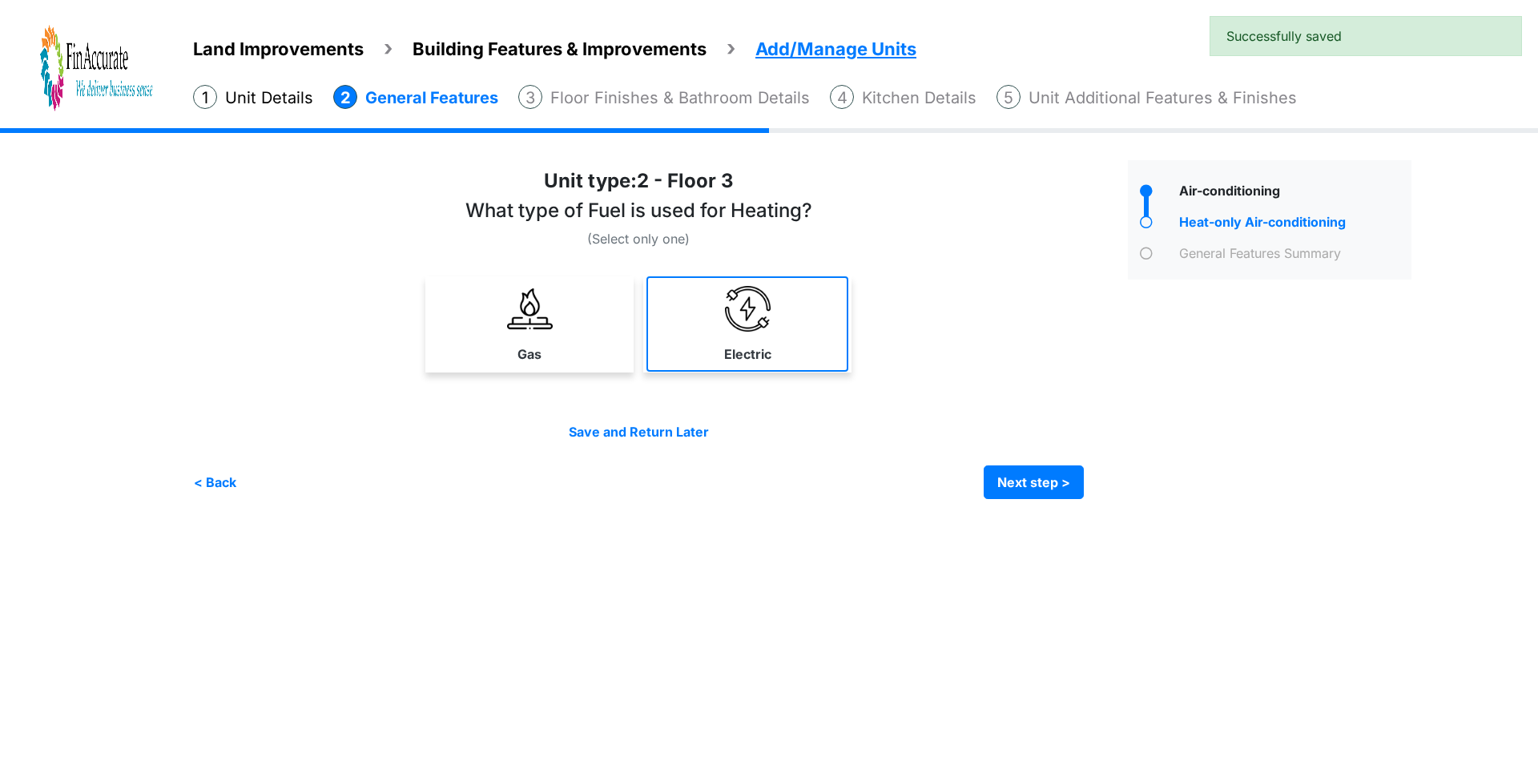
click at [736, 336] on link "Electric" at bounding box center [748, 323] width 202 height 95
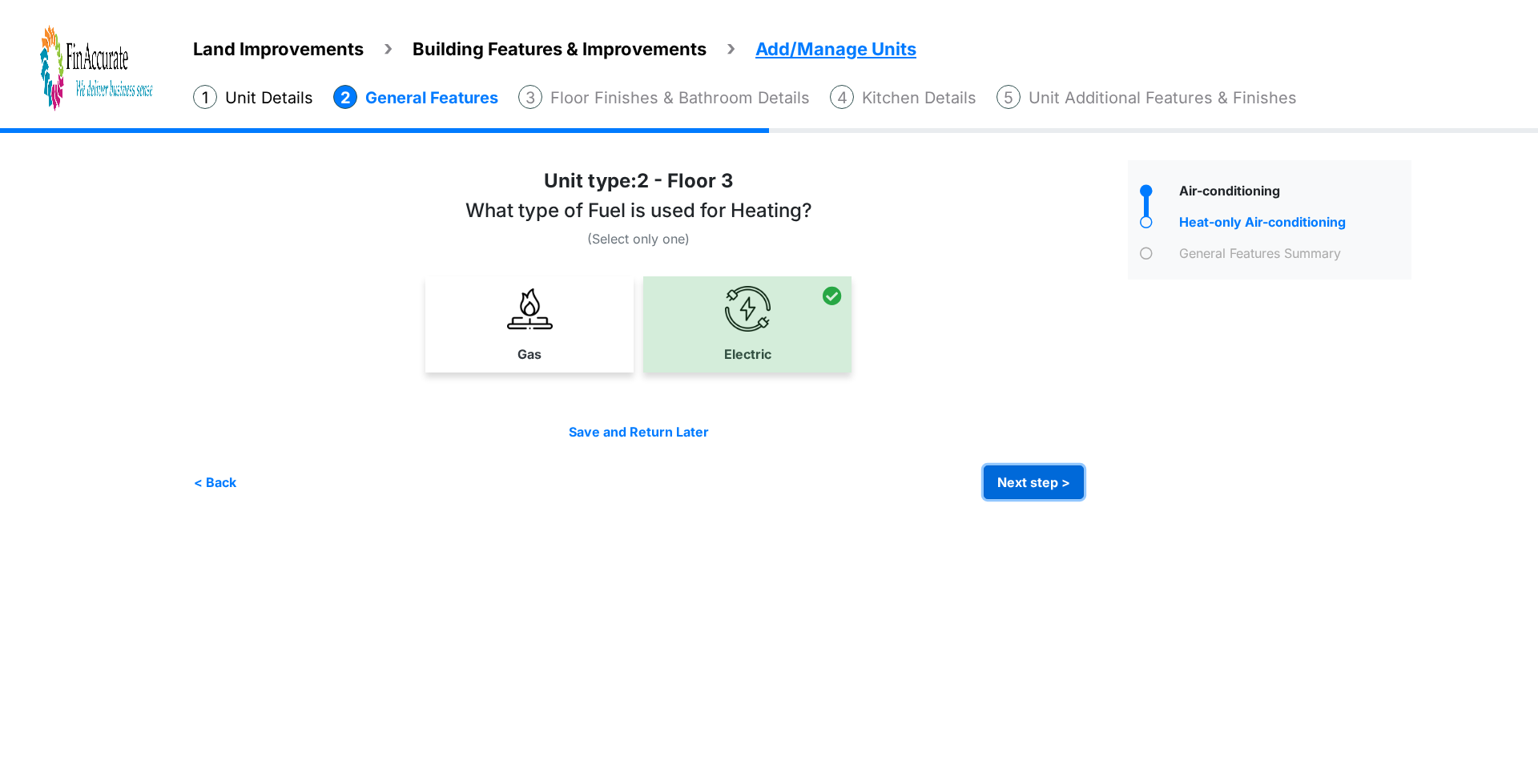
click at [1022, 486] on button "Next step >" at bounding box center [1034, 483] width 100 height 34
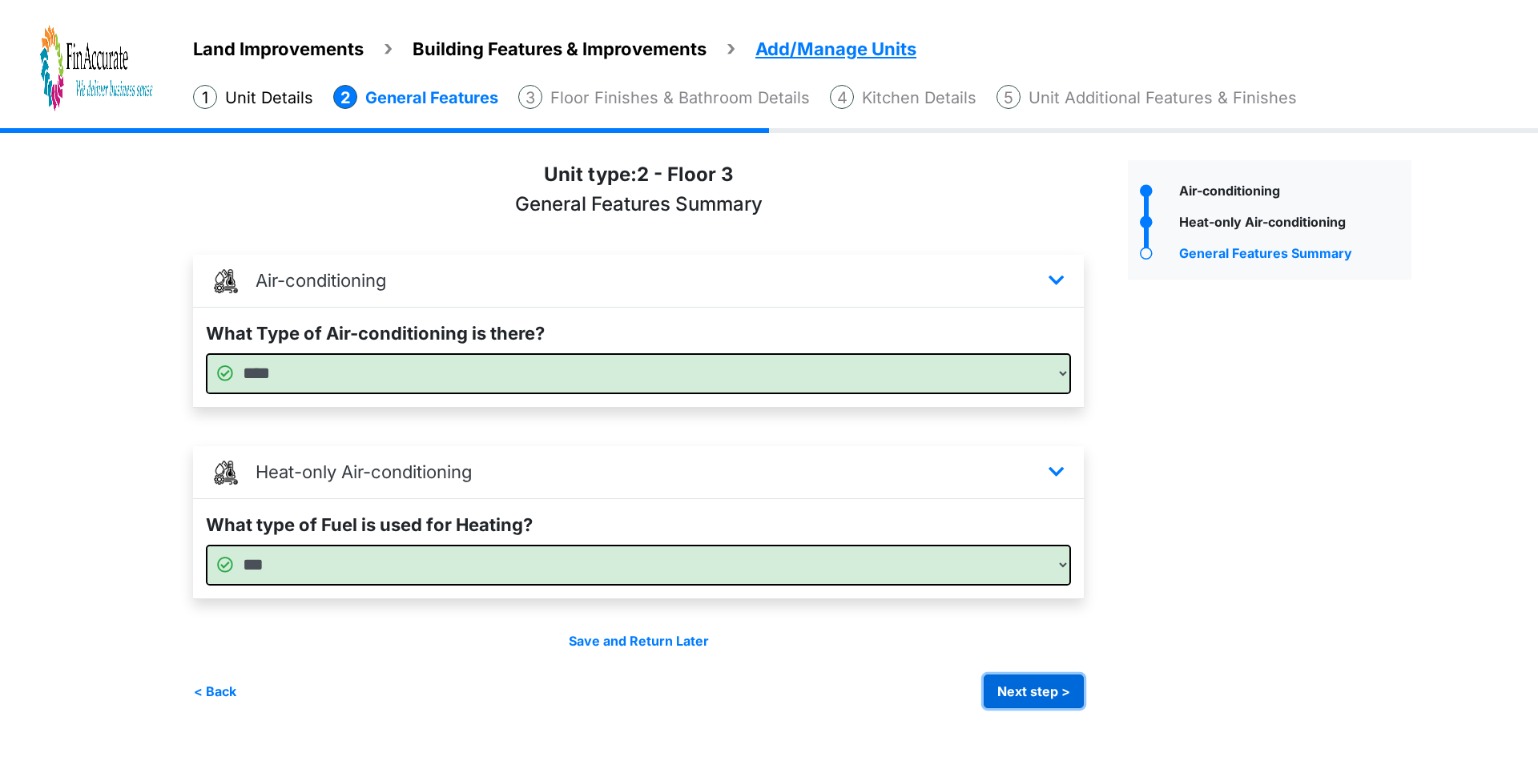
drag, startPoint x: 1031, startPoint y: 693, endPoint x: 991, endPoint y: 666, distance: 48.4
click at [1030, 691] on button "Next step >" at bounding box center [1034, 692] width 100 height 34
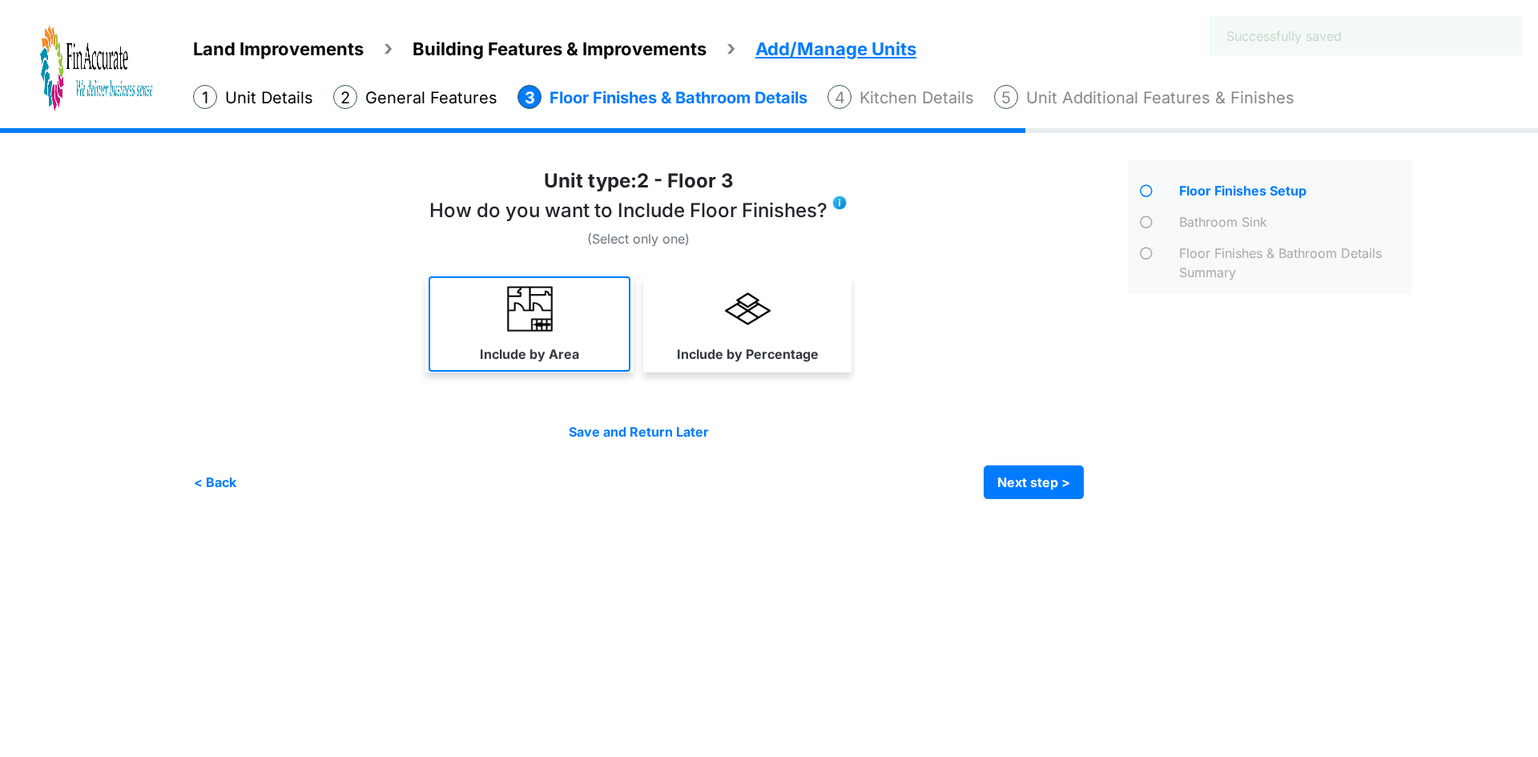
click at [546, 324] on img at bounding box center [530, 309] width 46 height 46
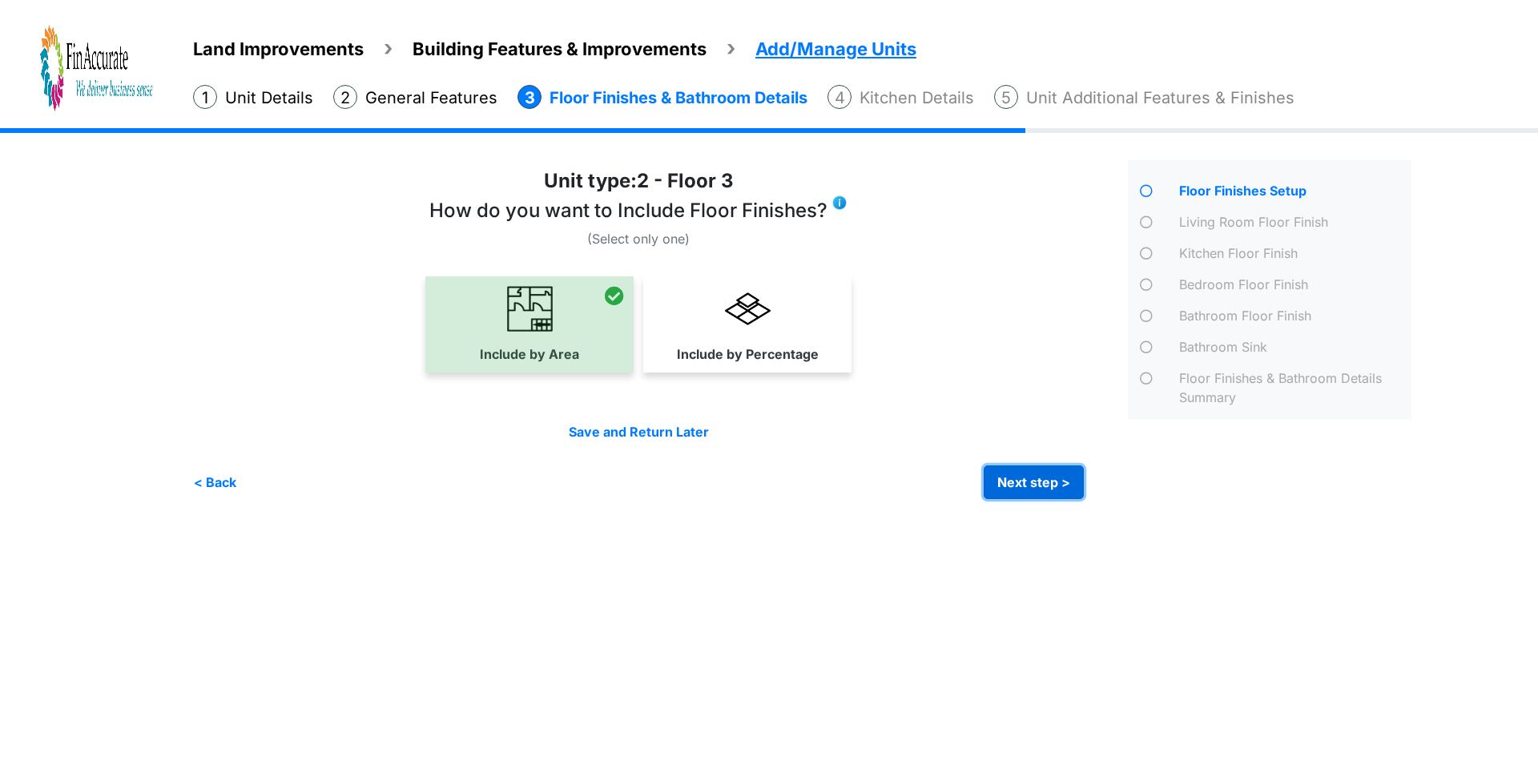
click at [1029, 478] on button "Next step >" at bounding box center [1034, 483] width 100 height 34
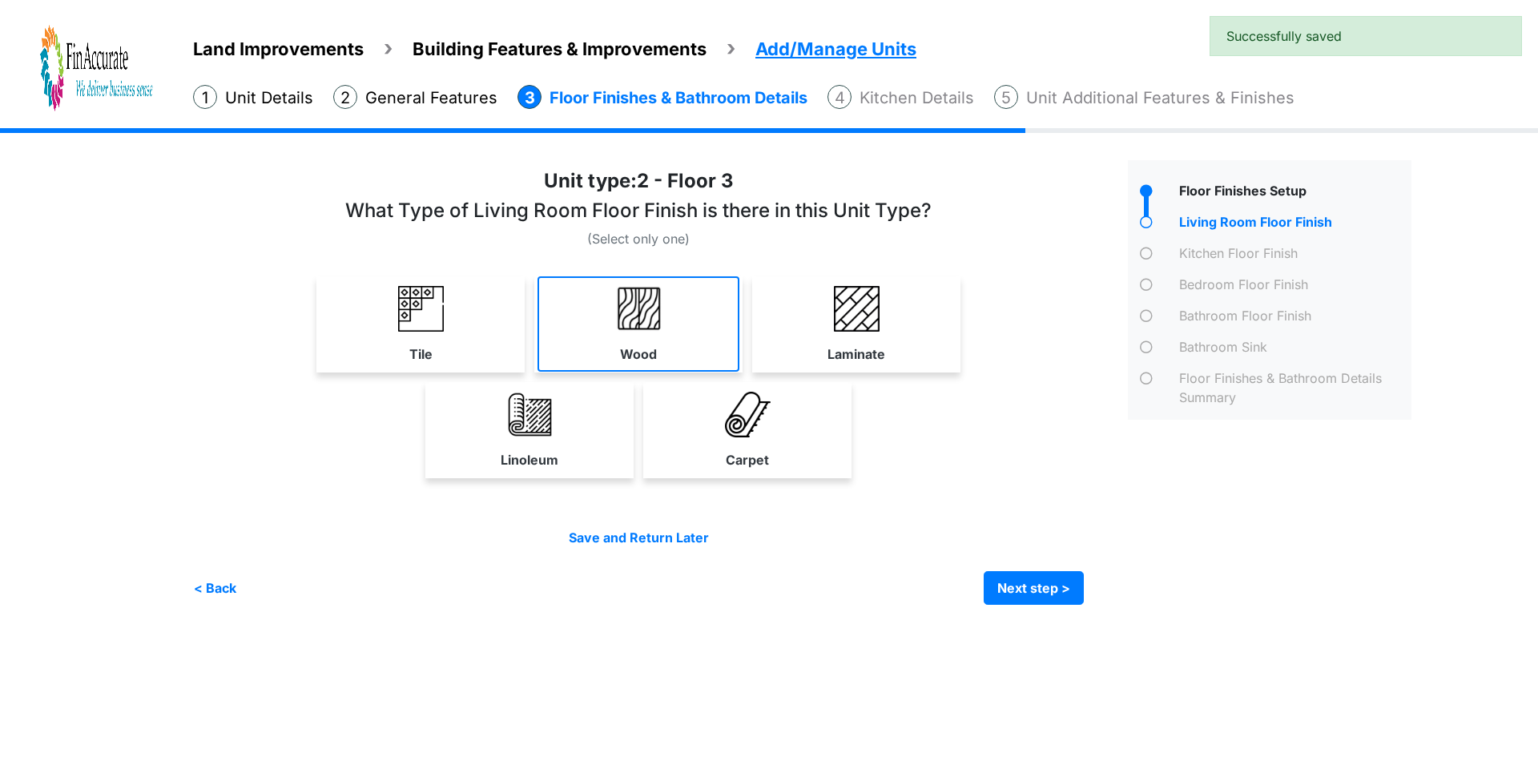
click at [647, 341] on link "Wood" at bounding box center [639, 323] width 202 height 95
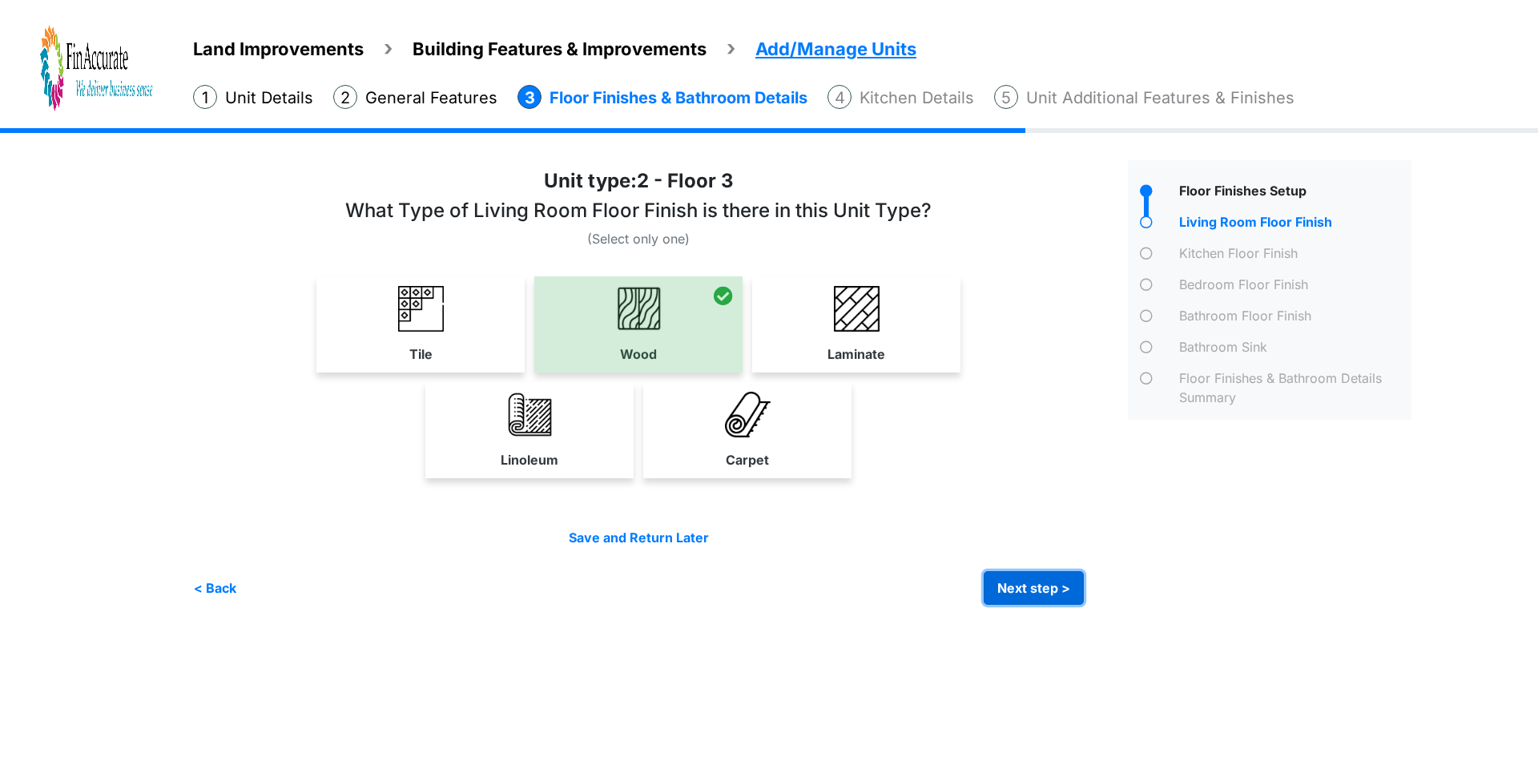
click at [1024, 581] on button "Next step >" at bounding box center [1034, 588] width 100 height 34
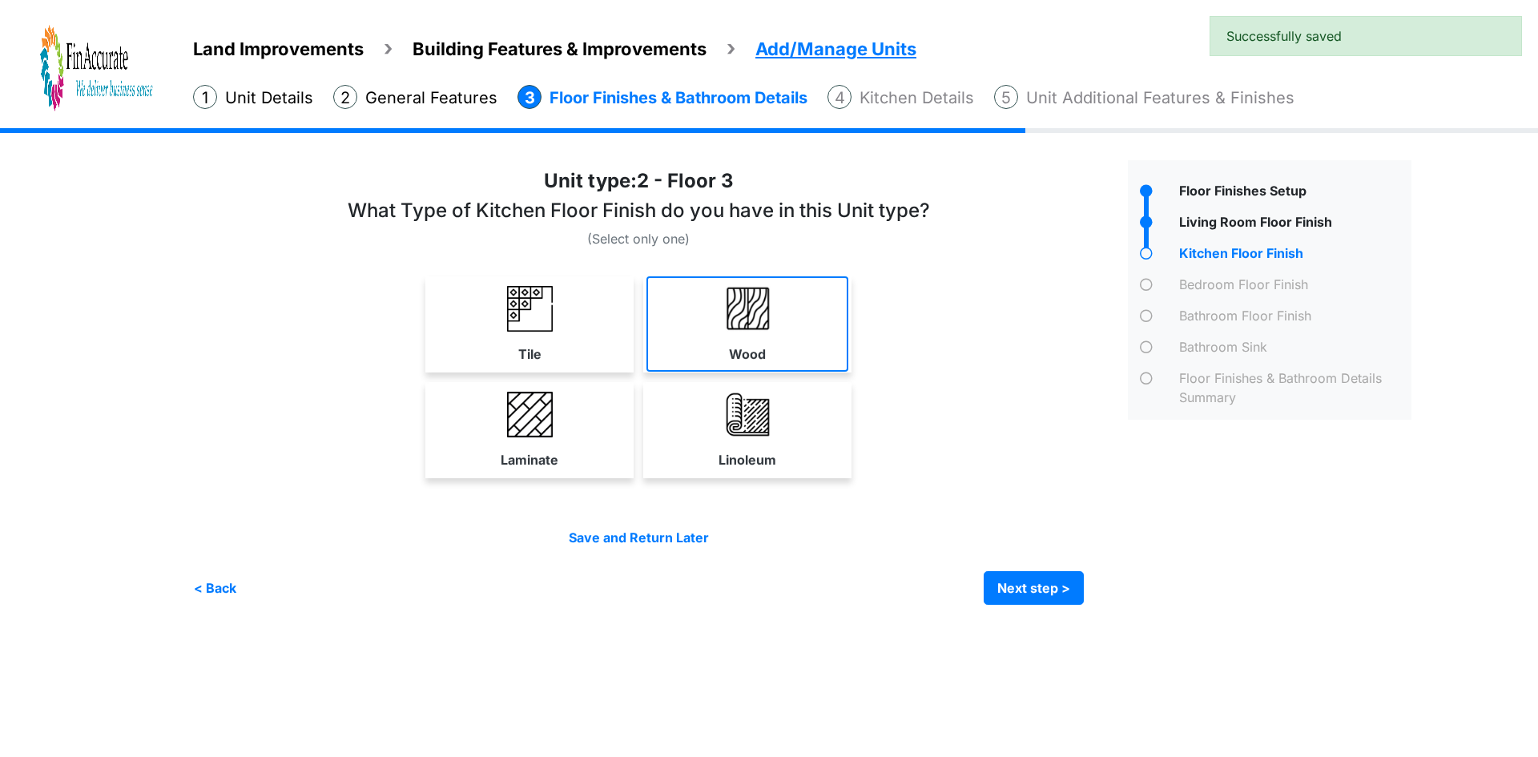
drag, startPoint x: 726, startPoint y: 342, endPoint x: 899, endPoint y: 441, distance: 199.6
click at [727, 342] on link "Wood" at bounding box center [748, 323] width 202 height 95
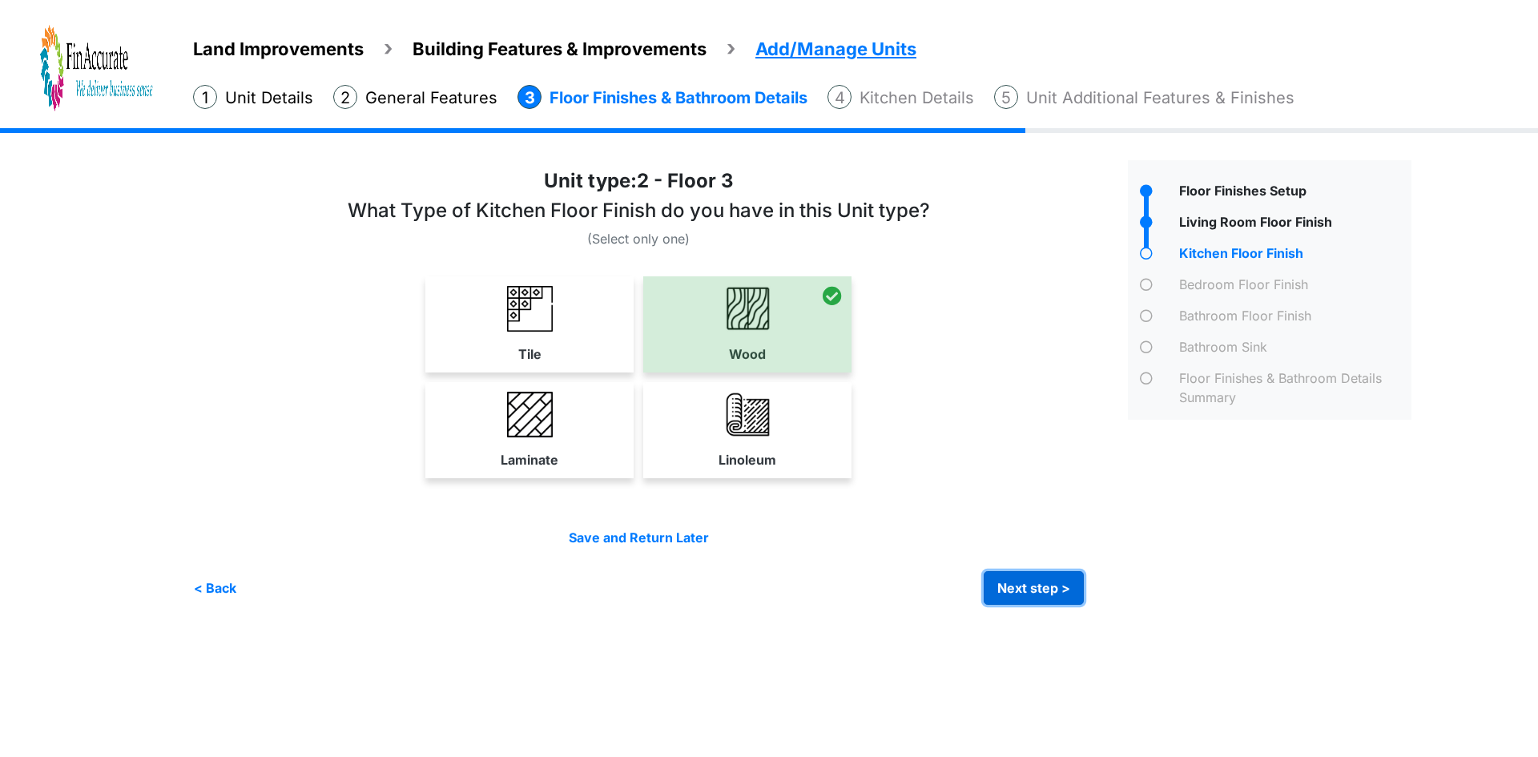
click at [1029, 584] on button "Next step >" at bounding box center [1034, 588] width 100 height 34
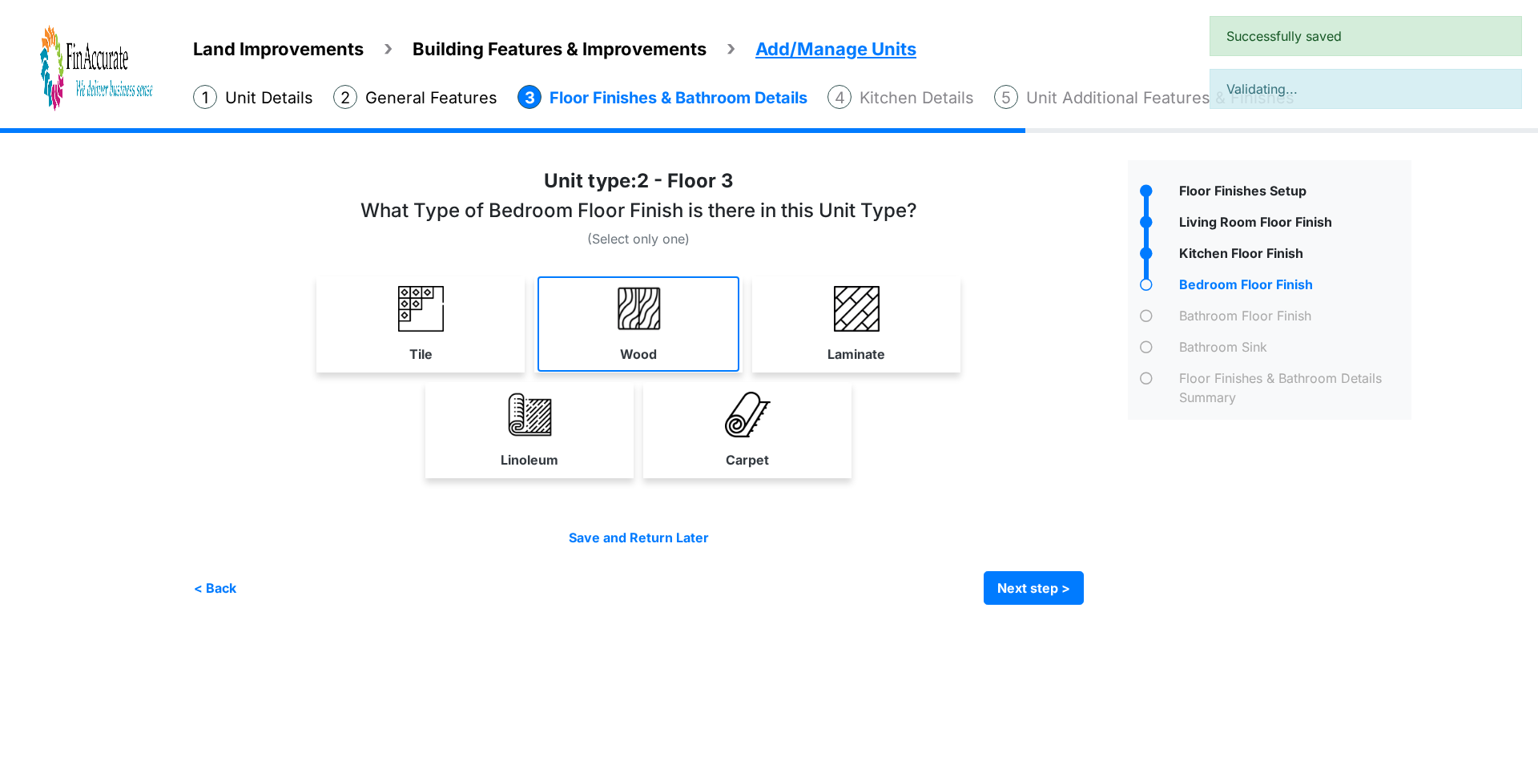
click at [640, 350] on label "Wood" at bounding box center [638, 354] width 37 height 19
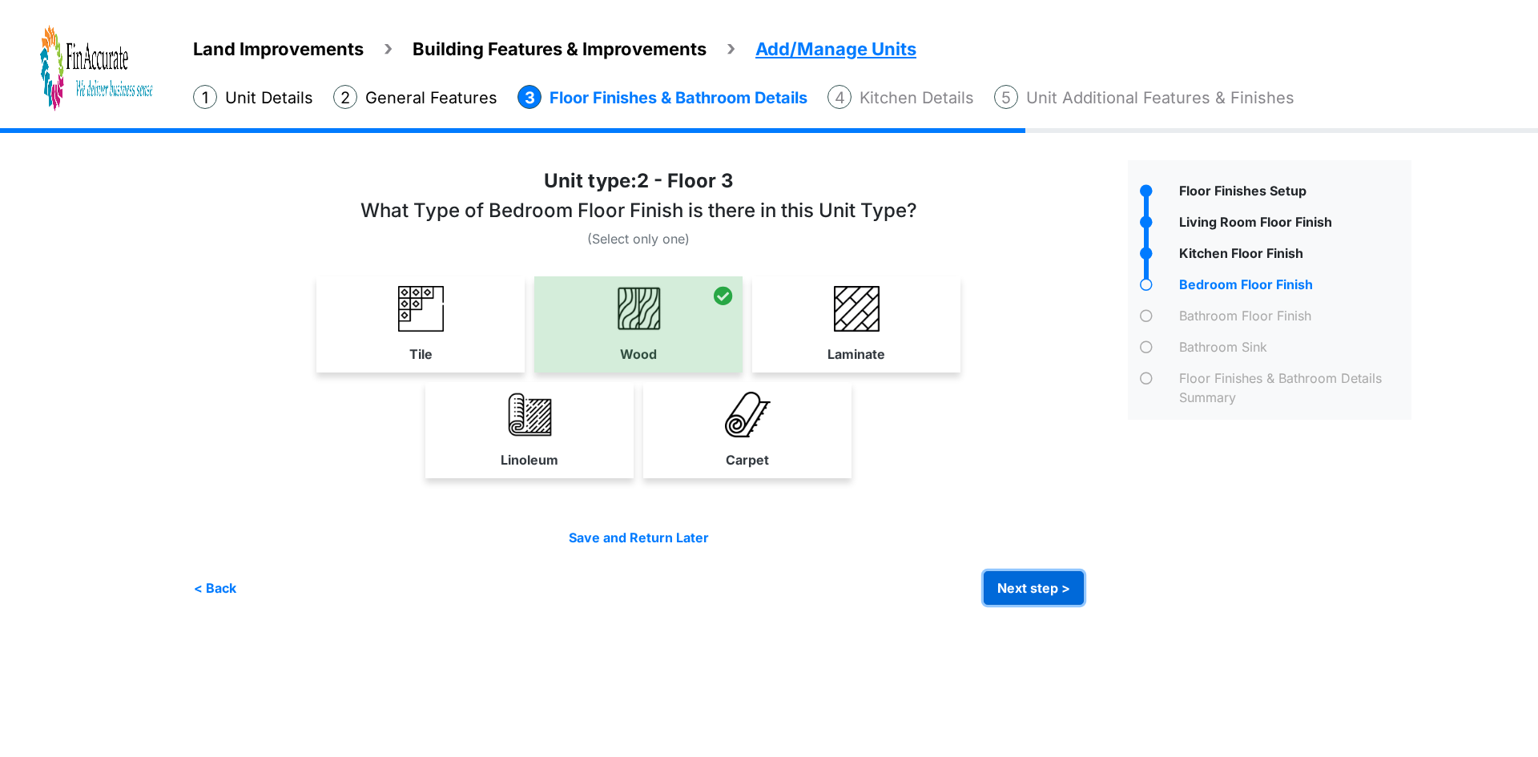
click at [1018, 573] on button "Next step >" at bounding box center [1034, 588] width 100 height 34
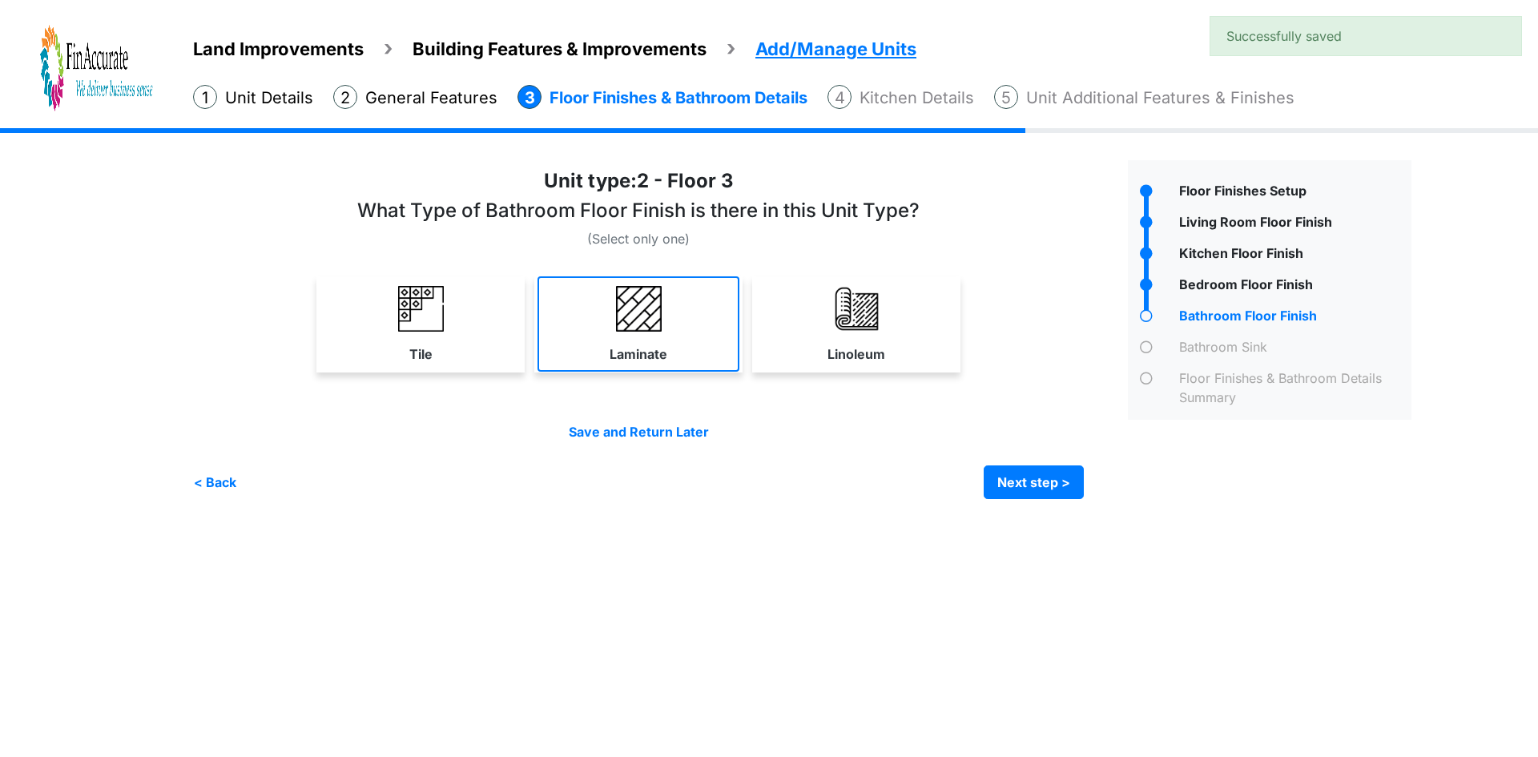
click at [676, 357] on link "Laminate" at bounding box center [639, 323] width 202 height 95
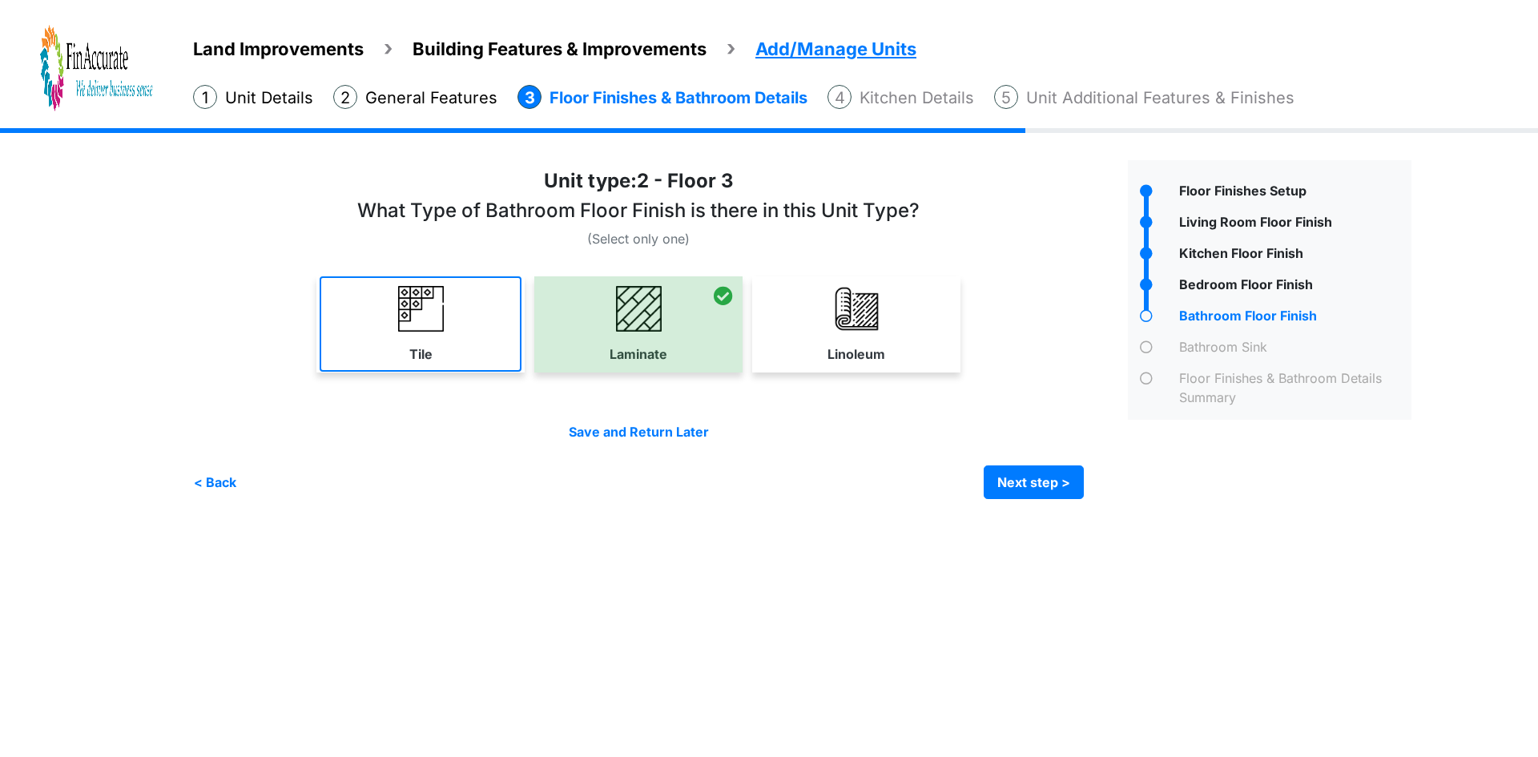
click at [493, 353] on link "Tile" at bounding box center [421, 323] width 202 height 95
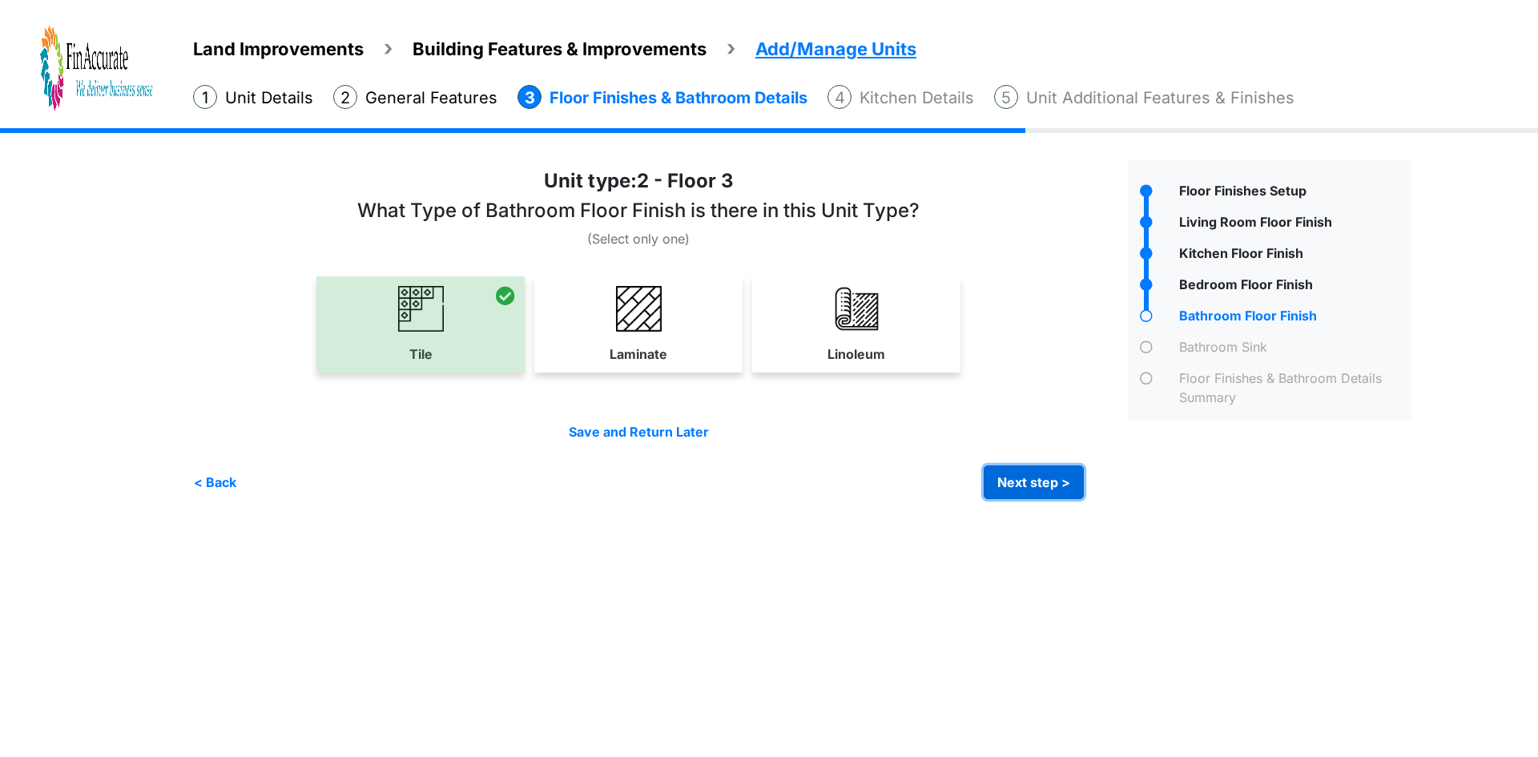
click at [1050, 484] on button "Next step >" at bounding box center [1034, 483] width 100 height 34
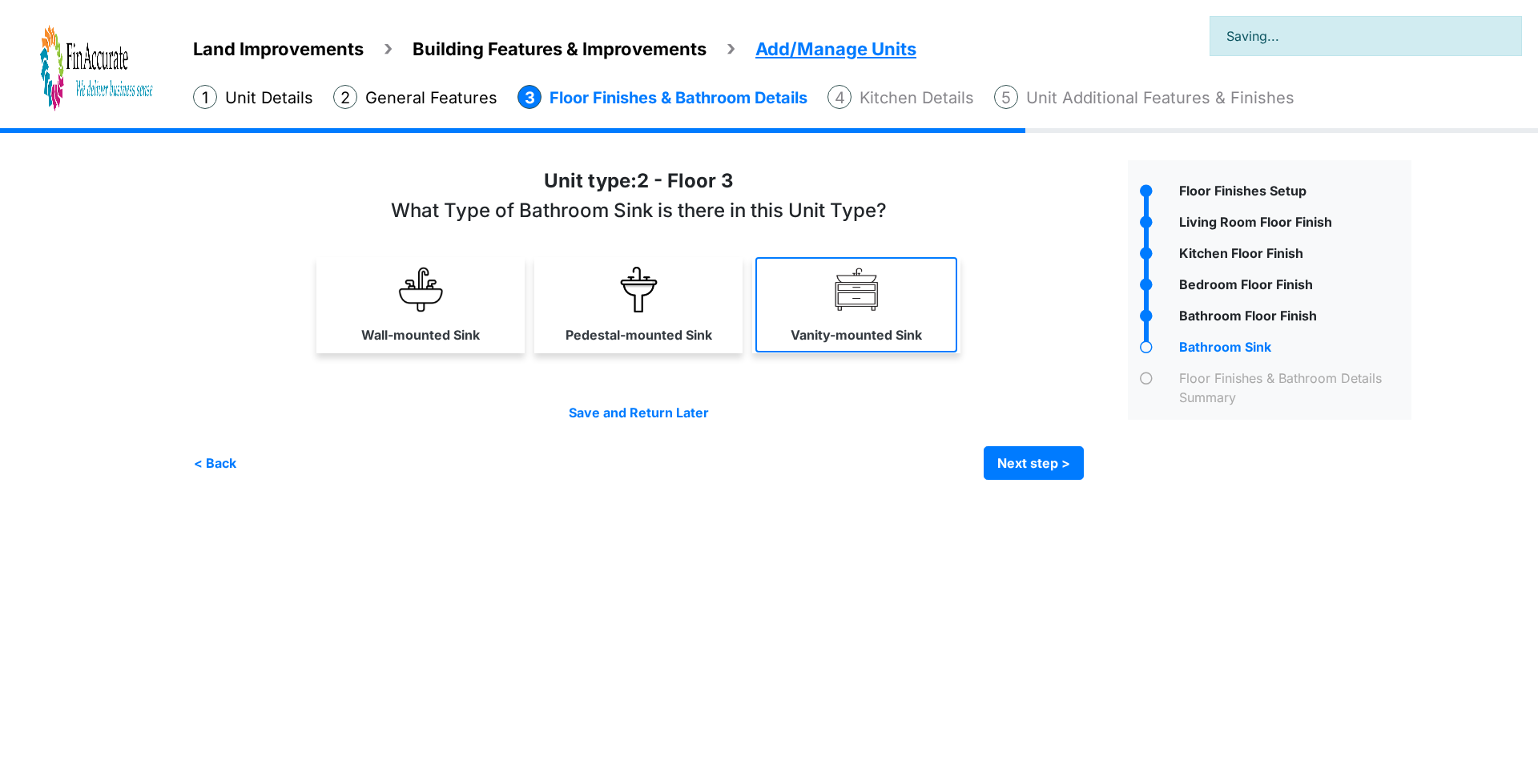
click at [819, 332] on label "Vanity-mounted Sink" at bounding box center [856, 334] width 131 height 19
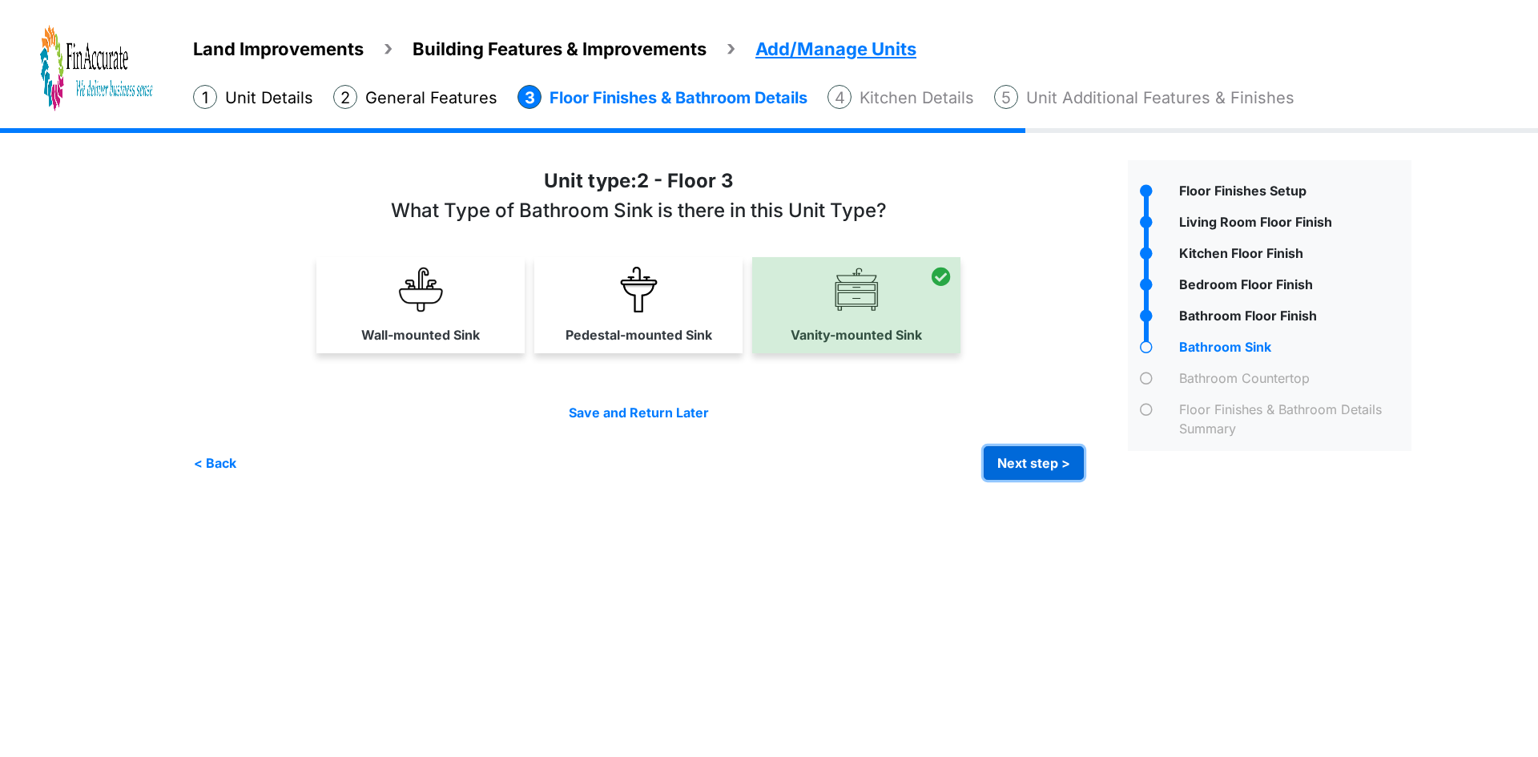
click at [1029, 465] on button "Next step >" at bounding box center [1034, 463] width 100 height 34
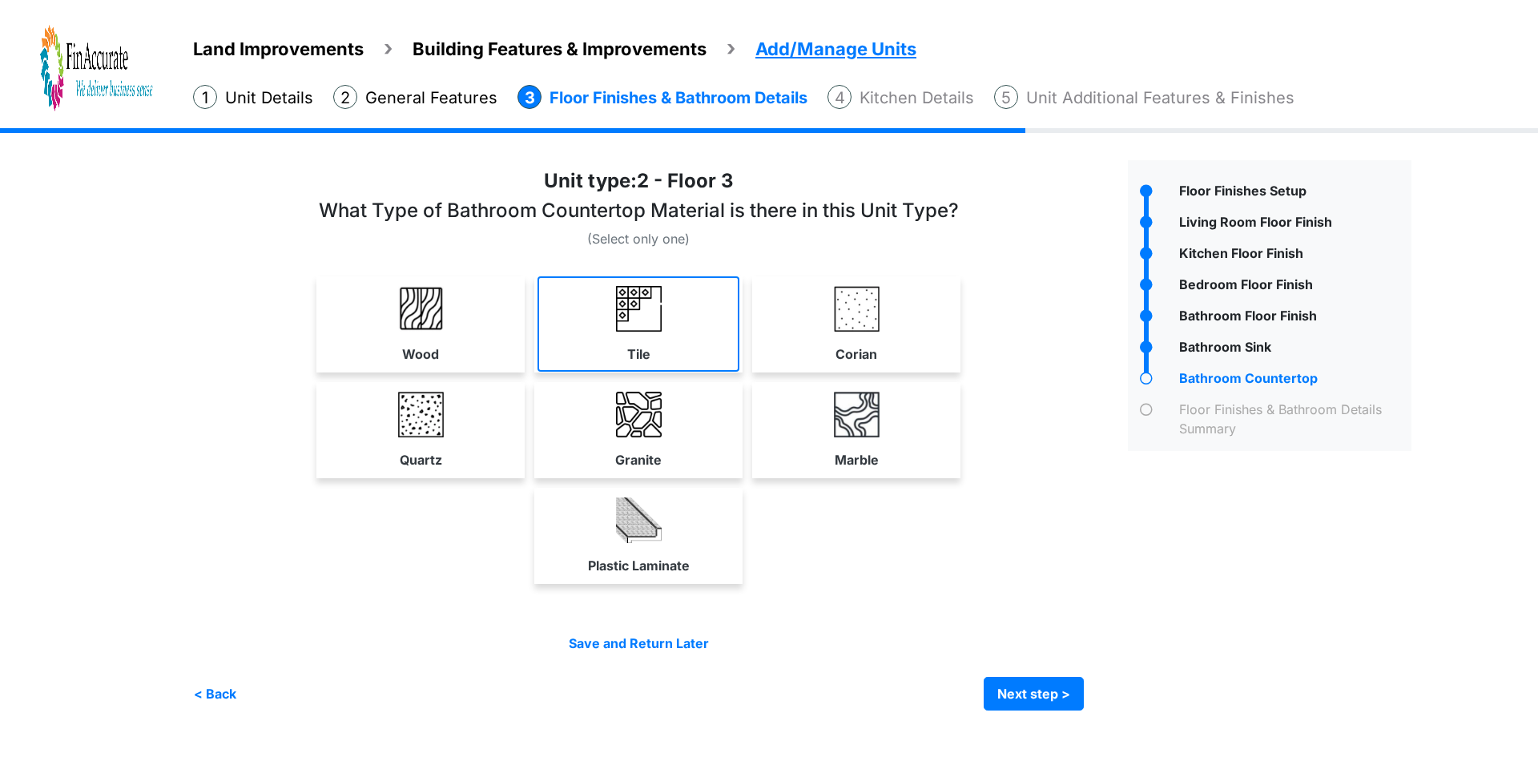
click at [693, 328] on link "Tile" at bounding box center [639, 323] width 202 height 95
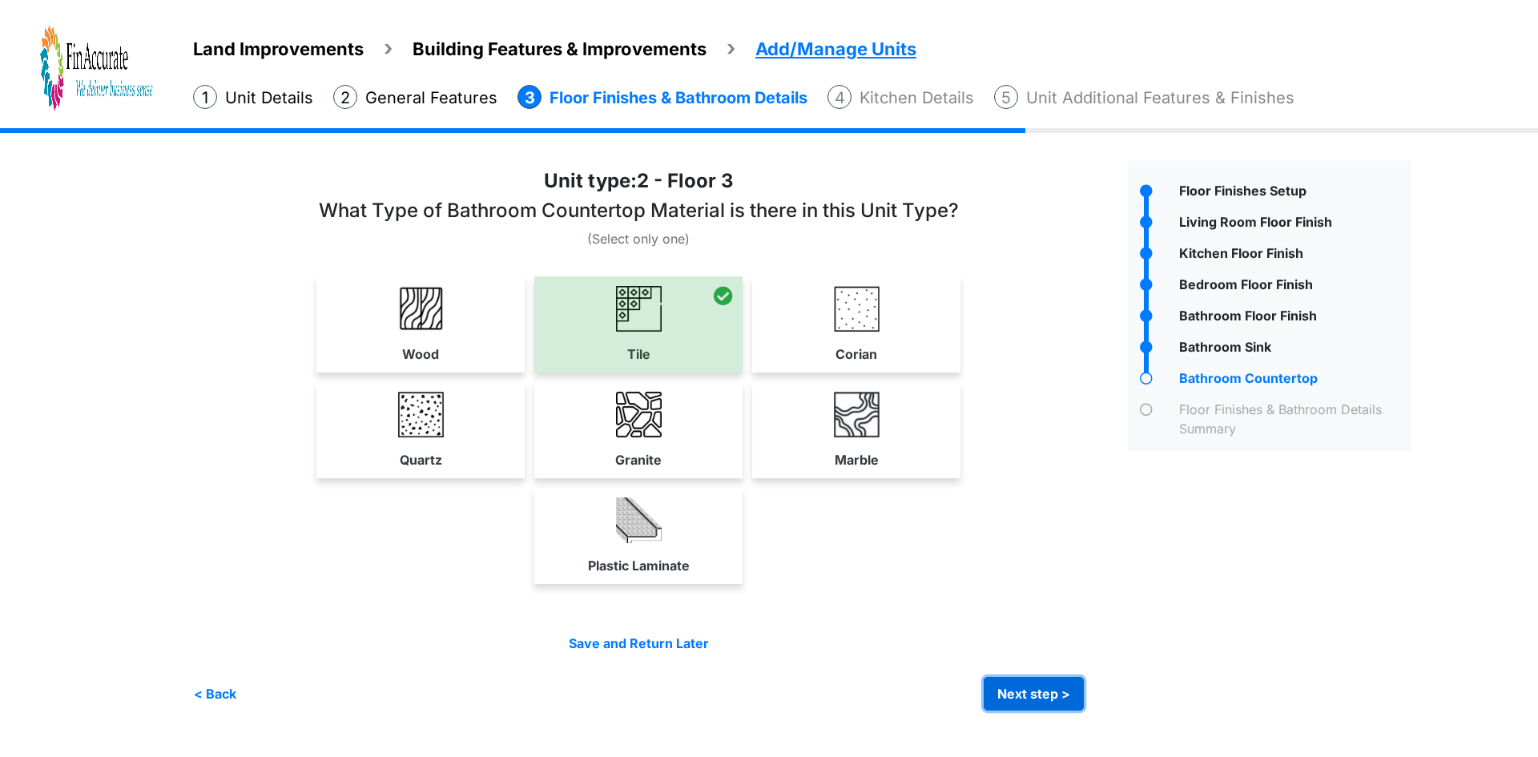
click at [1043, 694] on button "Next step >" at bounding box center [1034, 694] width 100 height 34
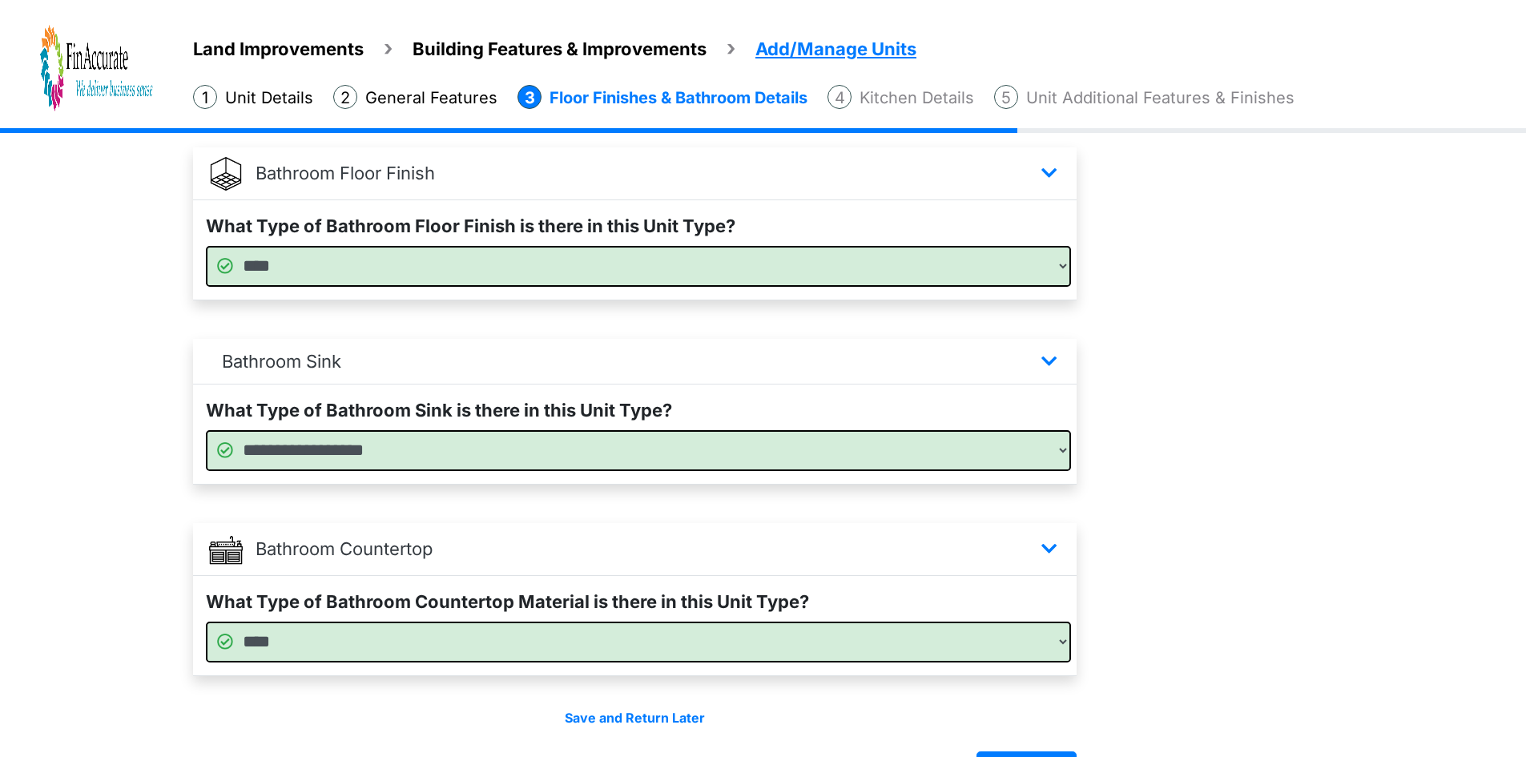
scroll to position [925, 0]
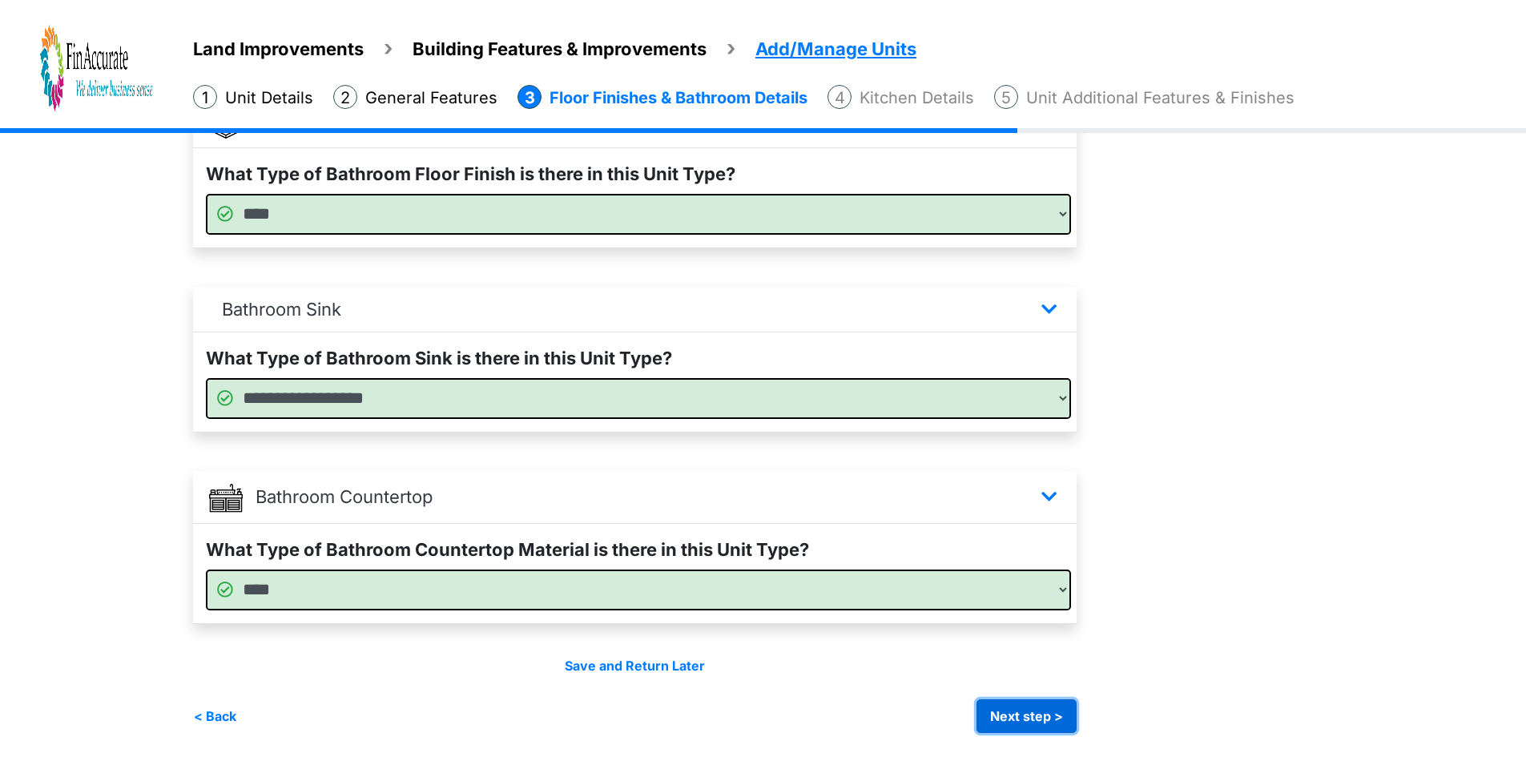
click at [1018, 706] on button "Next step >" at bounding box center [1027, 716] width 100 height 34
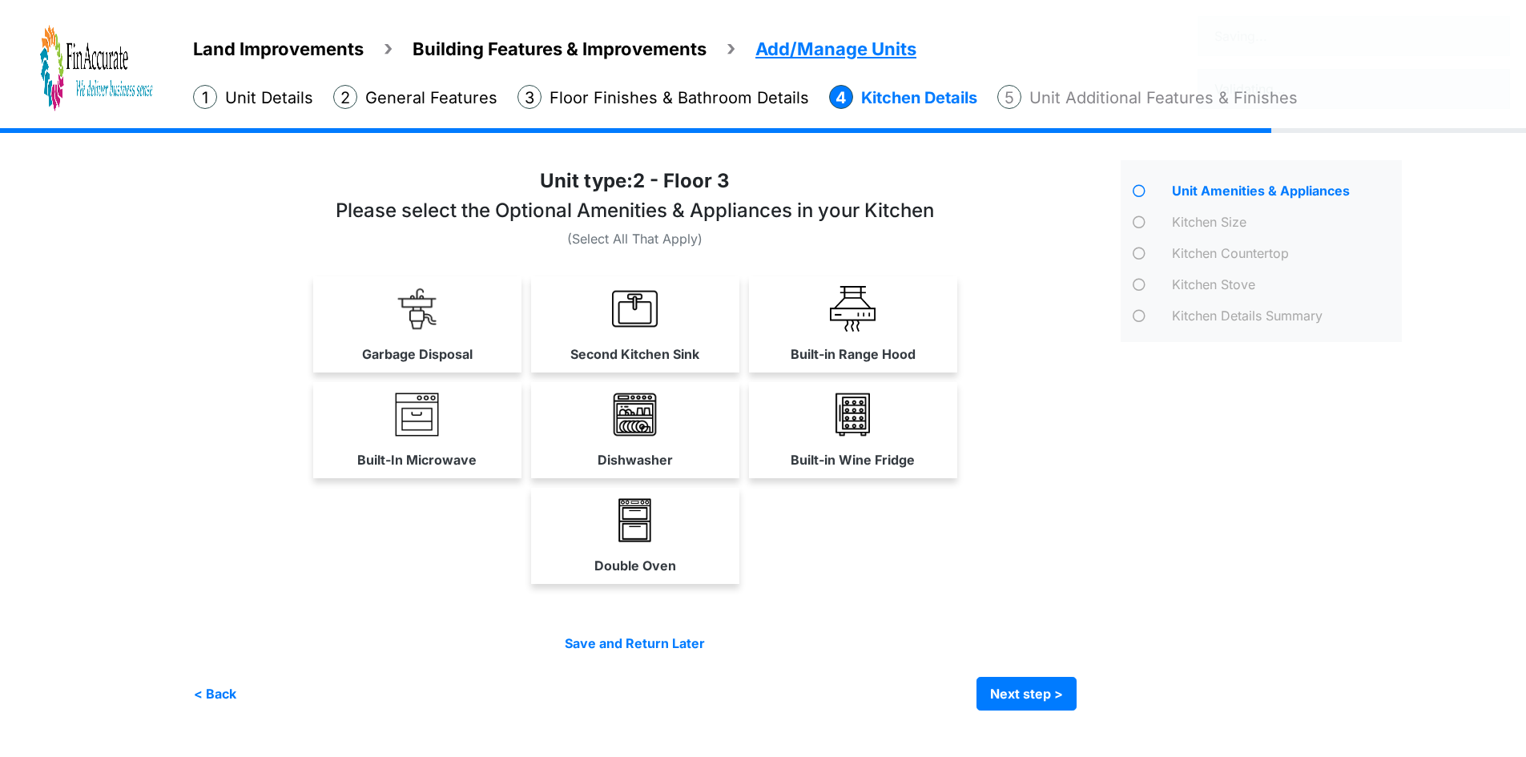
scroll to position [0, 0]
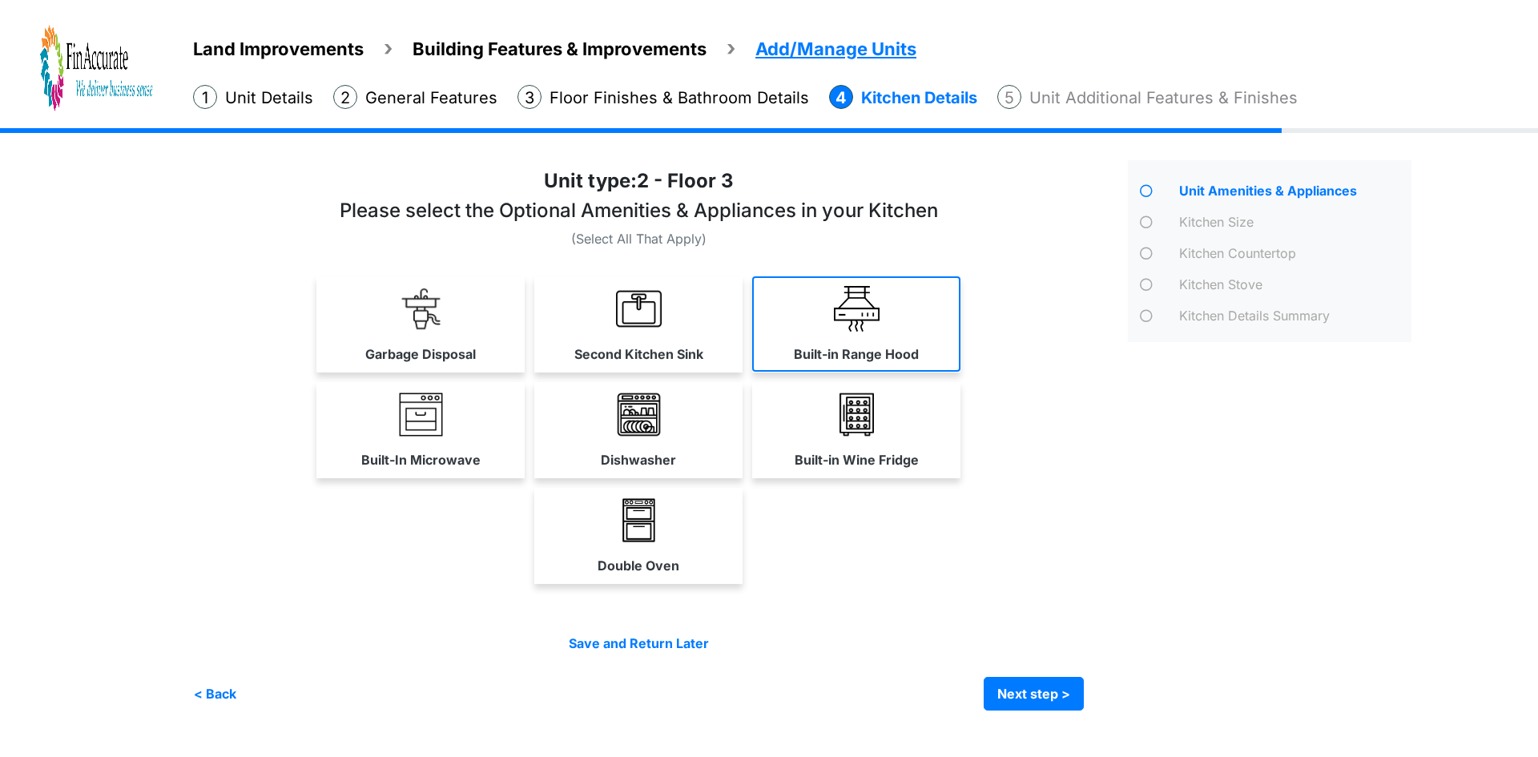
click at [865, 345] on label "Built-in Range Hood" at bounding box center [856, 354] width 125 height 19
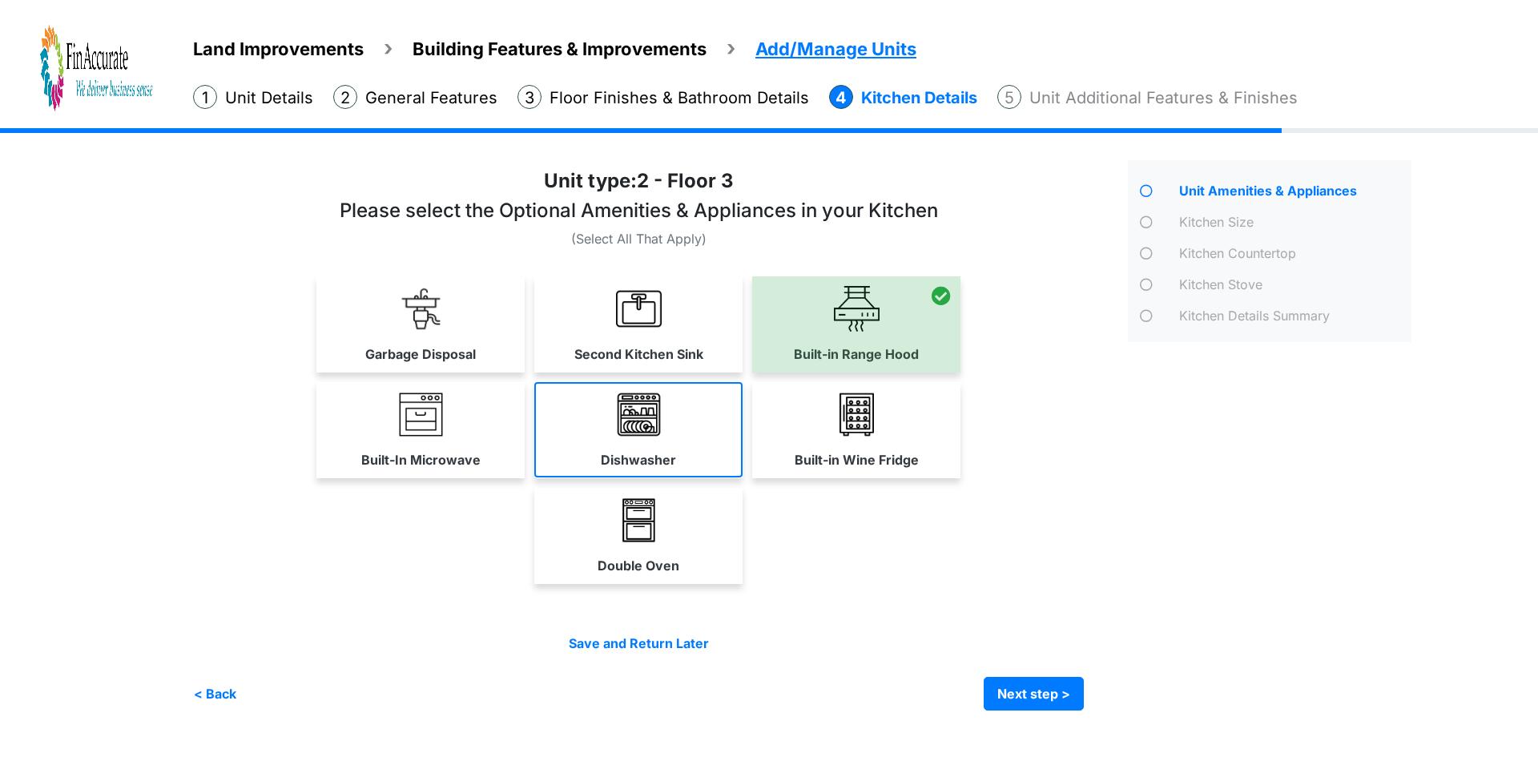
click at [667, 448] on link "Dishwasher" at bounding box center [638, 429] width 208 height 95
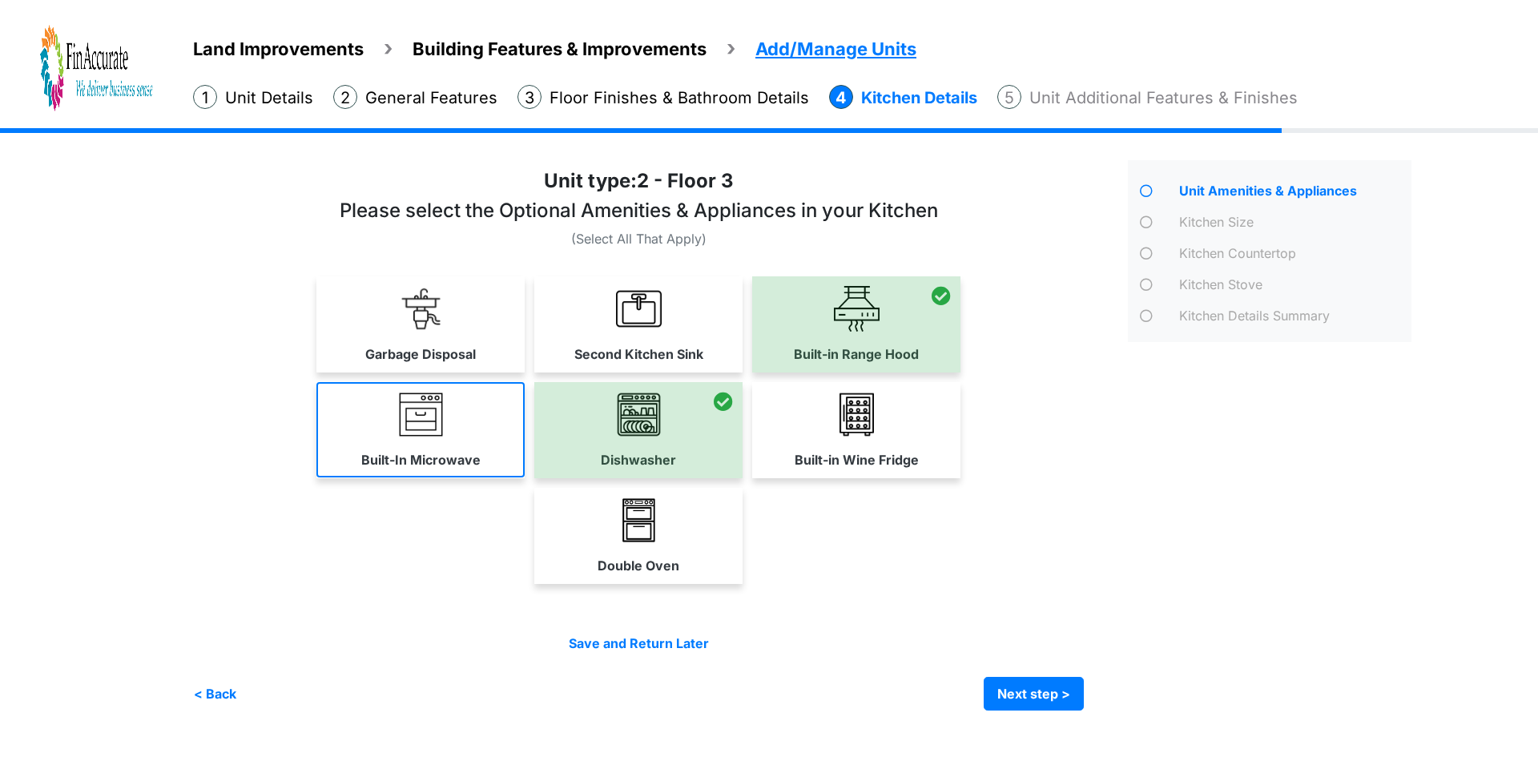
click at [441, 441] on link "Built-In Microwave" at bounding box center [420, 429] width 208 height 95
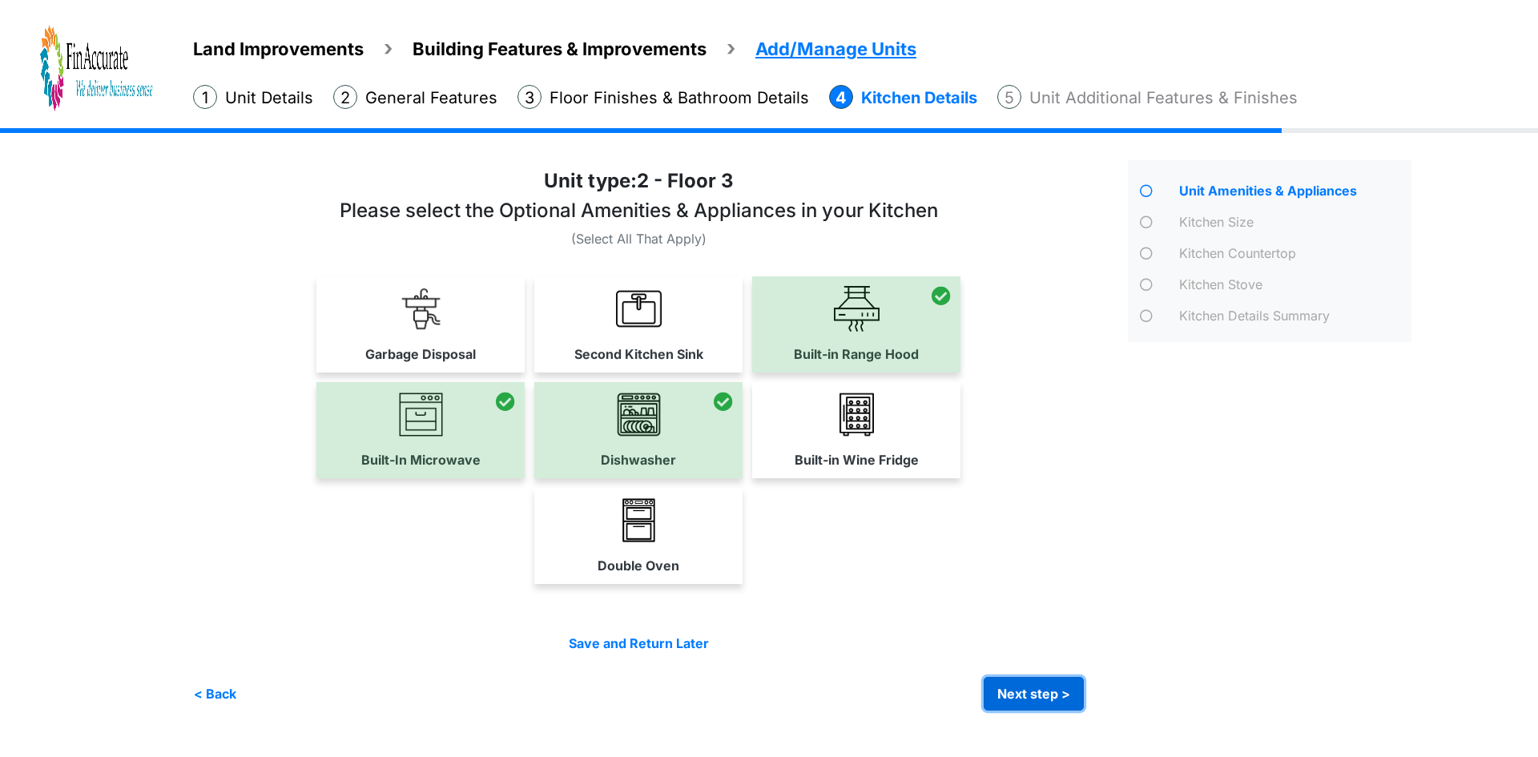
click at [1015, 684] on button "Next step >" at bounding box center [1034, 694] width 100 height 34
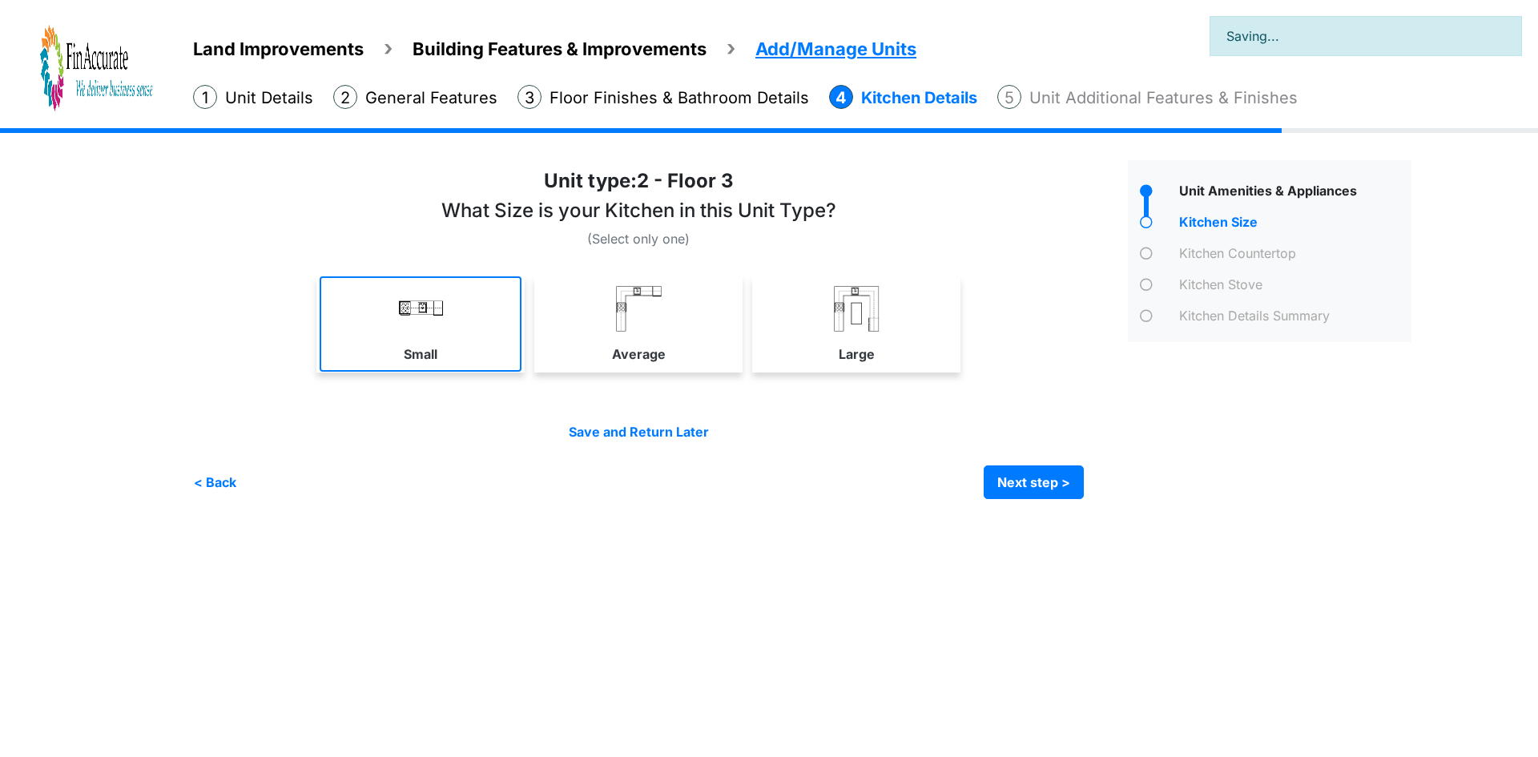
click at [409, 346] on label "Small" at bounding box center [421, 354] width 34 height 19
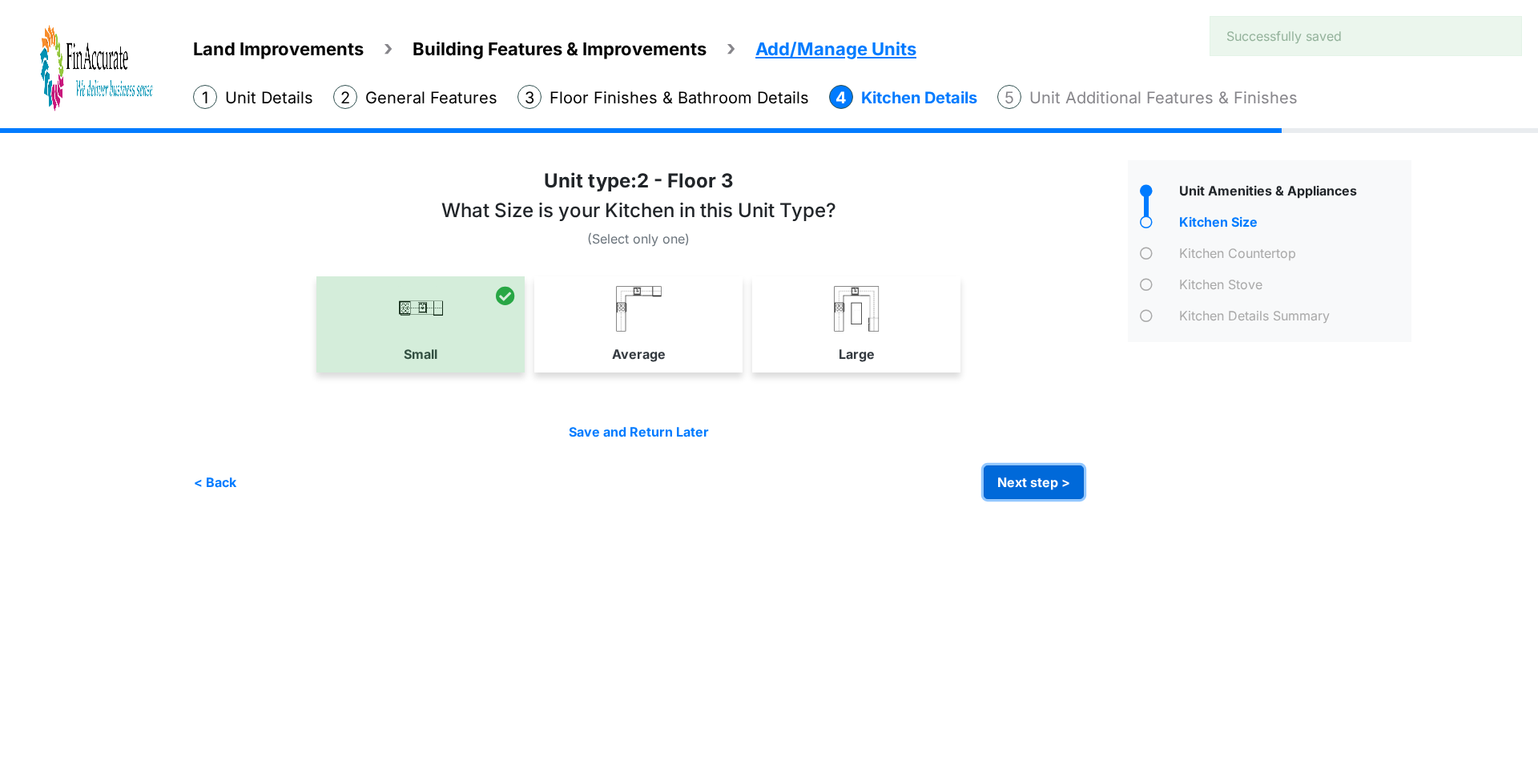
click at [1013, 490] on button "Next step >" at bounding box center [1034, 483] width 100 height 34
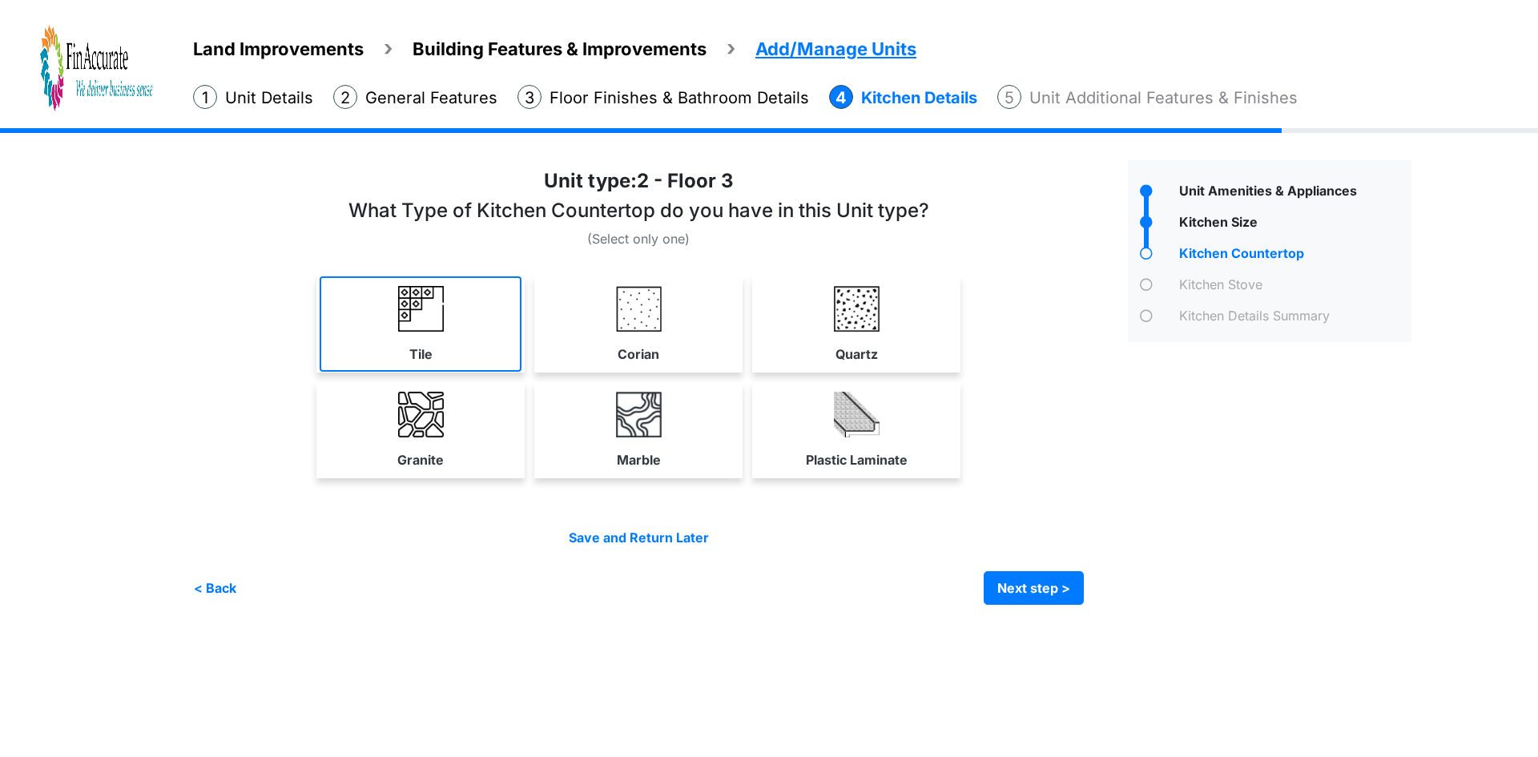
click at [394, 318] on link "Tile" at bounding box center [421, 323] width 202 height 95
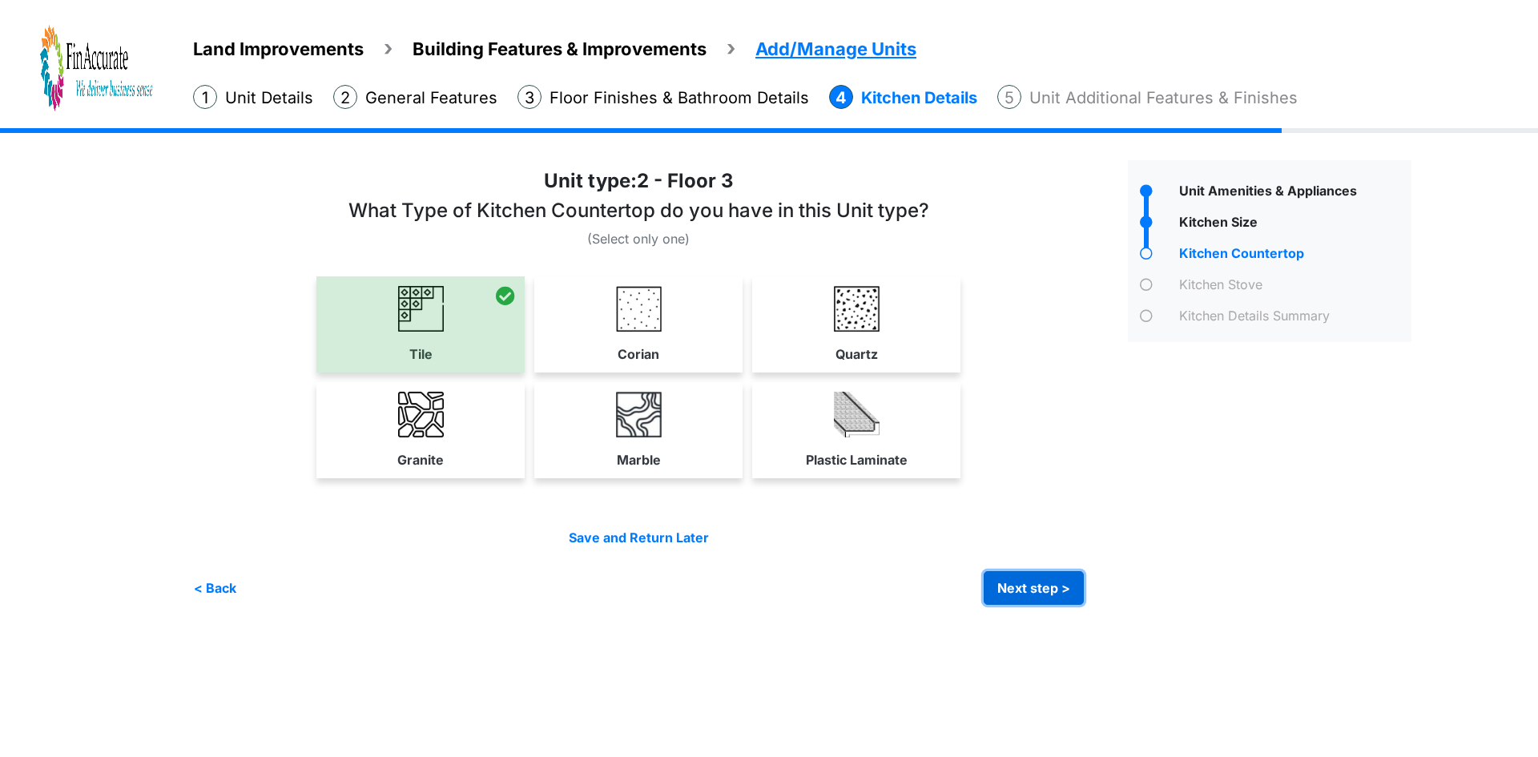
click at [1036, 585] on button "Next step >" at bounding box center [1034, 588] width 100 height 34
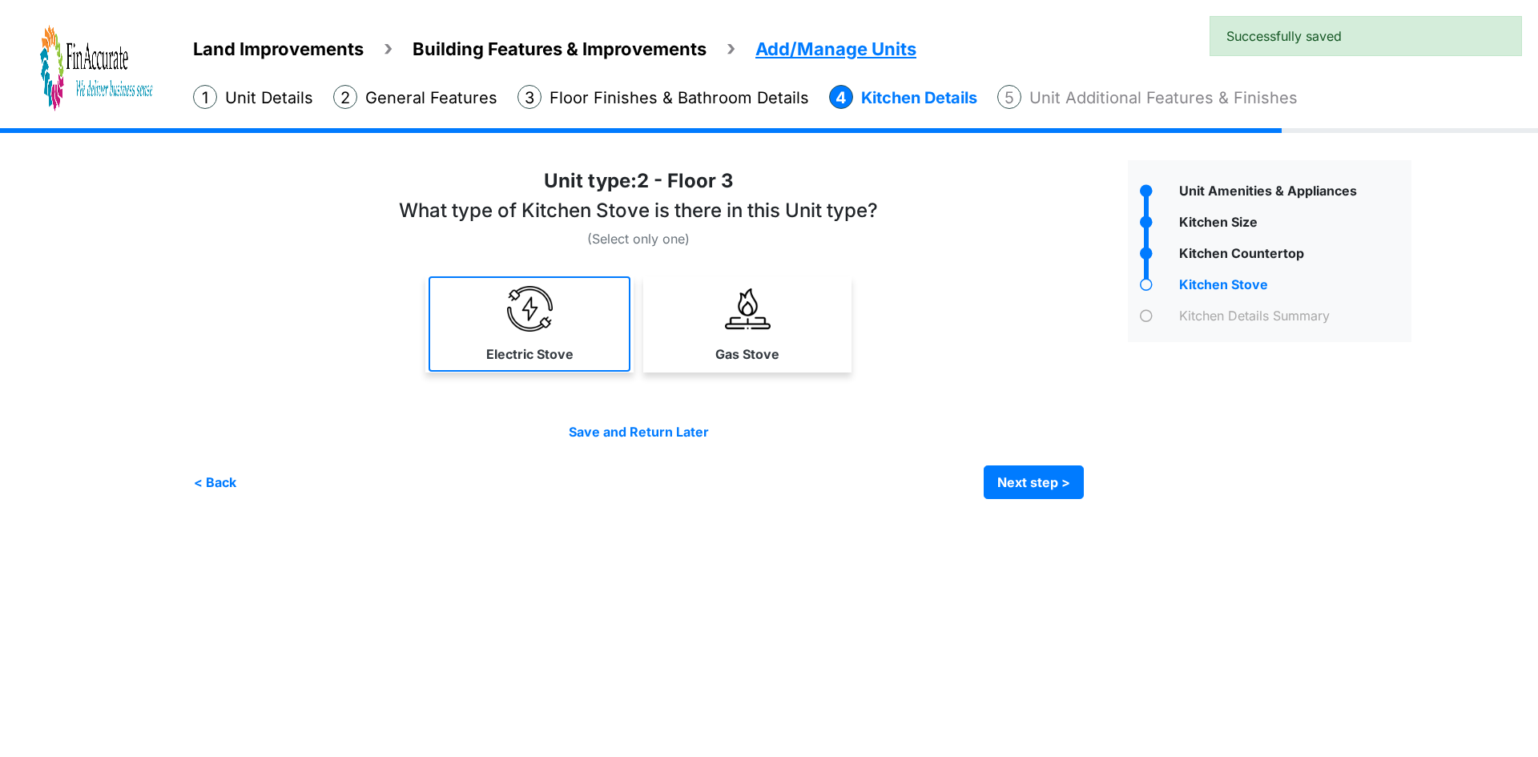
click at [486, 335] on link "Electric Stove" at bounding box center [530, 323] width 202 height 95
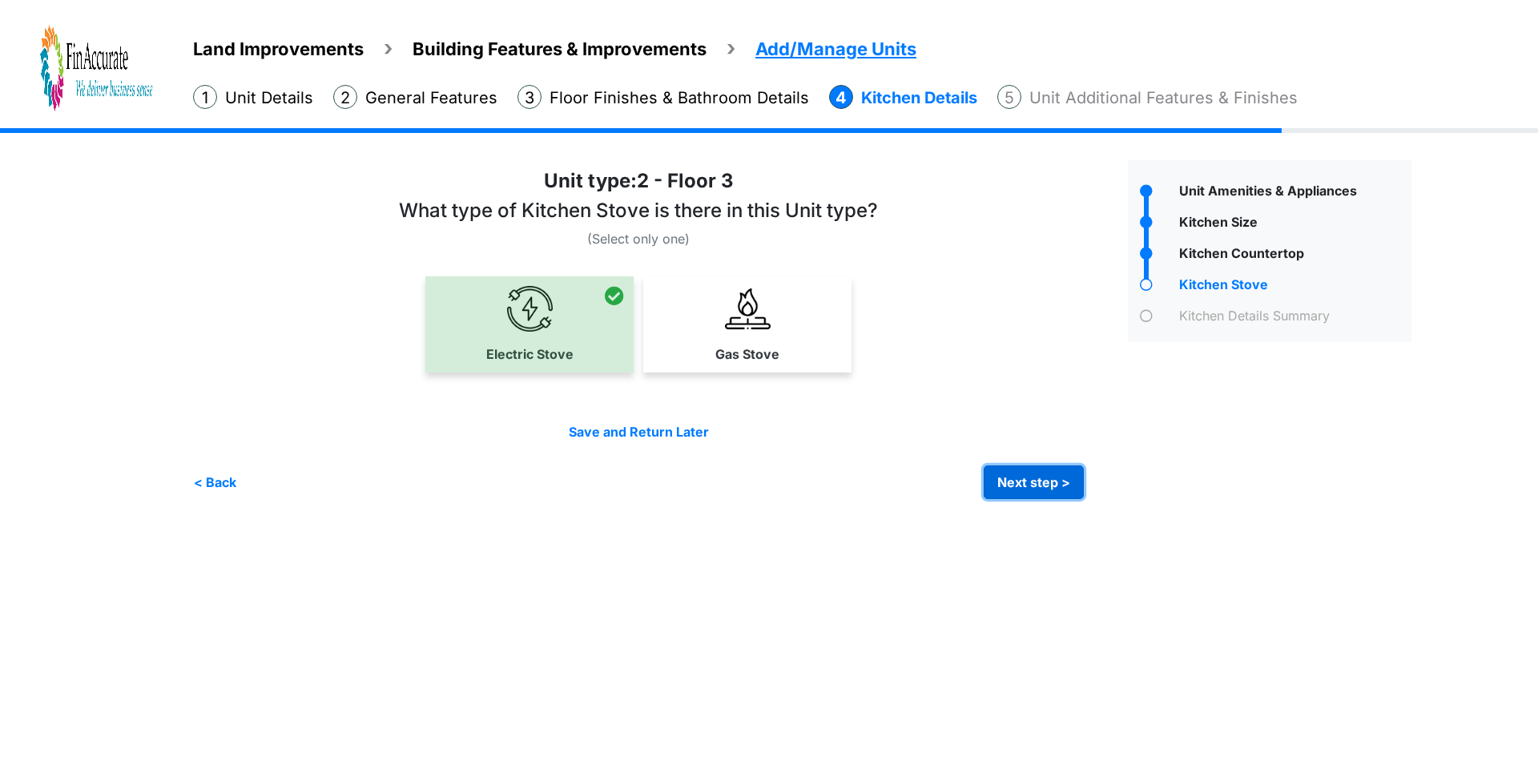
click at [1047, 486] on button "Next step >" at bounding box center [1034, 483] width 100 height 34
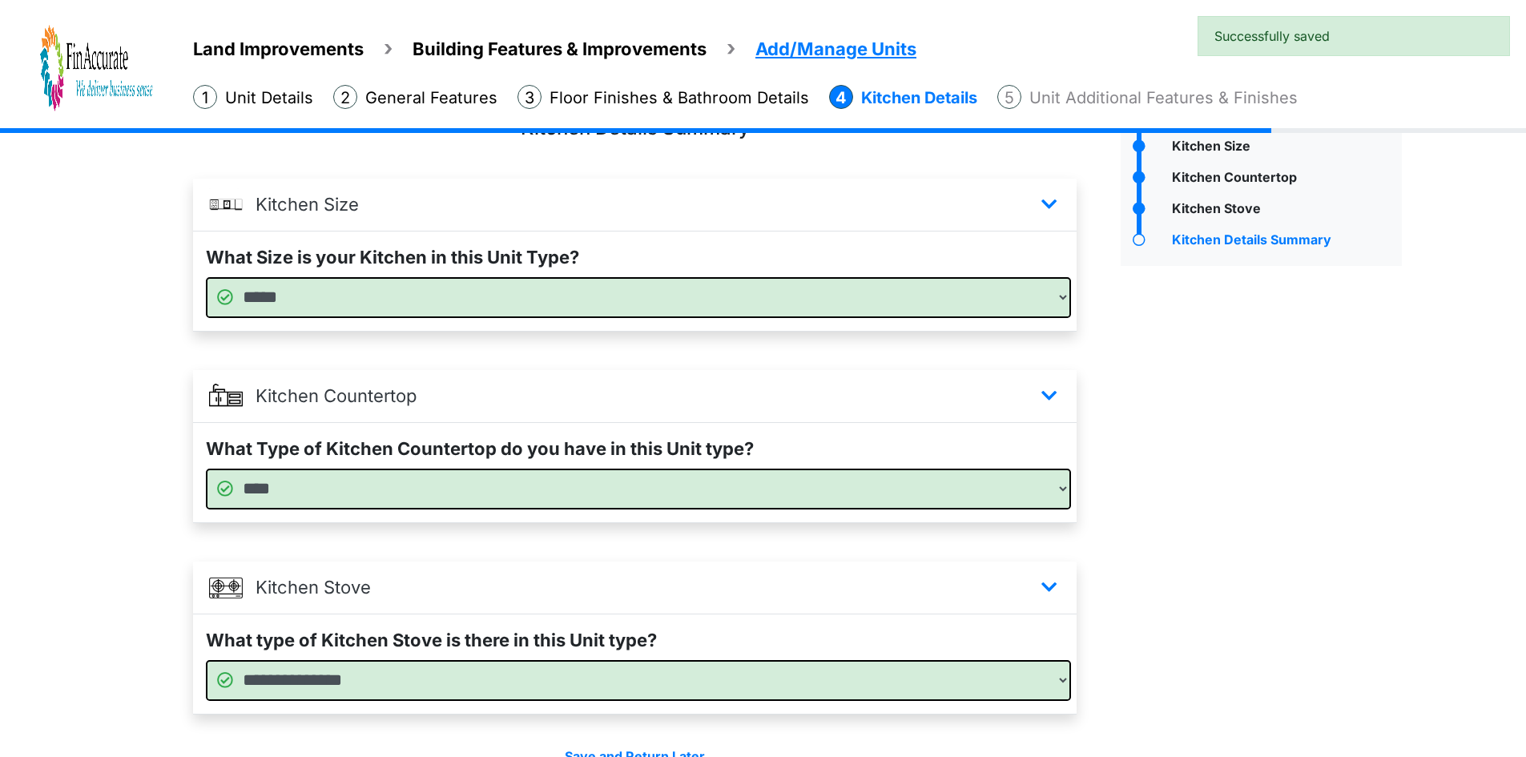
scroll to position [167, 0]
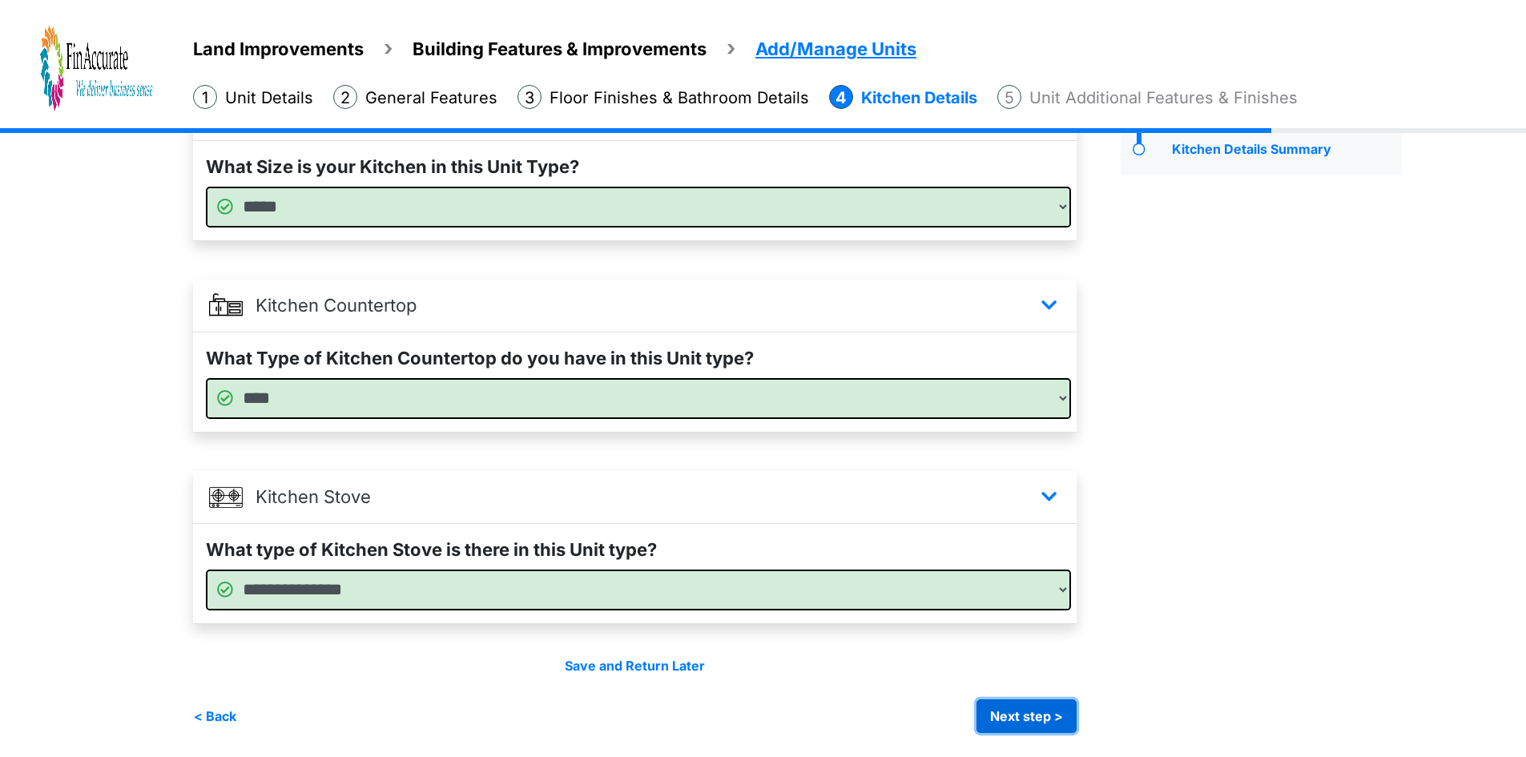
click at [1021, 706] on button "Next step >" at bounding box center [1027, 716] width 100 height 34
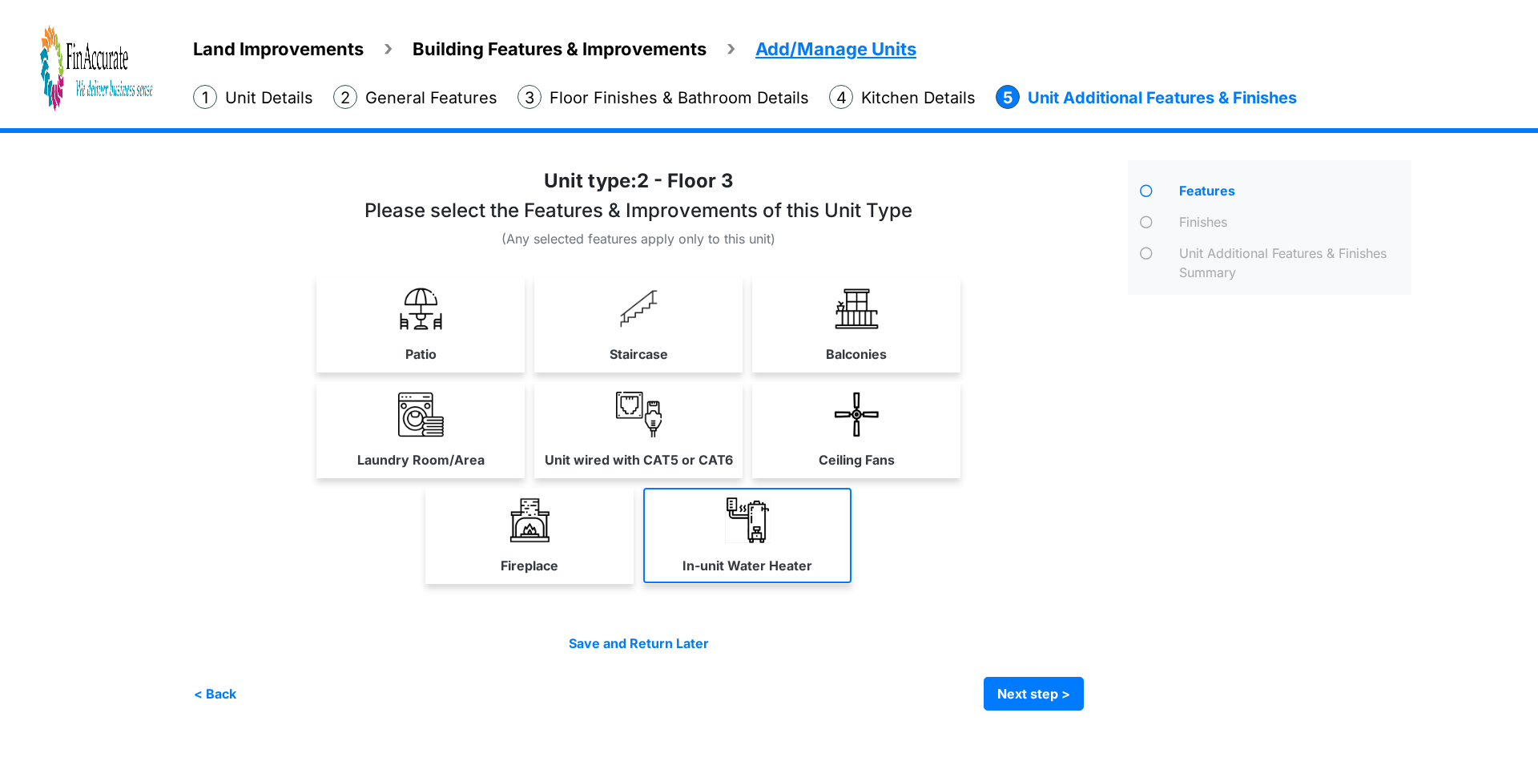
click at [787, 541] on link "In-unit Water Heater" at bounding box center [747, 535] width 208 height 95
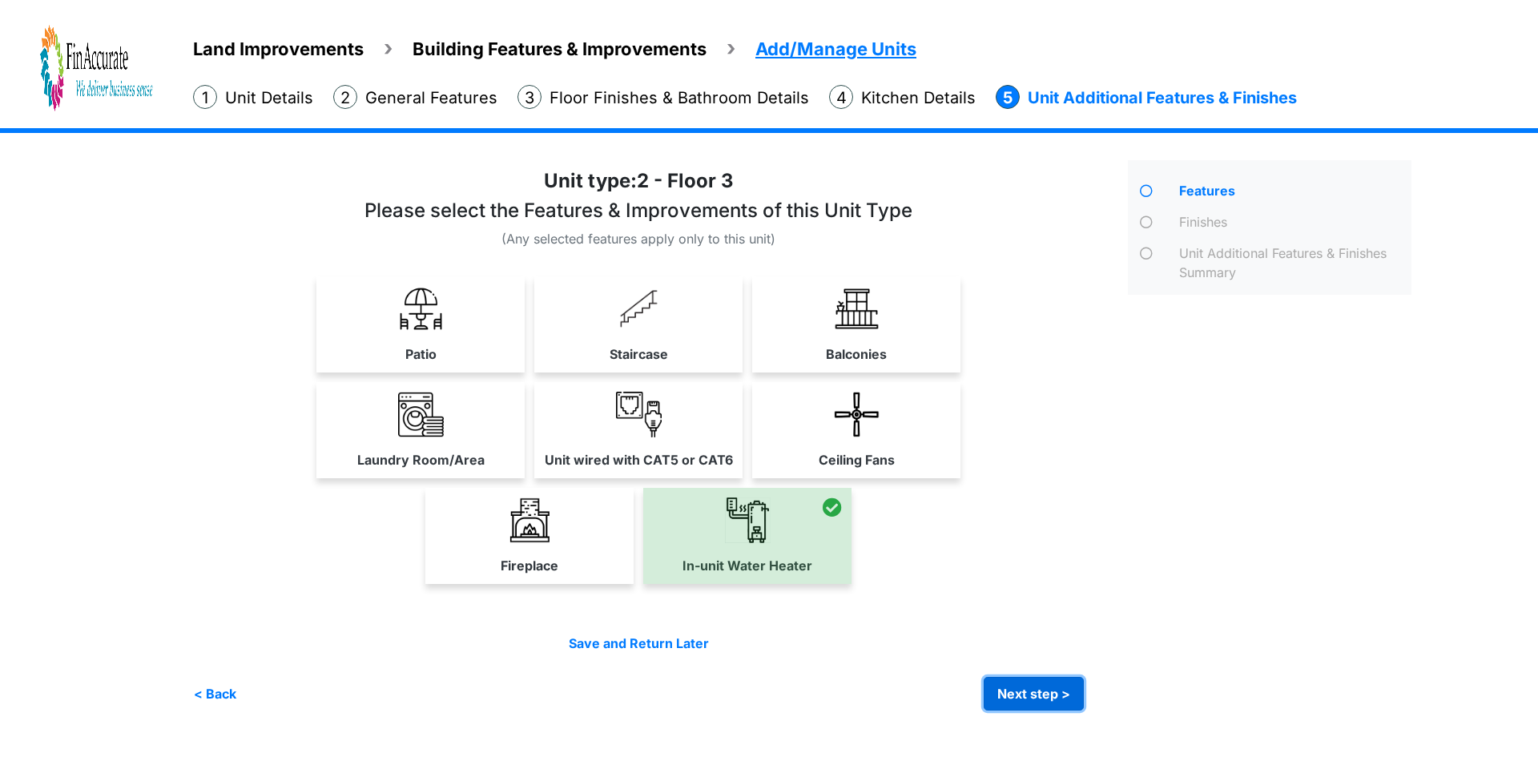
click at [1026, 695] on button "Next step >" at bounding box center [1034, 694] width 100 height 34
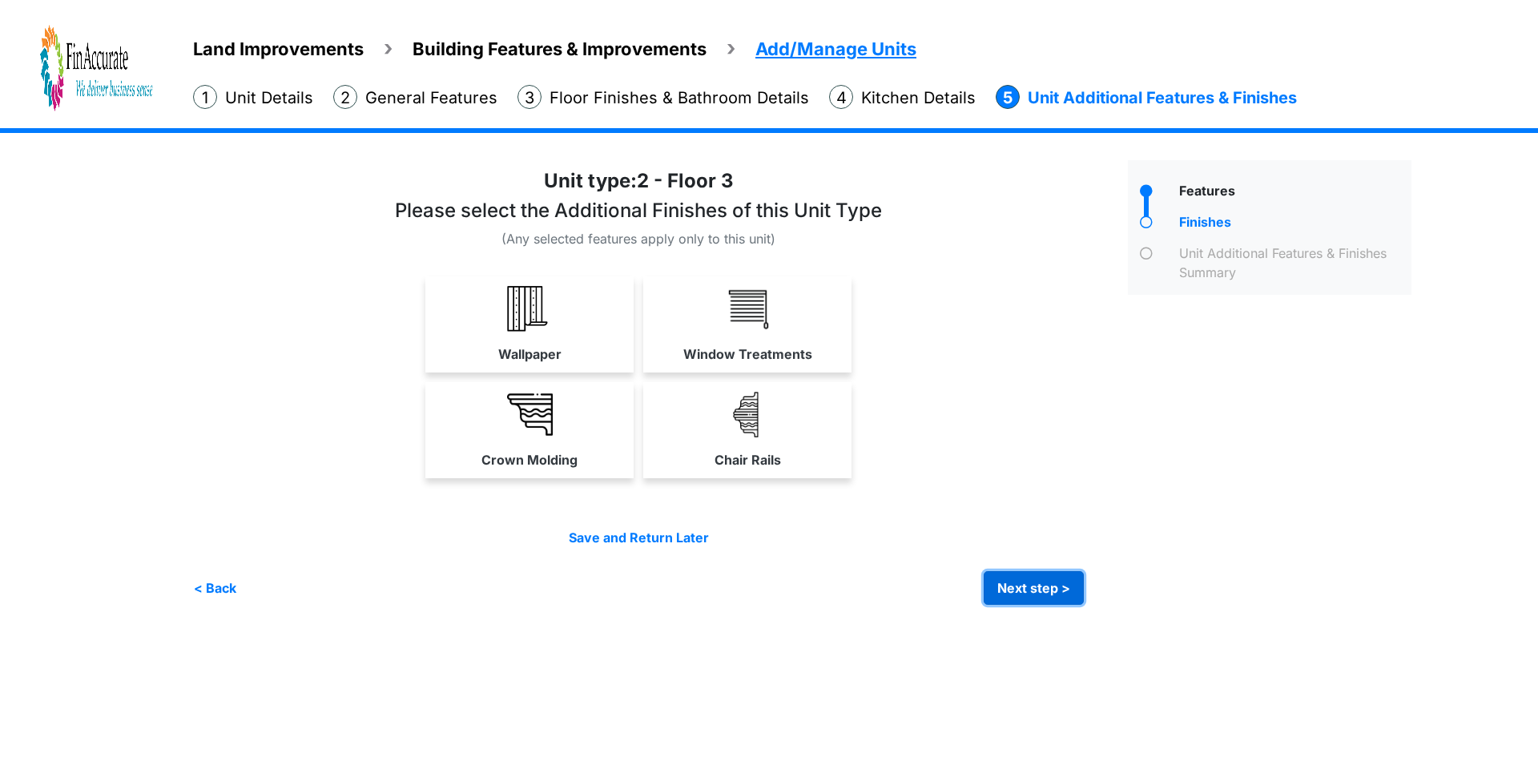
click at [1057, 585] on button "Next step >" at bounding box center [1034, 588] width 100 height 34
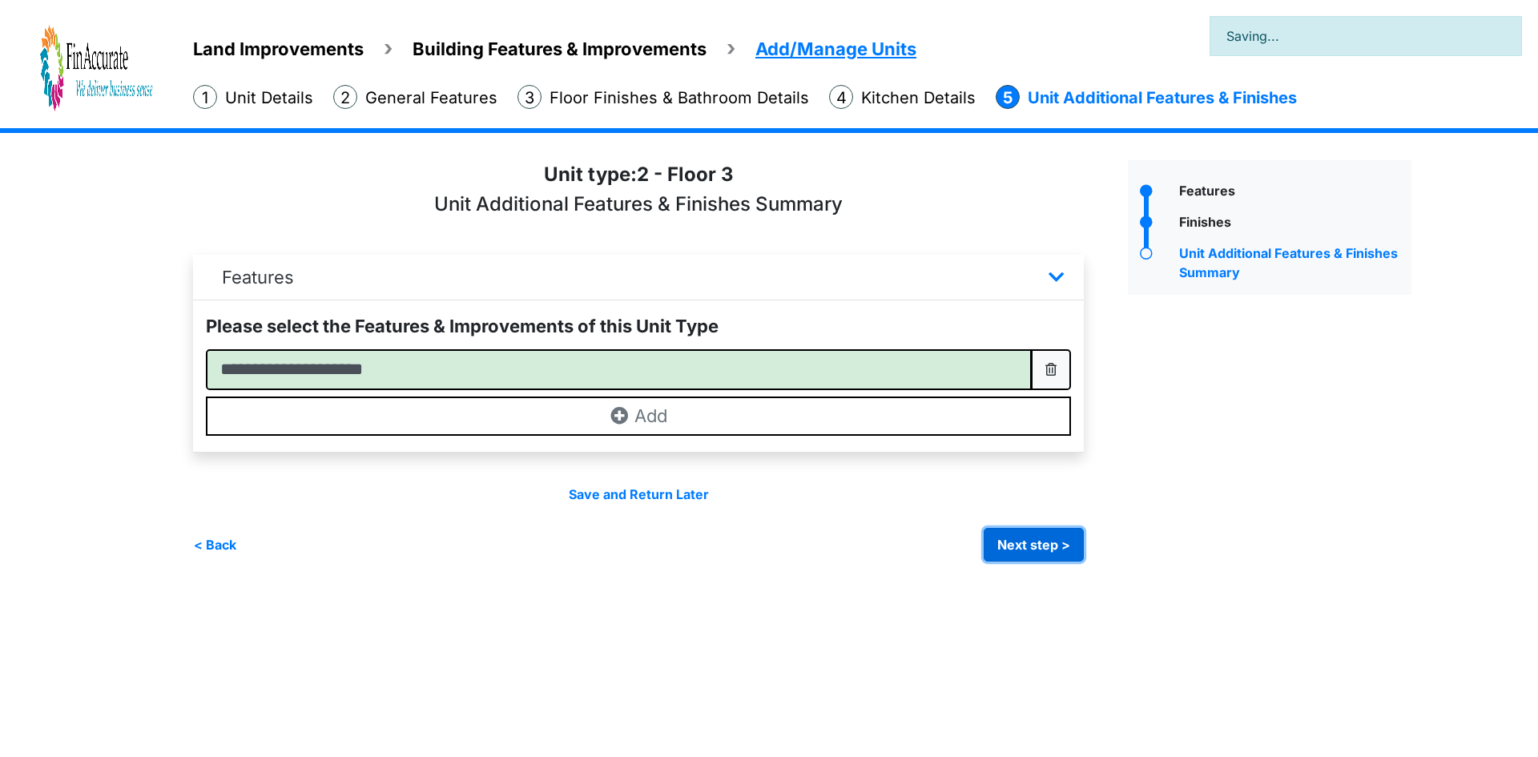
click at [1011, 545] on button "Next step >" at bounding box center [1034, 545] width 100 height 34
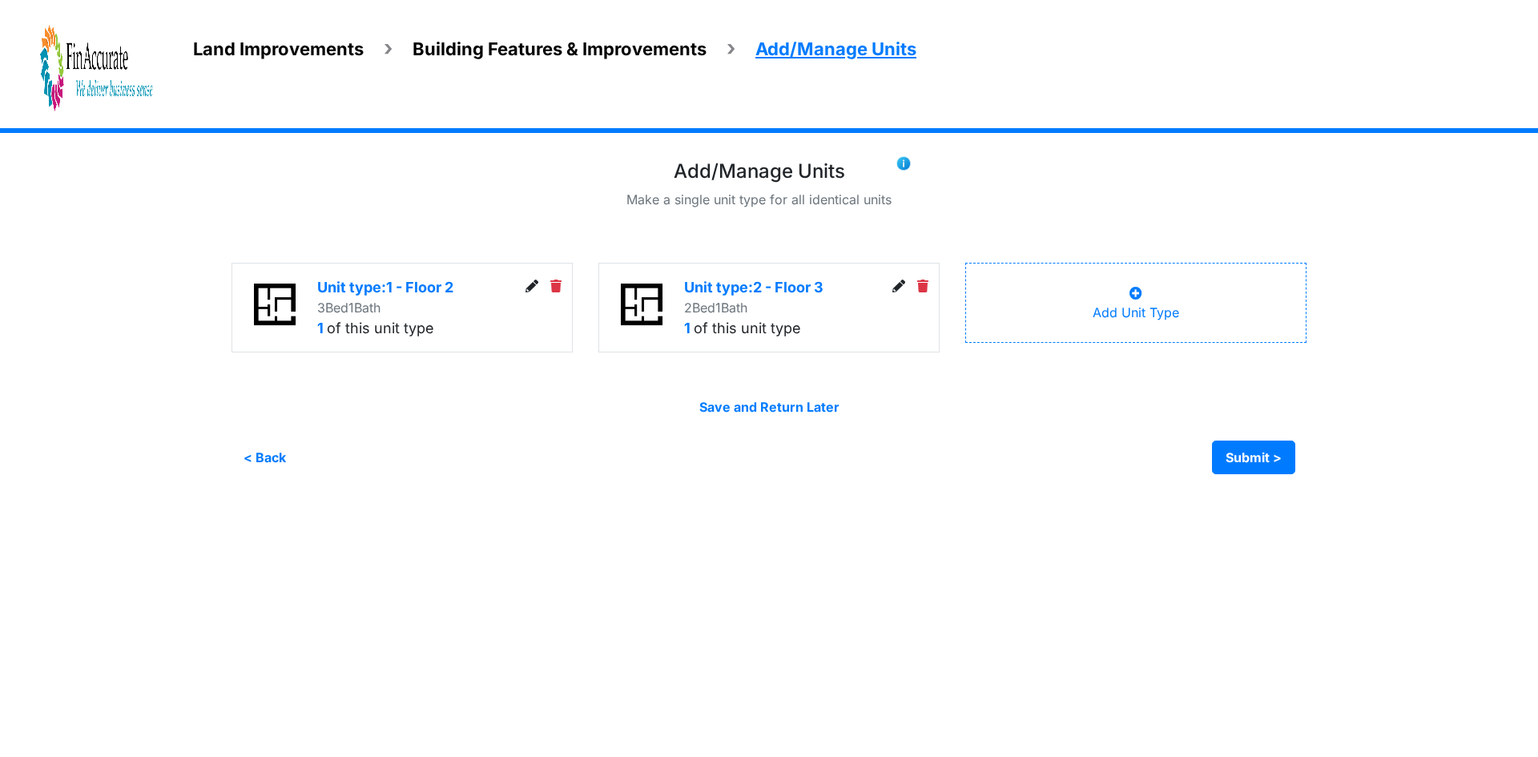
click at [529, 288] on icon at bounding box center [532, 286] width 13 height 13
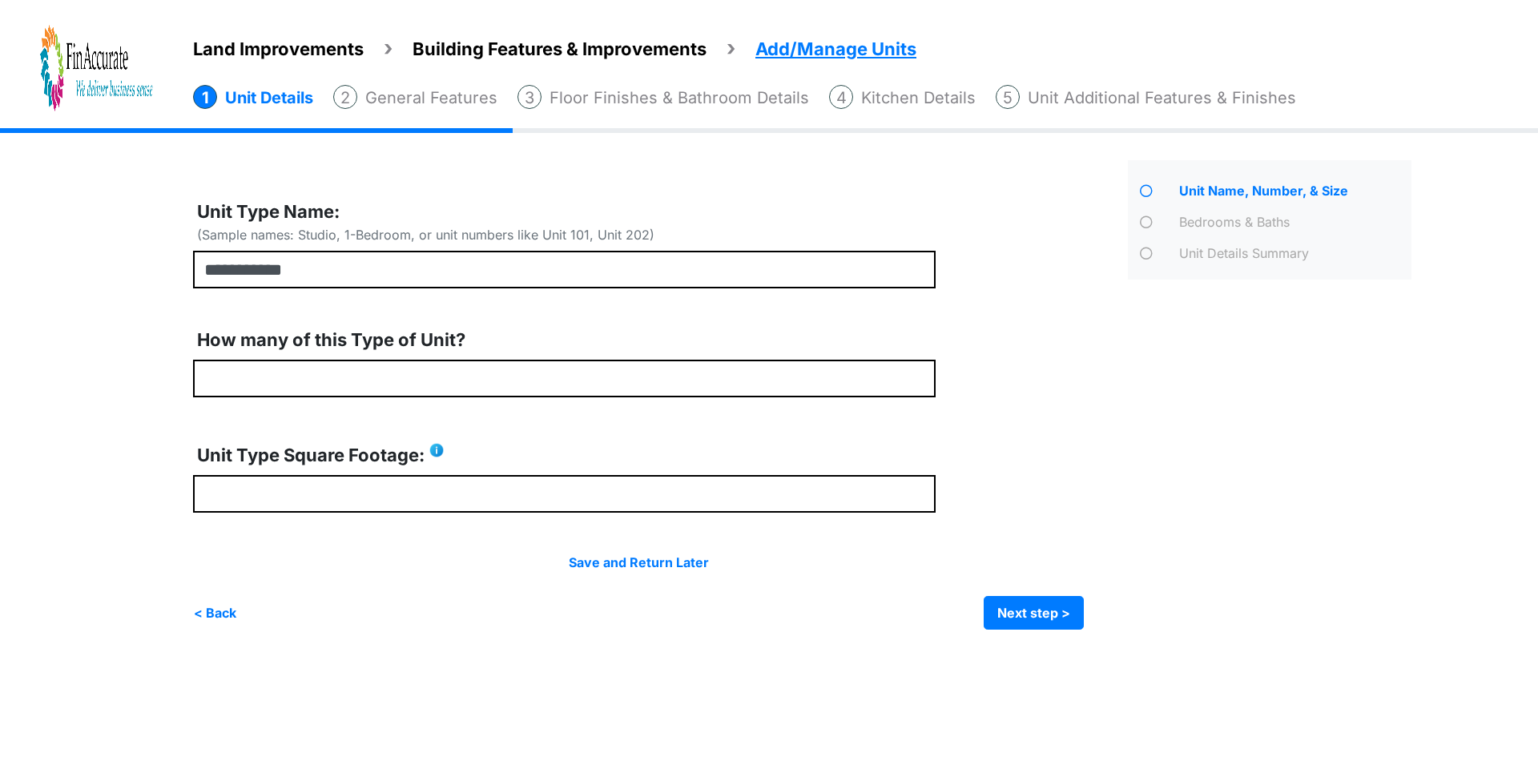
click at [935, 112] on div "Land Improvements Building Features & Improvements Amenities in the Common Spac…" at bounding box center [849, 76] width 1377 height 104
click at [896, 83] on ol "Add/Manage Units Unit Details General Features Floor Finishes & Bathroom Details" at bounding box center [865, 93] width 1345 height 33
click at [865, 102] on li "Kitchen Details" at bounding box center [902, 97] width 147 height 25
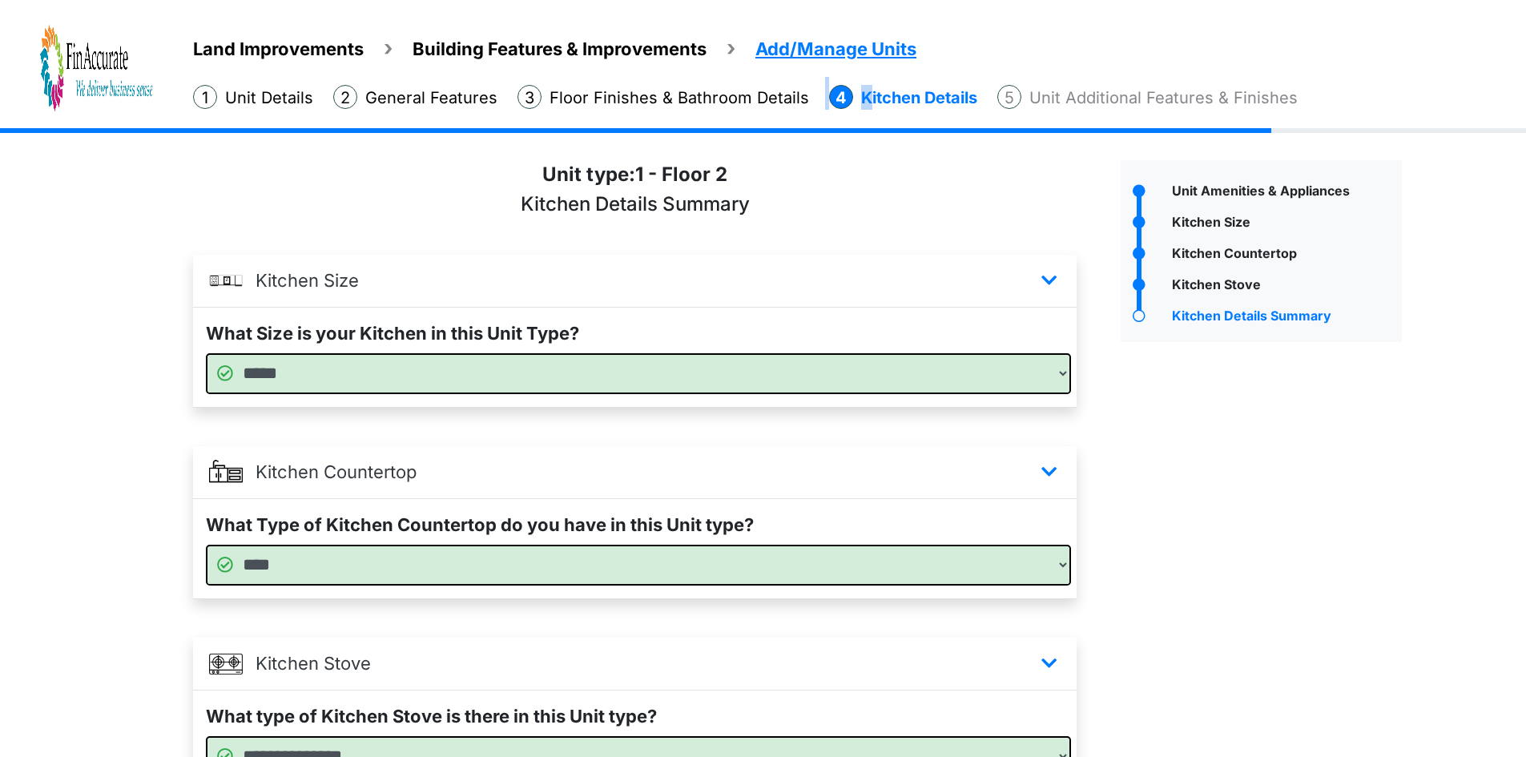
click at [865, 103] on li "Kitchen Details" at bounding box center [903, 97] width 148 height 25
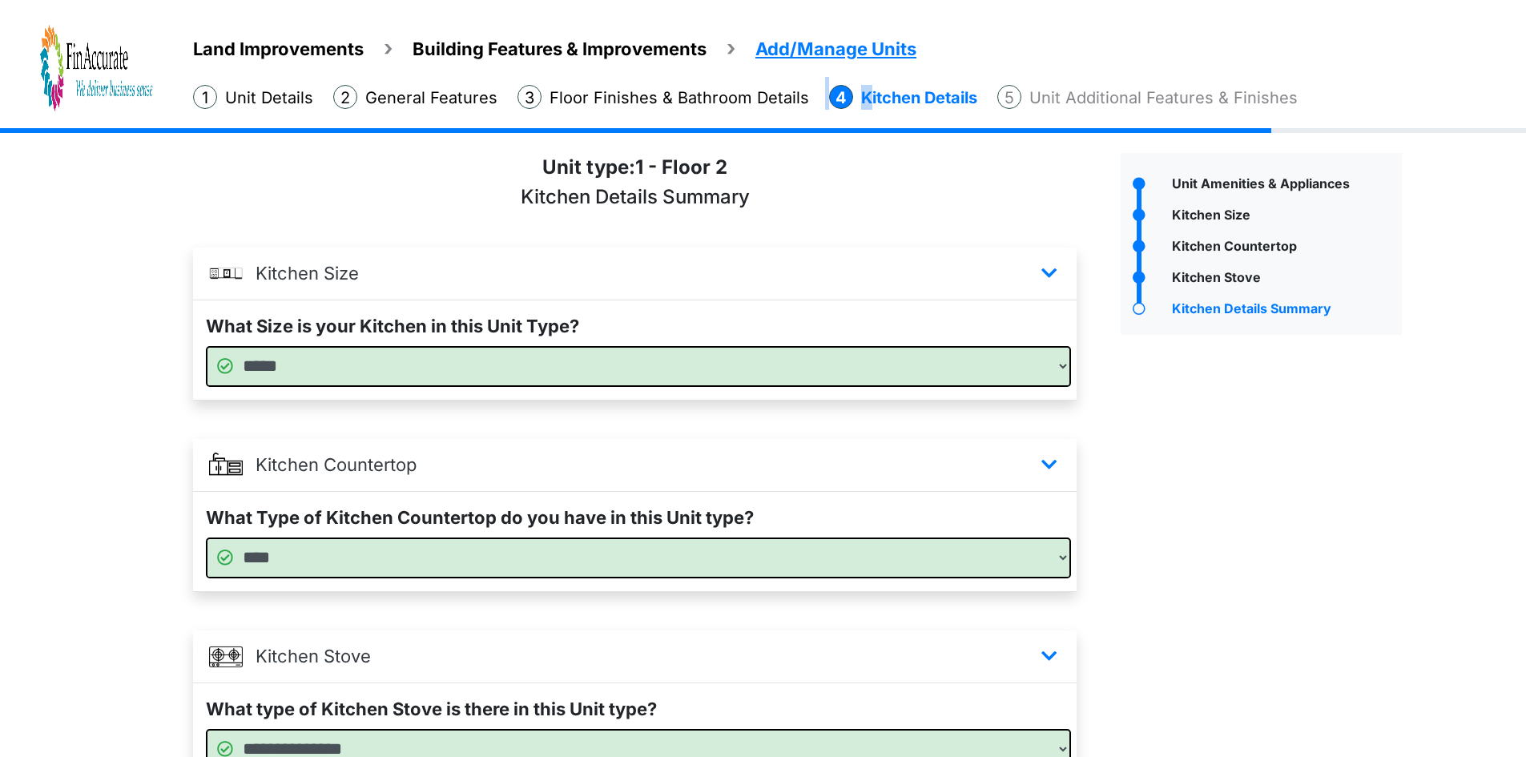
scroll to position [6, 0]
click at [667, 106] on li "Floor Finishes & Bathroom Details" at bounding box center [664, 97] width 292 height 25
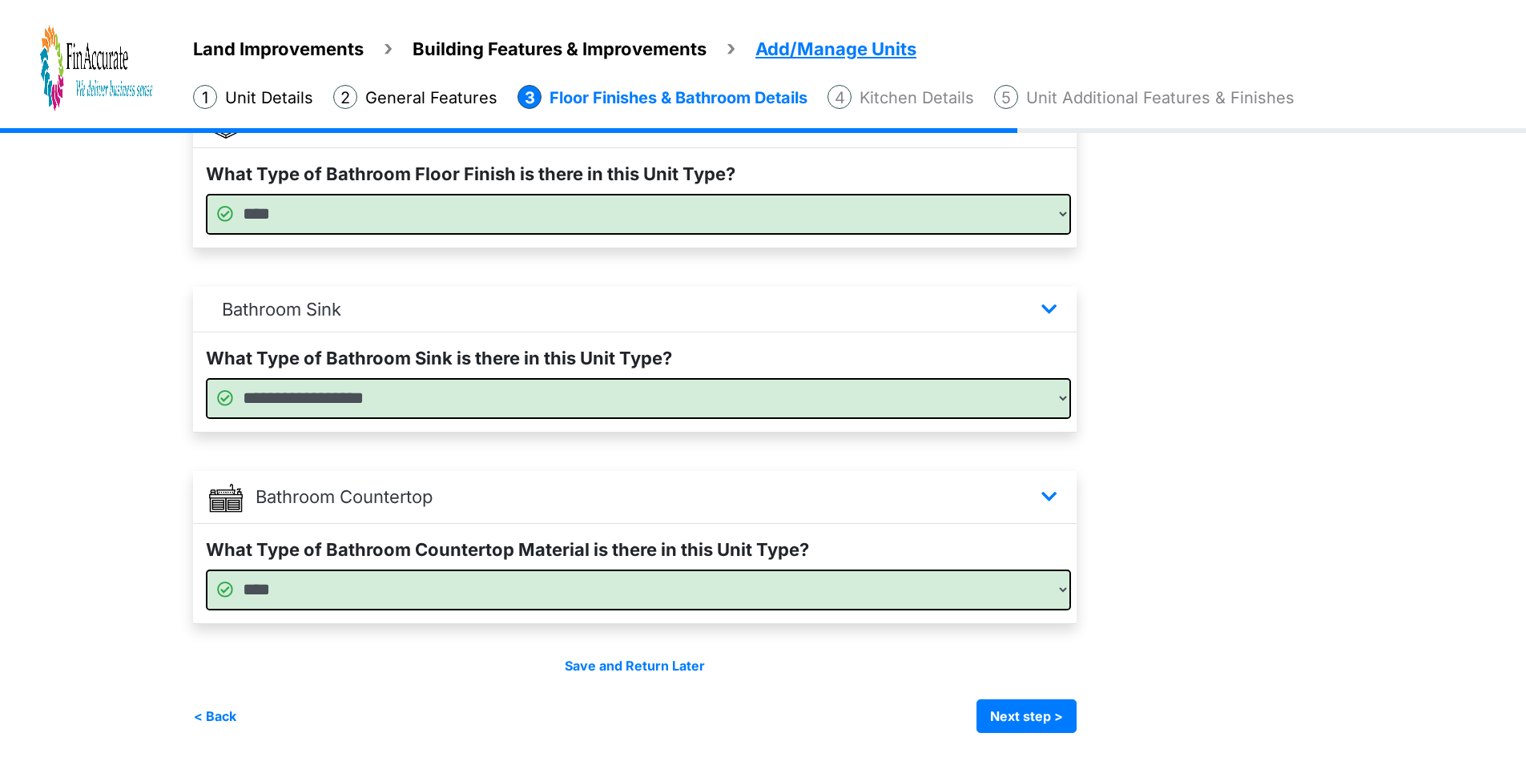
scroll to position [685, 0]
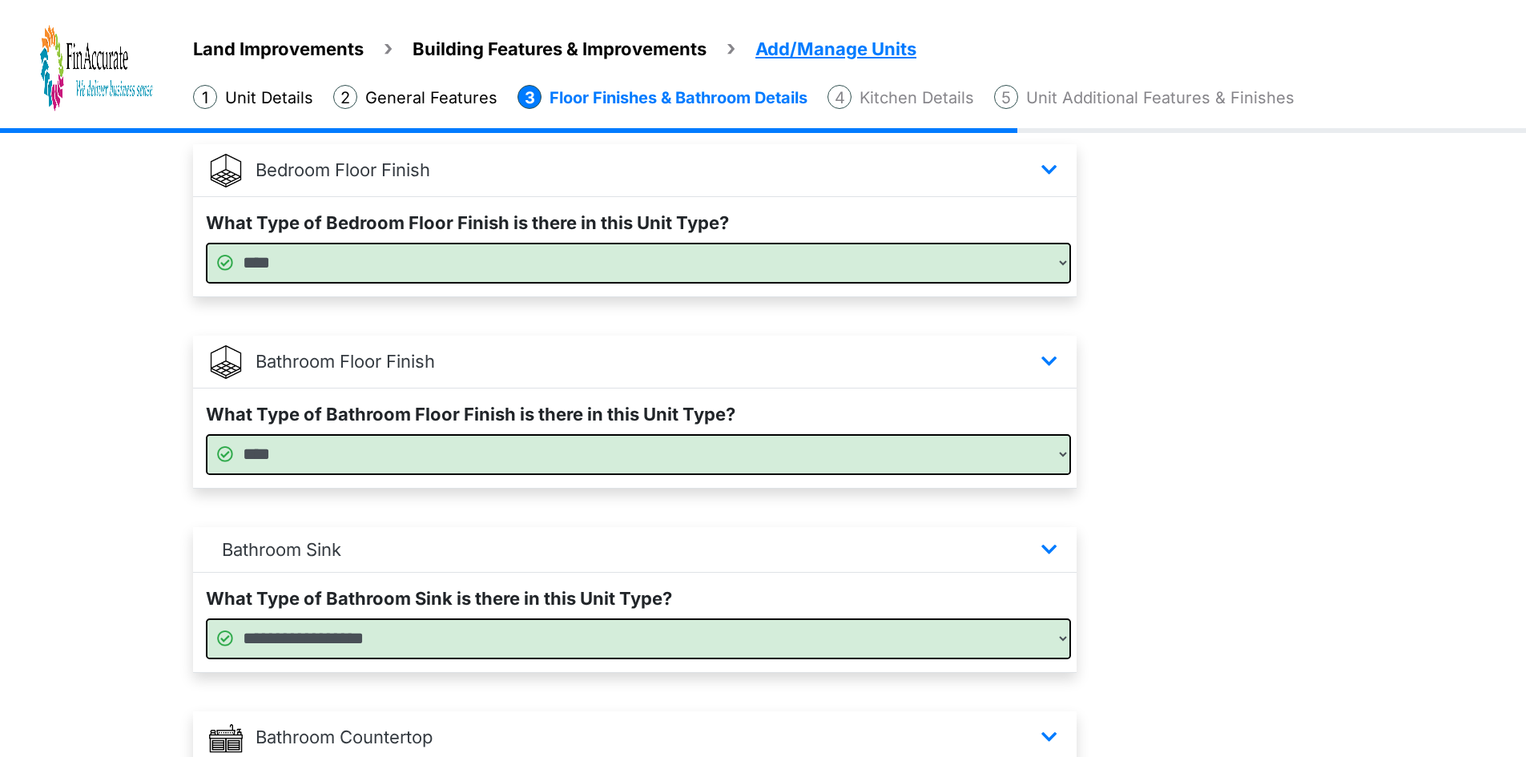
click at [910, 97] on li "Kitchen Details" at bounding box center [901, 97] width 147 height 25
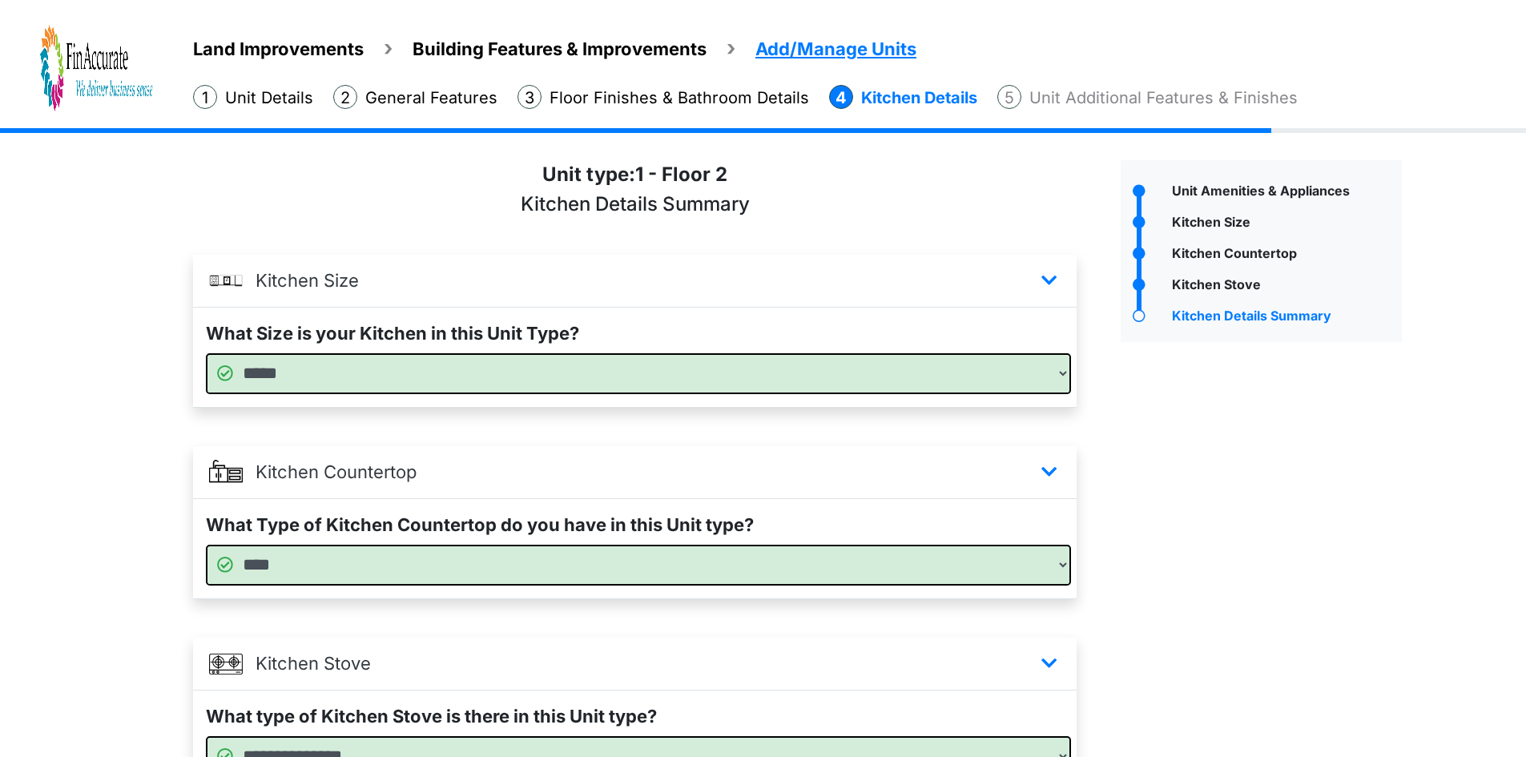
click at [1042, 106] on li "Unit Additional Features & Finishes" at bounding box center [1148, 97] width 300 height 25
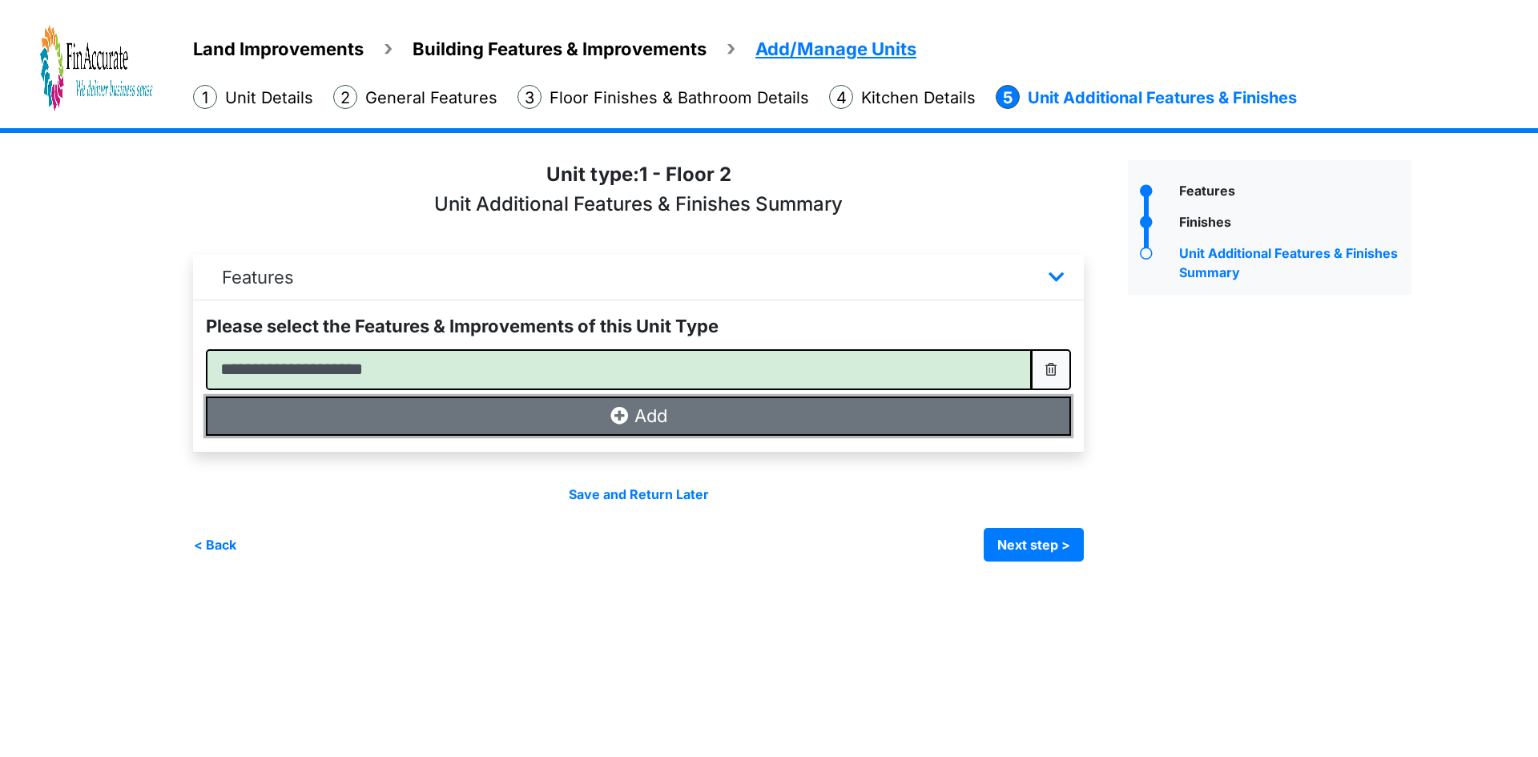
click at [640, 425] on button "Add" at bounding box center [638, 416] width 865 height 39
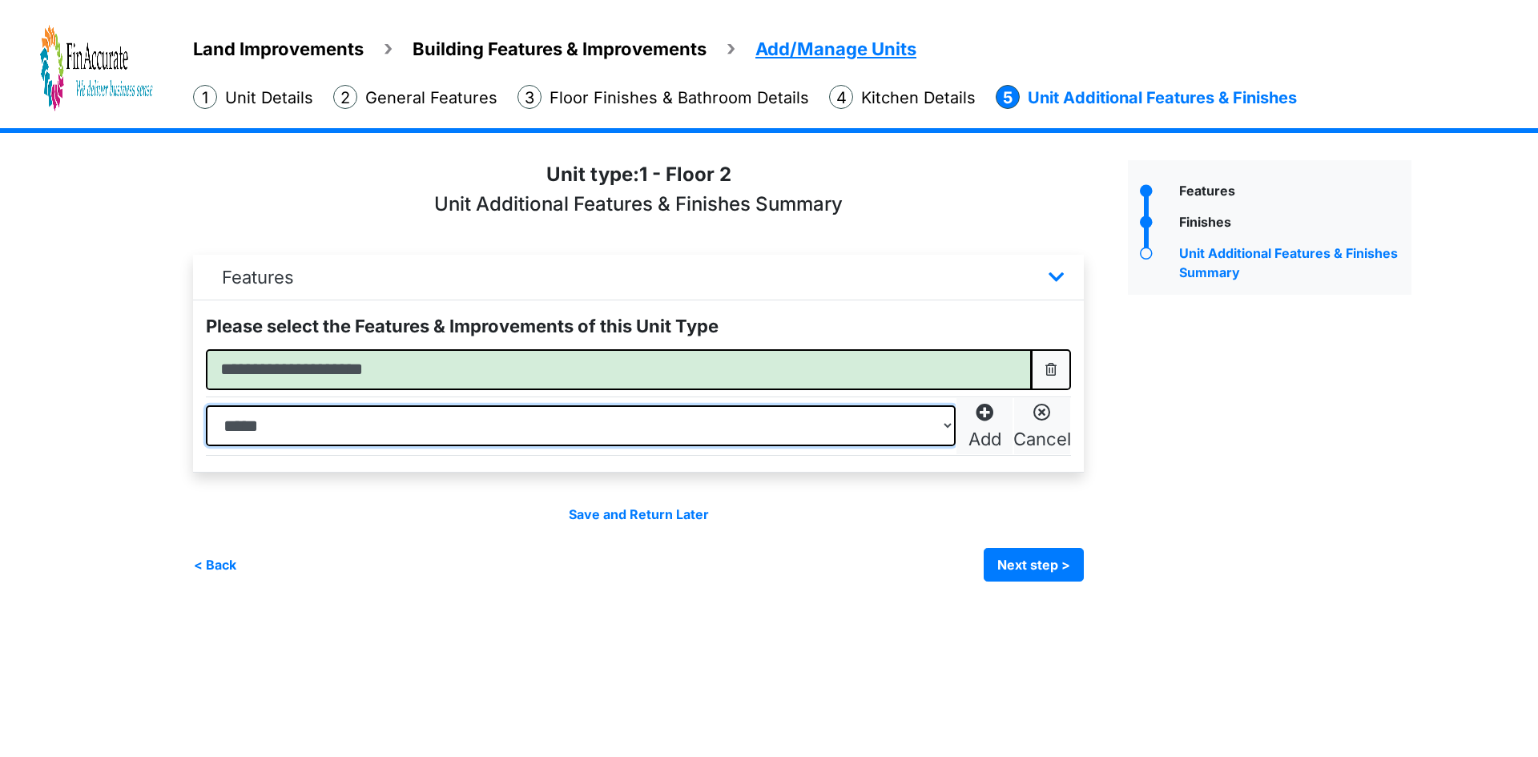
click at [581, 430] on select "**********" at bounding box center [581, 425] width 750 height 41
click at [1044, 427] on p "Cancel" at bounding box center [1043, 439] width 58 height 26
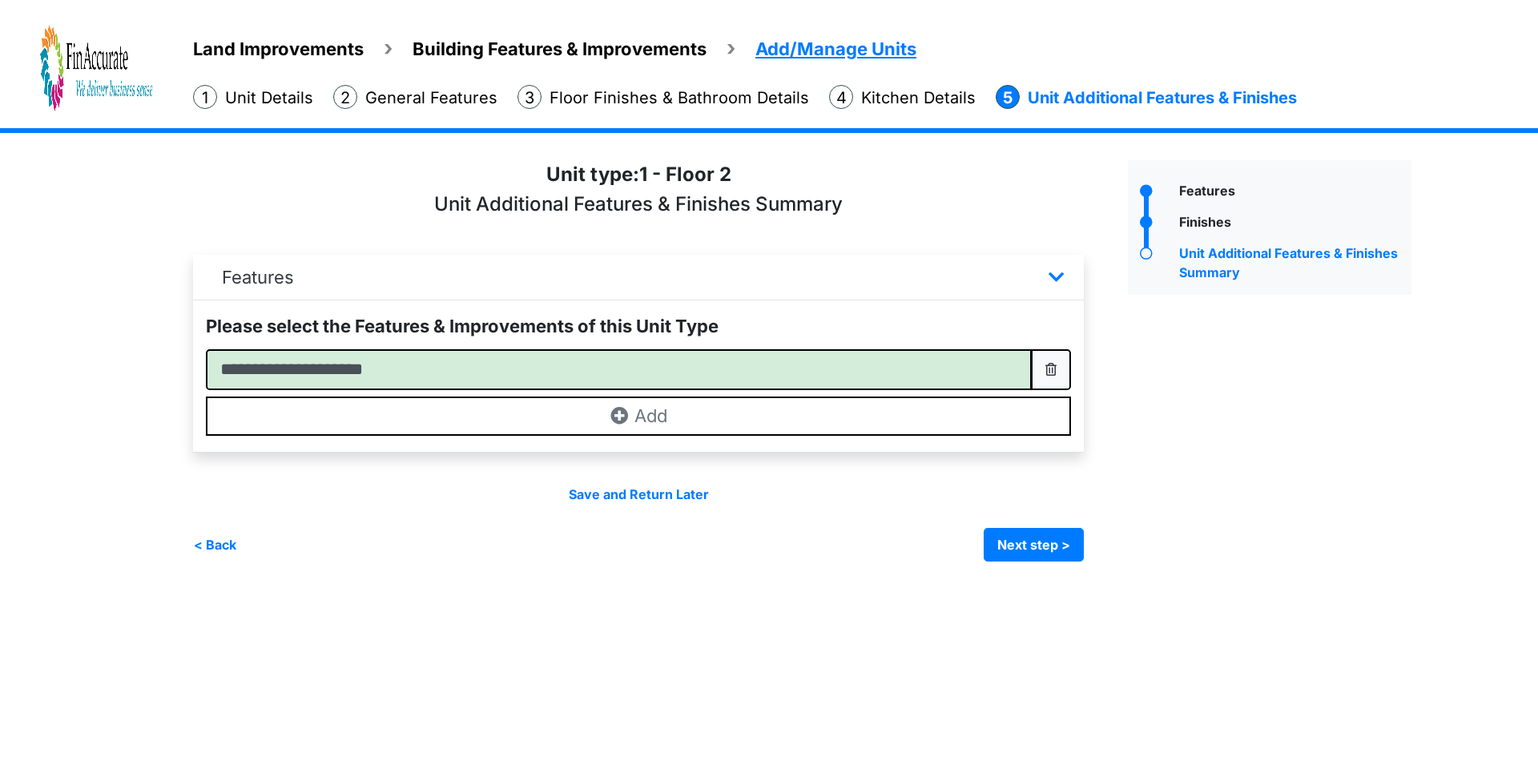
click at [906, 96] on li "Kitchen Details" at bounding box center [902, 97] width 147 height 25
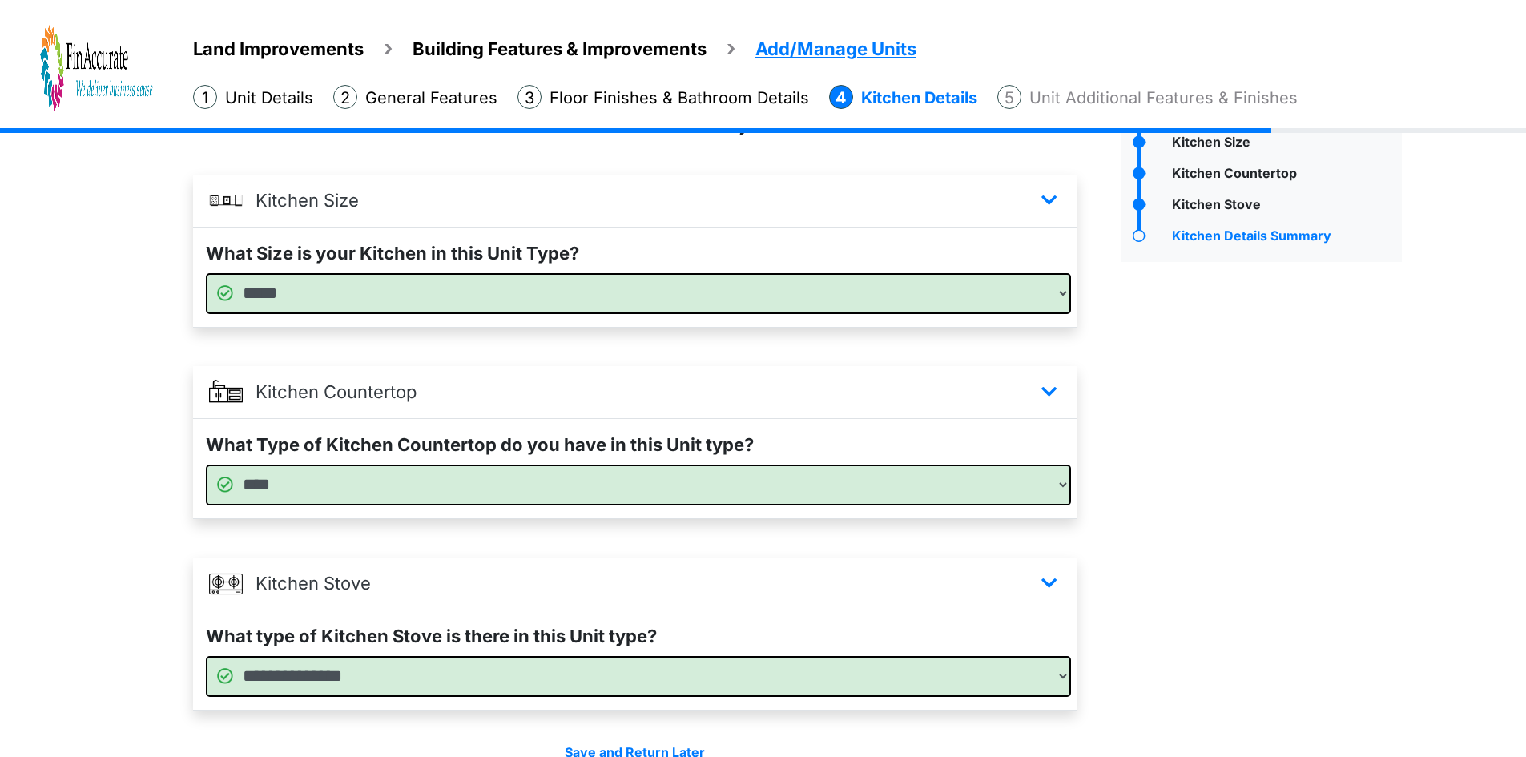
scroll to position [167, 0]
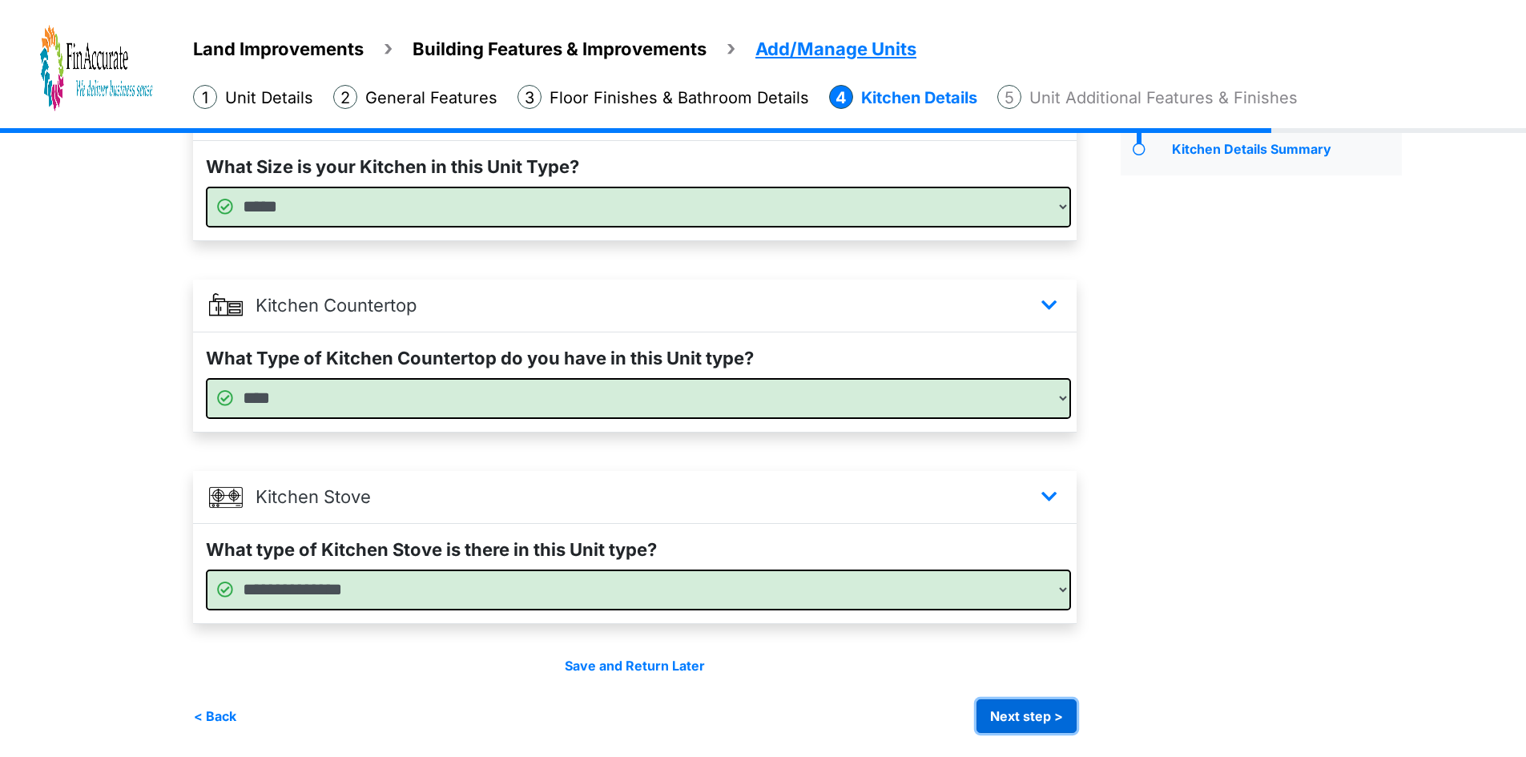
click at [1027, 707] on button "Next step >" at bounding box center [1027, 716] width 100 height 34
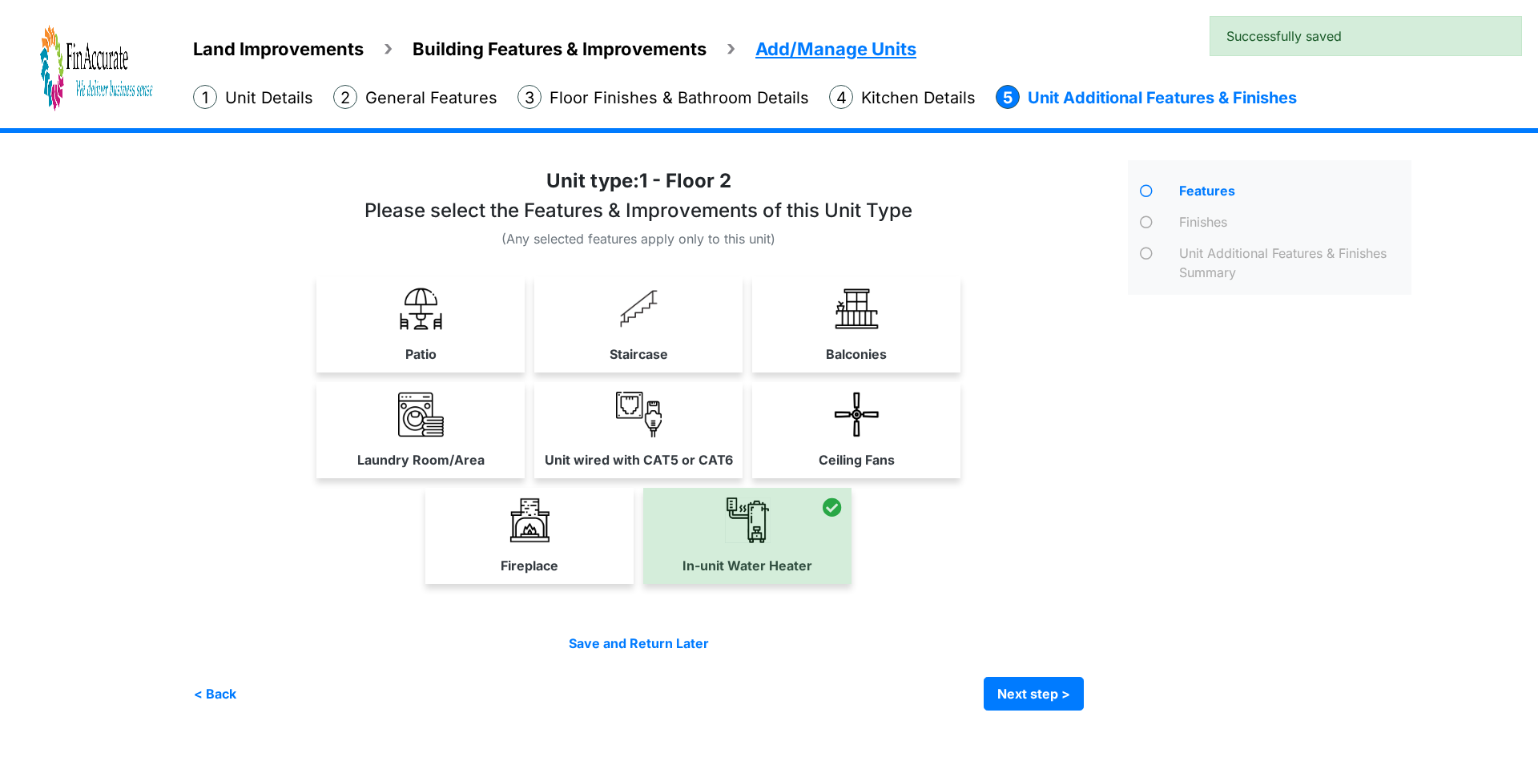
click at [671, 113] on div "Land Improvements Building Features & Improvements Amenities in the Common Spac…" at bounding box center [849, 76] width 1377 height 104
click at [614, 110] on div "Land Improvements Building Features & Improvements Amenities in the Common Spac…" at bounding box center [849, 76] width 1377 height 104
click at [394, 99] on li "General Features" at bounding box center [415, 97] width 164 height 25
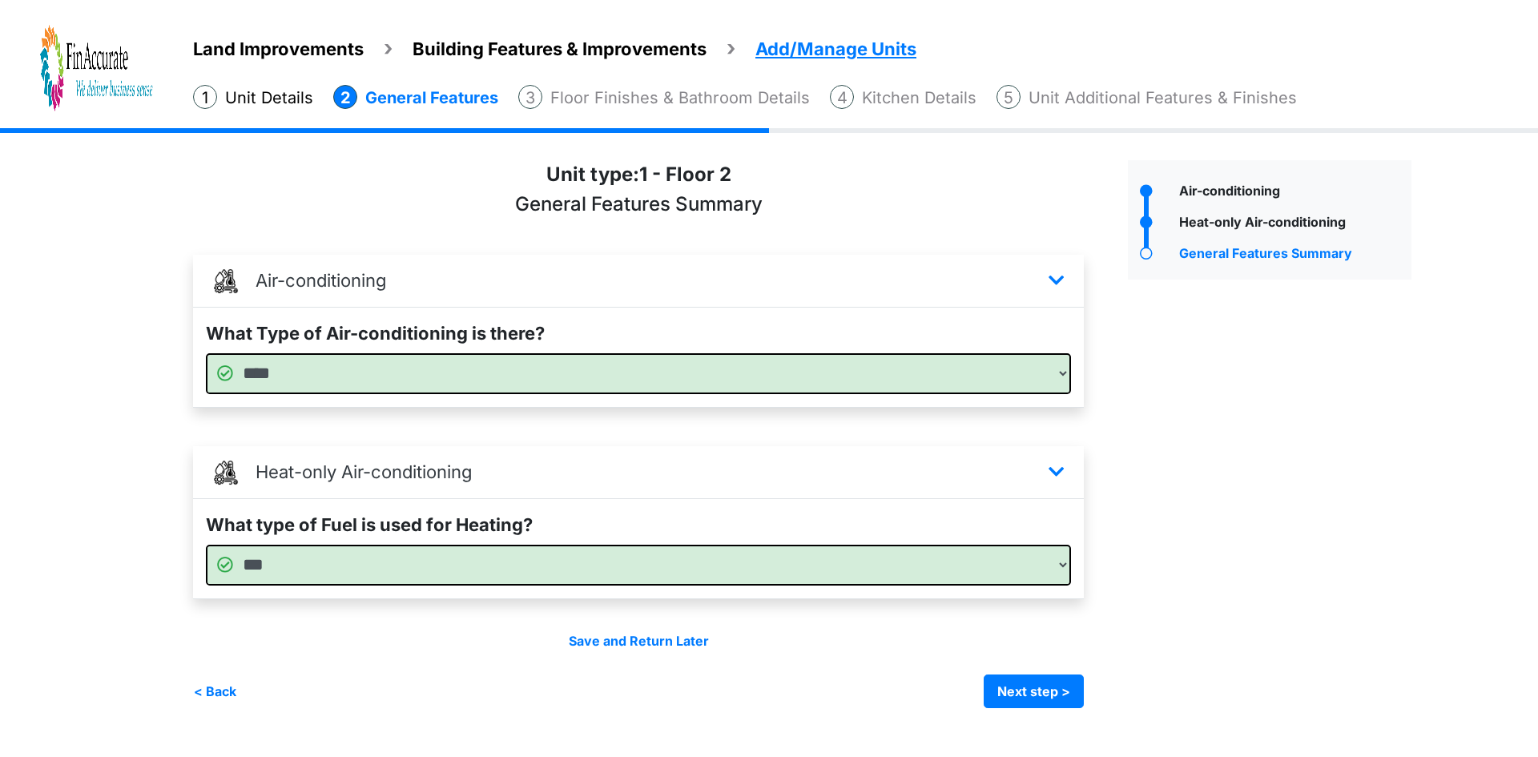
click at [279, 108] on li "Unit Details" at bounding box center [253, 97] width 120 height 25
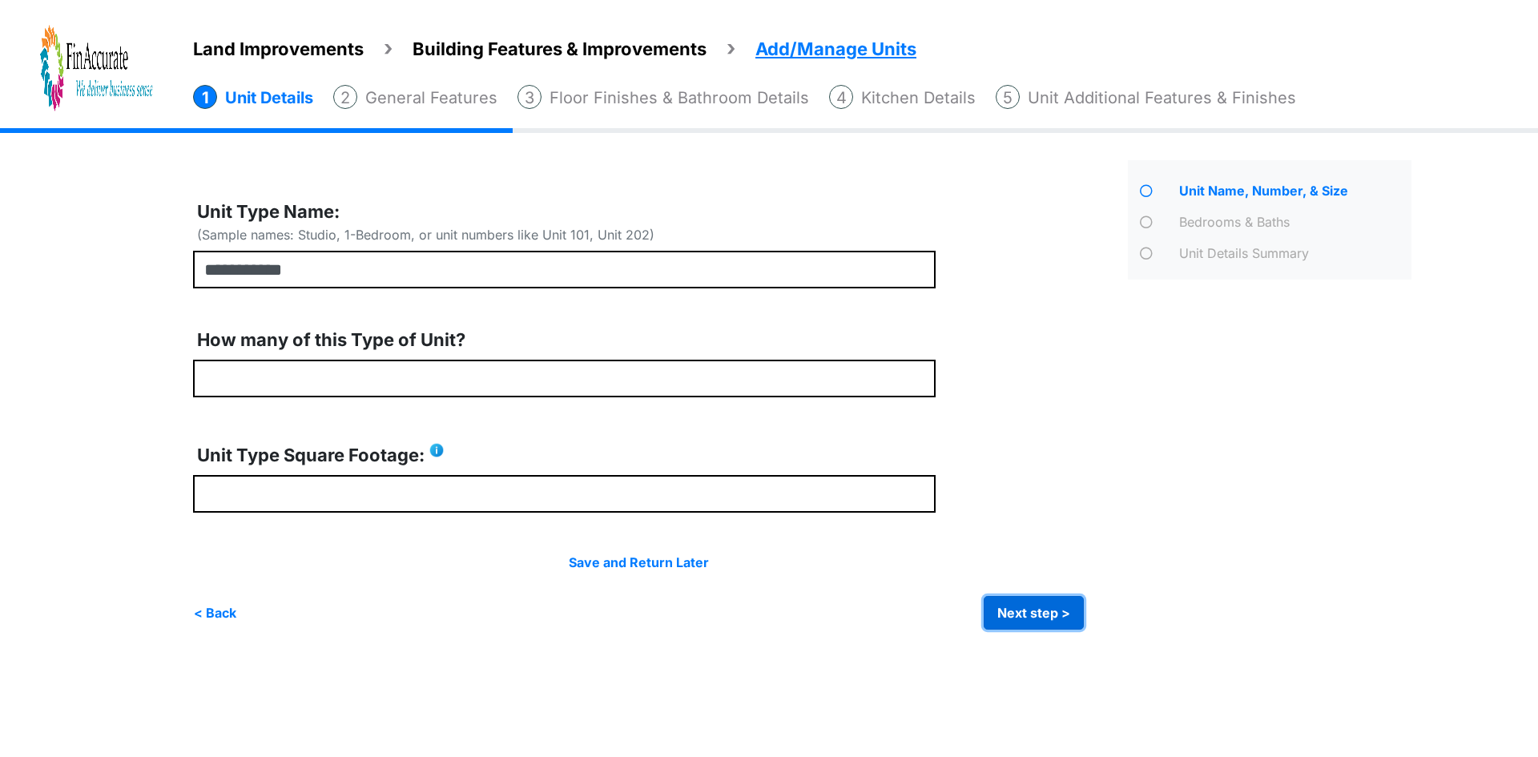
click at [1009, 602] on button "Next step >" at bounding box center [1034, 613] width 100 height 34
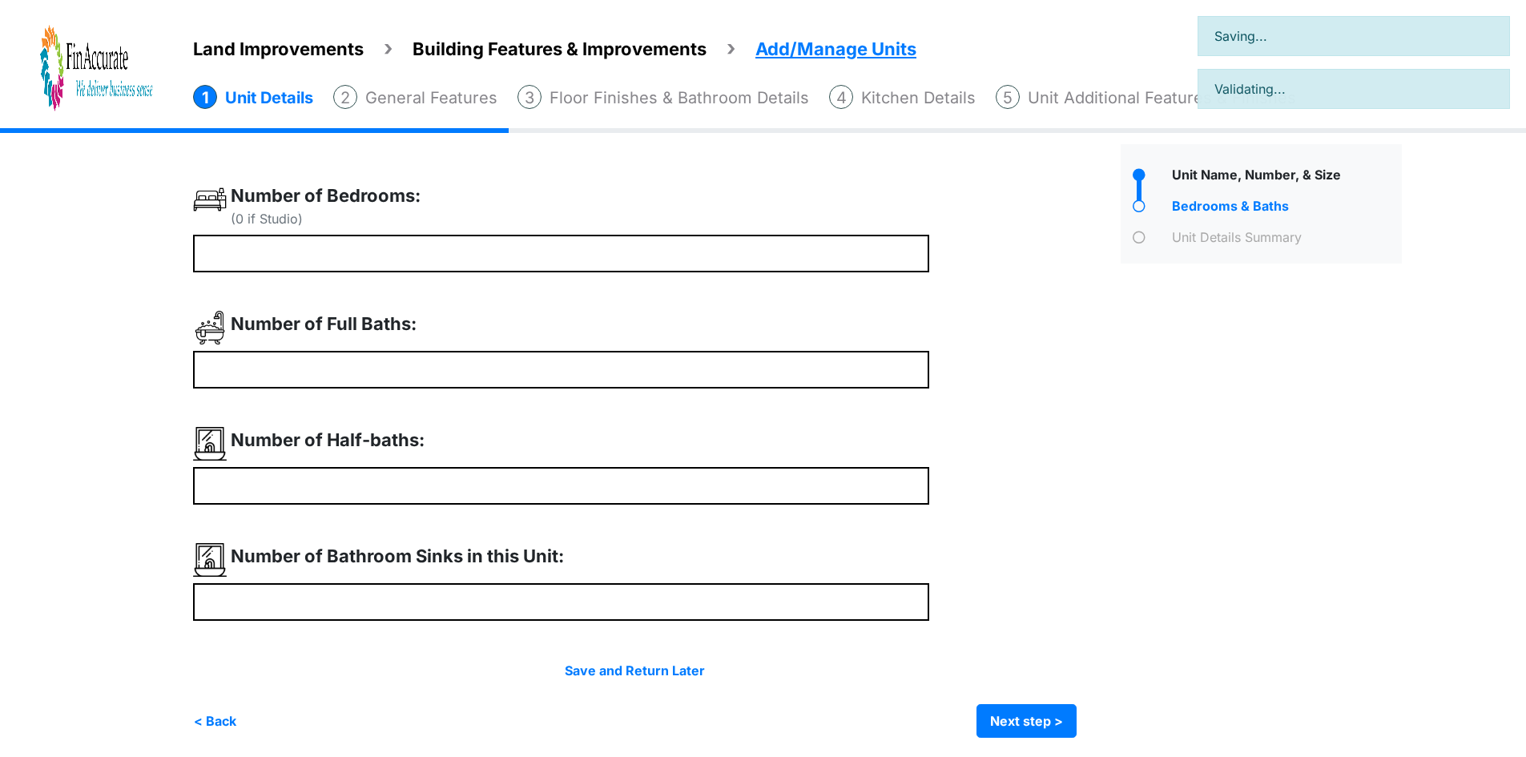
scroll to position [21, 0]
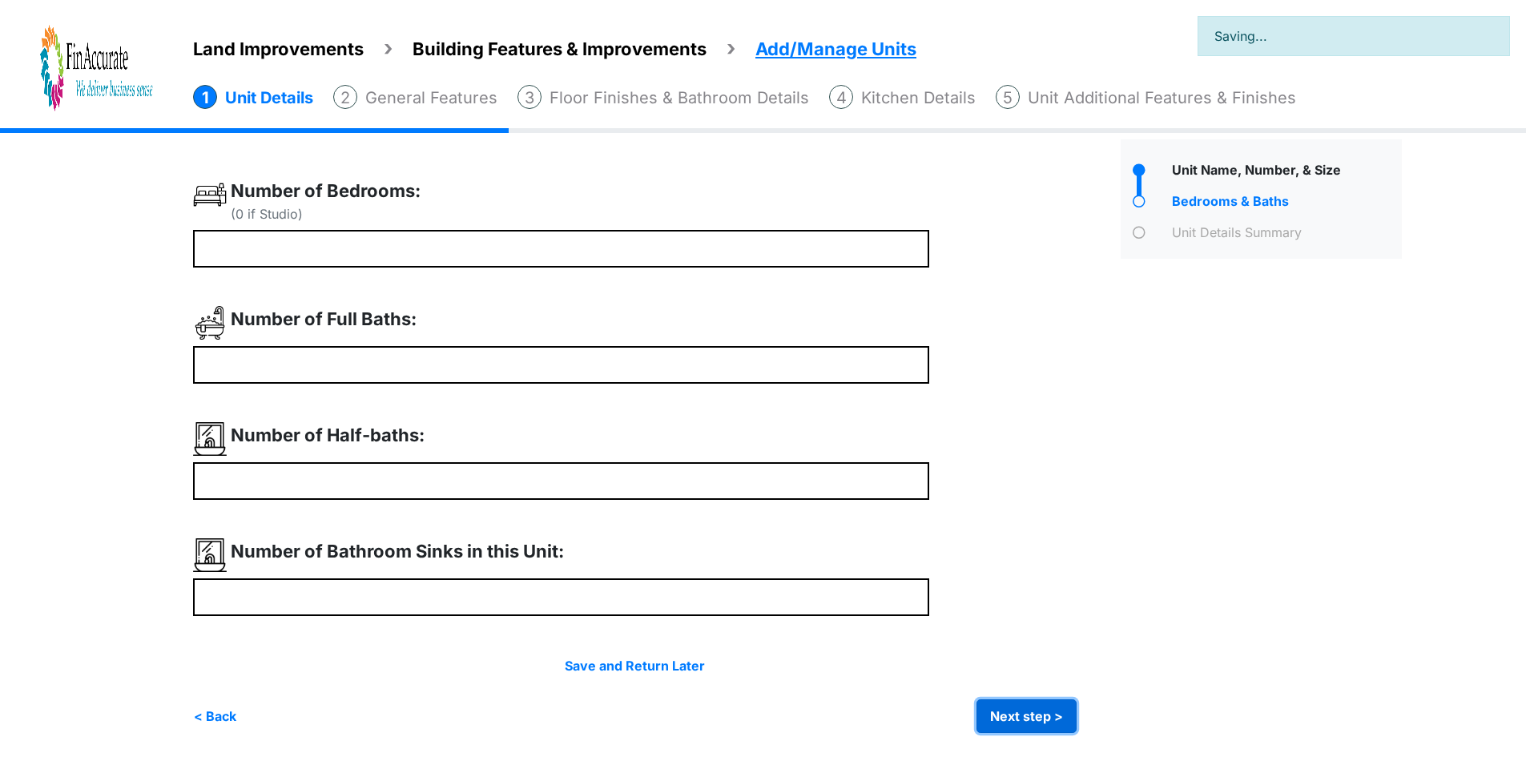
click at [1030, 711] on button "Next step >" at bounding box center [1027, 716] width 100 height 34
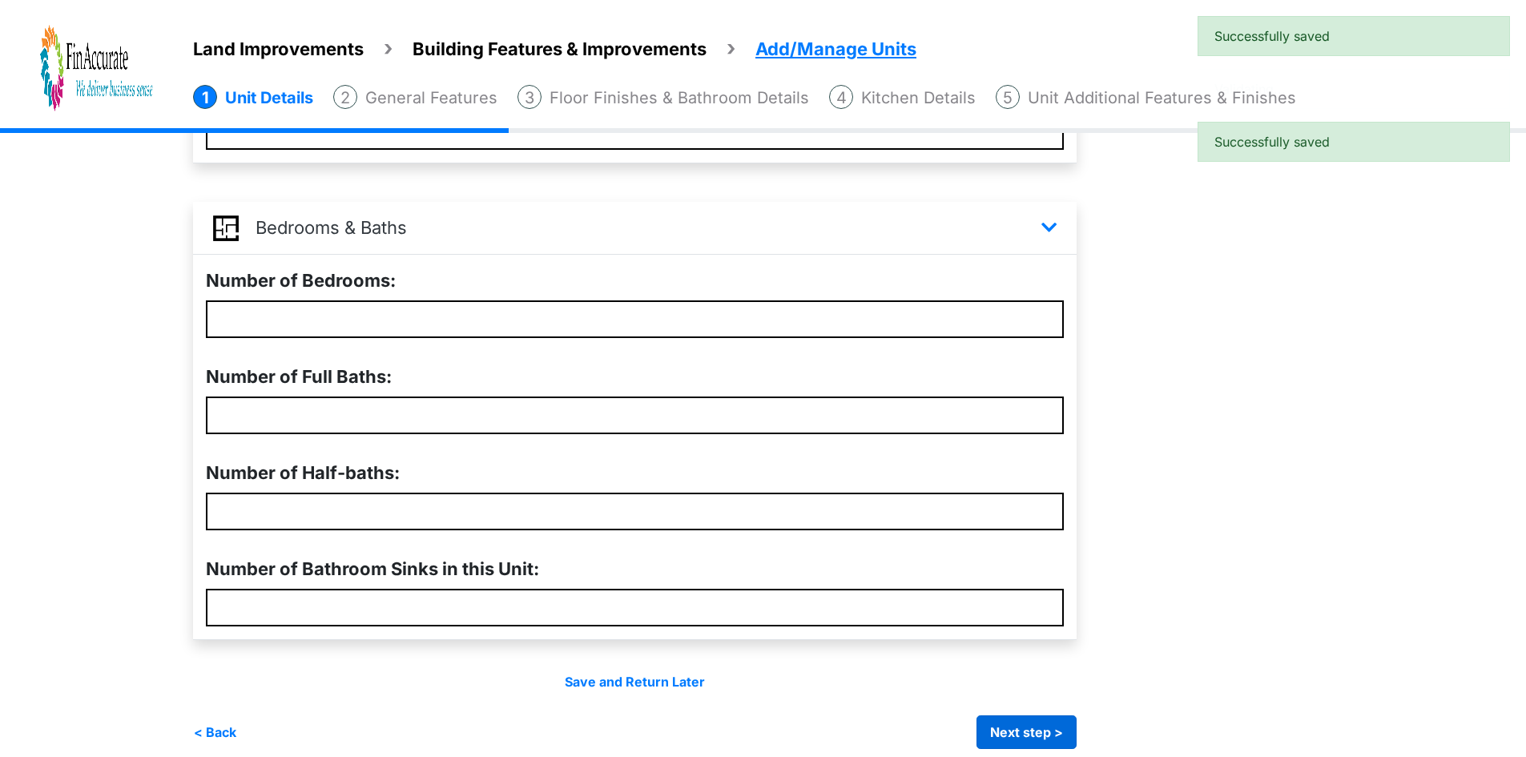
scroll to position [449, 0]
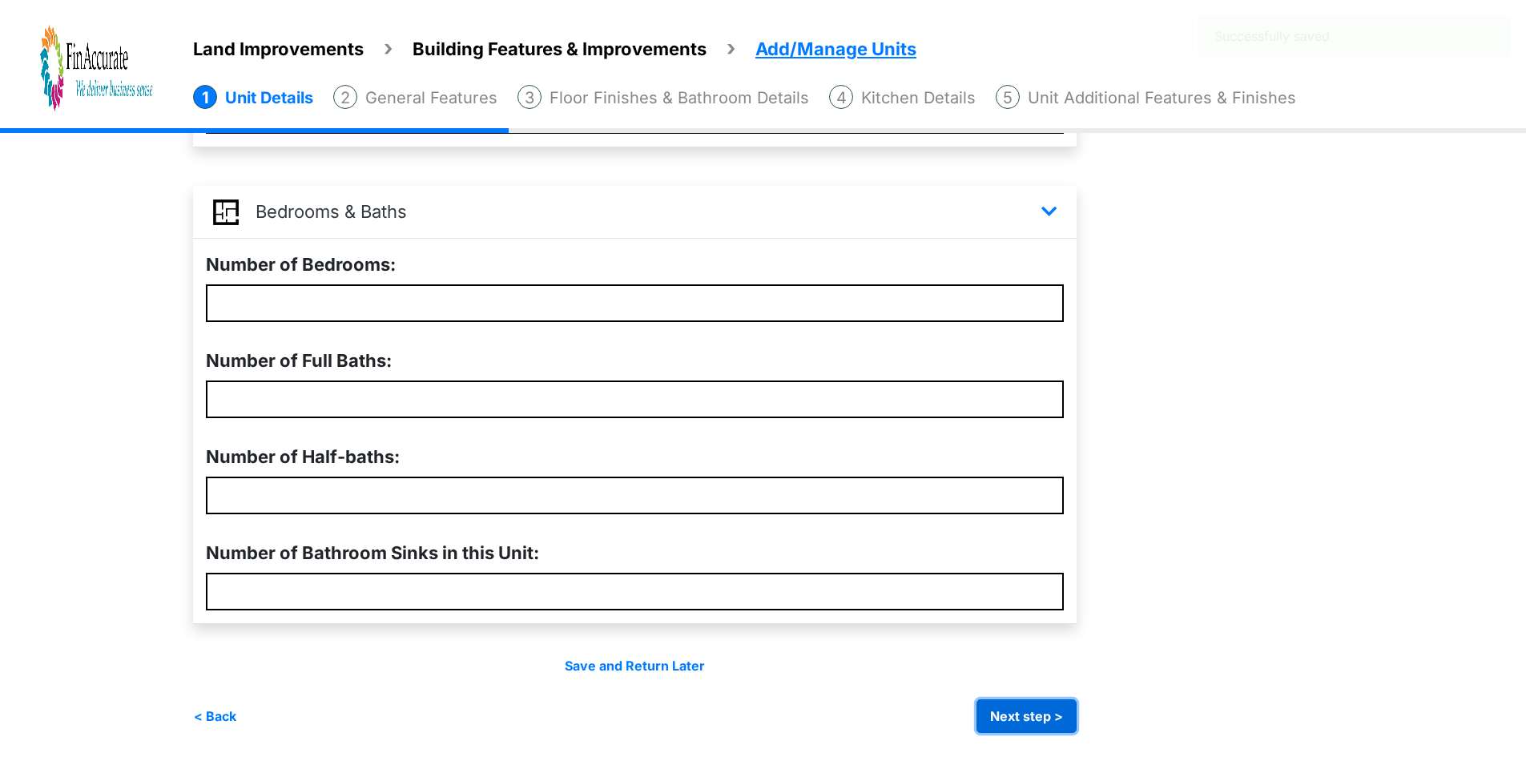
click at [1036, 717] on button "Next step >" at bounding box center [1027, 716] width 100 height 34
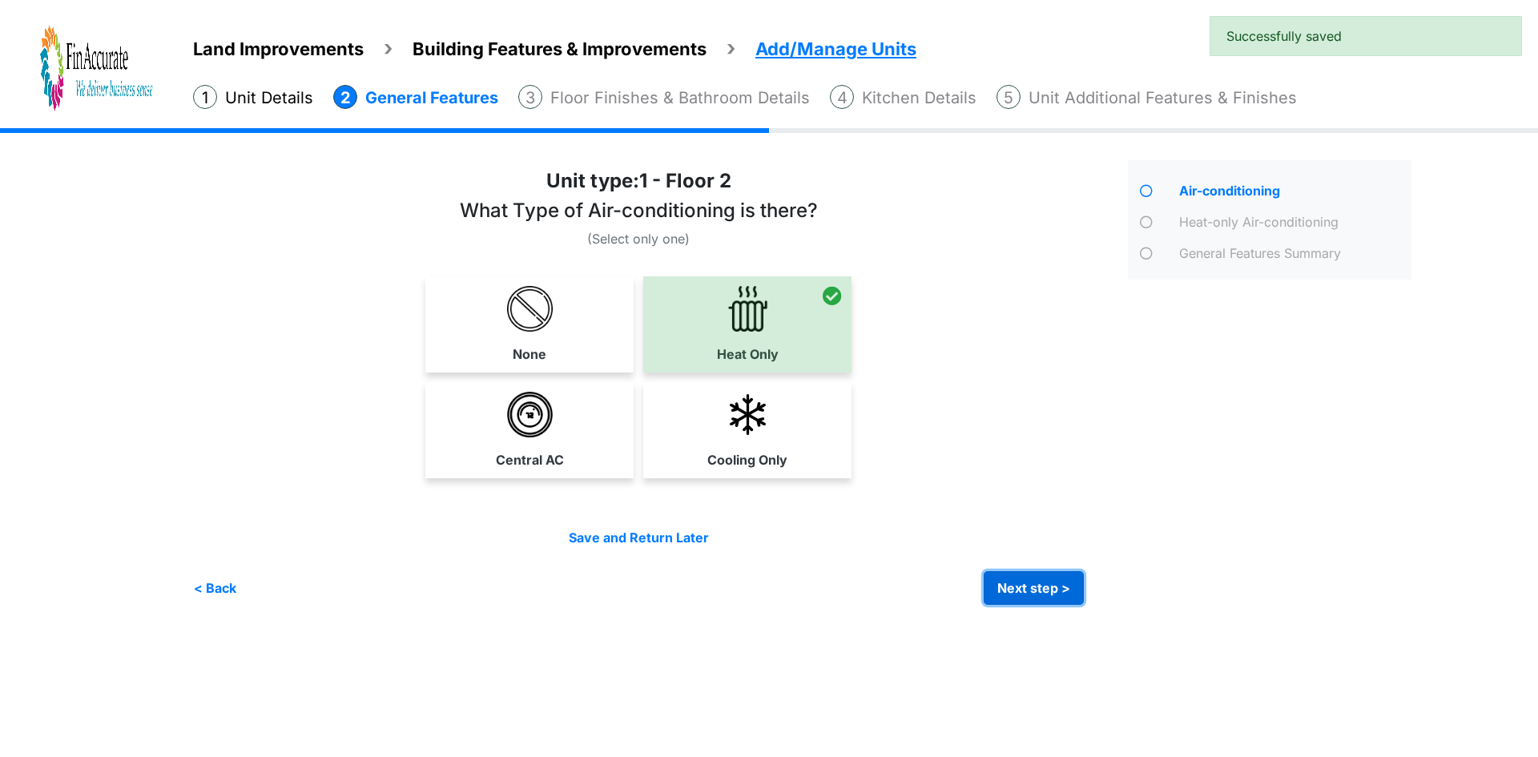
click at [1004, 586] on button "Next step >" at bounding box center [1034, 588] width 100 height 34
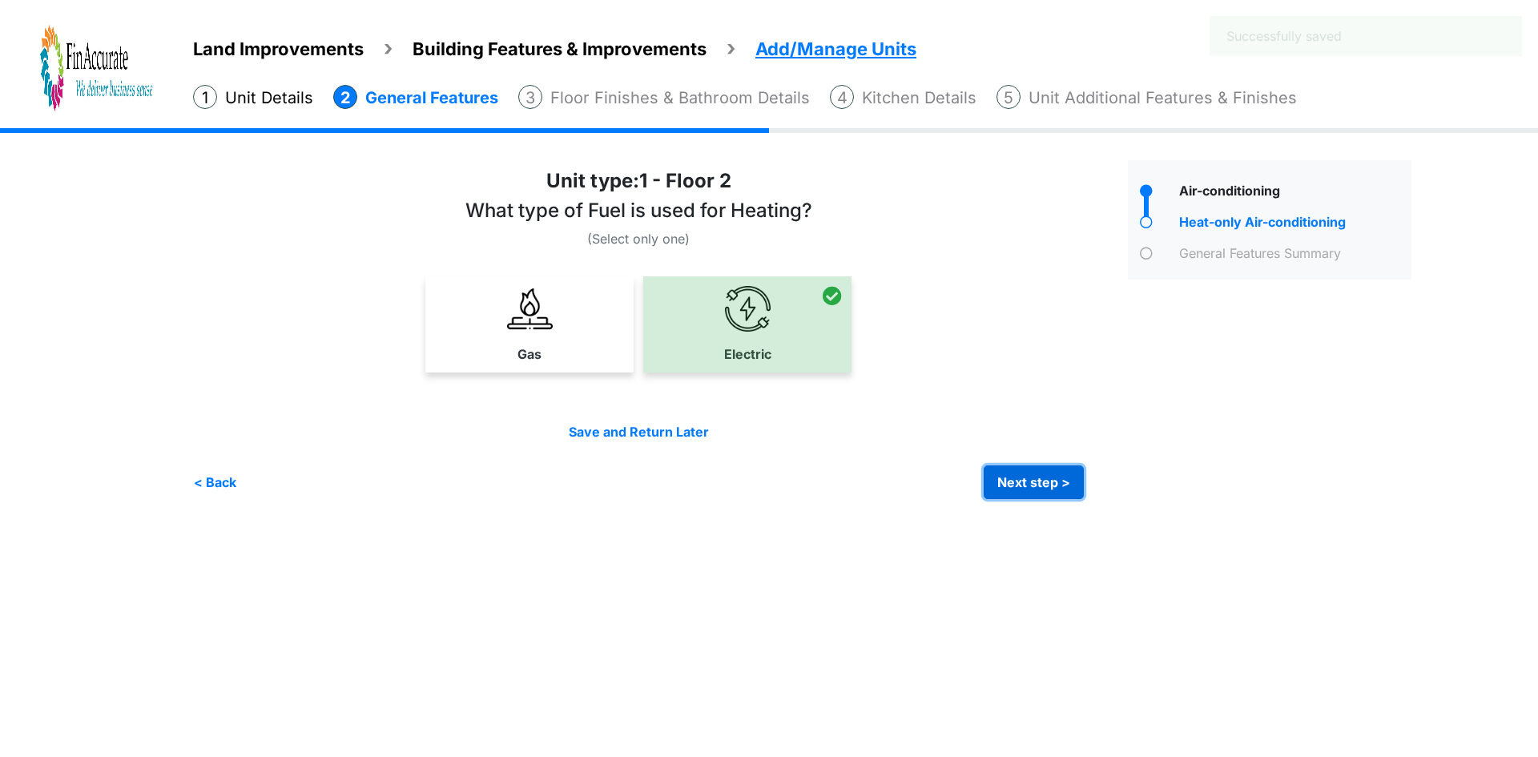
click at [1002, 474] on button "Next step >" at bounding box center [1034, 483] width 100 height 34
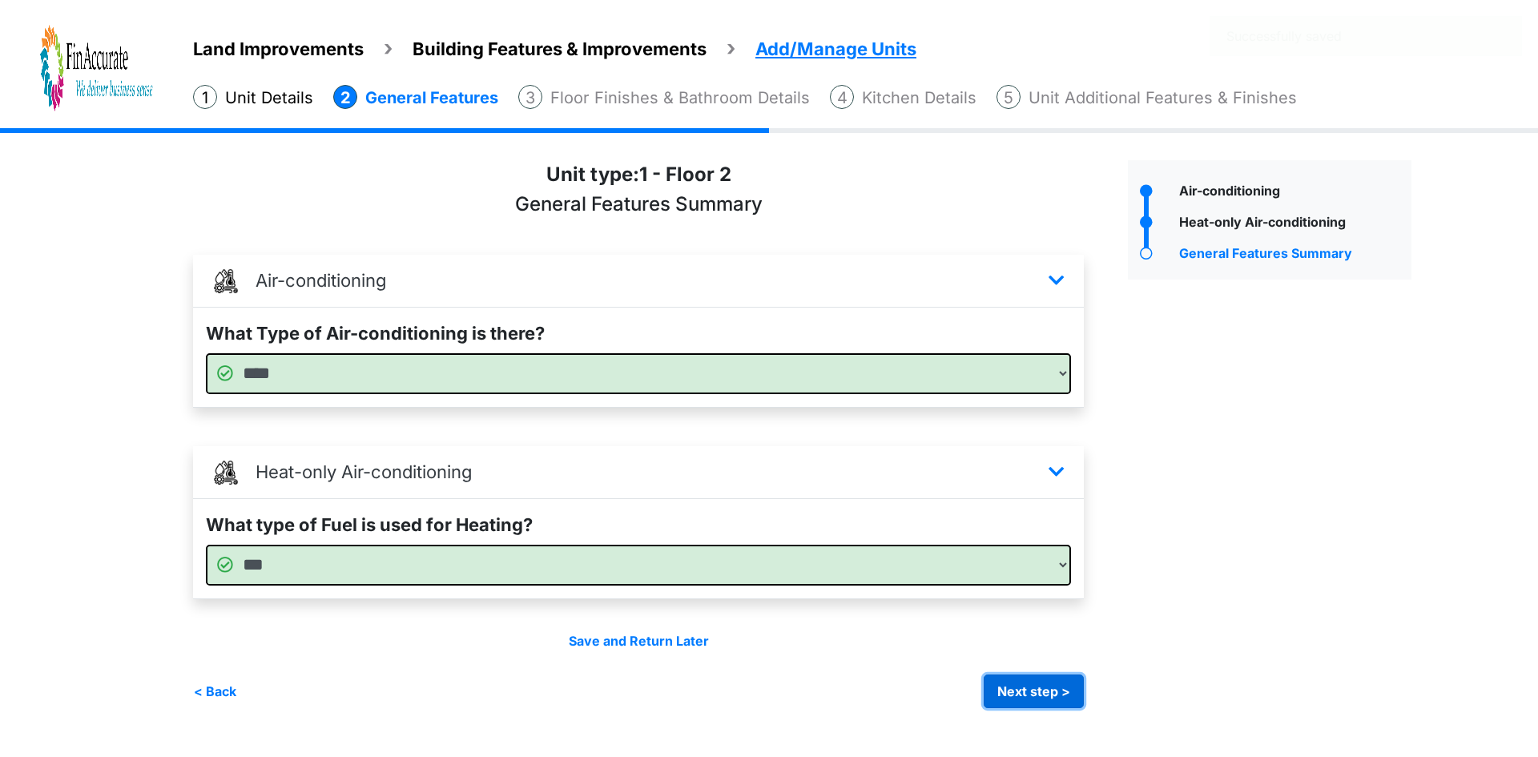
click at [1040, 691] on button "Next step >" at bounding box center [1034, 692] width 100 height 34
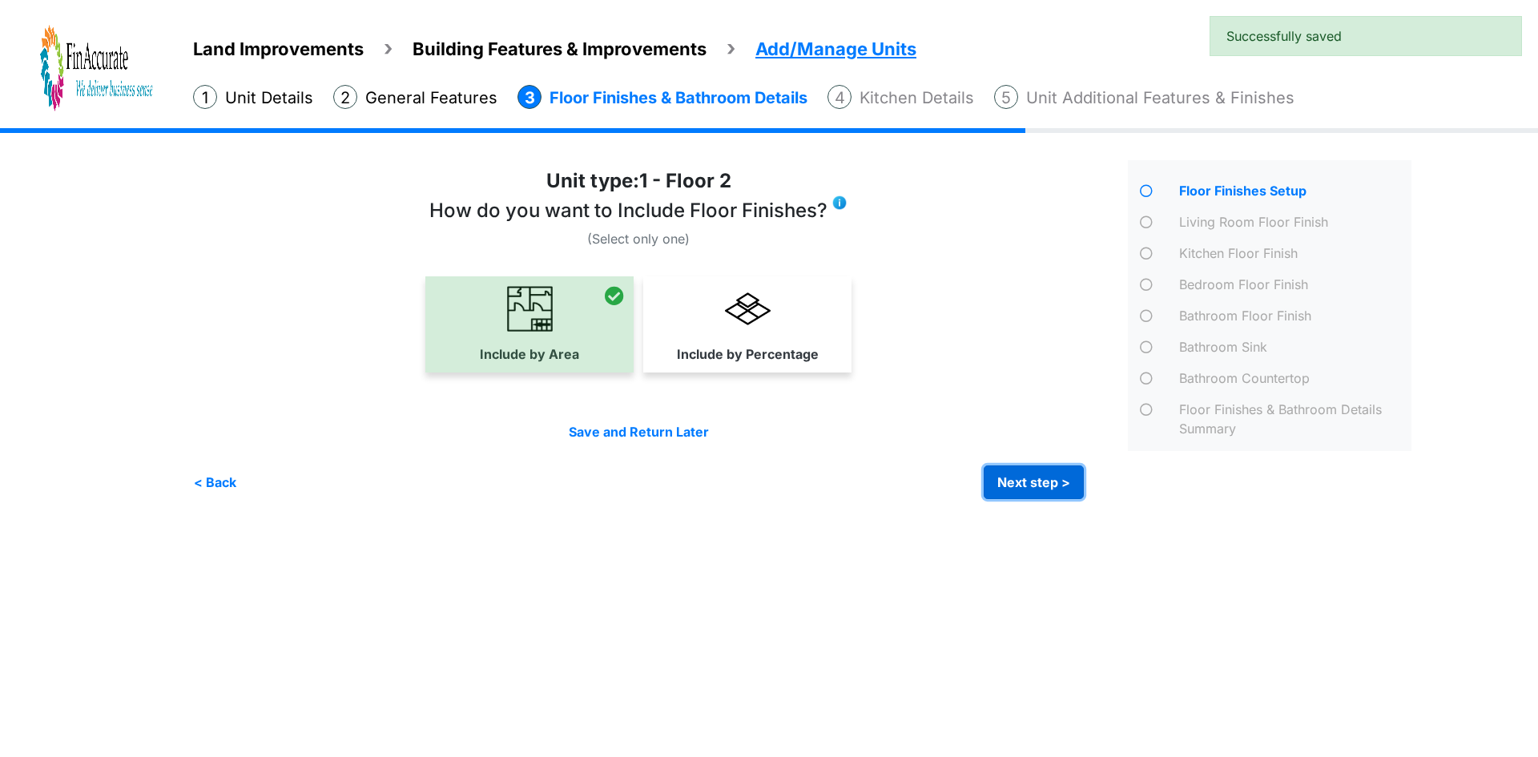
click at [1037, 491] on button "Next step >" at bounding box center [1034, 483] width 100 height 34
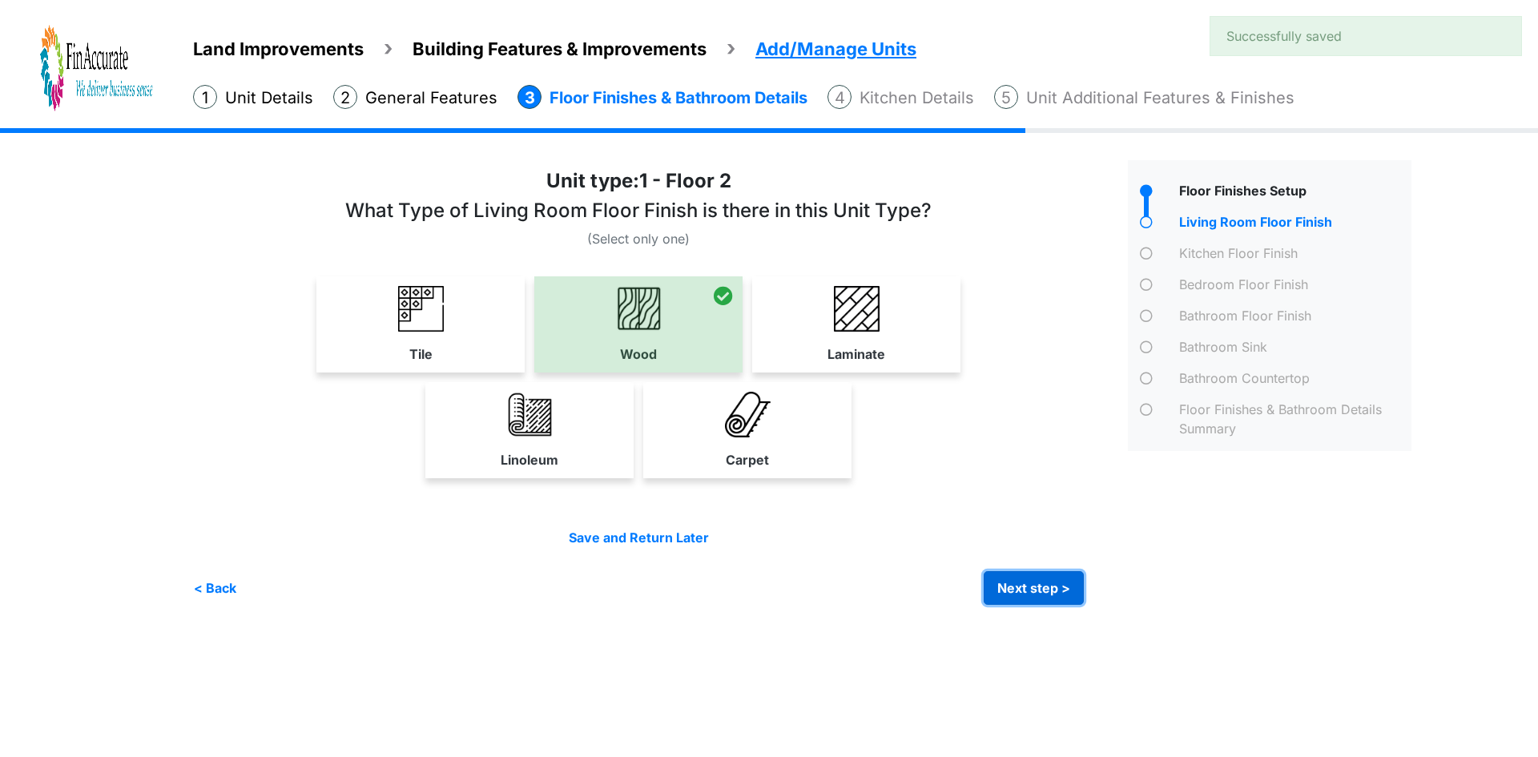
click at [1061, 586] on button "Next step >" at bounding box center [1034, 588] width 100 height 34
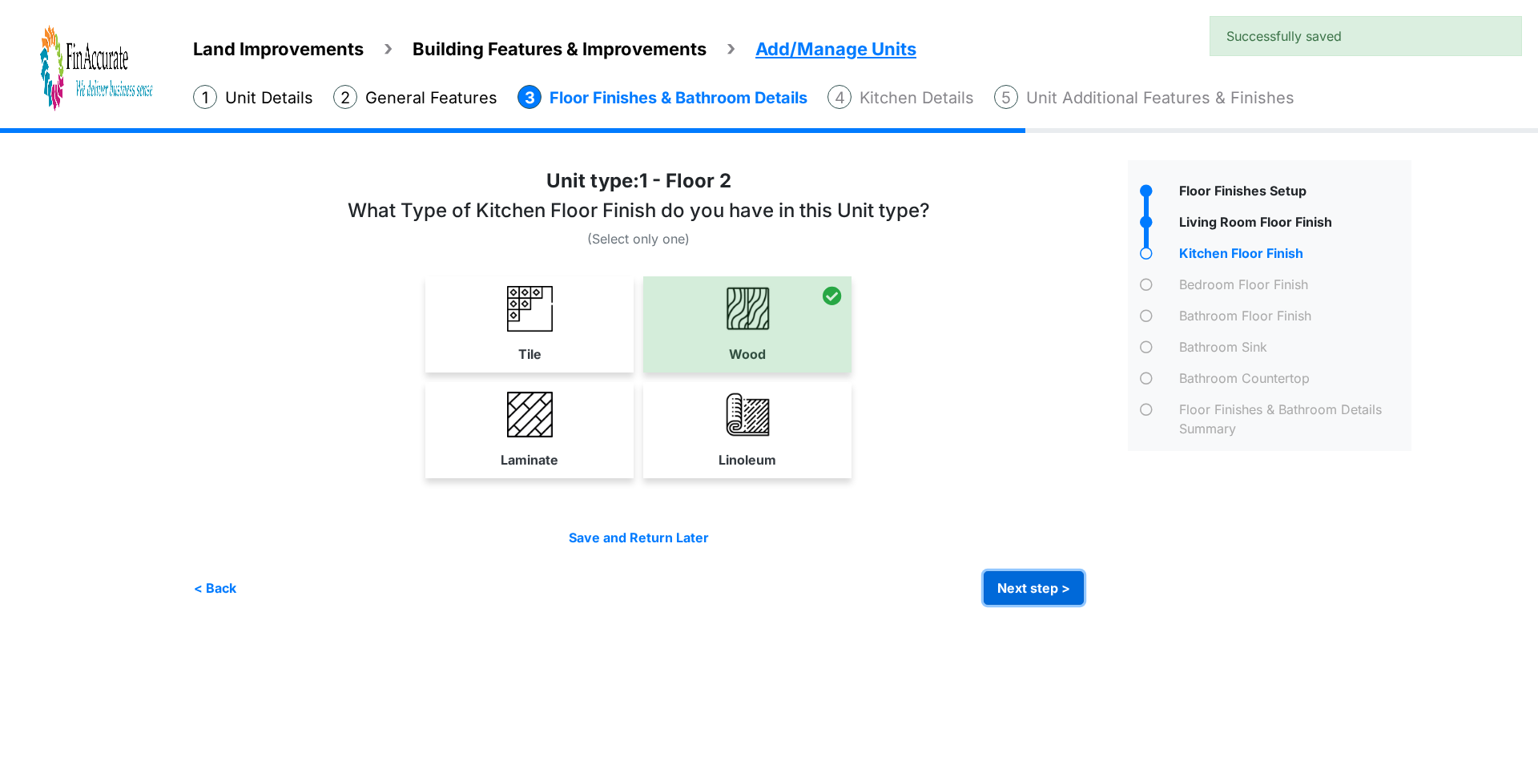
click at [1026, 596] on button "Next step >" at bounding box center [1034, 588] width 100 height 34
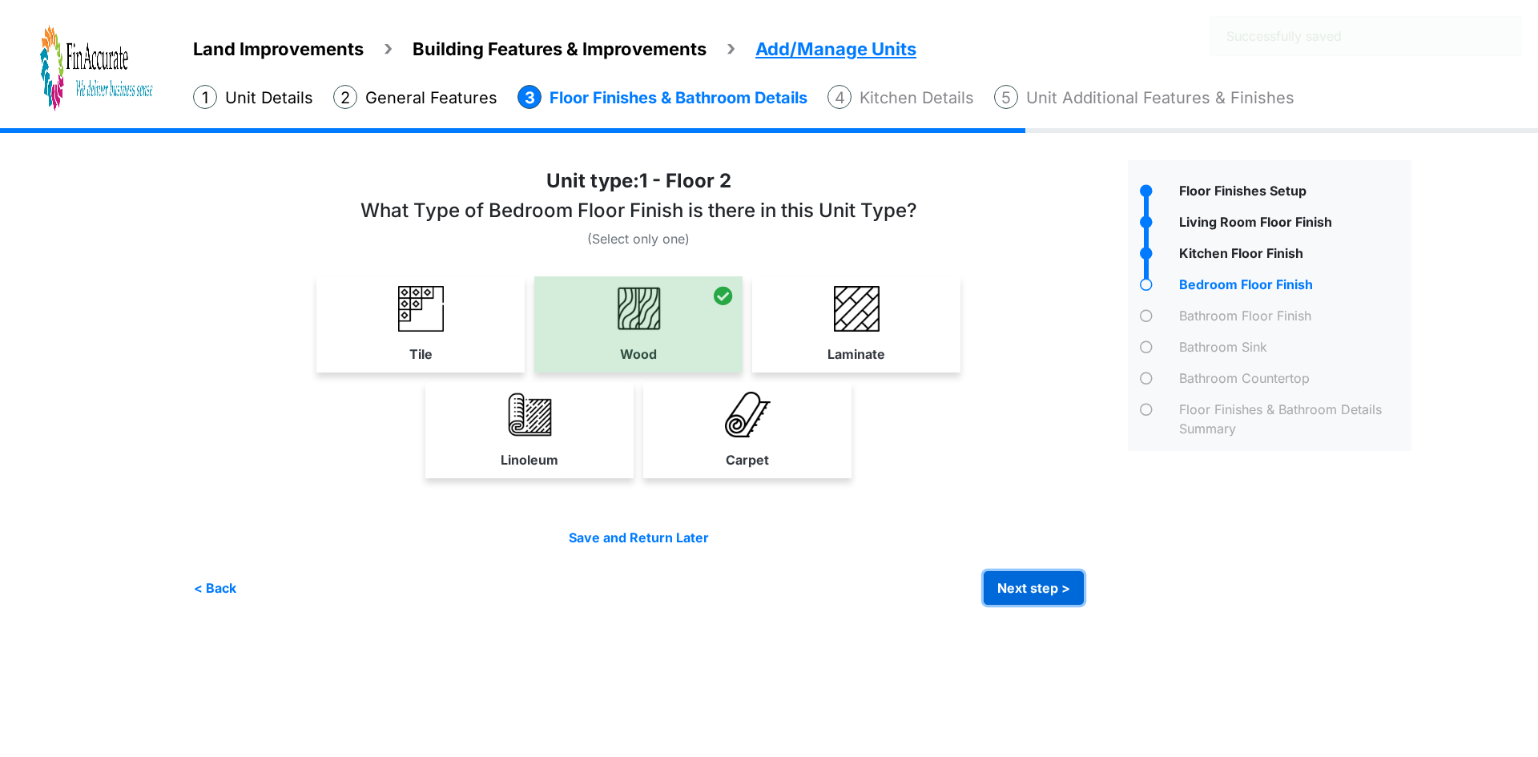
click at [1049, 581] on button "Next step >" at bounding box center [1034, 588] width 100 height 34
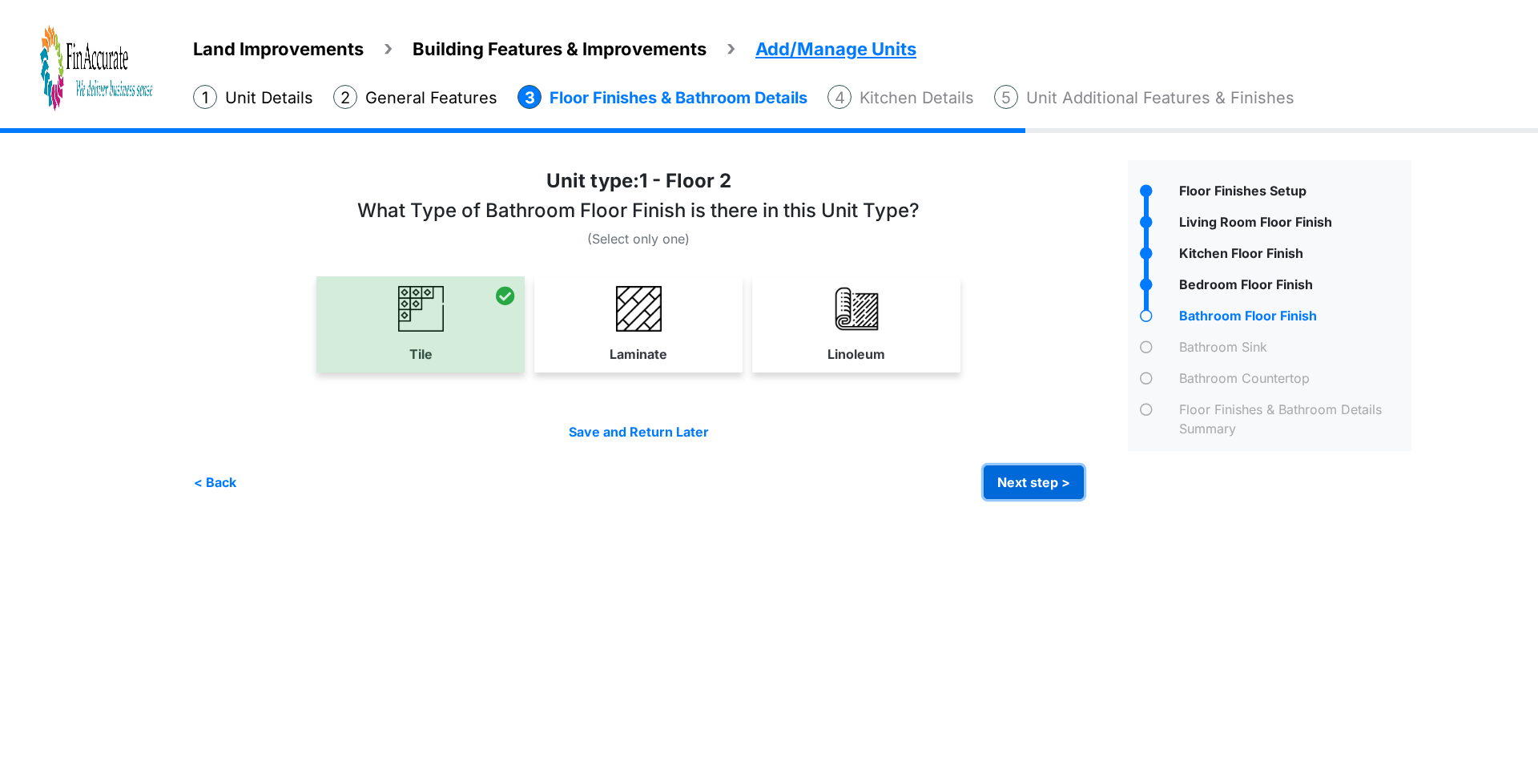
click at [1054, 478] on button "Next step >" at bounding box center [1034, 483] width 100 height 34
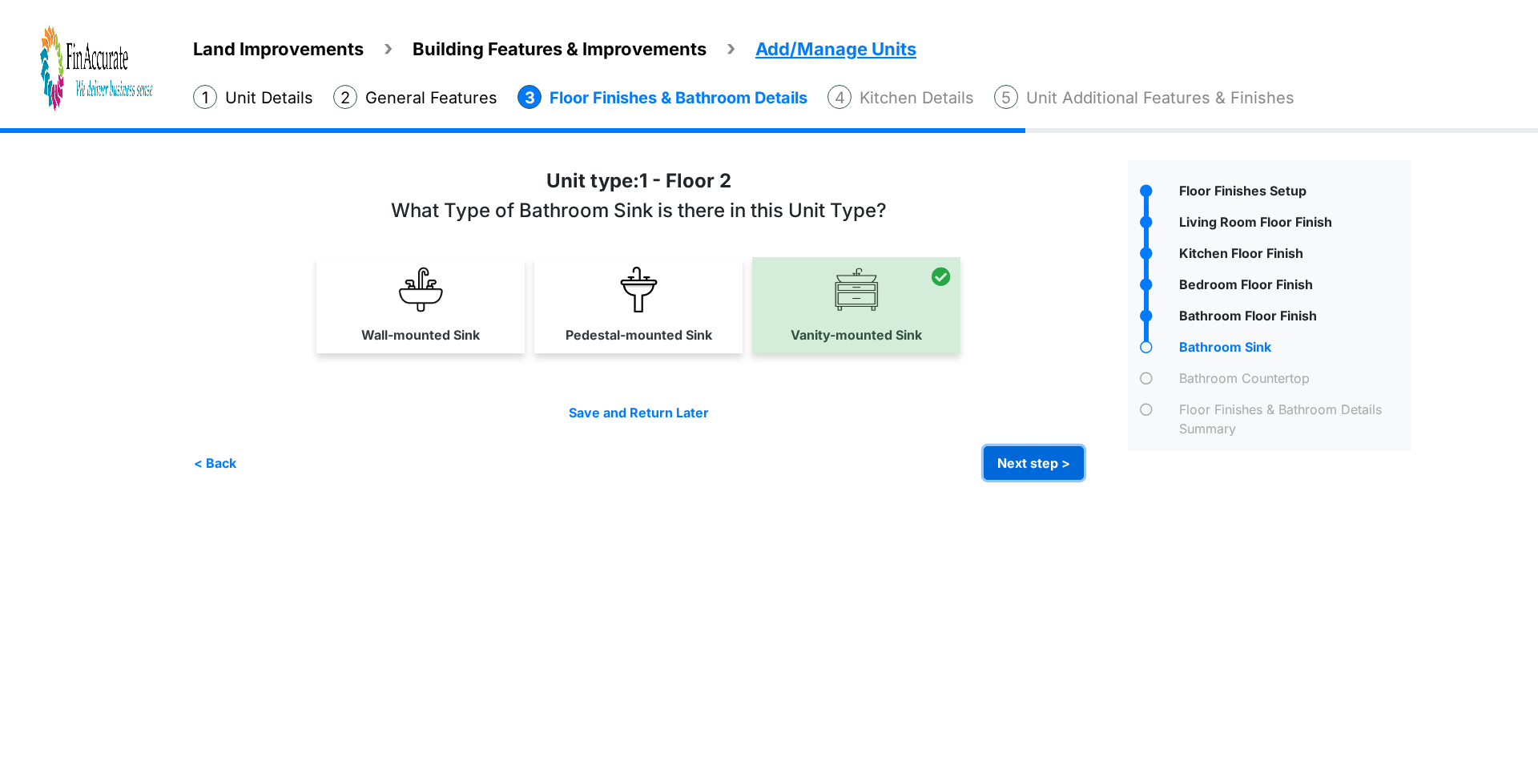
click at [1026, 464] on button "Next step >" at bounding box center [1034, 463] width 100 height 34
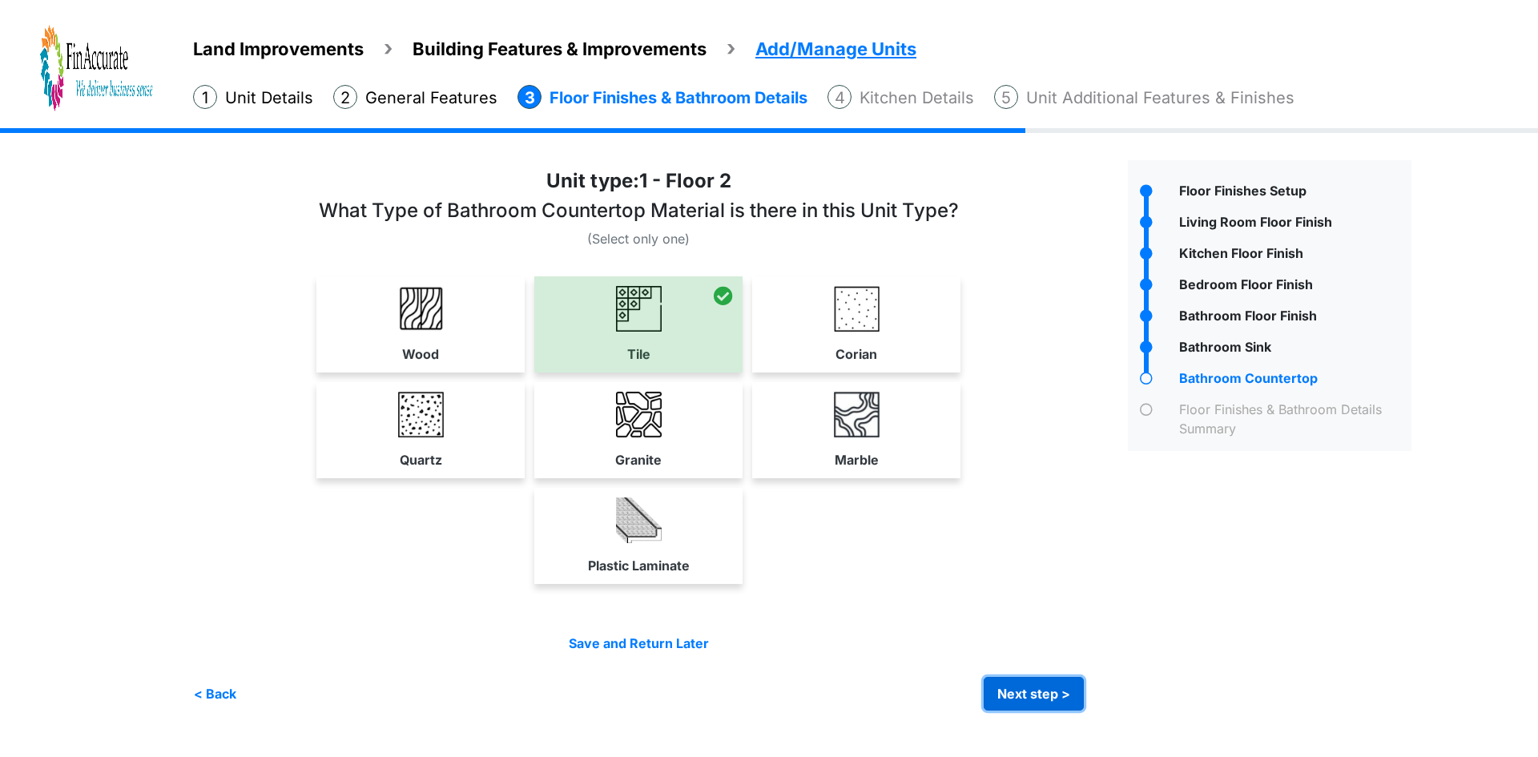
click at [1036, 691] on button "Next step >" at bounding box center [1034, 694] width 100 height 34
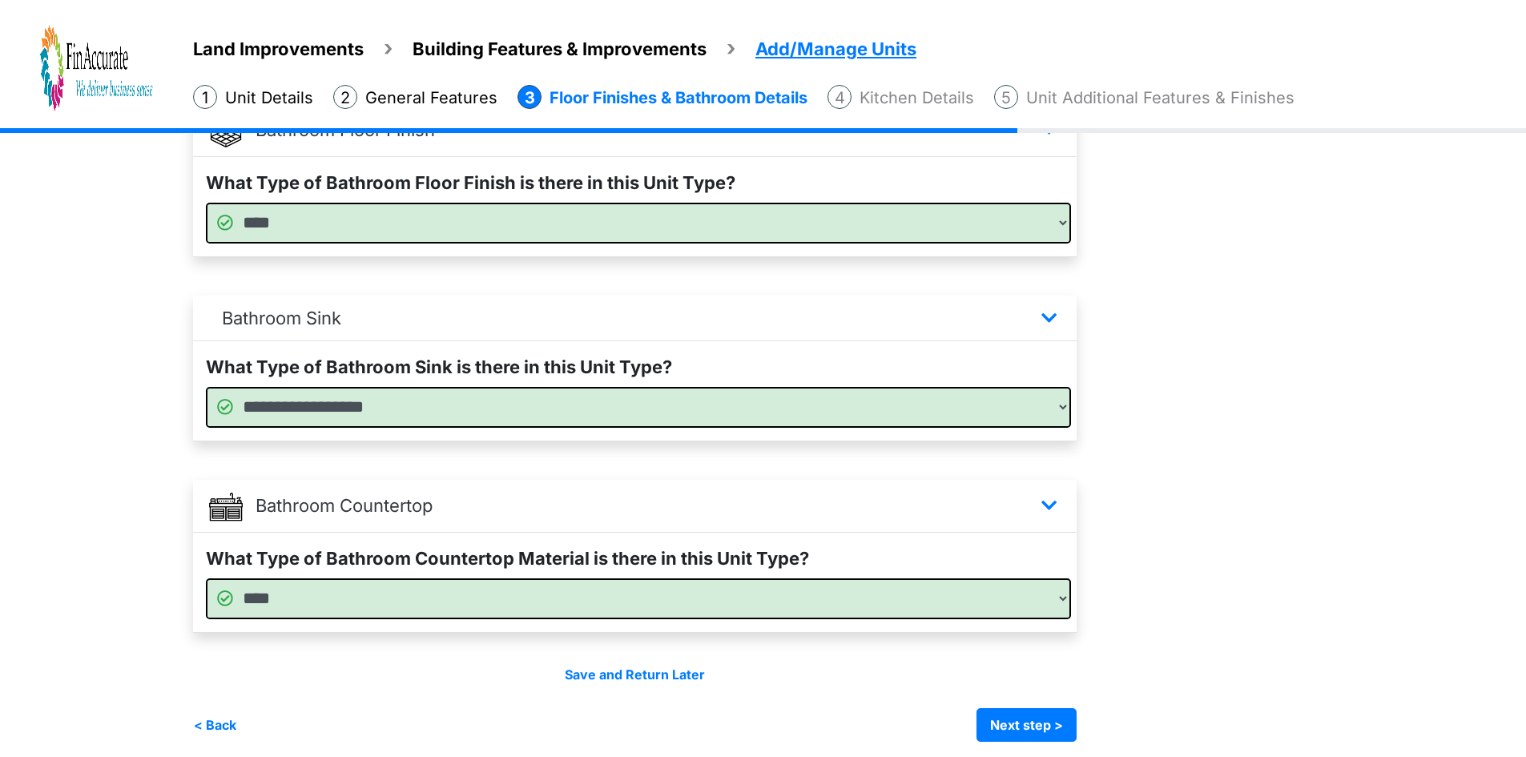
scroll to position [925, 0]
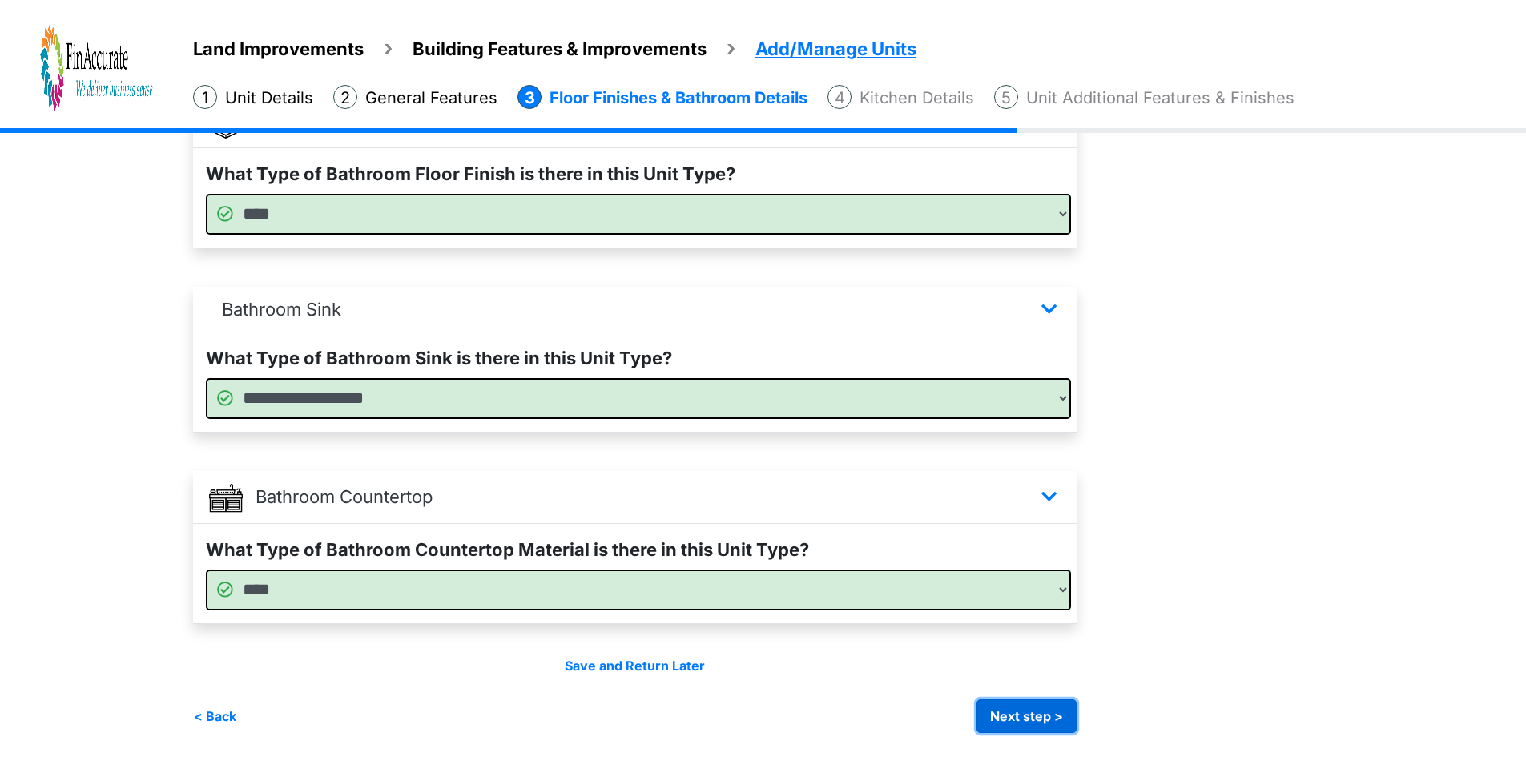
click at [1030, 731] on button "Next step >" at bounding box center [1027, 716] width 100 height 34
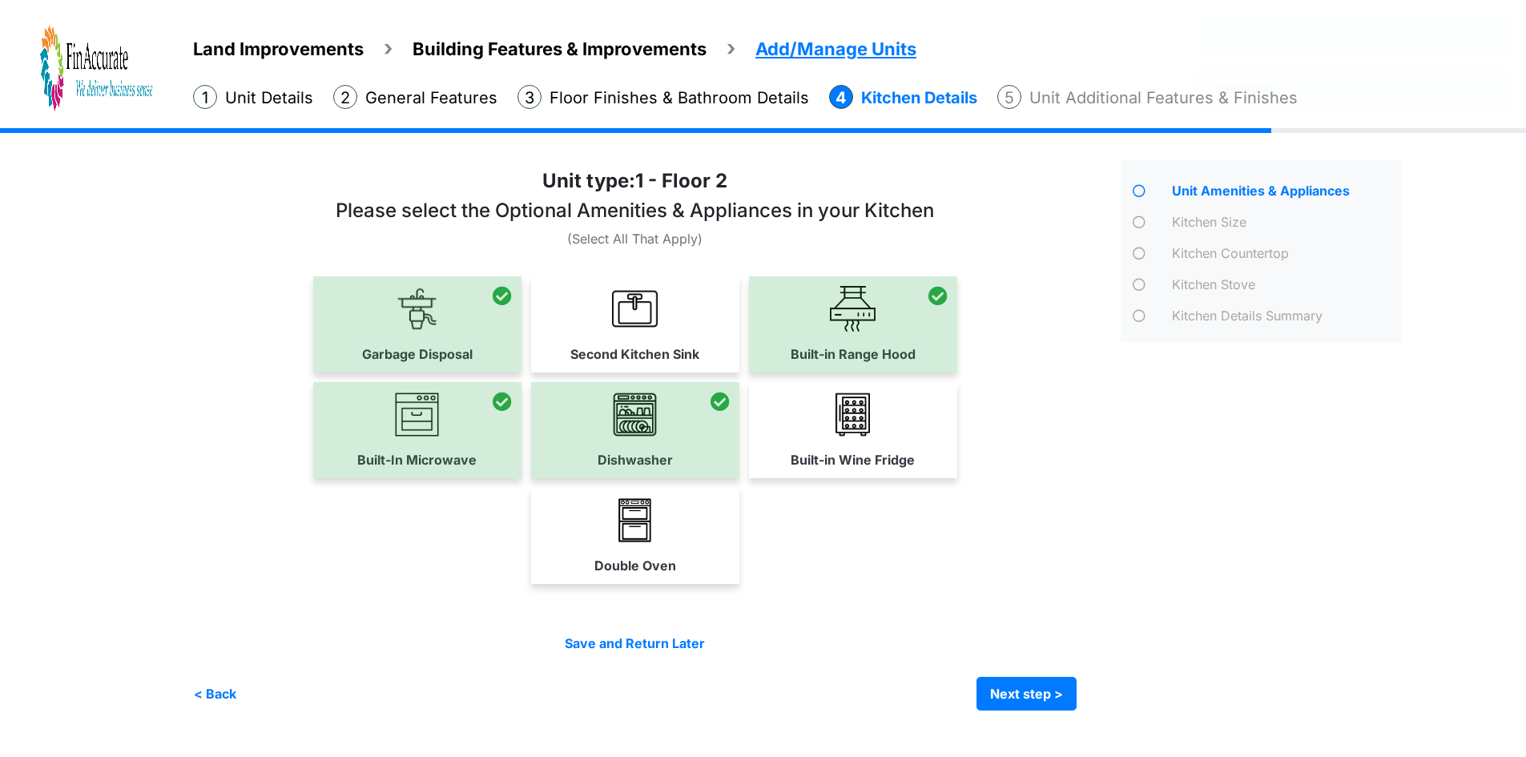
scroll to position [0, 0]
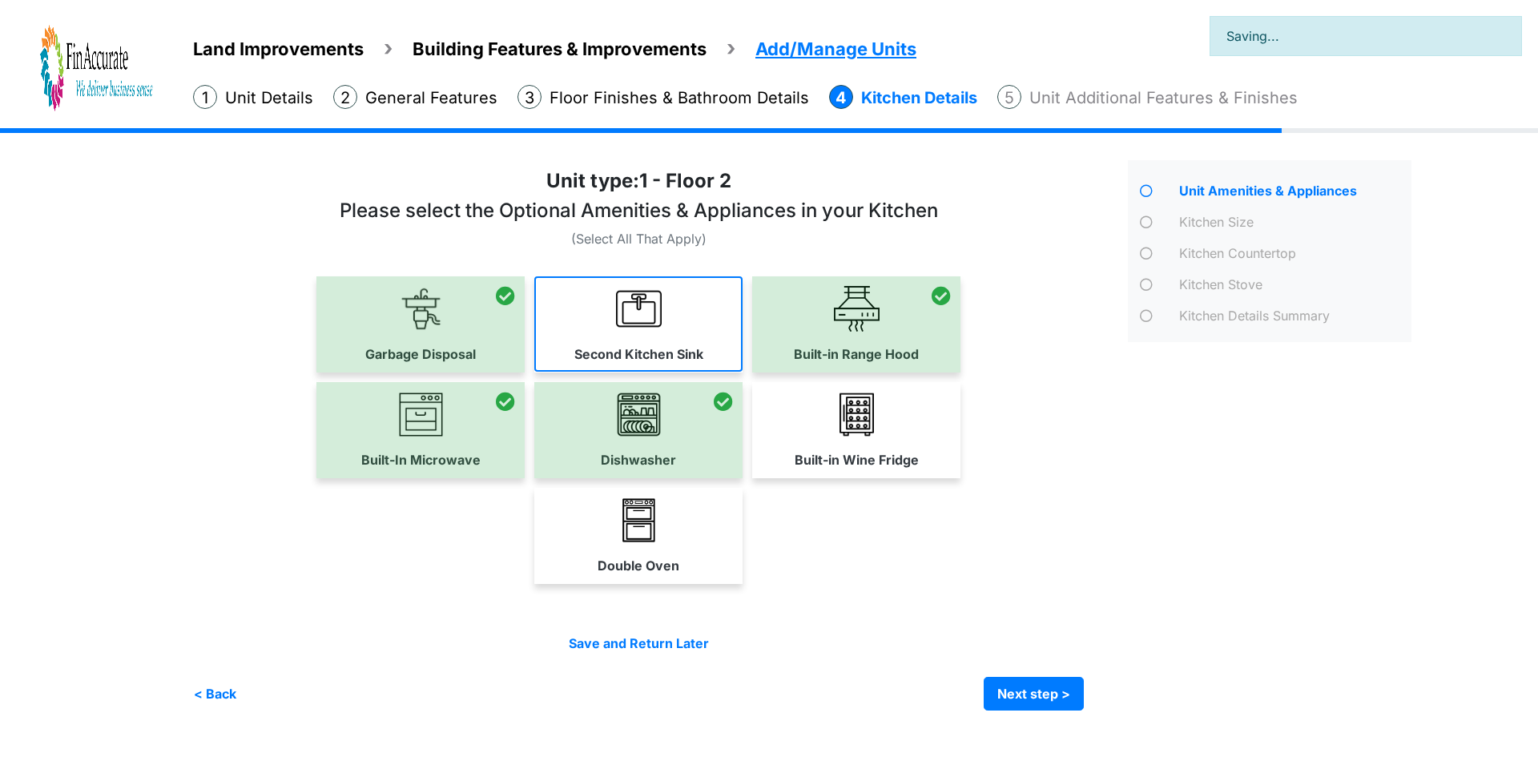
click at [607, 354] on label "Second Kitchen Sink" at bounding box center [638, 354] width 129 height 19
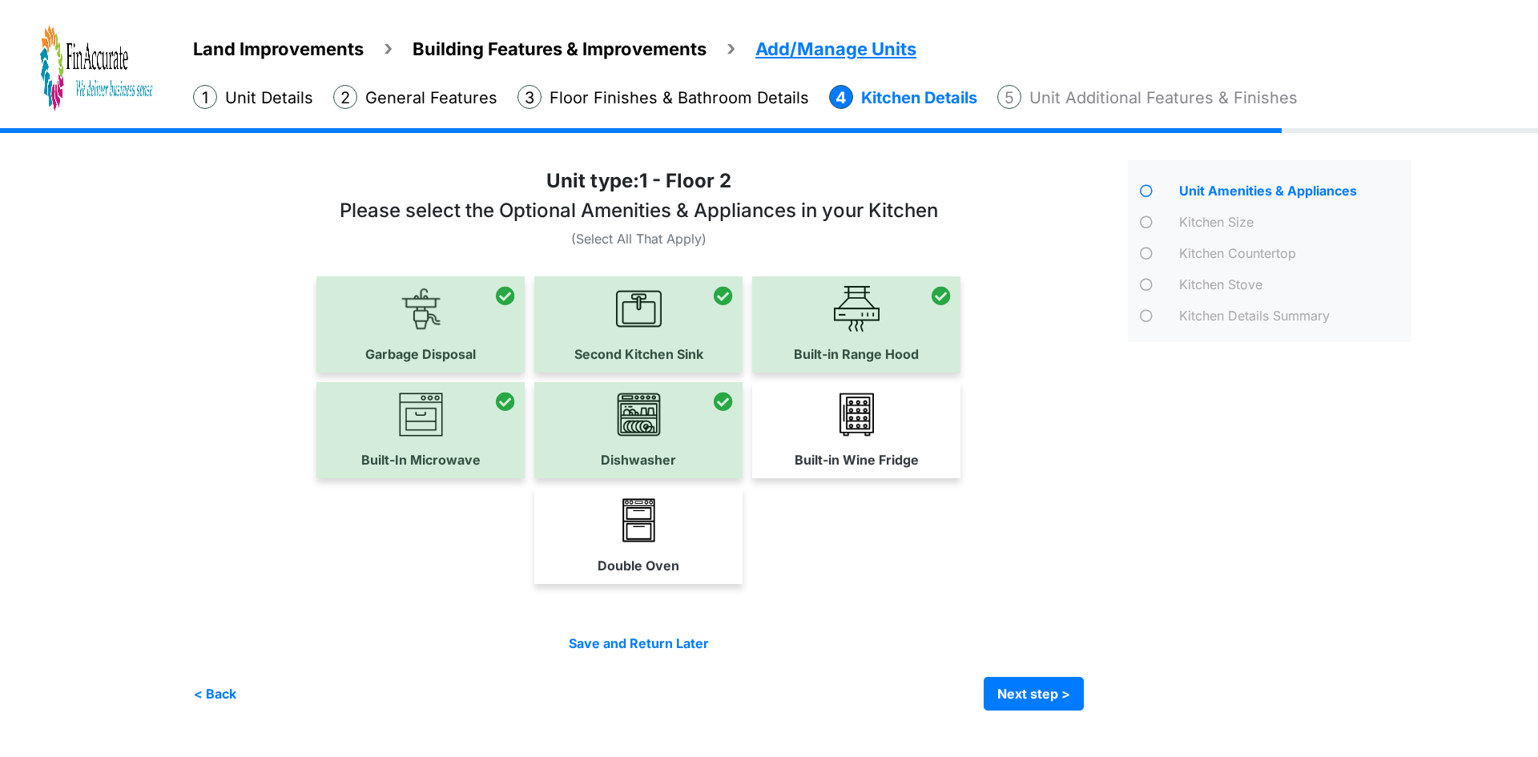
click at [465, 337] on div at bounding box center [420, 324] width 208 height 96
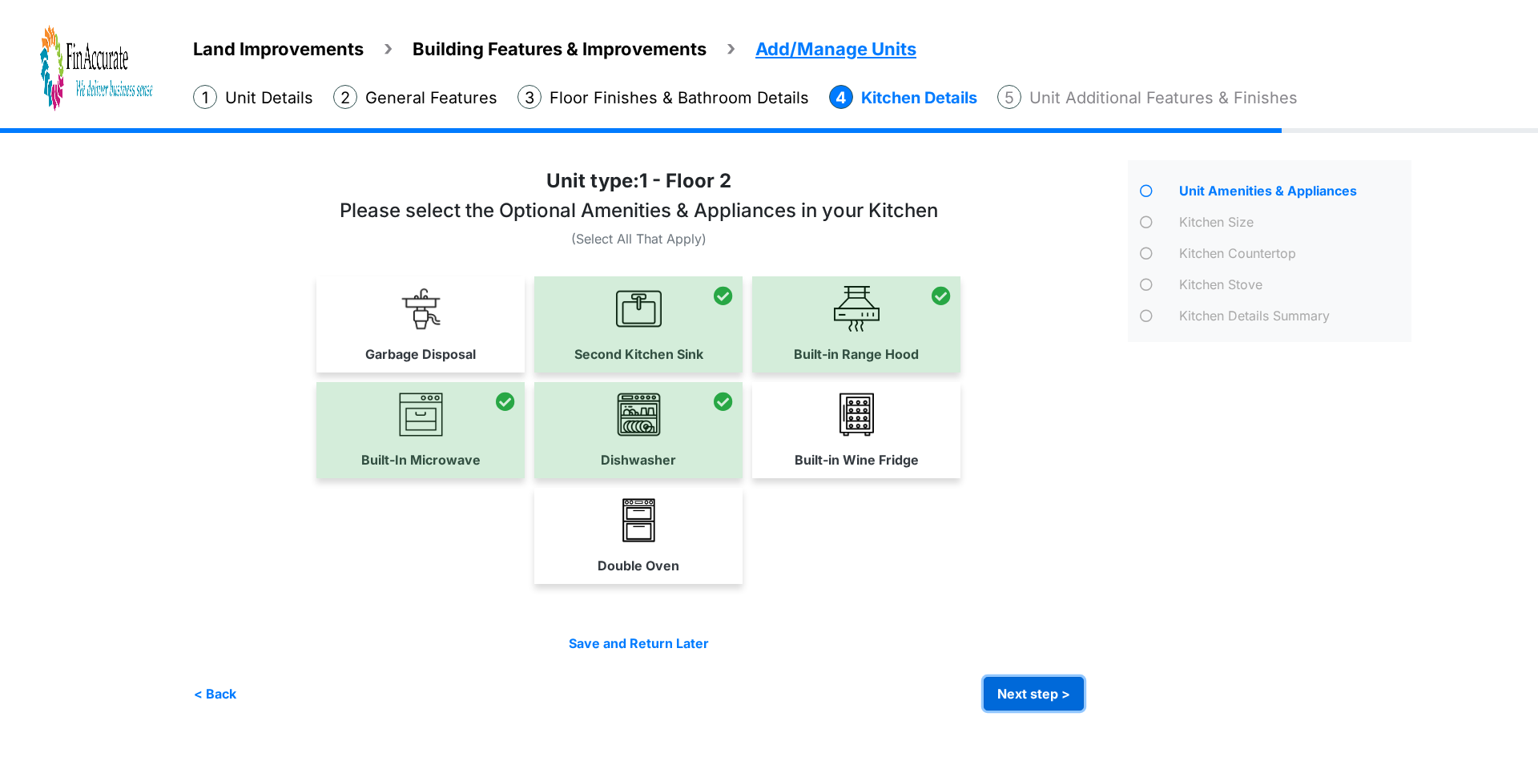
click at [1058, 685] on button "Next step >" at bounding box center [1034, 694] width 100 height 34
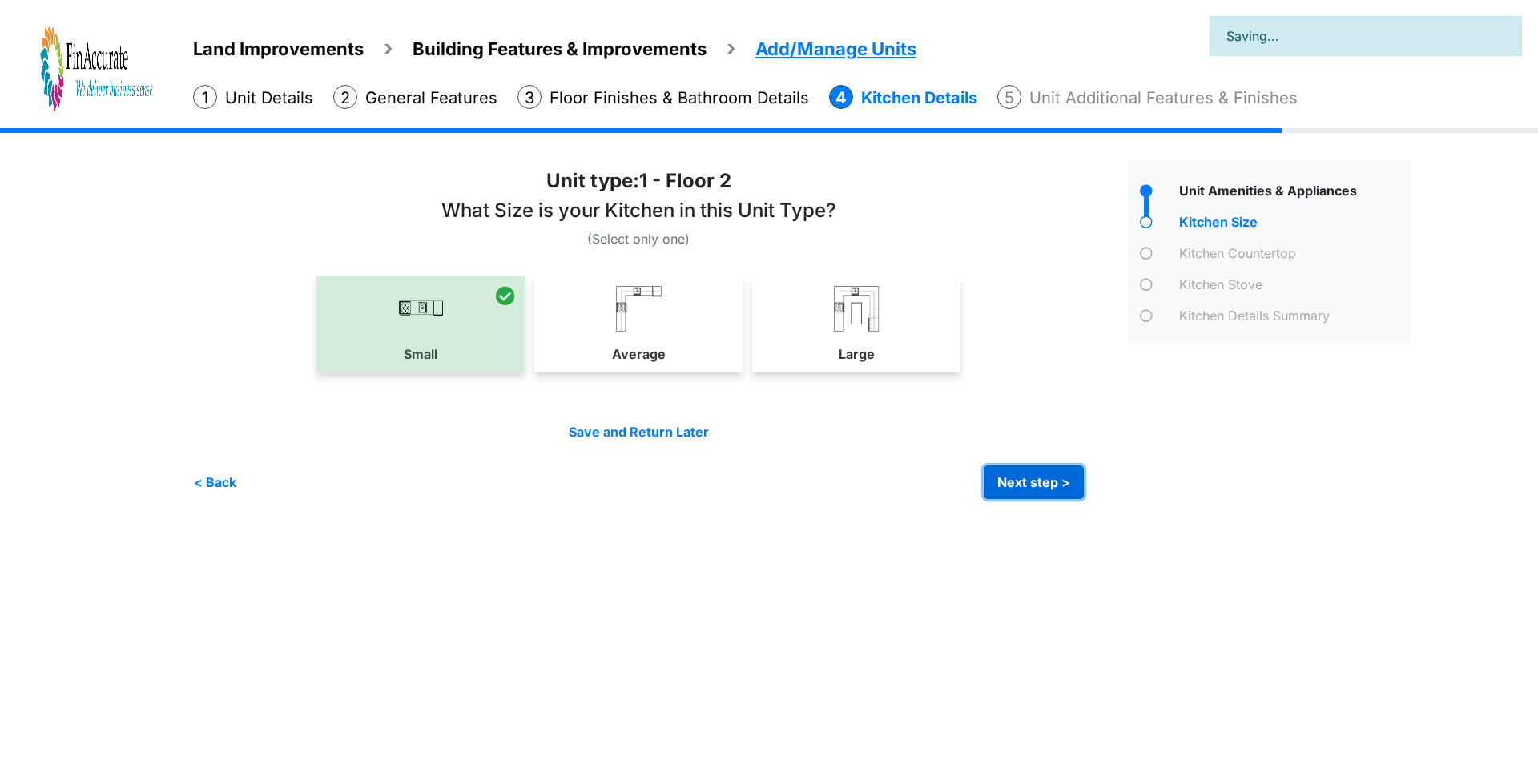
click at [1047, 472] on button "Next step >" at bounding box center [1034, 483] width 100 height 34
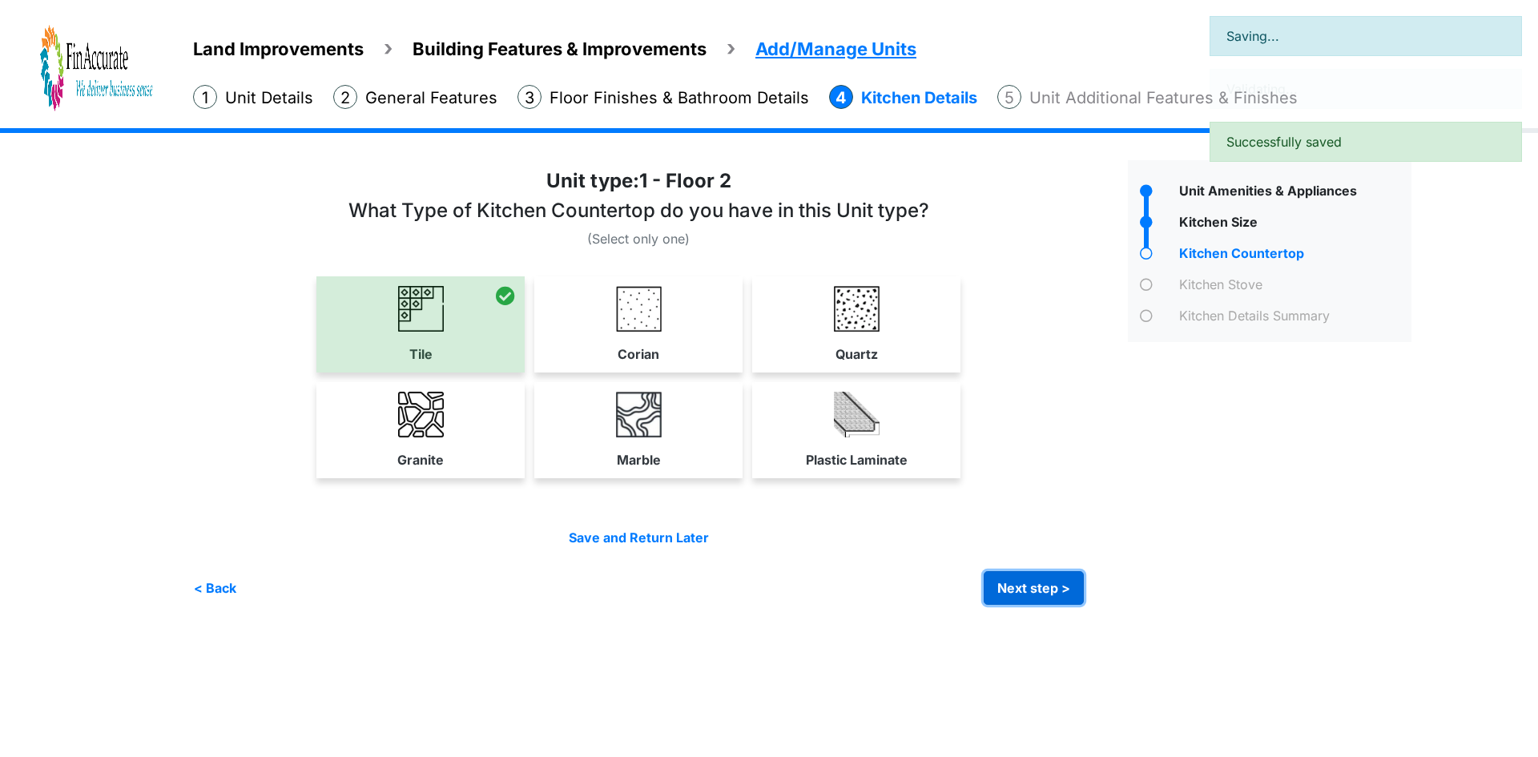
click at [1057, 578] on button "Next step >" at bounding box center [1034, 588] width 100 height 34
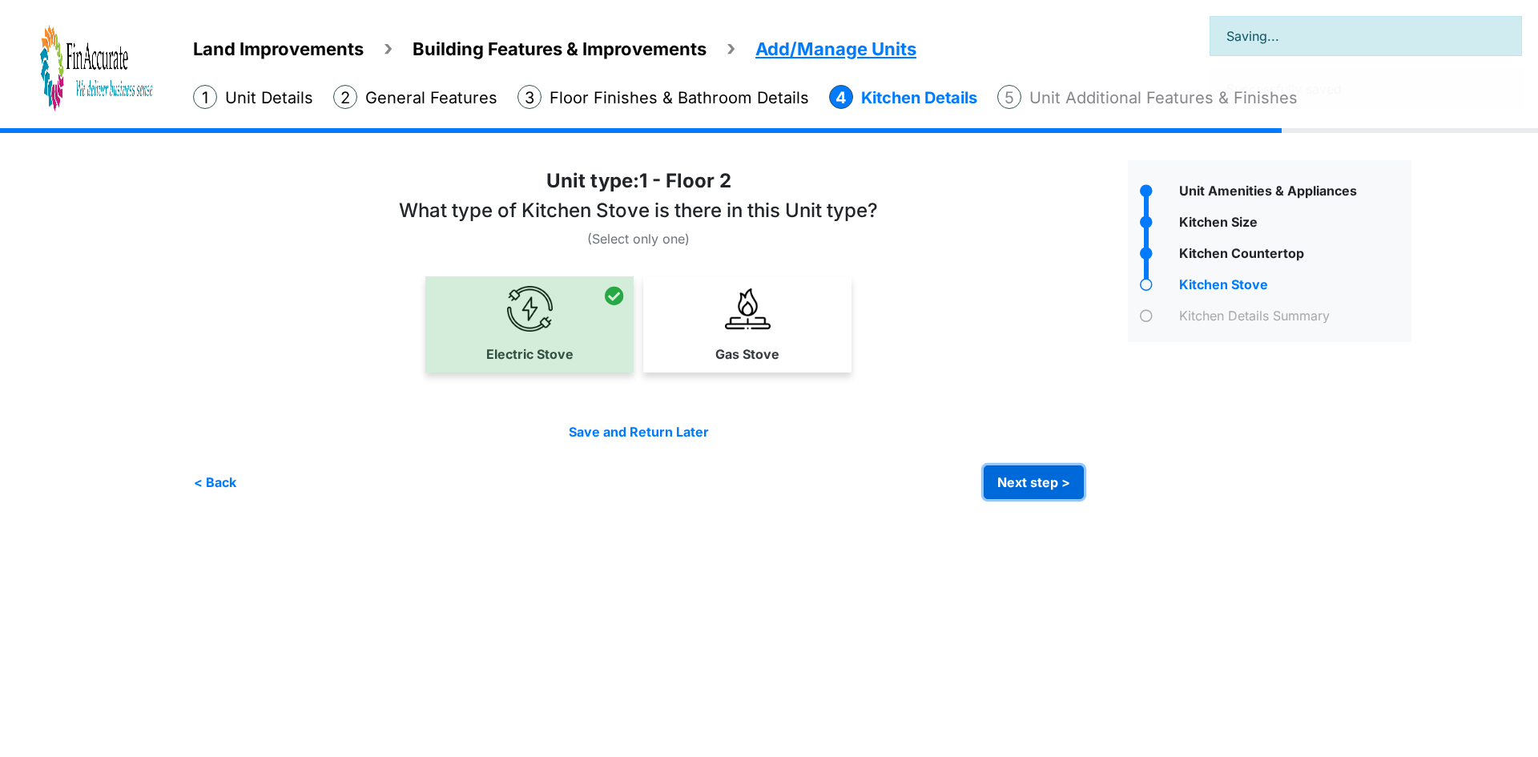
click at [1055, 490] on button "Next step >" at bounding box center [1034, 483] width 100 height 34
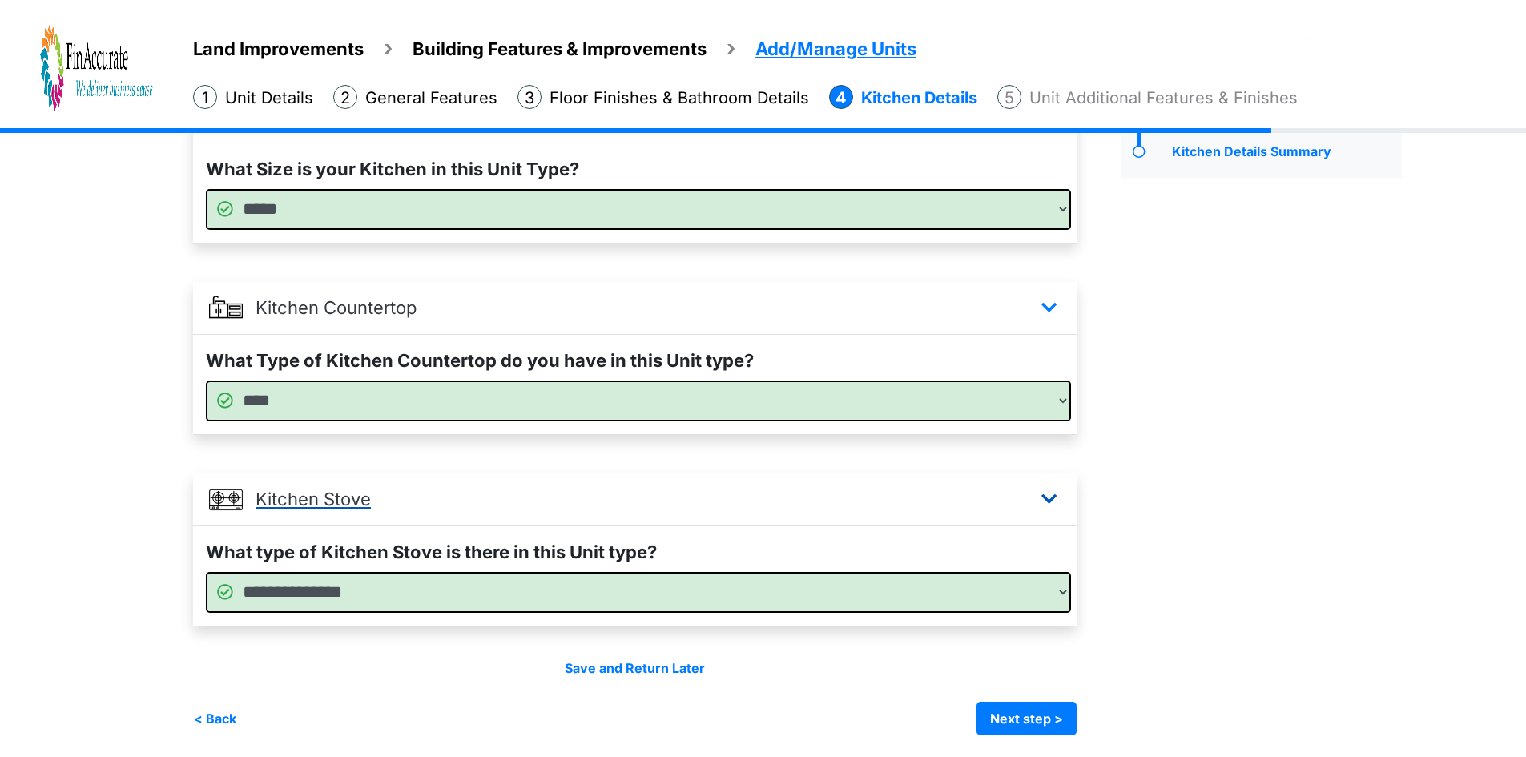
scroll to position [167, 0]
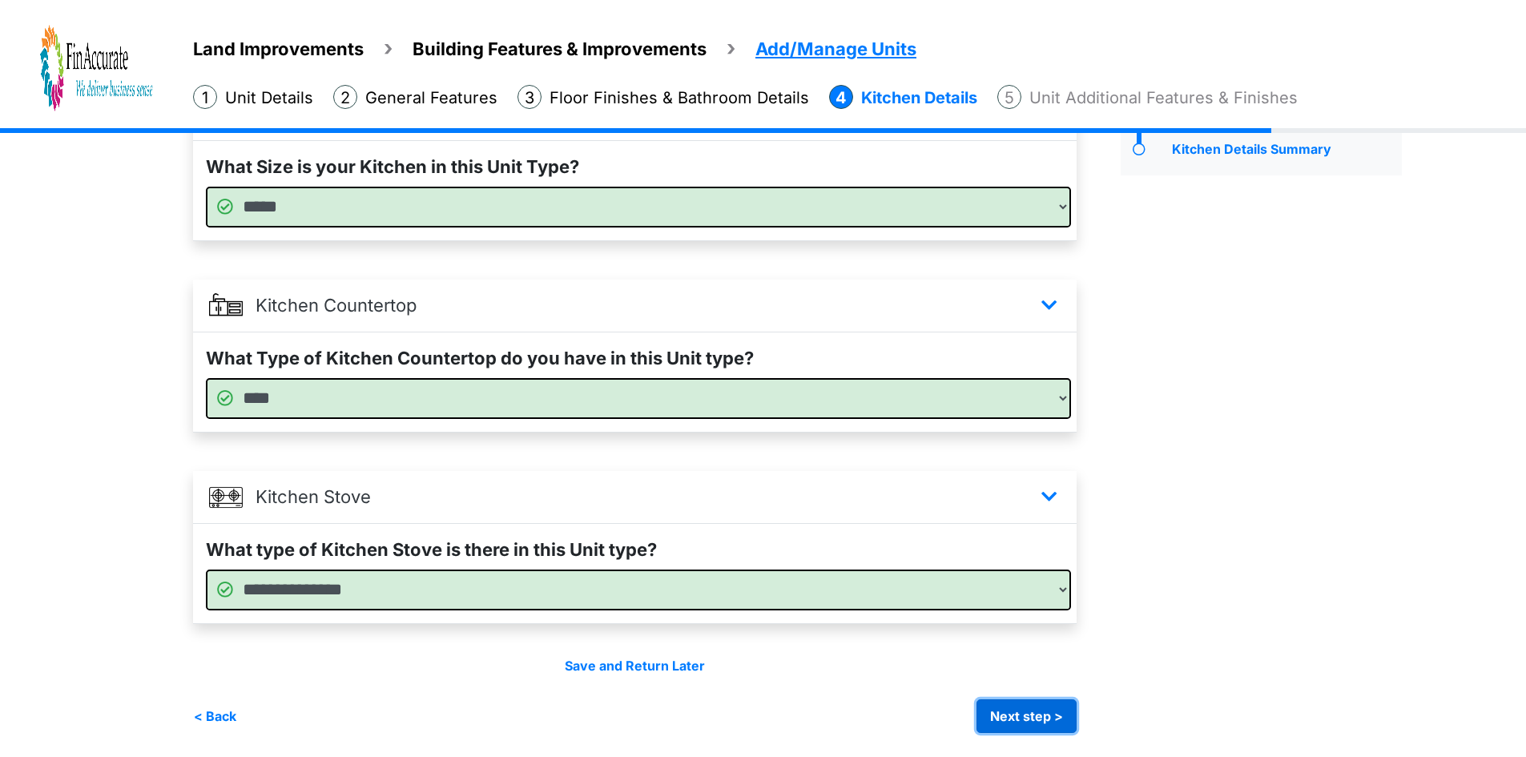
click at [1071, 709] on button "Next step >" at bounding box center [1027, 716] width 100 height 34
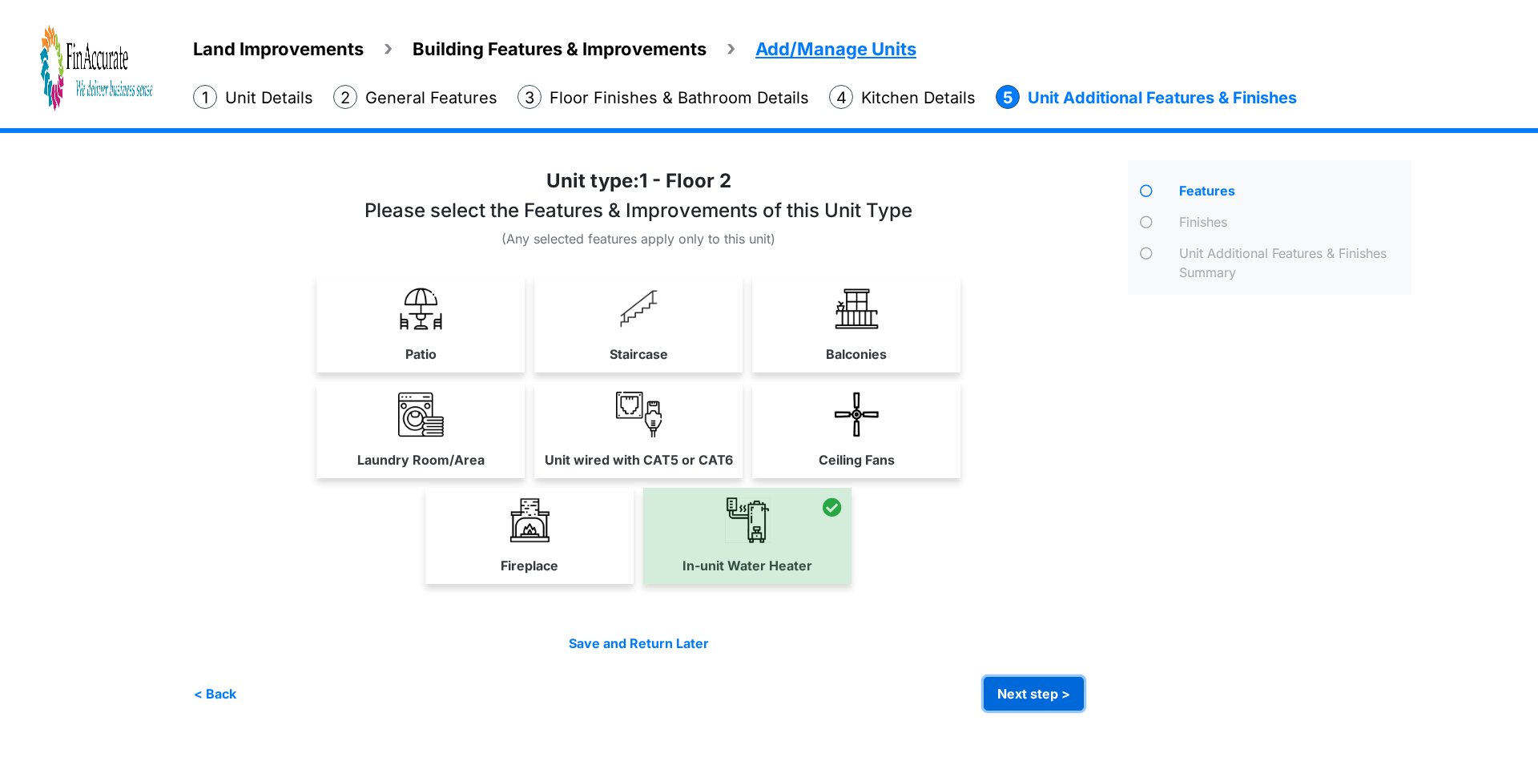
click at [1058, 689] on button "Next step >" at bounding box center [1034, 694] width 100 height 34
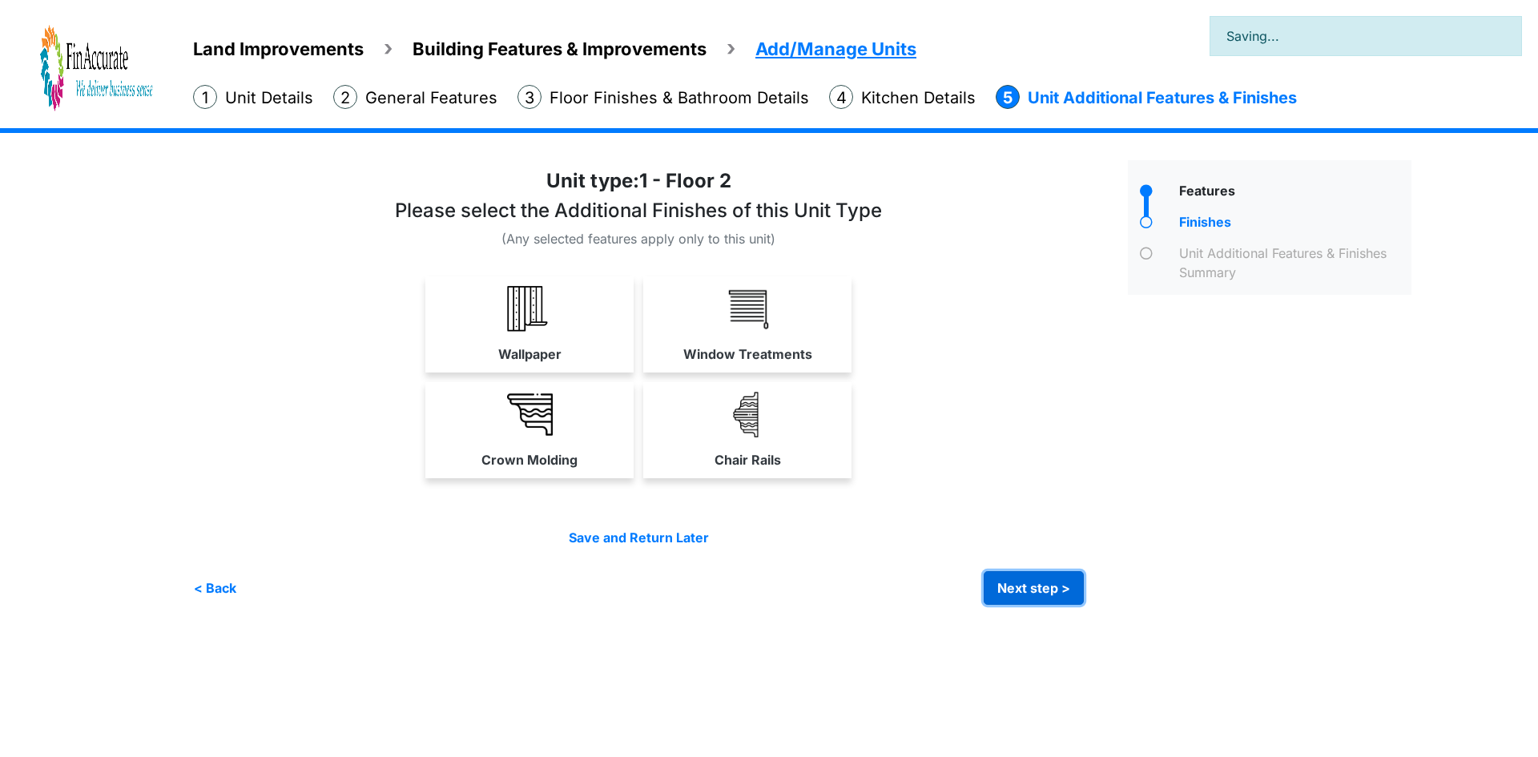
click at [1034, 581] on button "Next step >" at bounding box center [1034, 588] width 100 height 34
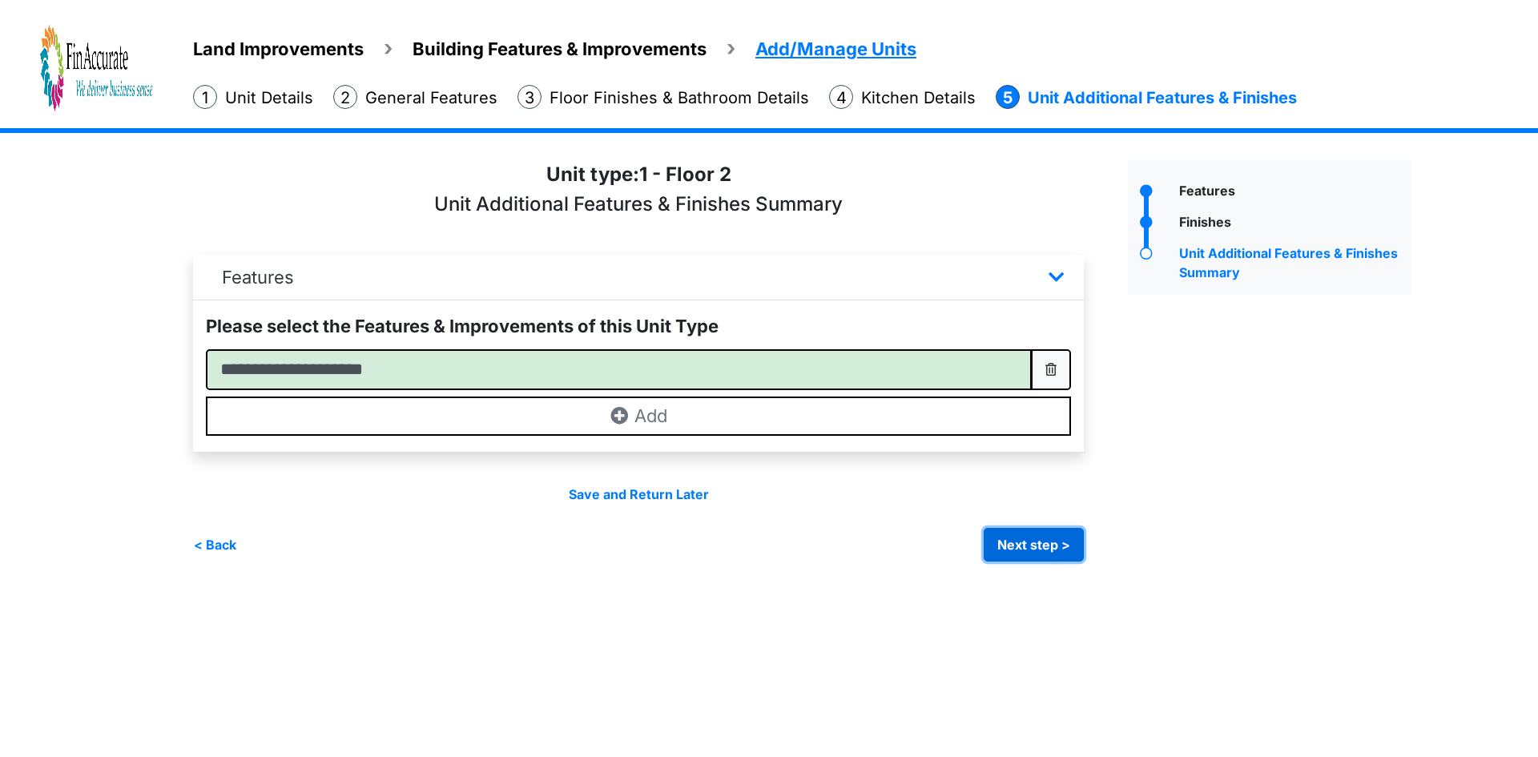
click at [1034, 542] on button "Next step >" at bounding box center [1034, 545] width 100 height 34
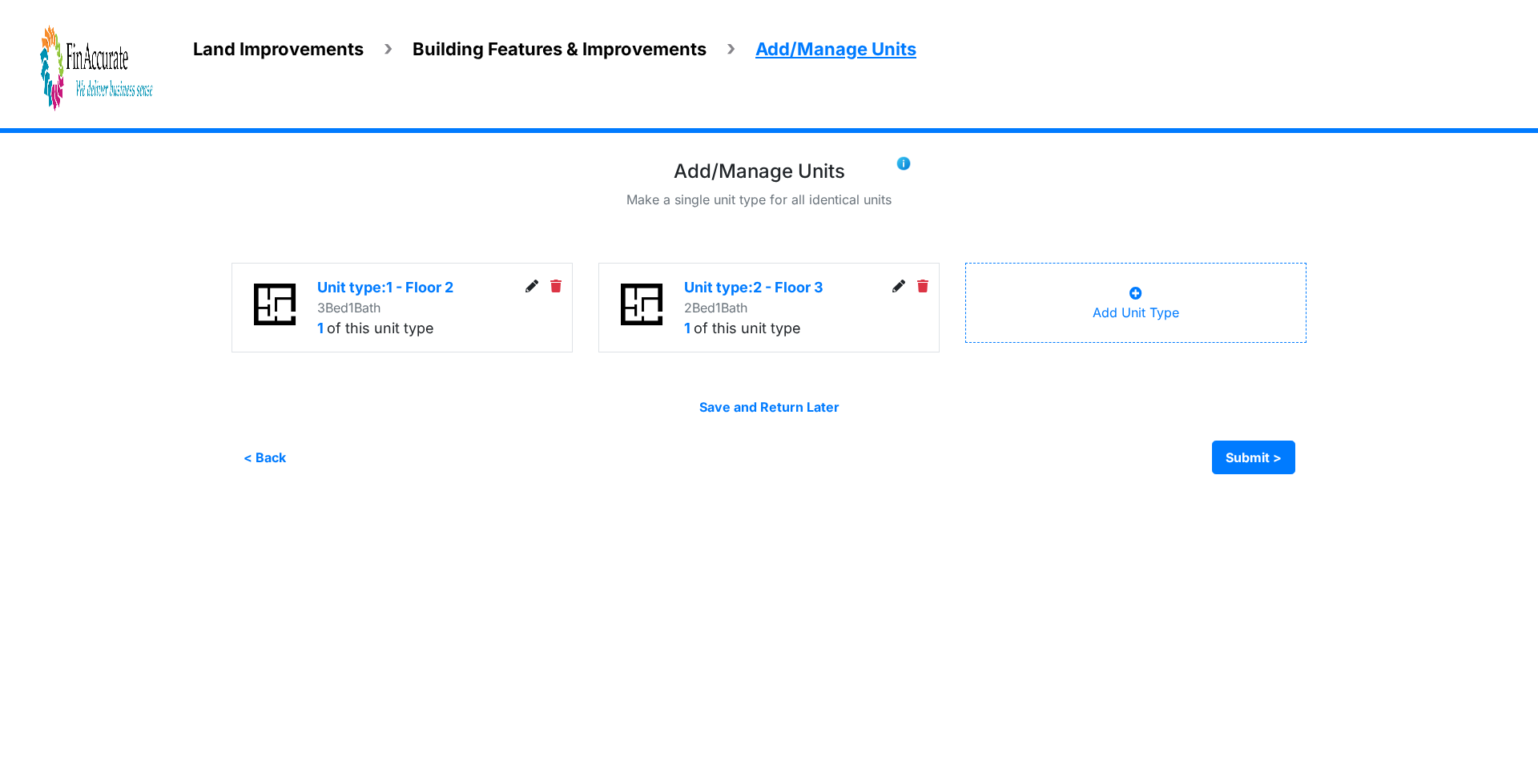
click at [1131, 296] on icon at bounding box center [1136, 293] width 13 height 13
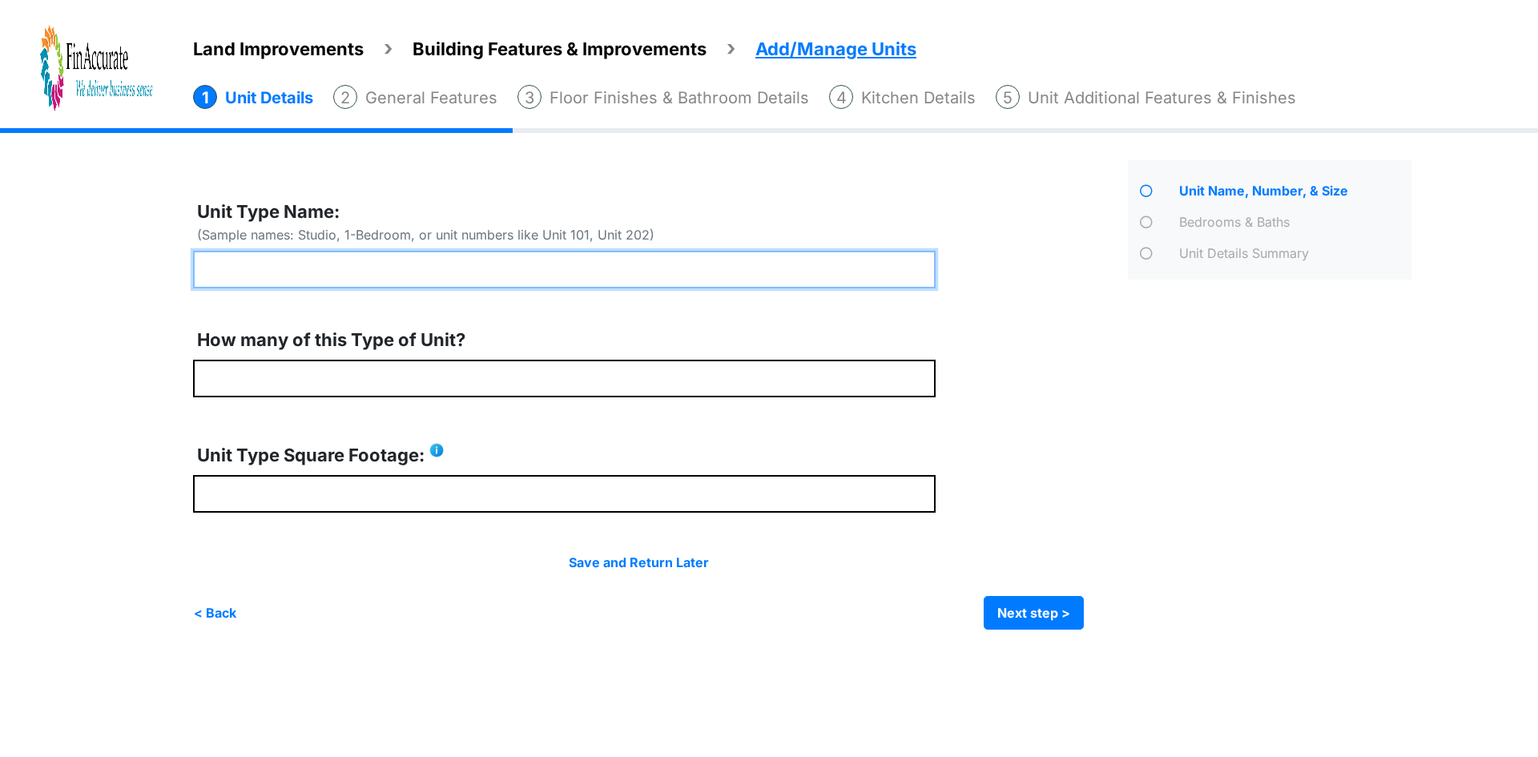
click at [294, 276] on input "text" at bounding box center [564, 270] width 743 height 38
type input "*******"
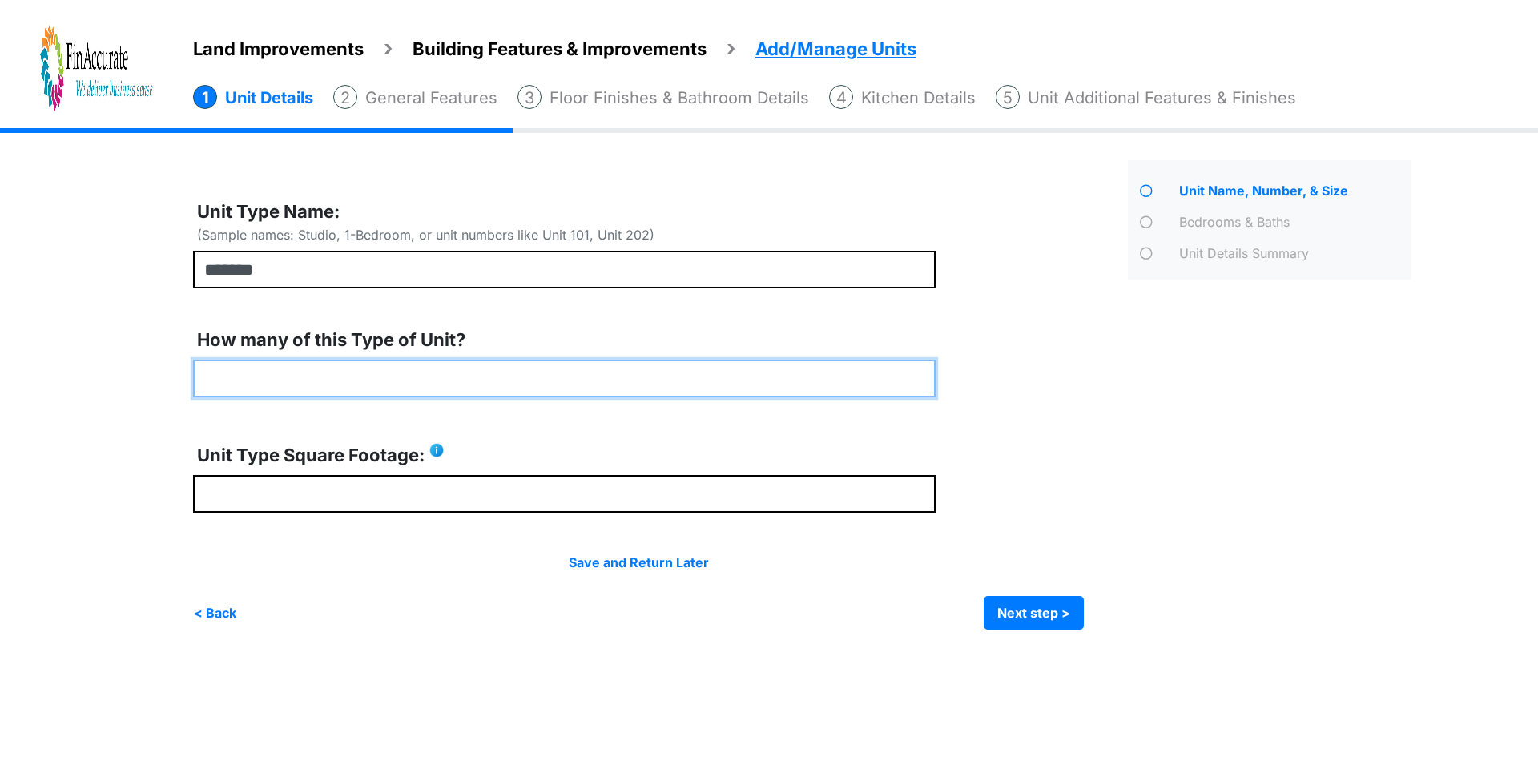
click at [339, 380] on input "number" at bounding box center [564, 379] width 743 height 38
type input "*"
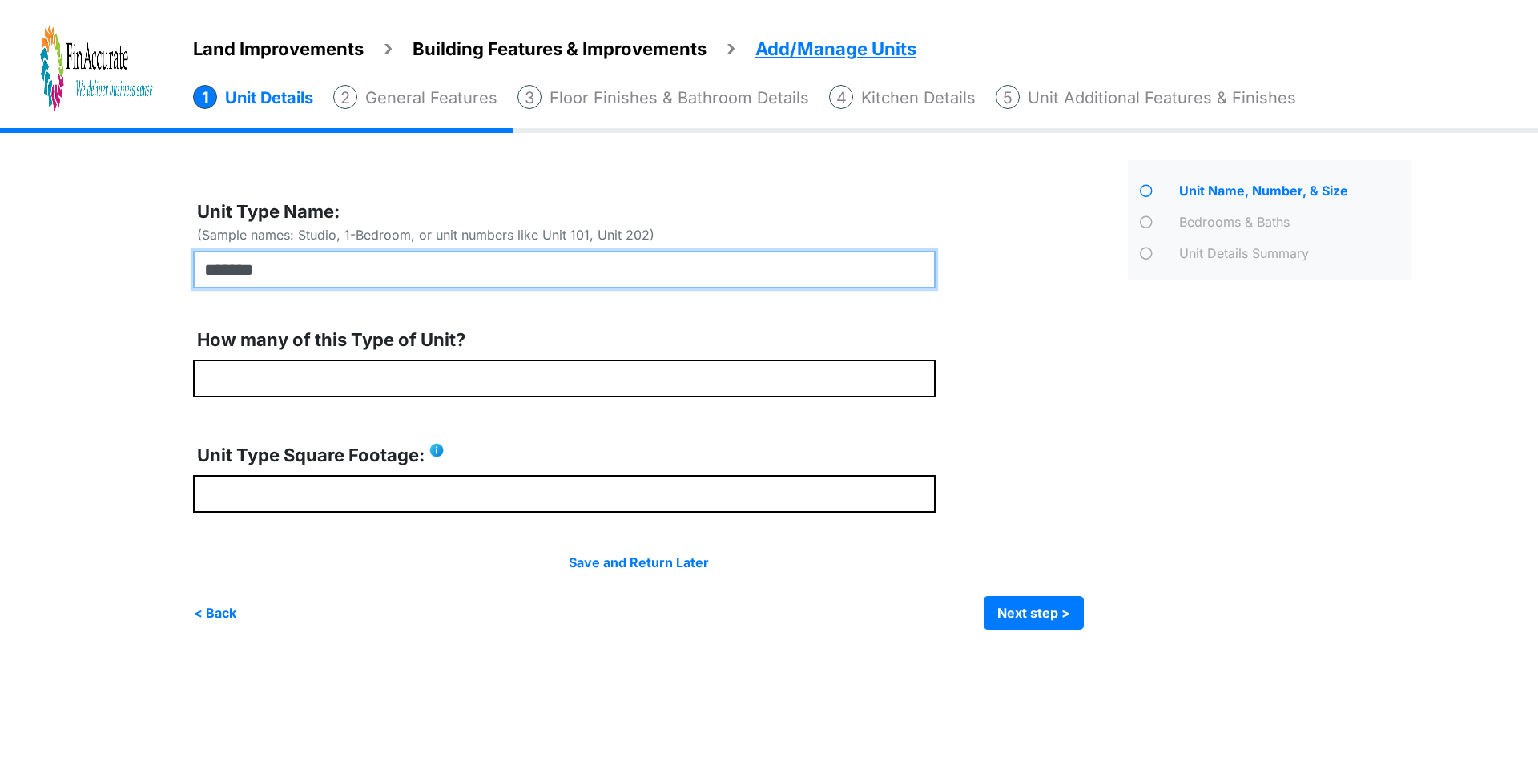
drag, startPoint x: 295, startPoint y: 272, endPoint x: 232, endPoint y: 267, distance: 62.7
click at [232, 267] on input "*******" at bounding box center [564, 270] width 743 height 38
type input "**********"
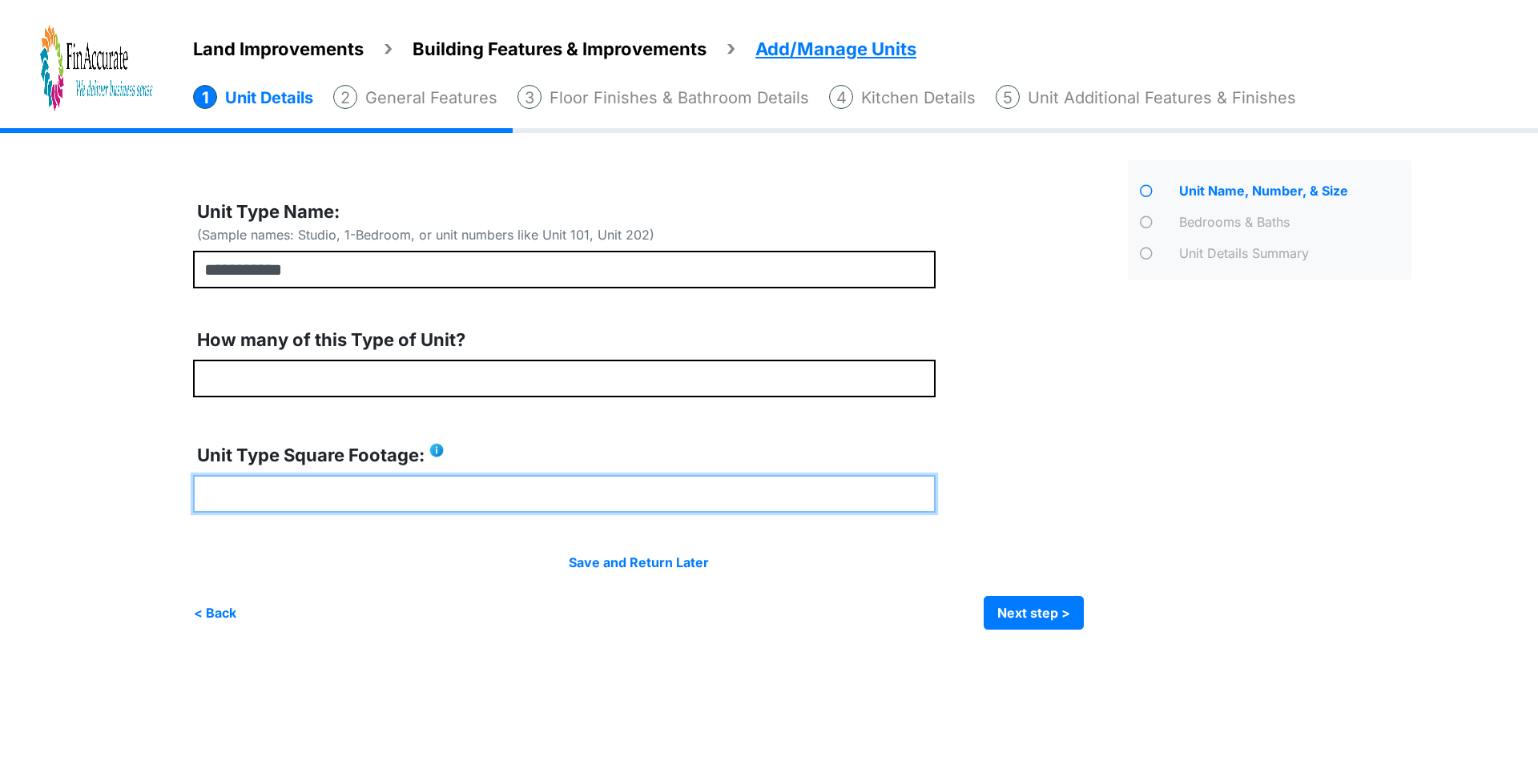
click at [254, 490] on input "number" at bounding box center [564, 494] width 743 height 38
type input "***"
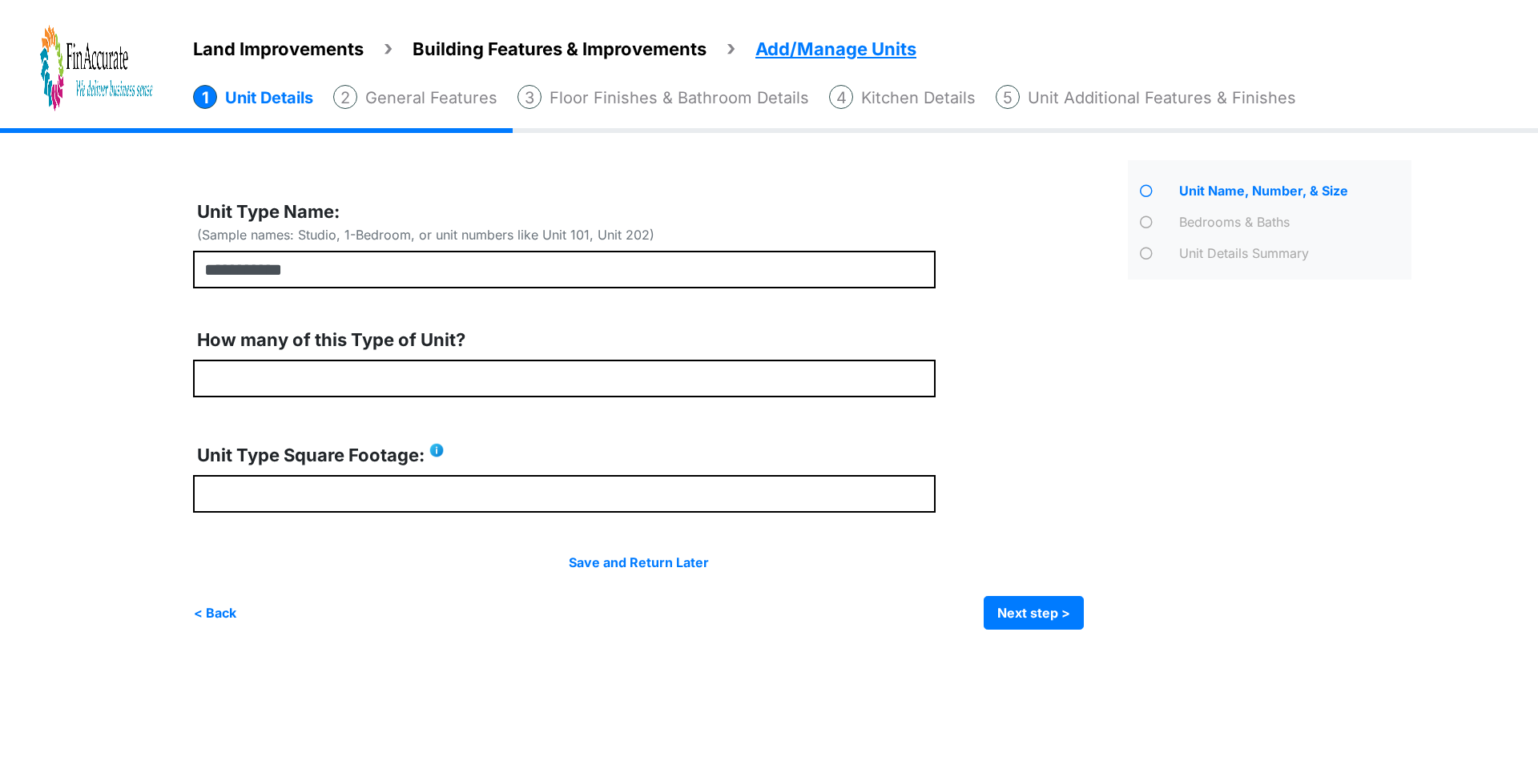
click at [1184, 525] on div "Unit Name, Number, & Size" at bounding box center [1270, 395] width 308 height 470
click at [1042, 611] on button "Next step >" at bounding box center [1034, 613] width 100 height 34
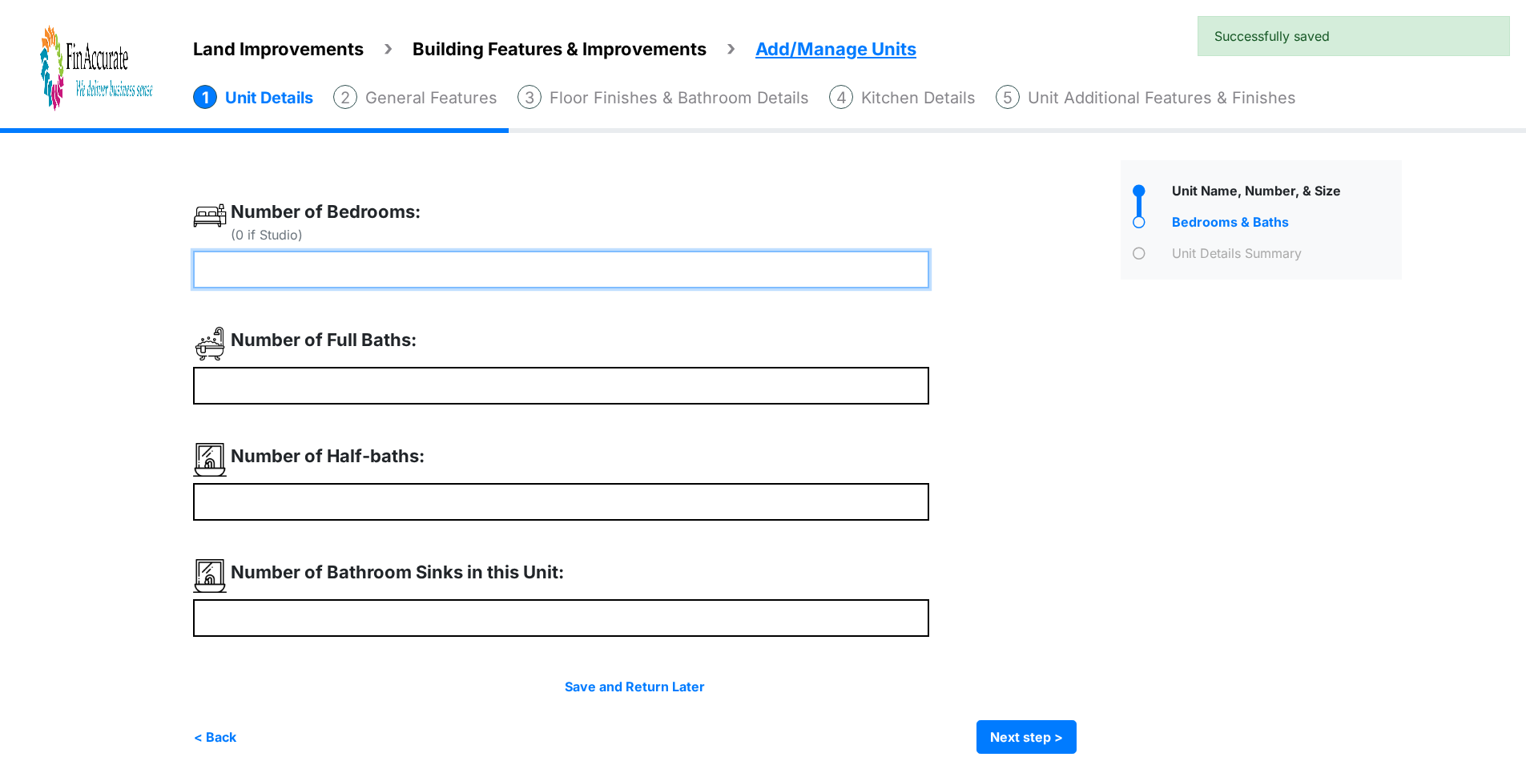
click at [415, 266] on input "number" at bounding box center [561, 270] width 736 height 38
type input "*"
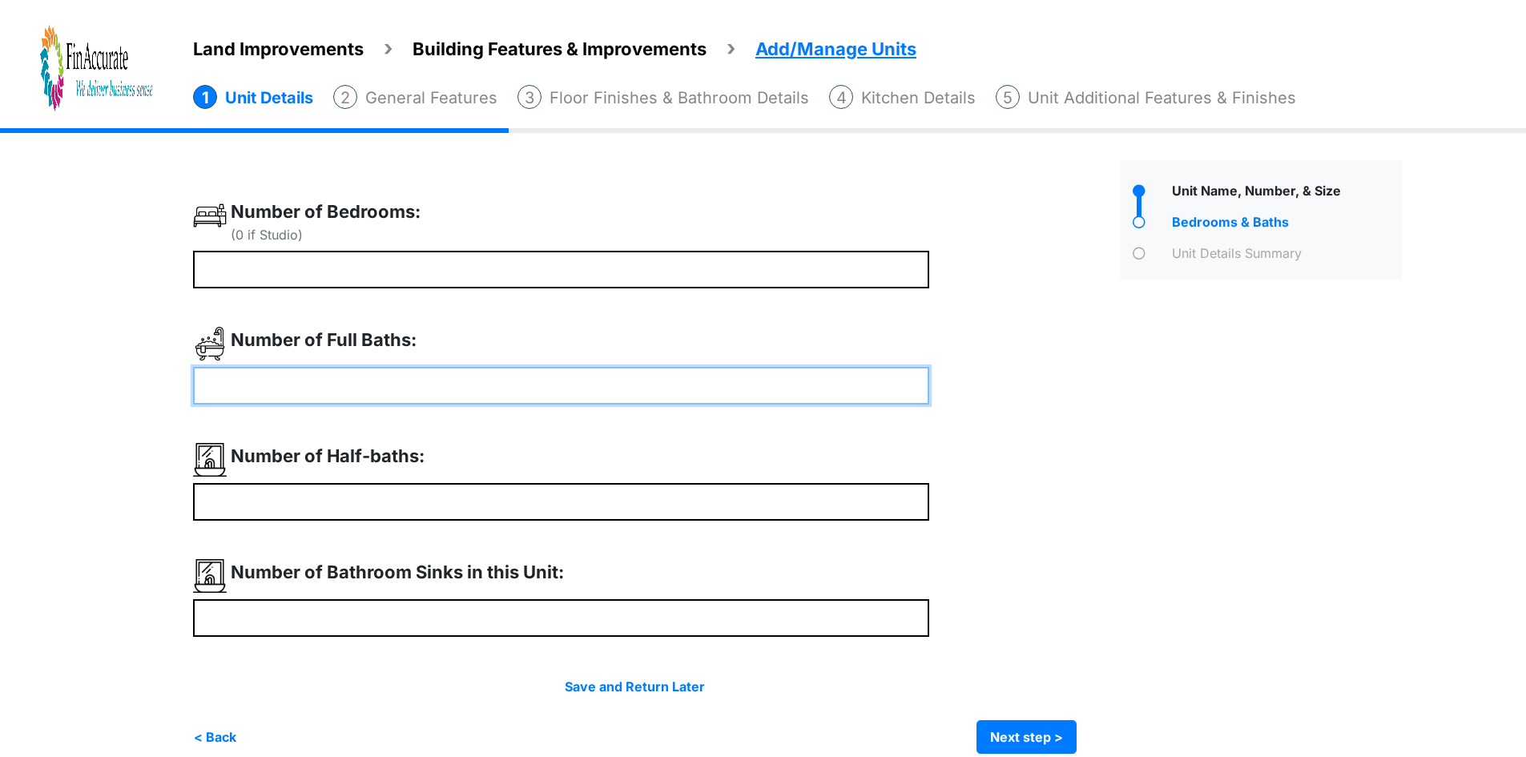
type input "*"
click at [417, 379] on input "number" at bounding box center [561, 386] width 736 height 38
type input "*"
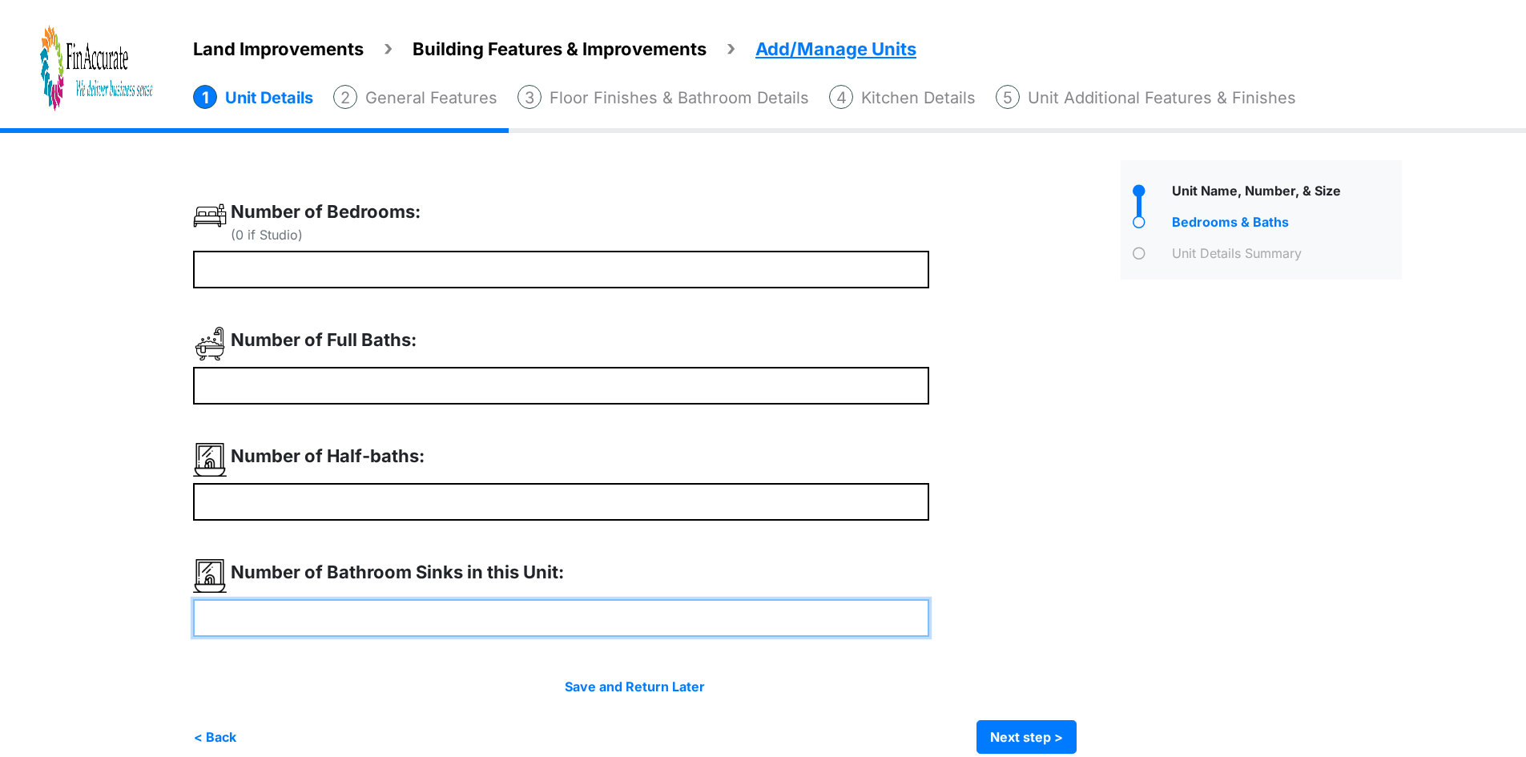
type input "*"
click at [413, 605] on input "number" at bounding box center [561, 618] width 736 height 38
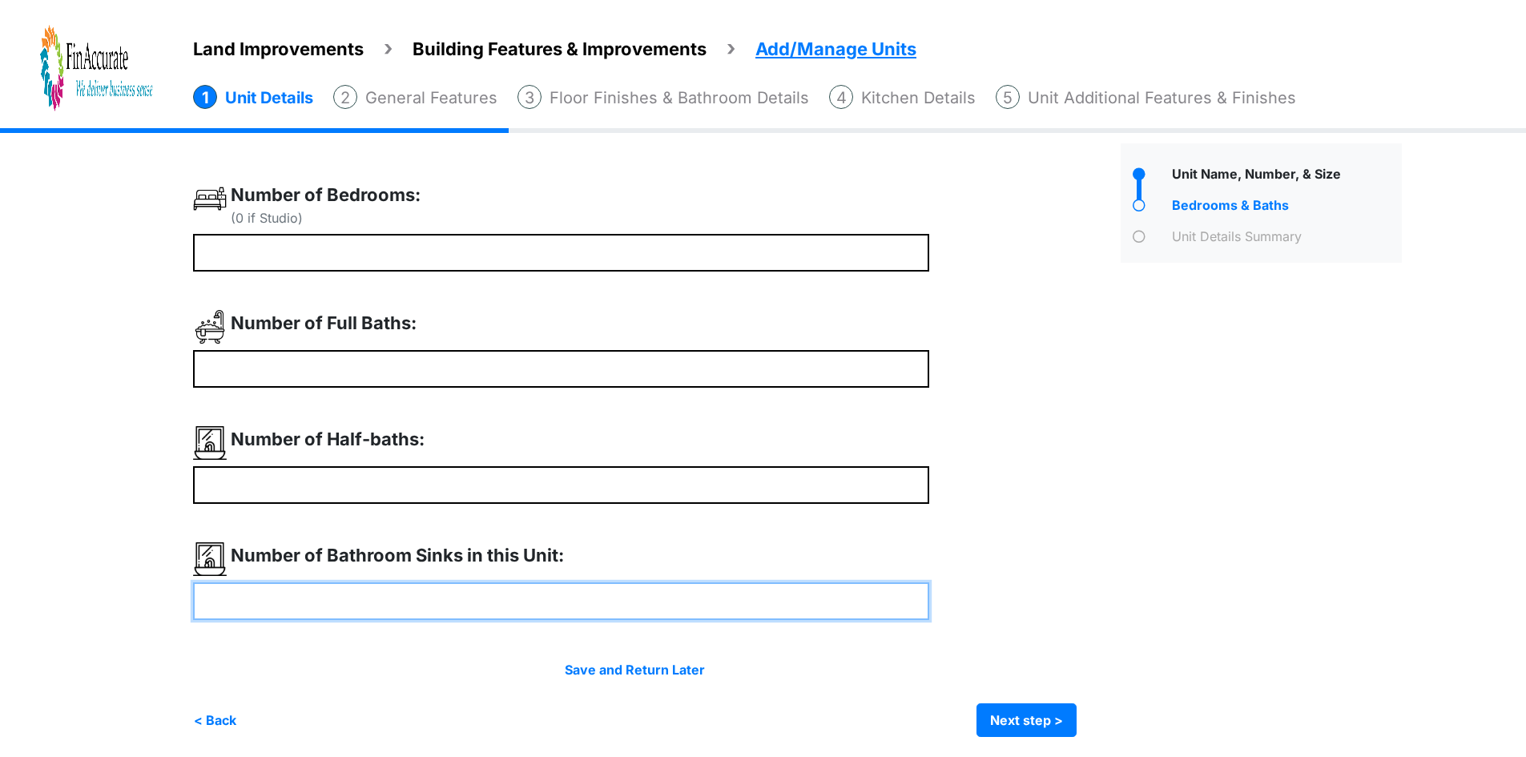
scroll to position [21, 0]
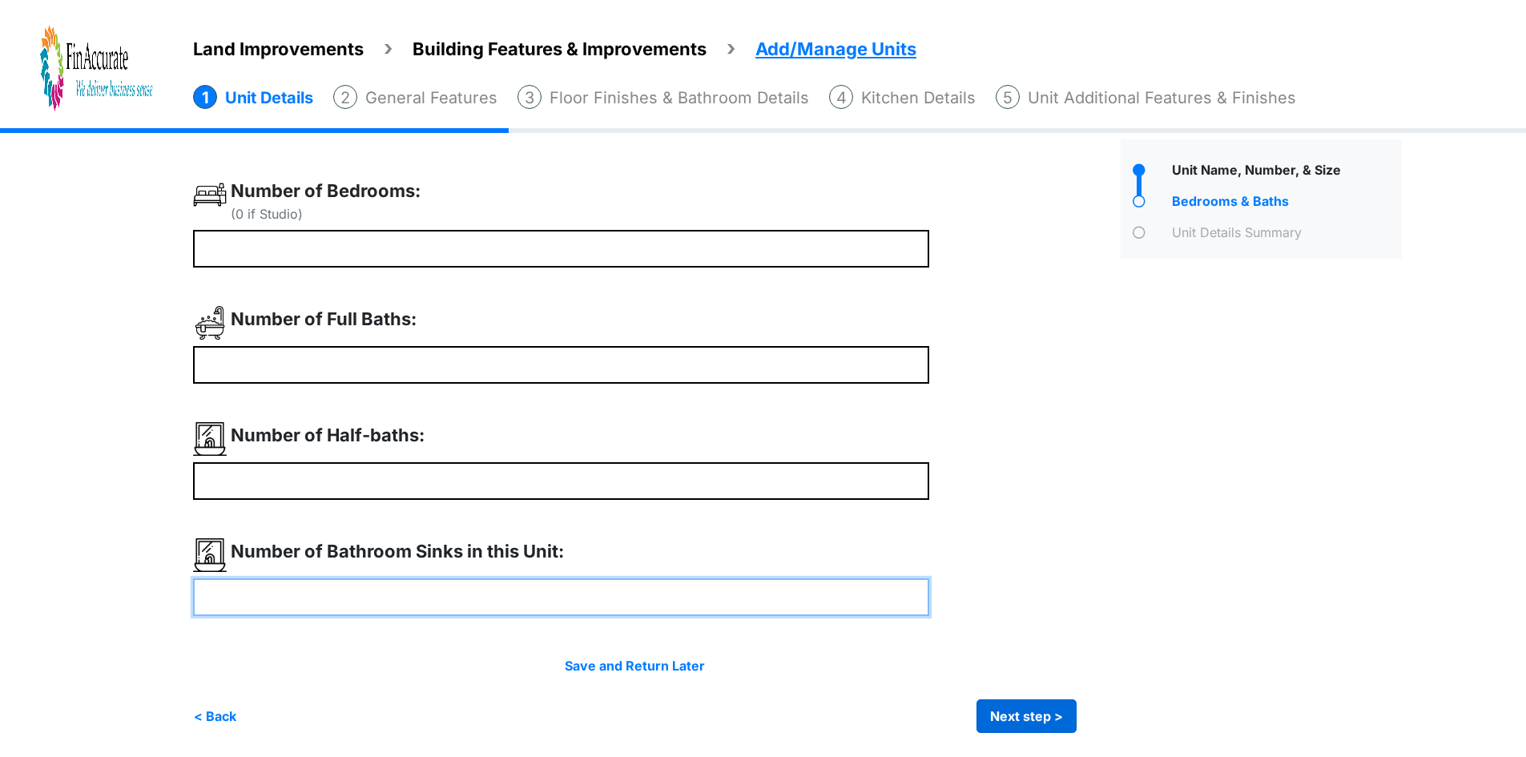
type input "*"
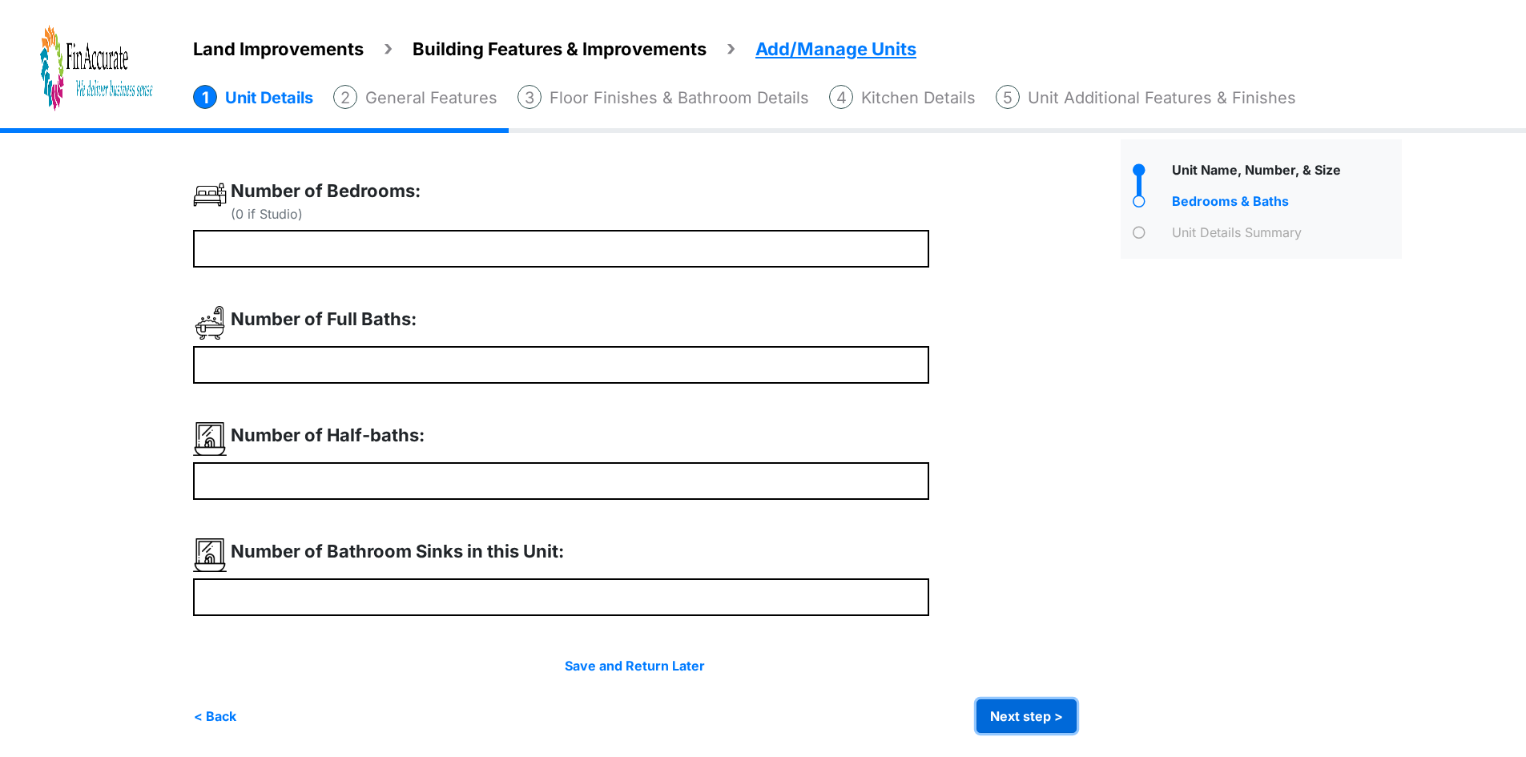
type input "*"
click at [1038, 710] on button "Next step >" at bounding box center [1027, 716] width 100 height 34
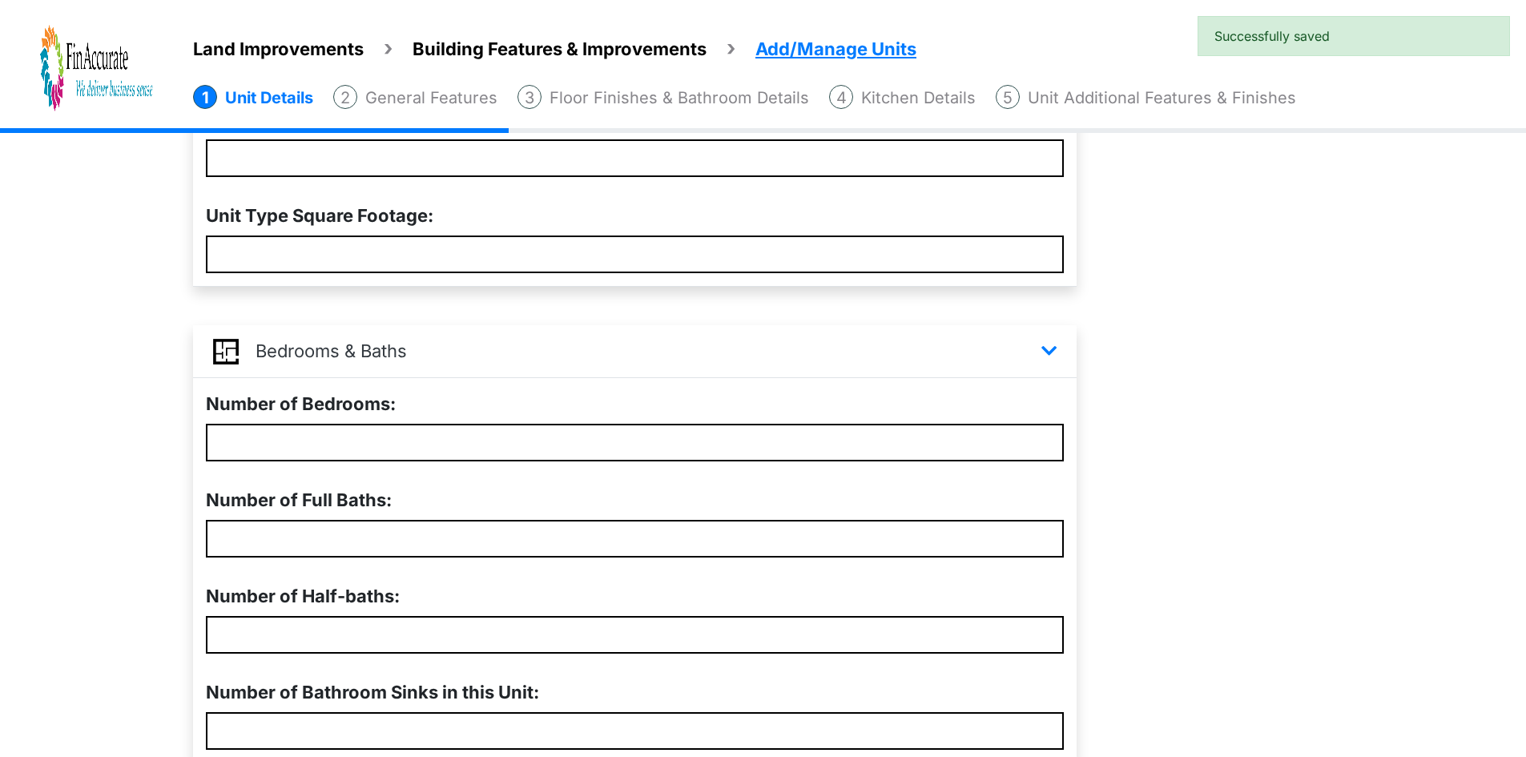
scroll to position [449, 0]
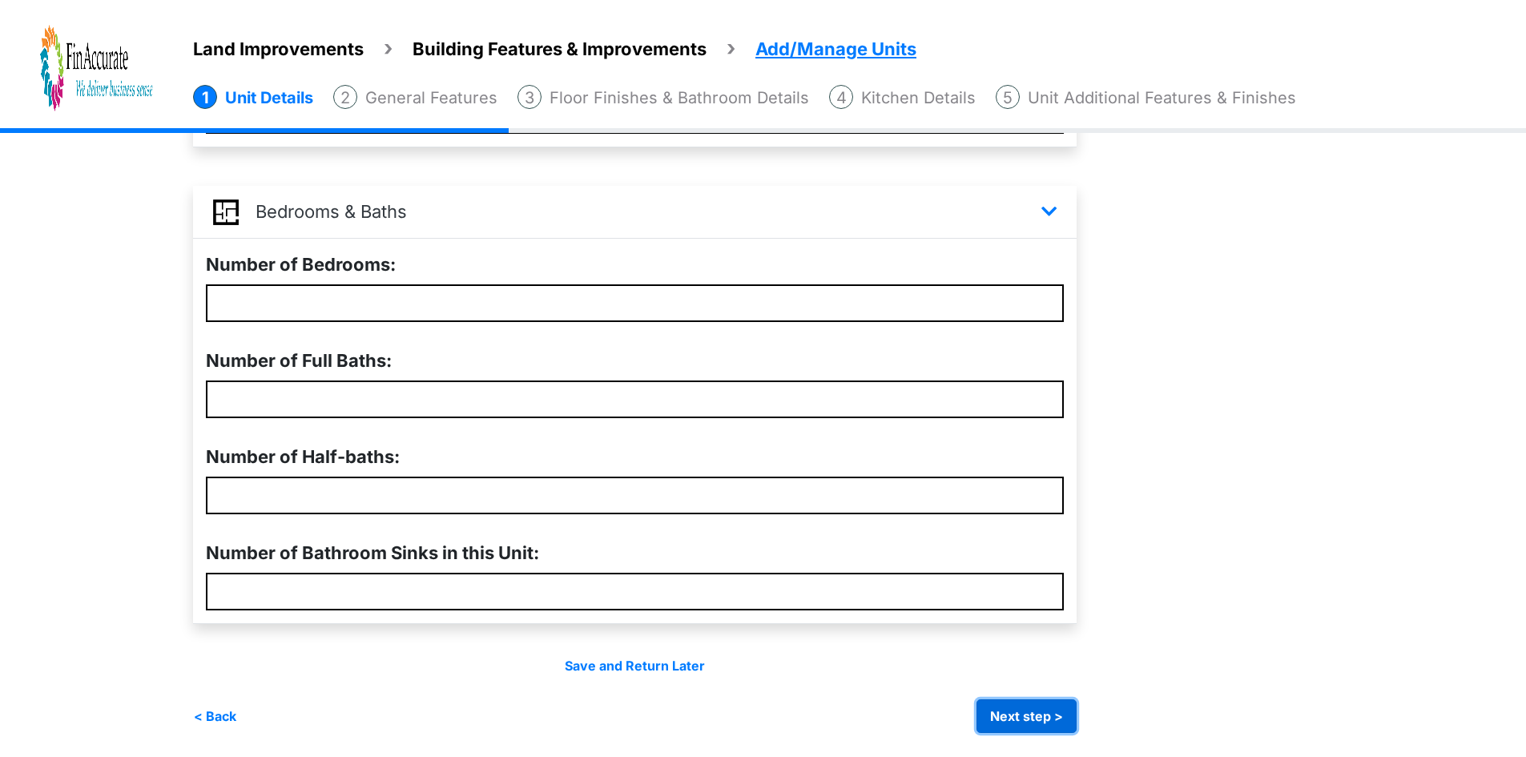
click at [1035, 715] on button "Next step >" at bounding box center [1027, 716] width 100 height 34
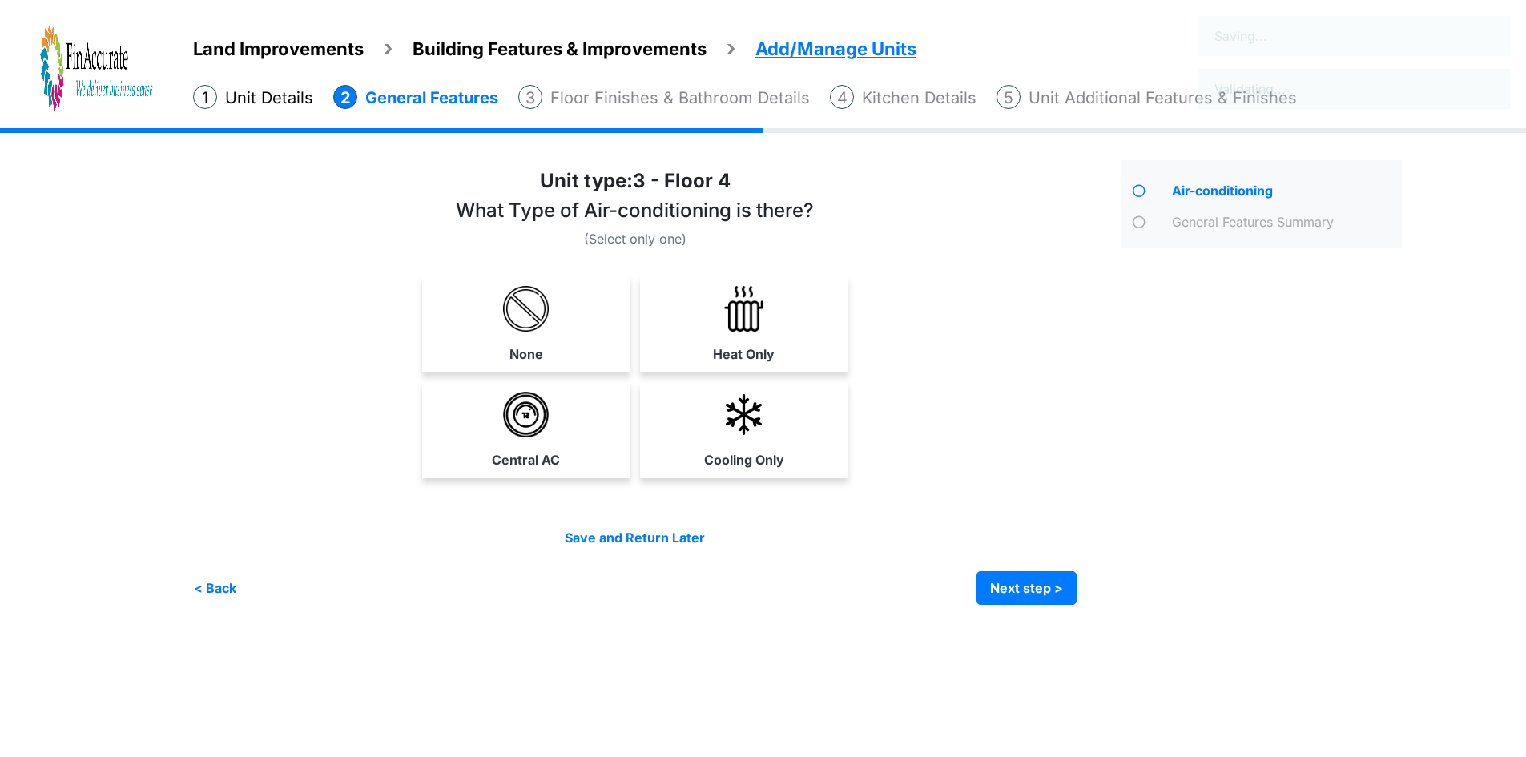
scroll to position [0, 0]
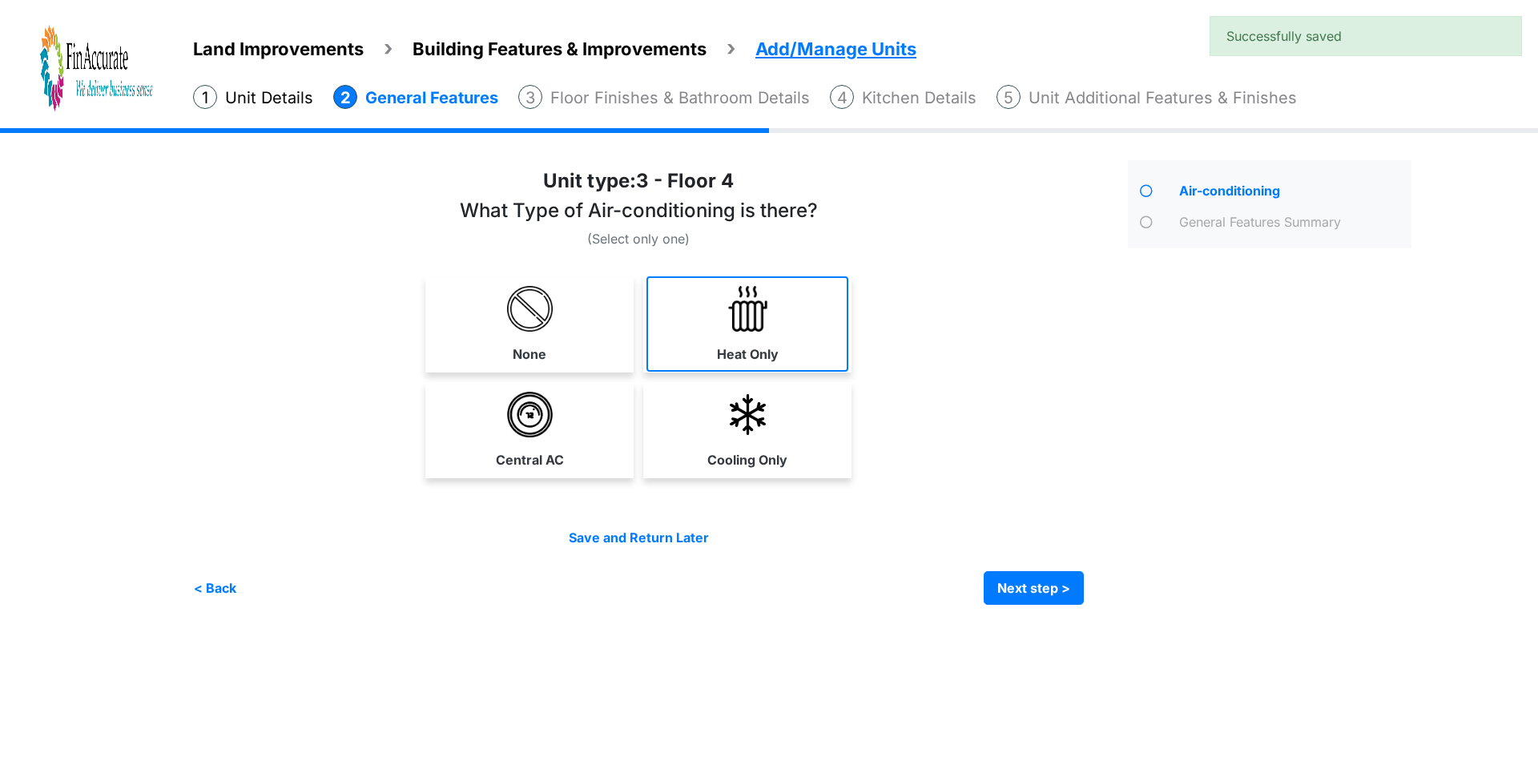
click at [735, 332] on link "Heat Only" at bounding box center [748, 323] width 202 height 95
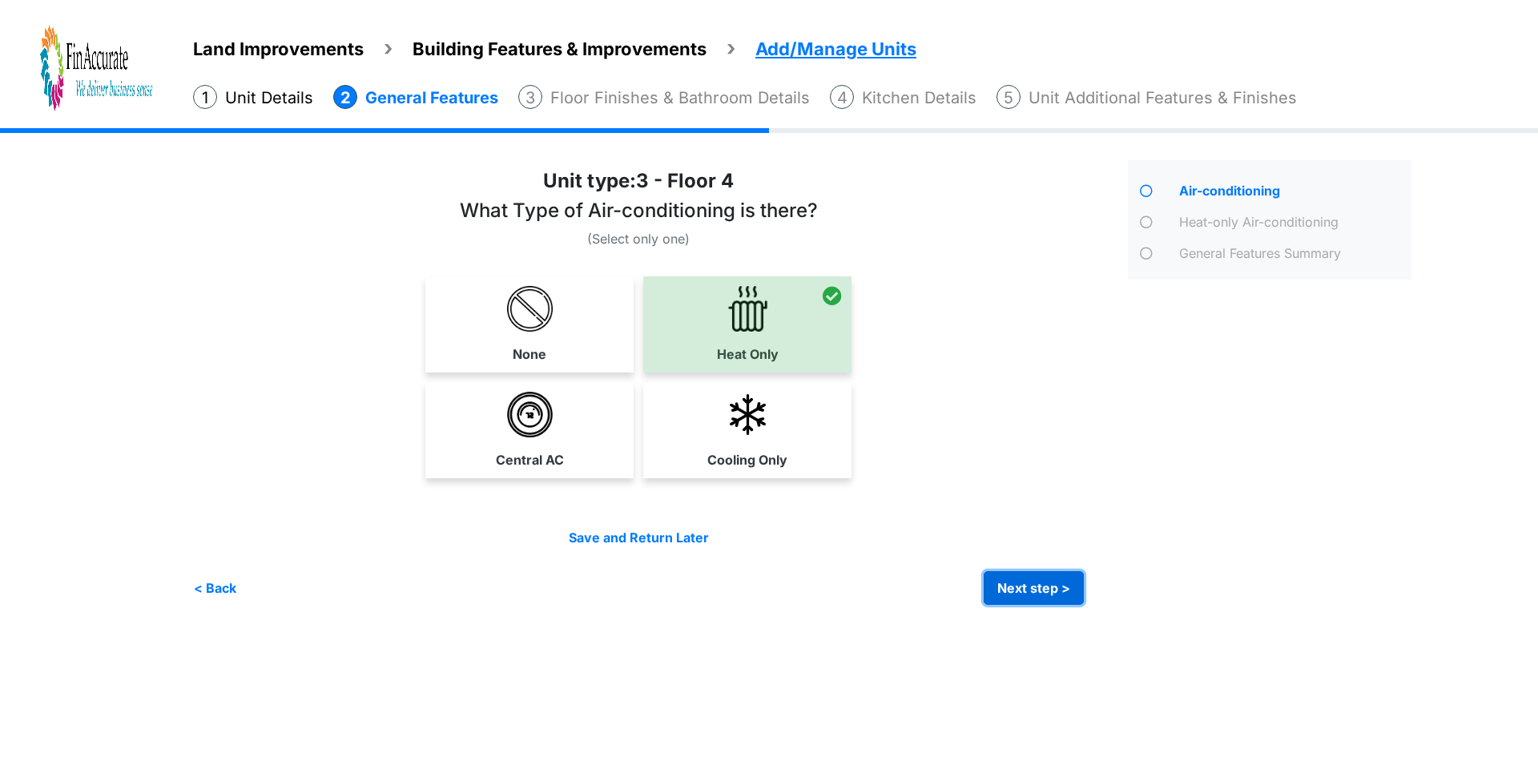
click at [1012, 586] on button "Next step >" at bounding box center [1034, 588] width 100 height 34
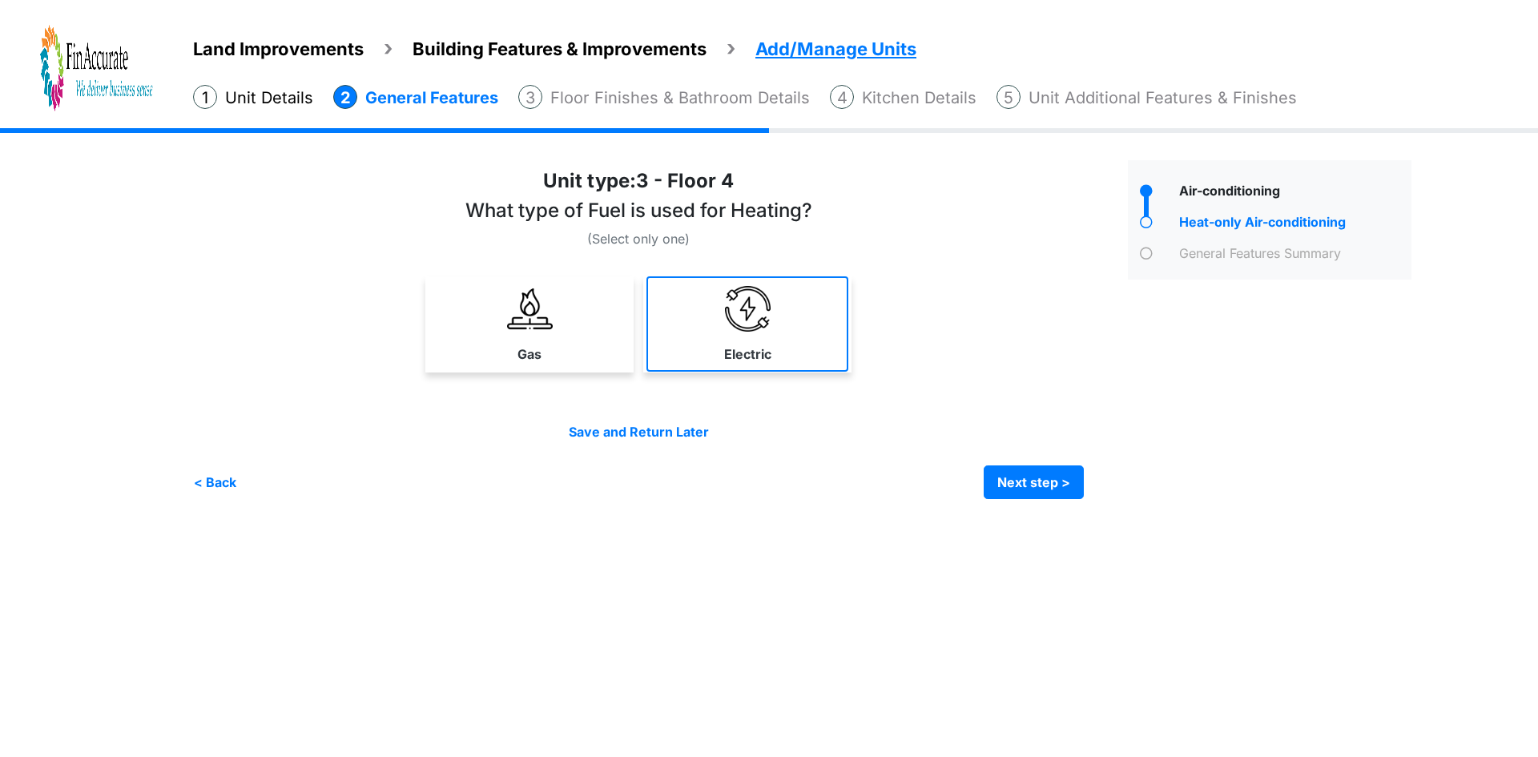
click at [785, 342] on link "Electric" at bounding box center [748, 323] width 202 height 95
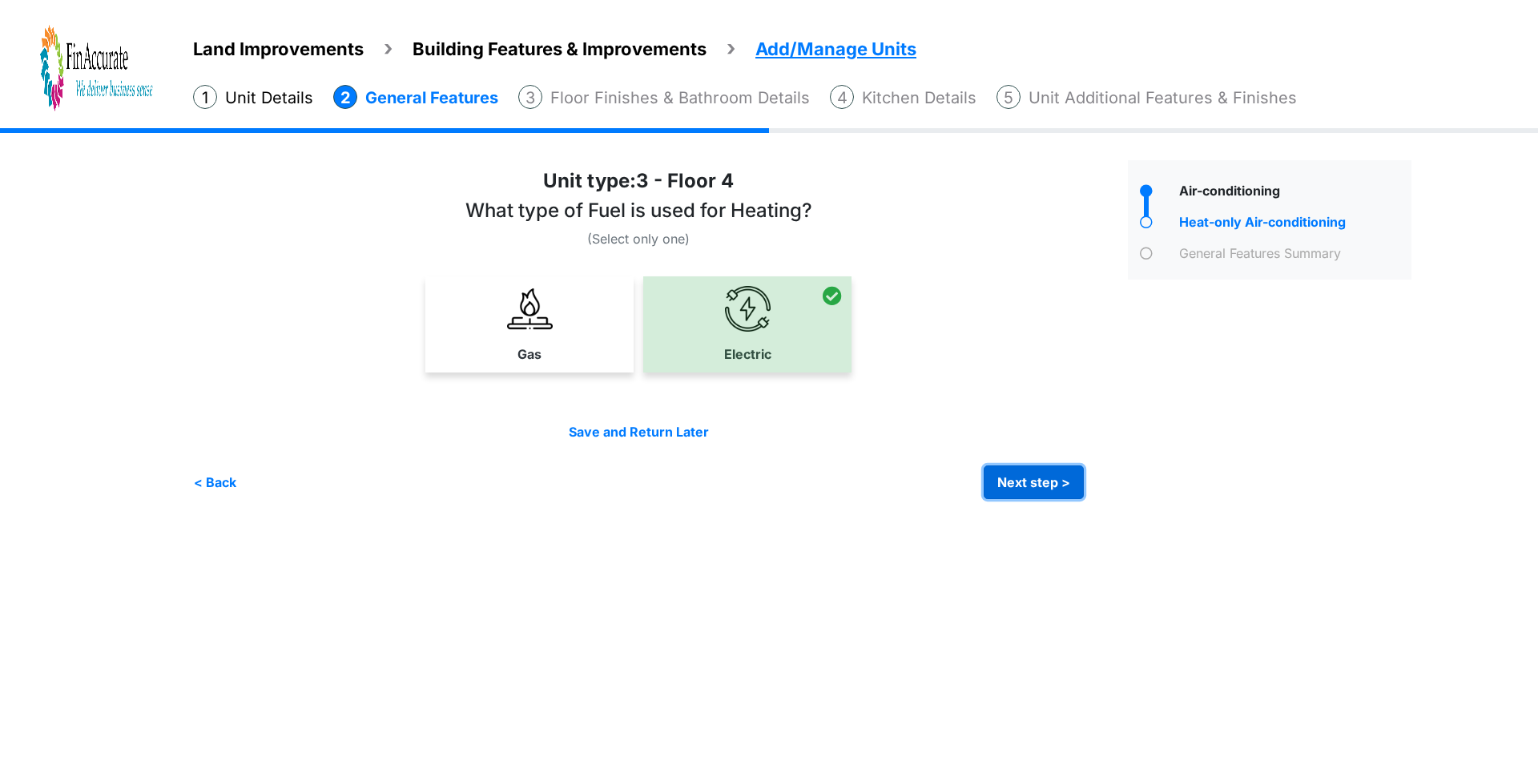
click at [1022, 481] on button "Next step >" at bounding box center [1034, 483] width 100 height 34
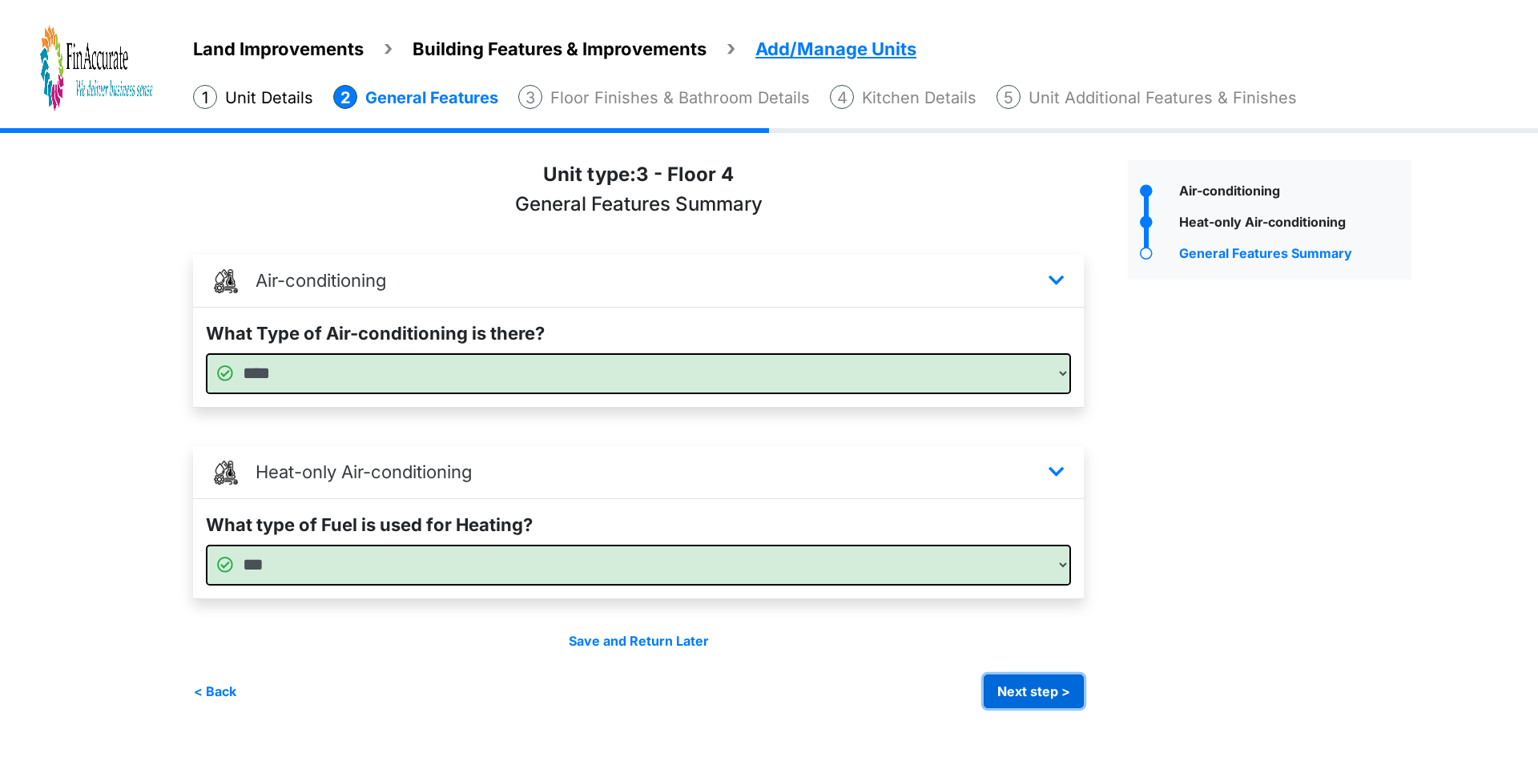
click at [1036, 694] on button "Next step >" at bounding box center [1034, 692] width 100 height 34
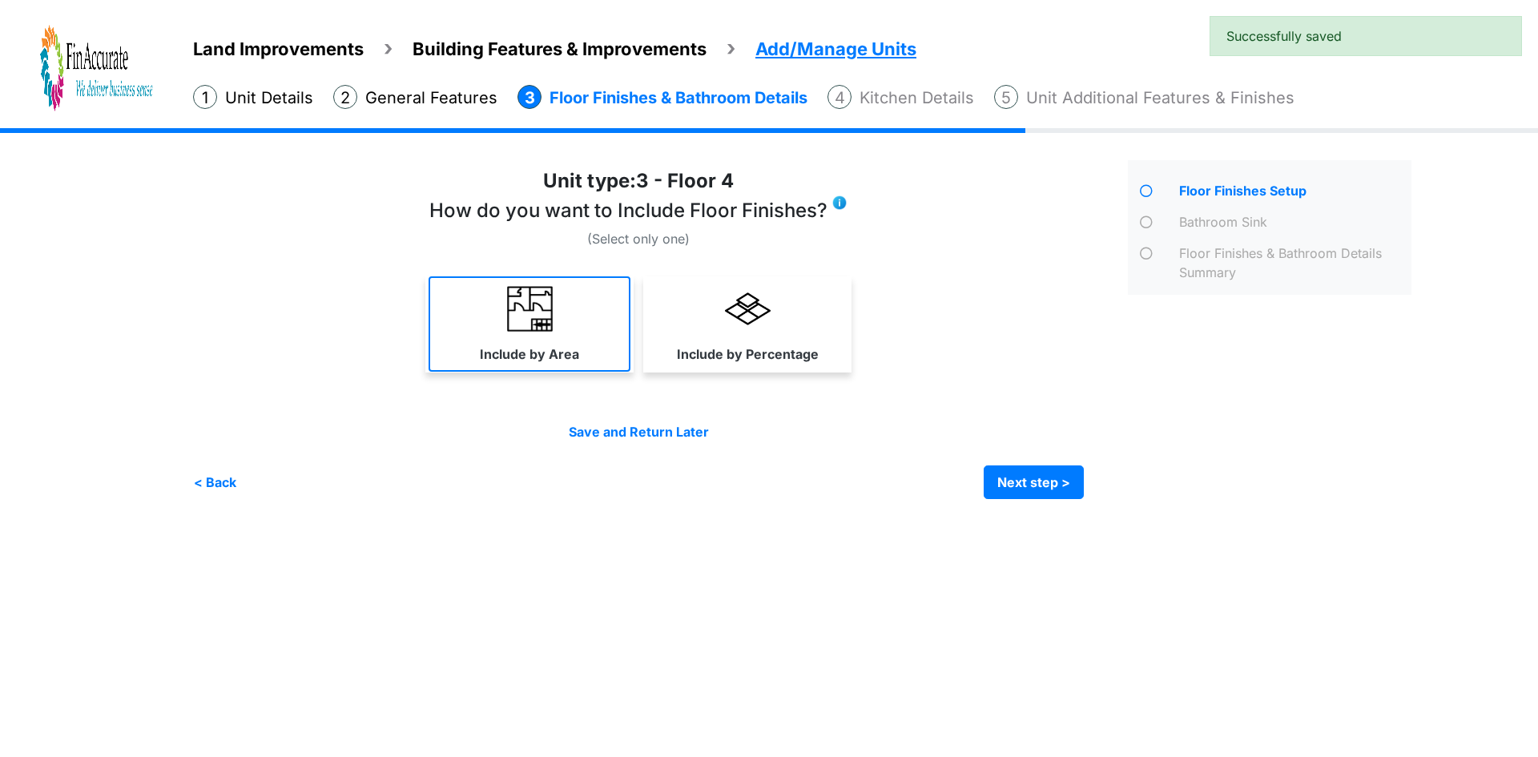
click at [540, 329] on img at bounding box center [530, 309] width 46 height 46
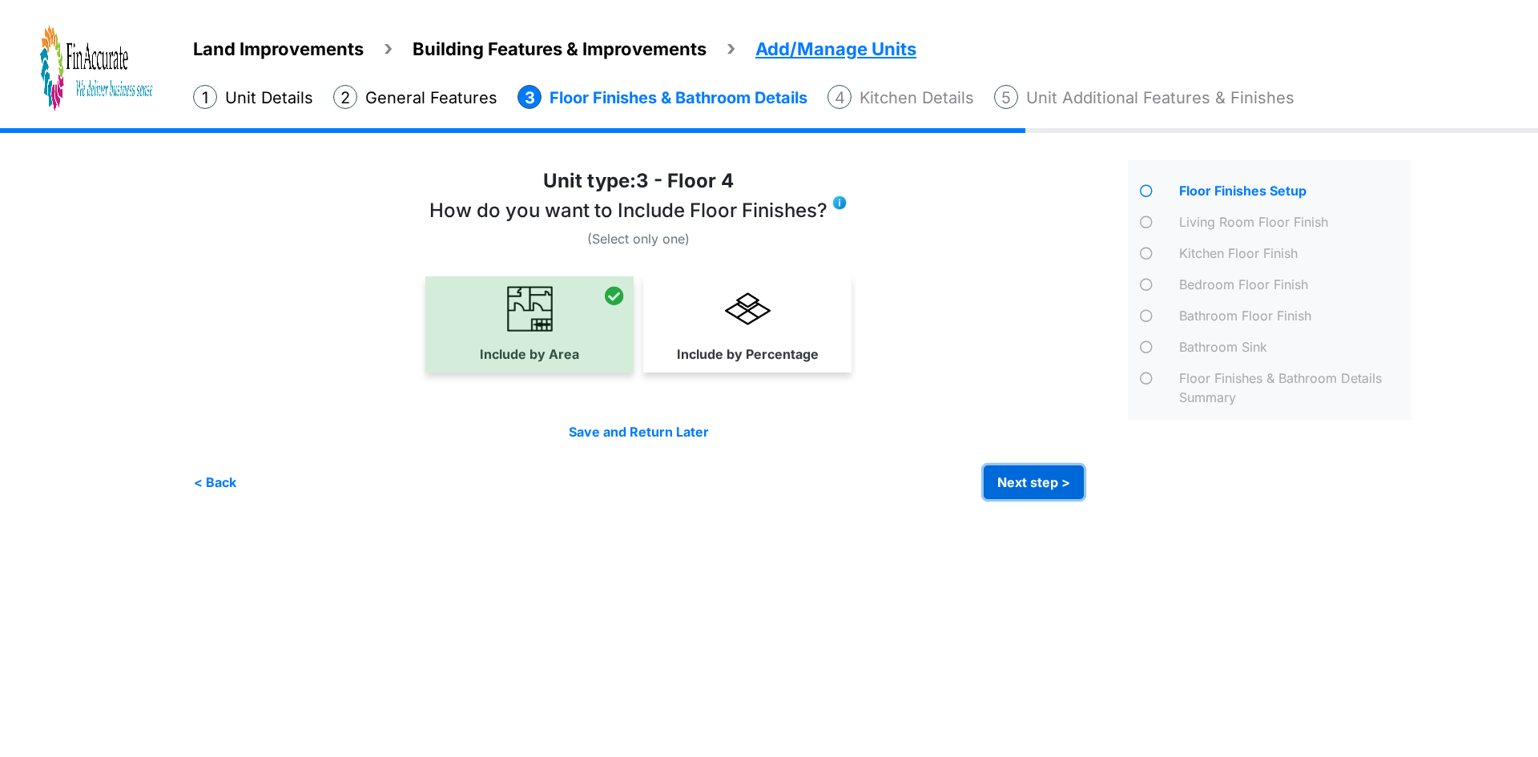
click at [1033, 489] on button "Next step >" at bounding box center [1034, 483] width 100 height 34
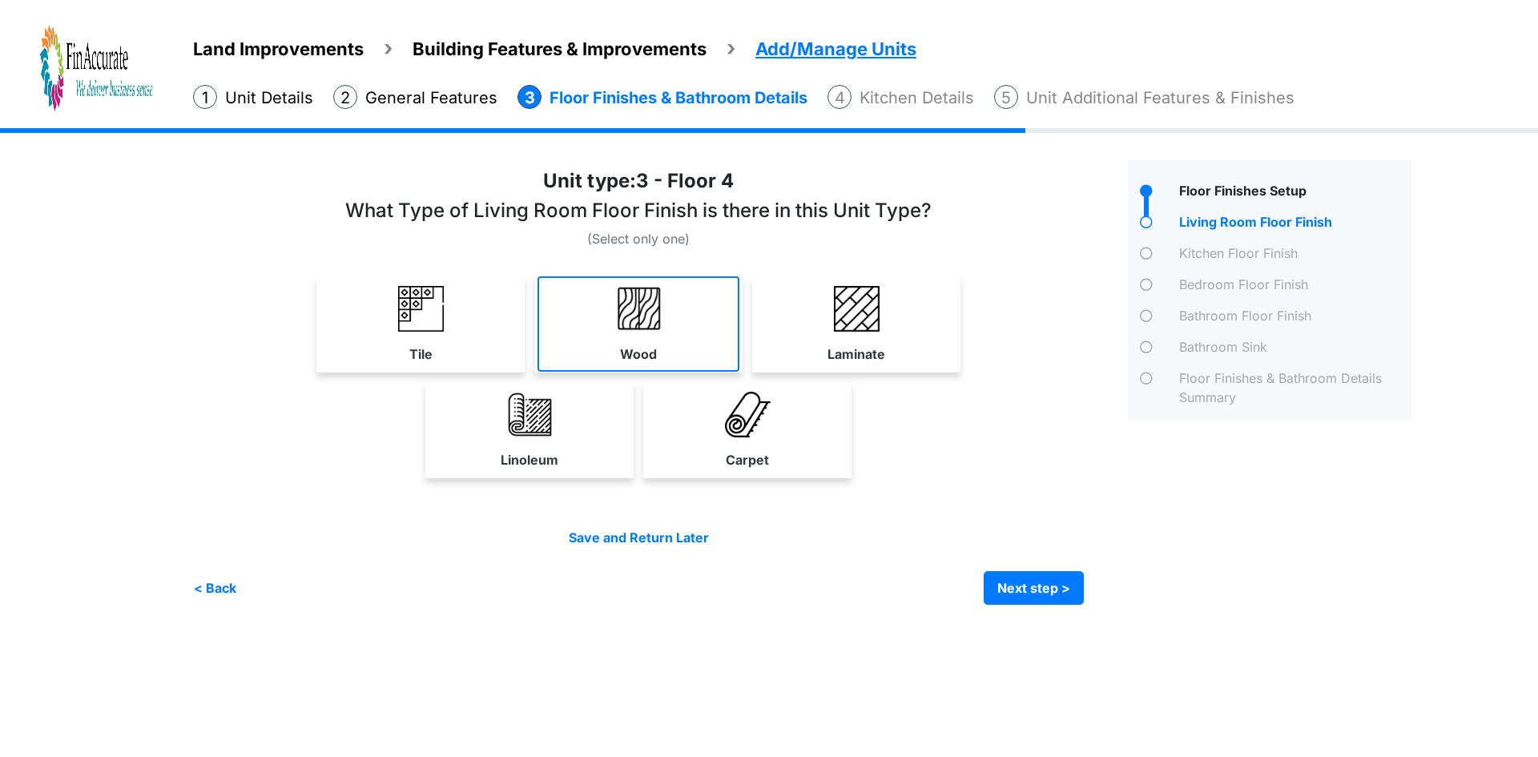
click at [618, 350] on link "Wood" at bounding box center [639, 323] width 202 height 95
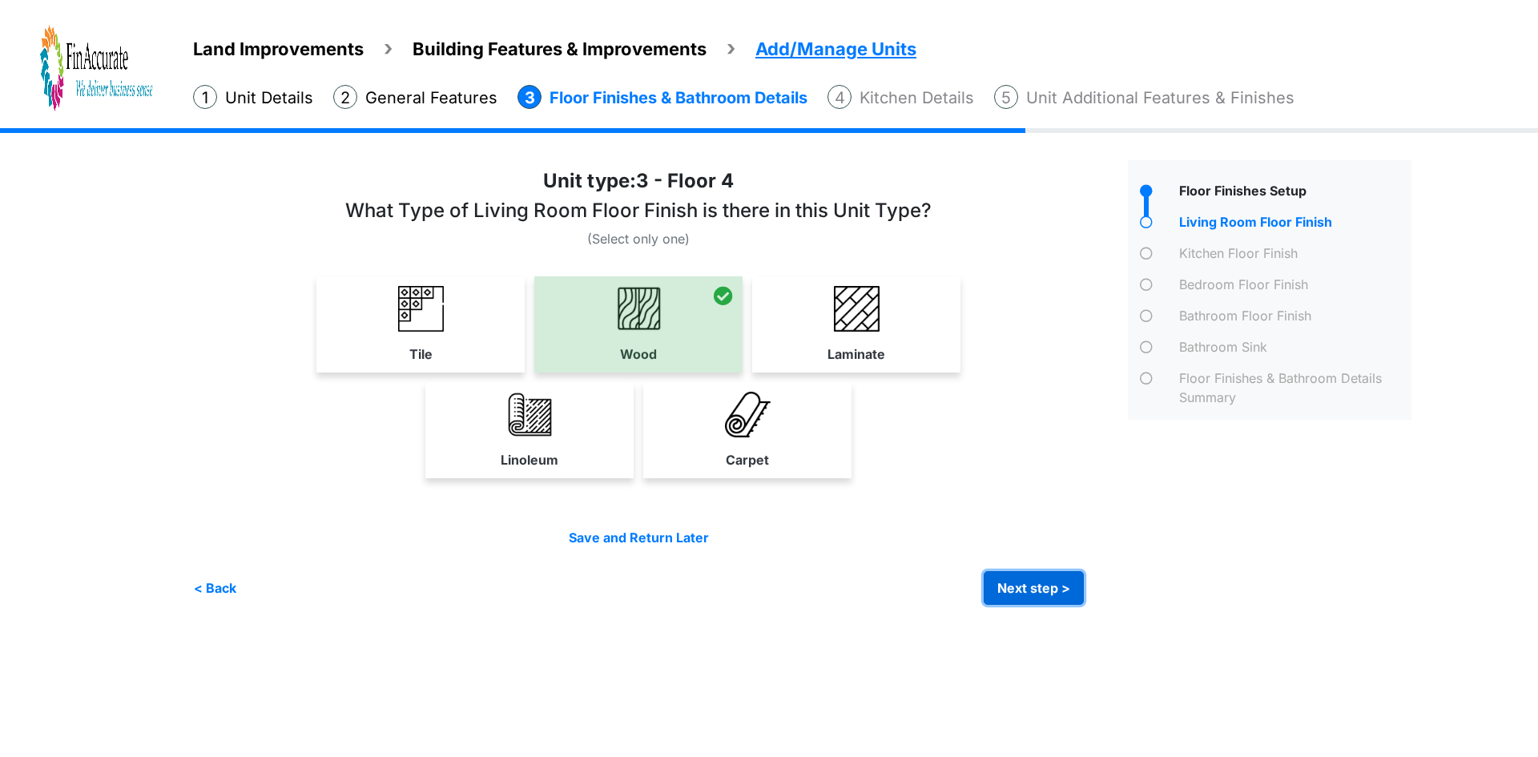
click at [1055, 588] on button "Next step >" at bounding box center [1034, 588] width 100 height 34
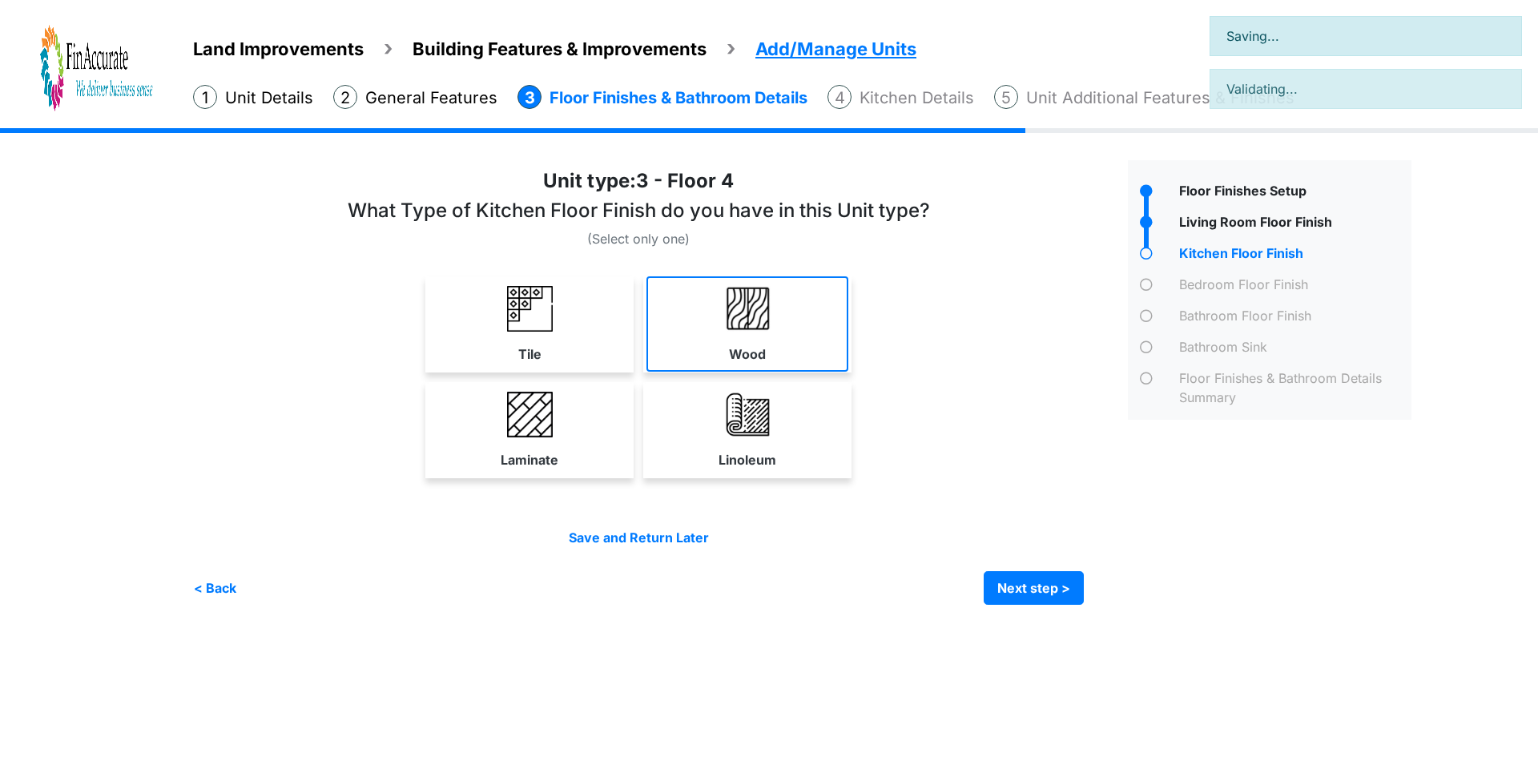
click at [780, 318] on link "Wood" at bounding box center [748, 323] width 202 height 95
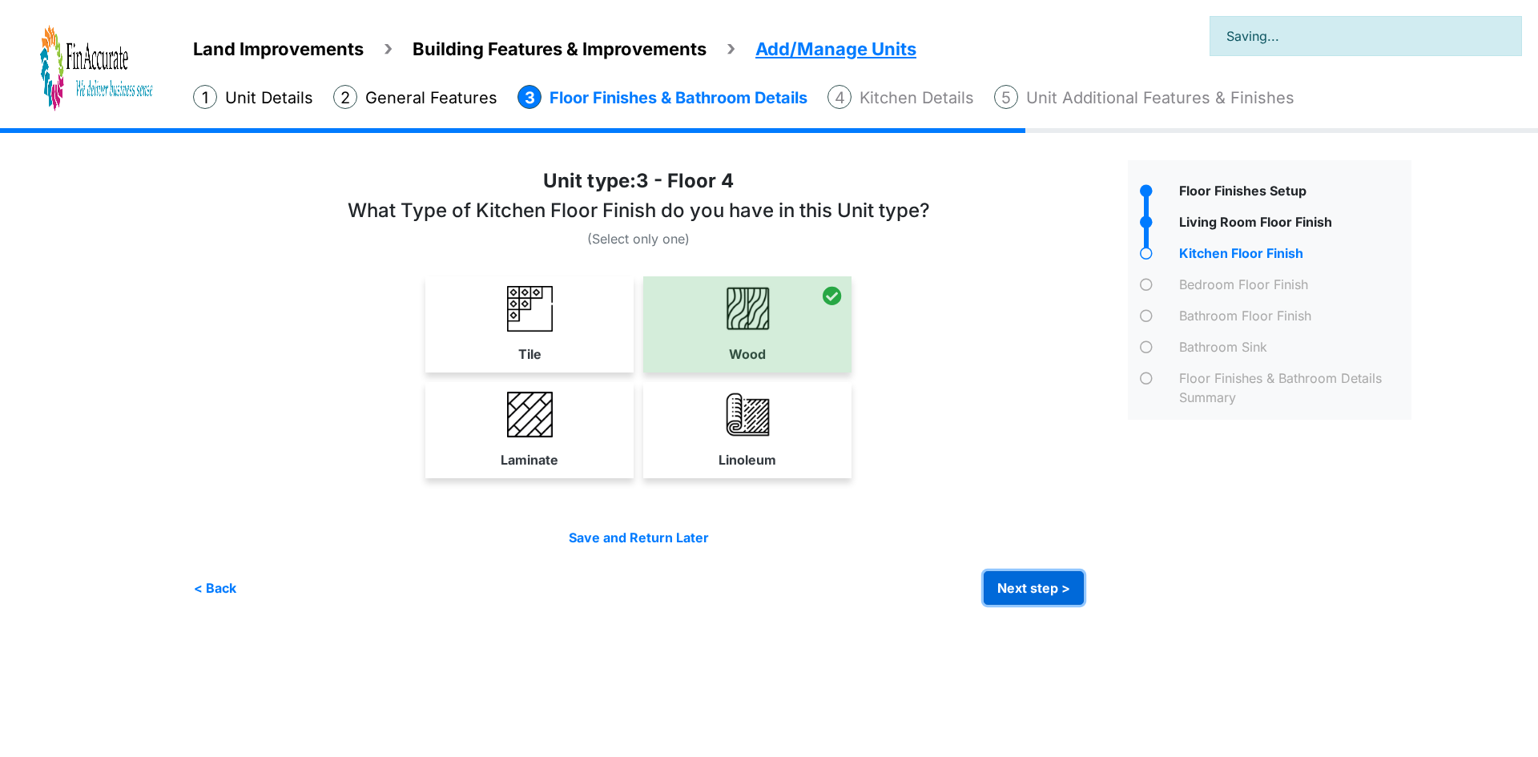
click at [1013, 589] on button "Next step >" at bounding box center [1034, 588] width 100 height 34
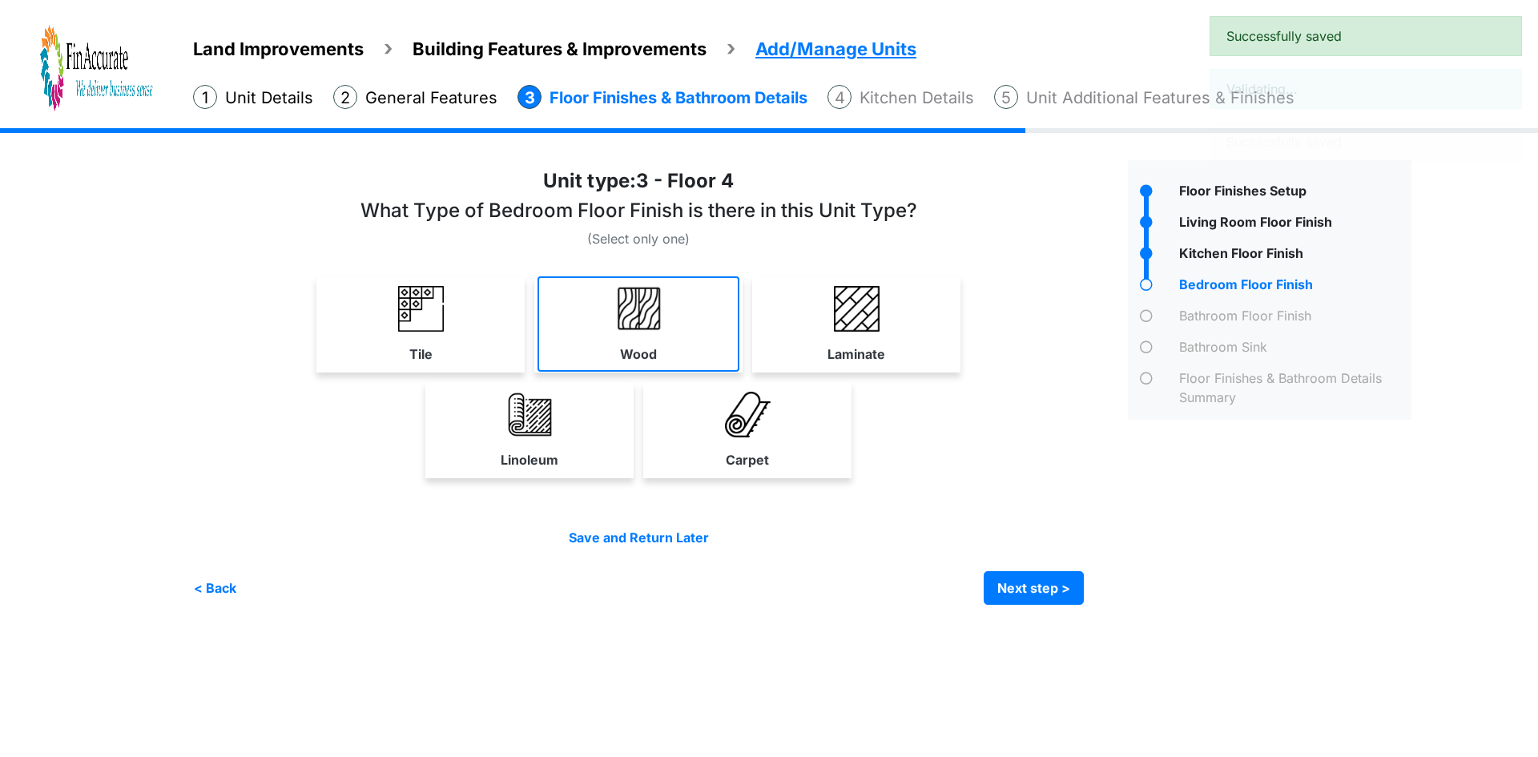
click at [602, 336] on link "Wood" at bounding box center [639, 323] width 202 height 95
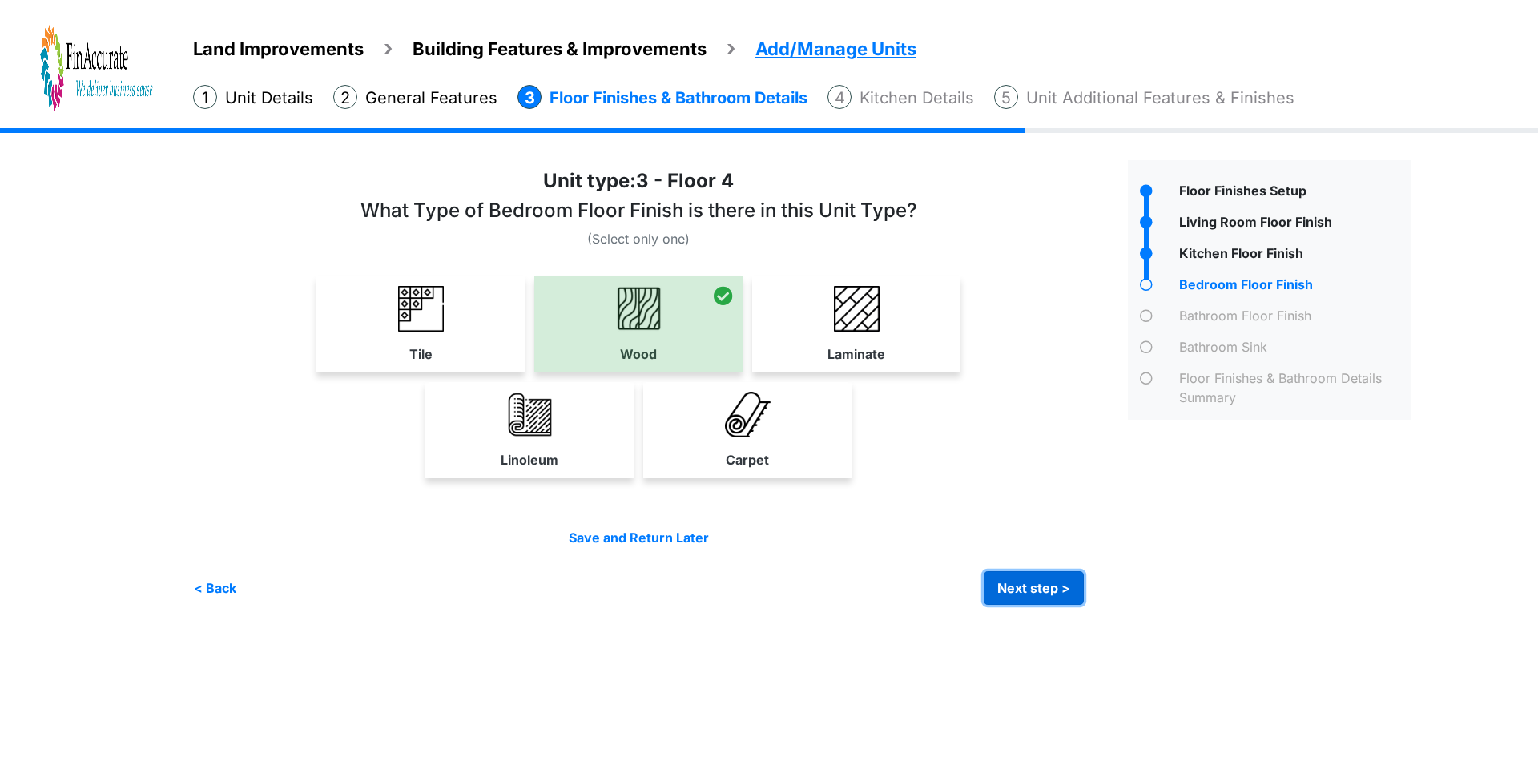
click at [1026, 591] on button "Next step >" at bounding box center [1034, 588] width 100 height 34
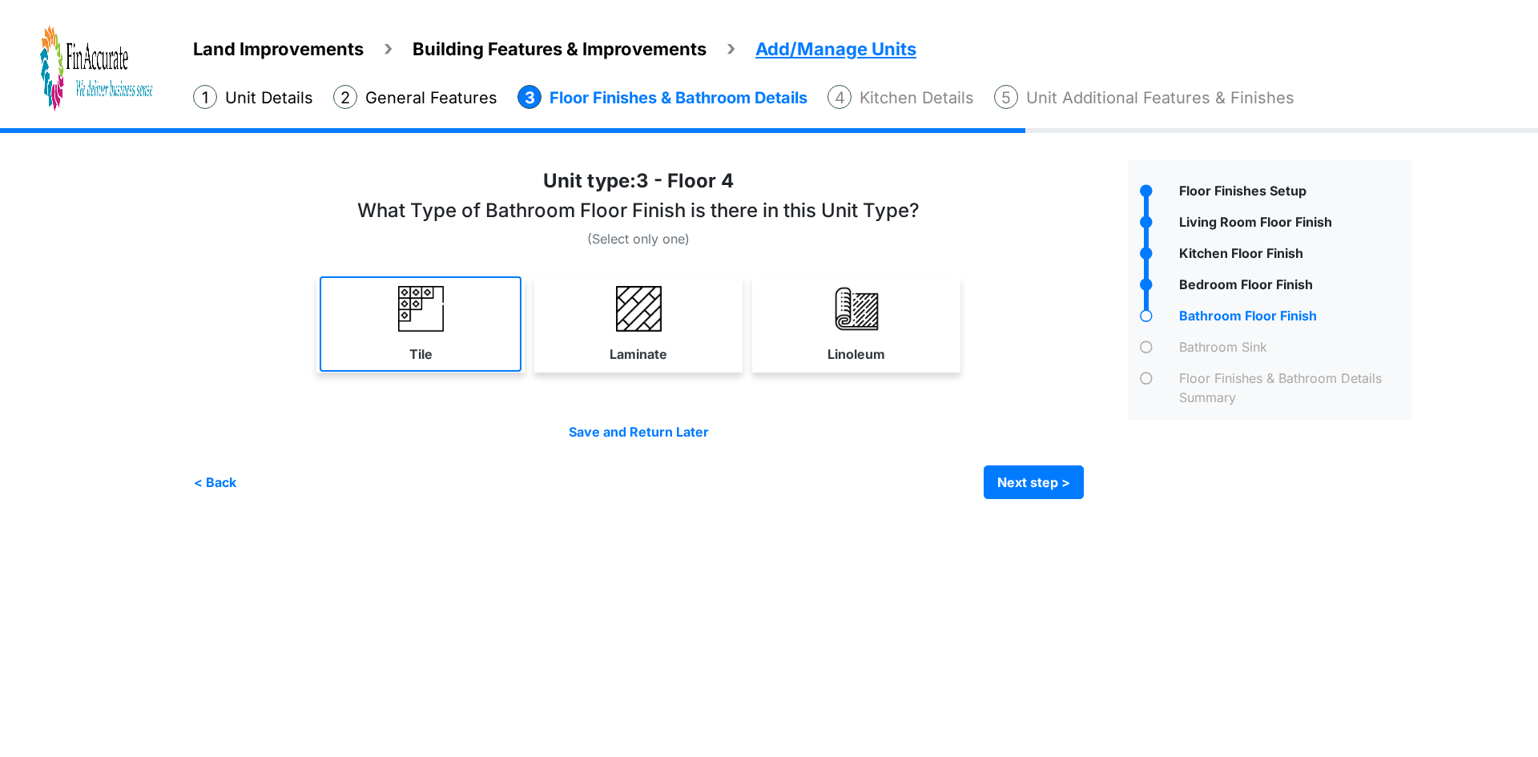
click at [371, 351] on link "Tile" at bounding box center [421, 323] width 202 height 95
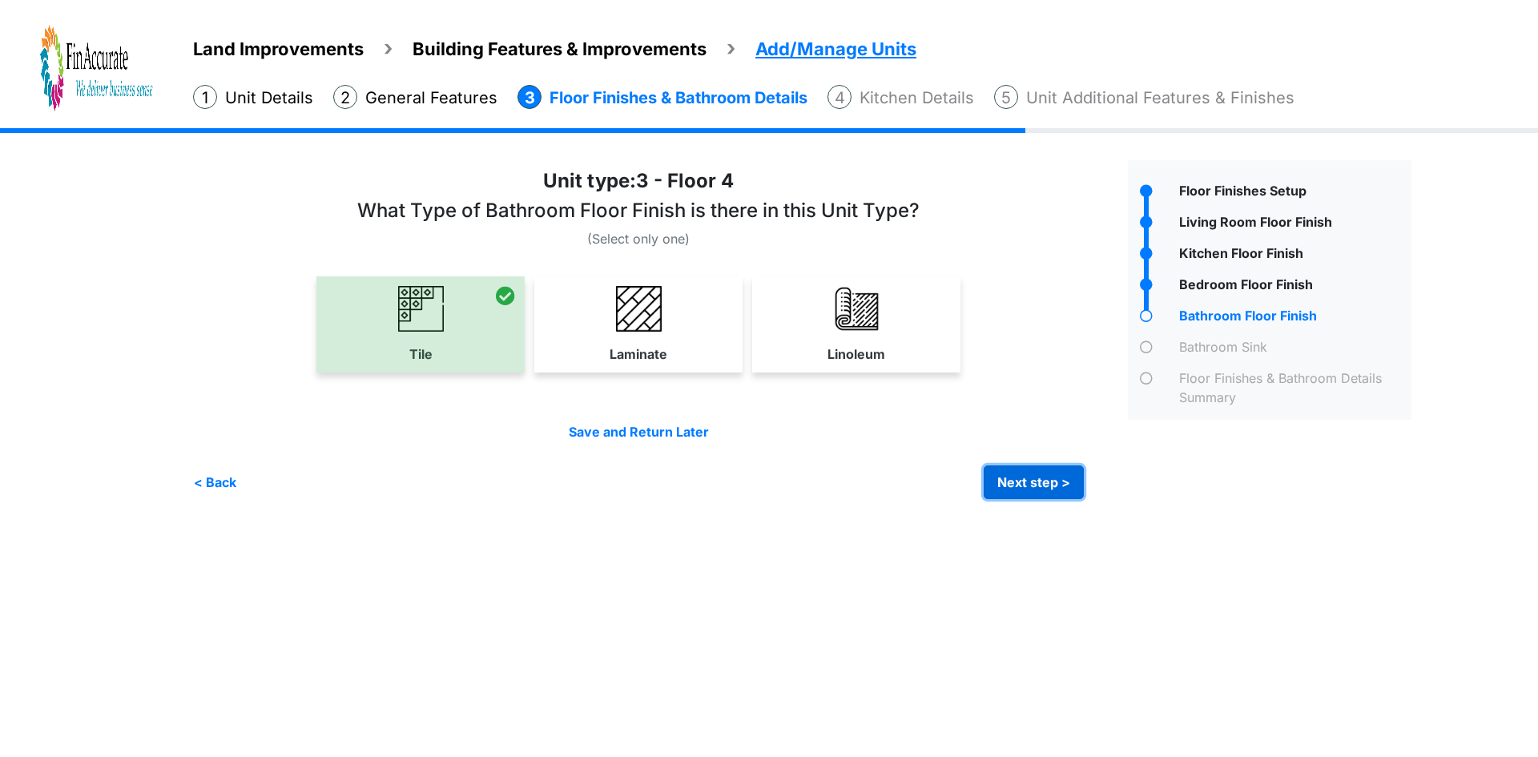
click at [1021, 486] on button "Next step >" at bounding box center [1034, 483] width 100 height 34
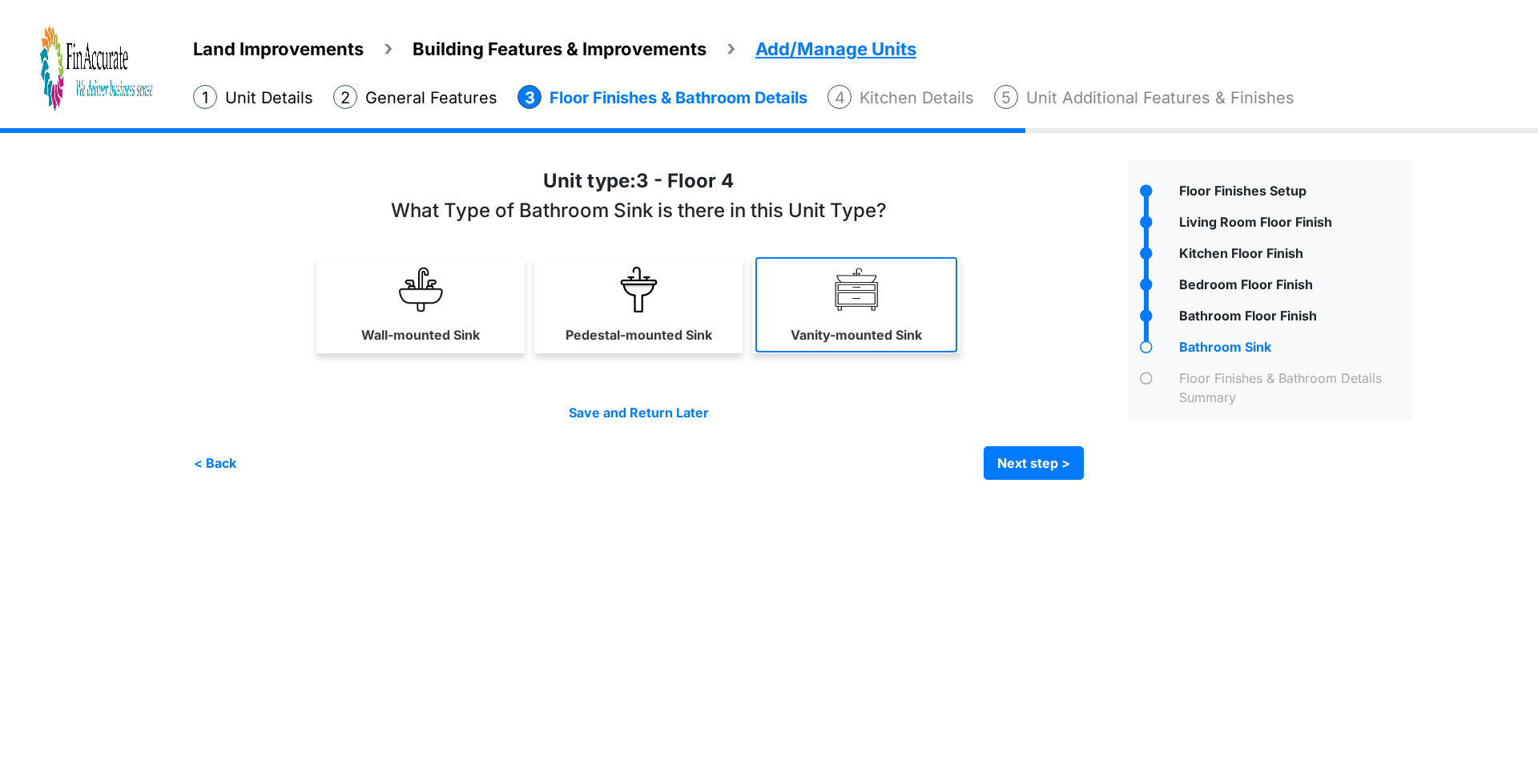
click at [865, 325] on label "Vanity-mounted Sink" at bounding box center [856, 334] width 131 height 19
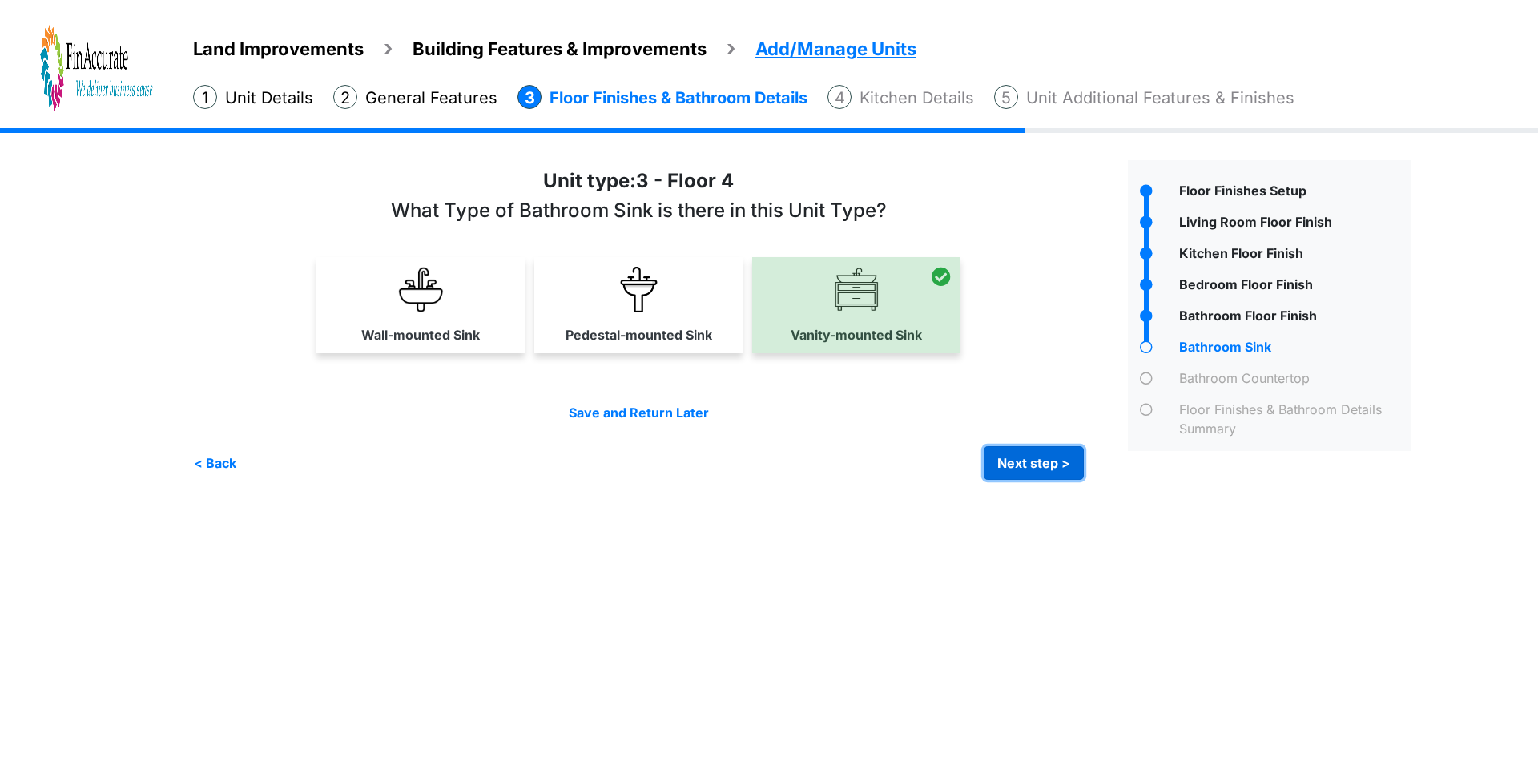
click at [1032, 462] on button "Next step >" at bounding box center [1034, 463] width 100 height 34
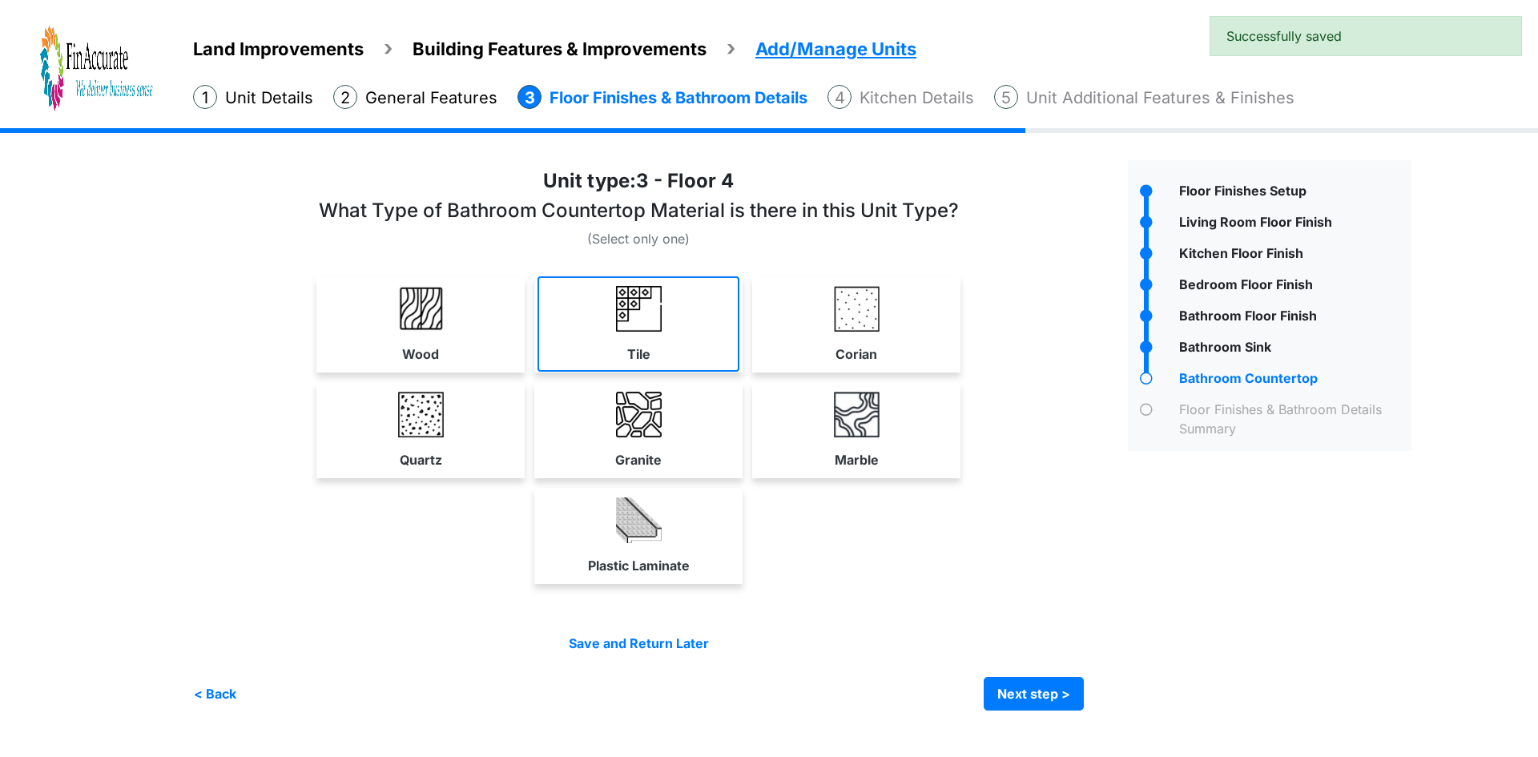
click at [627, 332] on link "Tile" at bounding box center [639, 323] width 202 height 95
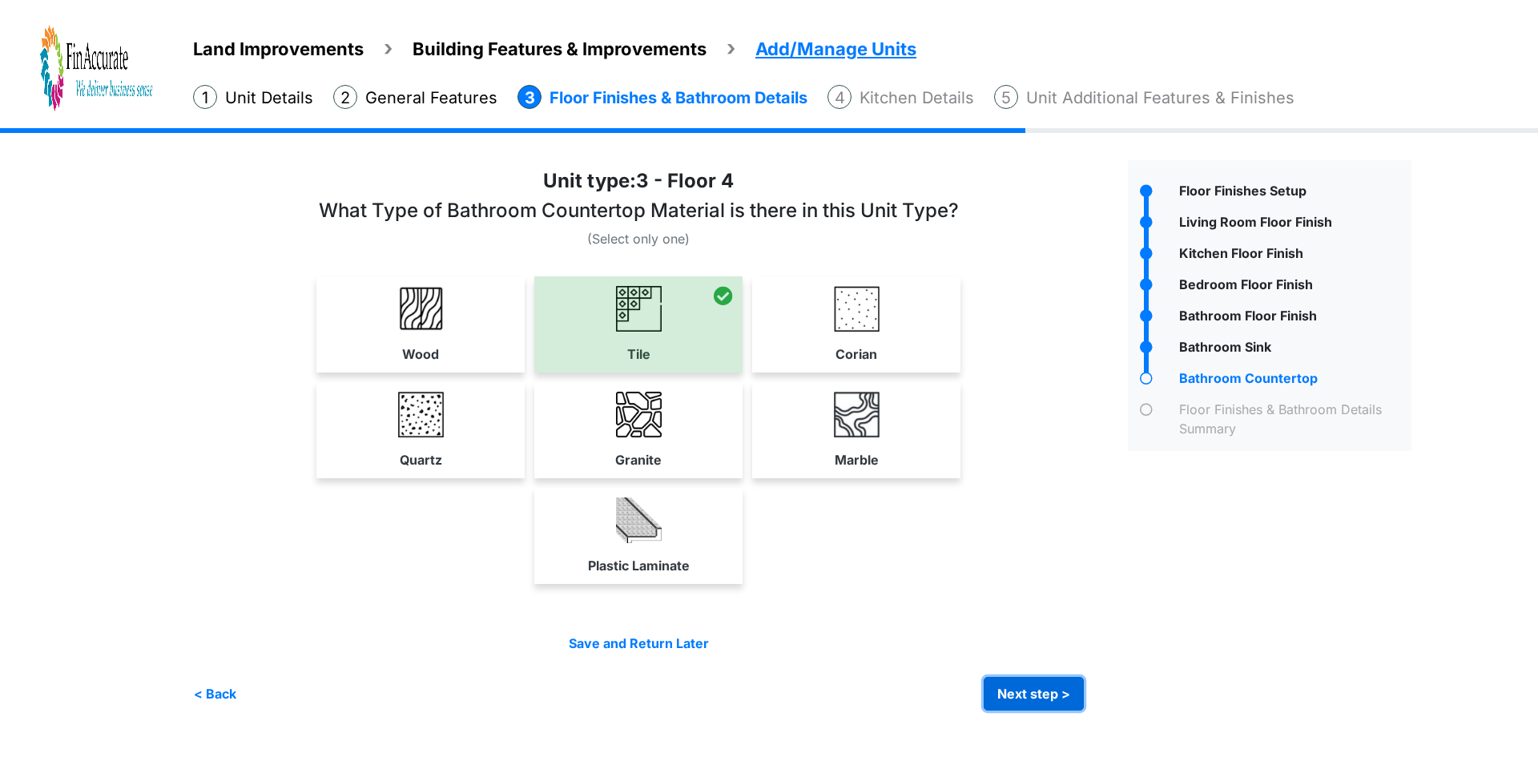
click at [1025, 695] on button "Next step >" at bounding box center [1034, 694] width 100 height 34
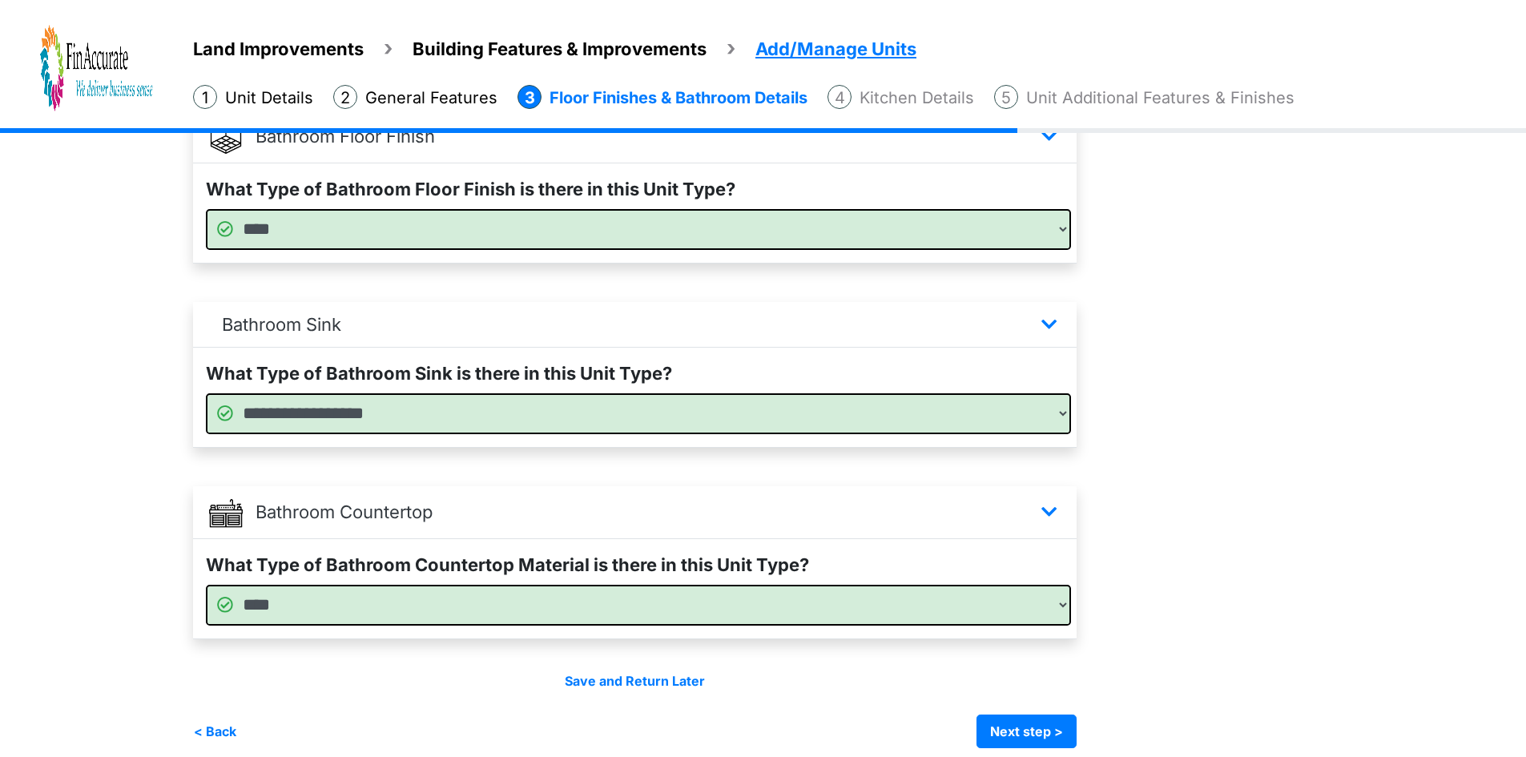
scroll to position [925, 0]
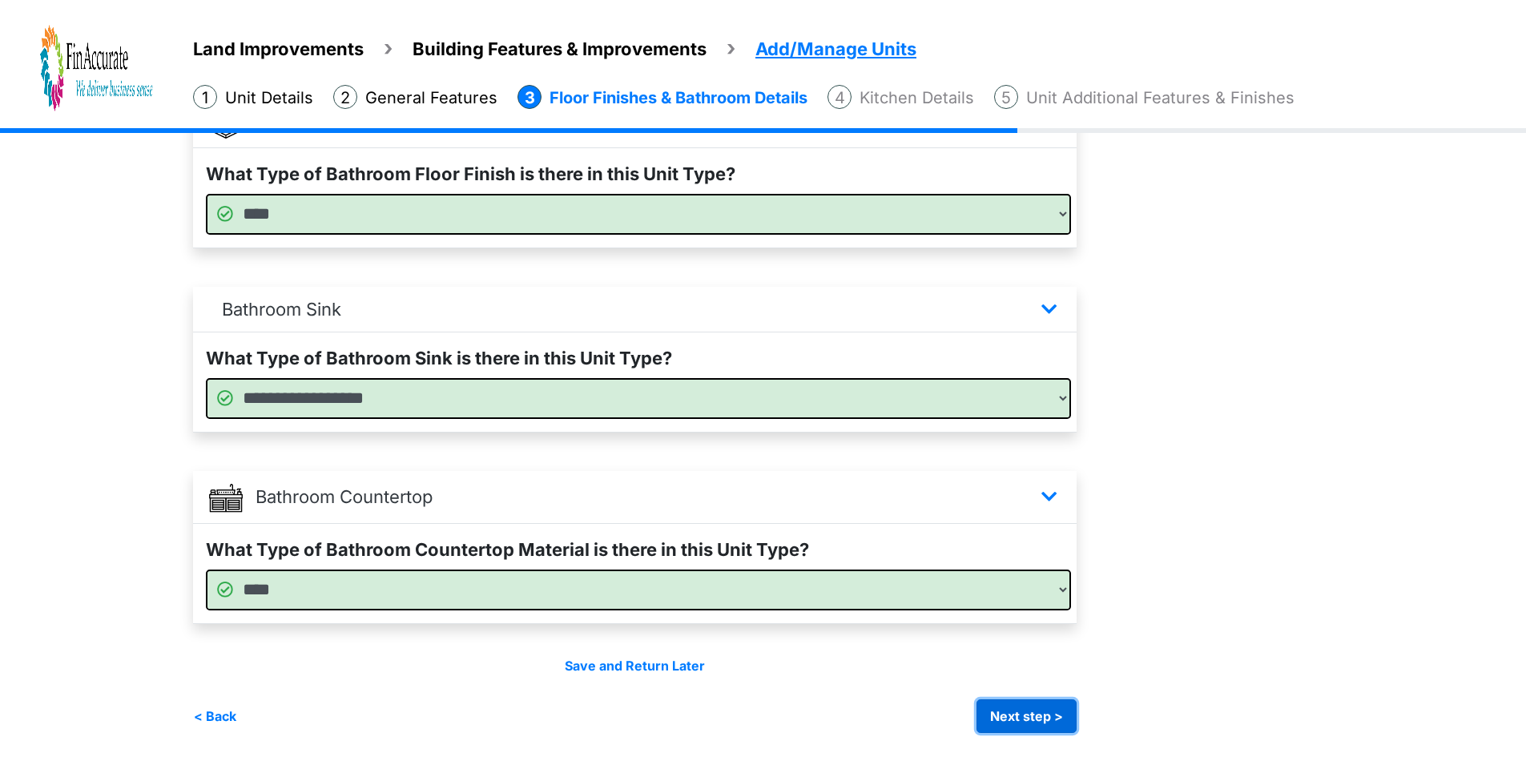
click at [1029, 719] on button "Next step >" at bounding box center [1027, 716] width 100 height 34
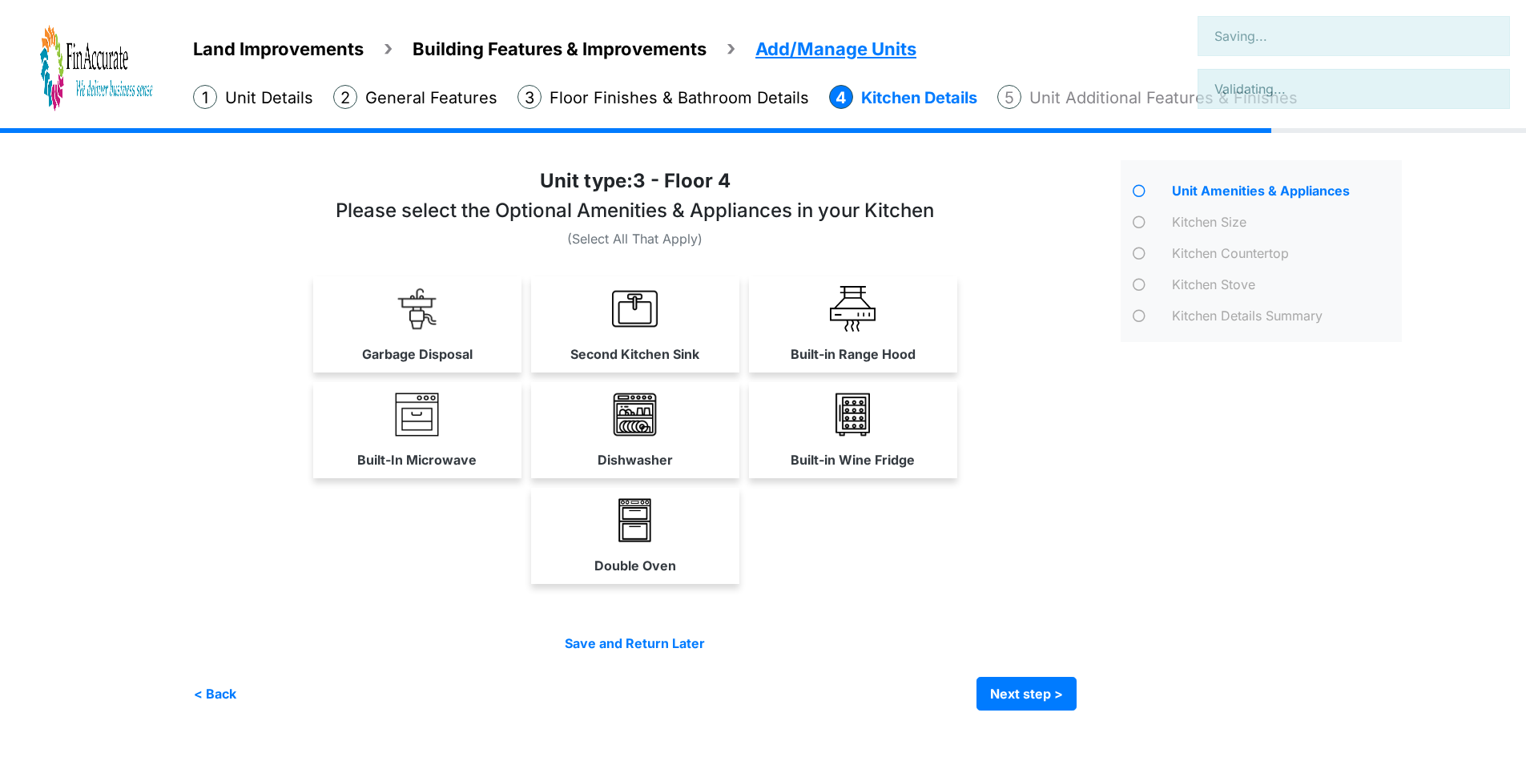
scroll to position [0, 0]
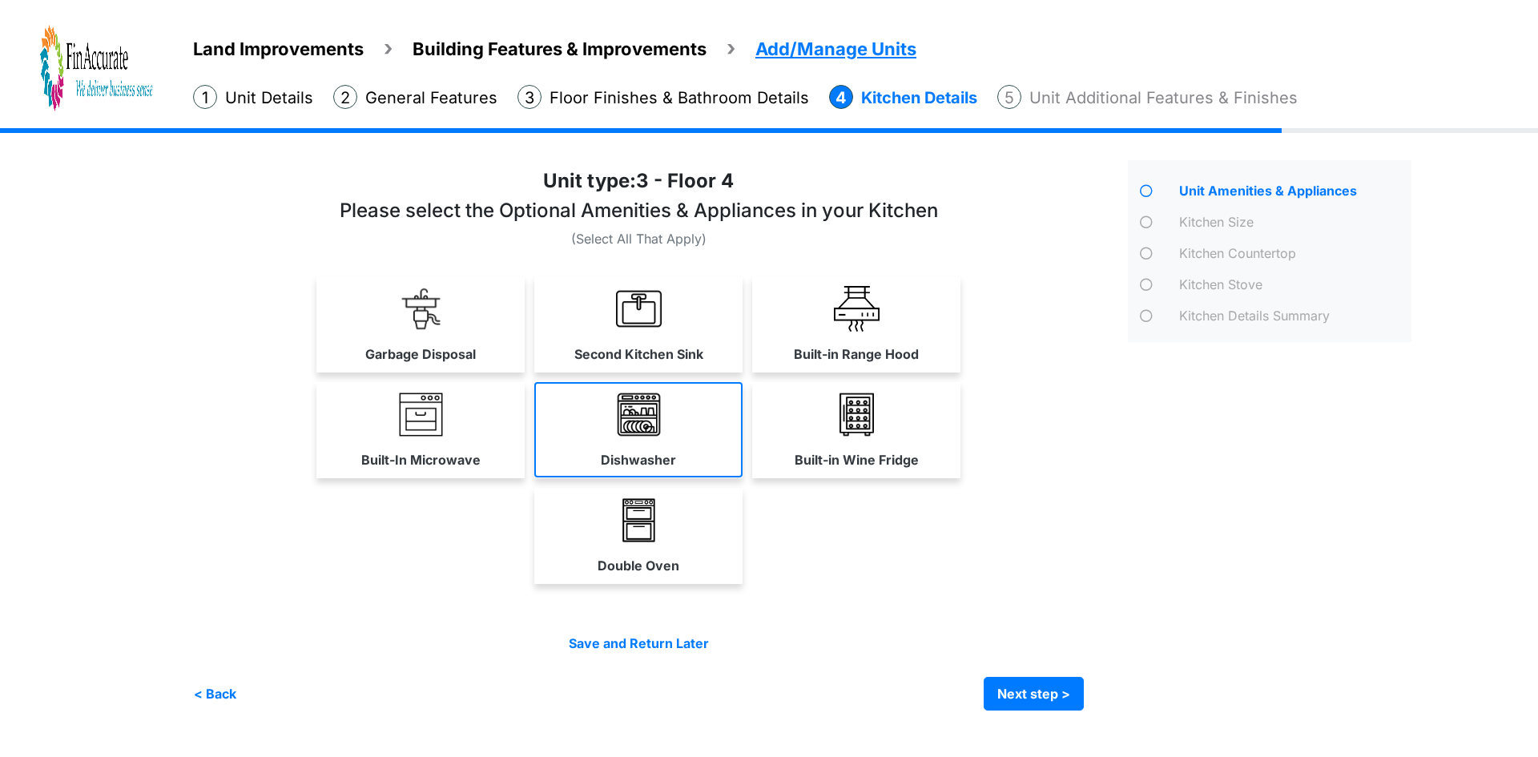
click at [642, 458] on label "Dishwasher" at bounding box center [638, 459] width 75 height 19
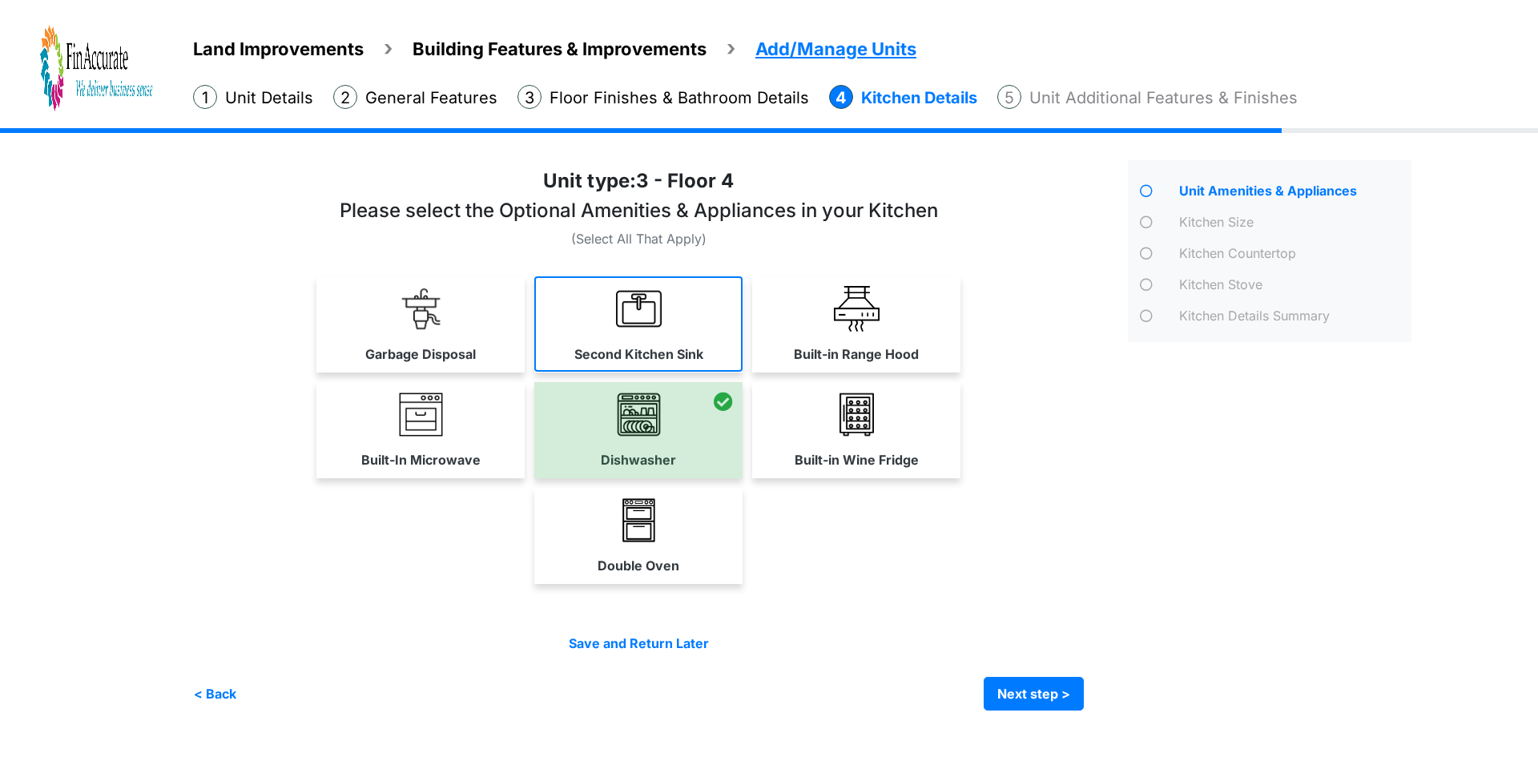
click at [647, 352] on label "Second Kitchen Sink" at bounding box center [638, 354] width 129 height 19
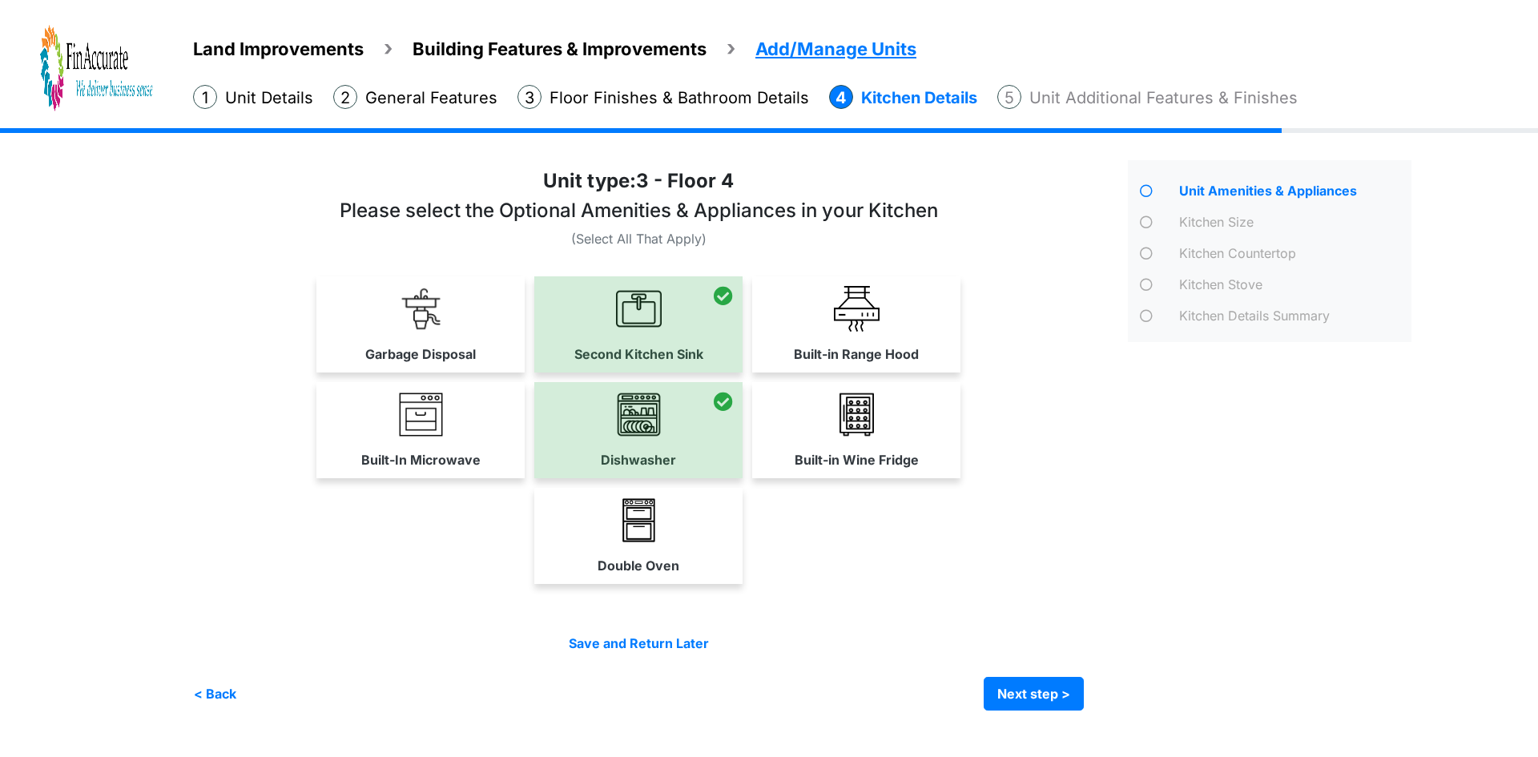
click at [645, 342] on div at bounding box center [638, 324] width 208 height 96
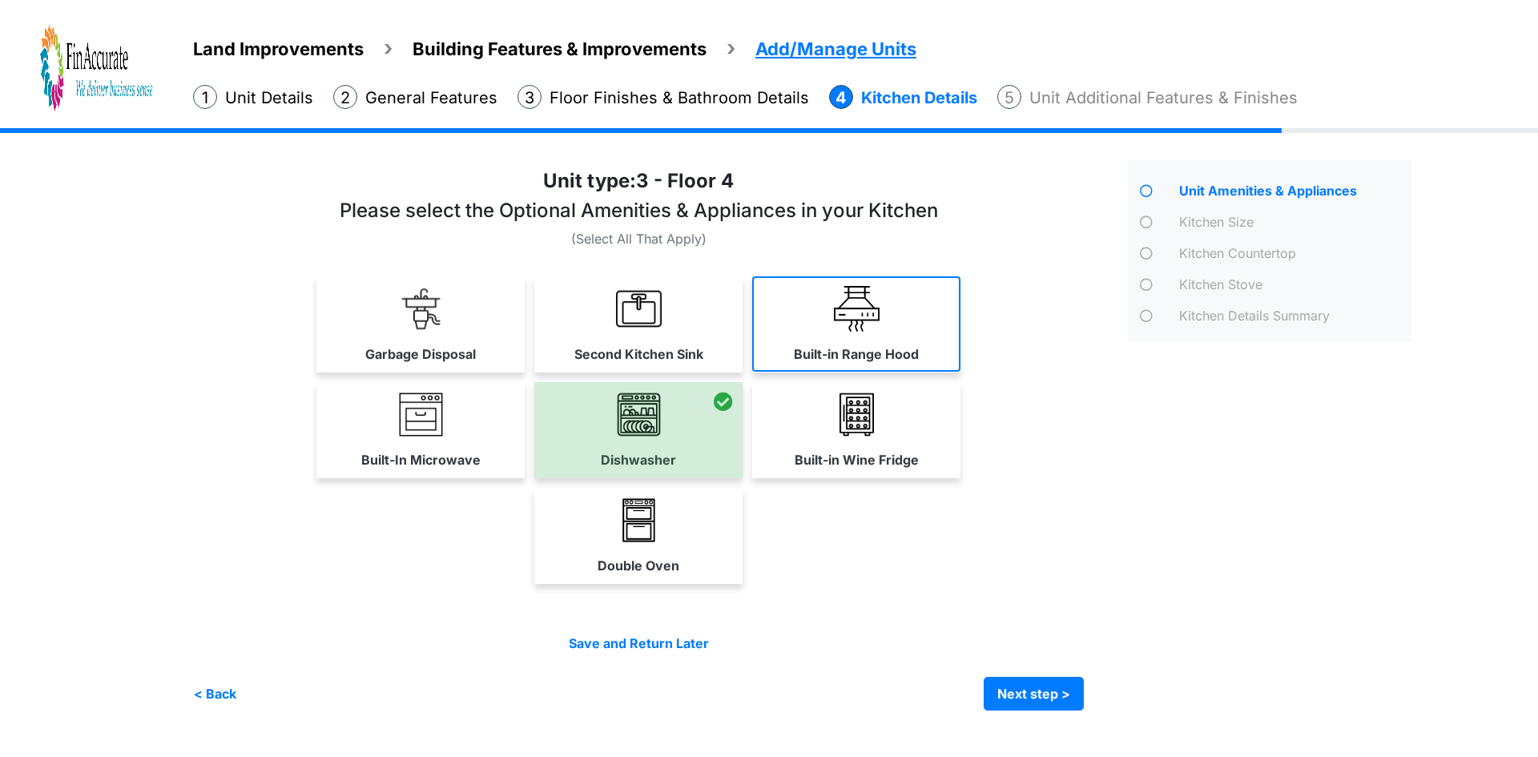
click at [854, 355] on label "Built-in Range Hood" at bounding box center [856, 354] width 125 height 19
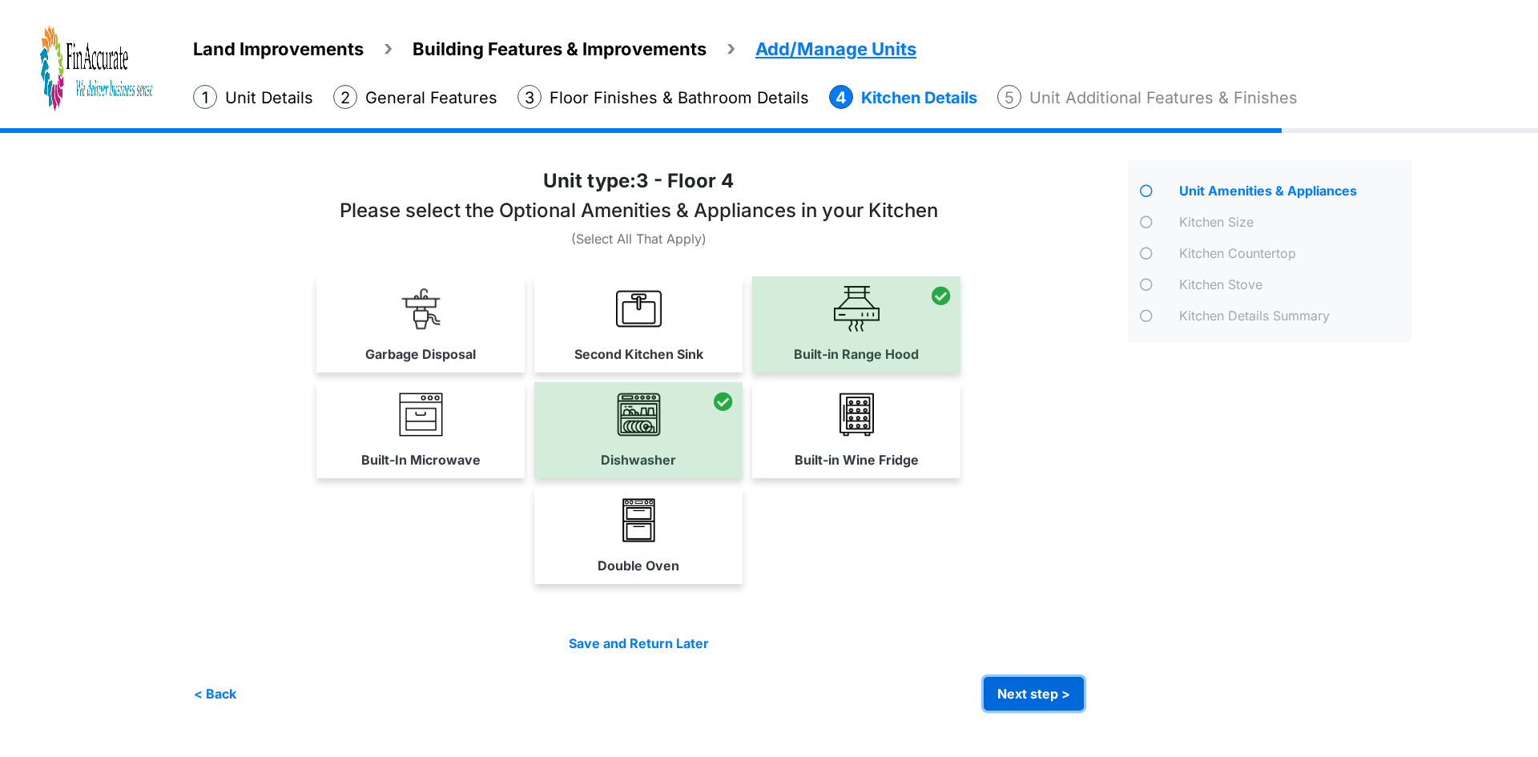
click at [1022, 686] on button "Next step >" at bounding box center [1034, 694] width 100 height 34
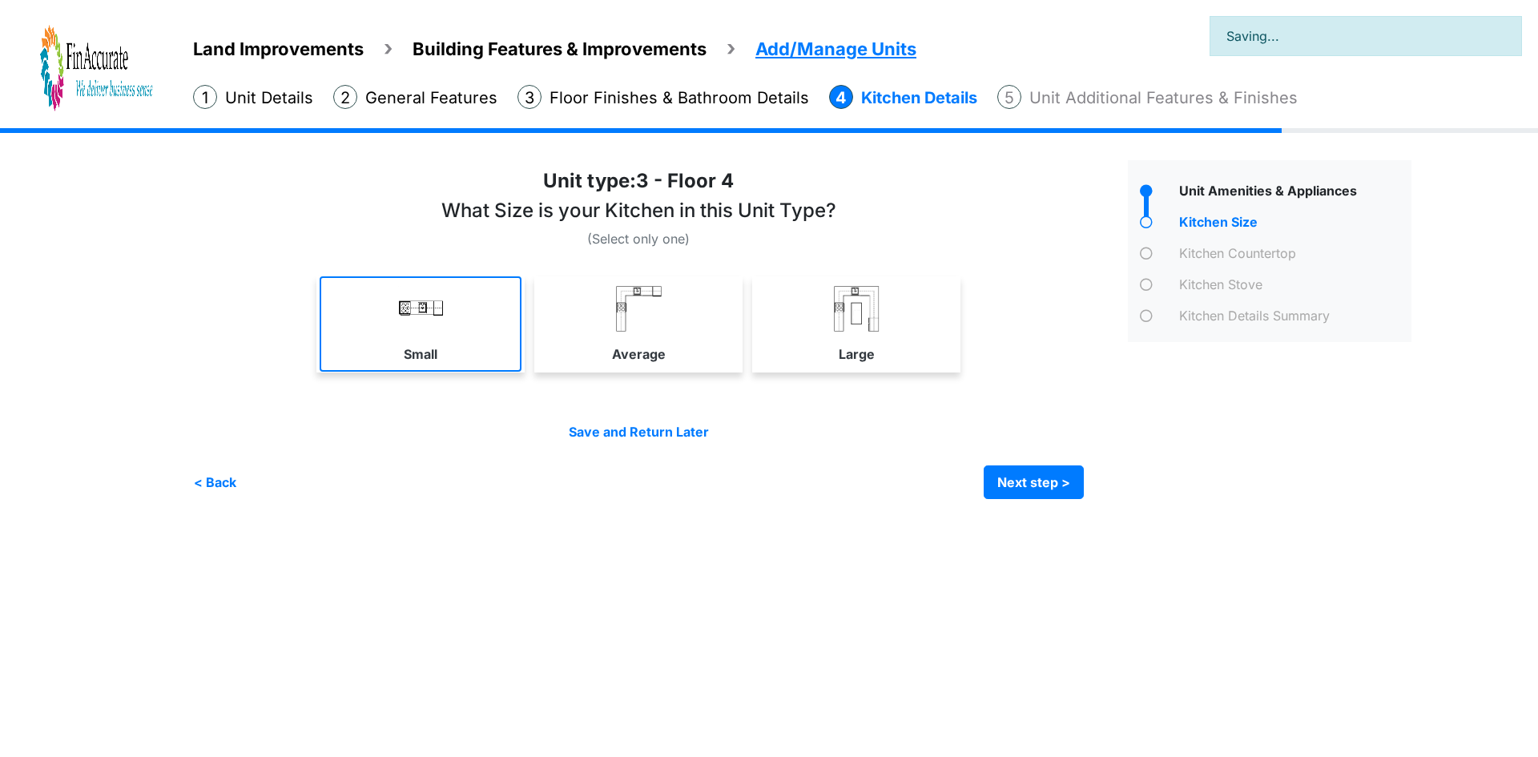
click at [392, 341] on link "Small" at bounding box center [421, 323] width 202 height 95
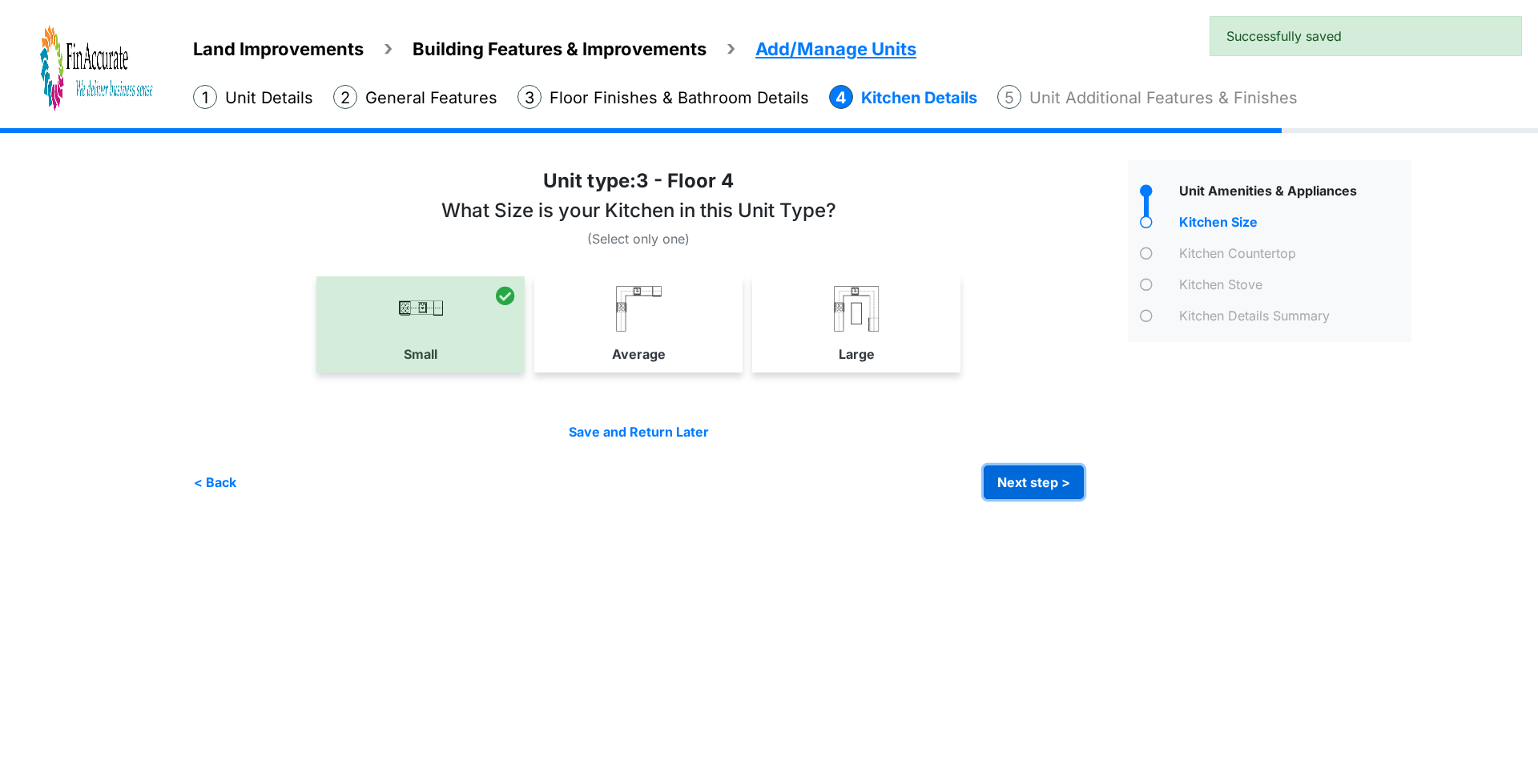
click at [1033, 479] on button "Next step >" at bounding box center [1034, 483] width 100 height 34
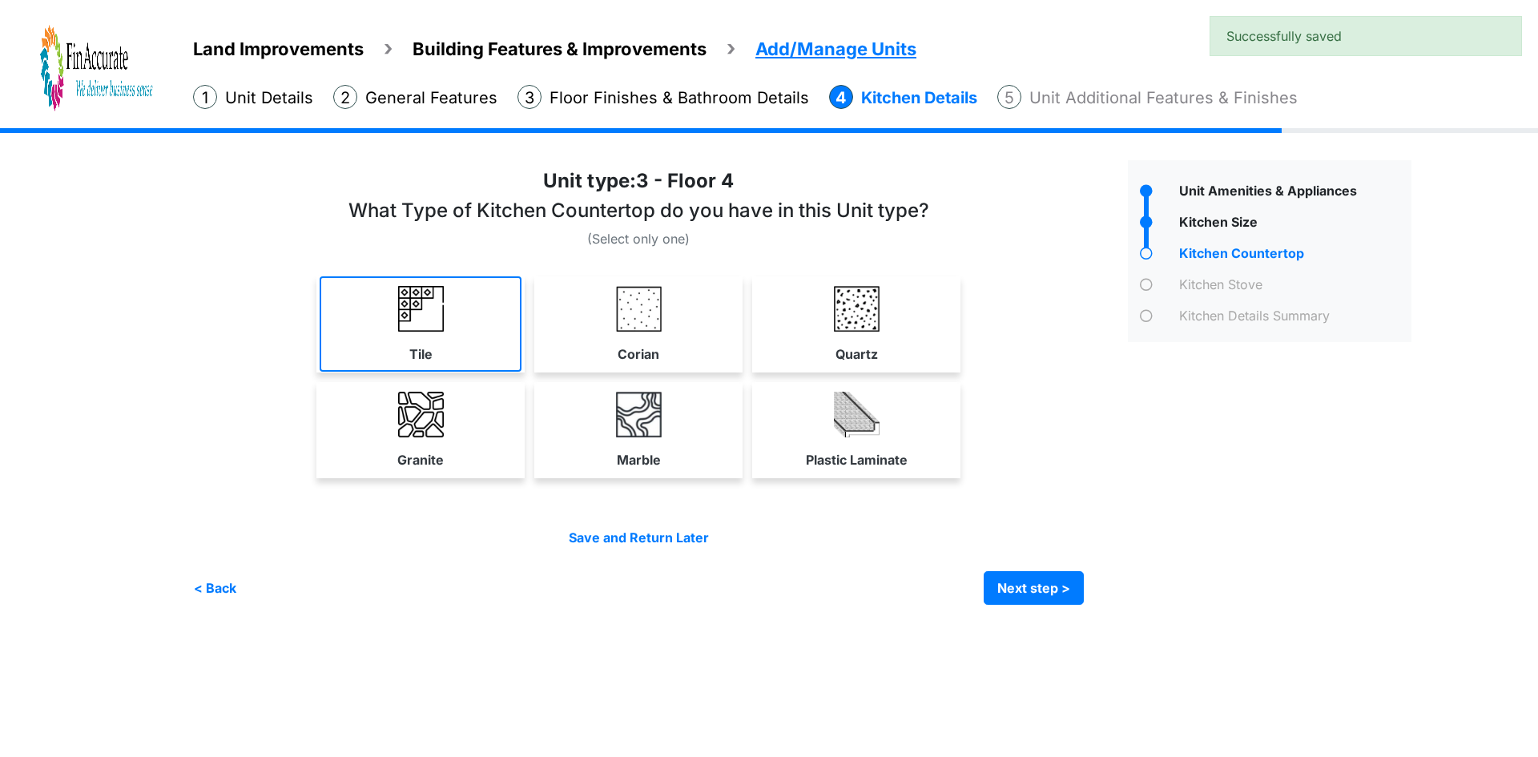
click at [372, 358] on link "Tile" at bounding box center [421, 323] width 202 height 95
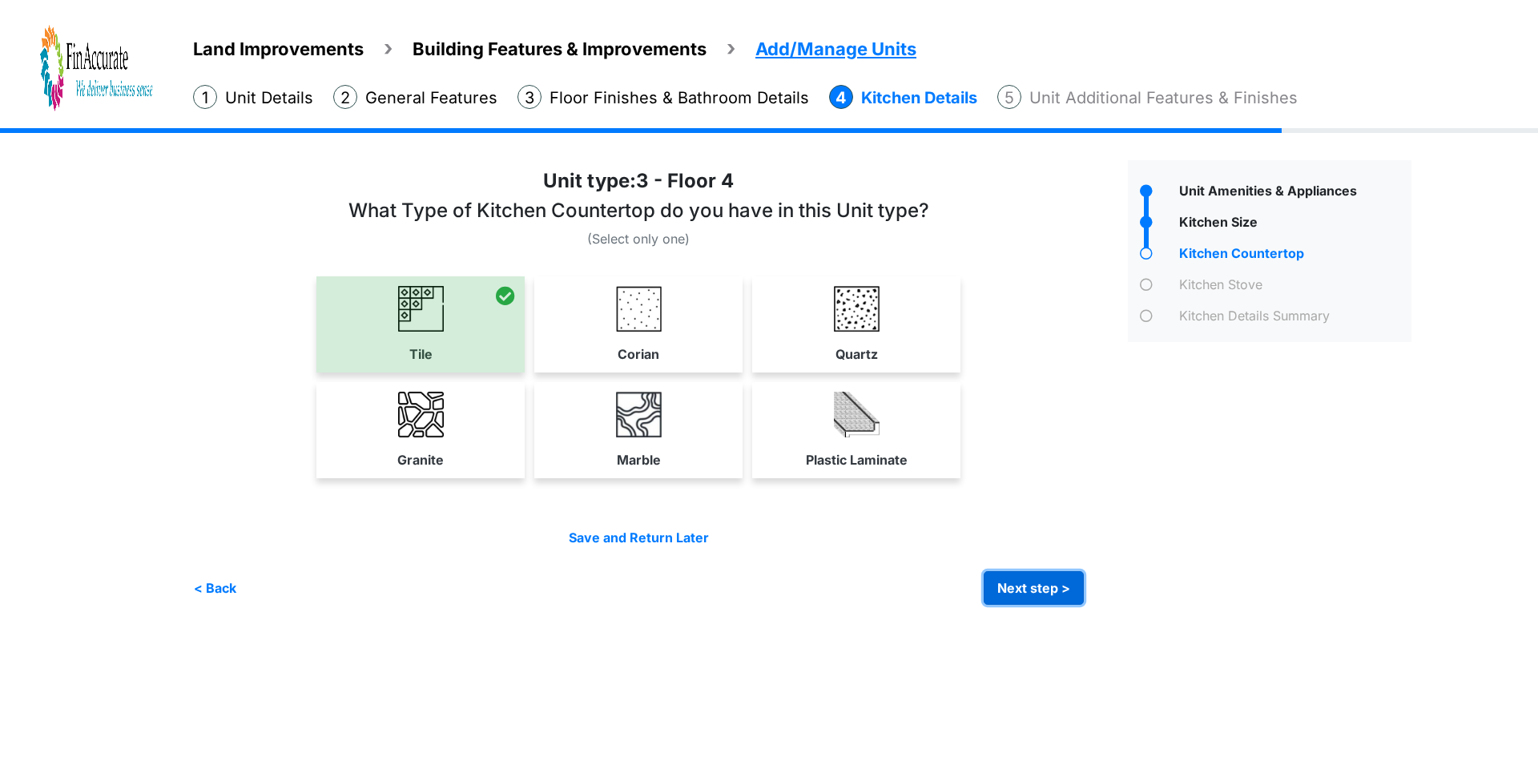
click at [1014, 589] on button "Next step >" at bounding box center [1034, 588] width 100 height 34
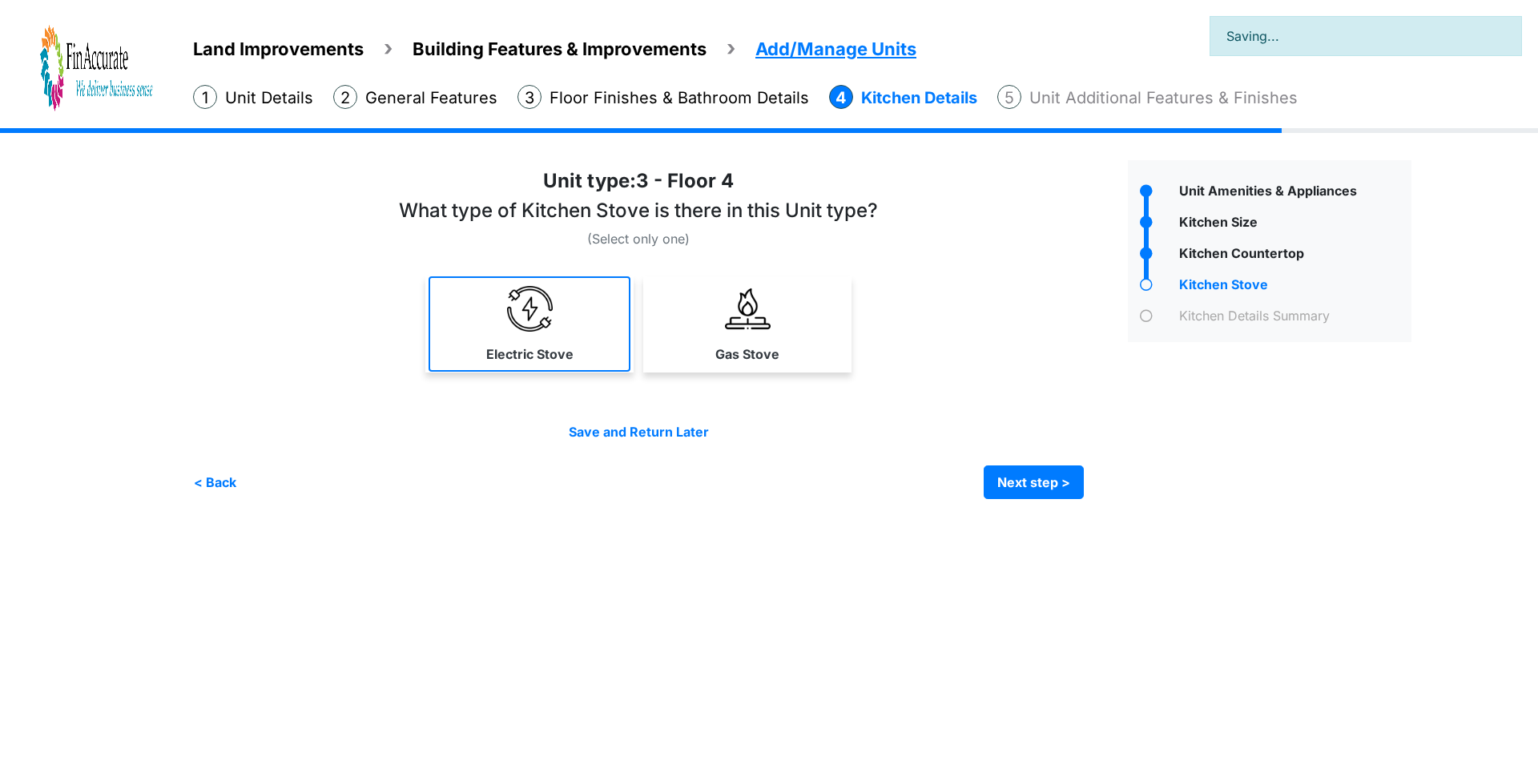
click at [462, 335] on link "Electric Stove" at bounding box center [530, 323] width 202 height 95
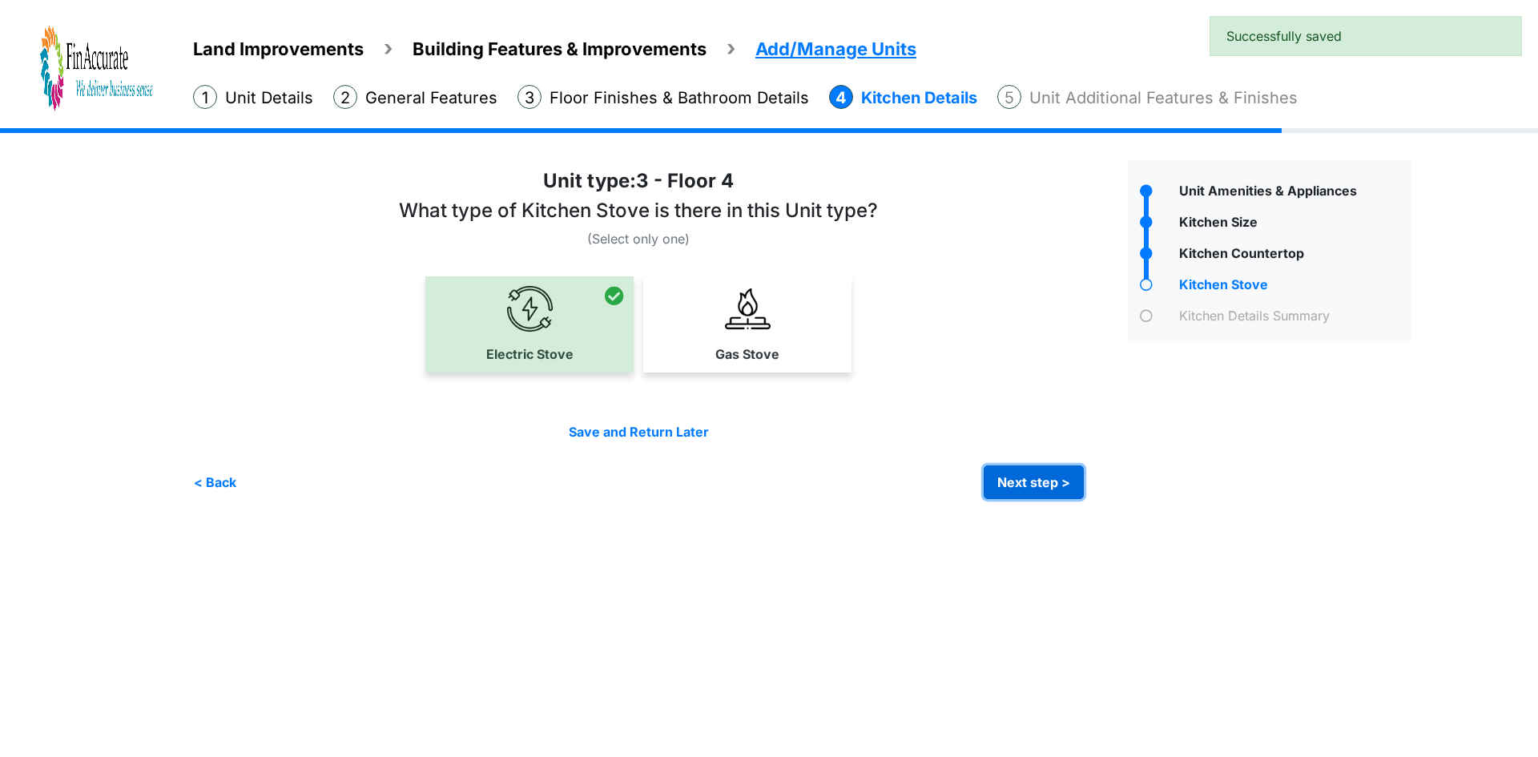
click at [1012, 478] on button "Next step >" at bounding box center [1034, 483] width 100 height 34
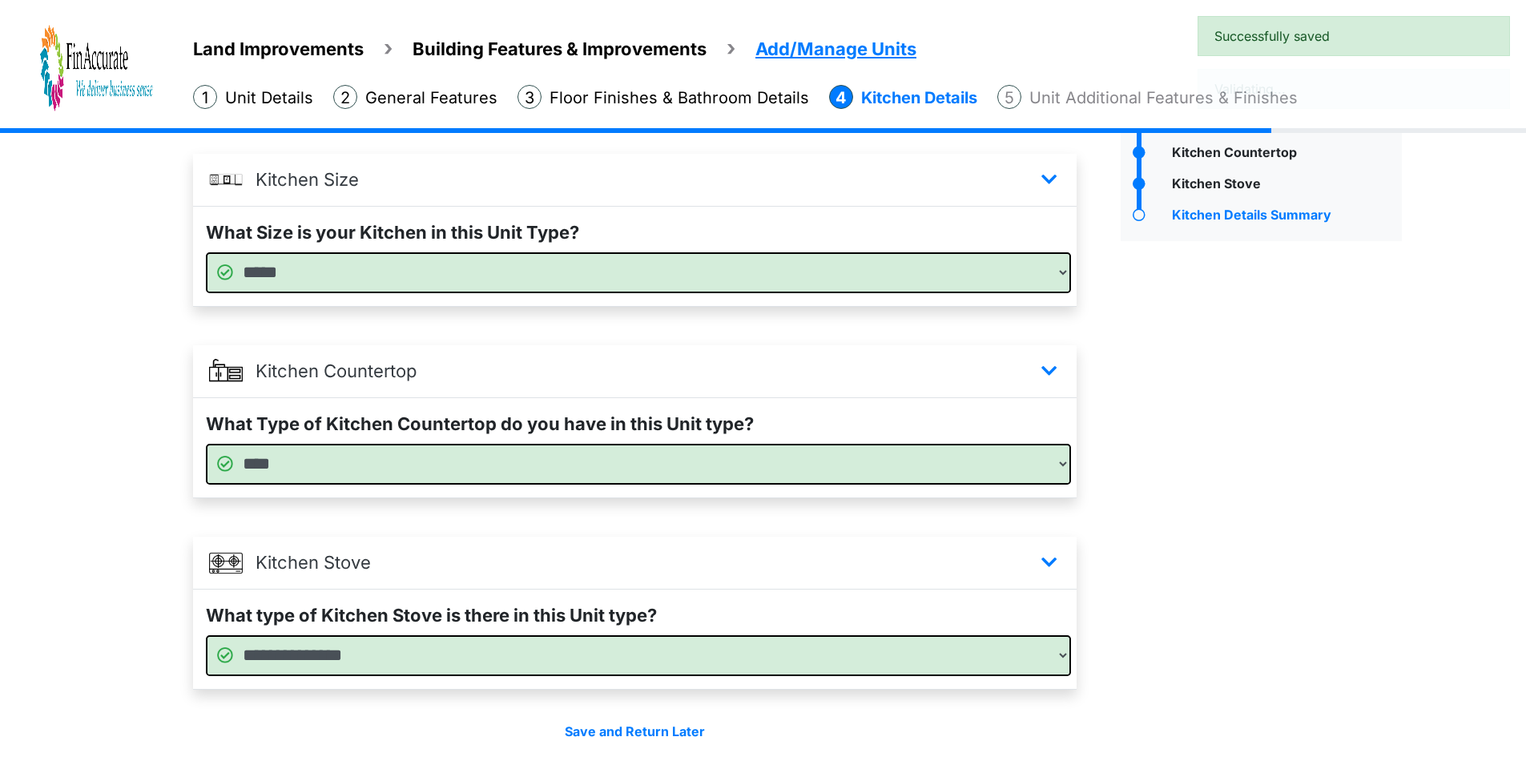
scroll to position [167, 0]
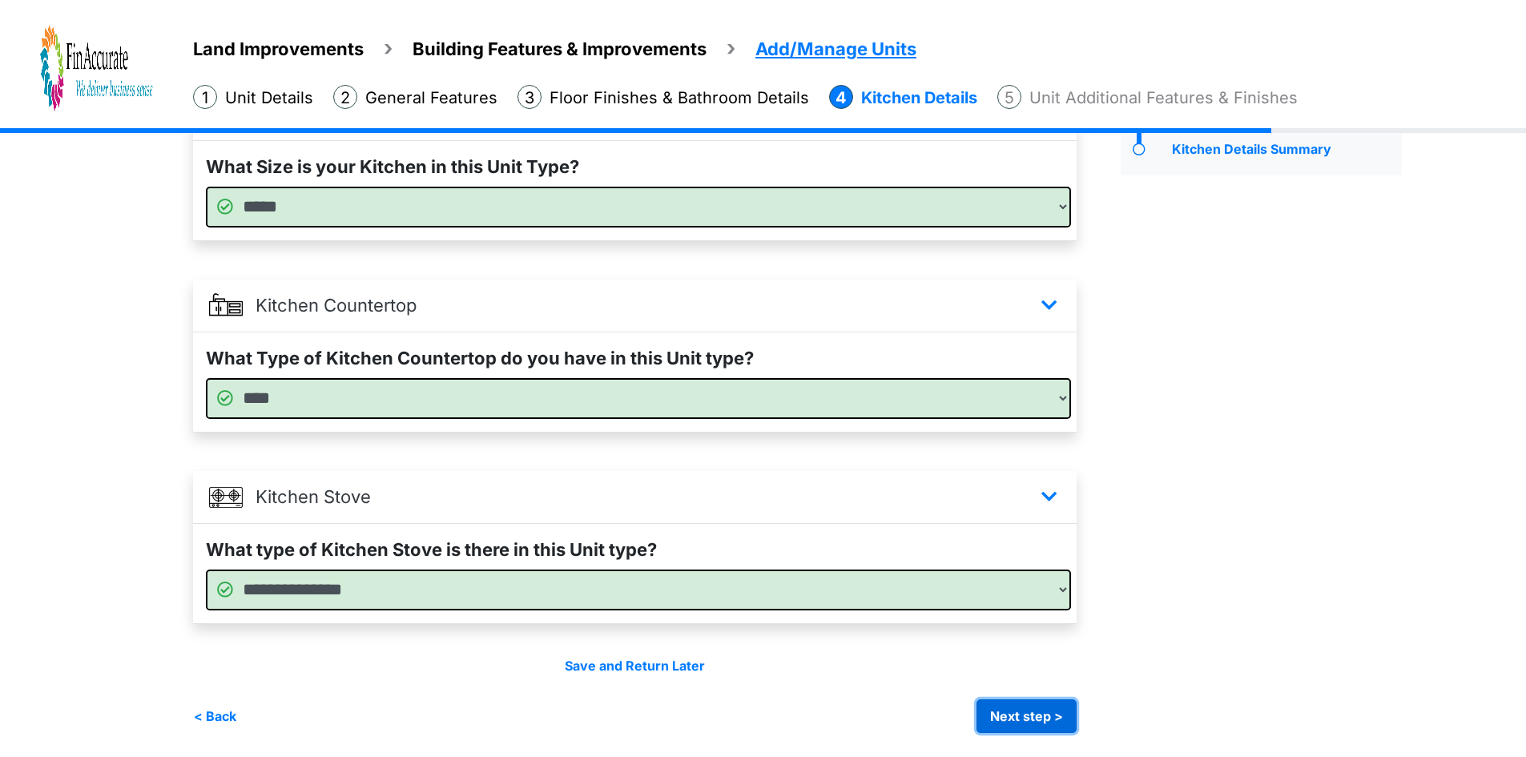
click at [1046, 724] on button "Next step >" at bounding box center [1027, 716] width 100 height 34
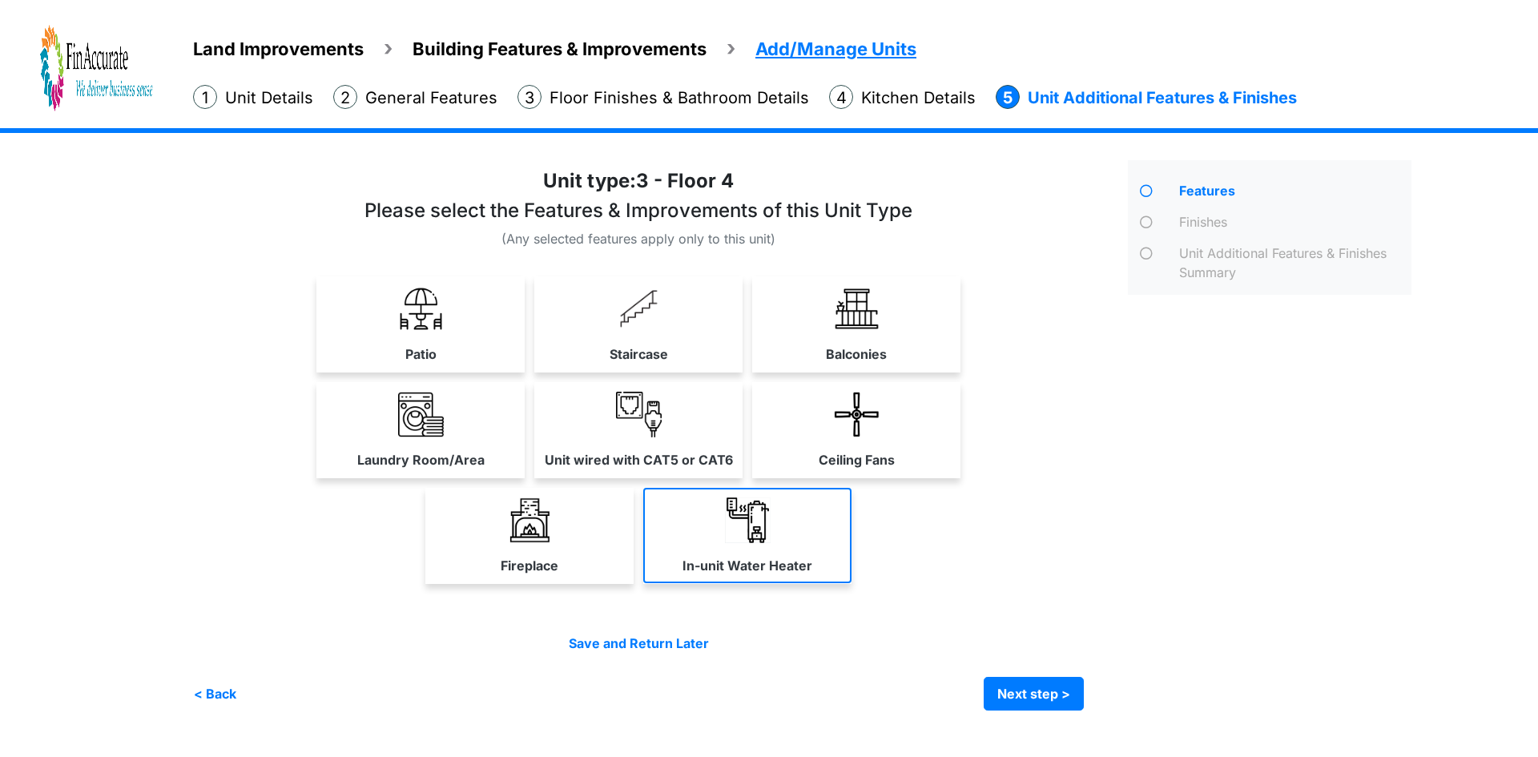
click at [759, 530] on img at bounding box center [748, 521] width 46 height 46
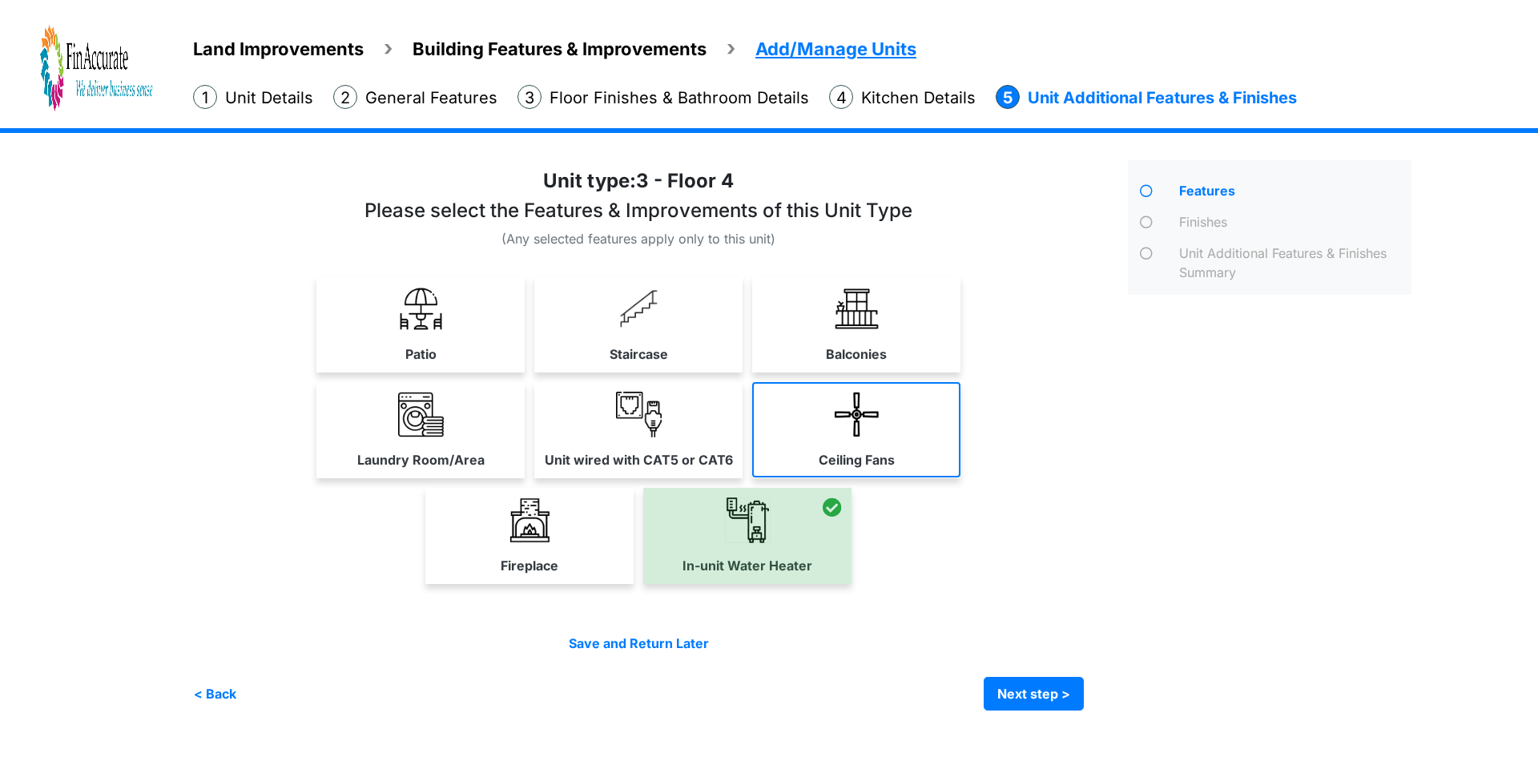
click at [857, 453] on label "Ceiling Fans" at bounding box center [857, 459] width 76 height 19
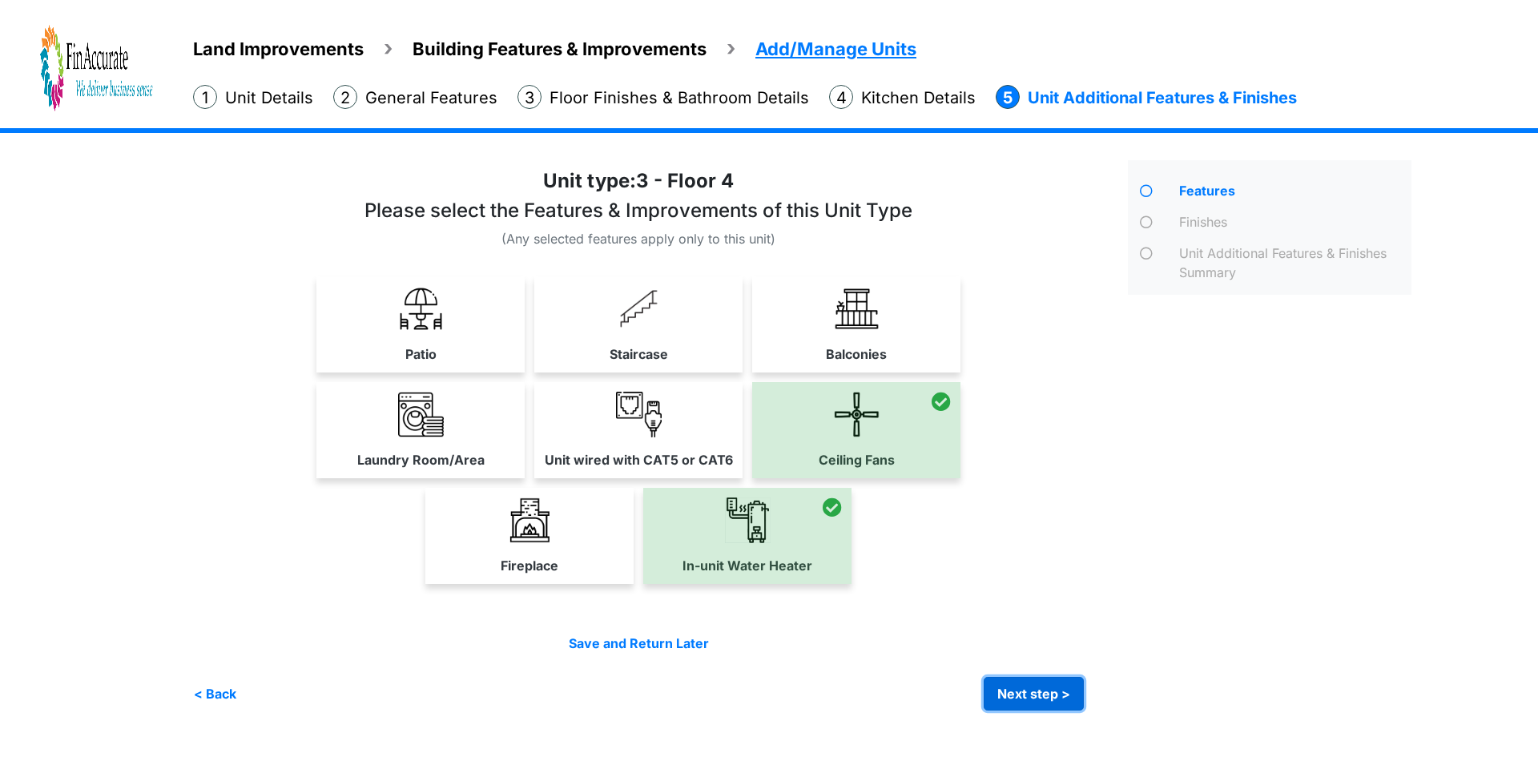
click at [1016, 689] on button "Next step >" at bounding box center [1034, 694] width 100 height 34
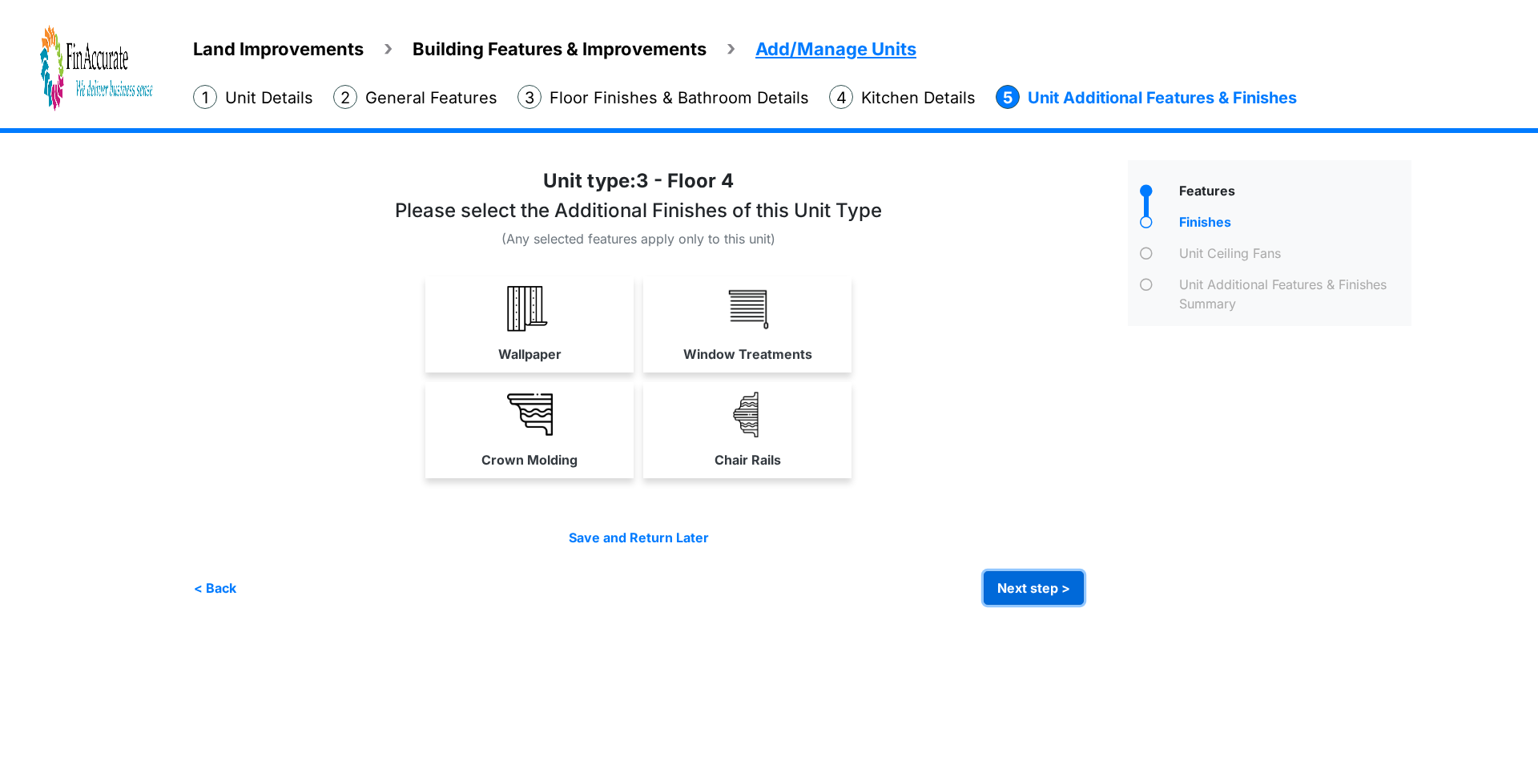
click at [1032, 588] on button "Next step >" at bounding box center [1034, 588] width 100 height 34
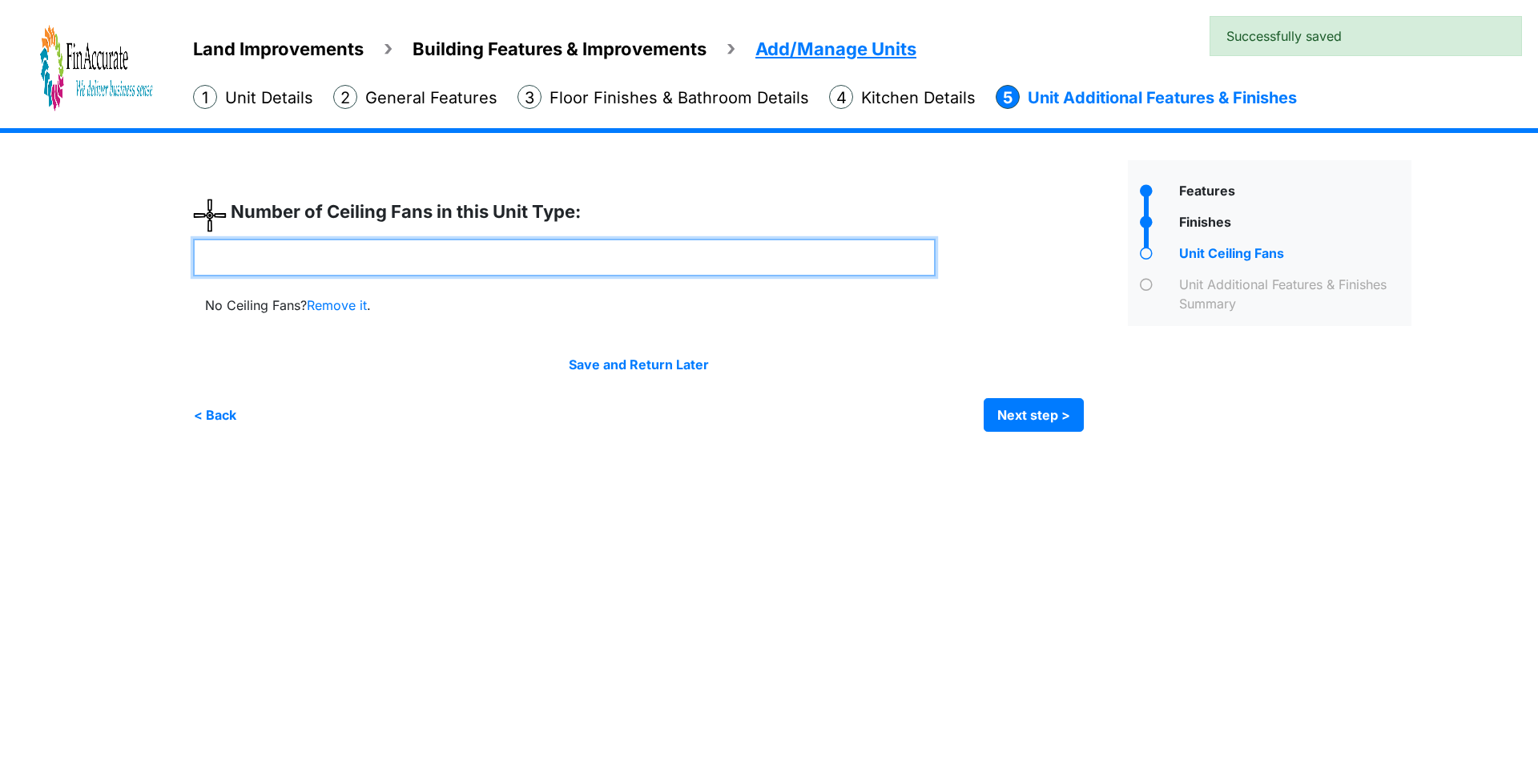
click at [489, 255] on input "number" at bounding box center [564, 258] width 743 height 38
drag, startPoint x: 264, startPoint y: 275, endPoint x: 111, endPoint y: 267, distance: 154.0
click at [111, 267] on div "Land Improvements Building Features & Improvements Amenities in the Common Spac…" at bounding box center [769, 292] width 1538 height 328
type input "*"
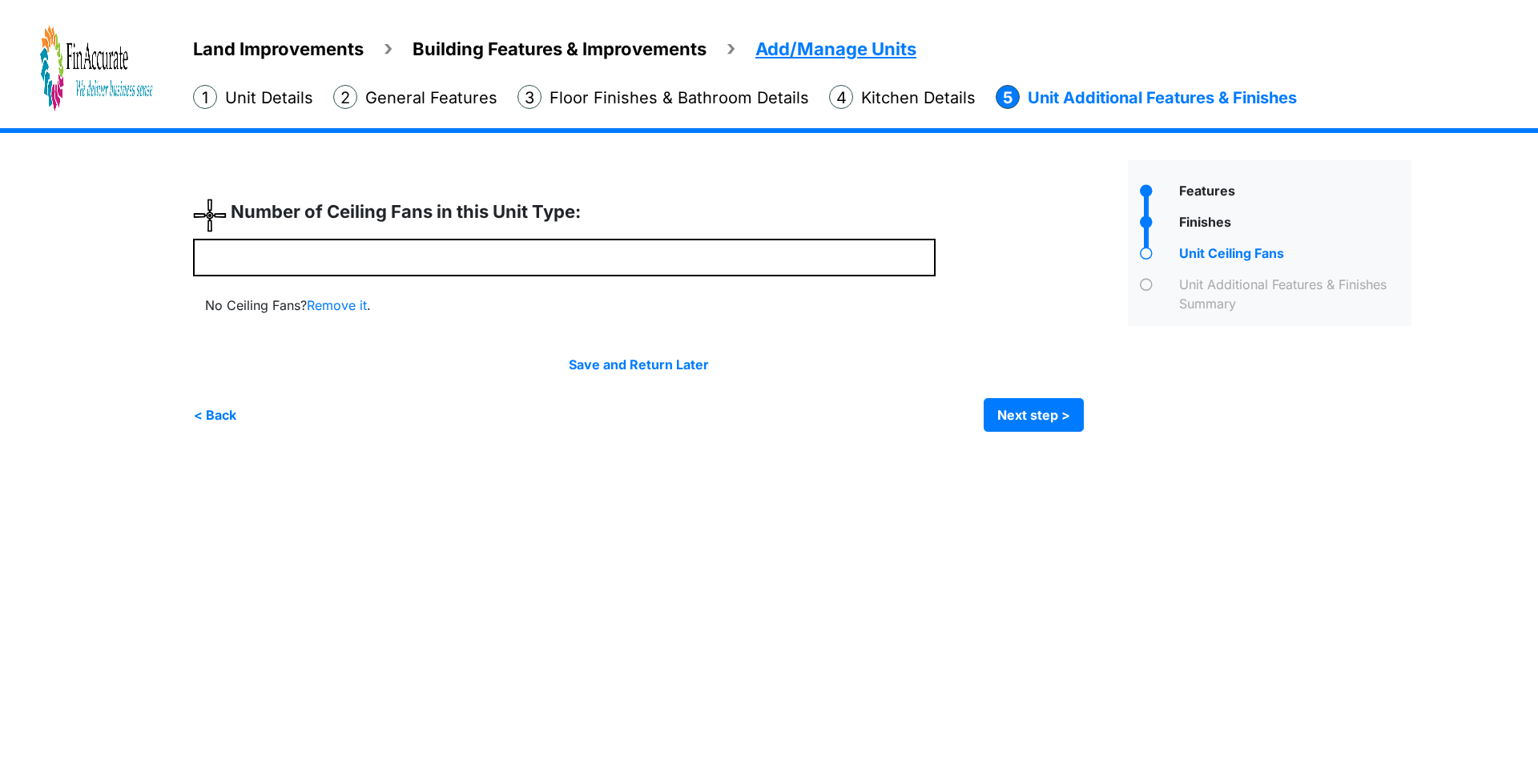
type input "*"
click at [398, 456] on html "Land Improvements Building Features & Improvements Amenities in the Common Spac…" at bounding box center [769, 228] width 1538 height 456
click at [1018, 416] on button "Next step >" at bounding box center [1034, 415] width 100 height 34
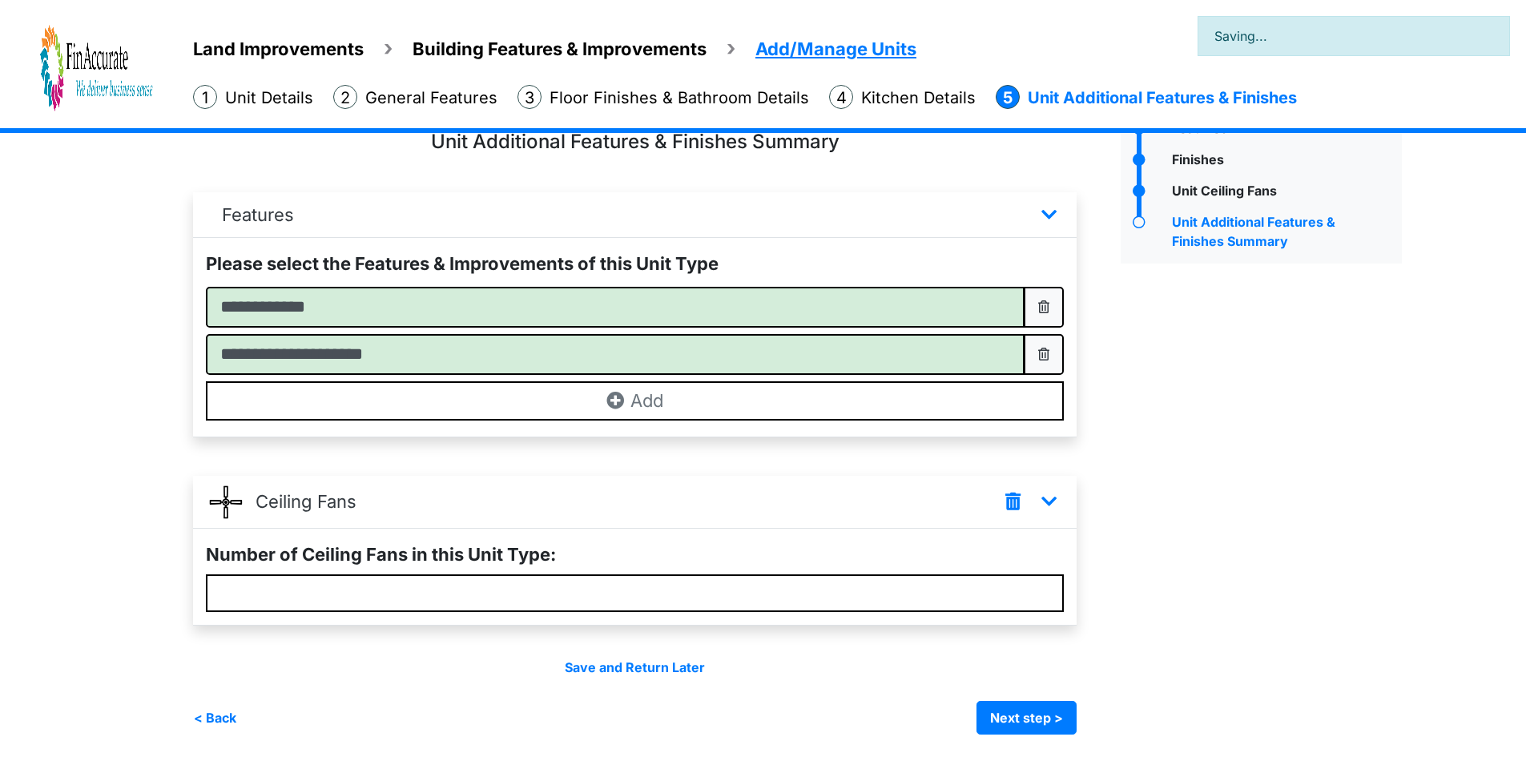
scroll to position [64, 0]
click at [1049, 730] on button "Next step >" at bounding box center [1027, 716] width 100 height 34
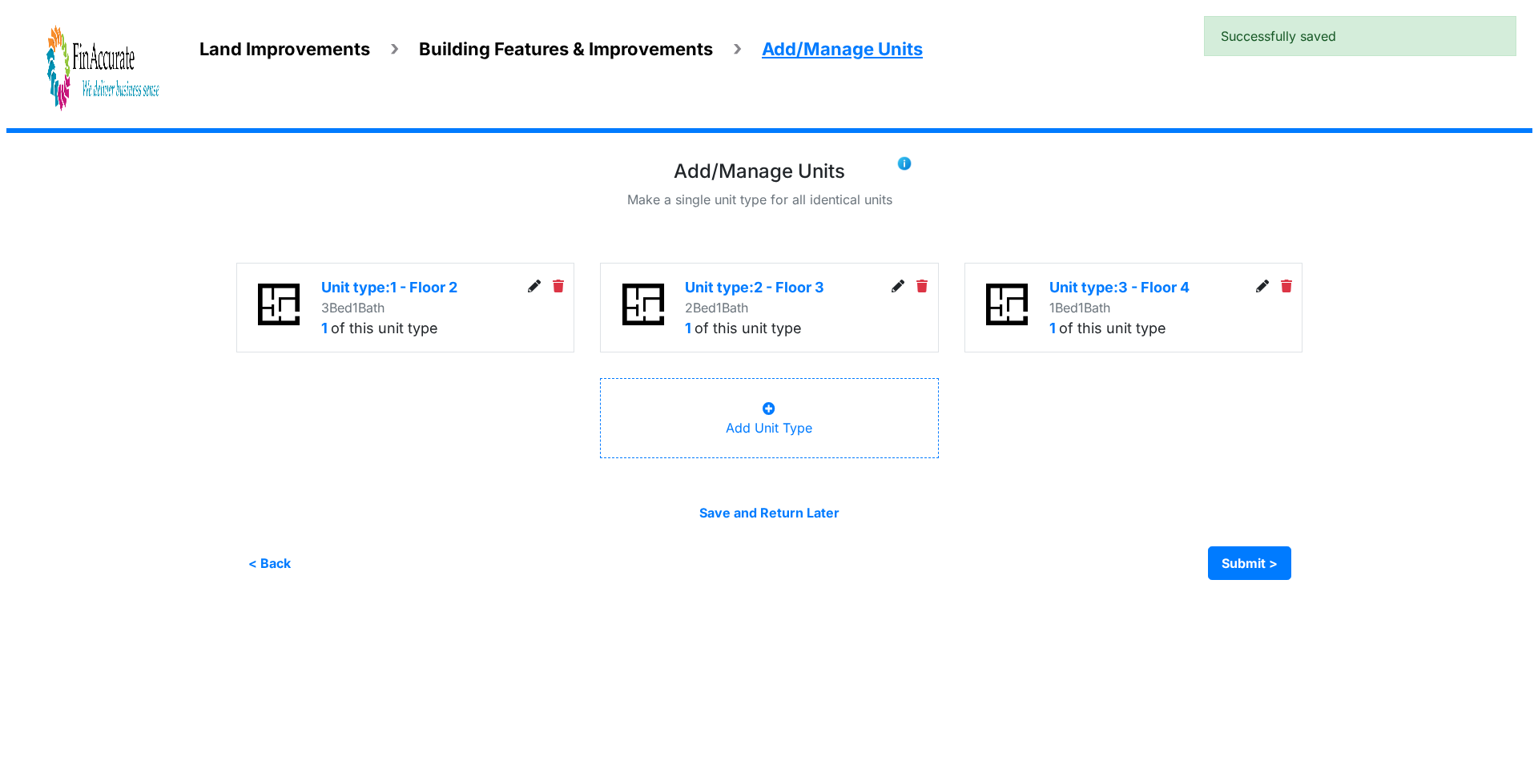
scroll to position [0, 0]
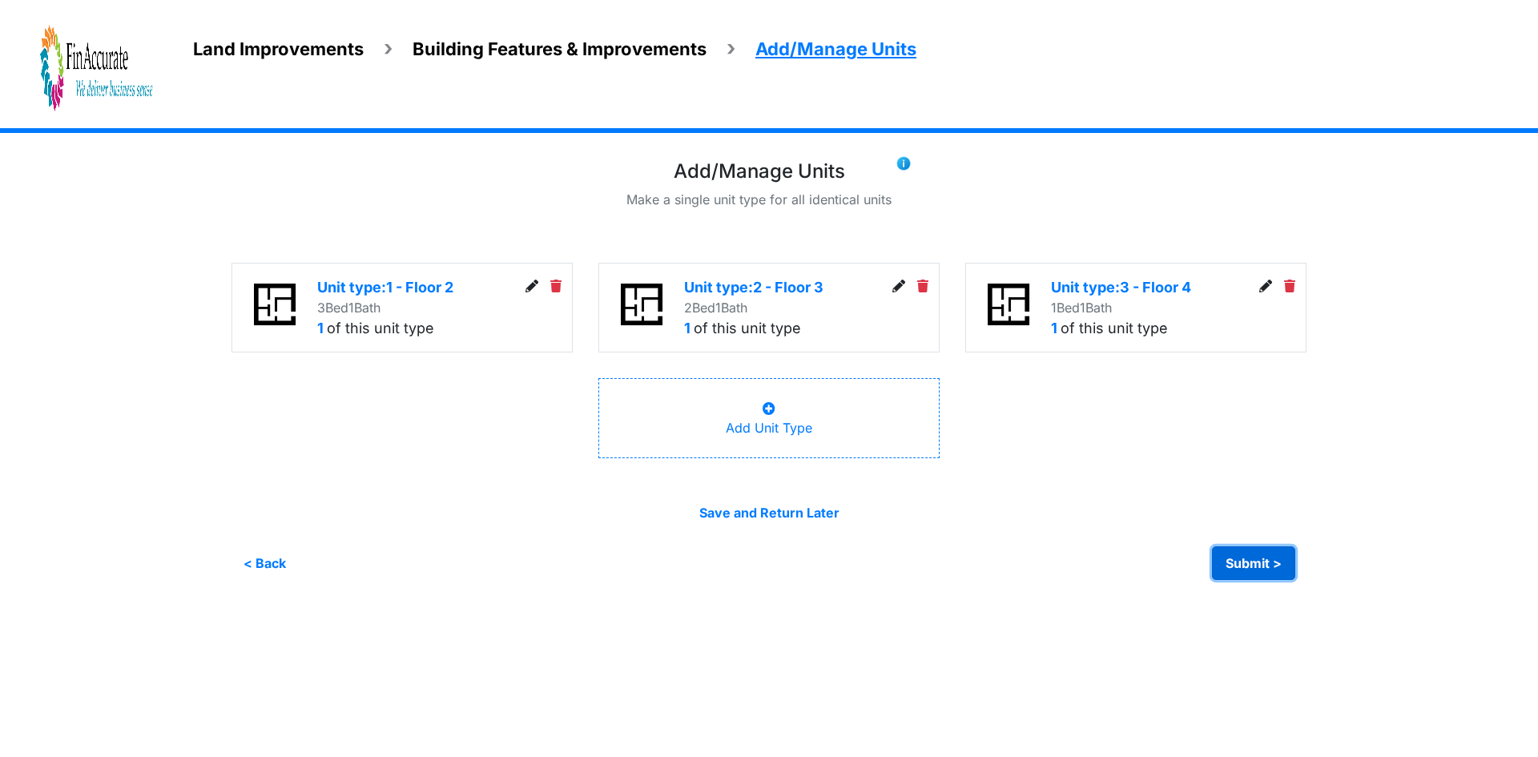
click at [1243, 553] on button "Submit >" at bounding box center [1253, 563] width 83 height 34
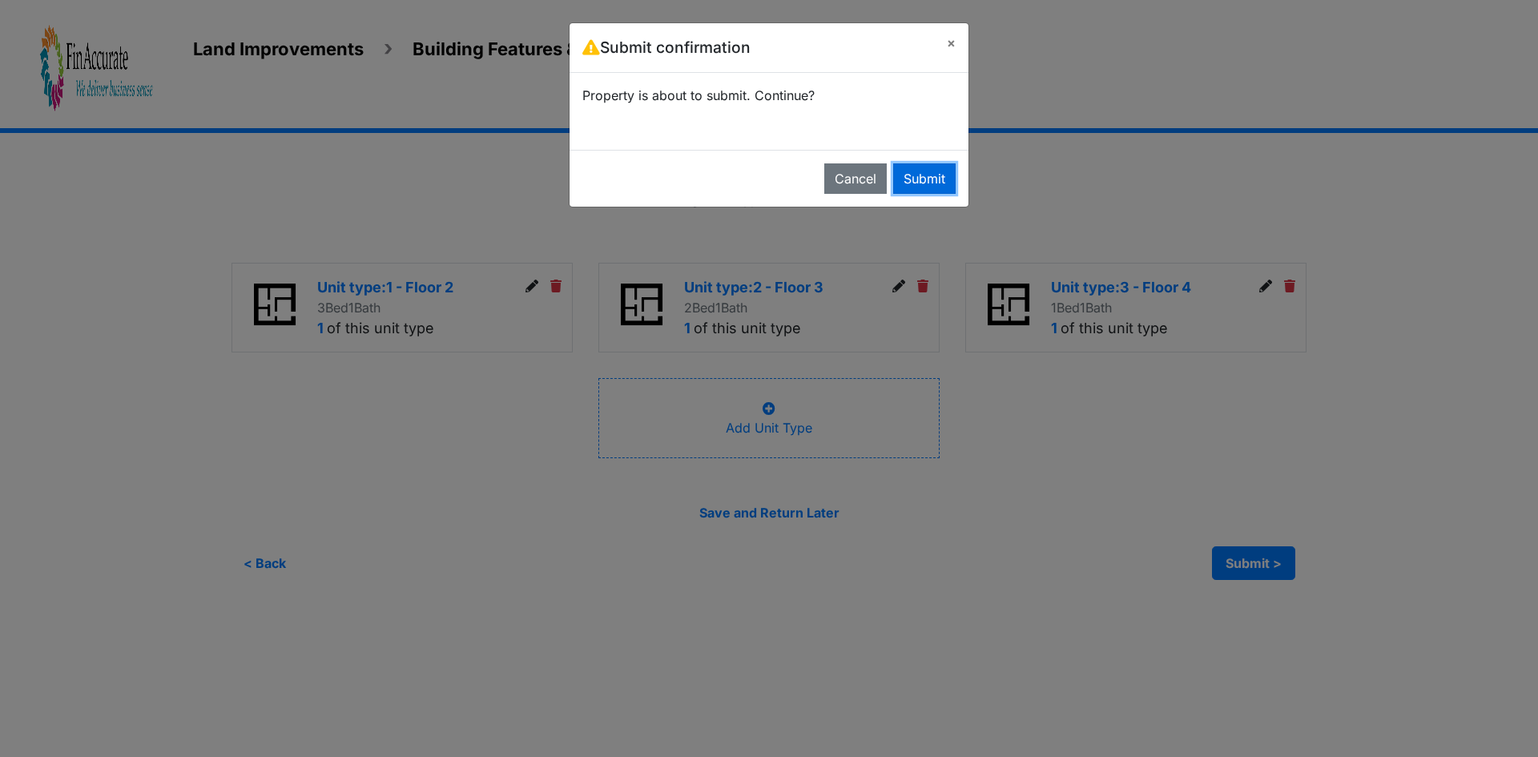
click at [925, 173] on button "Submit" at bounding box center [924, 178] width 62 height 30
